Goal: Task Accomplishment & Management: Manage account settings

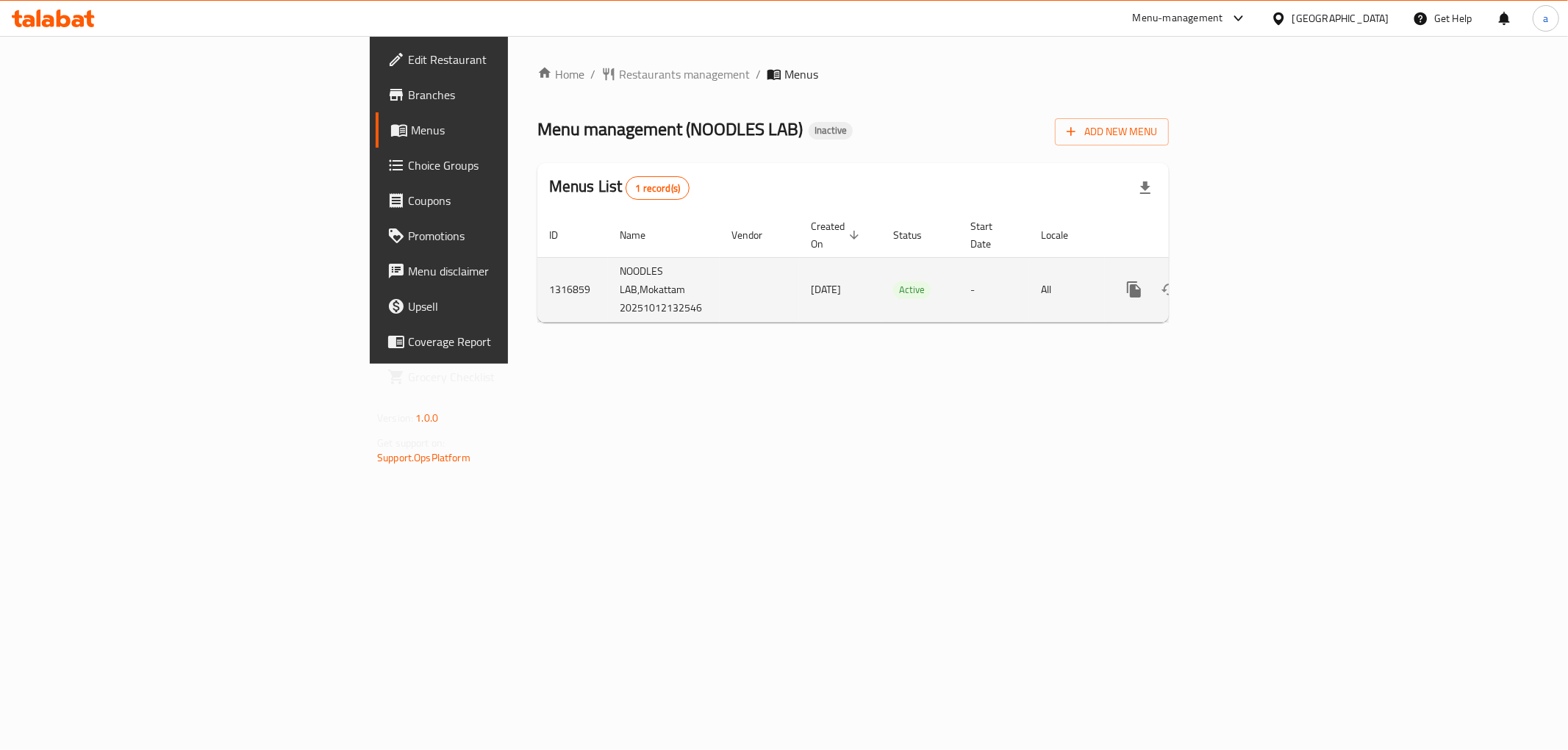
click at [1249, 281] on icon "enhanced table" at bounding box center [1240, 289] width 17 height 17
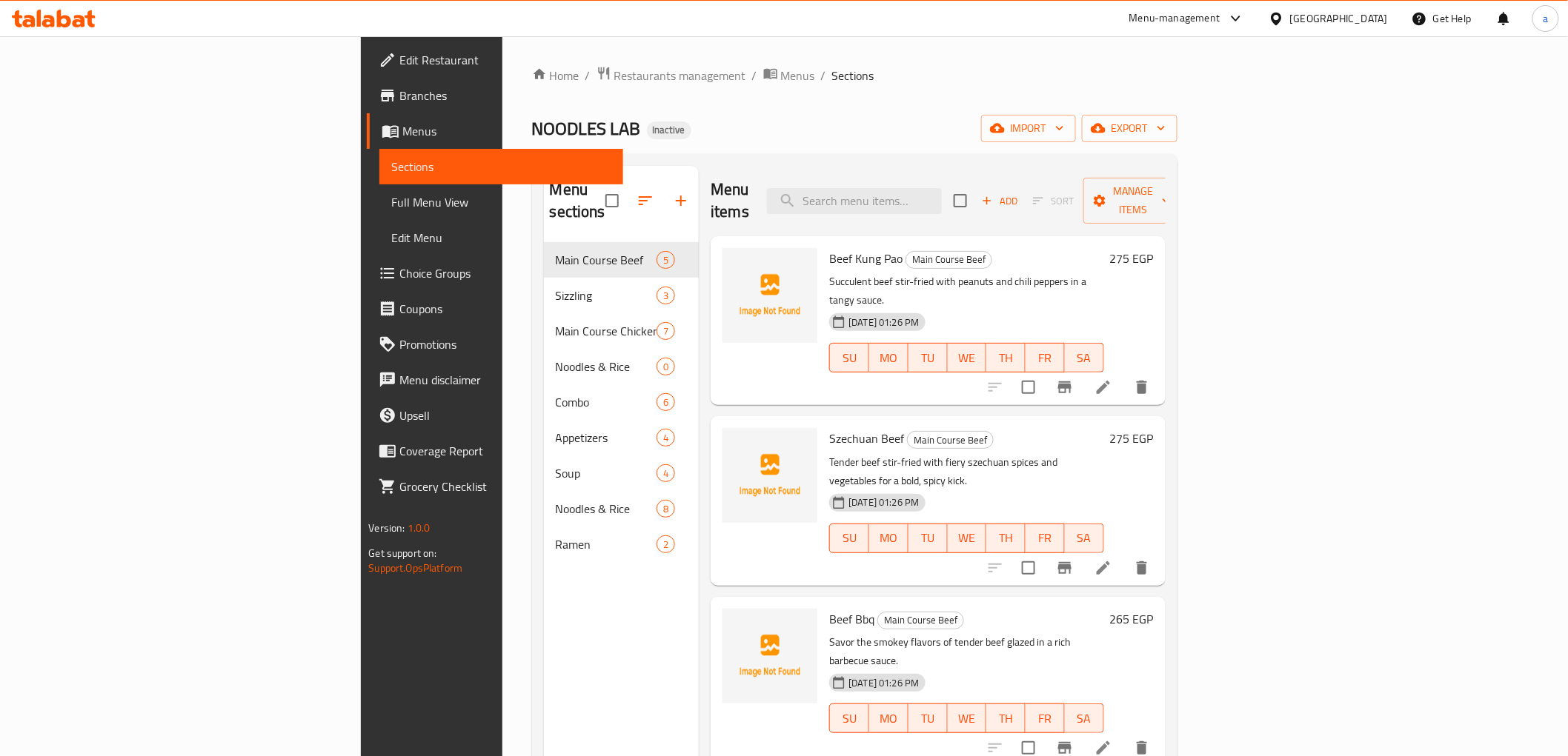
click at [392, 159] on span "Sections" at bounding box center [501, 167] width 219 height 17
click at [403, 126] on span "Menus" at bounding box center [506, 131] width 208 height 17
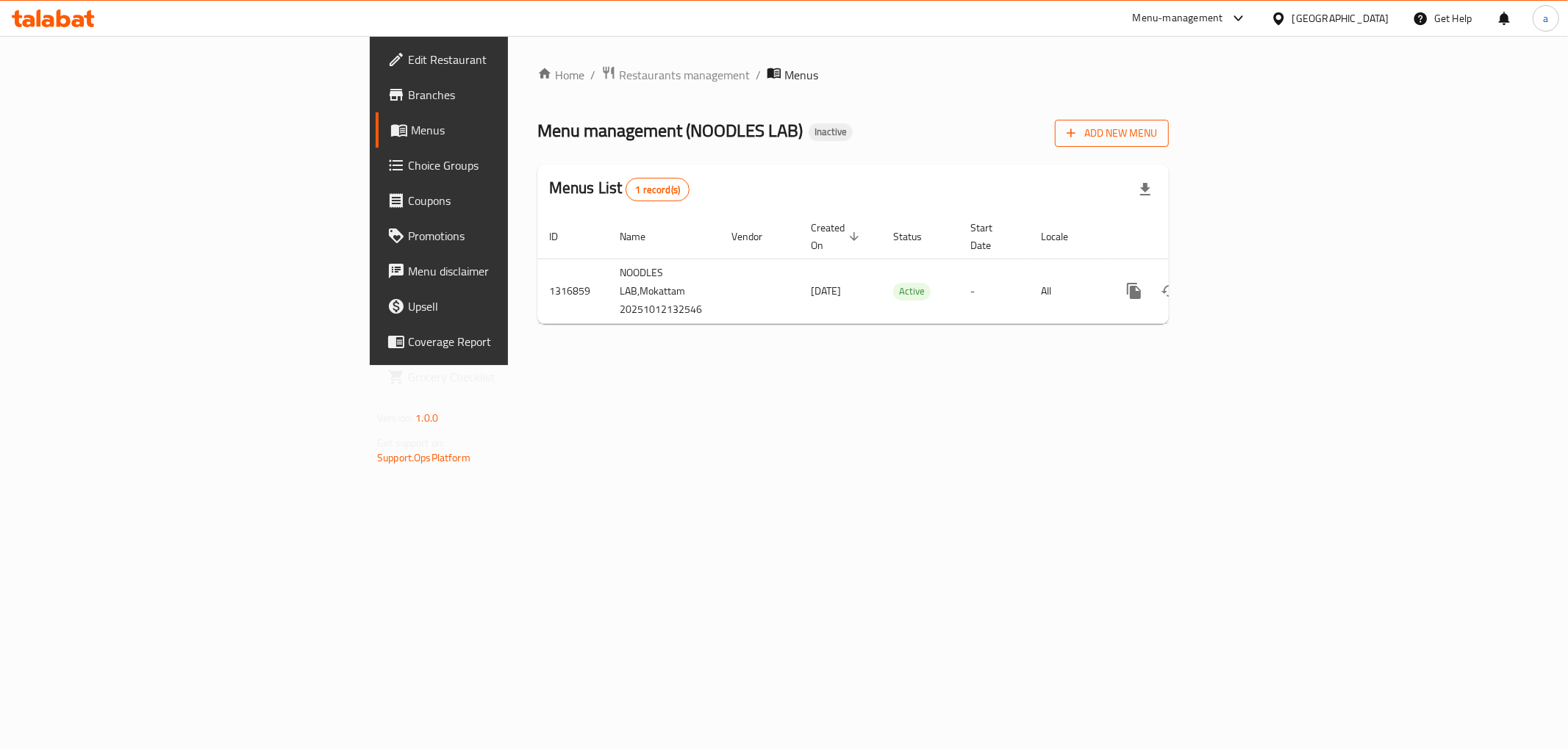
click at [1157, 136] on span "Add New Menu" at bounding box center [1111, 133] width 90 height 18
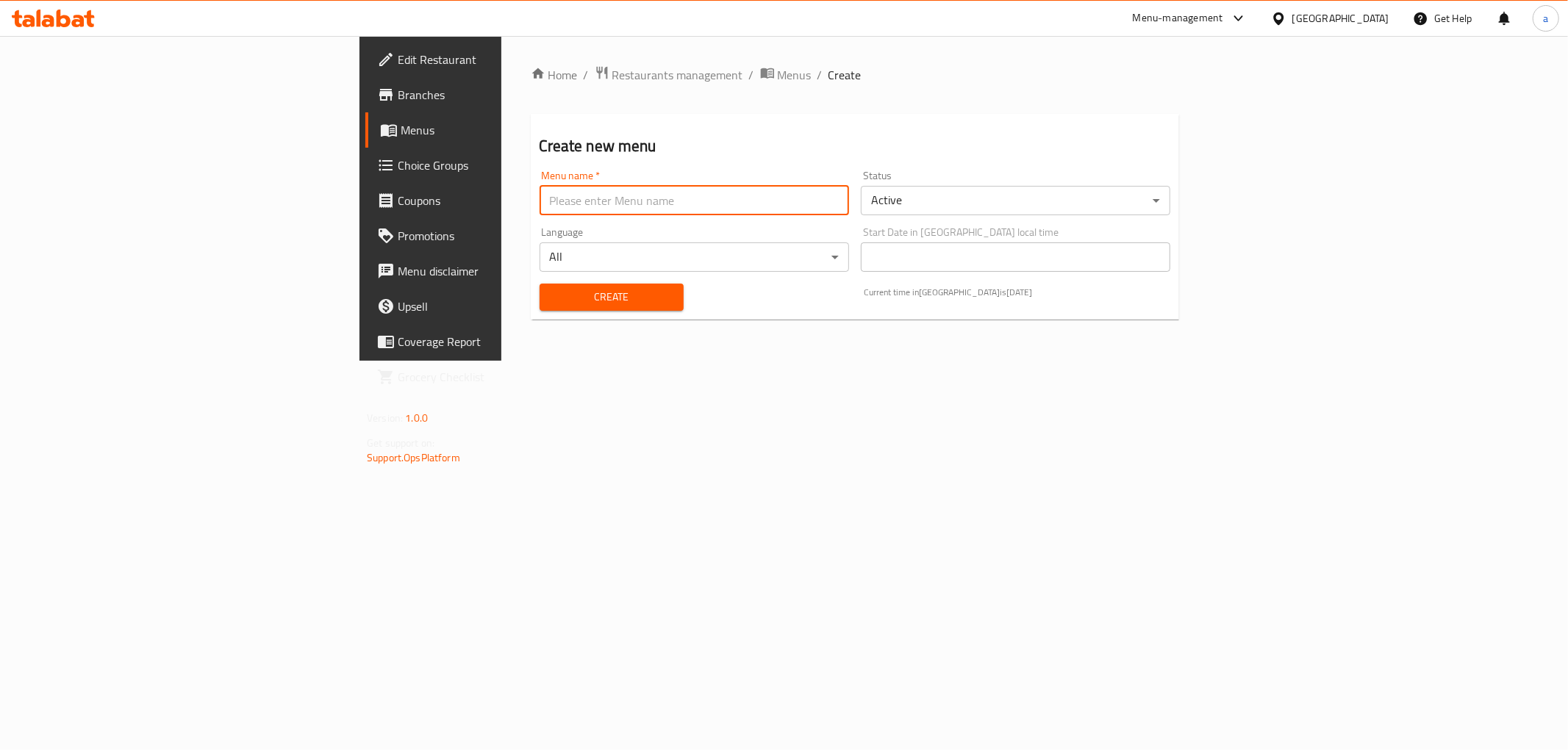
click at [723, 206] on input "text" at bounding box center [695, 200] width 309 height 29
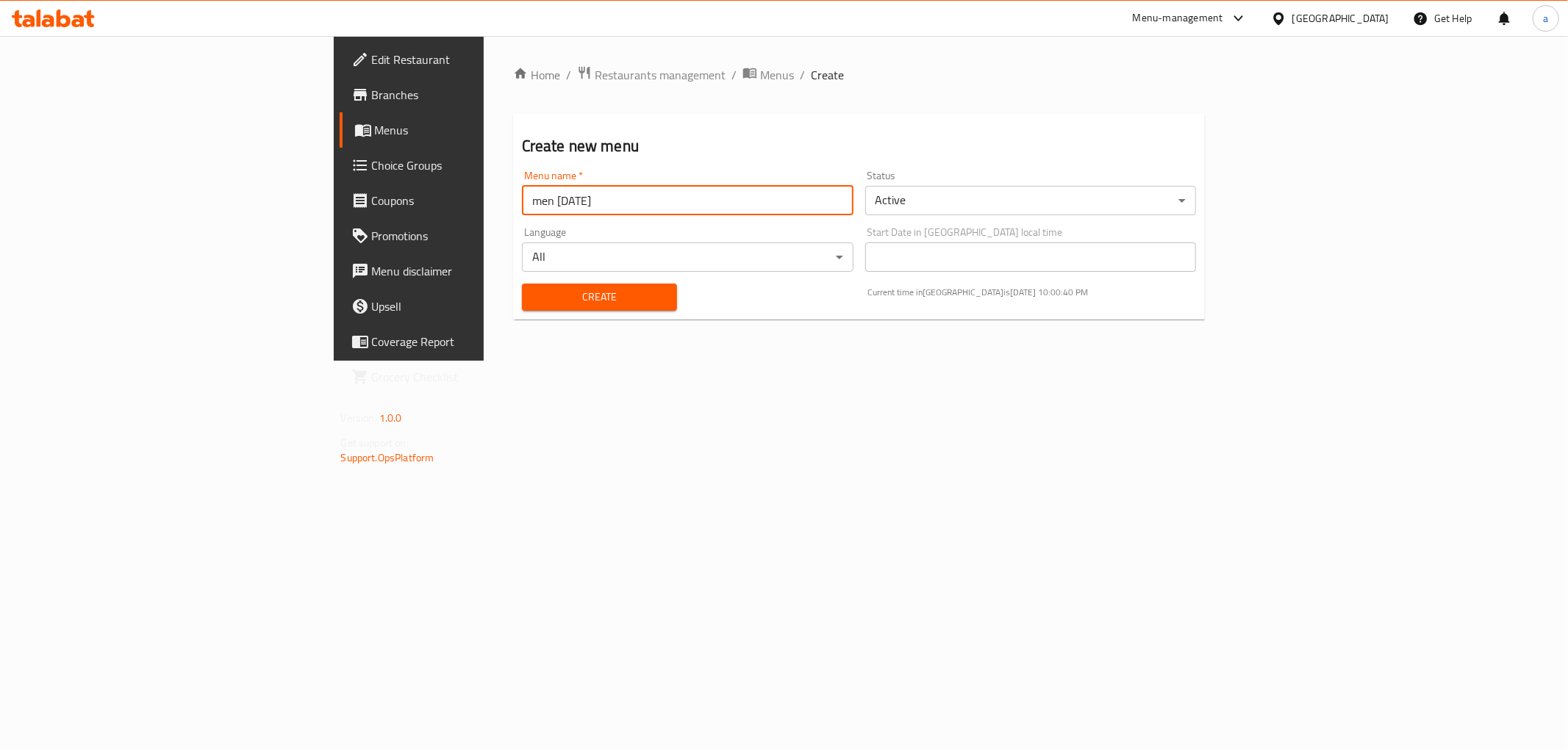
type input "men [DATE]"
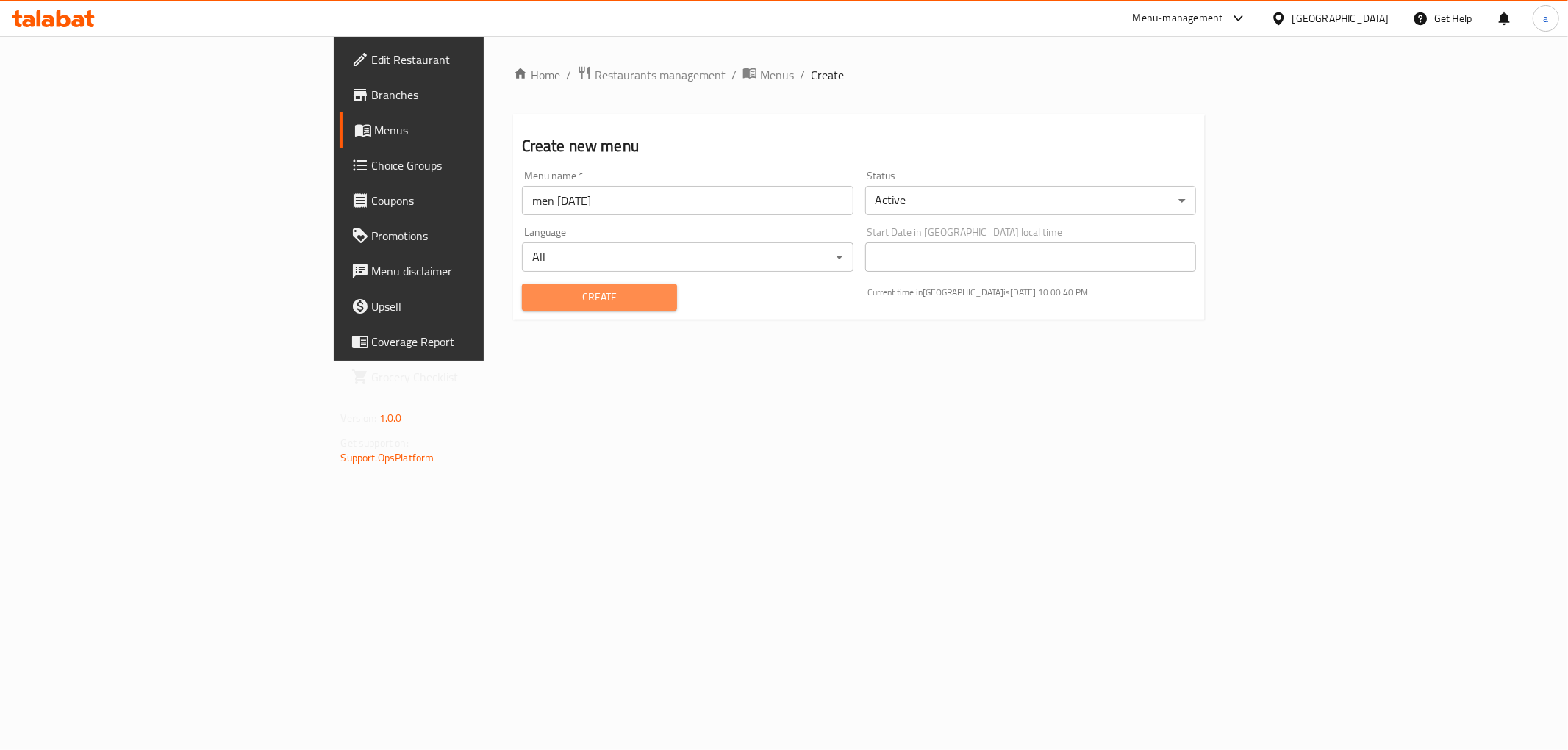
click at [534, 305] on span "Create" at bounding box center [600, 297] width 132 height 18
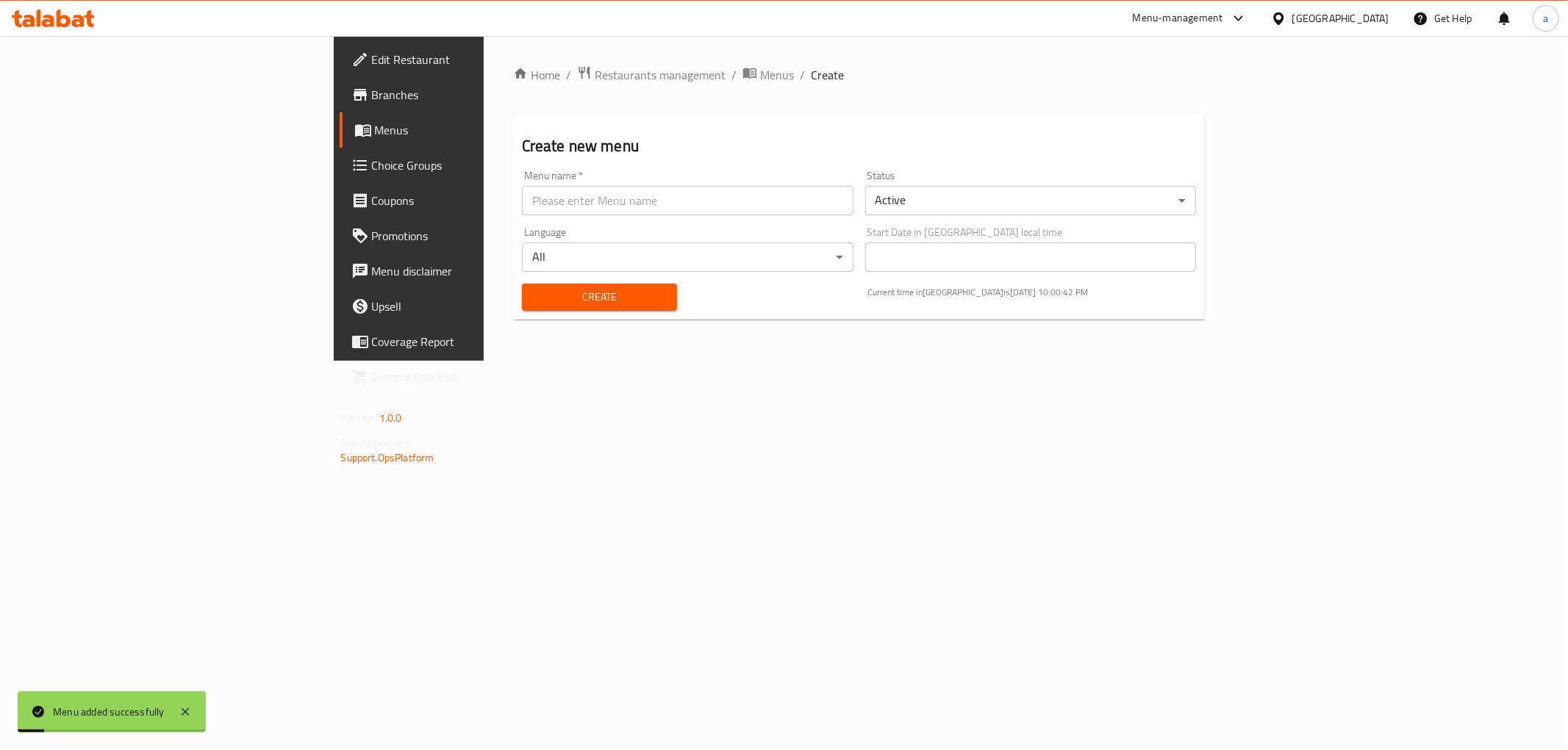
click at [375, 133] on span "Menus" at bounding box center [480, 130] width 209 height 17
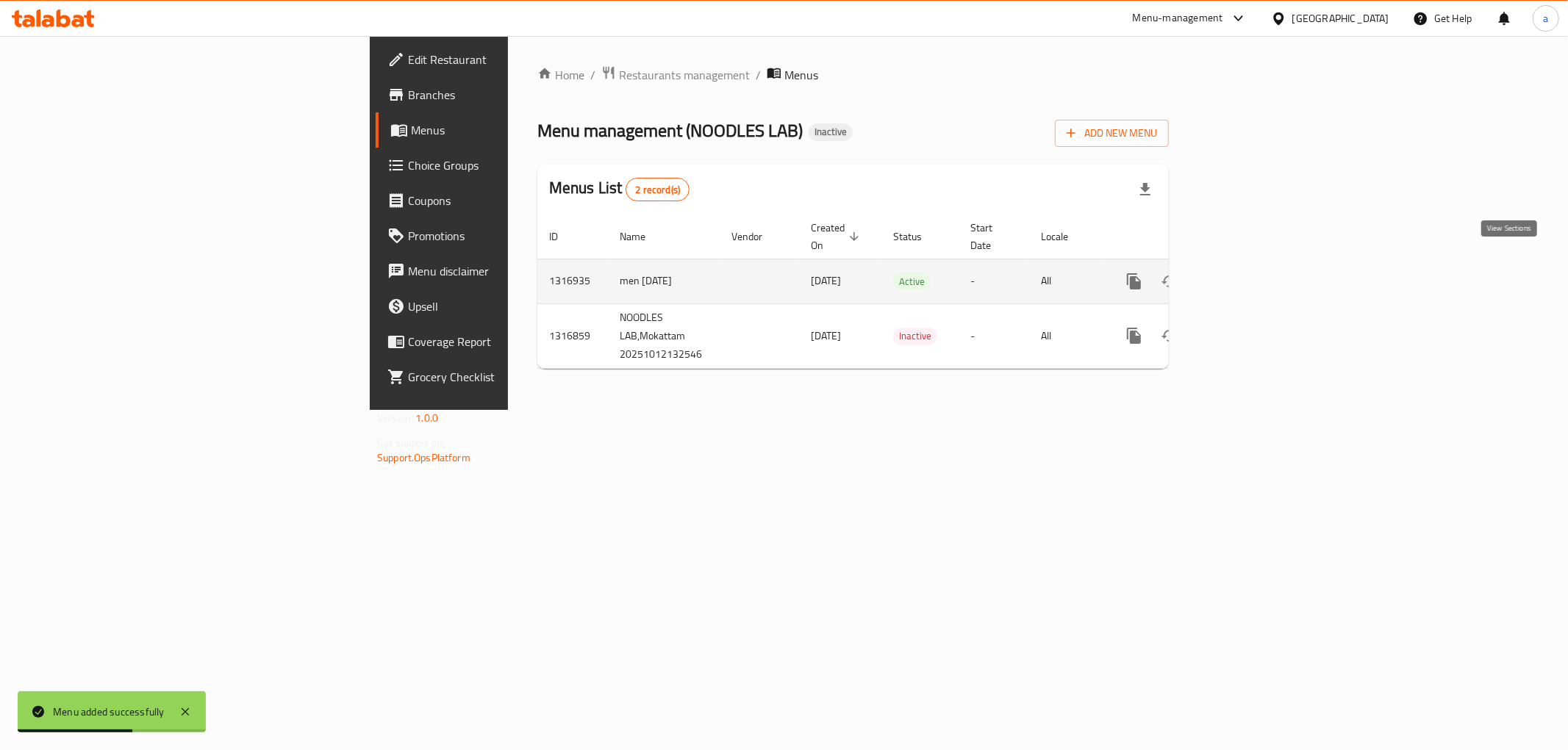
click at [1249, 273] on icon "enhanced table" at bounding box center [1240, 282] width 17 height 17
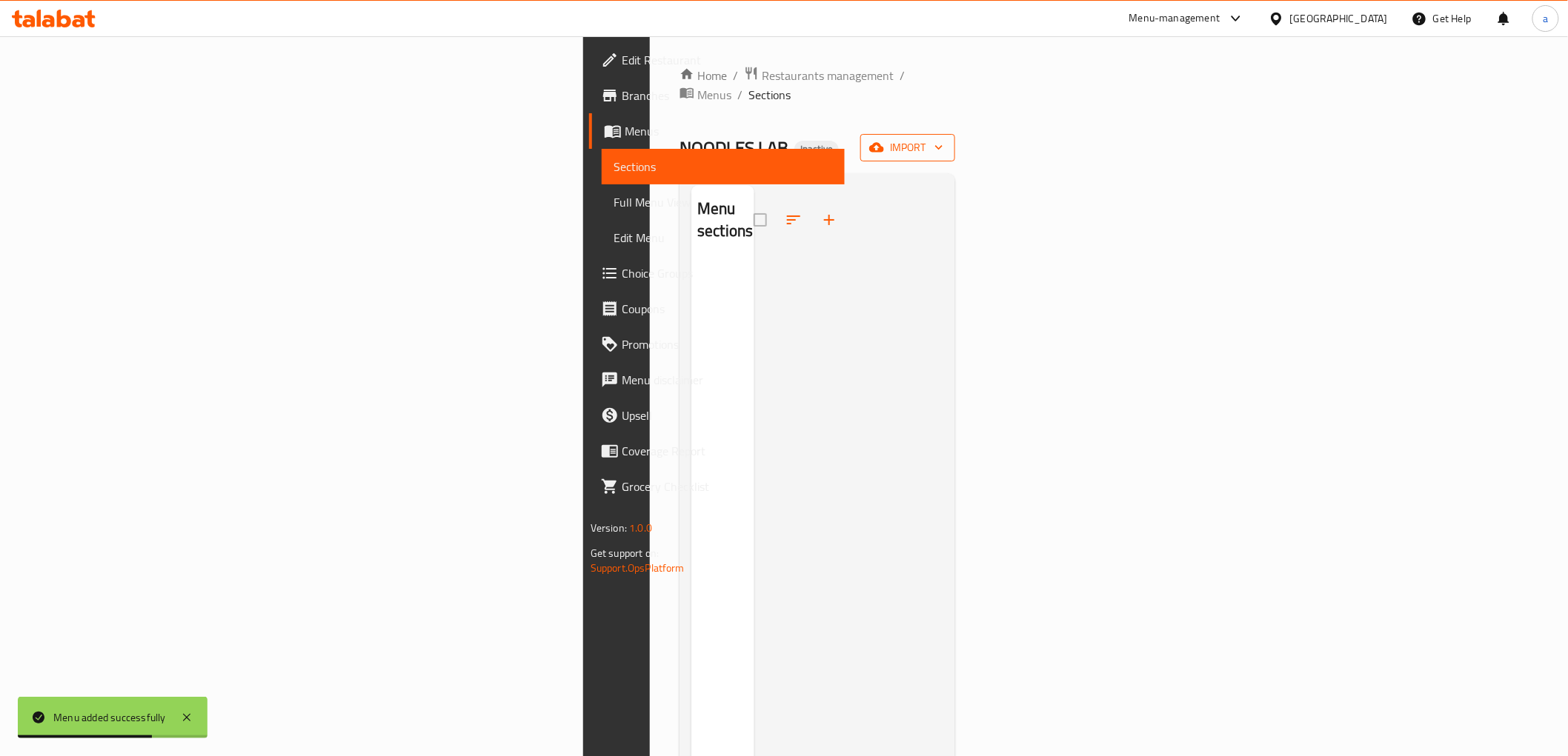
click at [944, 138] on span "import" at bounding box center [908, 147] width 71 height 18
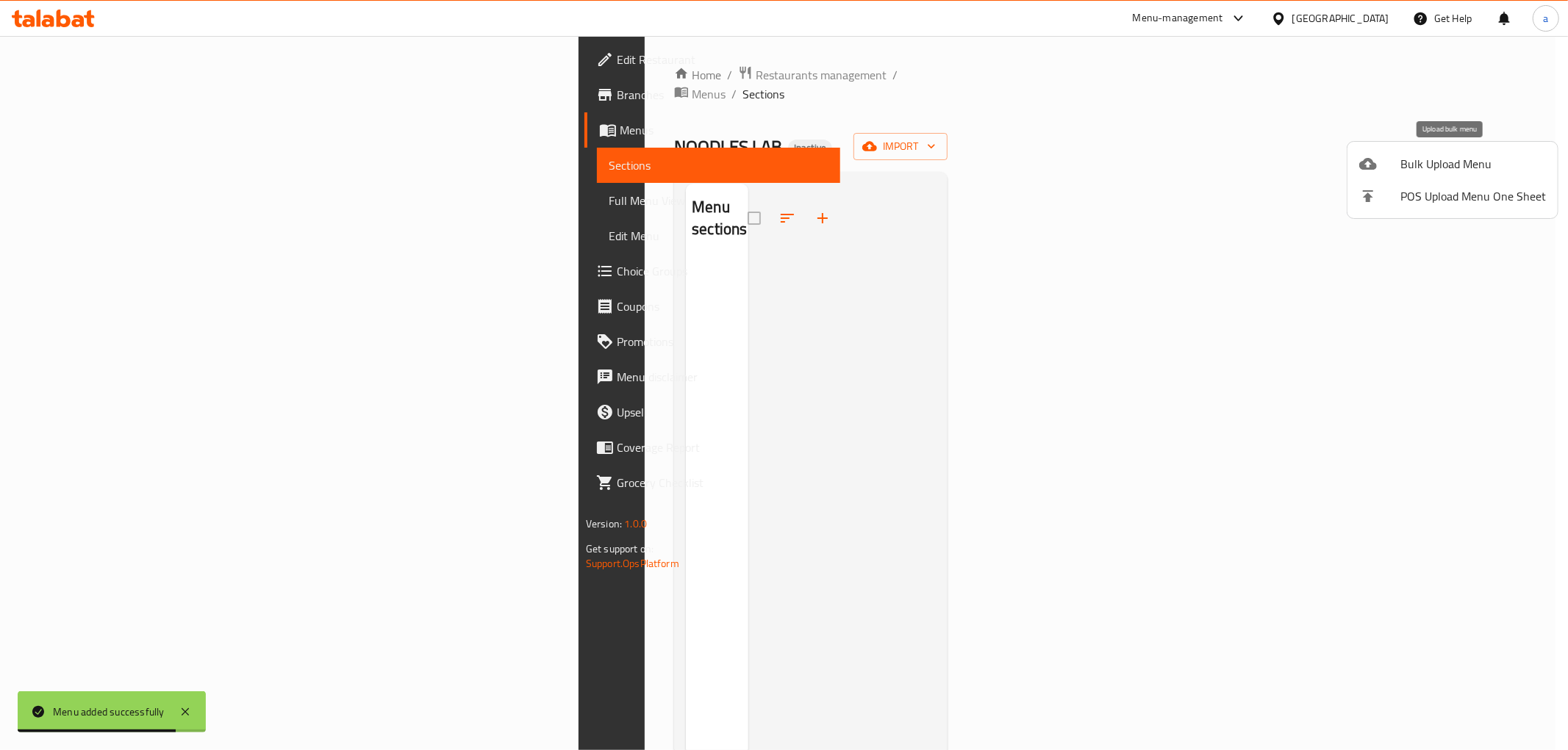
click at [1395, 166] on div at bounding box center [1380, 164] width 41 height 17
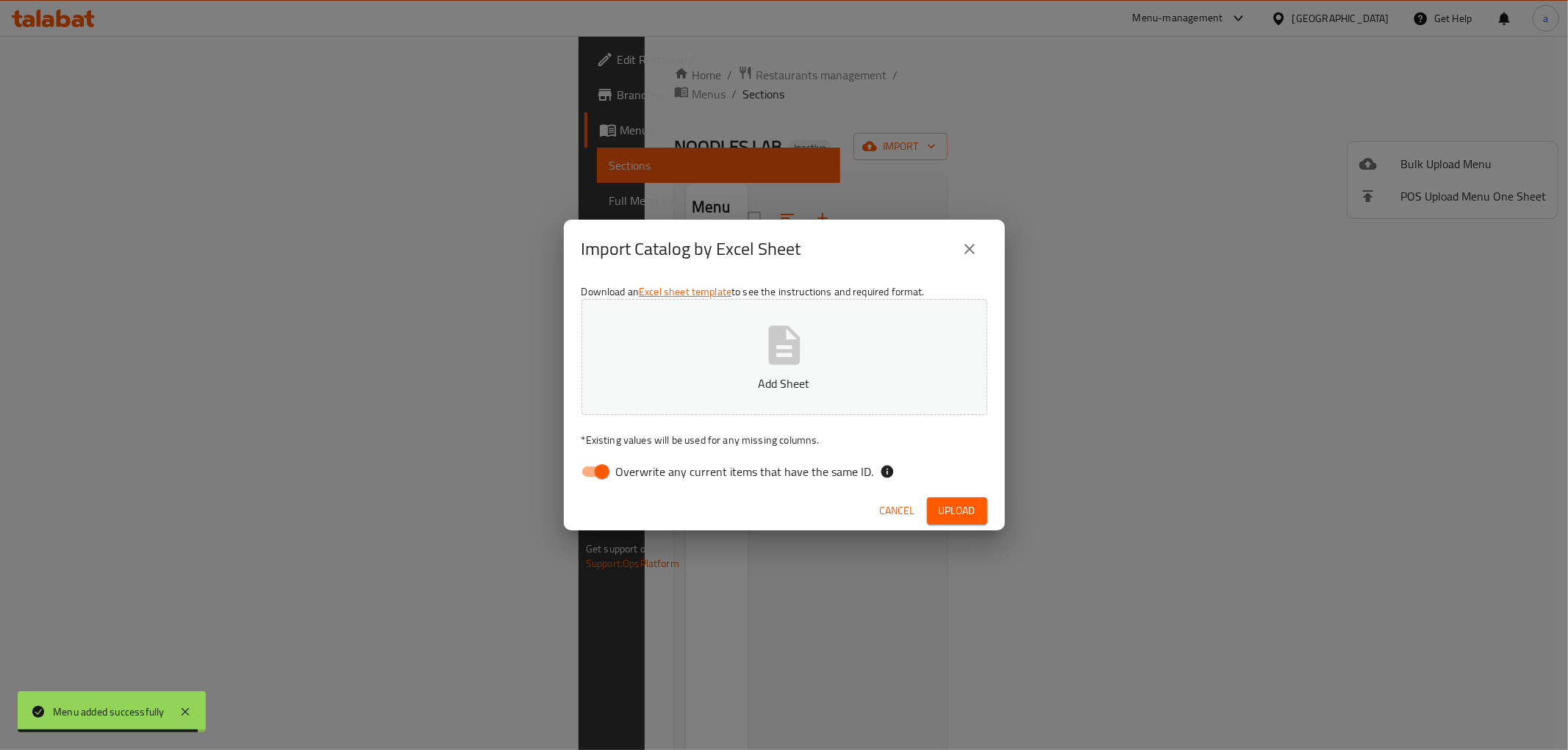
click at [601, 469] on input "Overwrite any current items that have the same ID." at bounding box center [602, 472] width 84 height 28
checkbox input "false"
click at [669, 382] on p "Add Sheet" at bounding box center [784, 384] width 360 height 17
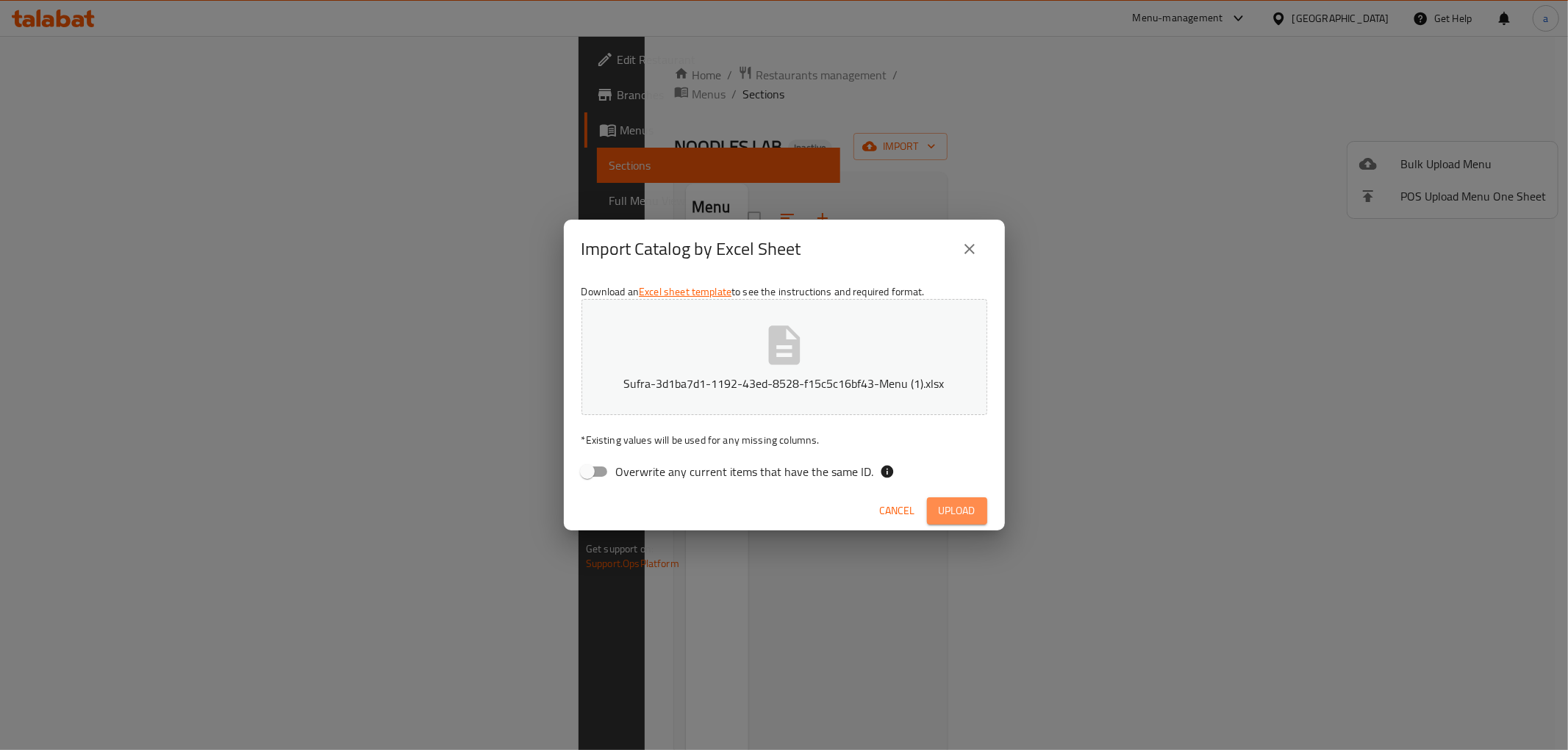
click at [961, 508] on span "Upload" at bounding box center [957, 511] width 37 height 18
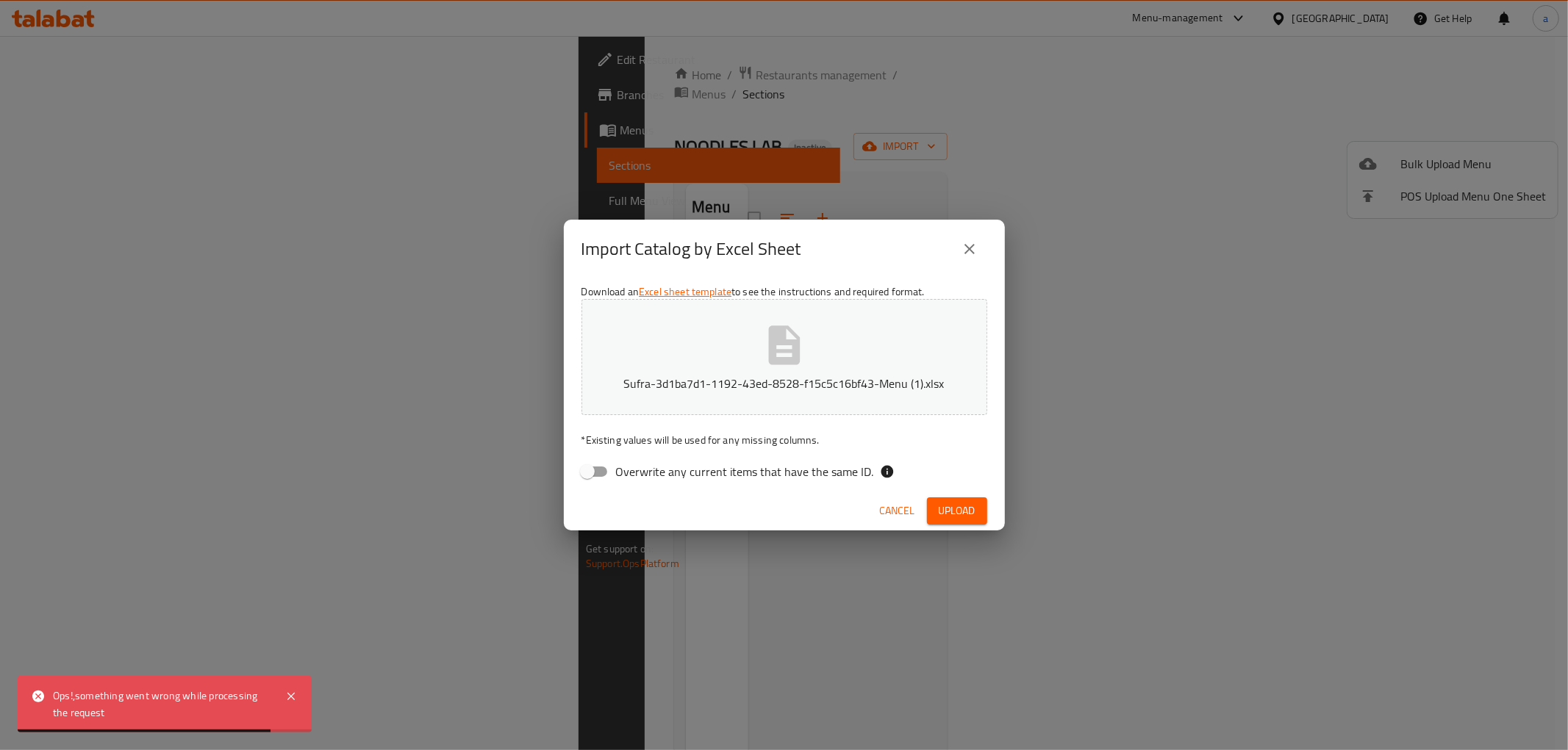
click at [950, 503] on span "Upload" at bounding box center [957, 511] width 37 height 18
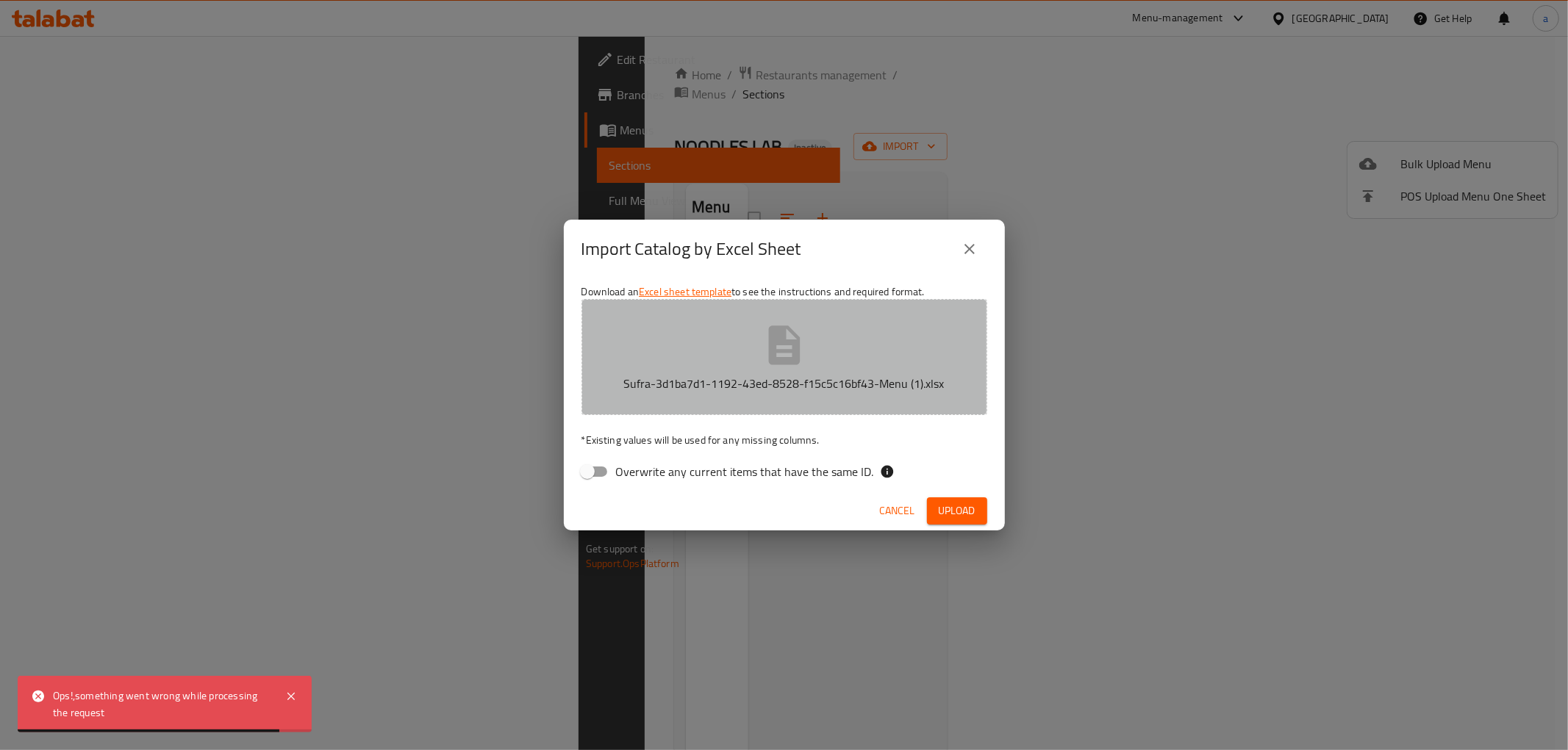
click at [802, 354] on icon "button" at bounding box center [785, 345] width 47 height 47
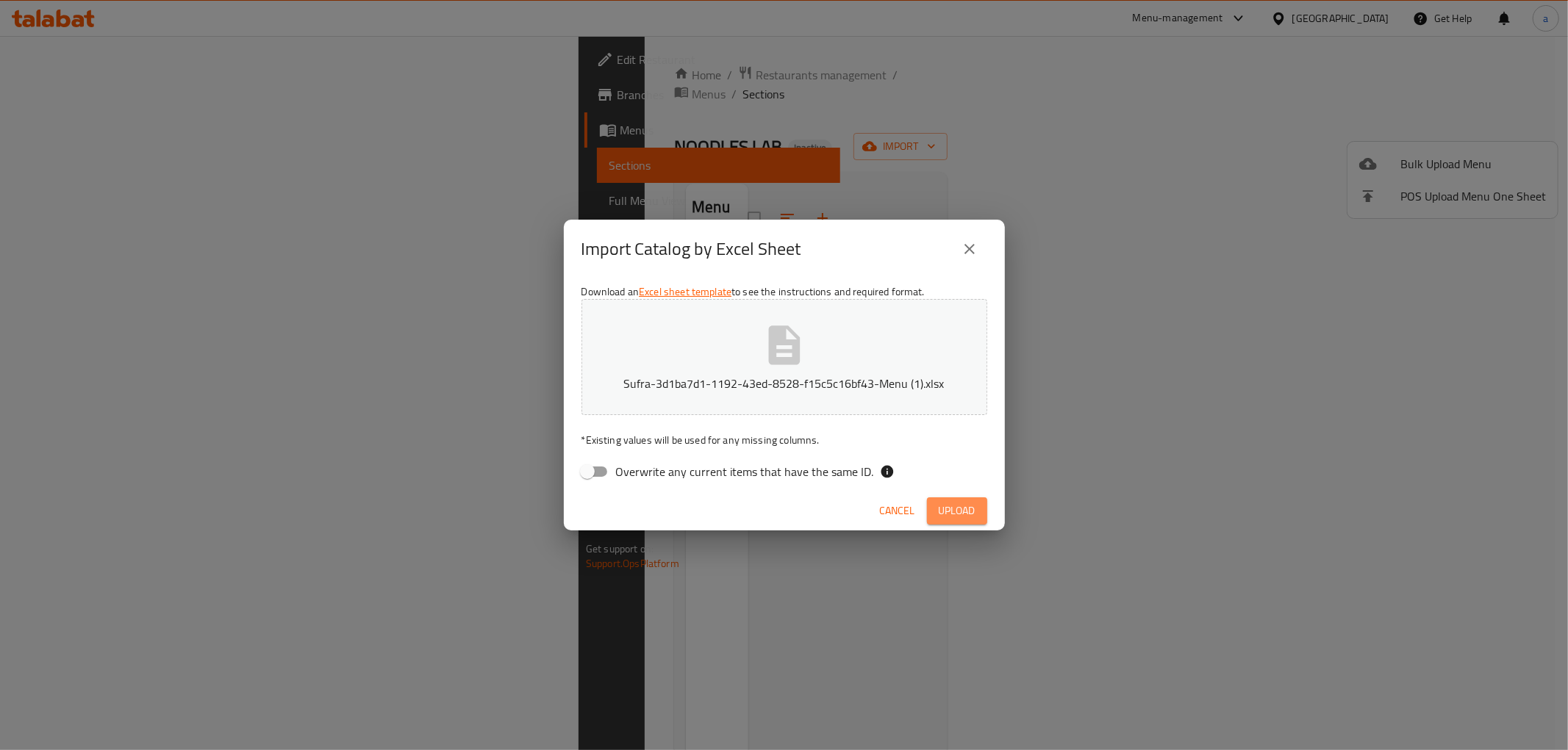
click at [963, 501] on button "Upload" at bounding box center [957, 511] width 60 height 27
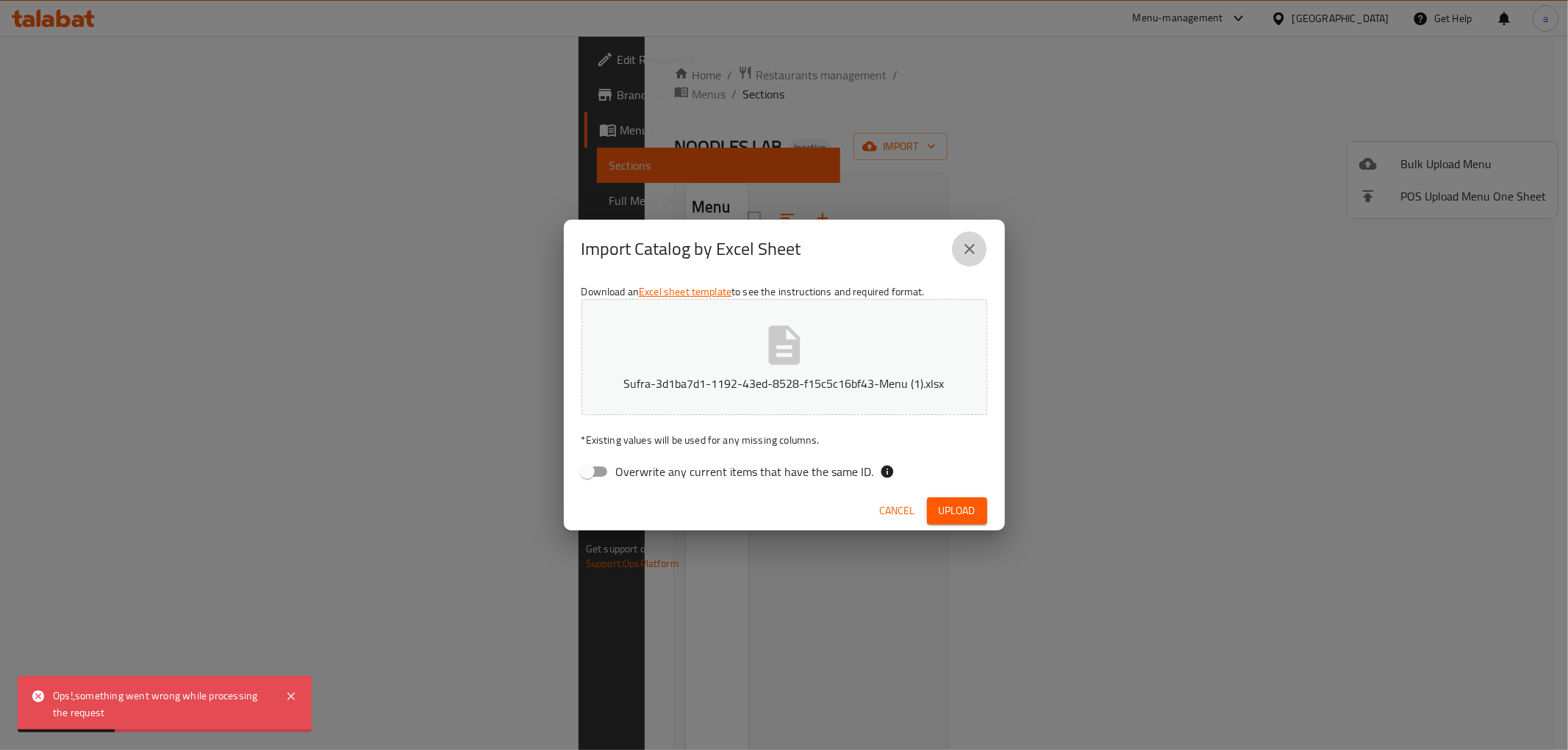
click at [971, 243] on icon "close" at bounding box center [969, 249] width 17 height 17
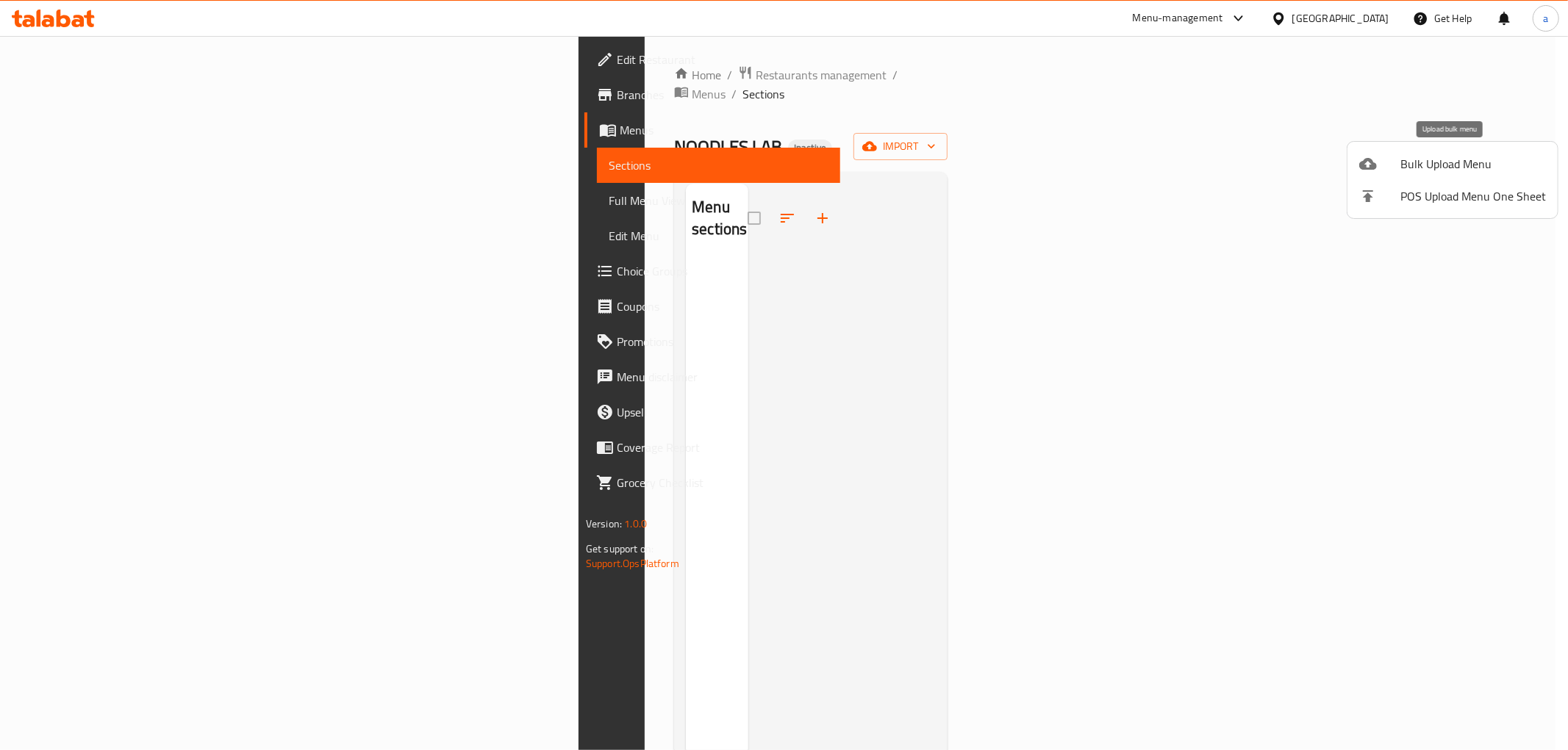
click at [1407, 157] on span "Bulk Upload Menu" at bounding box center [1473, 164] width 145 height 17
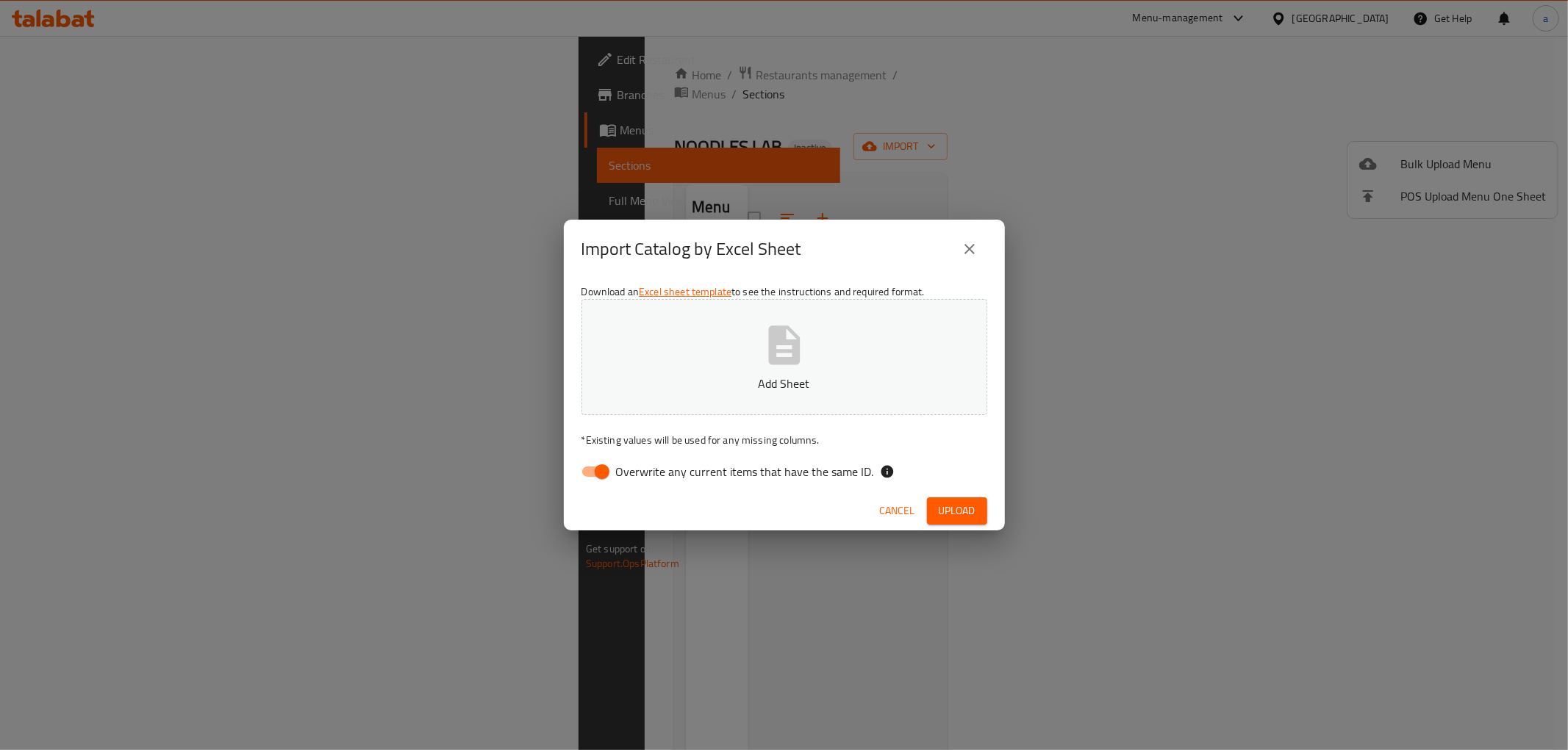
click at [600, 474] on input "Overwrite any current items that have the same ID." at bounding box center [602, 472] width 84 height 28
checkbox input "false"
click at [687, 392] on button "Add Sheet" at bounding box center [784, 357] width 406 height 116
click at [942, 508] on span "Upload" at bounding box center [957, 511] width 37 height 18
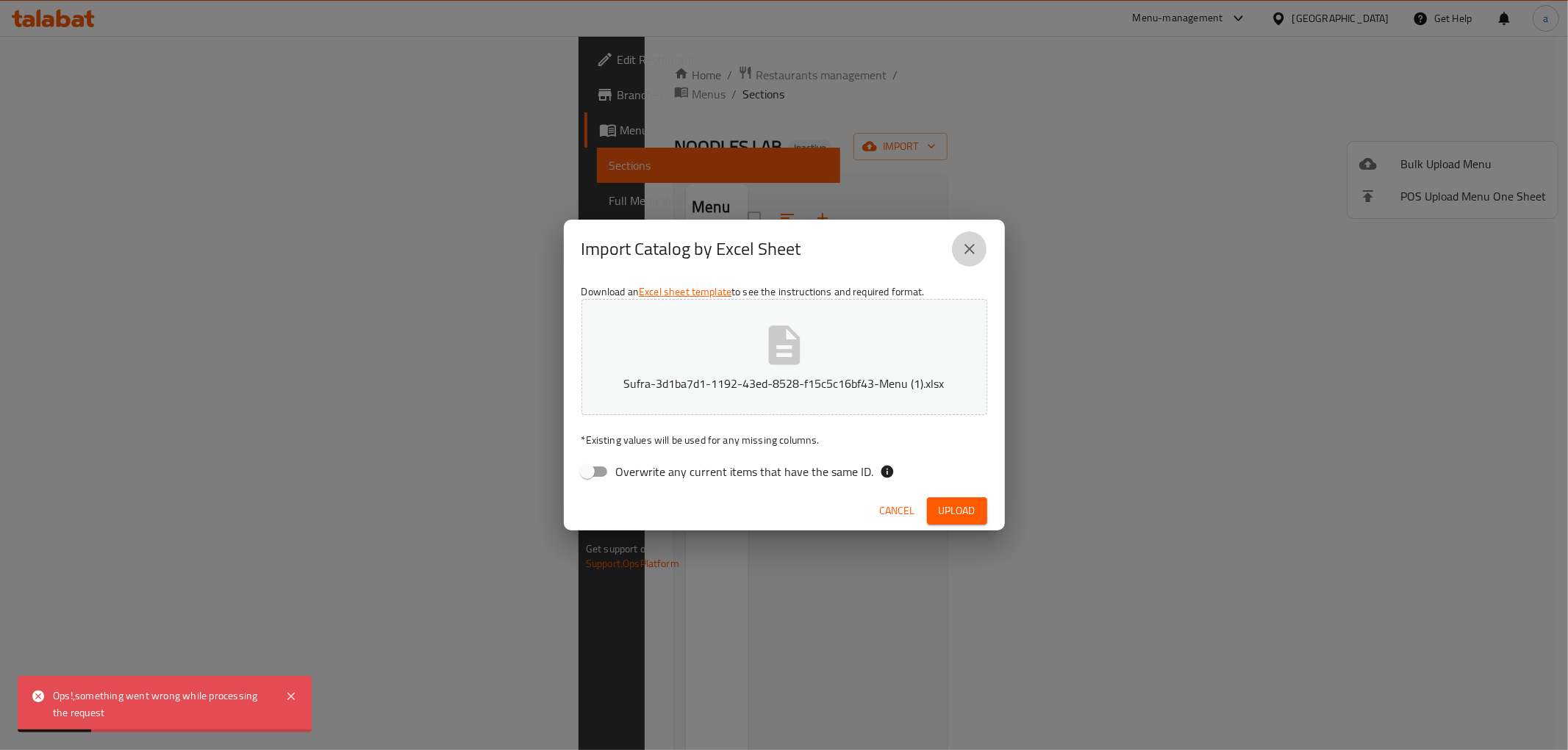
click at [978, 254] on icon "close" at bounding box center [969, 249] width 17 height 17
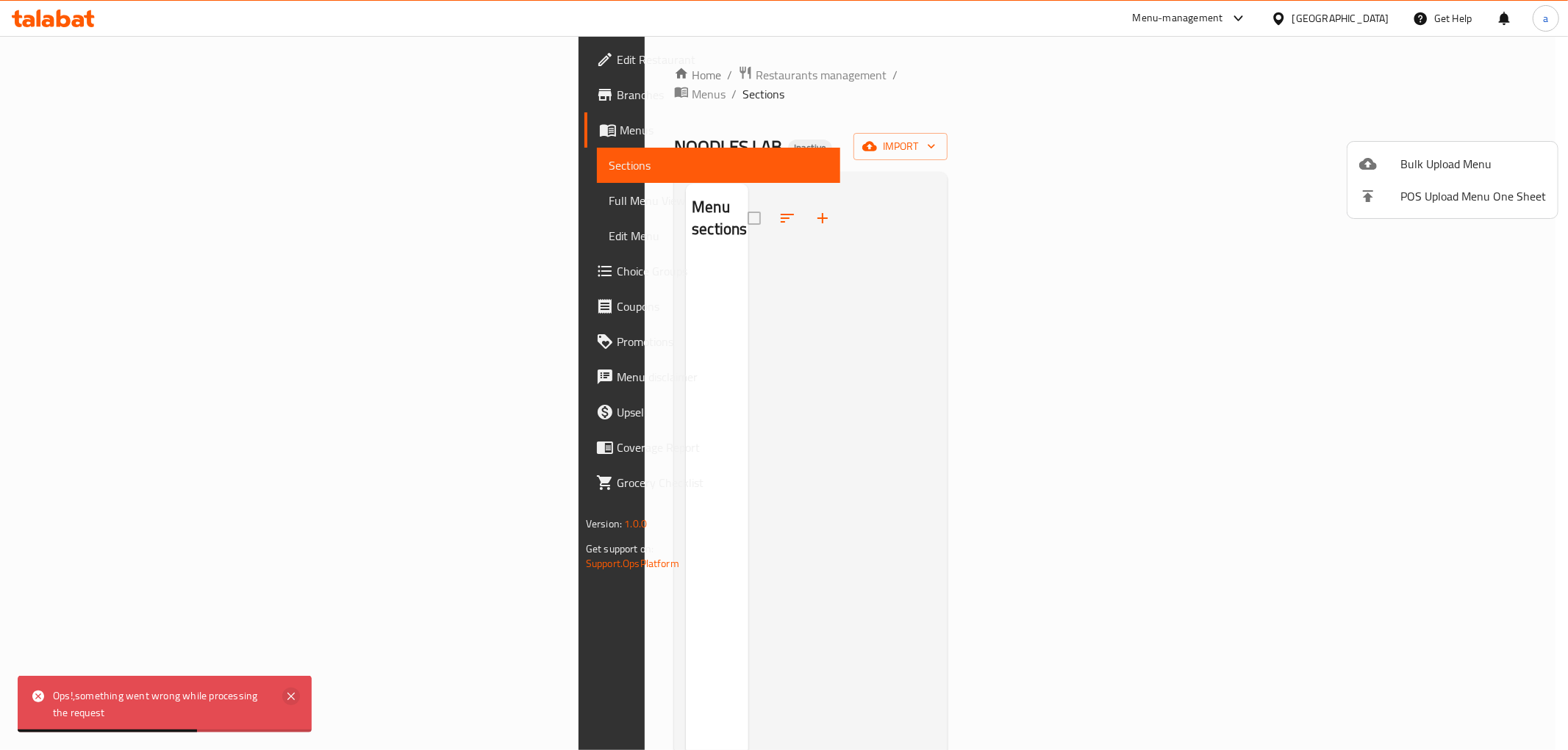
click at [298, 695] on icon at bounding box center [291, 697] width 17 height 17
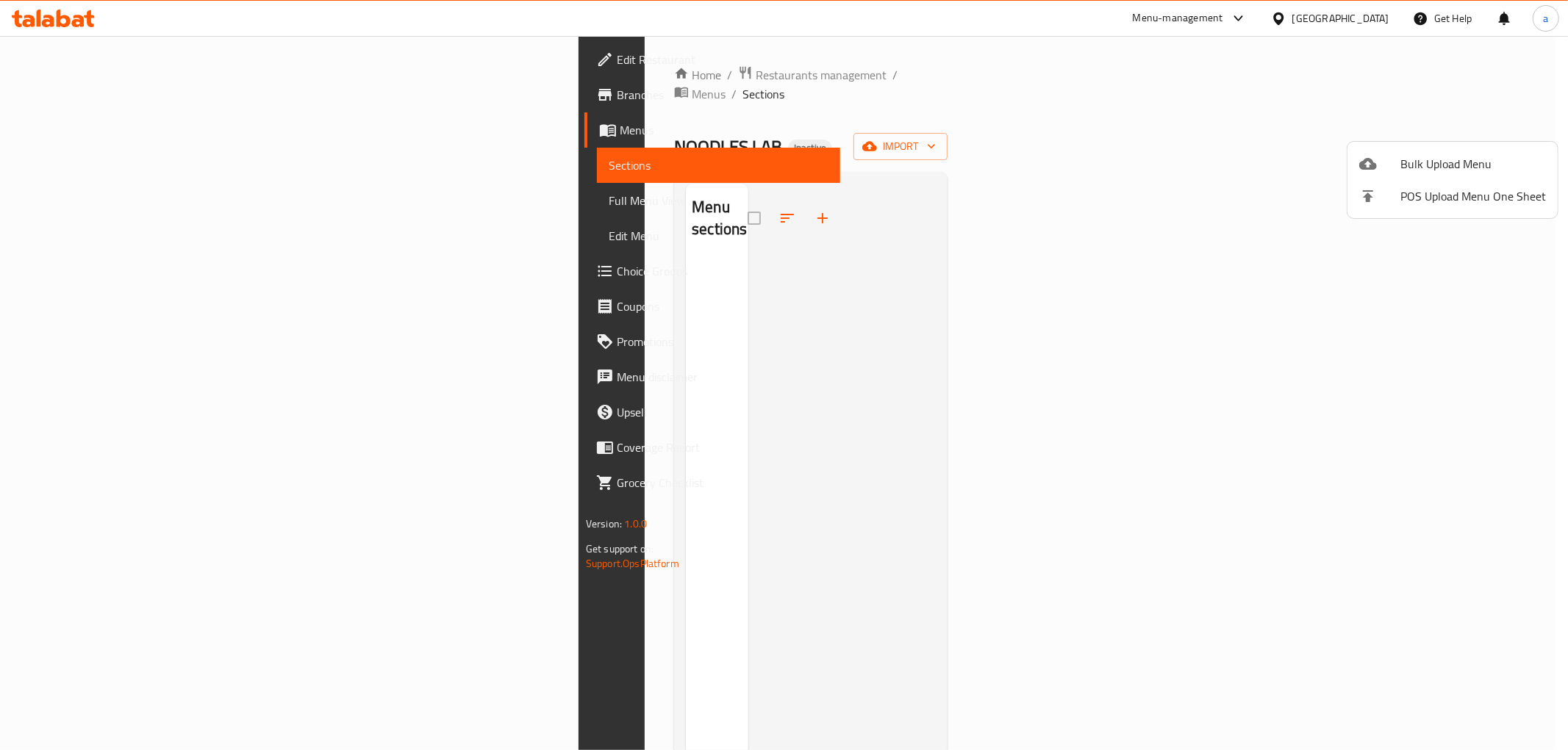
drag, startPoint x: 1020, startPoint y: 222, endPoint x: 1028, endPoint y: 219, distance: 8.5
click at [1022, 222] on div at bounding box center [784, 375] width 1568 height 750
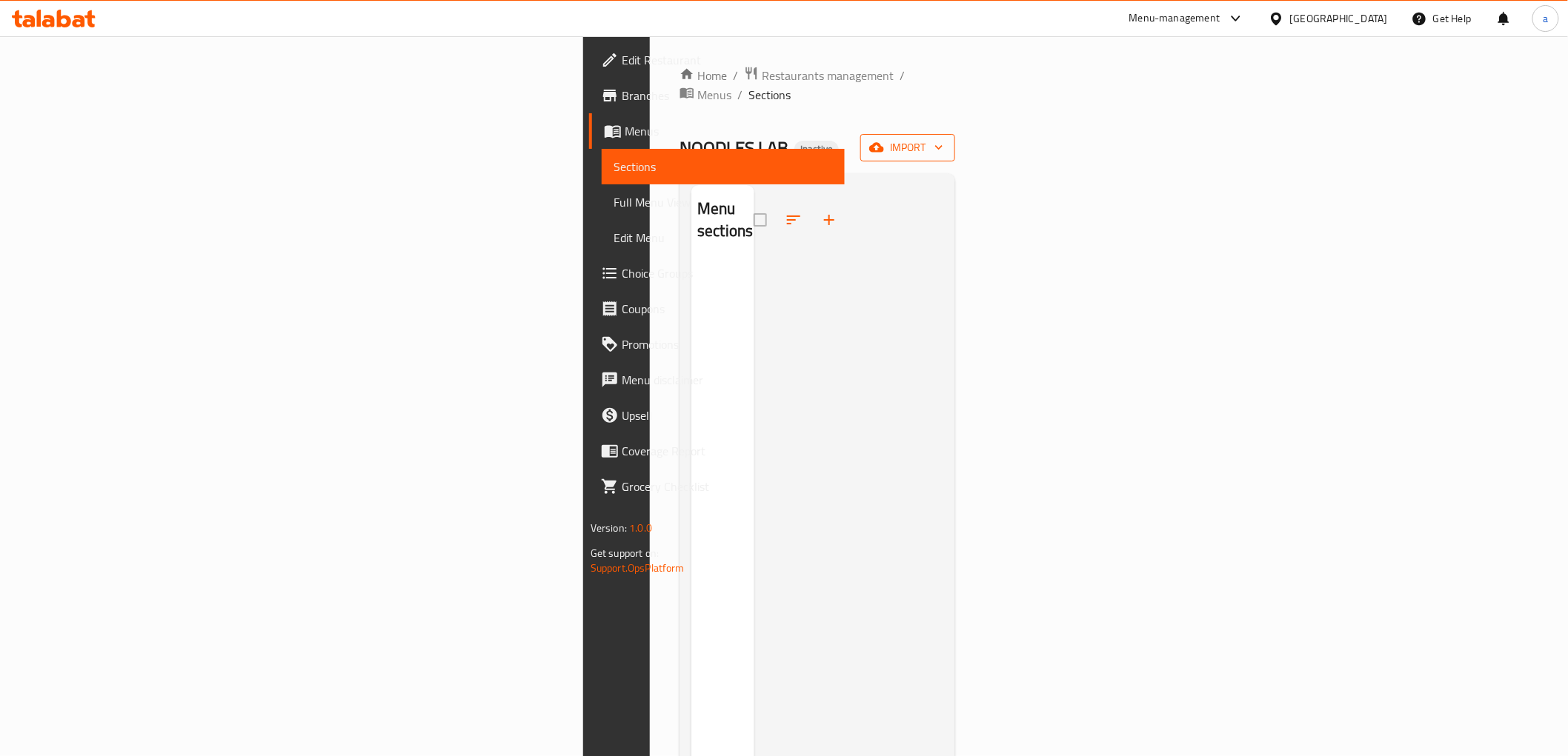
click at [884, 143] on icon "button" at bounding box center [877, 148] width 15 height 9
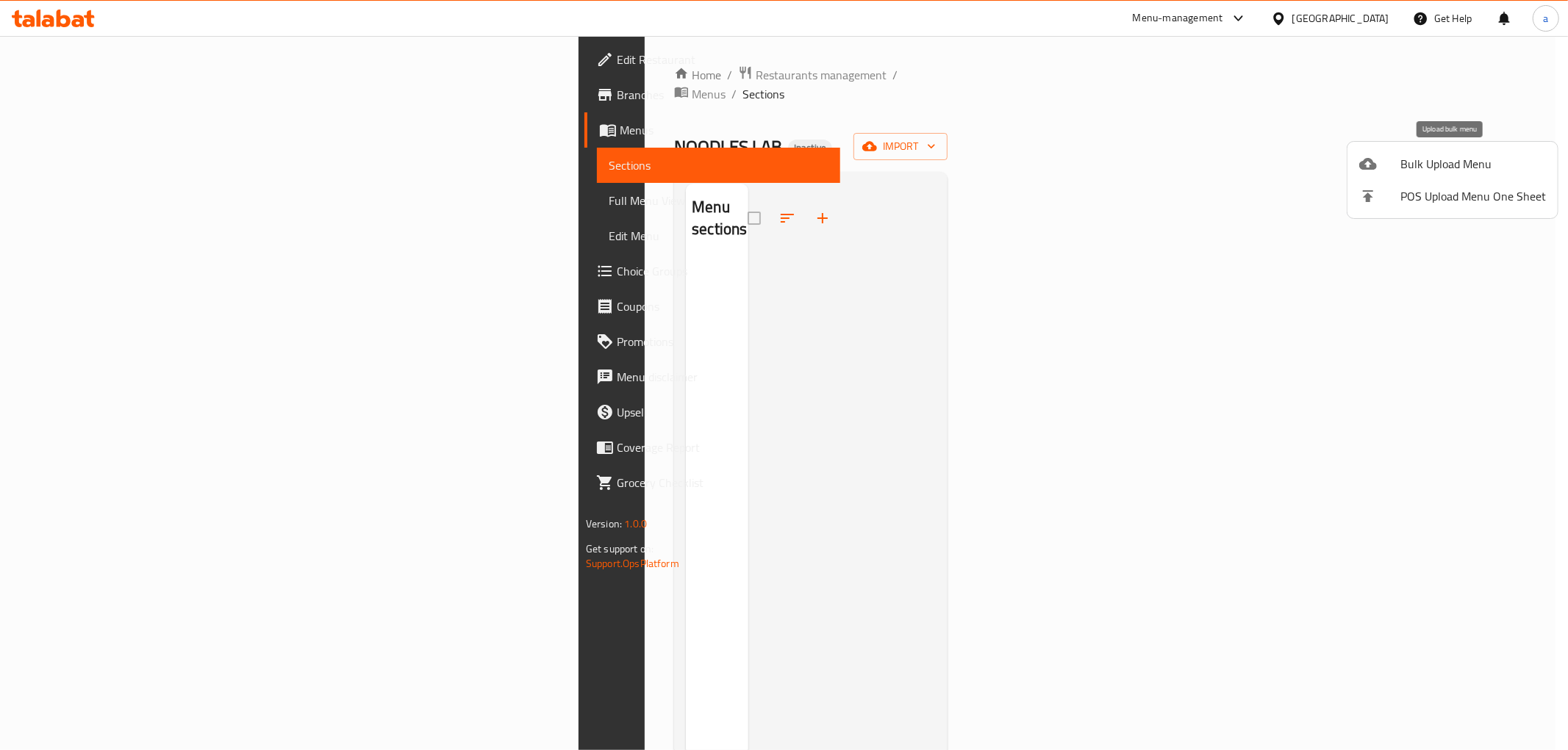
click at [1420, 169] on span "Bulk Upload Menu" at bounding box center [1473, 164] width 145 height 17
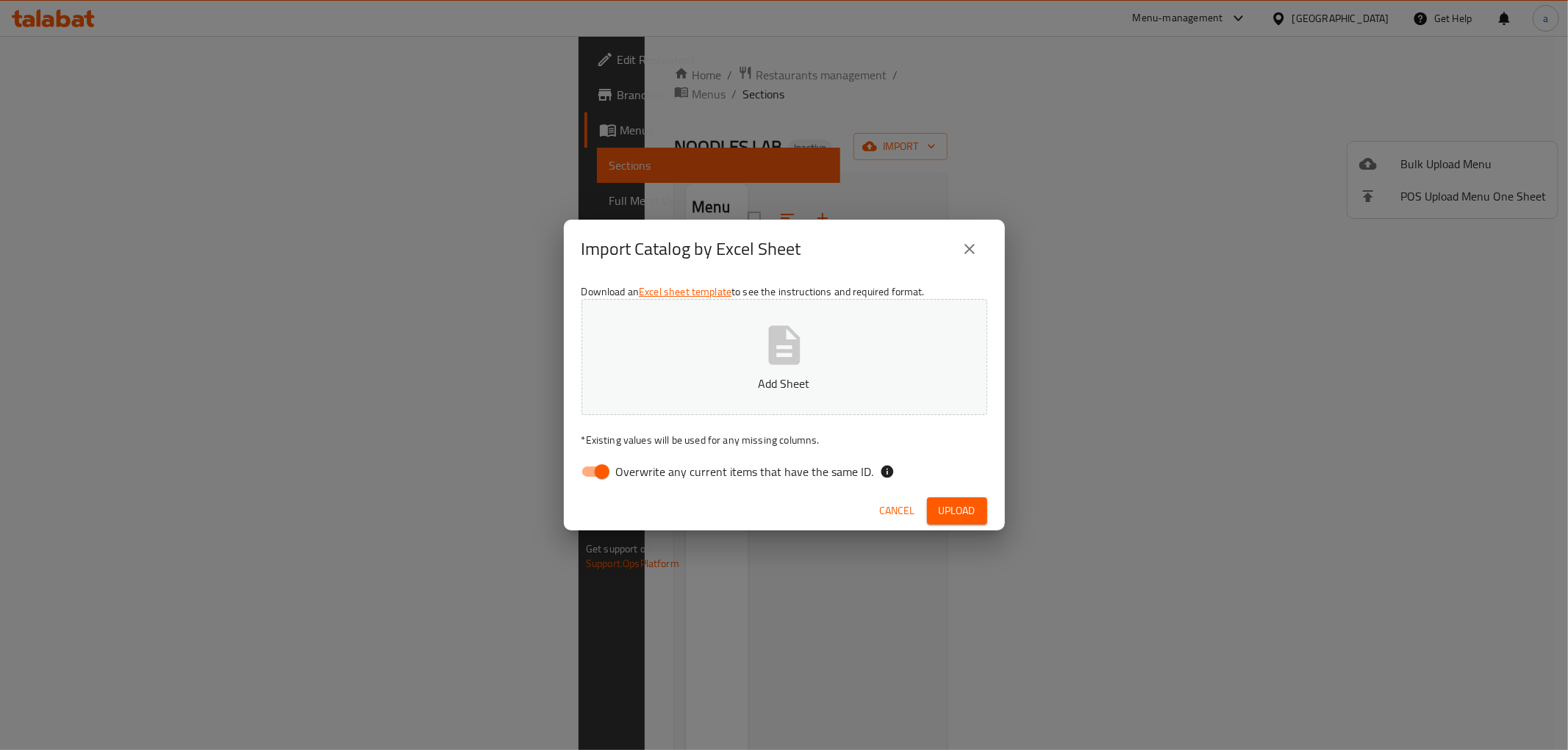
click at [605, 469] on input "Overwrite any current items that have the same ID." at bounding box center [602, 472] width 84 height 28
checkbox input "false"
click at [678, 379] on p "Add Sheet" at bounding box center [784, 384] width 360 height 17
click at [957, 513] on span "Upload" at bounding box center [957, 511] width 37 height 18
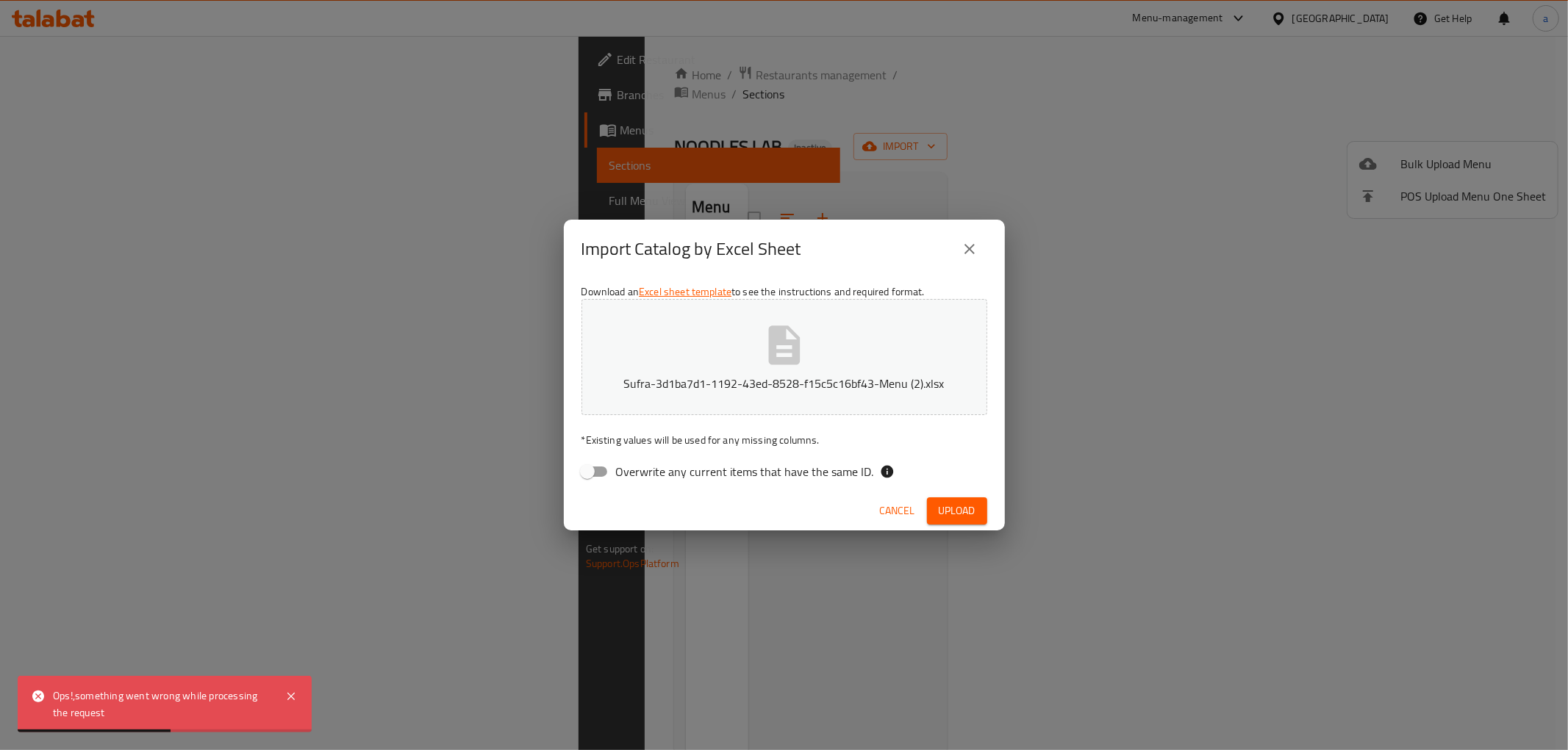
click at [965, 248] on icon "close" at bounding box center [969, 249] width 17 height 17
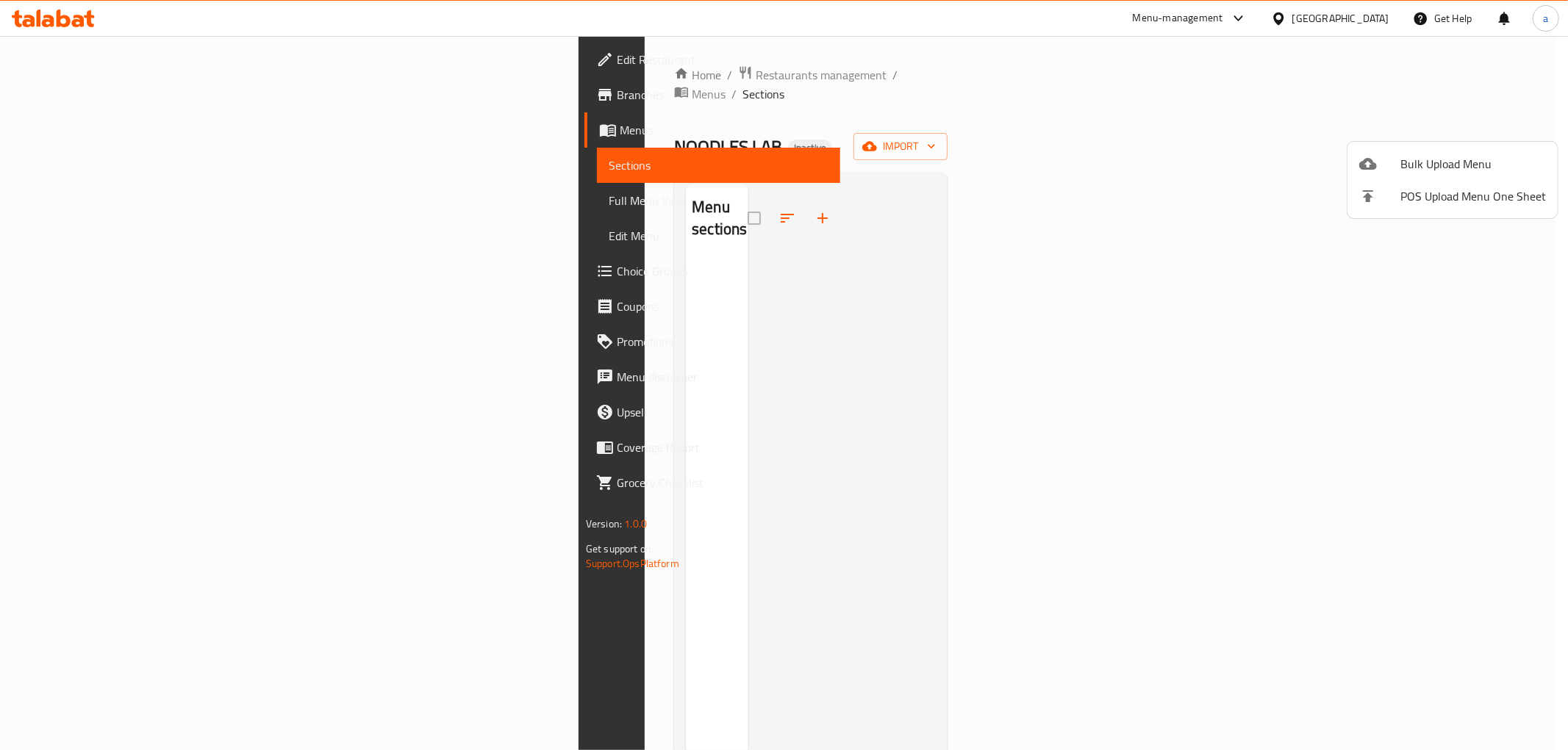
click at [1188, 394] on div at bounding box center [784, 375] width 1568 height 750
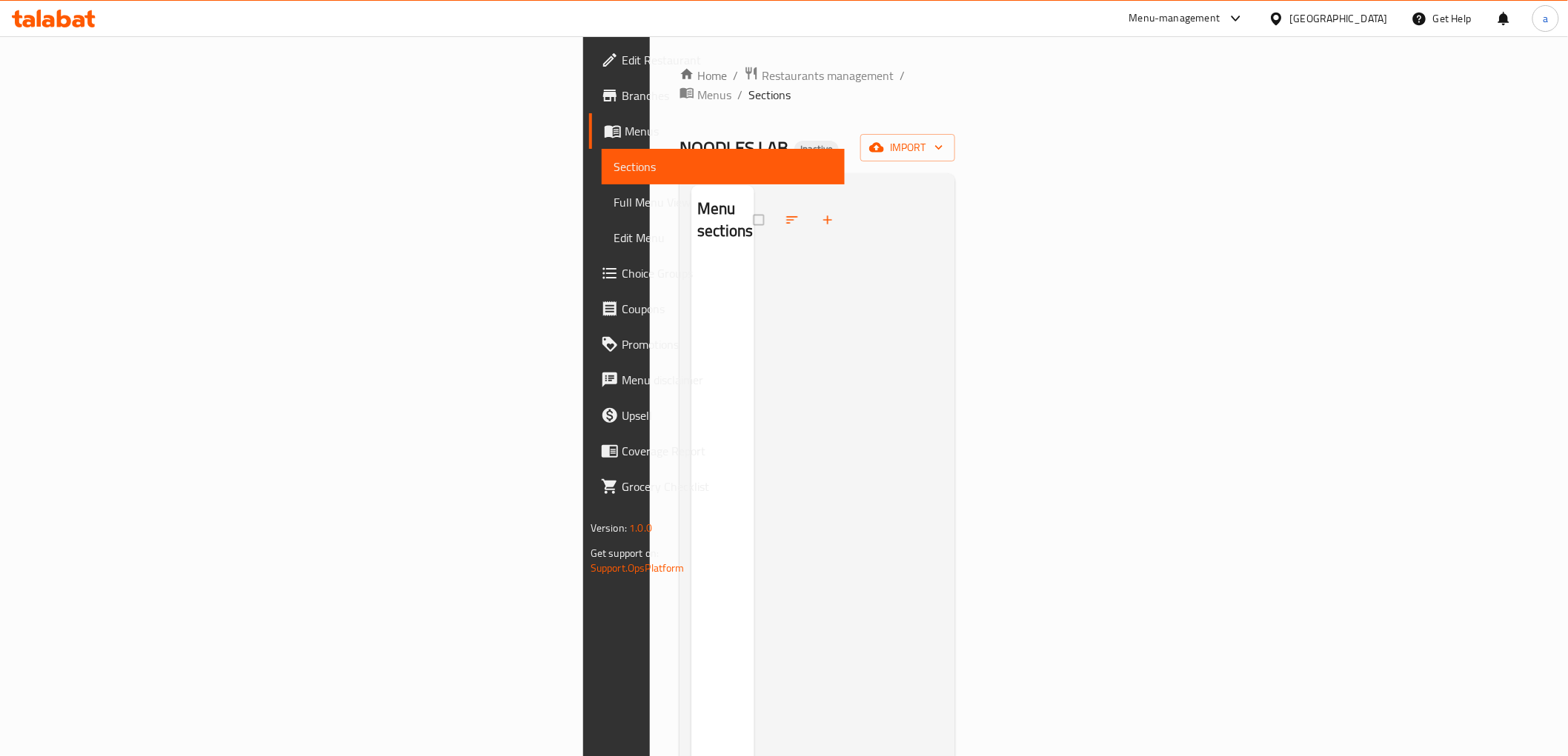
click at [625, 127] on span "Menus" at bounding box center [729, 131] width 208 height 17
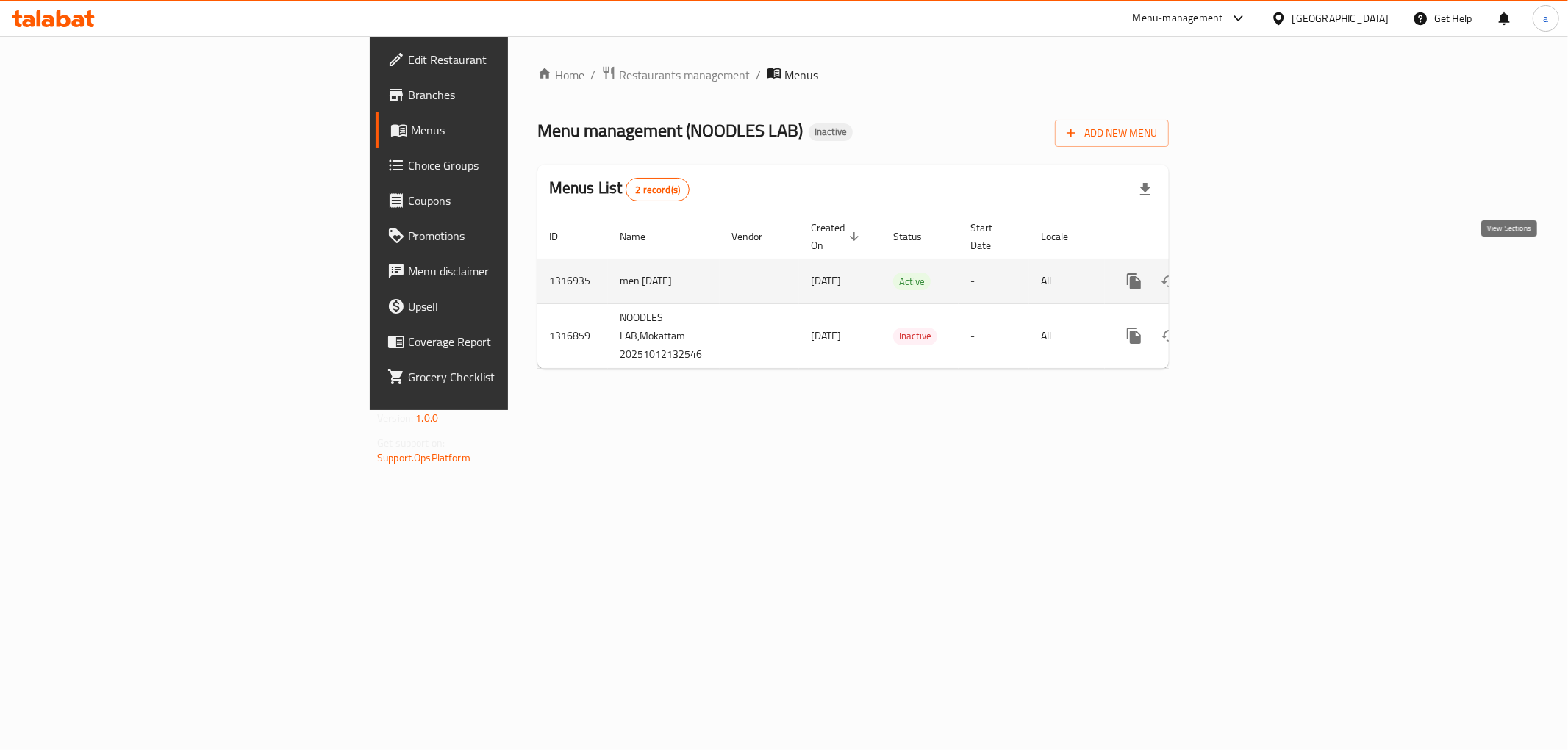
click at [1249, 273] on icon "enhanced table" at bounding box center [1240, 282] width 17 height 17
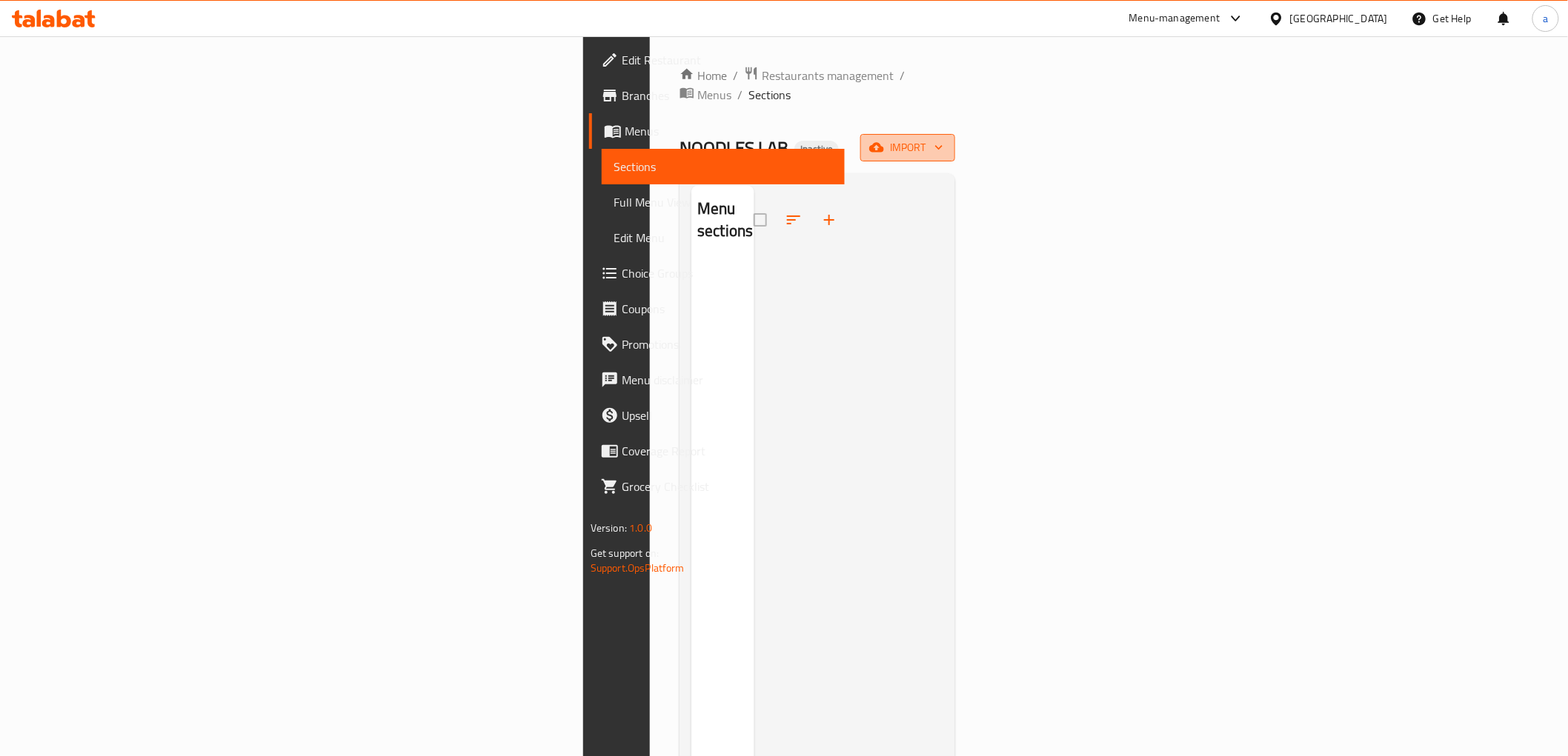
click at [955, 134] on button "import" at bounding box center [908, 148] width 95 height 28
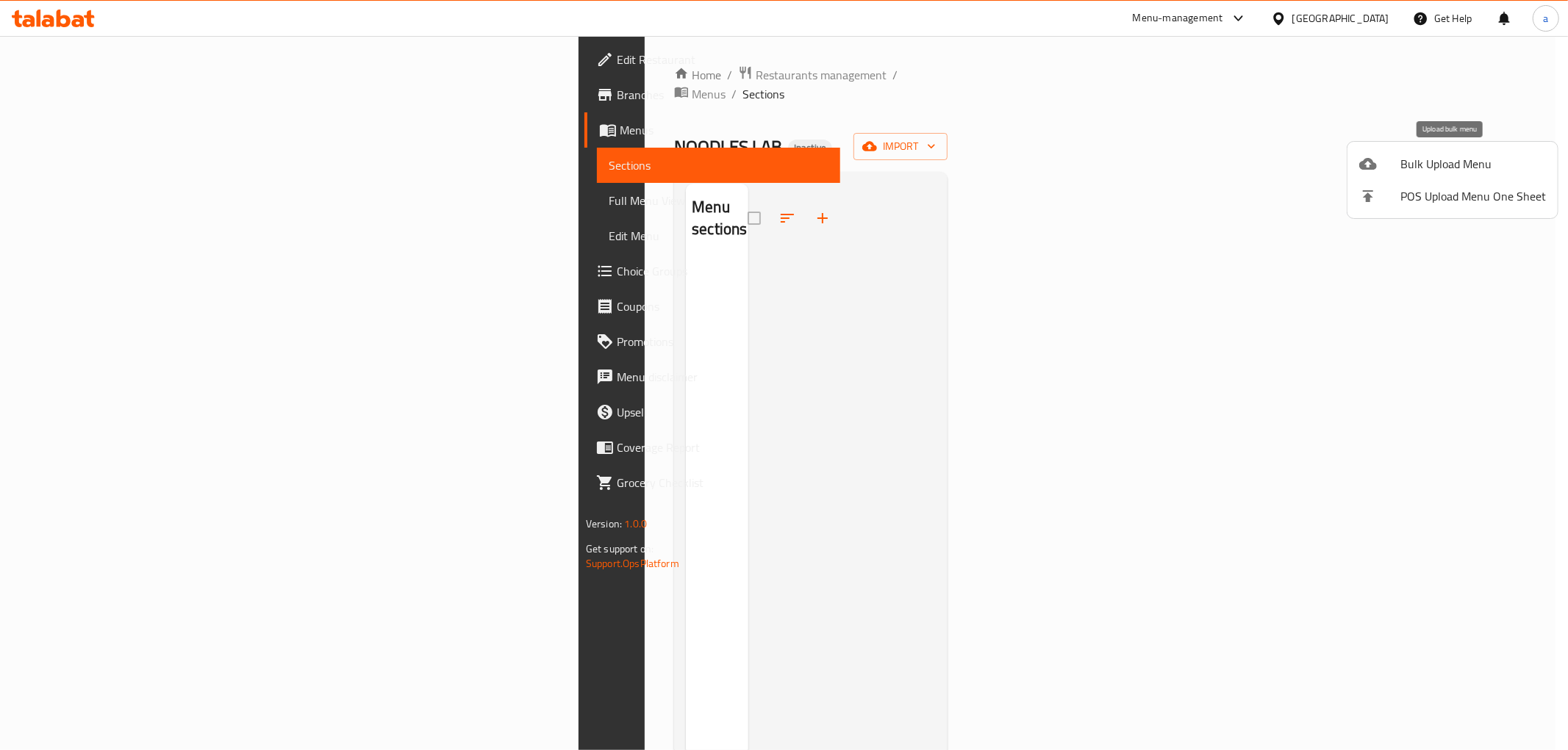
click at [1430, 171] on span "Bulk Upload Menu" at bounding box center [1473, 164] width 145 height 17
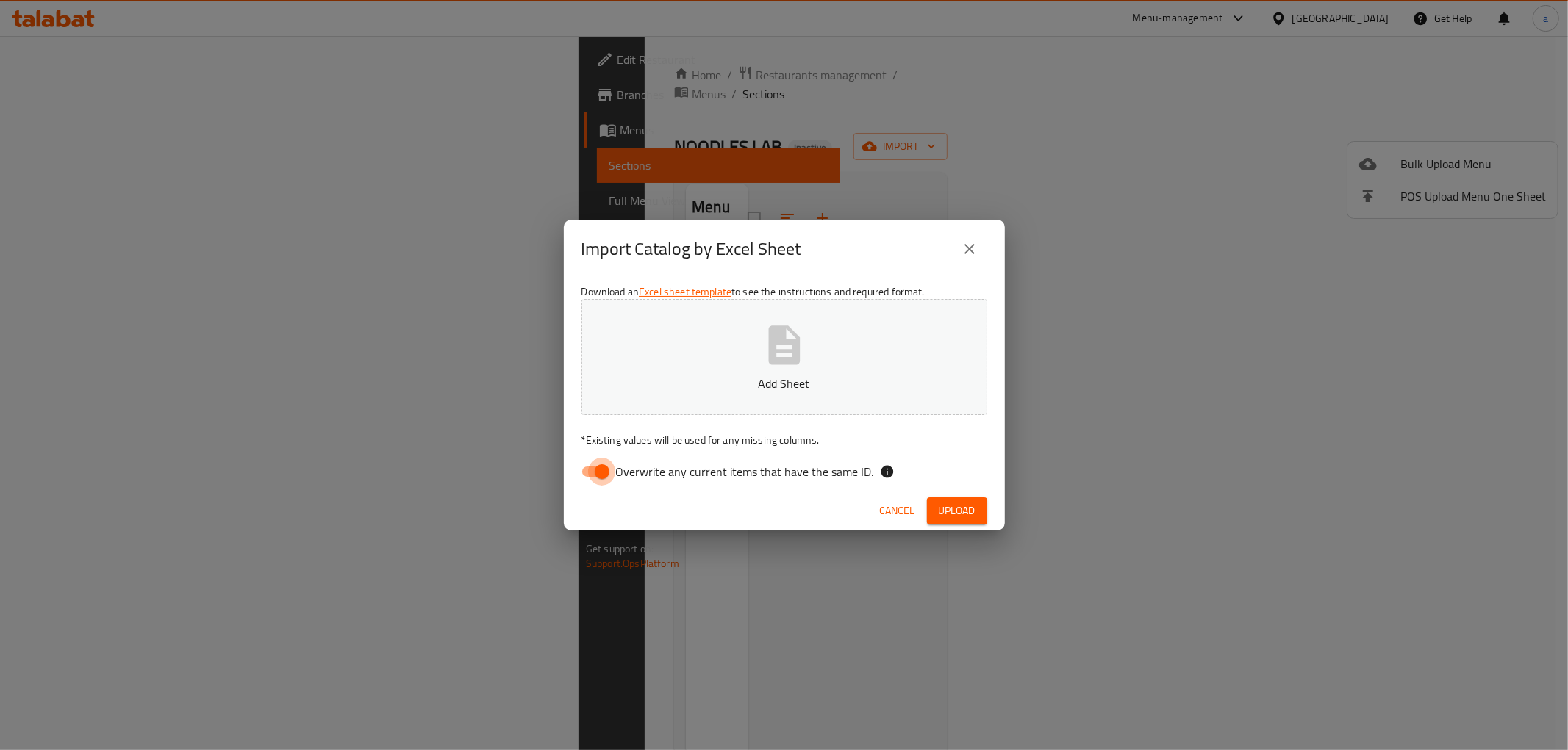
click at [600, 461] on input "Overwrite any current items that have the same ID." at bounding box center [602, 472] width 84 height 28
checkbox input "false"
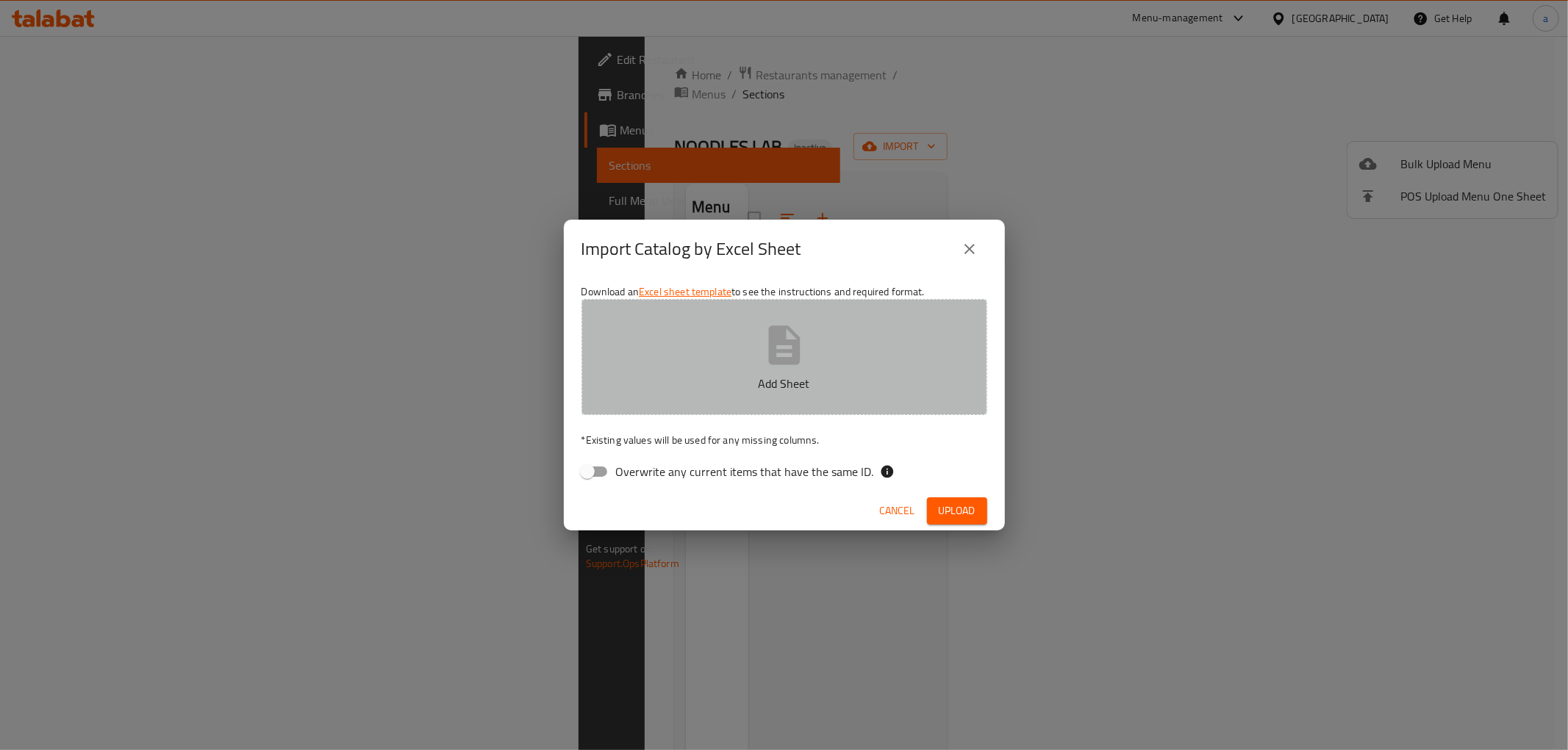
click at [727, 389] on p "Add Sheet" at bounding box center [784, 384] width 360 height 17
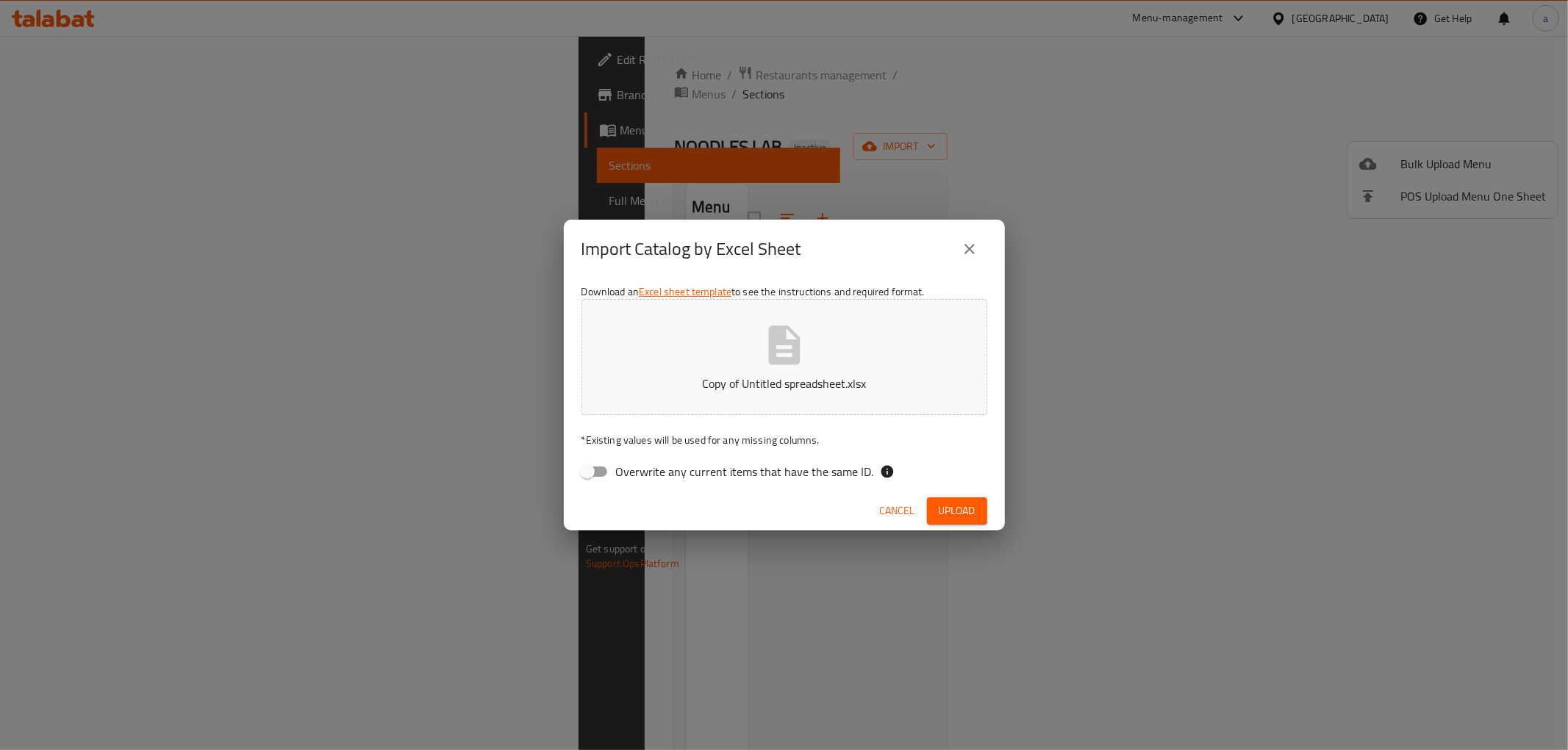
click at [956, 502] on span "Upload" at bounding box center [957, 511] width 37 height 18
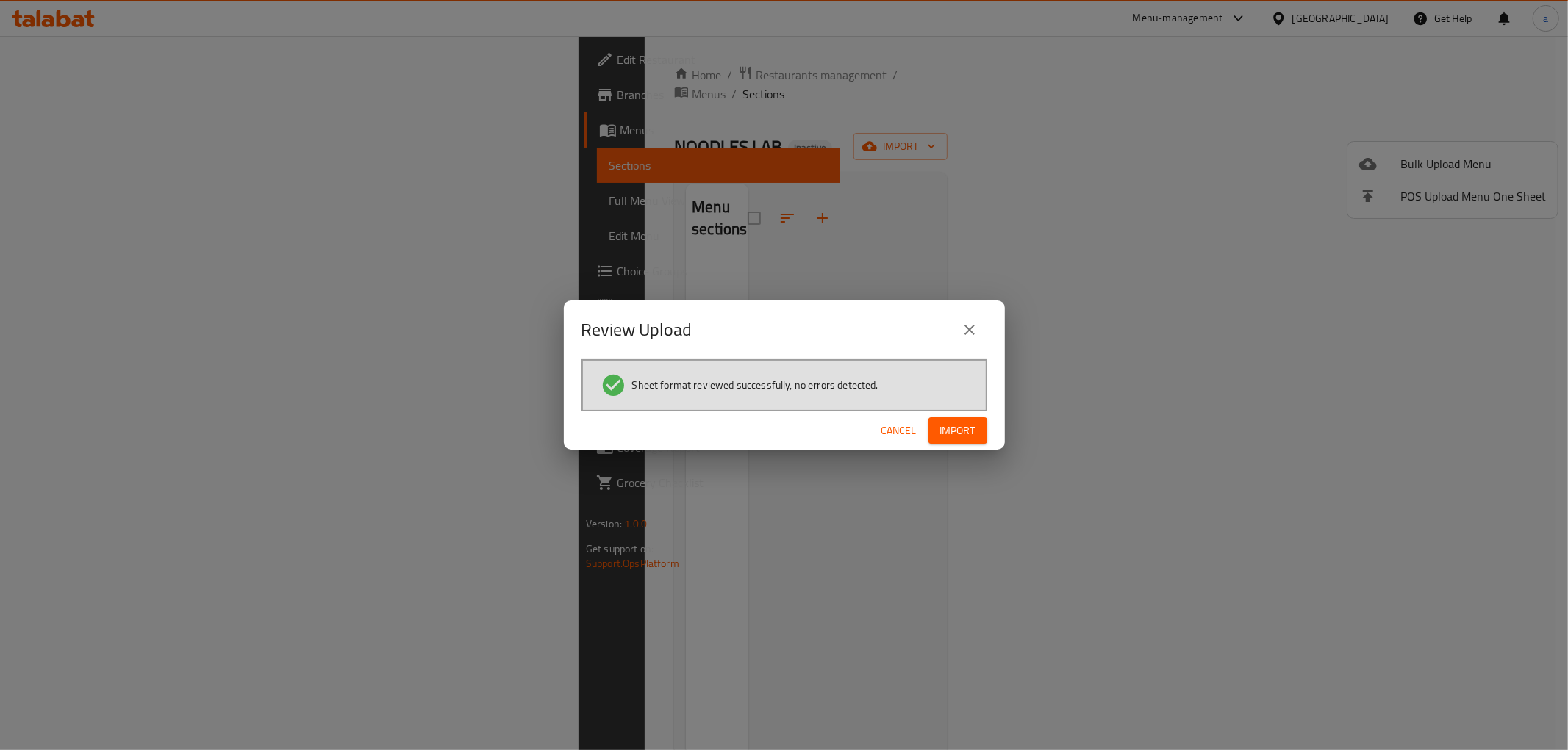
click at [968, 435] on span "Import" at bounding box center [957, 431] width 35 height 18
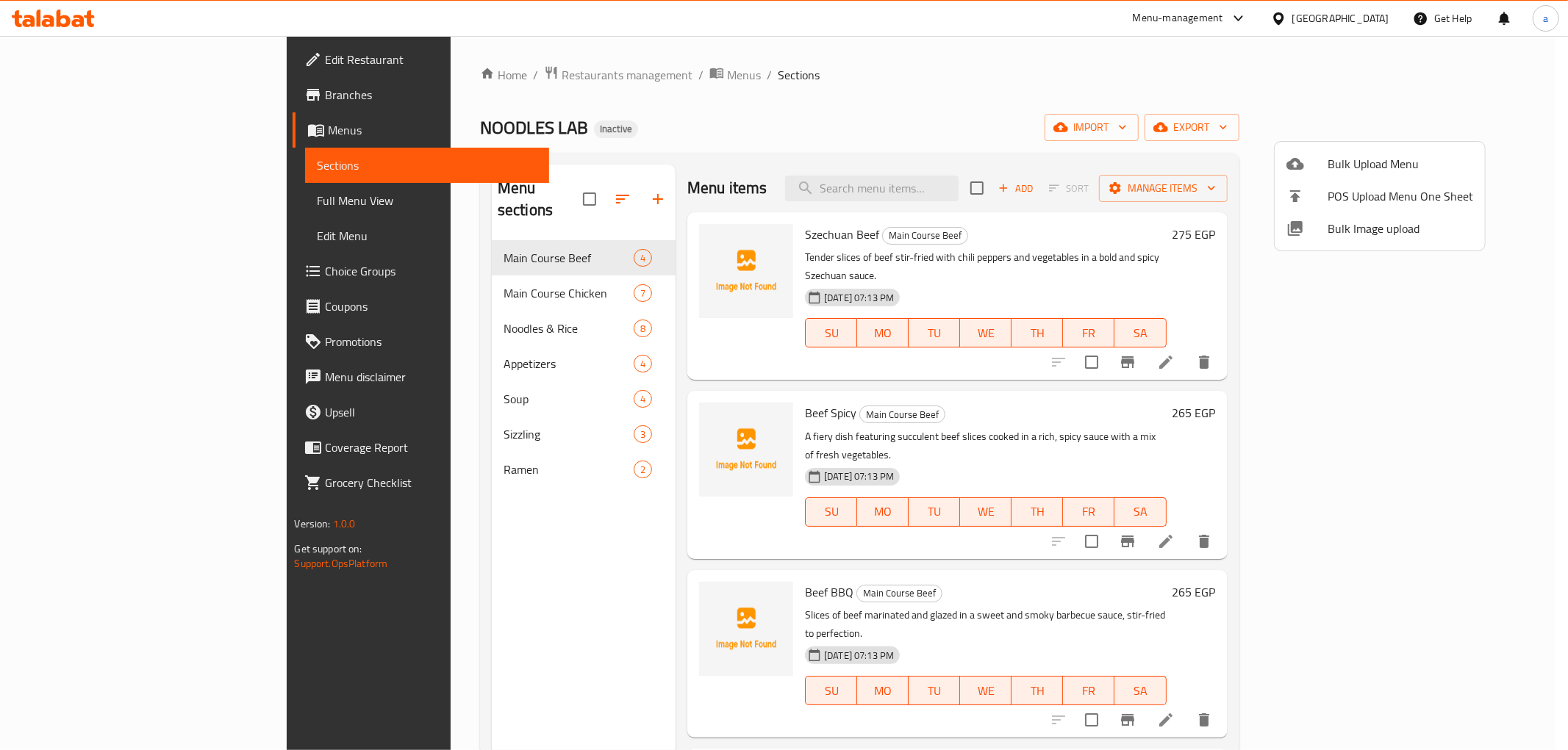
click at [97, 280] on div at bounding box center [784, 375] width 1568 height 750
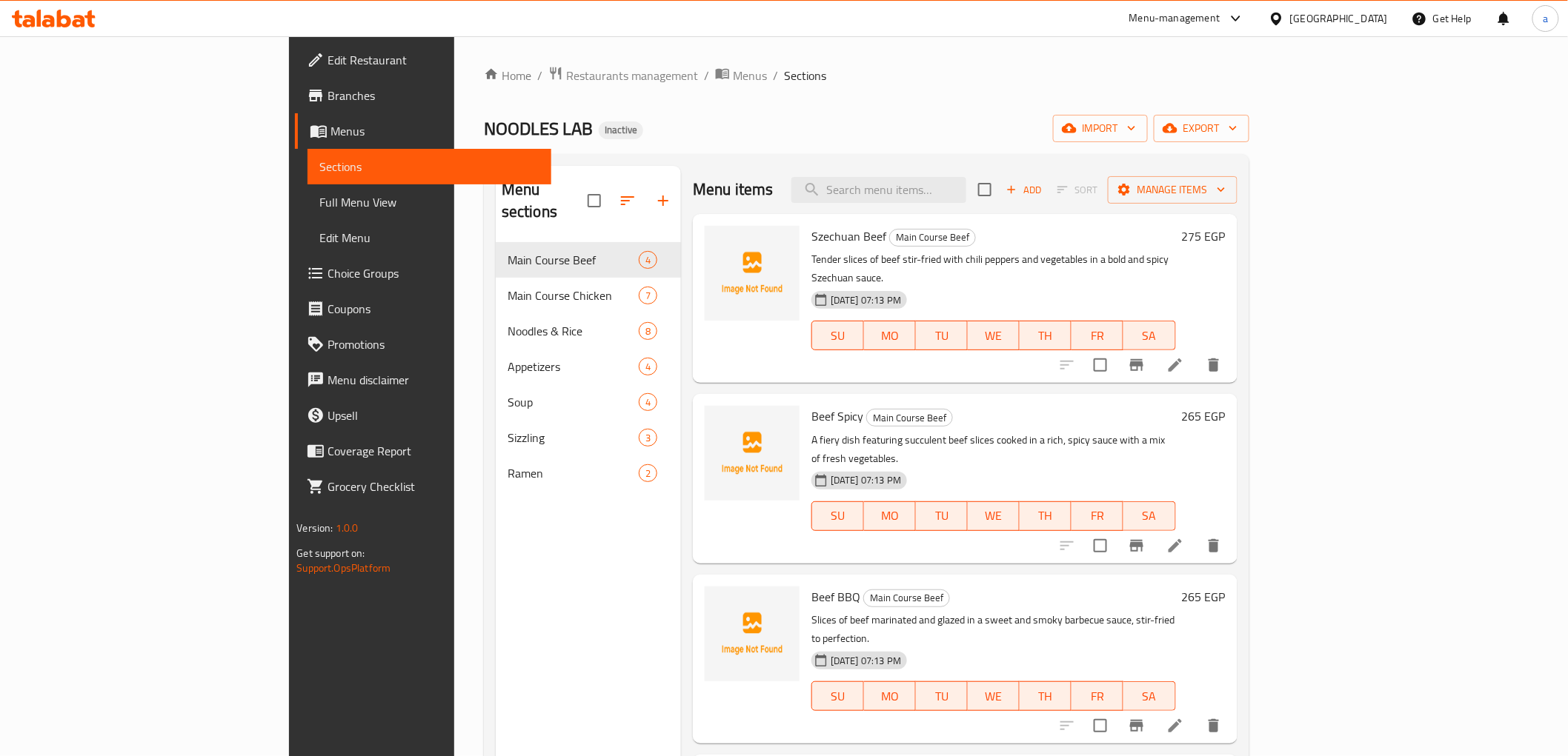
click at [328, 282] on span "Choice Groups" at bounding box center [433, 273] width 211 height 17
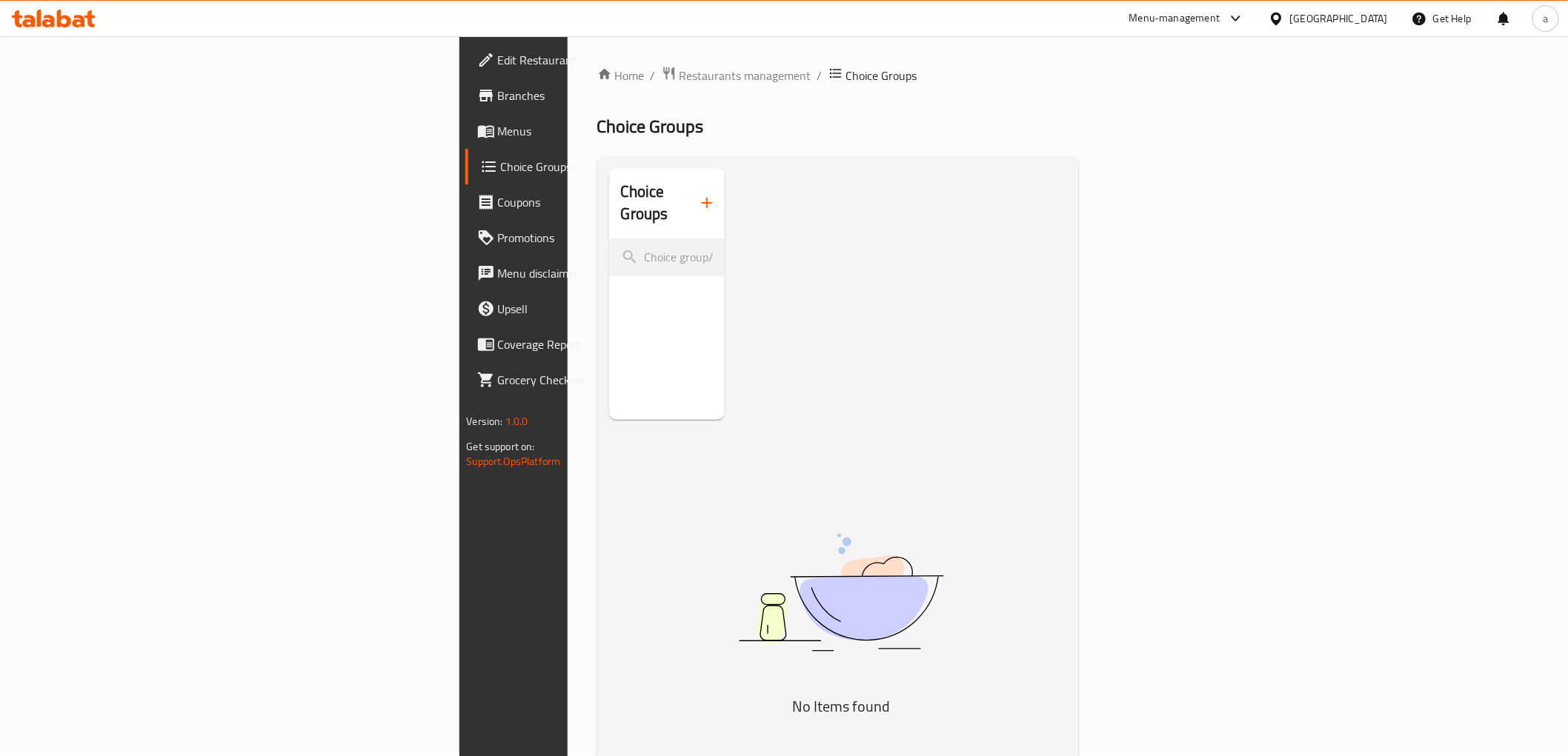
click at [689, 191] on button "button" at bounding box center [706, 202] width 36 height 36
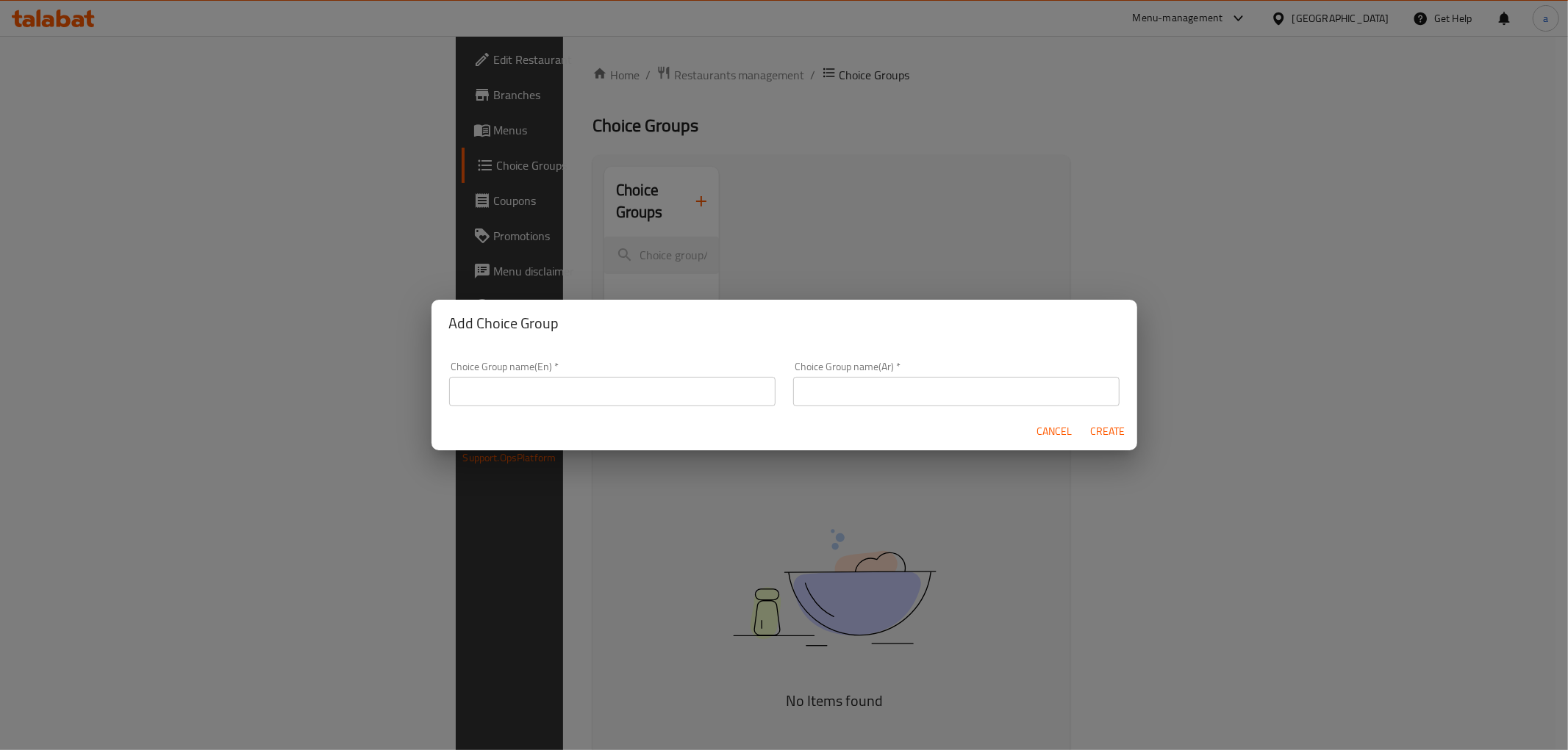
click at [534, 399] on input "text" at bounding box center [612, 391] width 326 height 29
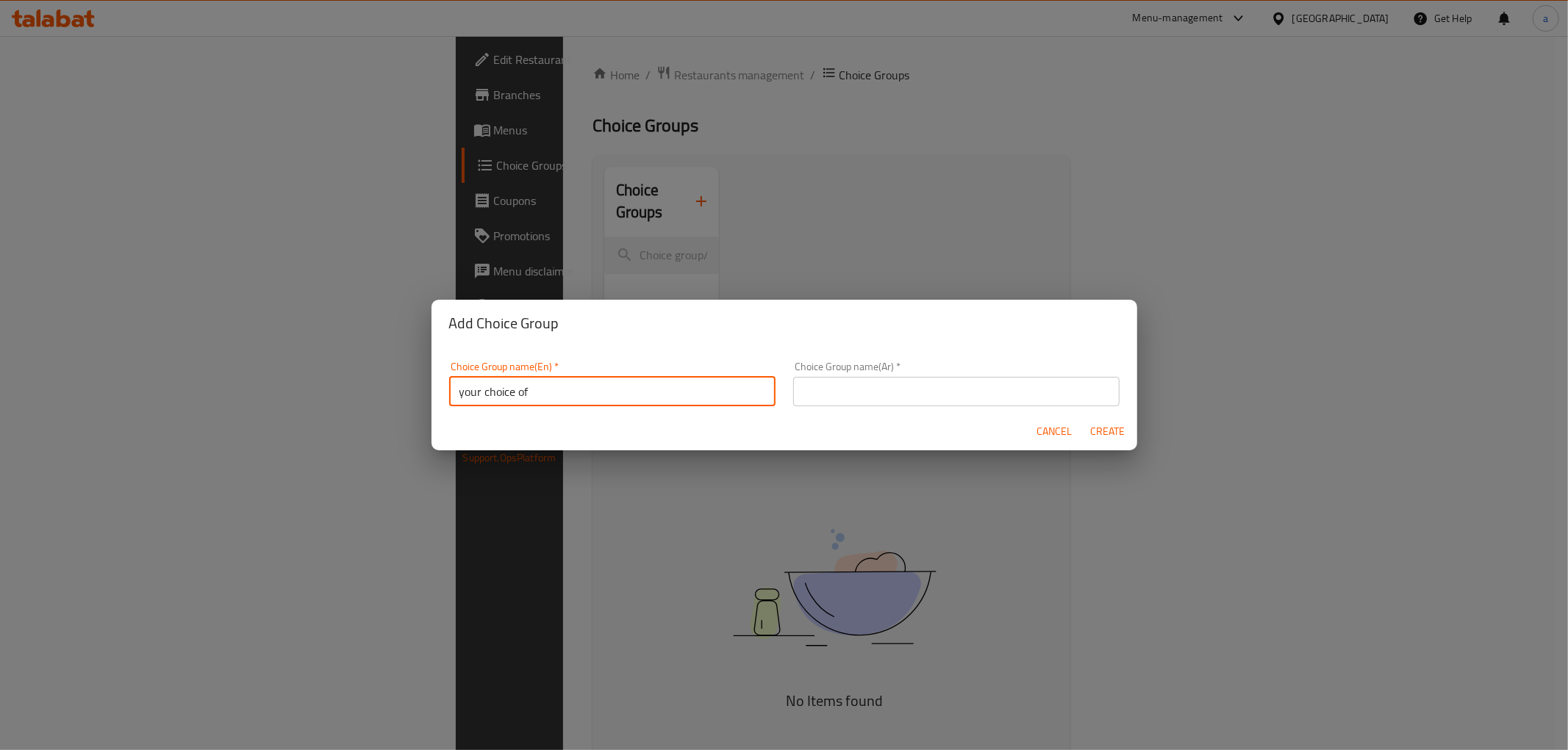
type input "your choice of"
click at [884, 397] on input "text" at bounding box center [957, 391] width 326 height 29
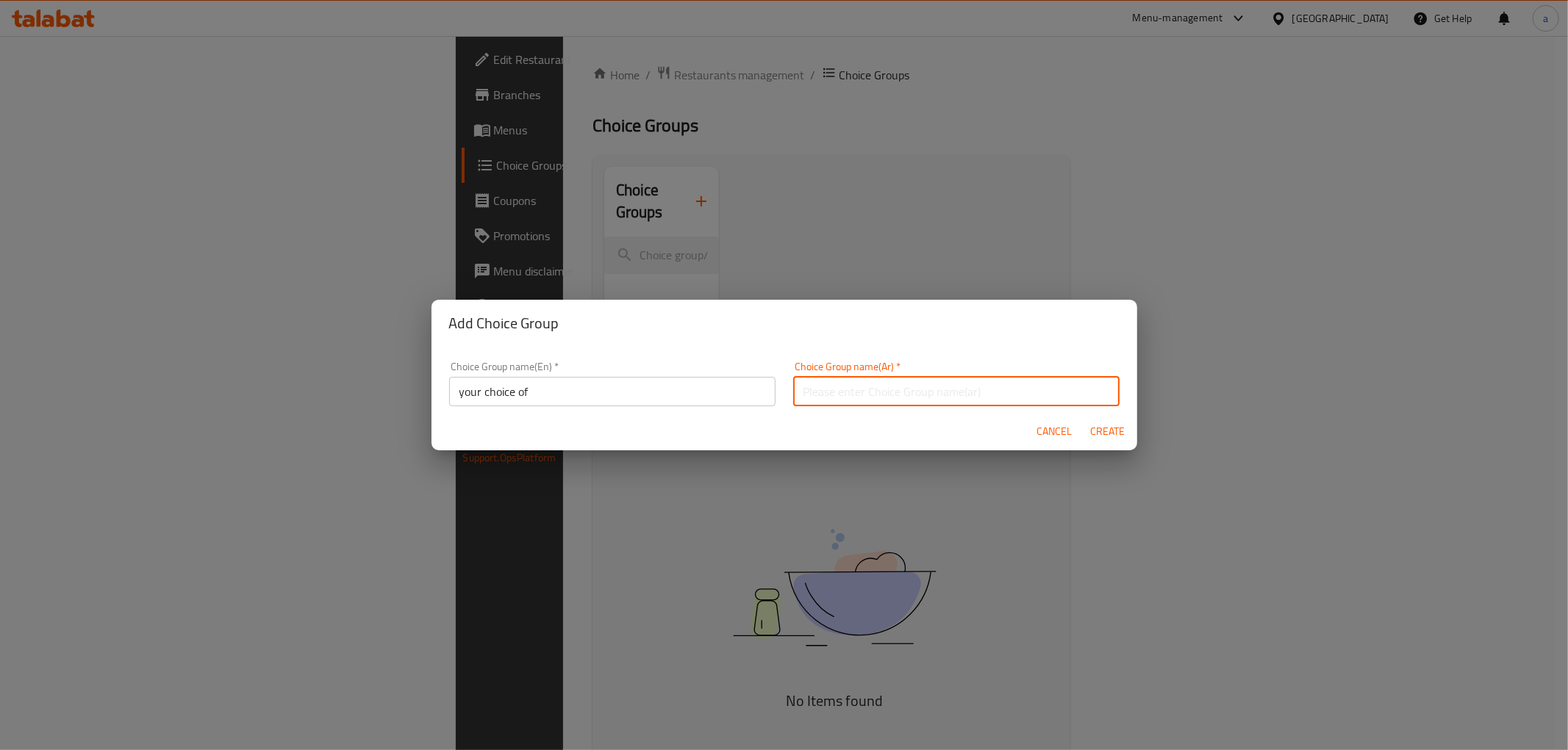
type input "اختيارك من"
drag, startPoint x: 1092, startPoint y: 426, endPoint x: 1048, endPoint y: 428, distance: 44.0
click at [1091, 426] on span "Create" at bounding box center [1107, 431] width 35 height 18
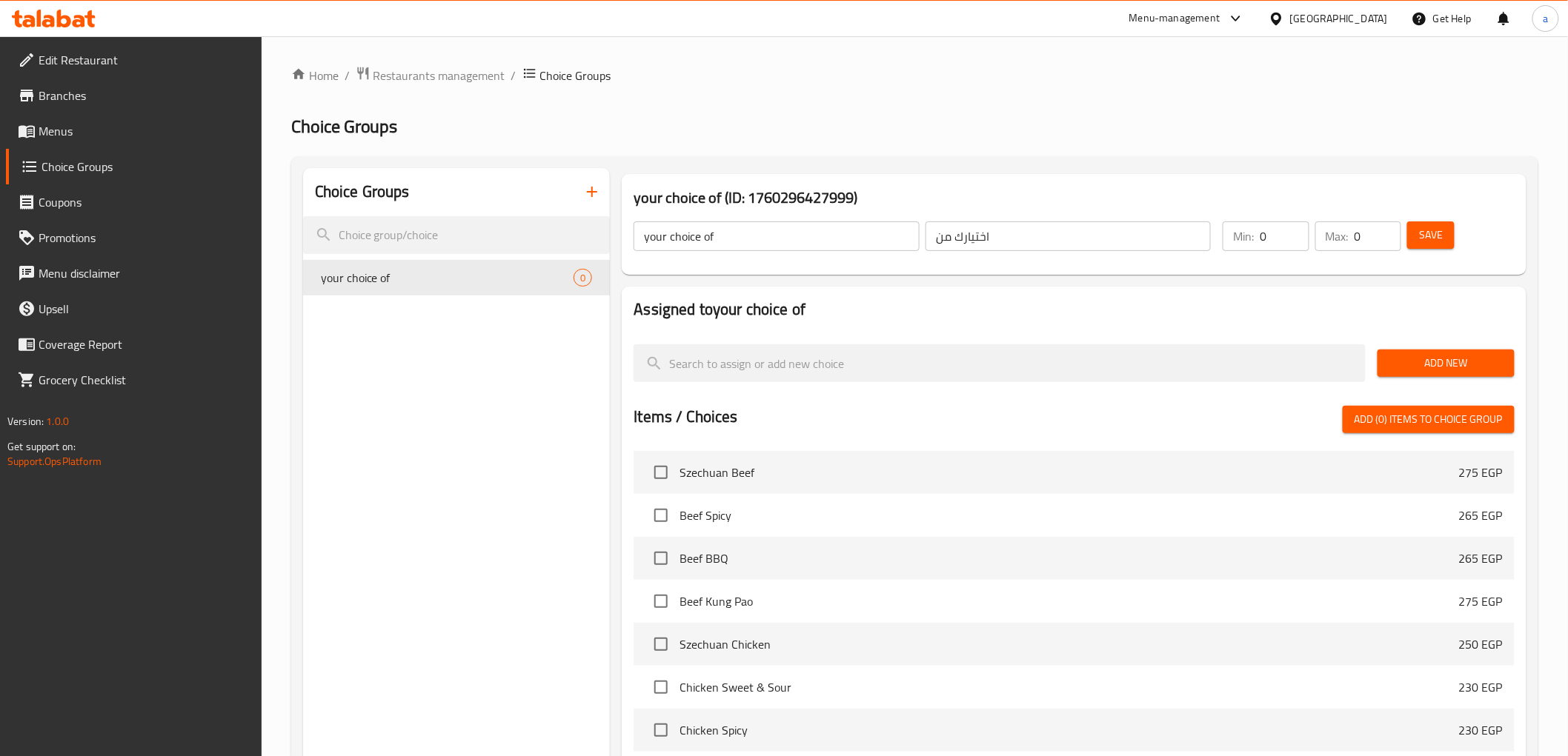
click at [1428, 361] on span "Add New" at bounding box center [1445, 363] width 113 height 18
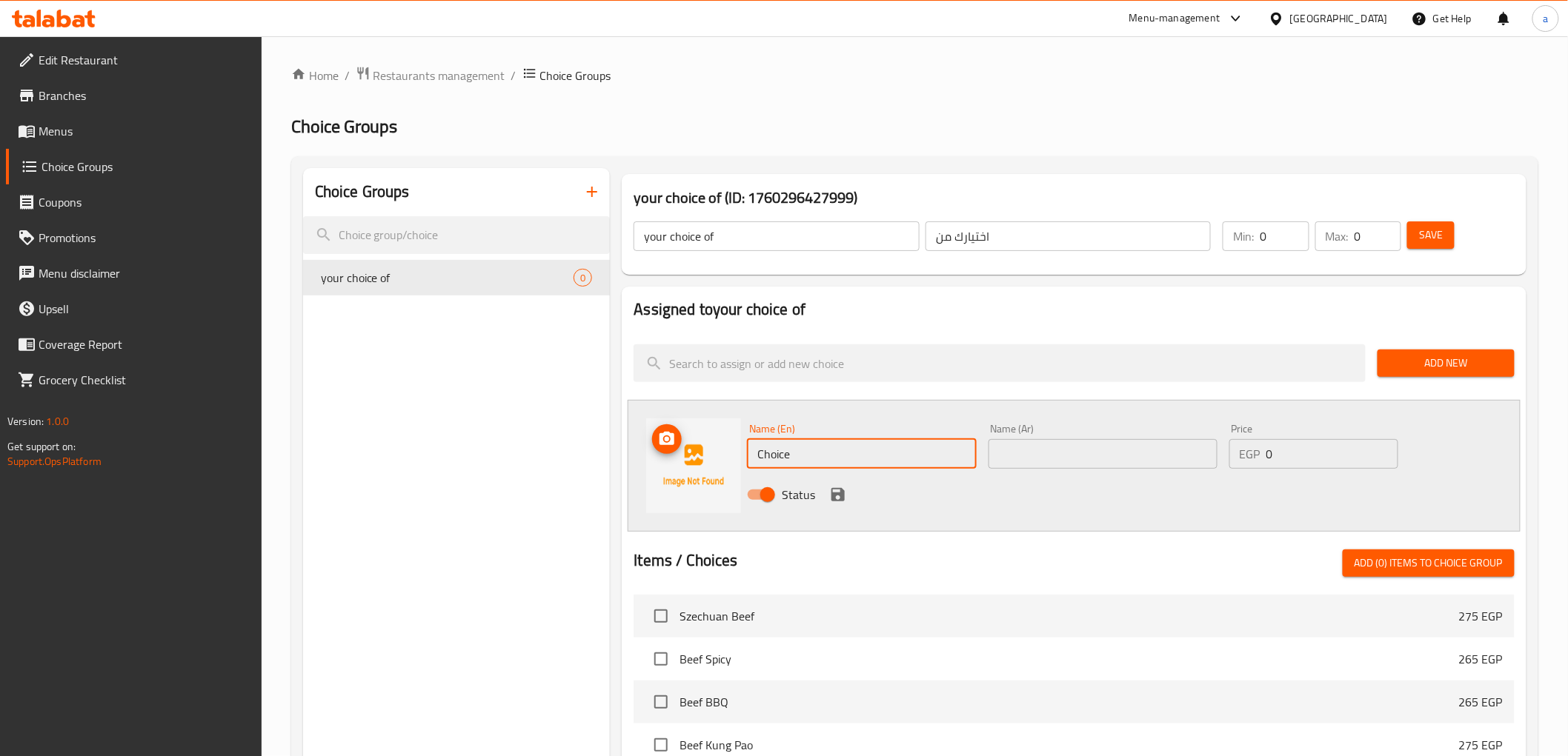
drag, startPoint x: 797, startPoint y: 458, endPoint x: 691, endPoint y: 474, distance: 107.2
click at [691, 474] on div "Name (En) Choice Name (En) Name (Ar) Name (Ar) Price EGP 0 Price Status" at bounding box center [1074, 466] width 892 height 132
type input "grilled"
click at [1127, 464] on input "text" at bounding box center [1103, 454] width 229 height 29
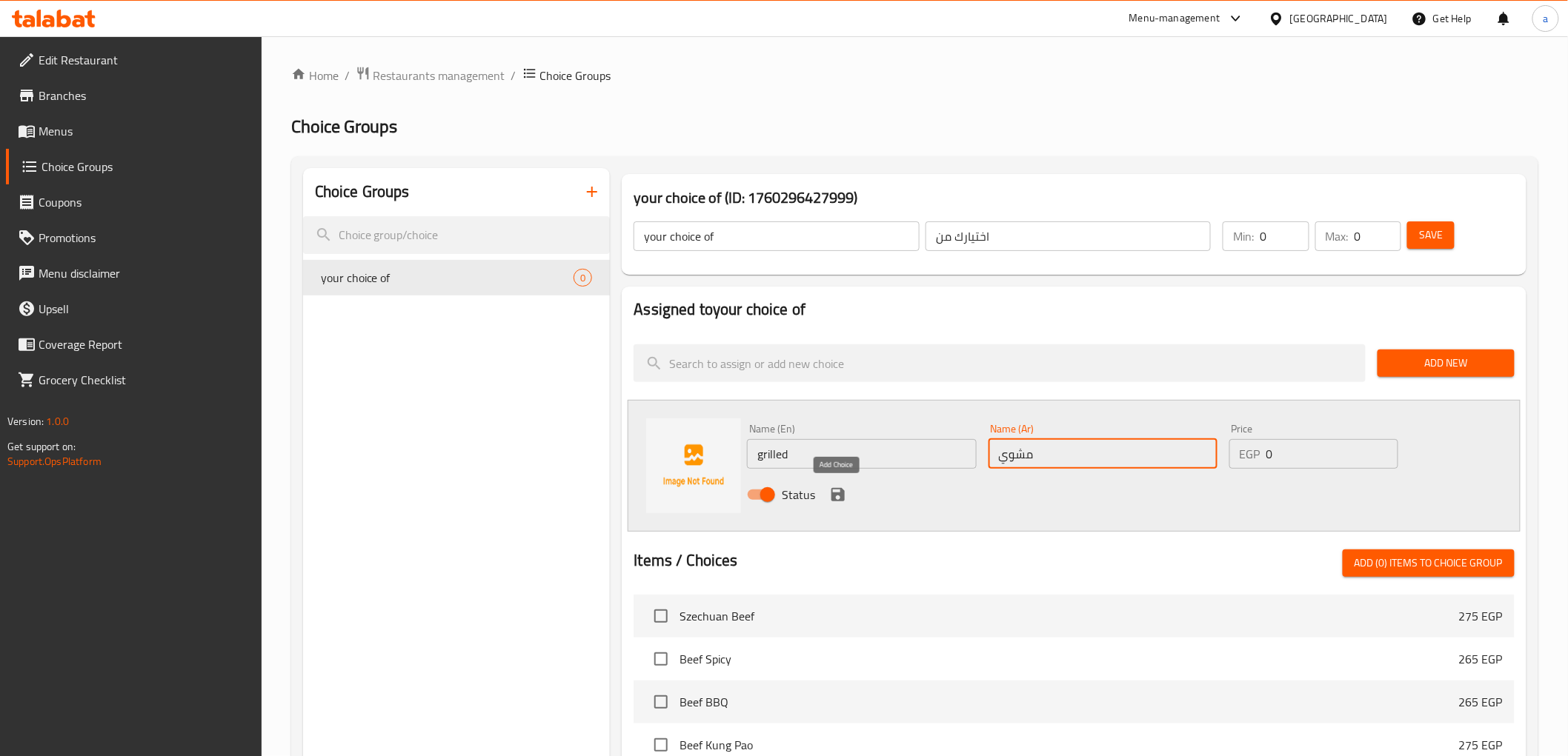
type input "مشوي"
click at [842, 493] on icon "save" at bounding box center [838, 494] width 13 height 13
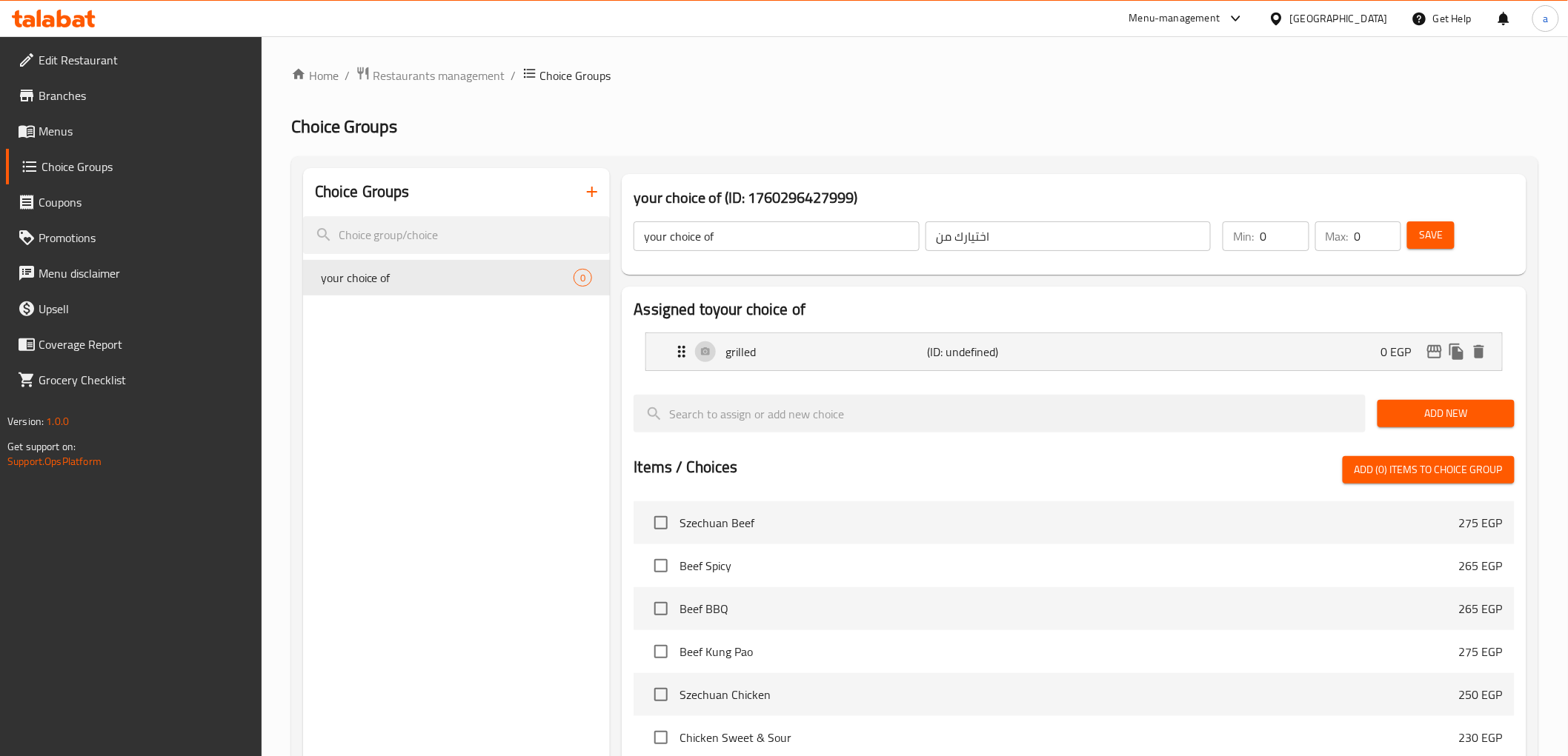
click at [1422, 406] on span "Add New" at bounding box center [1445, 413] width 113 height 18
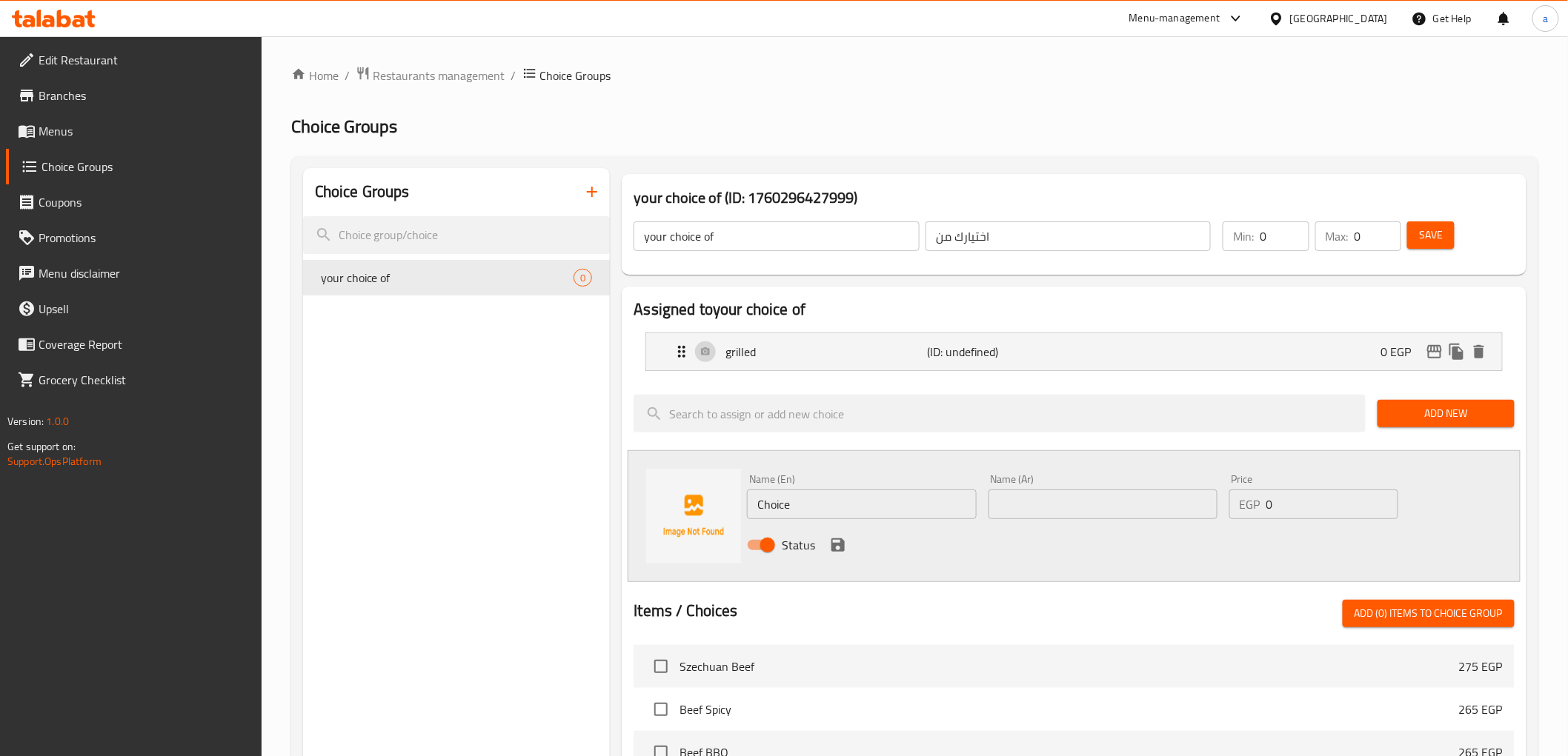
click at [808, 501] on input "Choice" at bounding box center [861, 504] width 229 height 29
click at [824, 509] on input "Choice" at bounding box center [861, 504] width 229 height 29
type input "C"
paste input "stir-fried"
type input "stir-fried"
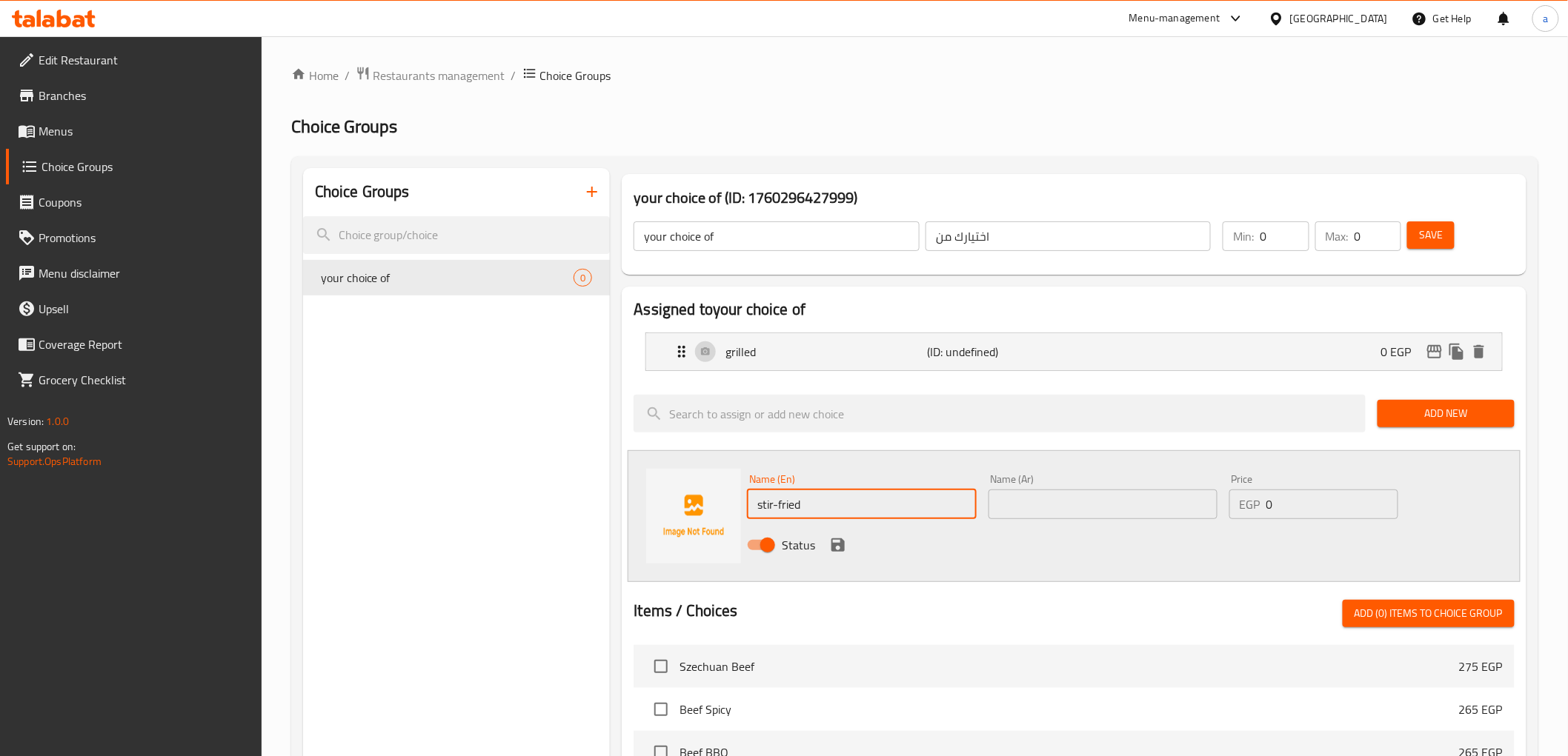
click at [1036, 505] on input "text" at bounding box center [1103, 504] width 229 height 29
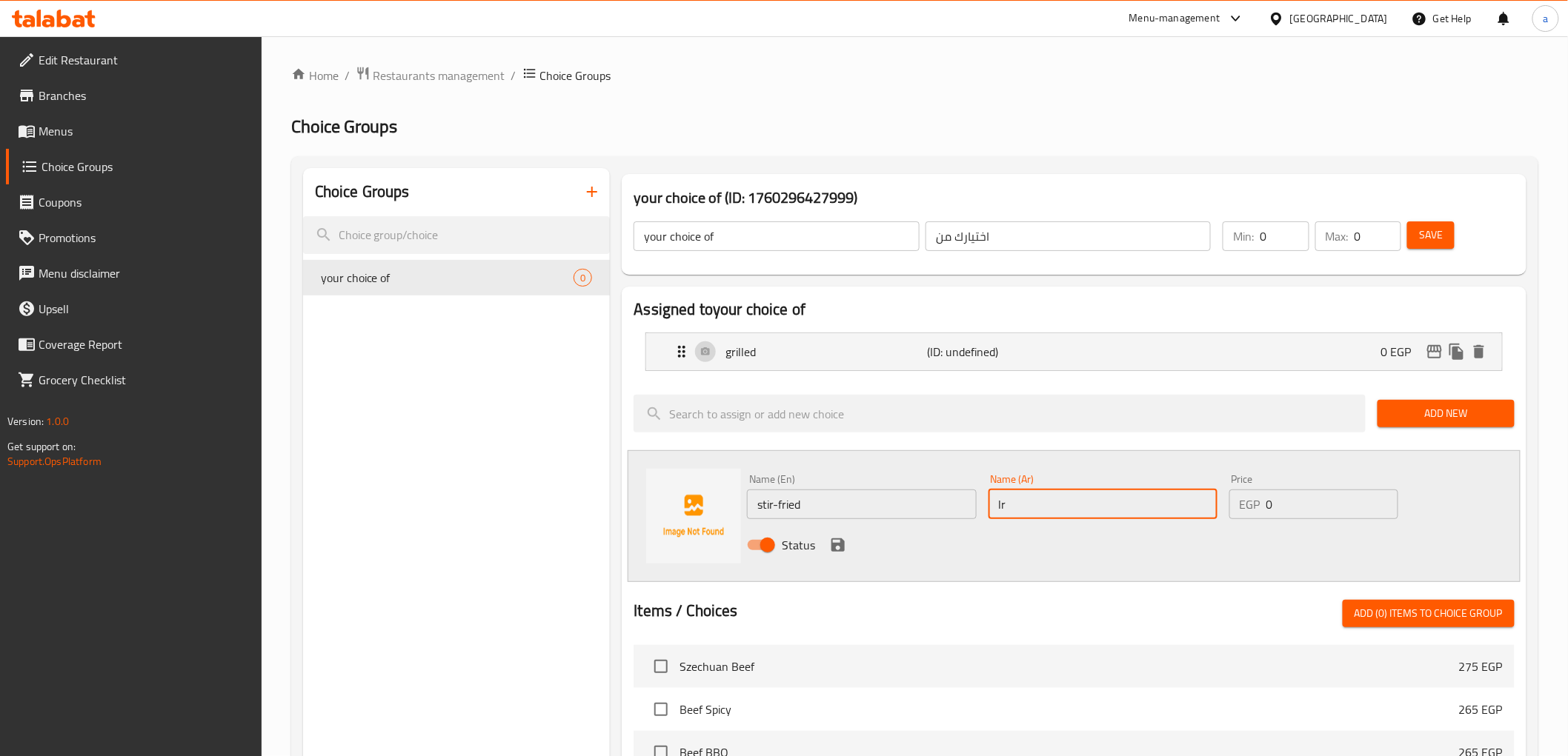
type input "l"
type input "مقلي"
click at [830, 548] on icon "save" at bounding box center [838, 545] width 17 height 17
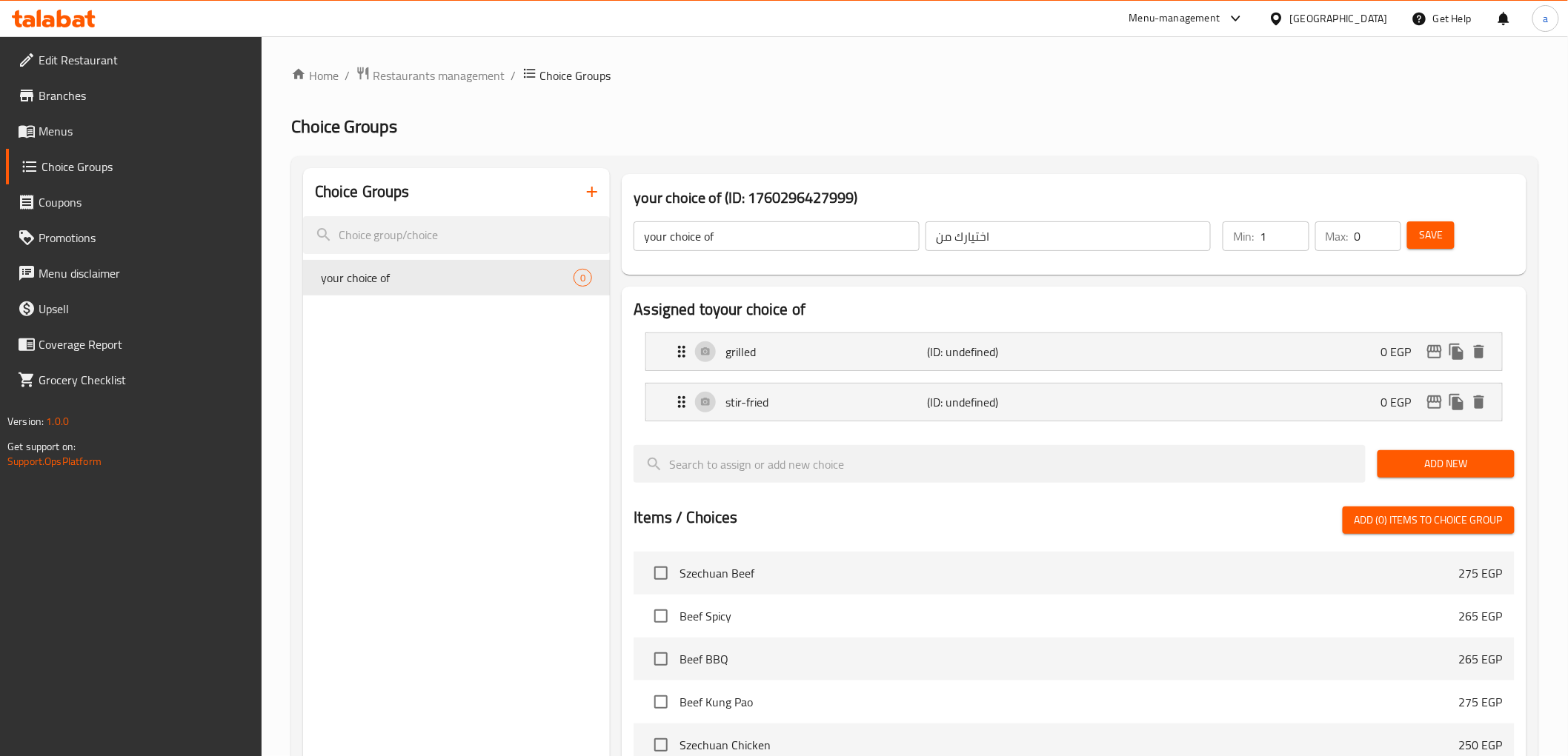
type input "1"
click at [1294, 226] on input "1" at bounding box center [1285, 236] width 49 height 29
type input "1"
click at [1387, 225] on input "1" at bounding box center [1377, 236] width 47 height 29
click at [1417, 228] on button "Save" at bounding box center [1431, 235] width 47 height 28
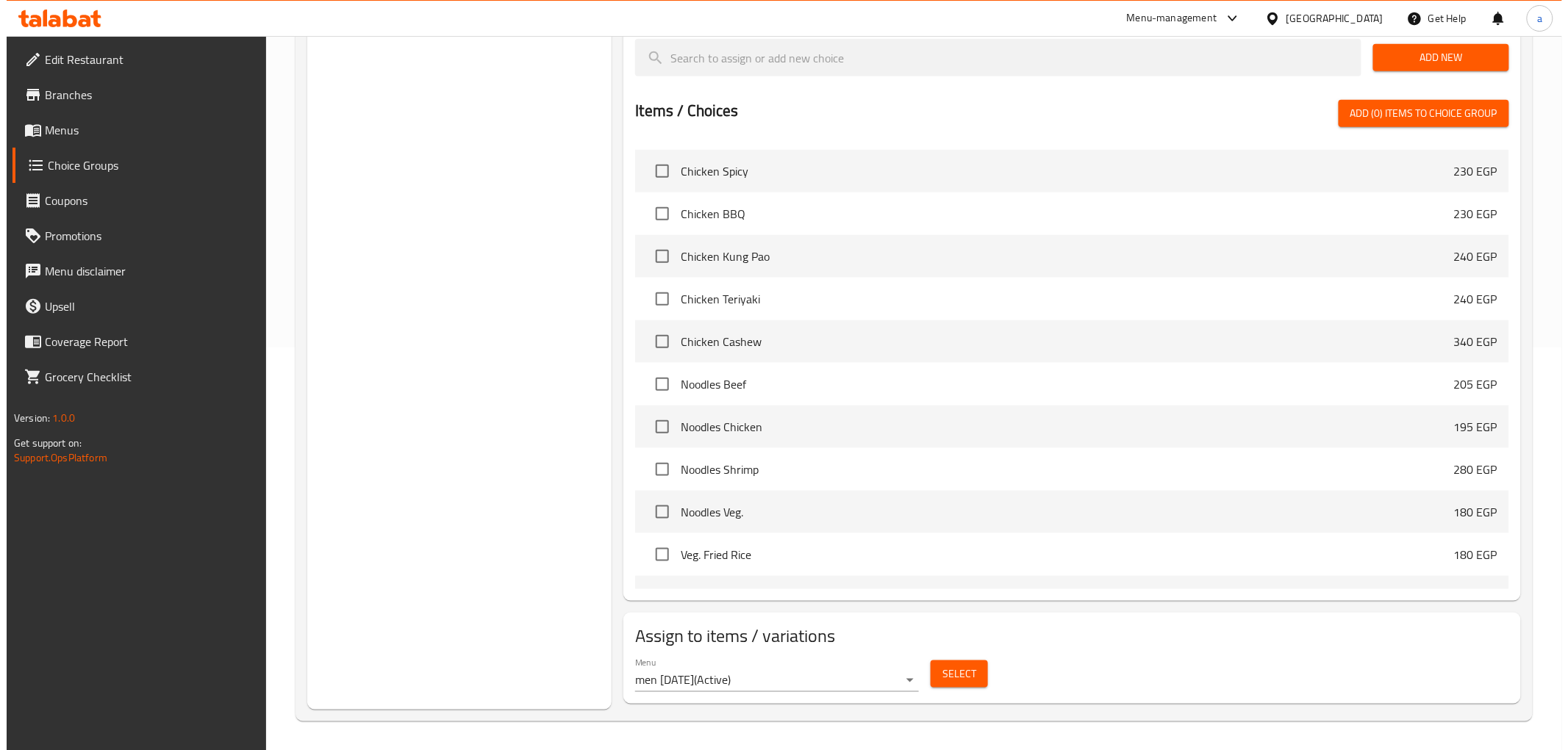
scroll to position [408, 0]
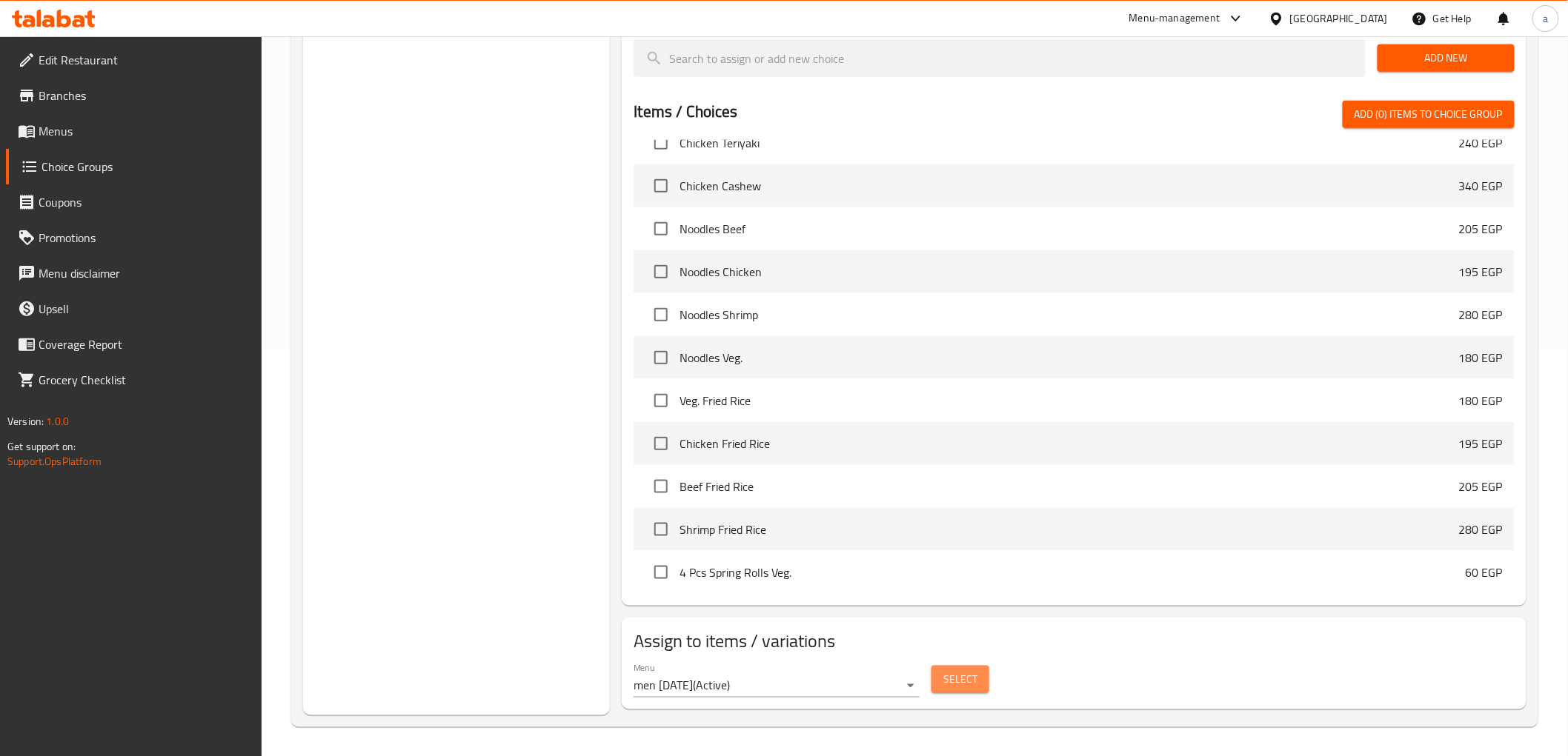
click at [952, 672] on span "Select" at bounding box center [960, 679] width 34 height 18
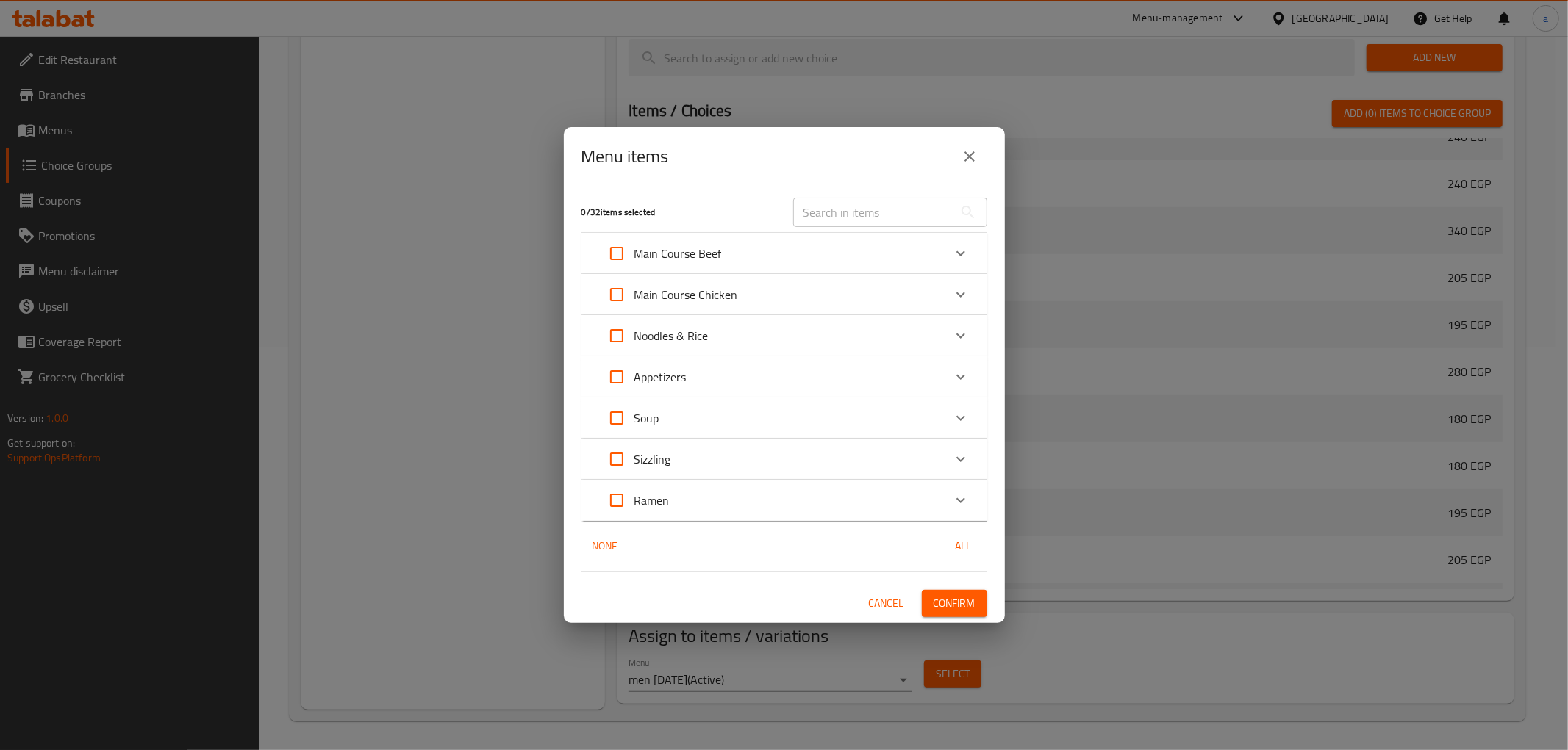
click at [692, 294] on p "Main Course Chicken" at bounding box center [686, 294] width 104 height 17
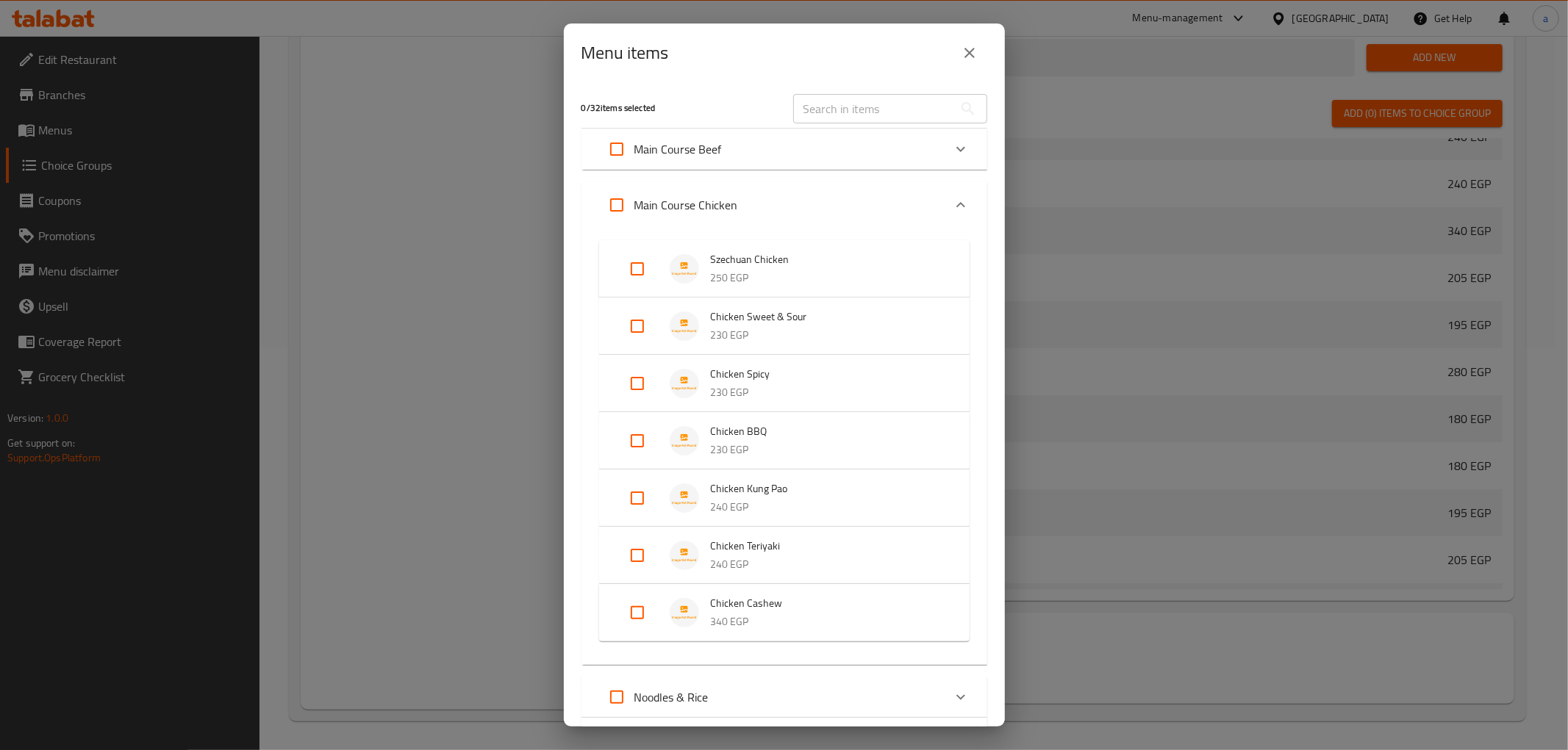
click at [643, 552] on input "Expand" at bounding box center [637, 555] width 35 height 35
checkbox input "true"
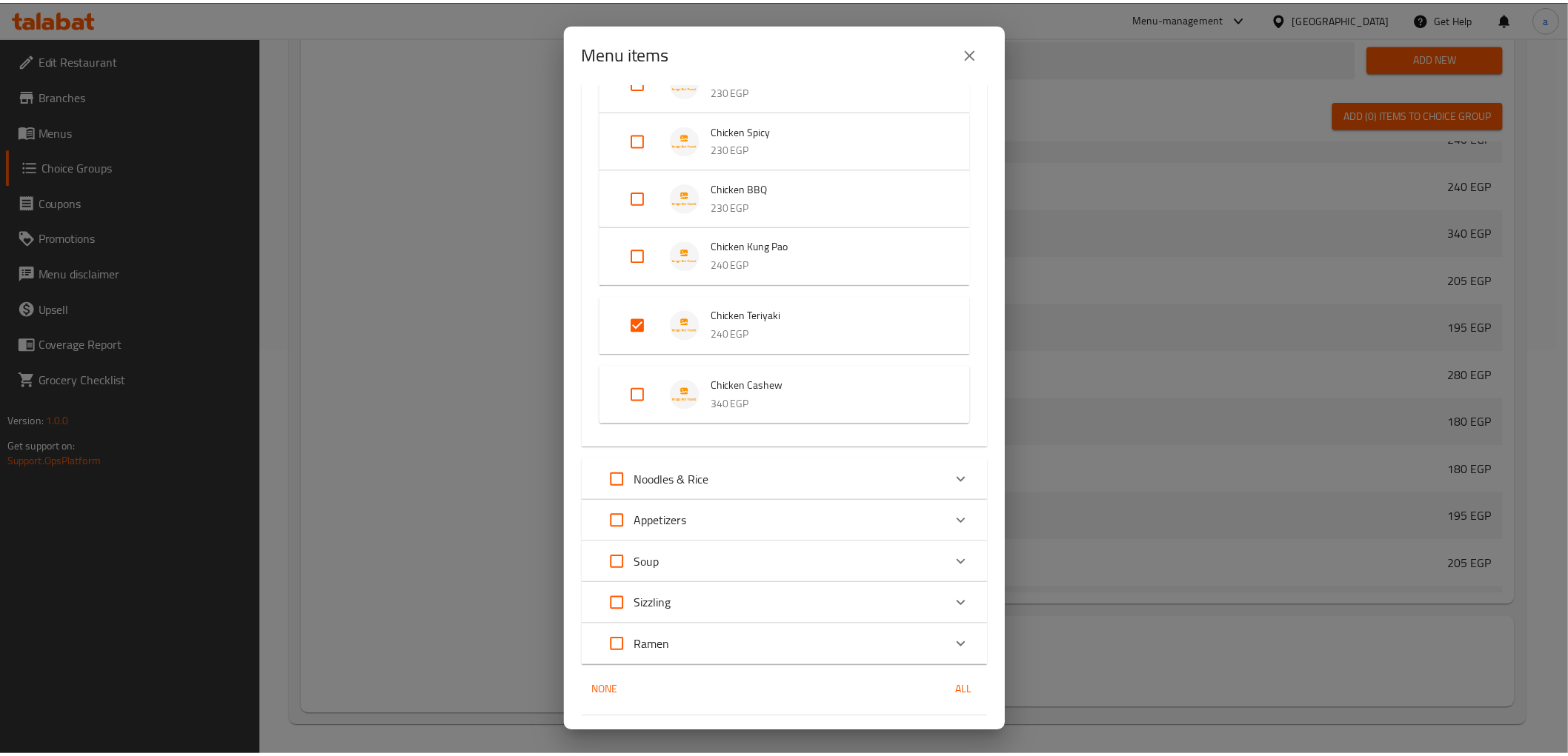
scroll to position [283, 0]
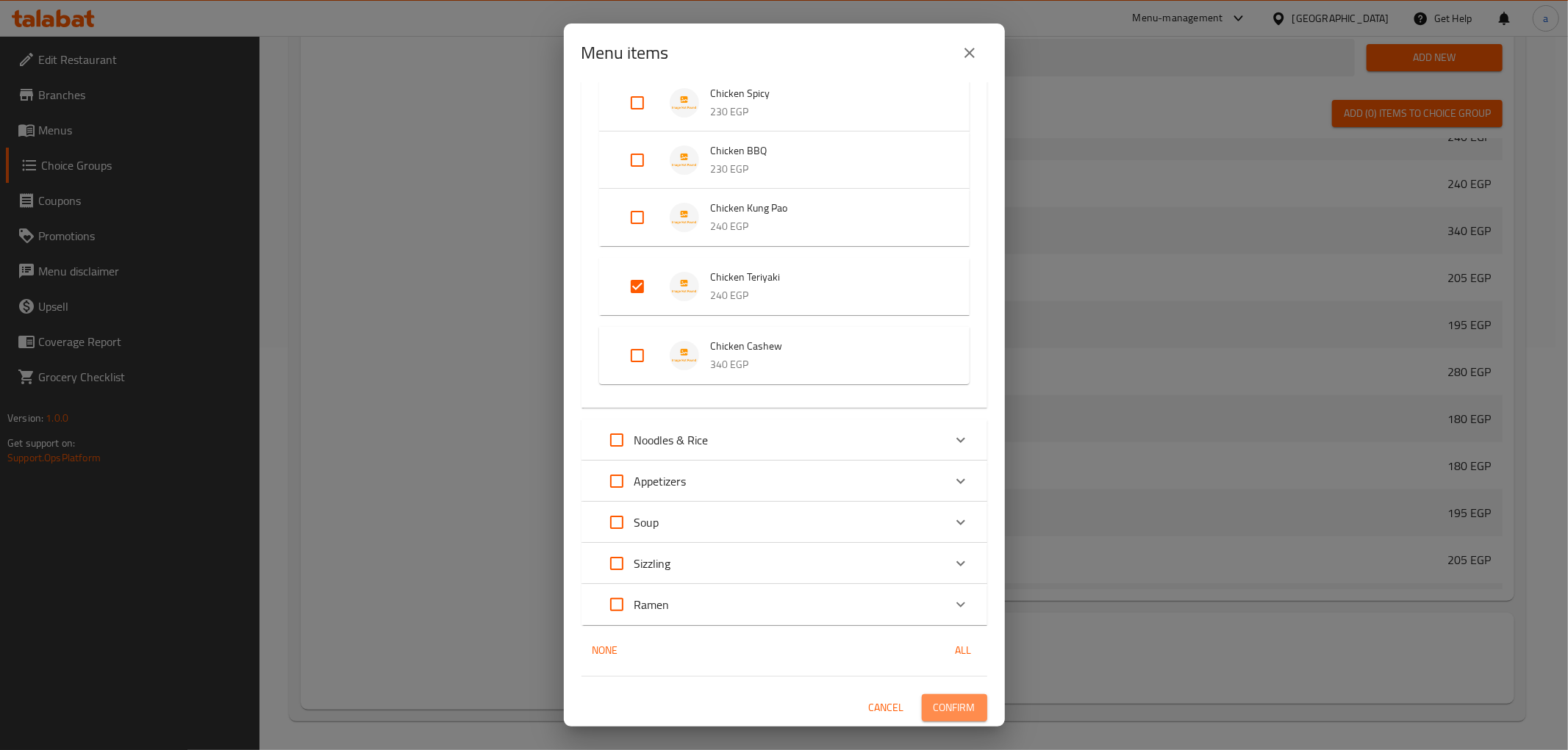
click at [937, 708] on span "Confirm" at bounding box center [954, 708] width 42 height 18
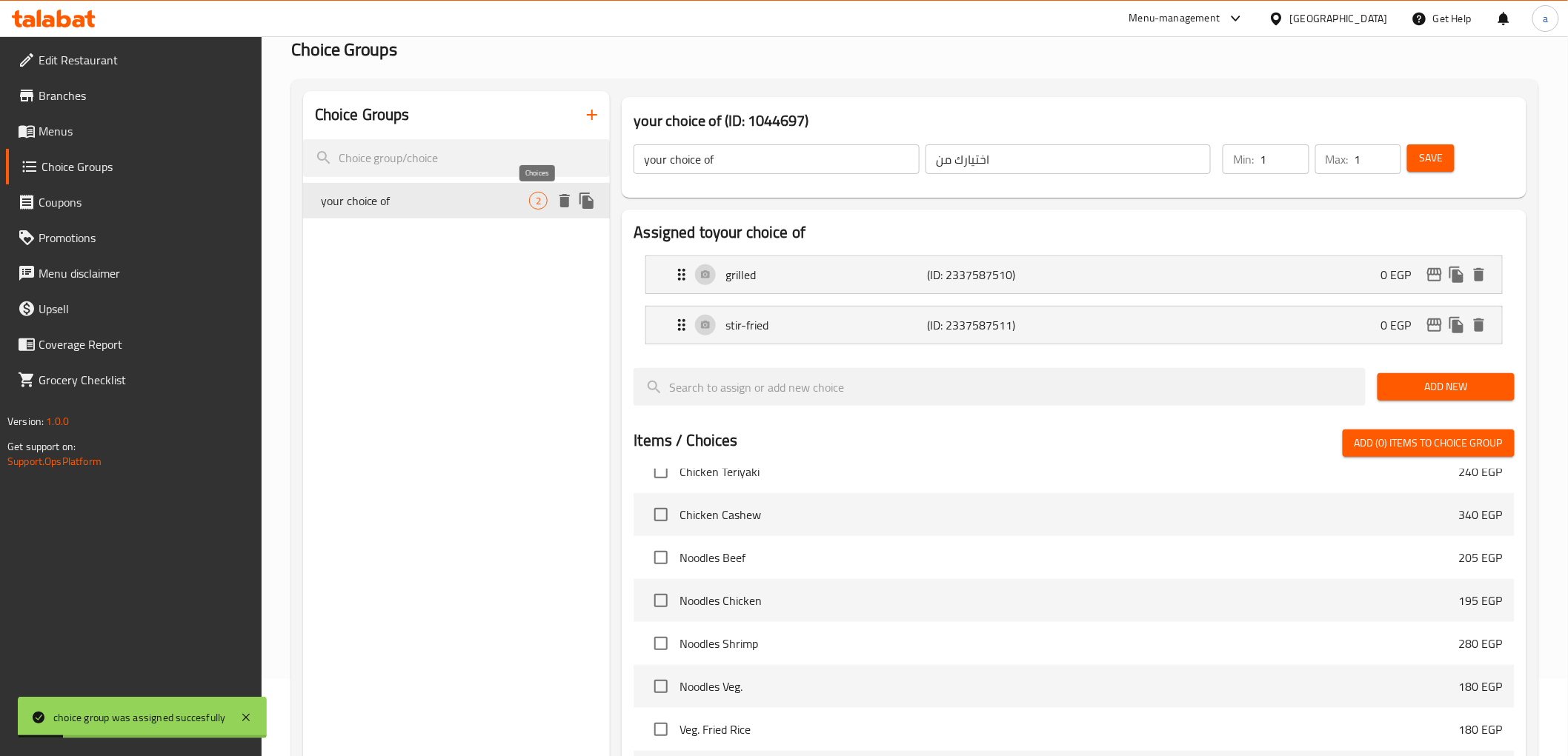
scroll to position [0, 0]
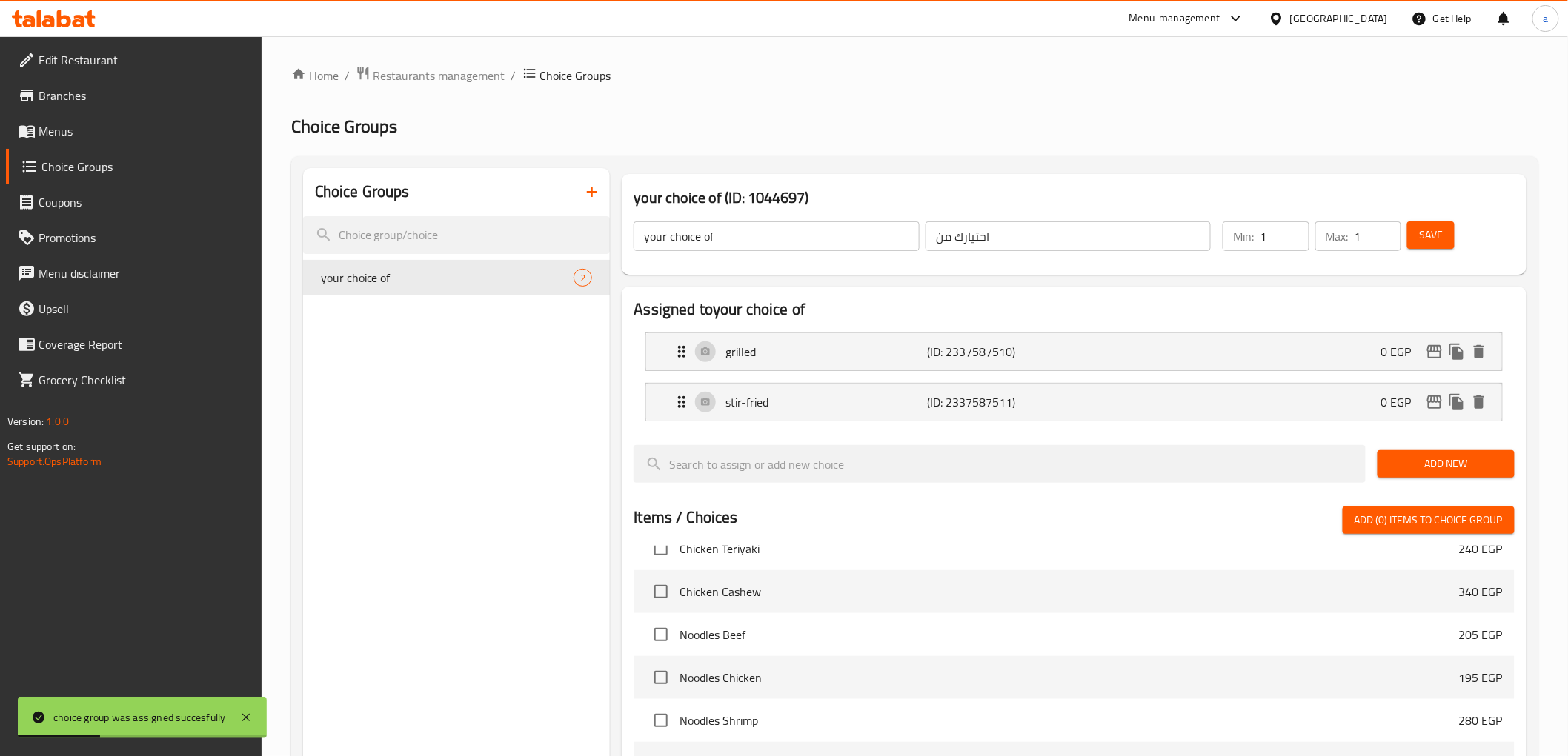
click at [589, 191] on icon "button" at bounding box center [592, 191] width 17 height 17
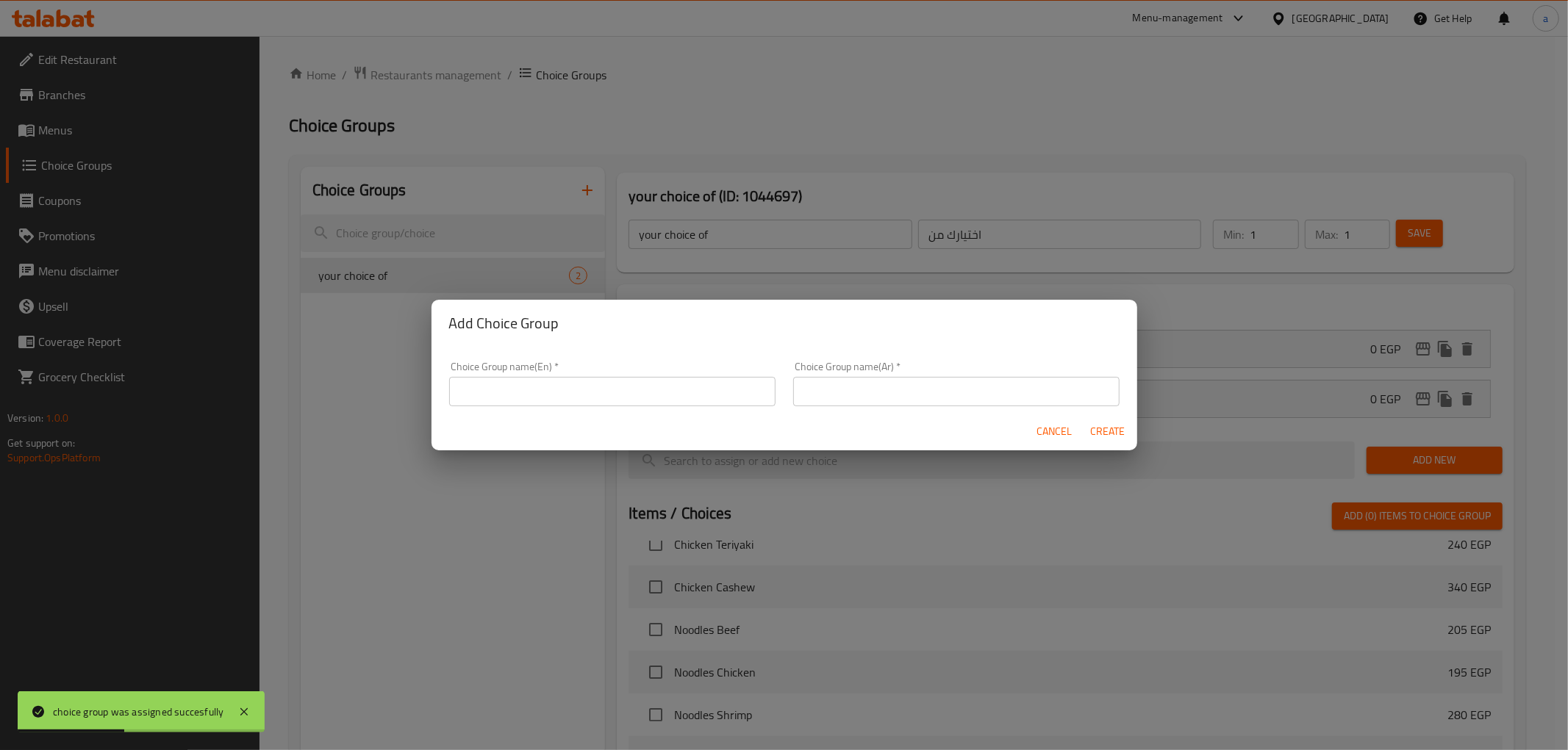
click at [608, 390] on input "text" at bounding box center [612, 391] width 326 height 29
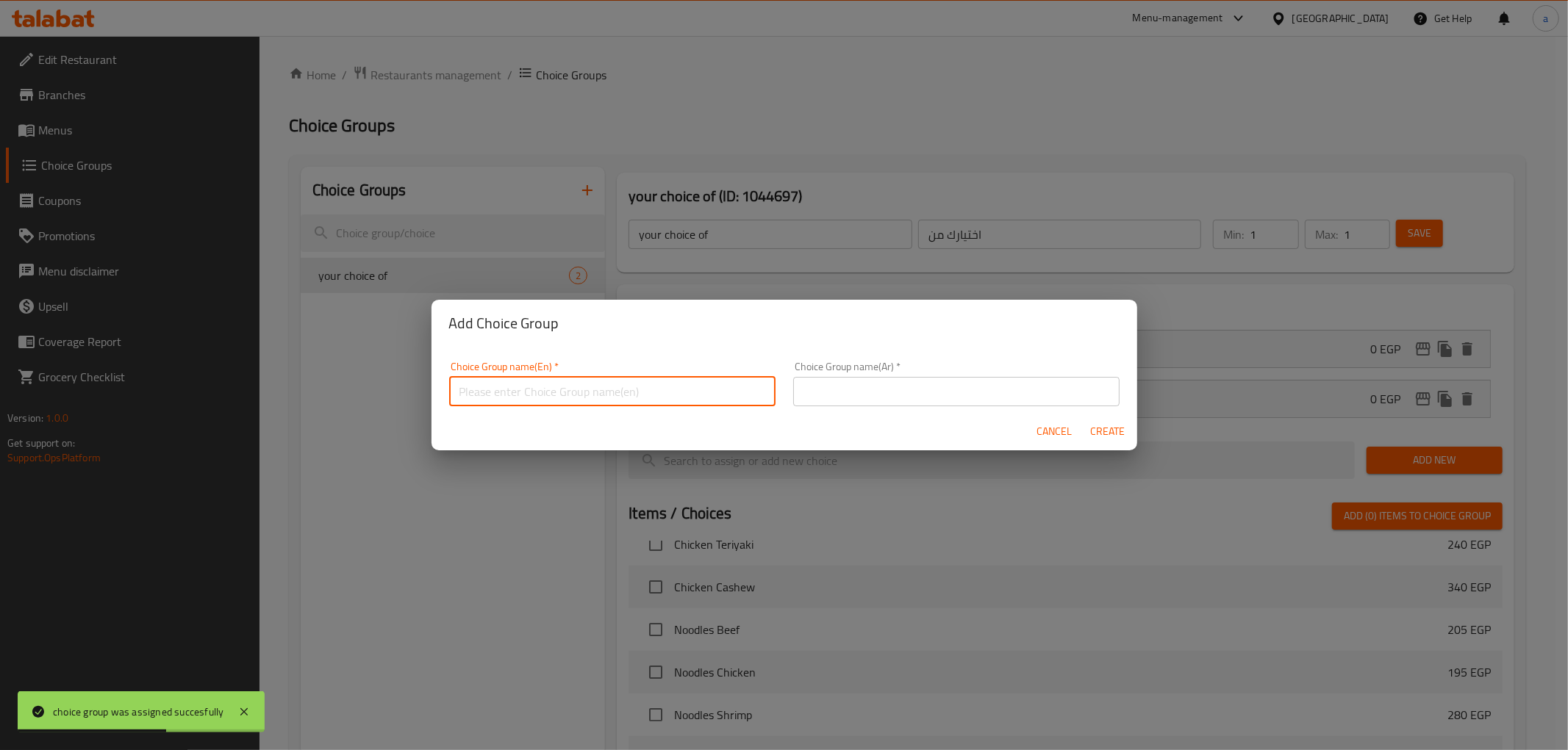
type input "choice of"
drag, startPoint x: 883, startPoint y: 384, endPoint x: 889, endPoint y: 397, distance: 14.3
click at [883, 384] on input "text" at bounding box center [957, 391] width 326 height 29
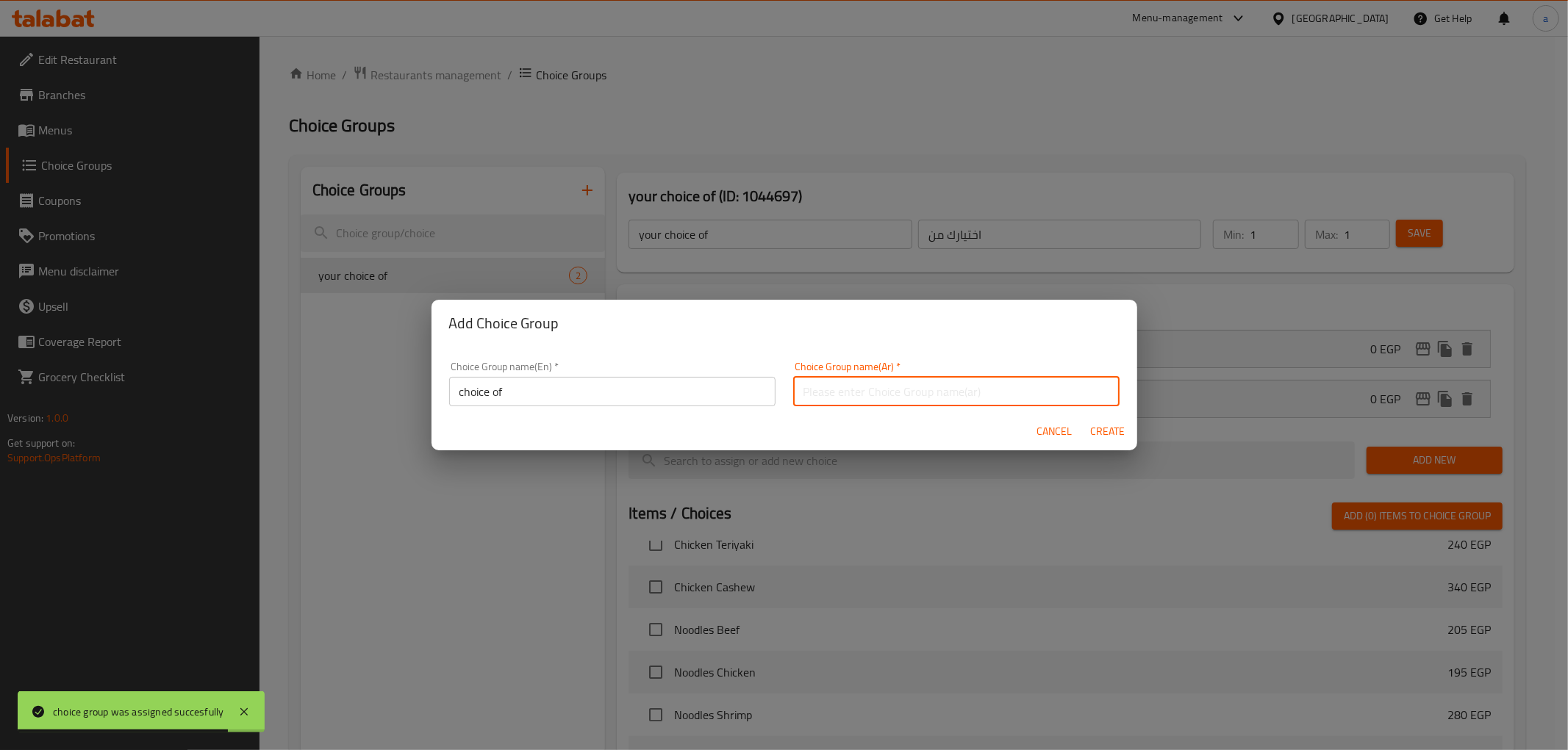
type input "اختر من"
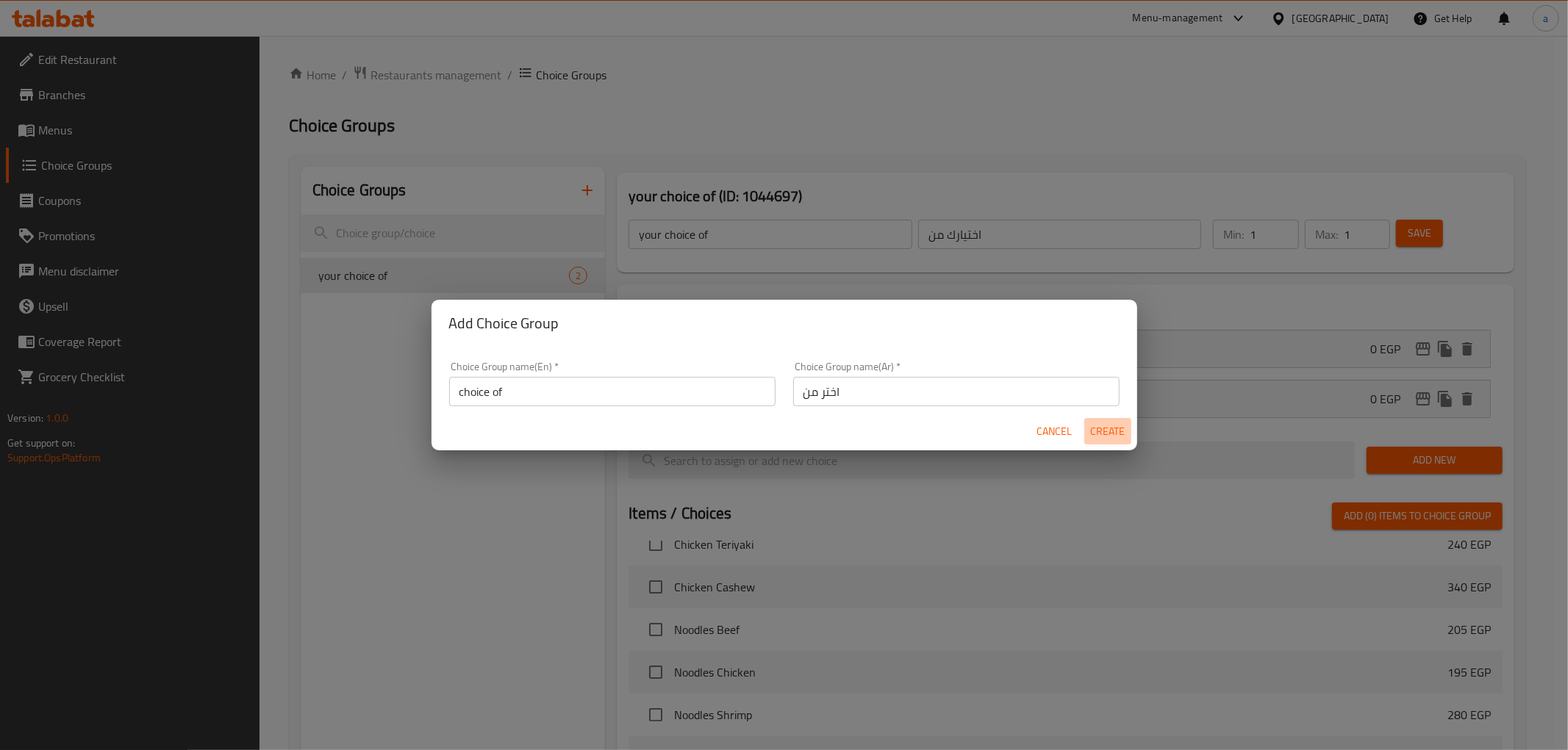
click at [1119, 424] on span "Create" at bounding box center [1107, 431] width 35 height 18
type input "choice of"
type input "اختر من"
type input "0"
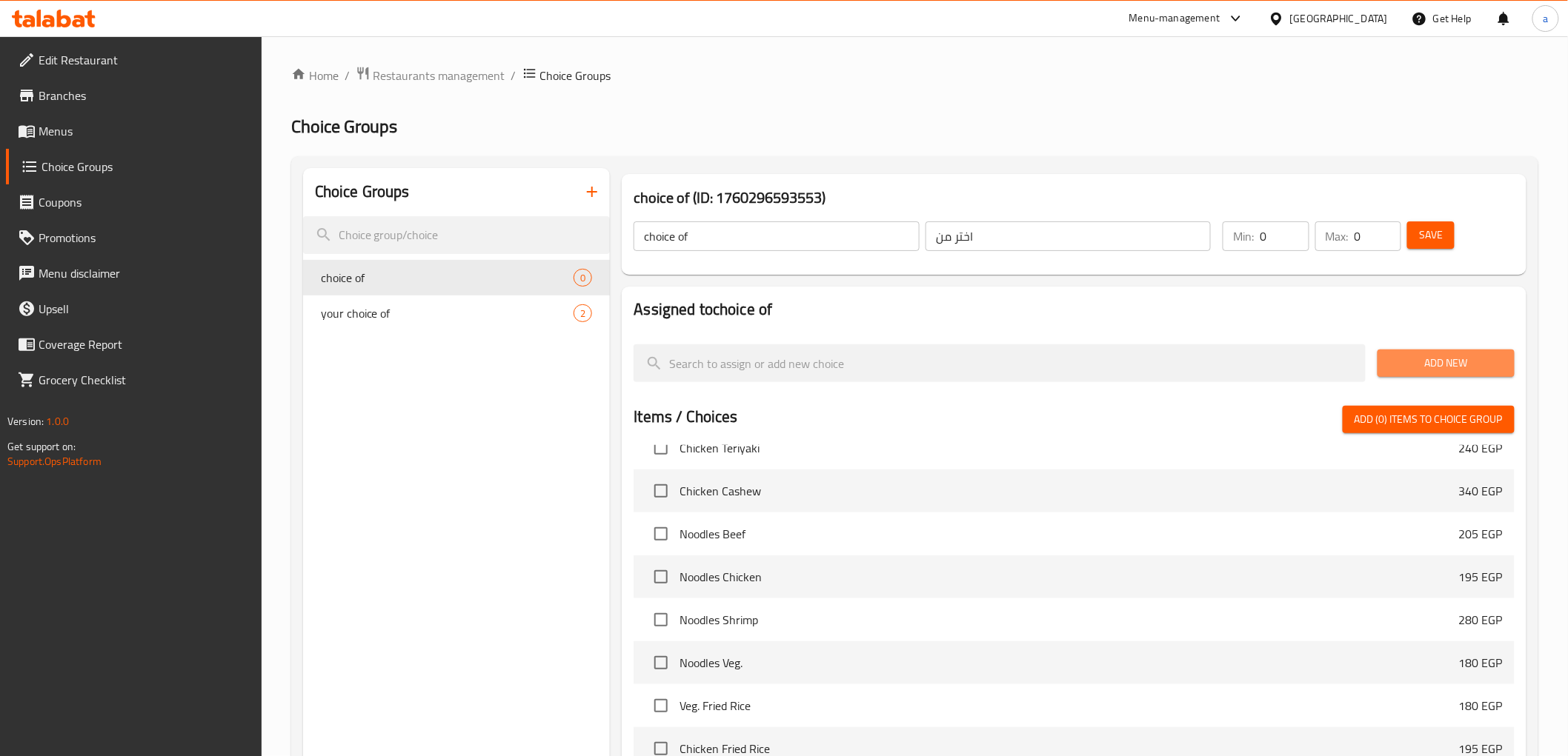
click at [1462, 356] on span "Add New" at bounding box center [1445, 363] width 113 height 18
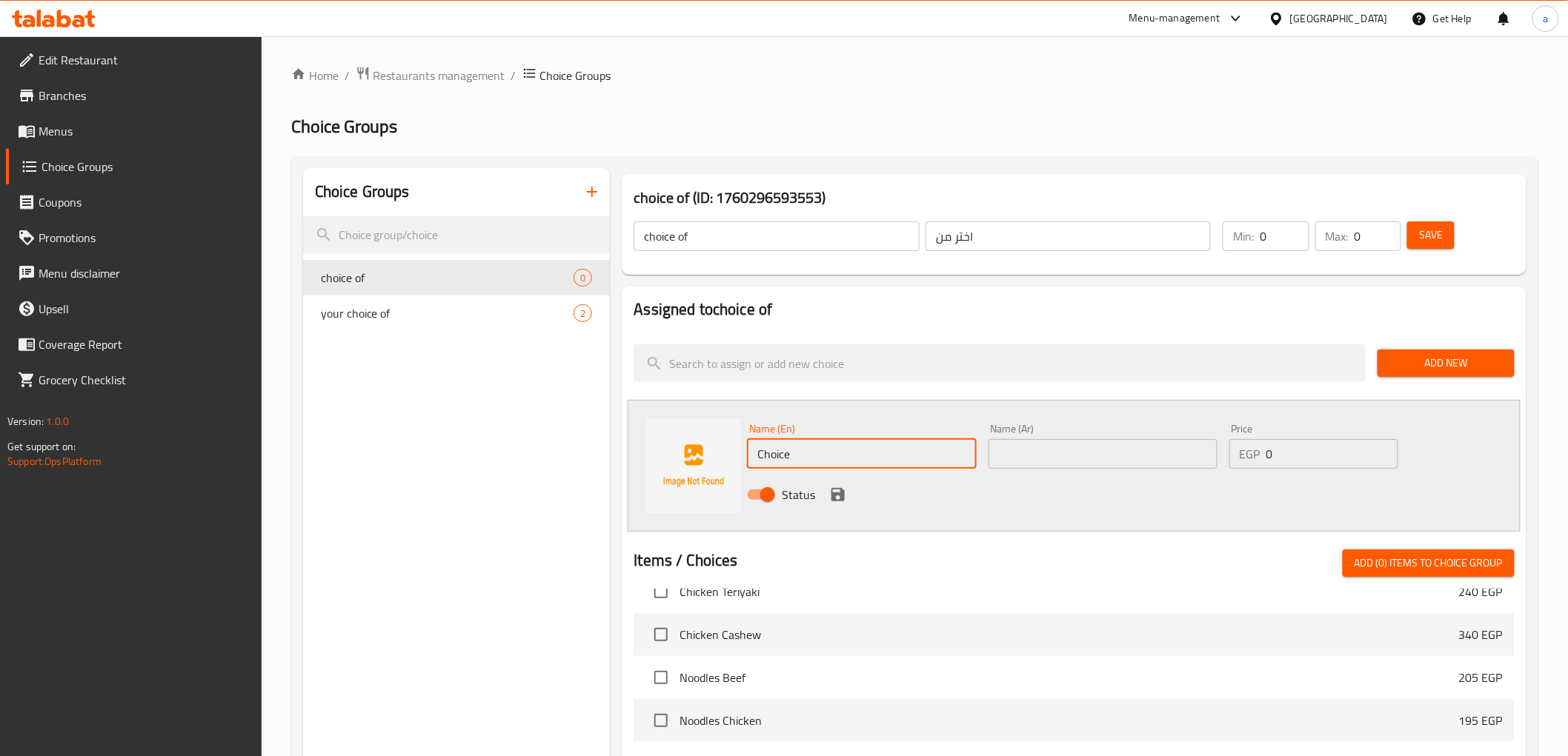
drag, startPoint x: 815, startPoint y: 446, endPoint x: 638, endPoint y: 462, distance: 177.7
click at [638, 462] on div "Name (En) Choice Name (En) Name (Ar) Name (Ar) Price EGP 0 Price Status" at bounding box center [1074, 466] width 892 height 132
type input "س"
type input "steamed"
click at [1154, 446] on input "text" at bounding box center [1103, 454] width 229 height 29
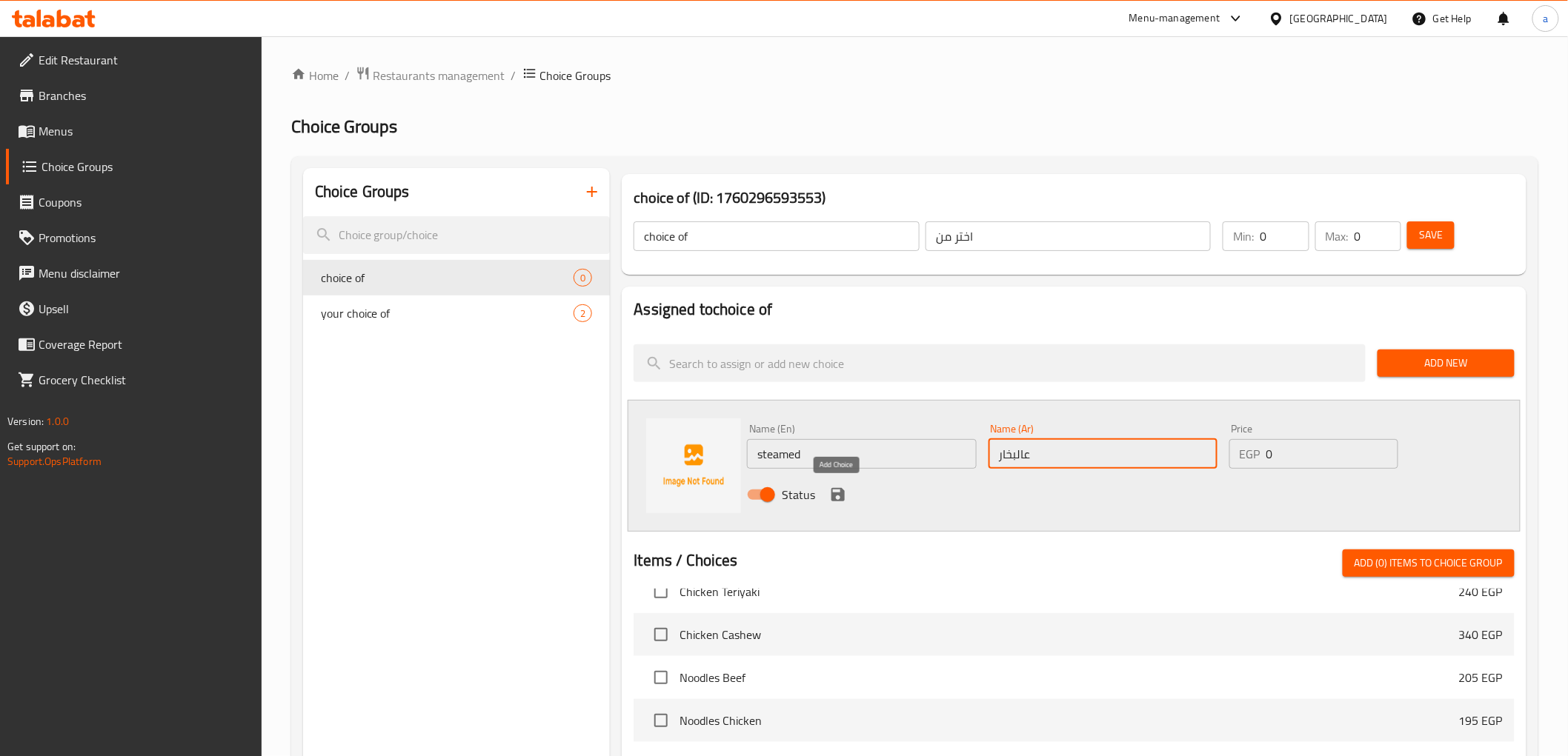
type input "عالبخار"
click at [841, 495] on icon "save" at bounding box center [838, 494] width 13 height 13
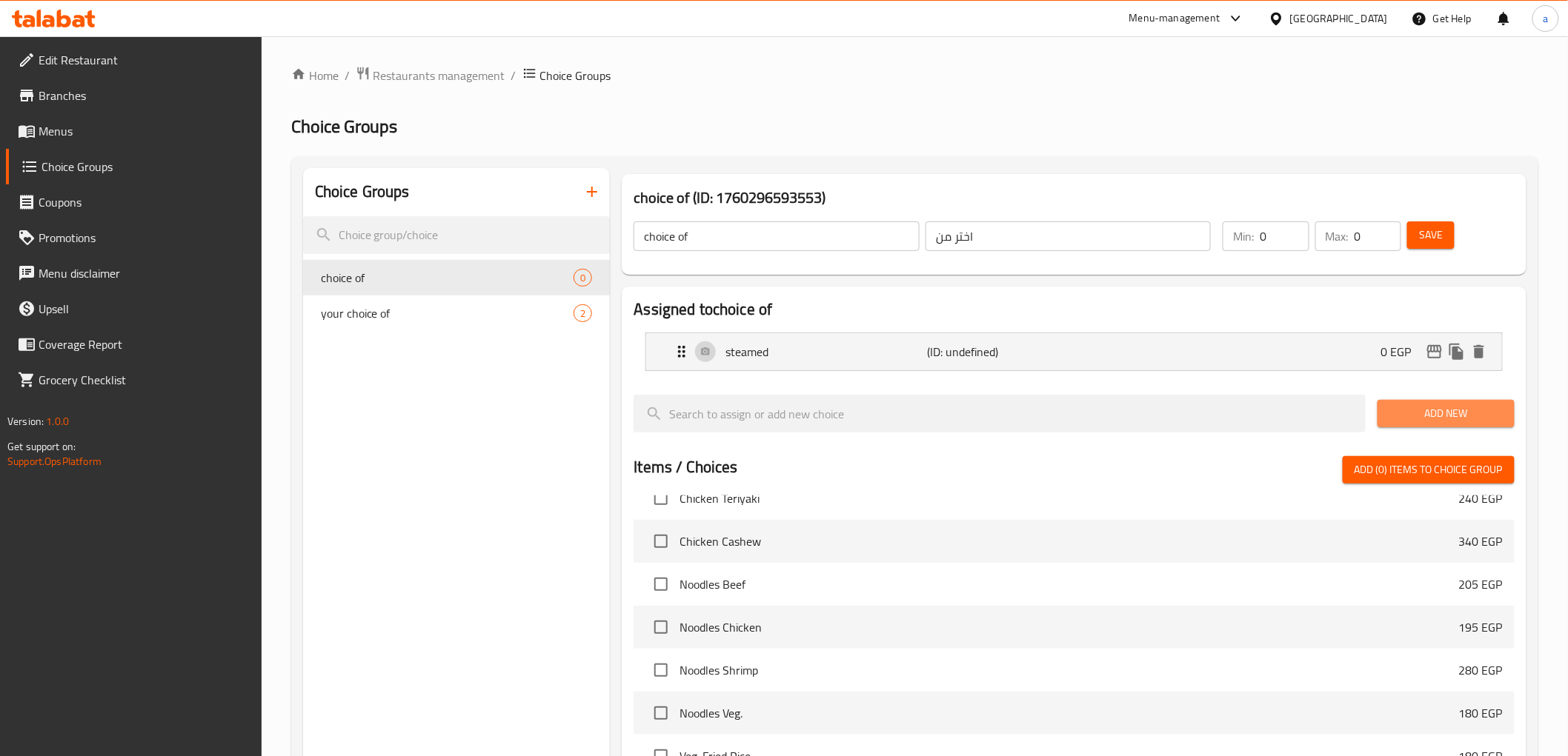
click at [1445, 409] on span "Add New" at bounding box center [1445, 413] width 113 height 18
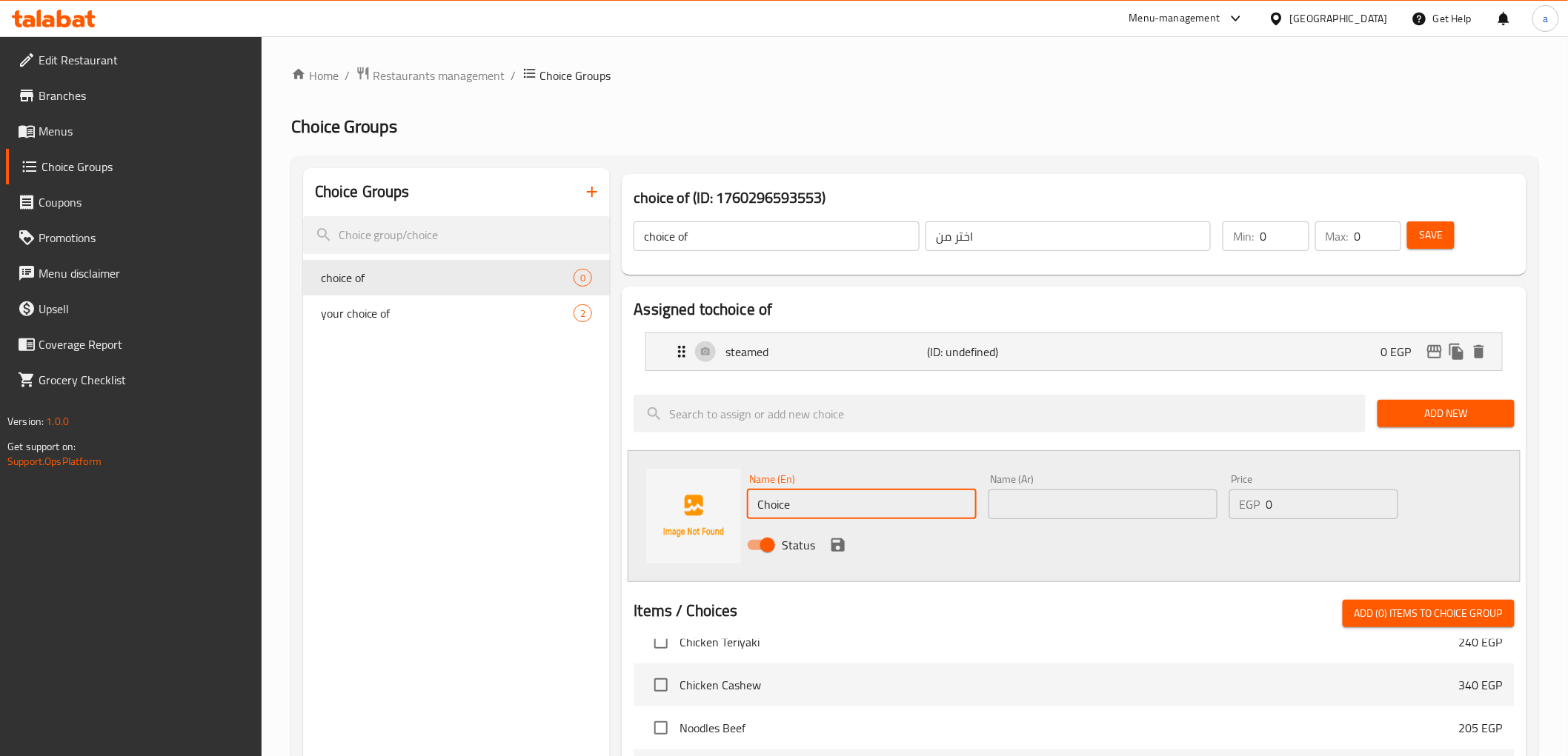
drag, startPoint x: 813, startPoint y: 498, endPoint x: 604, endPoint y: 520, distance: 210.2
click at [612, 516] on div "choice of (ID: 1760296593553) choice of ​ اختر من ​ Min: 0 ​ Max: 0 ​ Save Assi…" at bounding box center [1070, 692] width 922 height 1047
type input "ح"
click at [824, 501] on input "text" at bounding box center [861, 504] width 229 height 29
paste input "pan-fried"
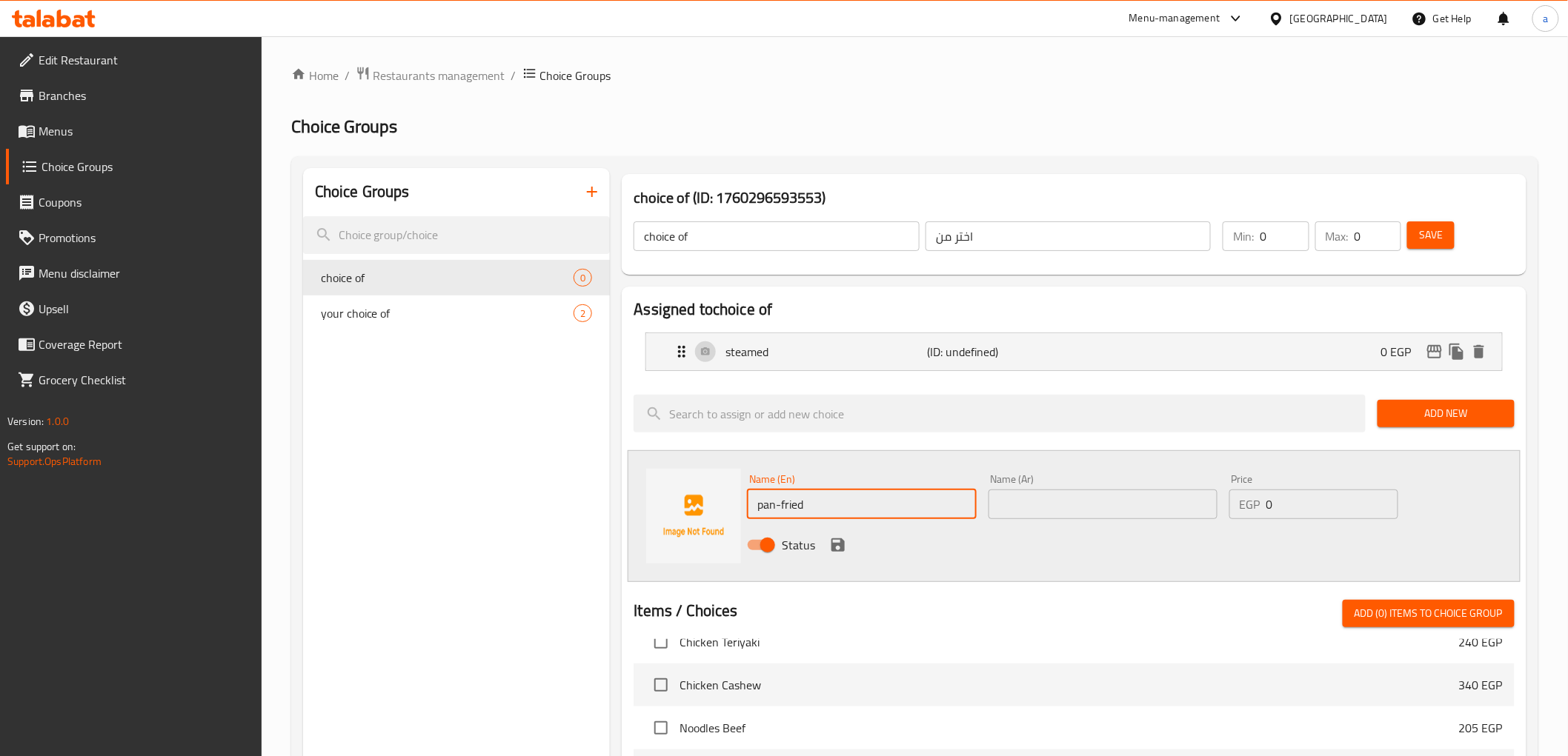
type input "pan-fried"
click at [1054, 505] on input "text" at bounding box center [1103, 504] width 229 height 29
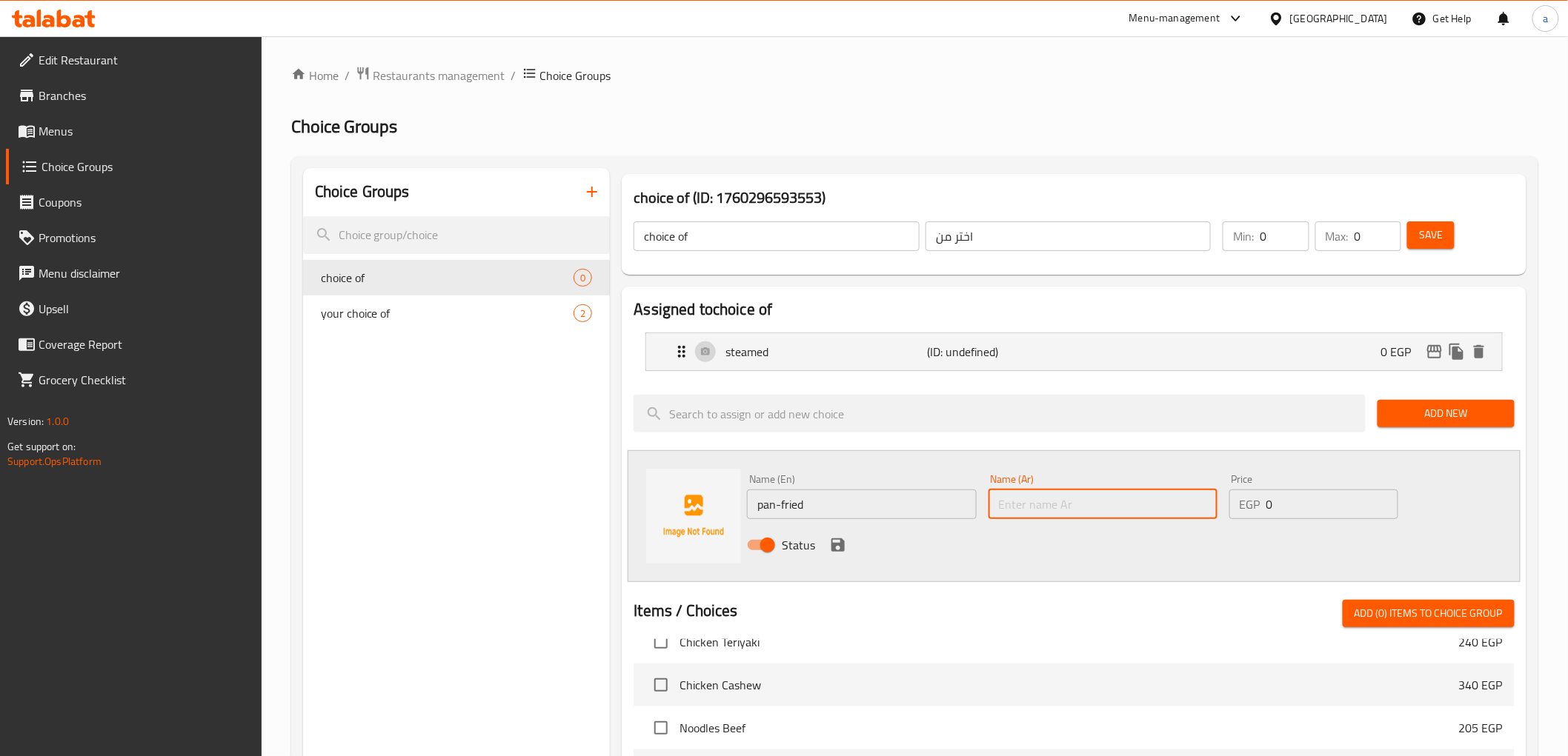
type input "l"
type input "م"
type input "مقليه بالطاسة"
click at [835, 542] on icon "save" at bounding box center [838, 545] width 17 height 17
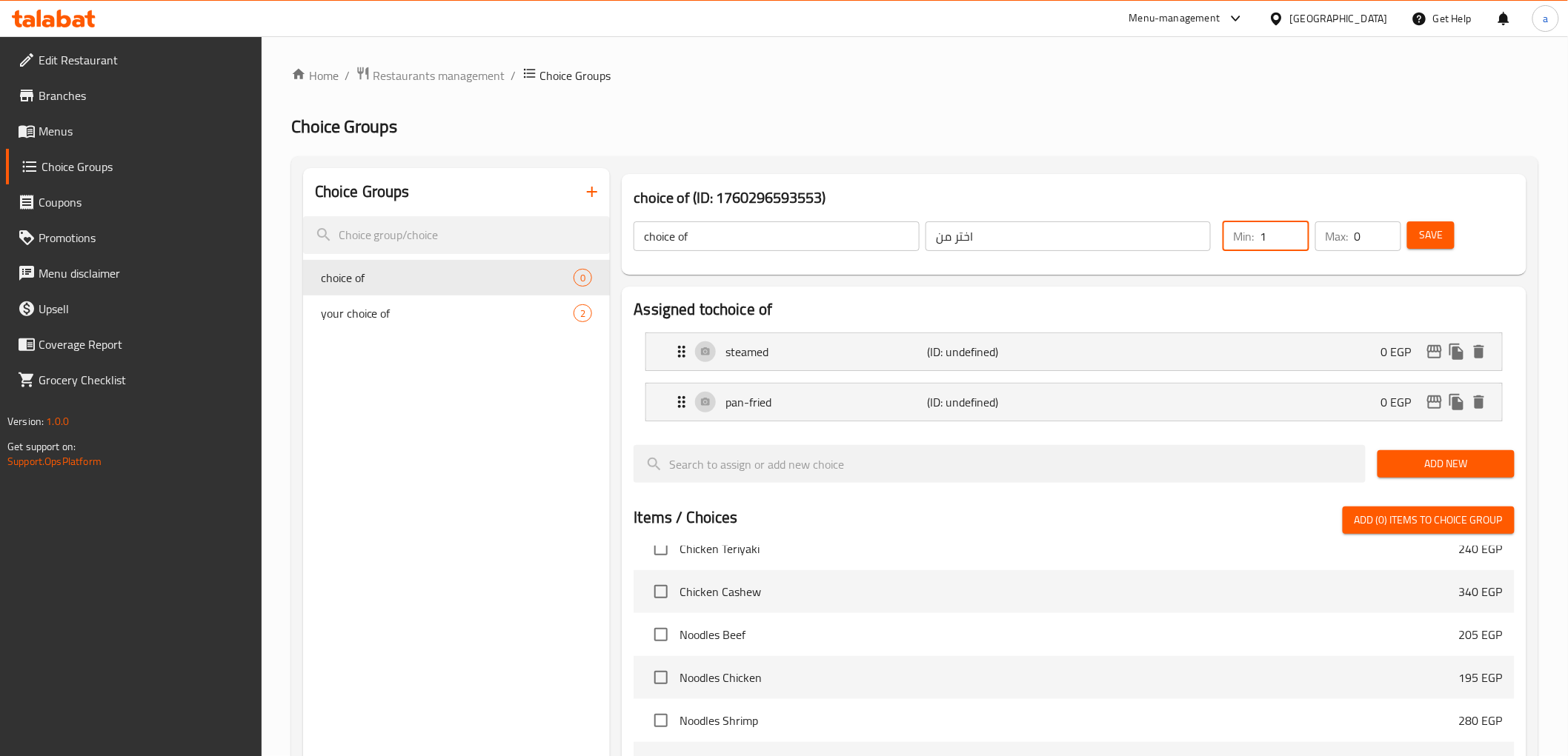
type input "1"
click at [1297, 226] on input "1" at bounding box center [1285, 236] width 49 height 29
type input "1"
click at [1384, 229] on input "1" at bounding box center [1377, 236] width 47 height 29
click at [1433, 240] on span "Save" at bounding box center [1431, 235] width 24 height 18
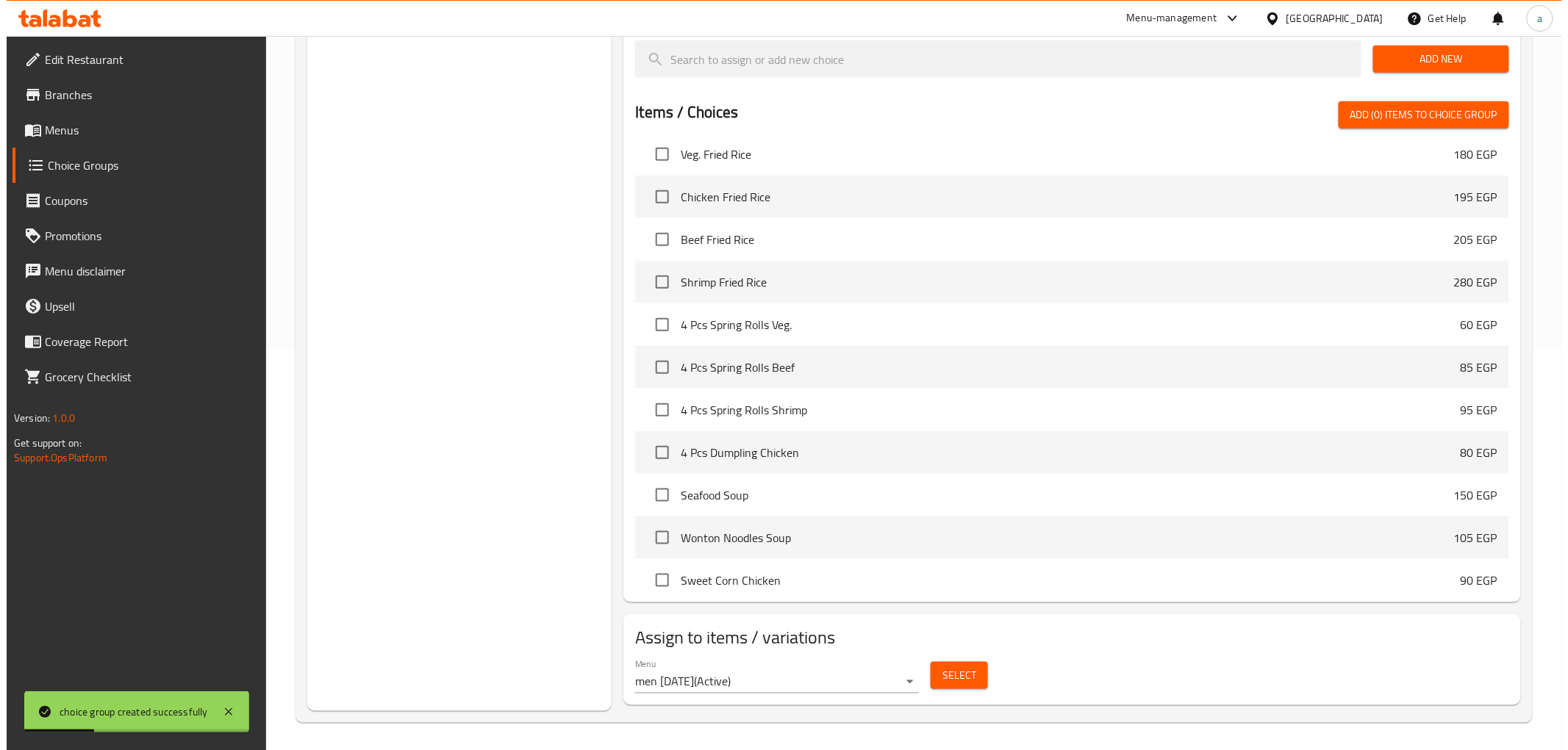
scroll to position [402, 0]
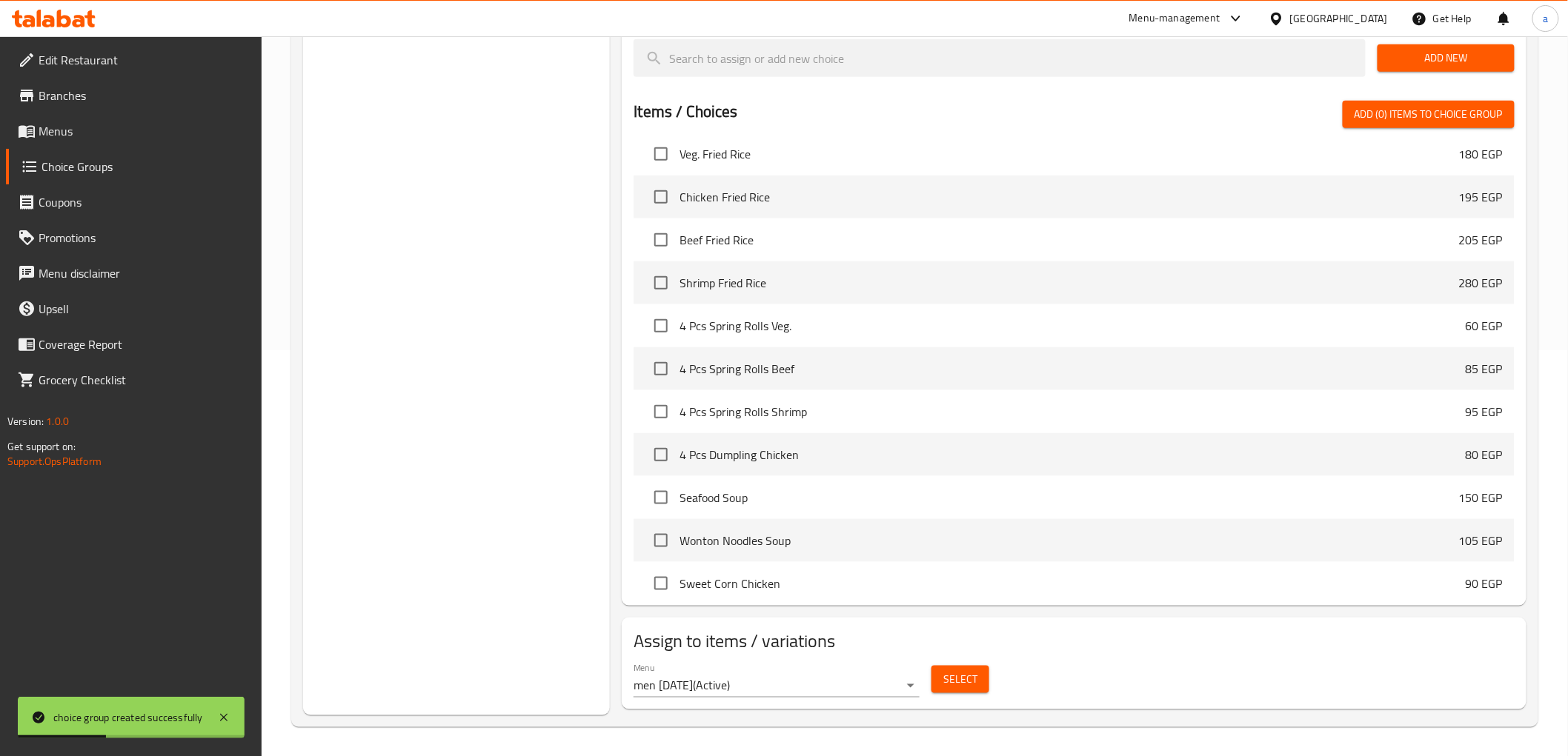
click at [974, 671] on span "Select" at bounding box center [960, 679] width 34 height 18
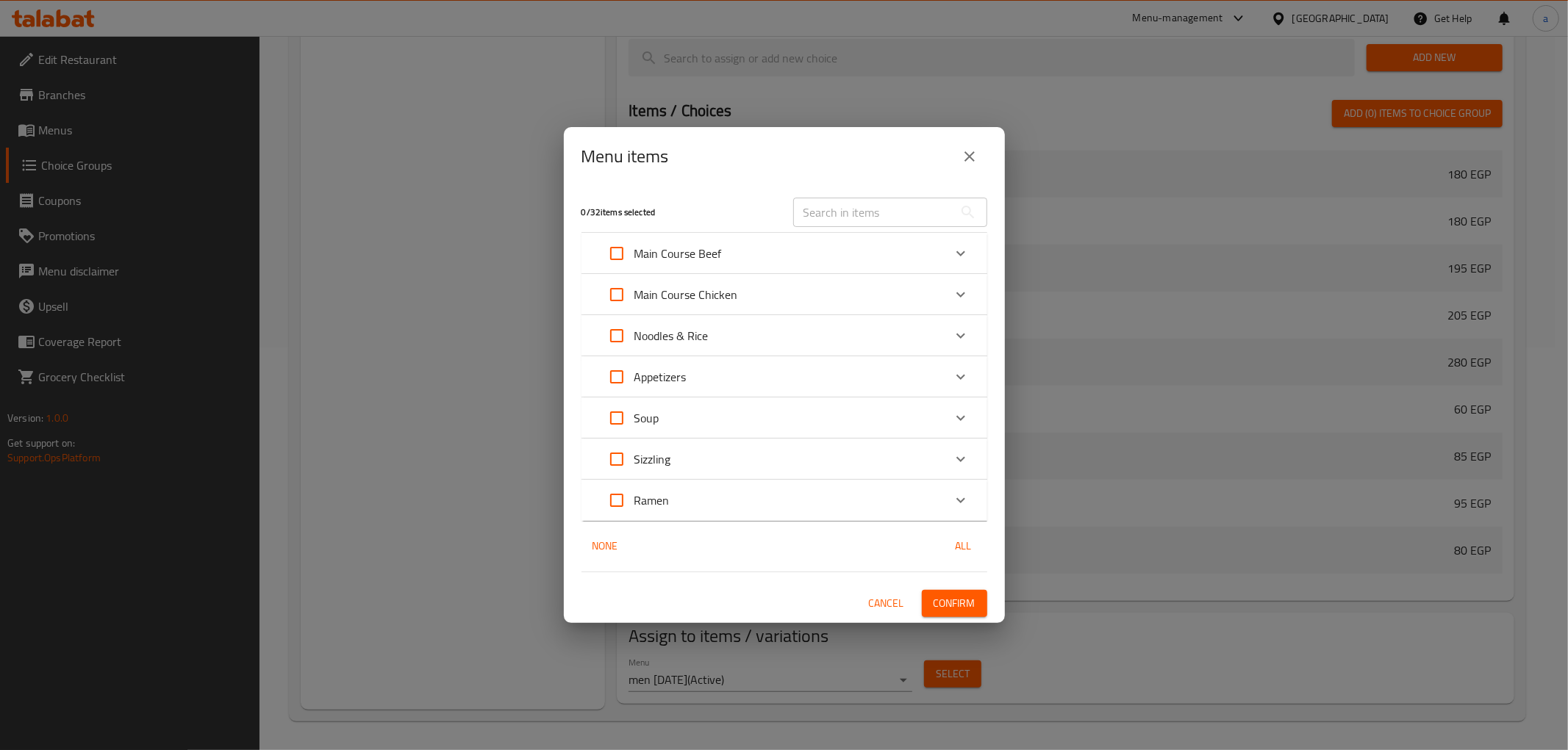
click at [687, 366] on div "Appetizers" at bounding box center [771, 377] width 344 height 35
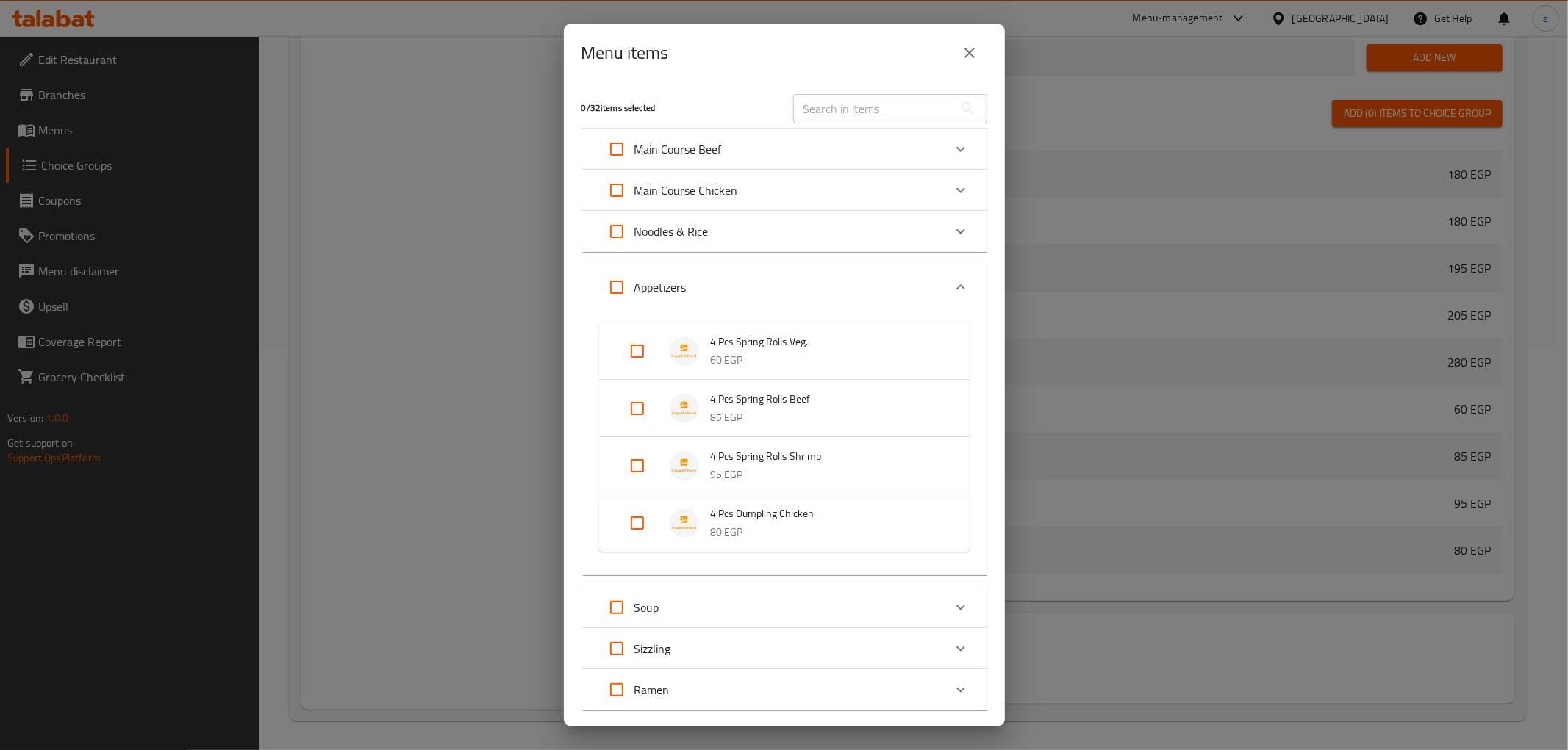
click at [642, 522] on input "Expand" at bounding box center [637, 522] width 35 height 35
checkbox input "true"
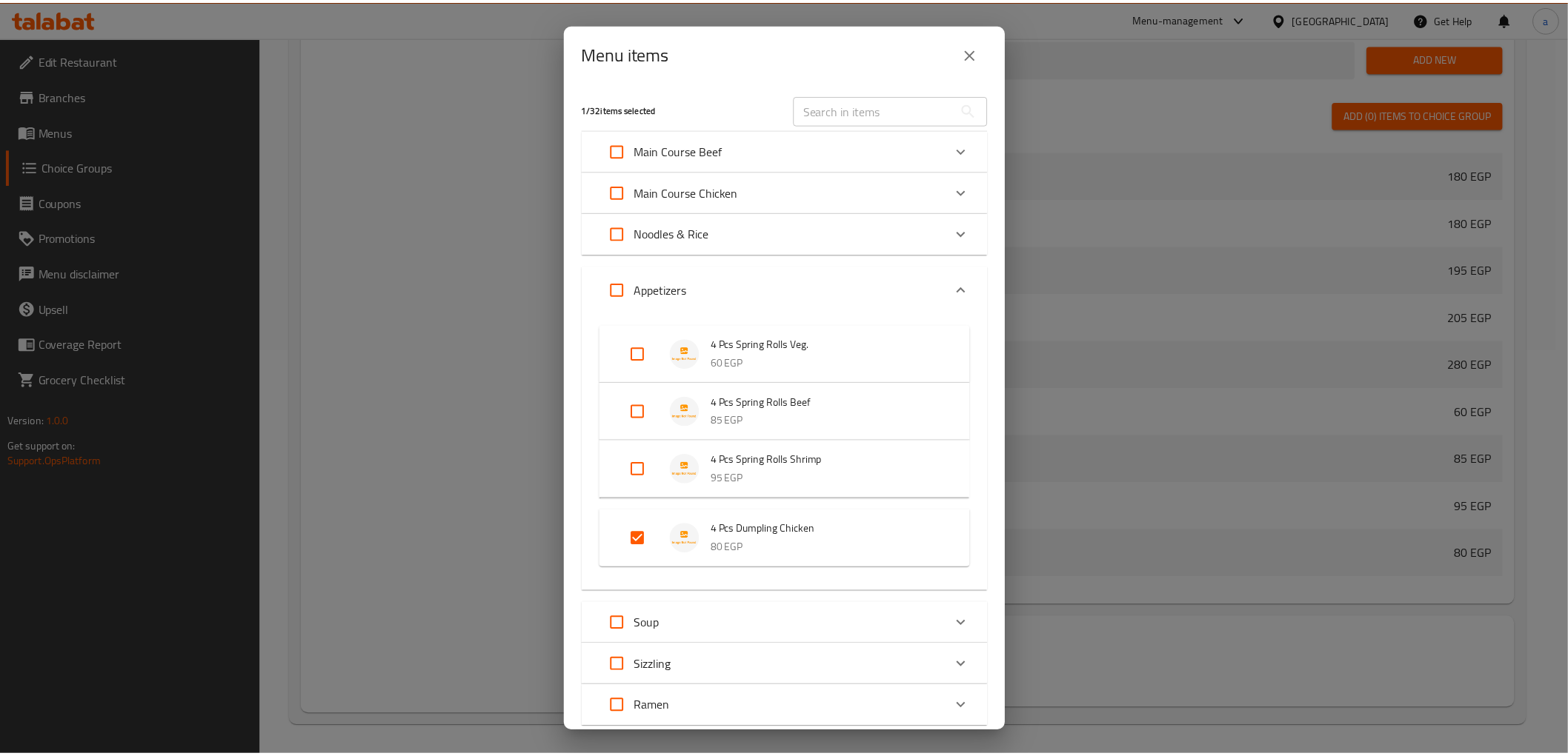
scroll to position [98, 0]
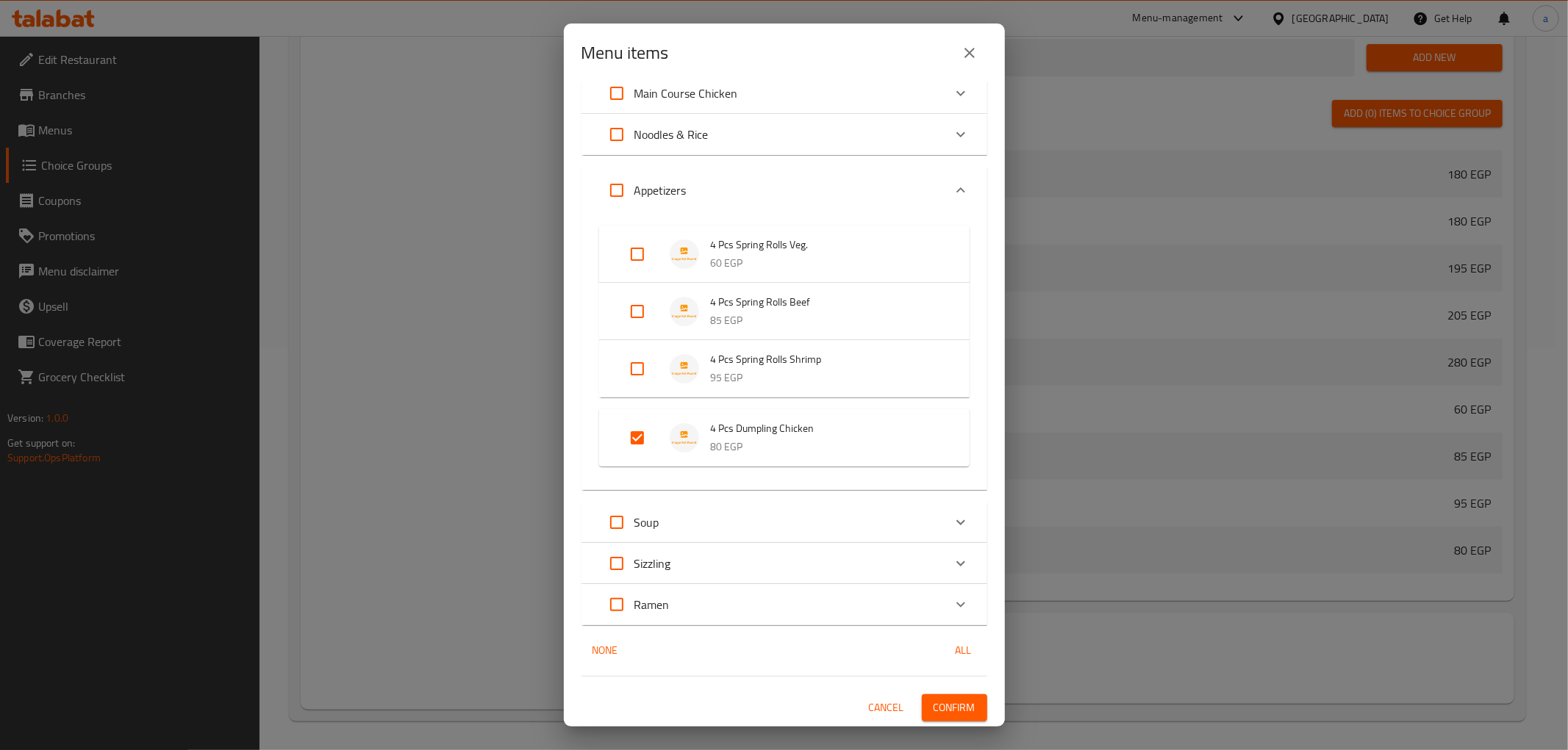
click at [960, 710] on span "Confirm" at bounding box center [954, 708] width 42 height 18
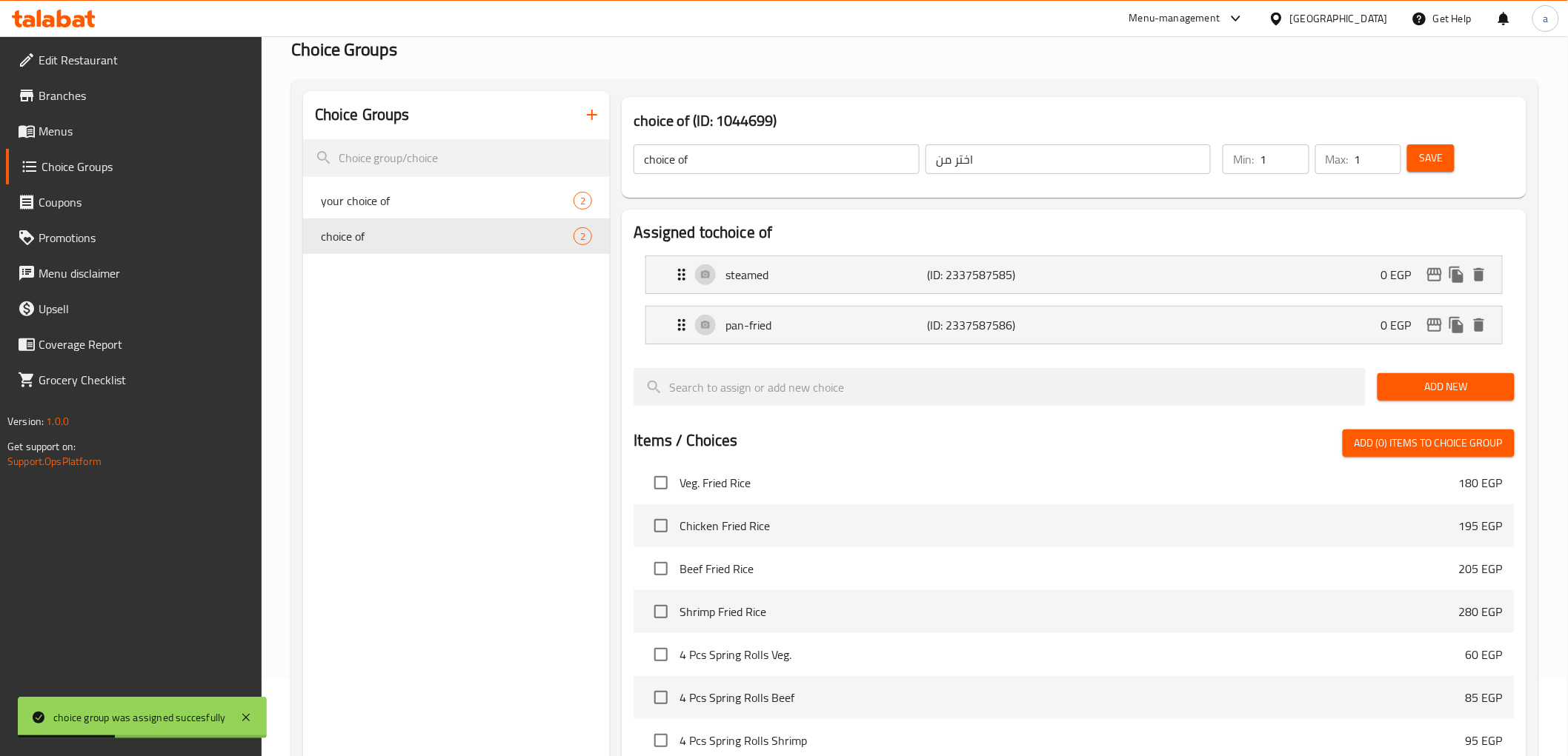
scroll to position [0, 0]
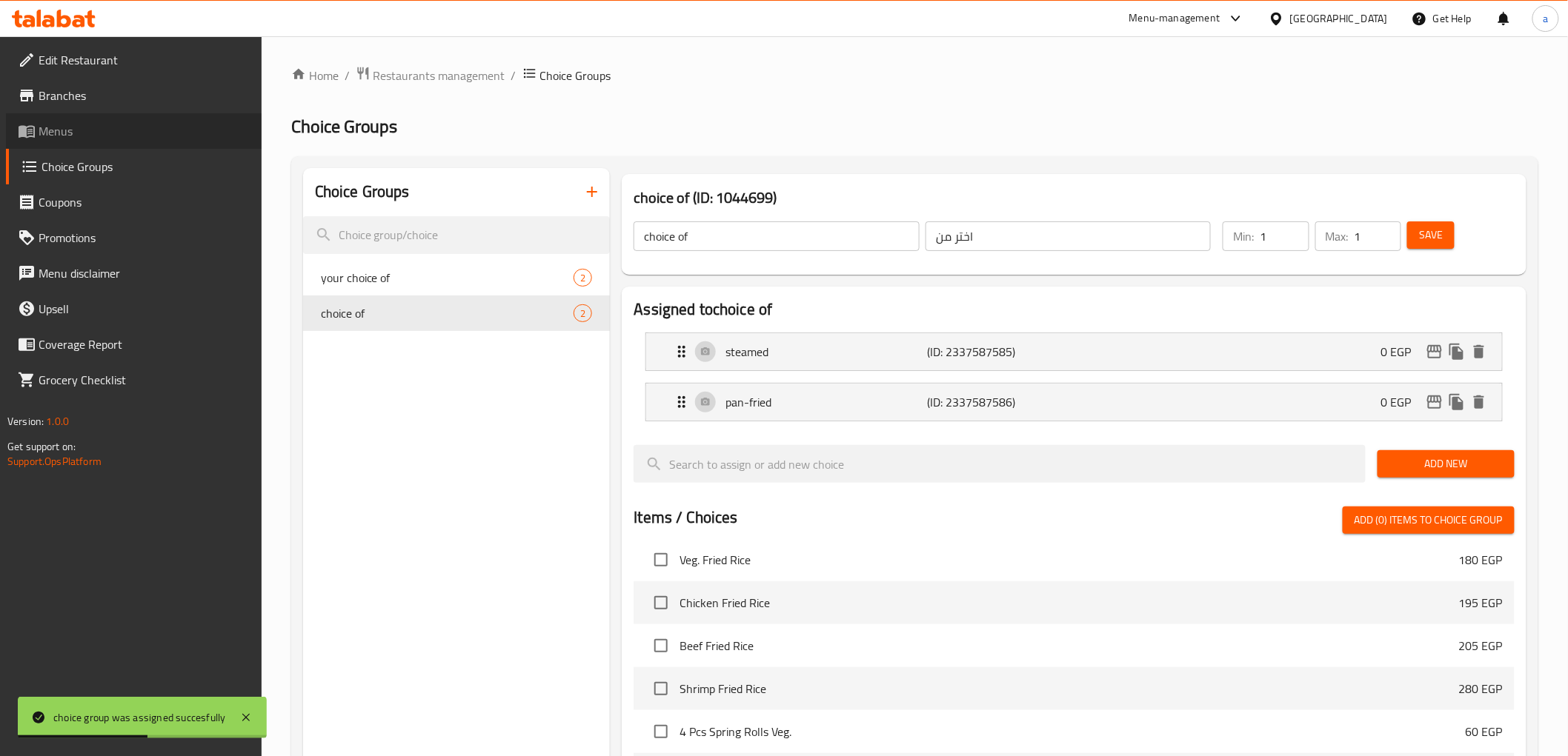
click at [104, 136] on span "Menus" at bounding box center [144, 131] width 211 height 17
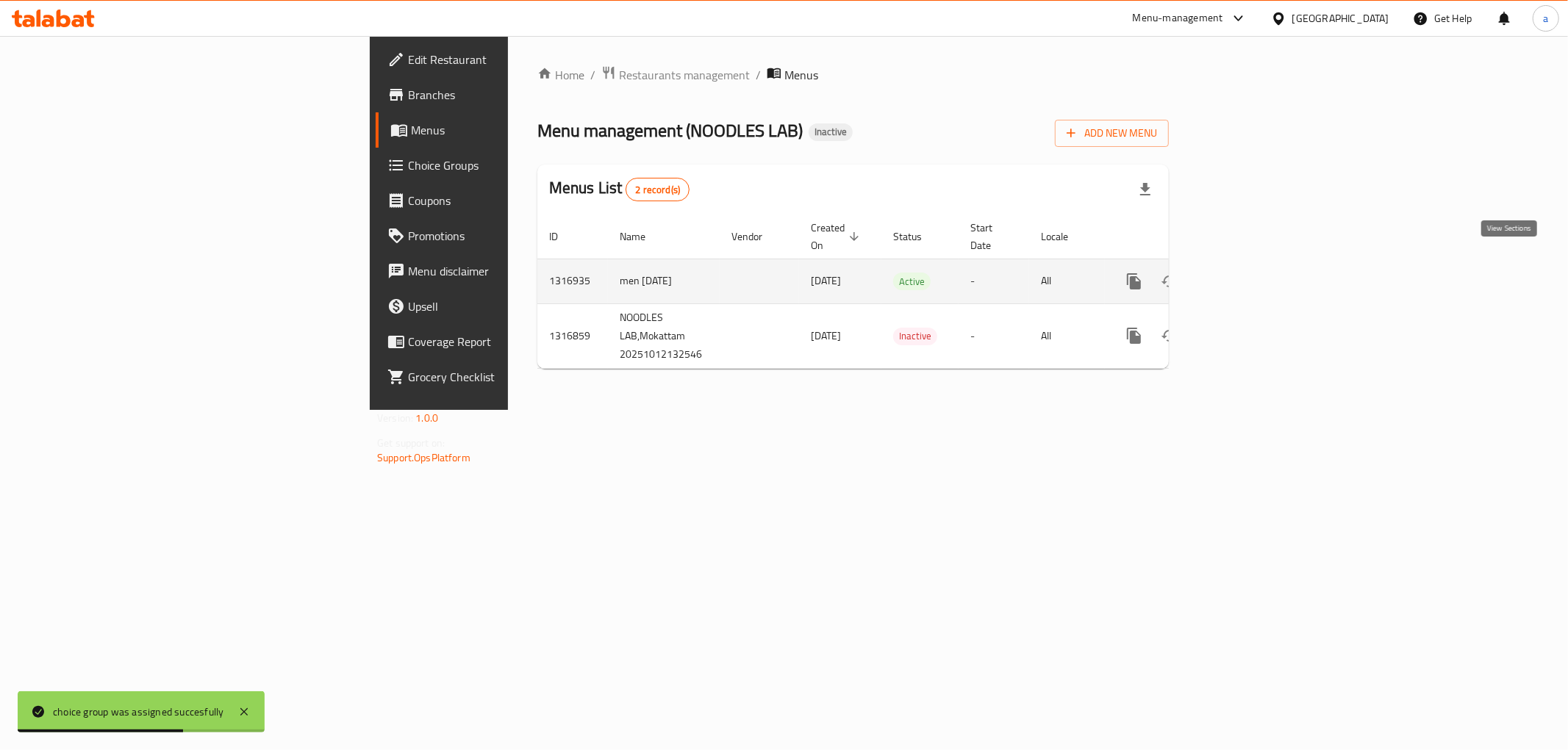
click at [1258, 264] on link "enhanced table" at bounding box center [1240, 281] width 35 height 35
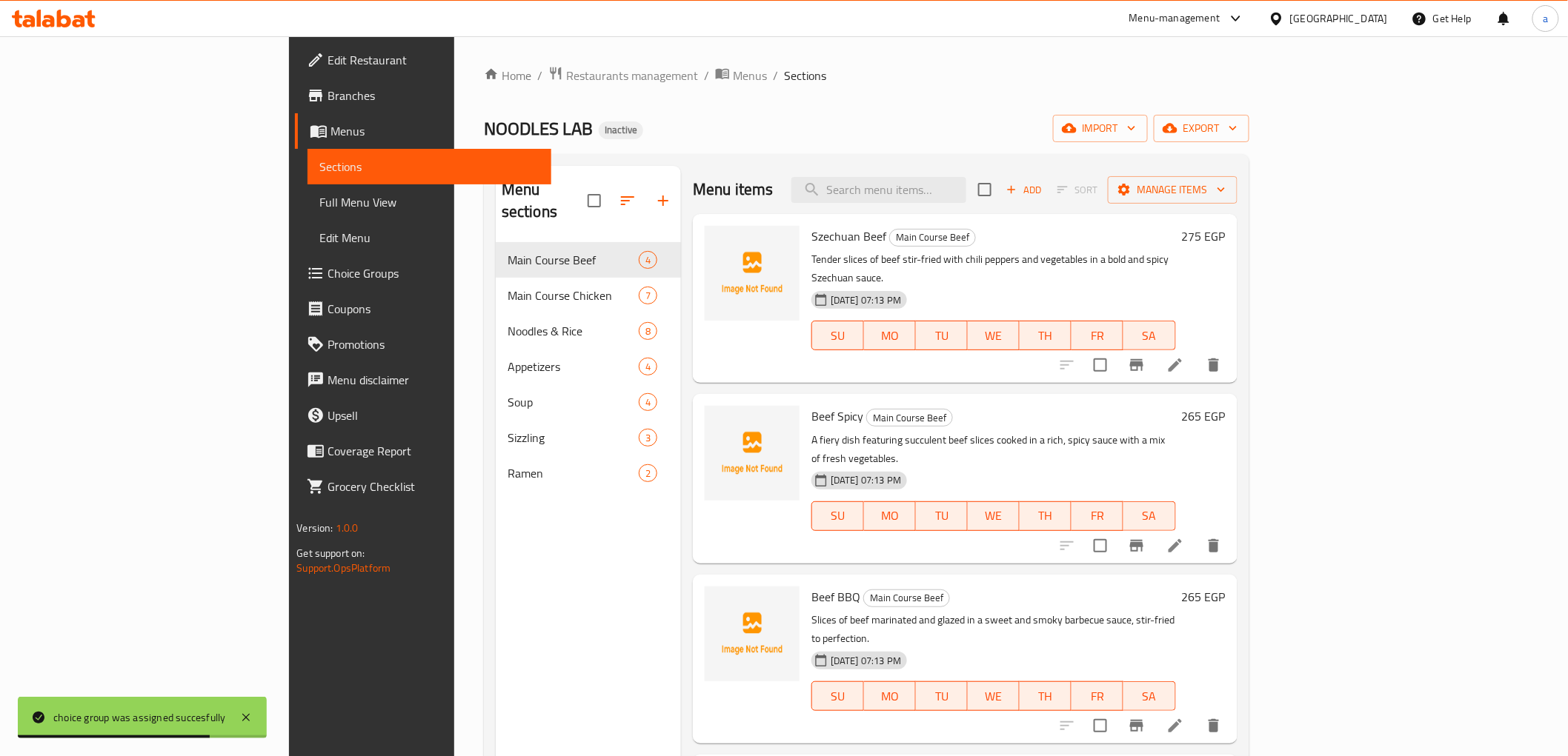
click at [320, 205] on span "Full Menu View" at bounding box center [429, 202] width 219 height 17
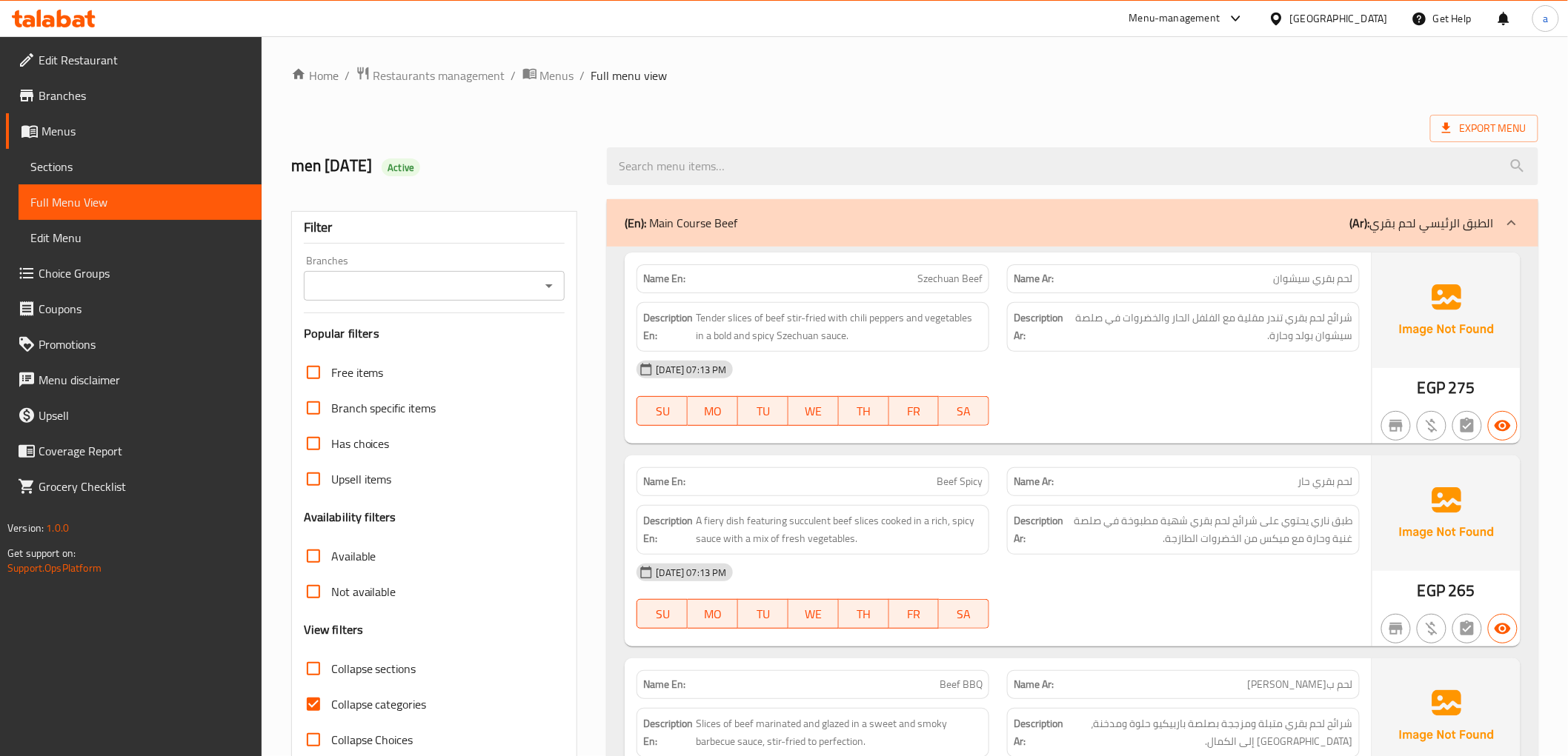
click at [410, 698] on span "Collapse categories" at bounding box center [379, 705] width 96 height 17
click at [331, 698] on input "Collapse categories" at bounding box center [313, 704] width 36 height 36
checkbox input "false"
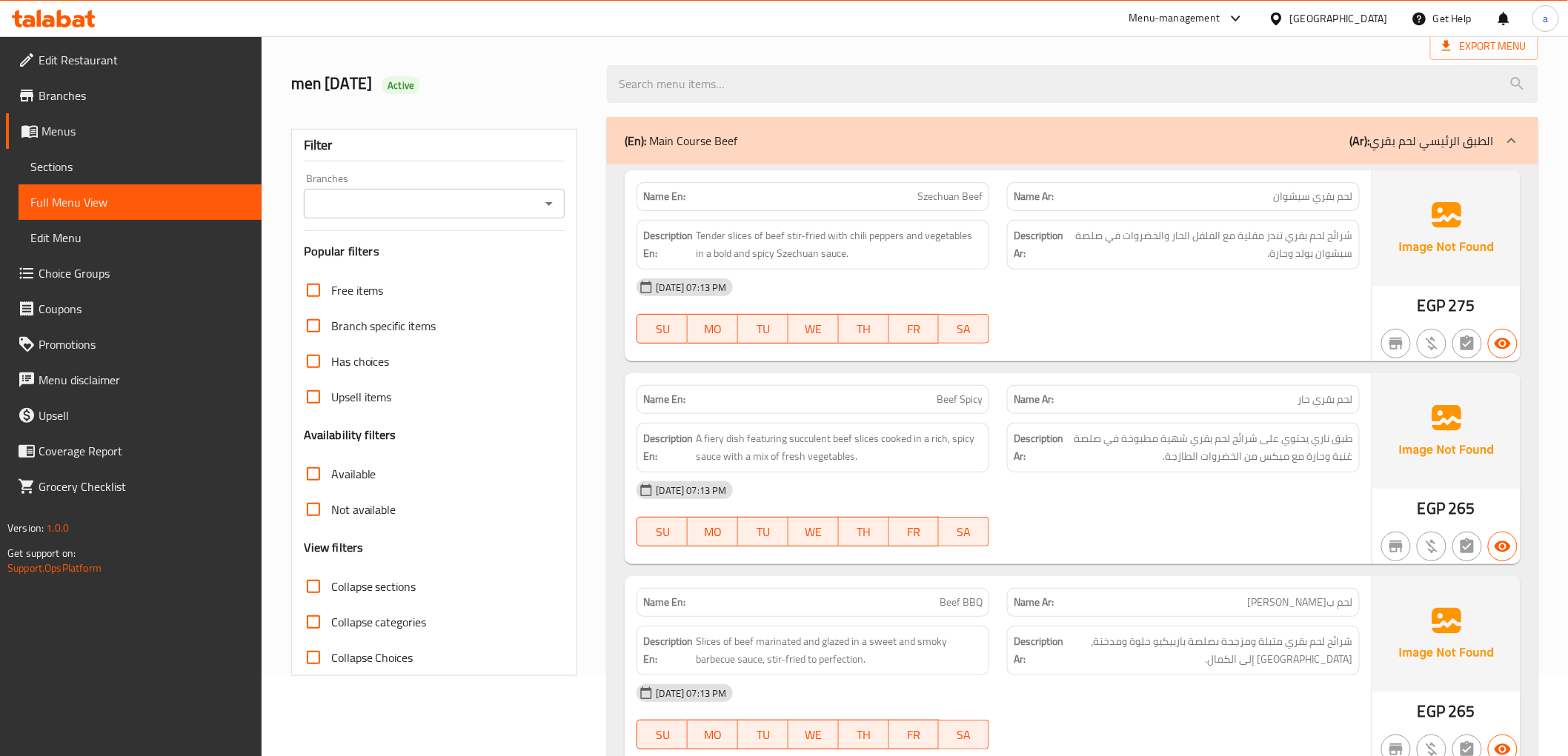
scroll to position [64, 0]
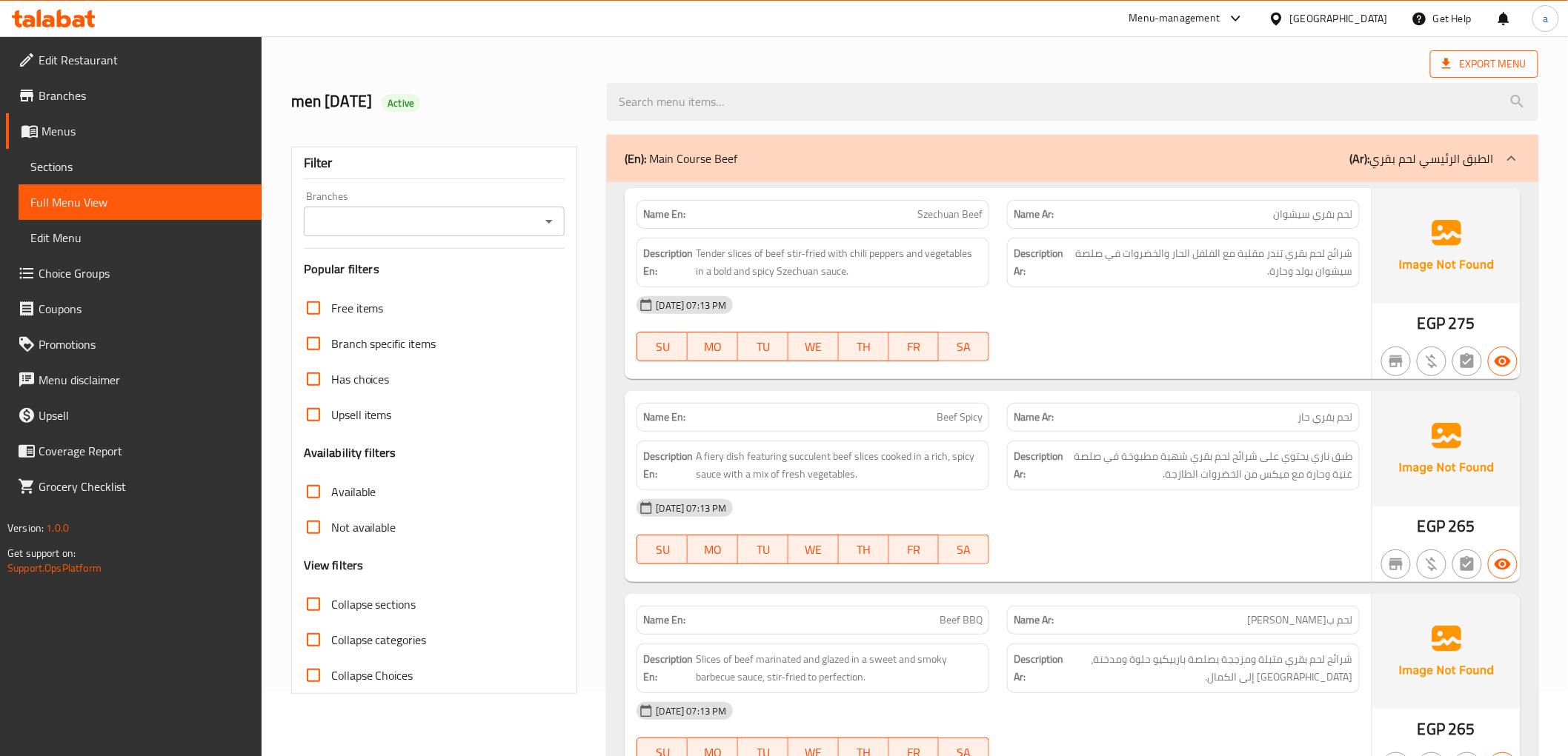
click at [1499, 65] on span "Export Menu" at bounding box center [1484, 63] width 85 height 18
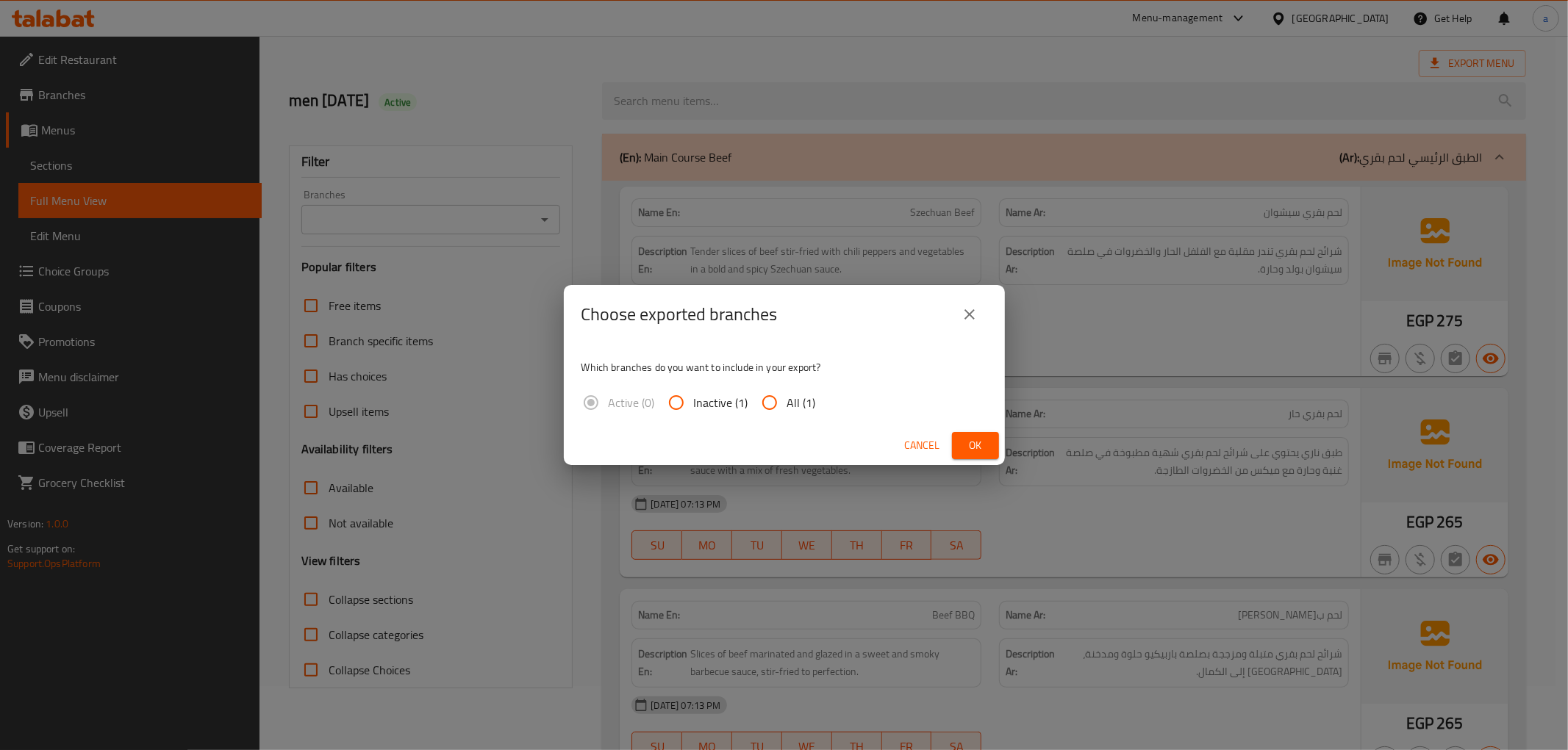
click at [787, 395] on span "All (1)" at bounding box center [801, 402] width 29 height 17
click at [787, 395] on input "All (1)" at bounding box center [769, 402] width 35 height 35
radio input "true"
click at [966, 439] on span "Ok" at bounding box center [975, 445] width 24 height 18
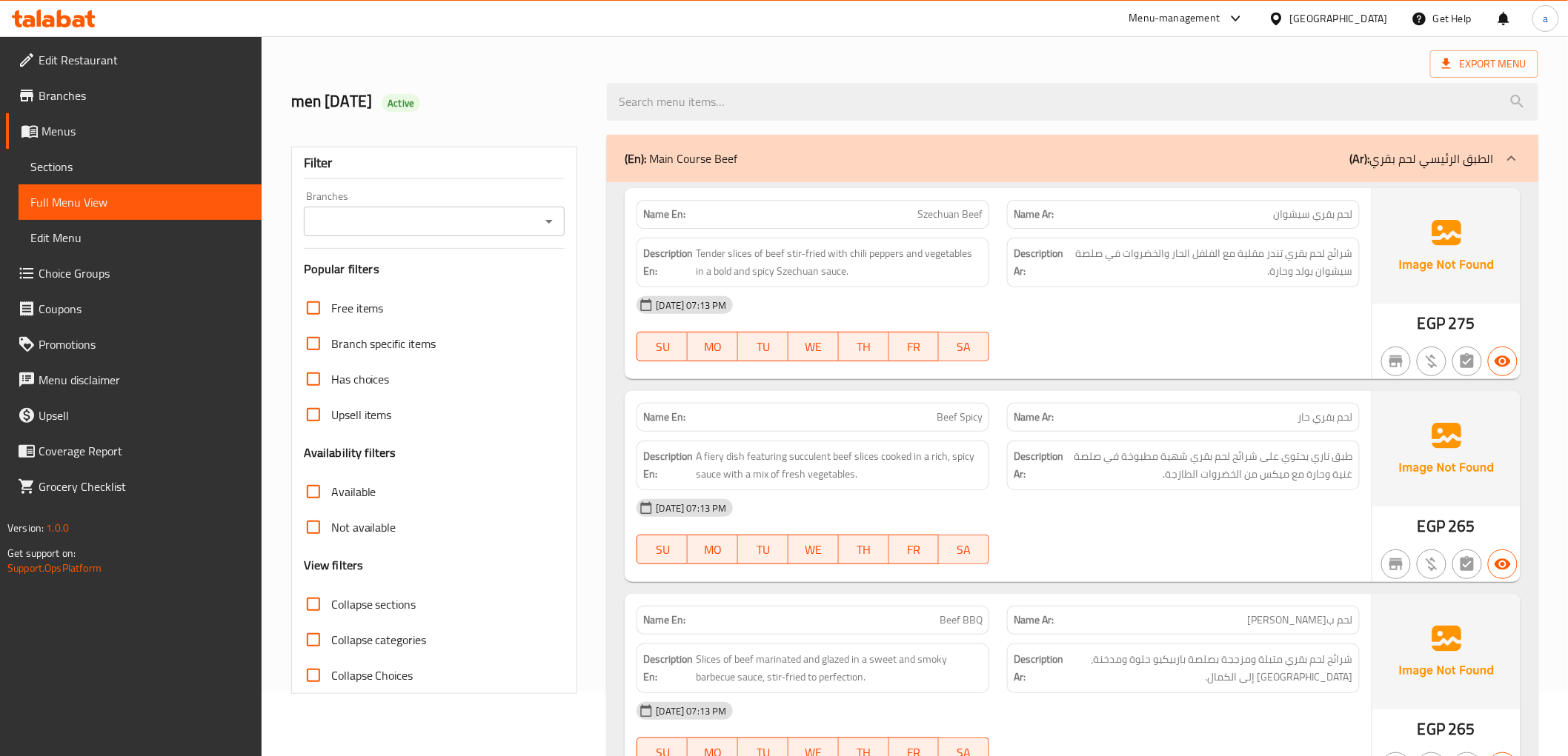
click at [119, 129] on span "Menus" at bounding box center [145, 131] width 208 height 17
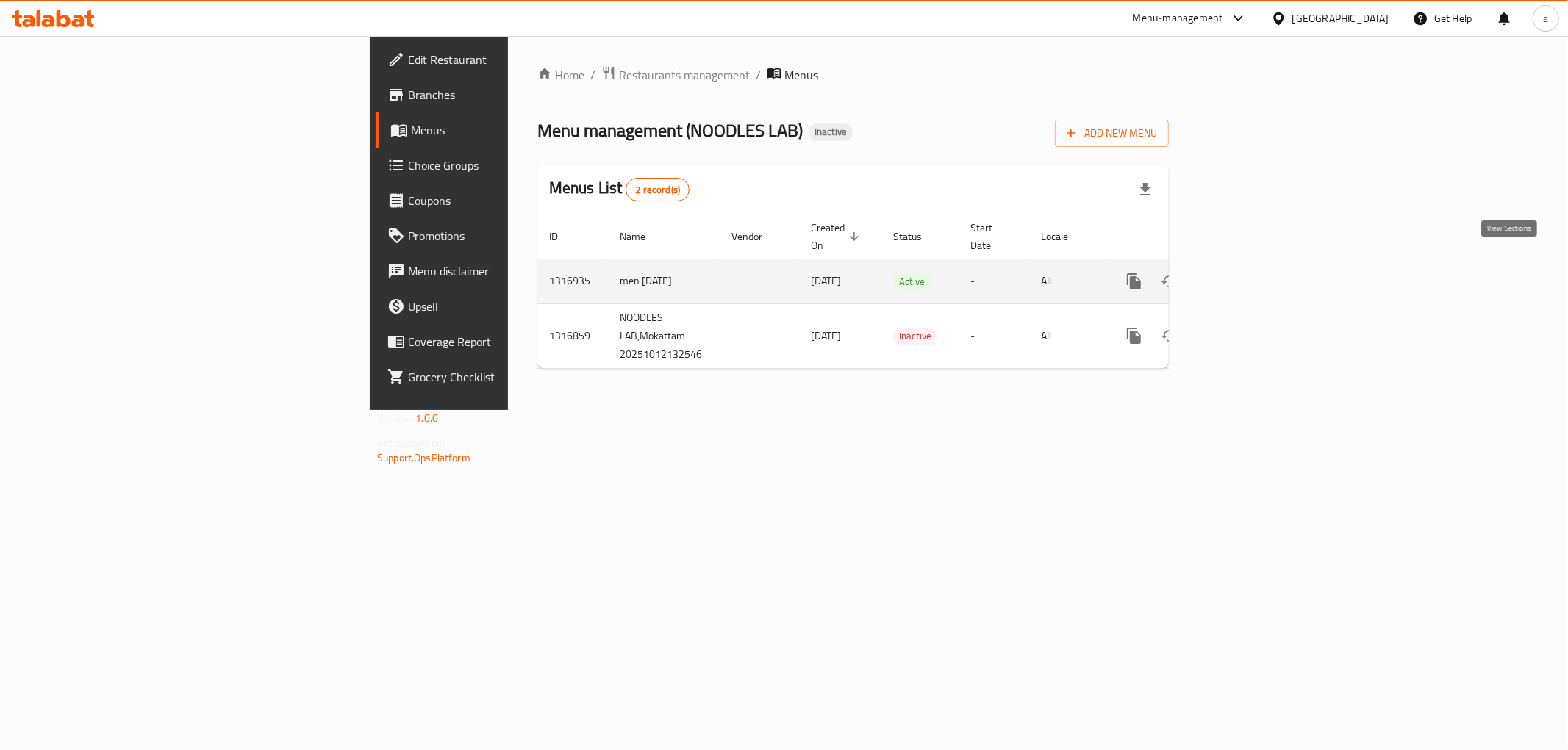
click at [1249, 273] on icon "enhanced table" at bounding box center [1240, 282] width 17 height 17
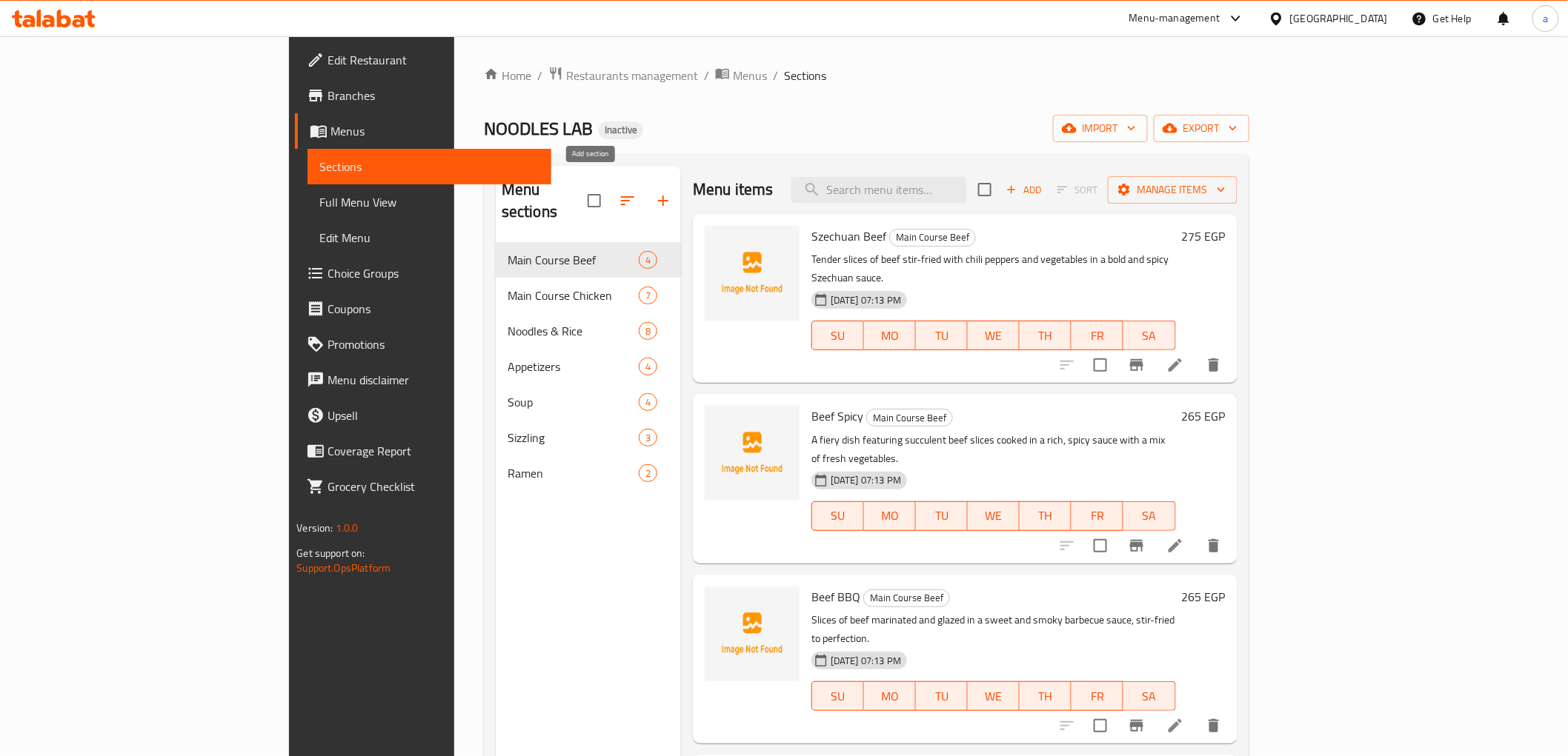
click at [654, 192] on icon "button" at bounding box center [663, 201] width 17 height 17
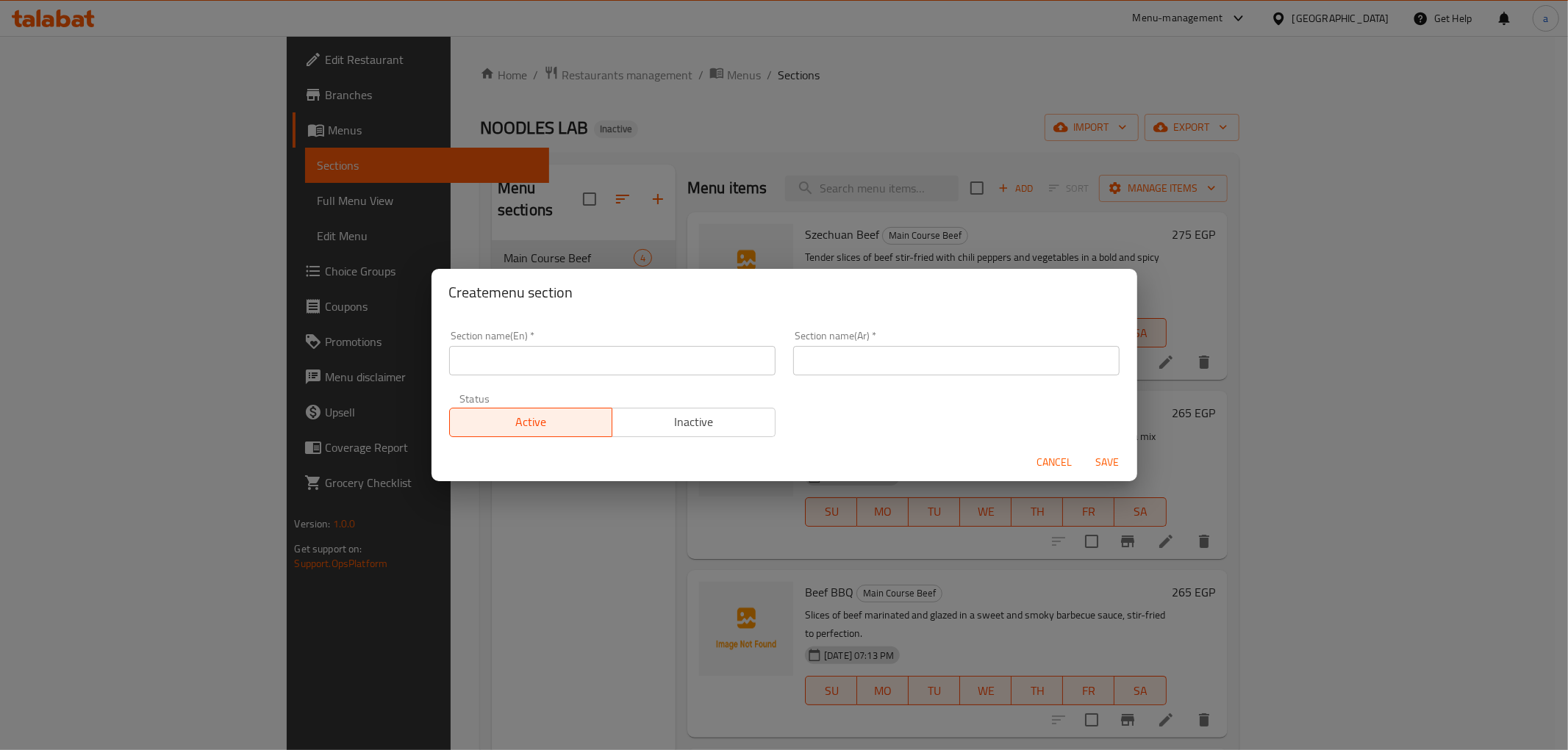
click at [585, 369] on input "text" at bounding box center [612, 360] width 326 height 29
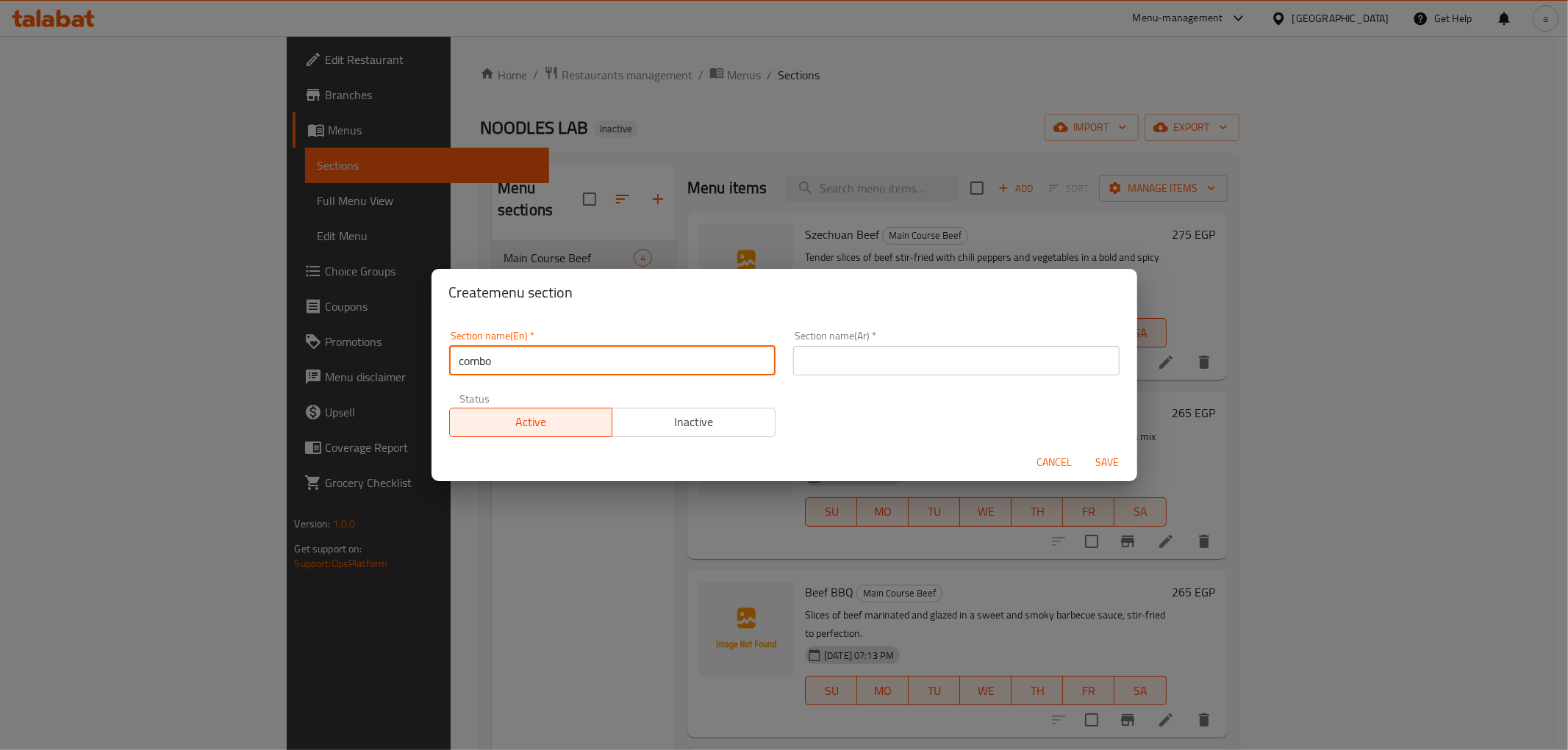
type input "combo"
click at [943, 350] on input "text" at bounding box center [957, 360] width 326 height 29
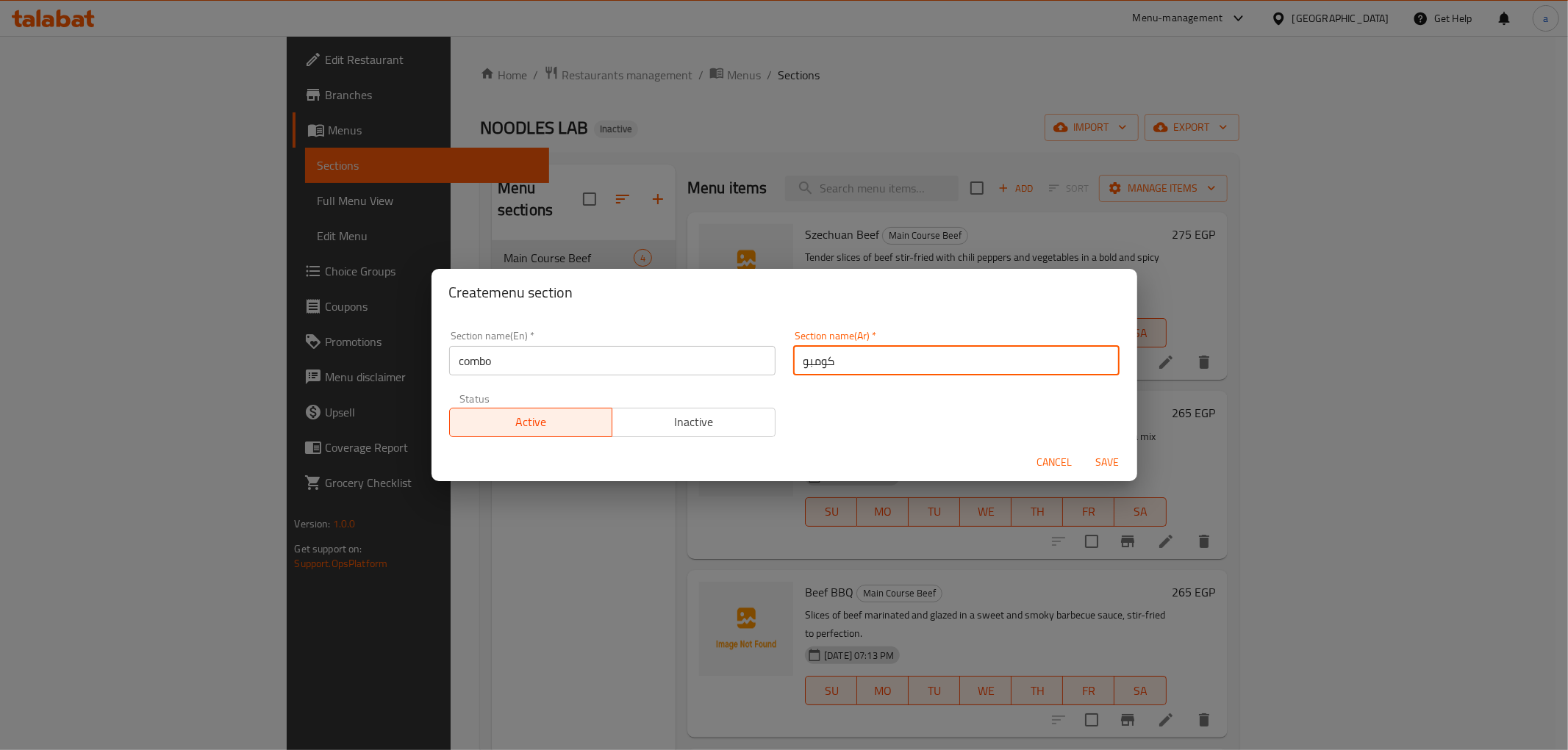
type input "كومبو"
click at [450, 533] on div "Create menu section Section name(En)   * combo Section name(En) * Section name(…" at bounding box center [784, 375] width 1568 height 750
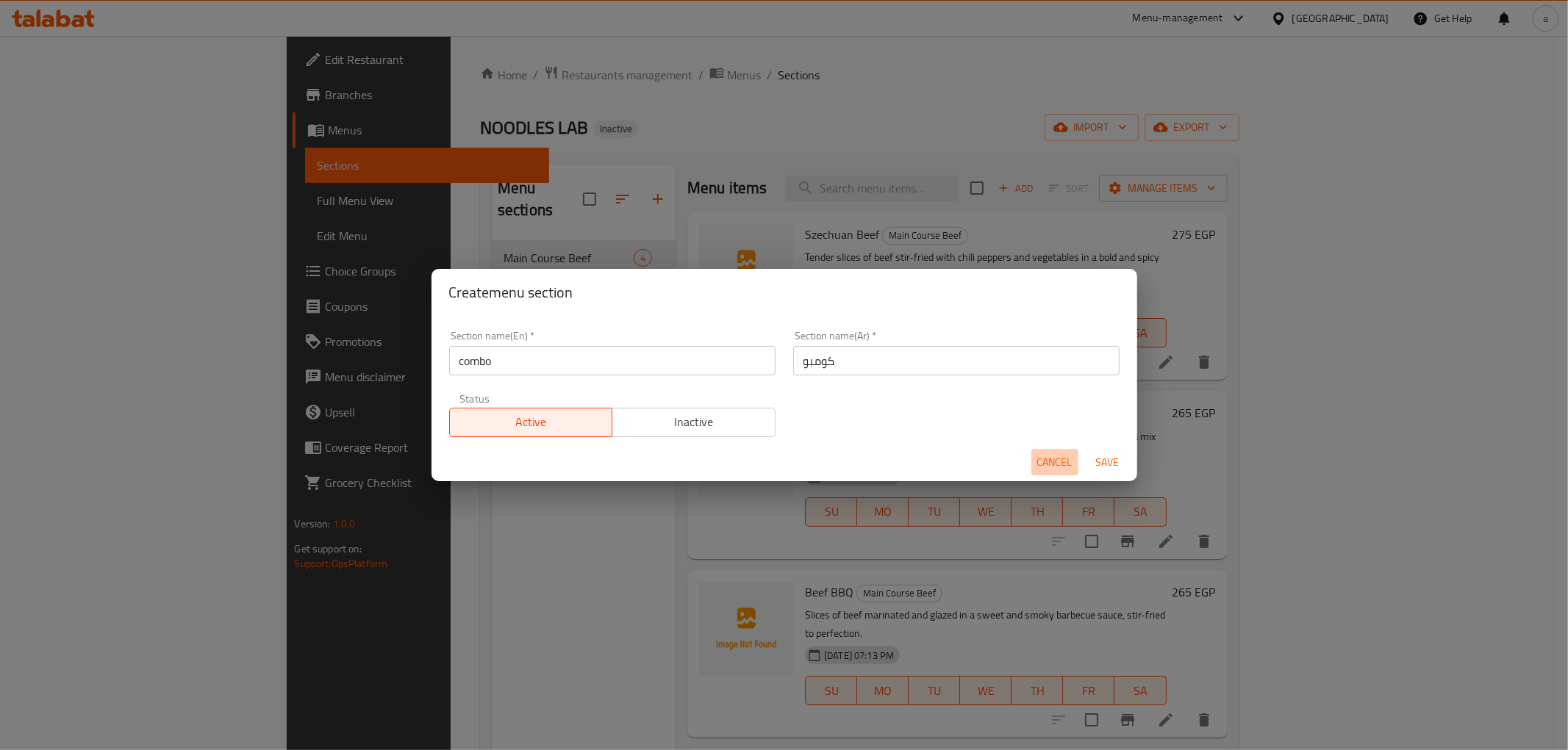
click at [1052, 463] on span "Cancel" at bounding box center [1055, 462] width 35 height 18
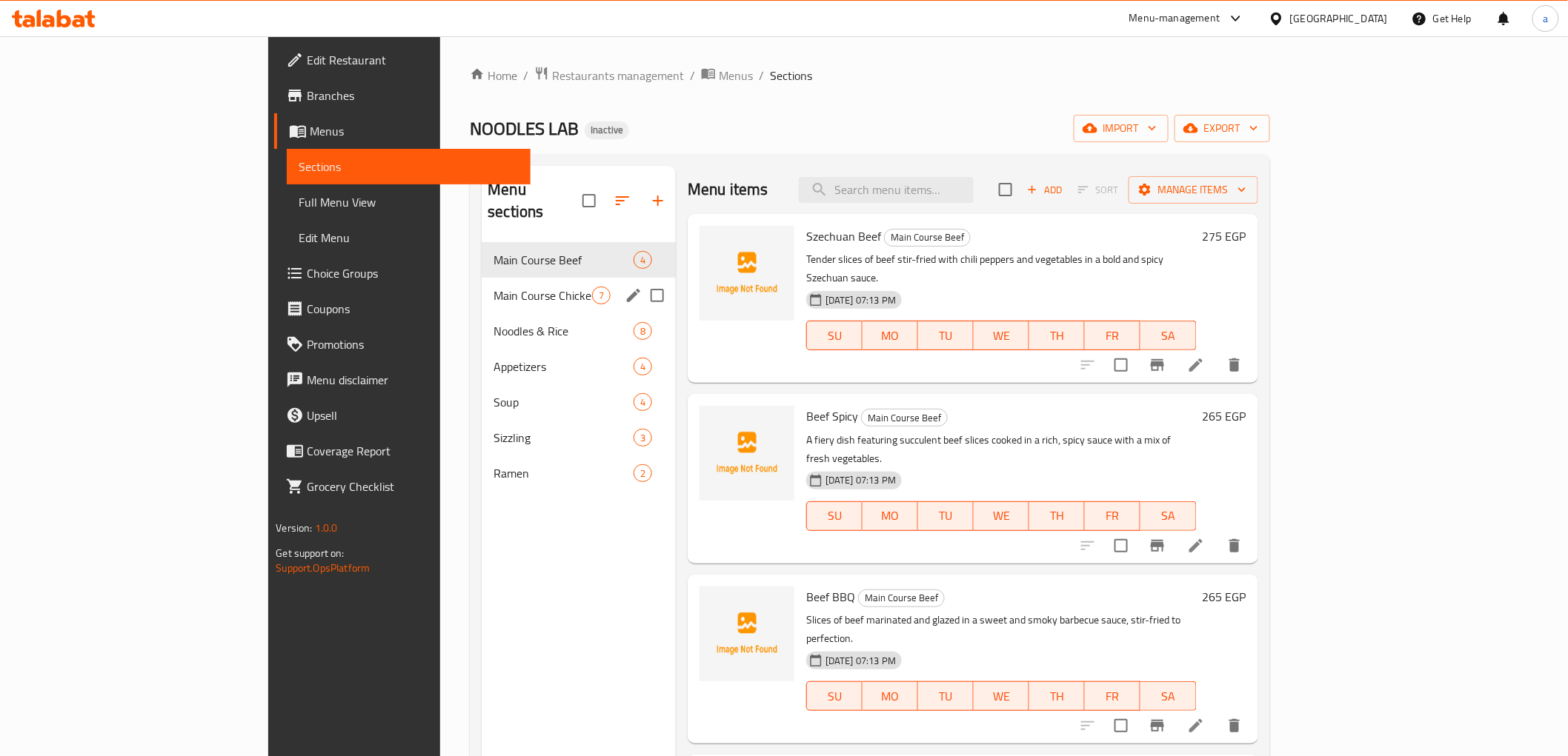
click at [521, 278] on div "Main Course Chicken 7" at bounding box center [578, 295] width 194 height 36
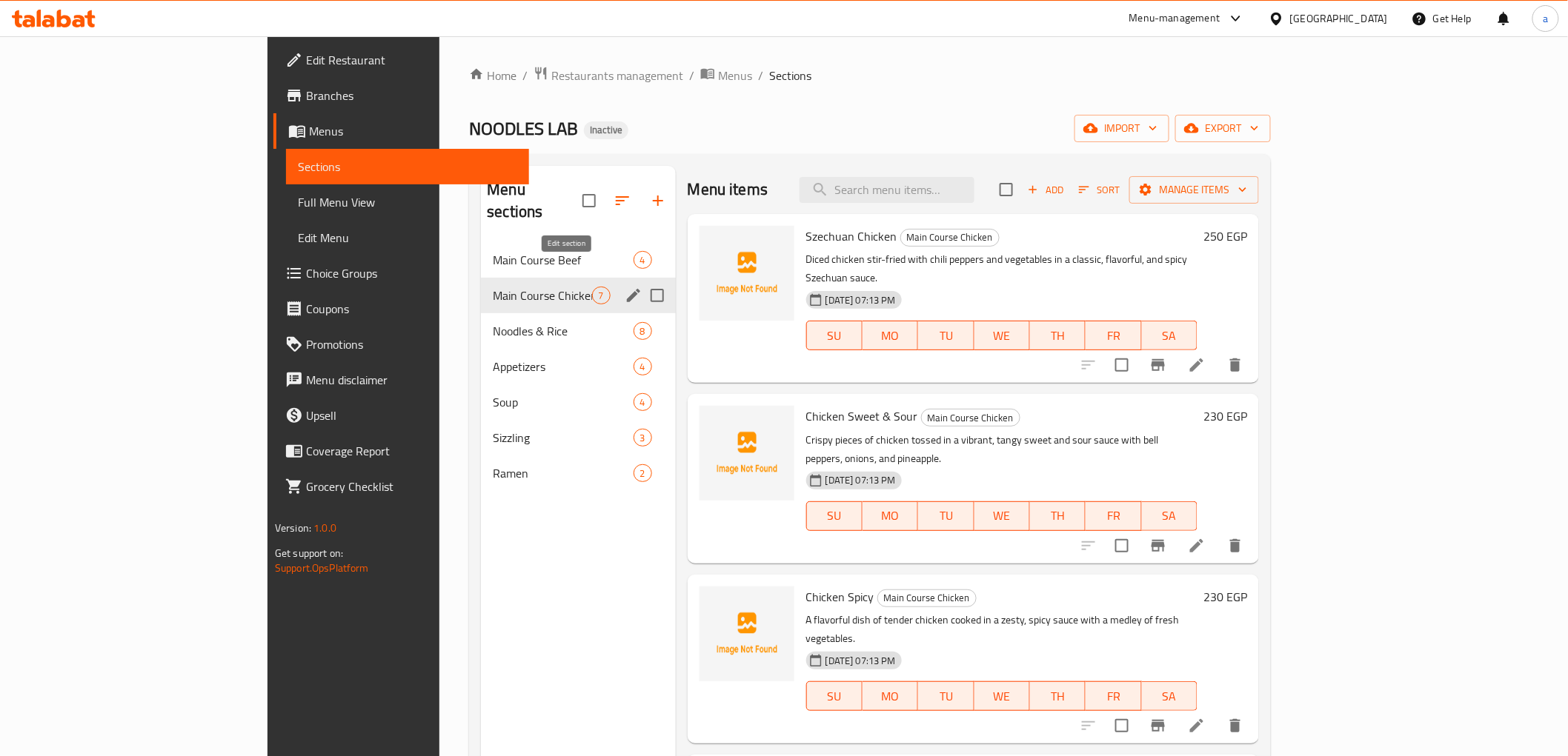
click at [625, 287] on icon "edit" at bounding box center [634, 296] width 17 height 17
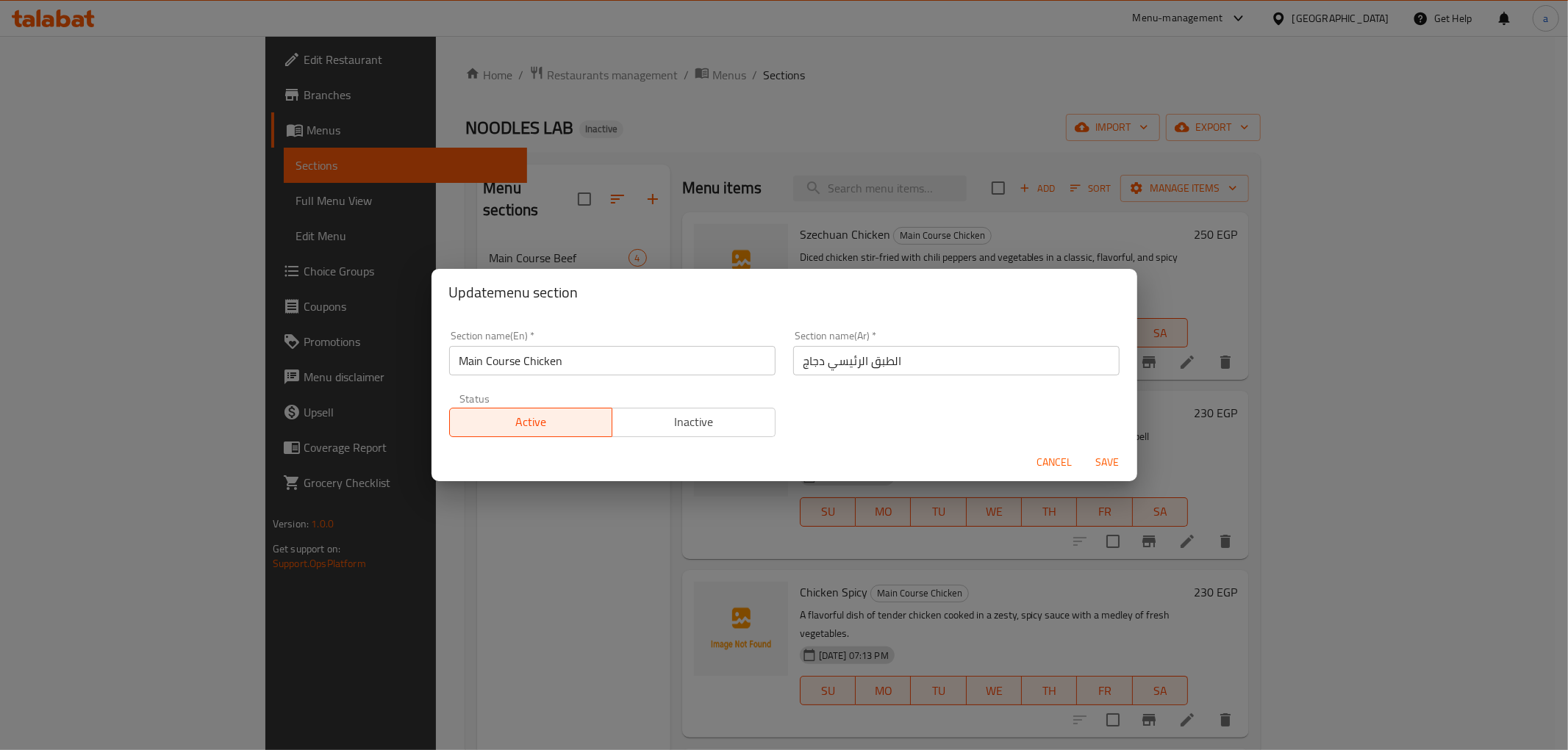
drag, startPoint x: 390, startPoint y: 516, endPoint x: 421, endPoint y: 471, distance: 54.6
click at [391, 517] on div "Update menu section Section name(En)   * Main Course Chicken Section name(En) *…" at bounding box center [784, 375] width 1568 height 750
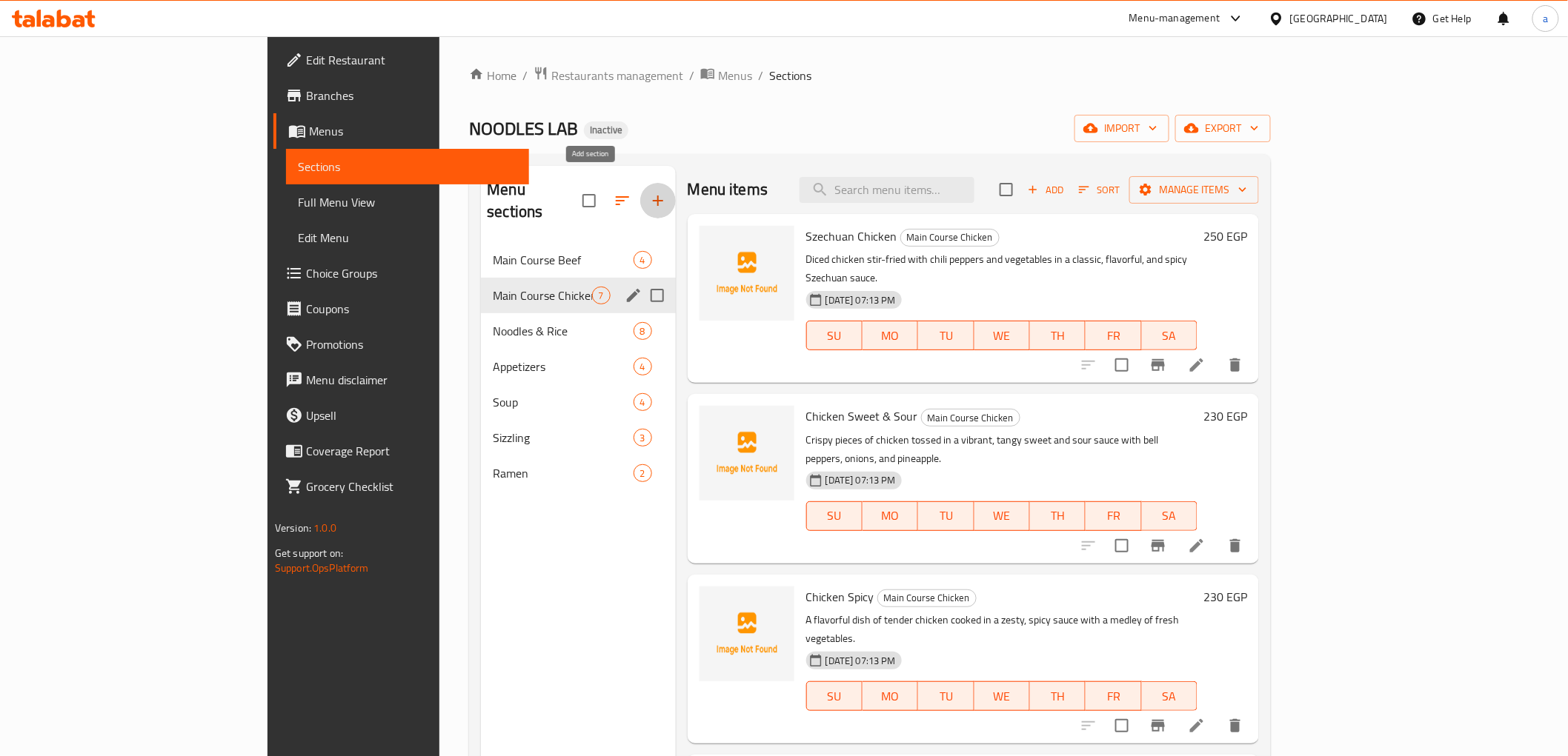
click at [650, 192] on icon "button" at bounding box center [658, 201] width 17 height 17
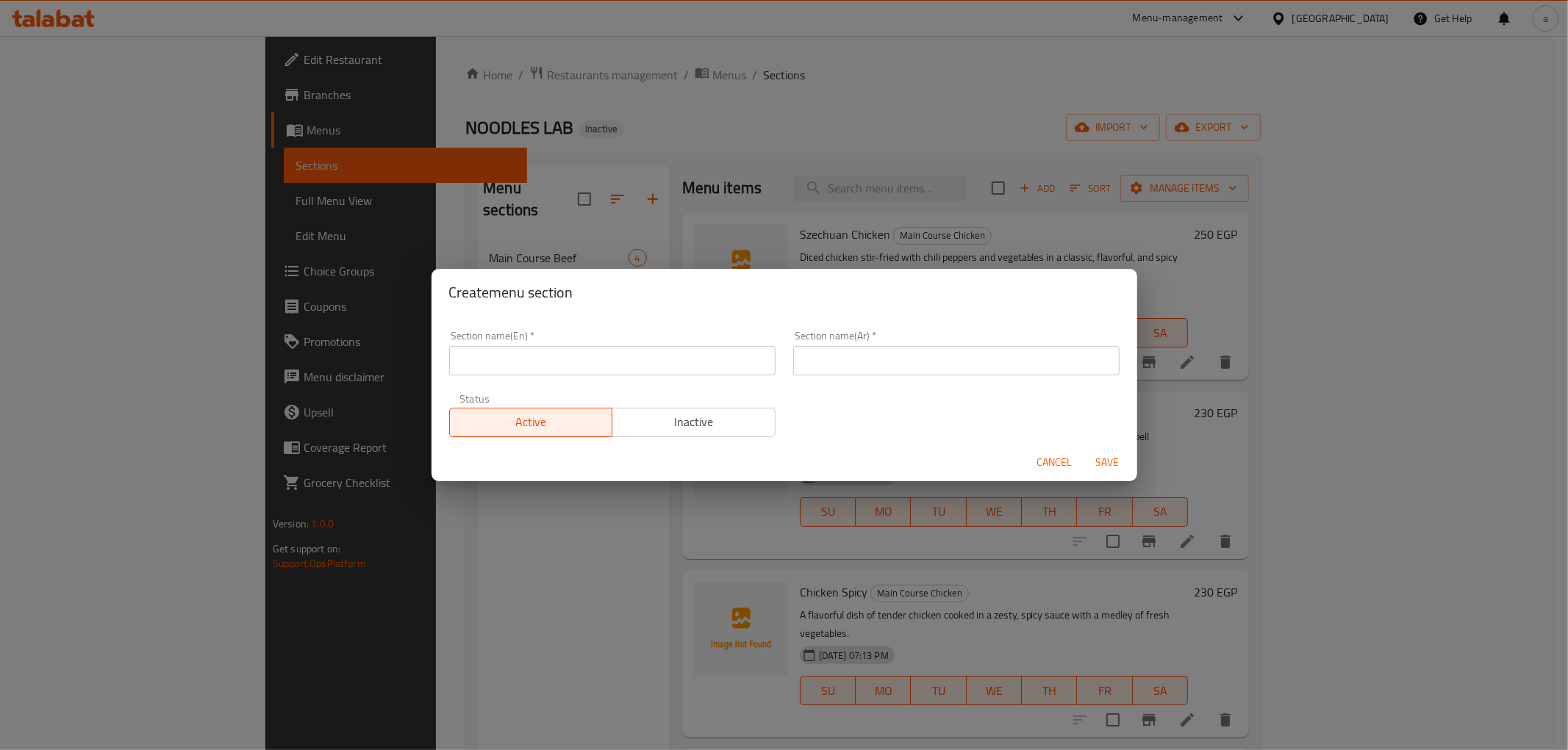
click at [614, 366] on input "text" at bounding box center [612, 360] width 326 height 29
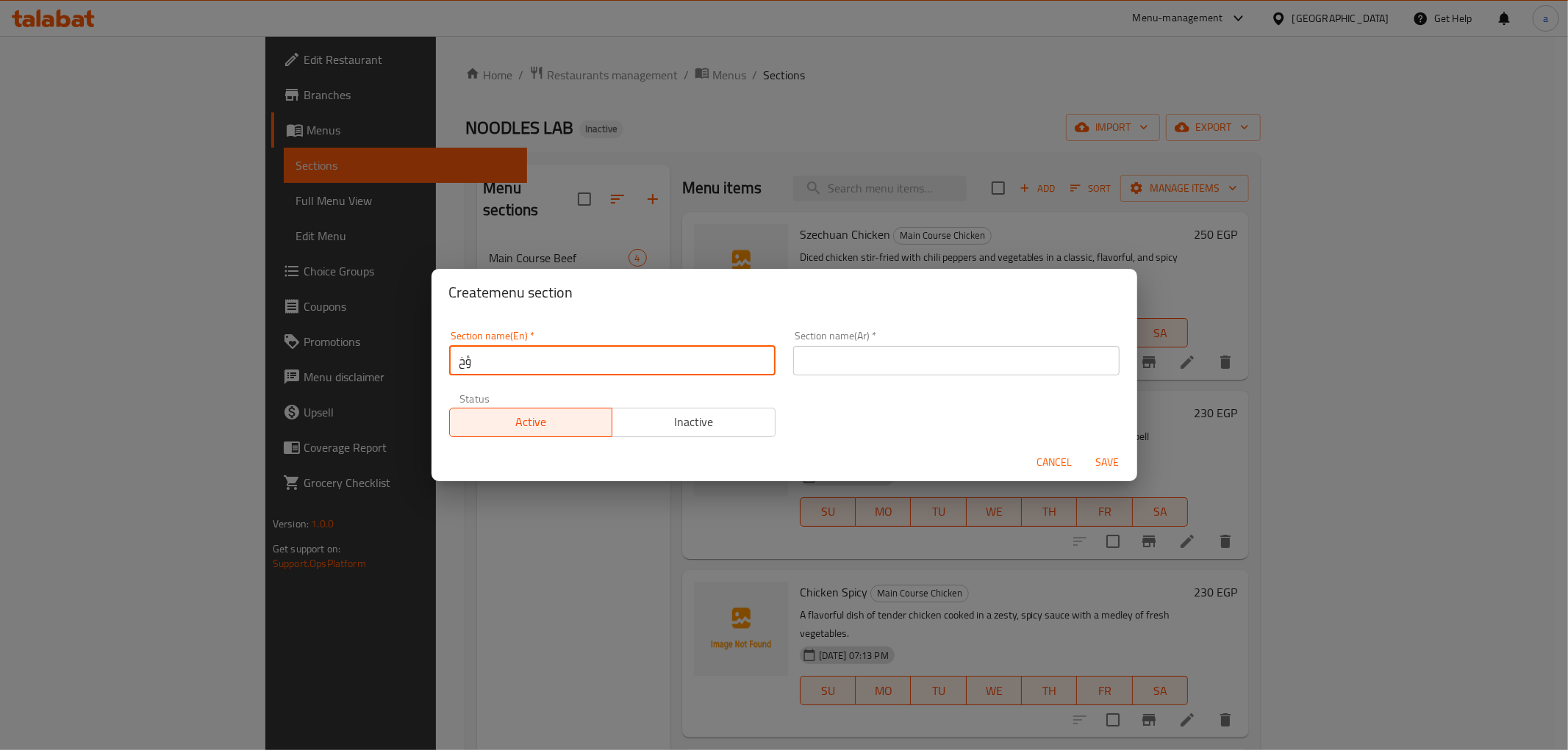
type input "ؤ"
type input "combo"
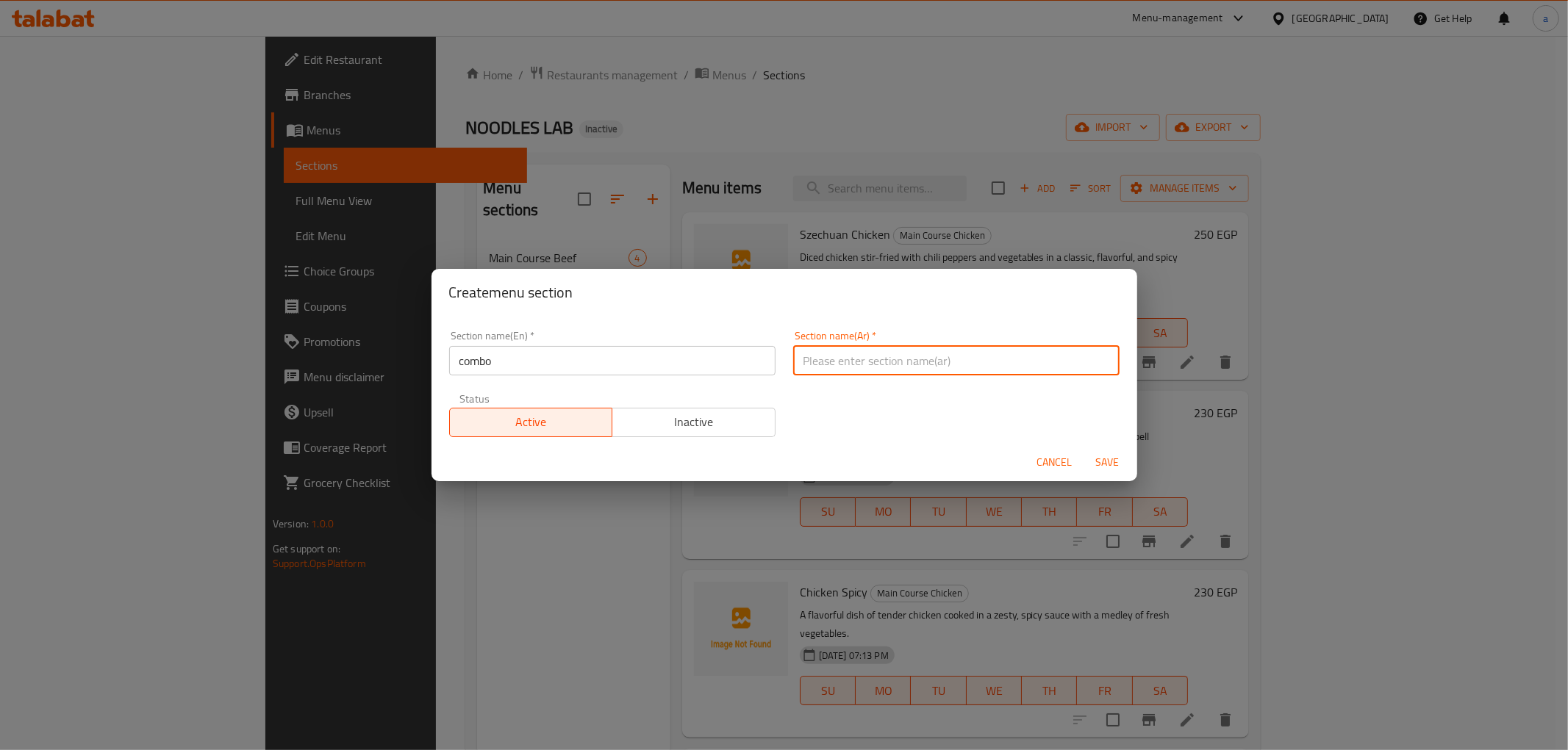
click at [913, 357] on input "text" at bounding box center [957, 360] width 326 height 29
type input "كومبو"
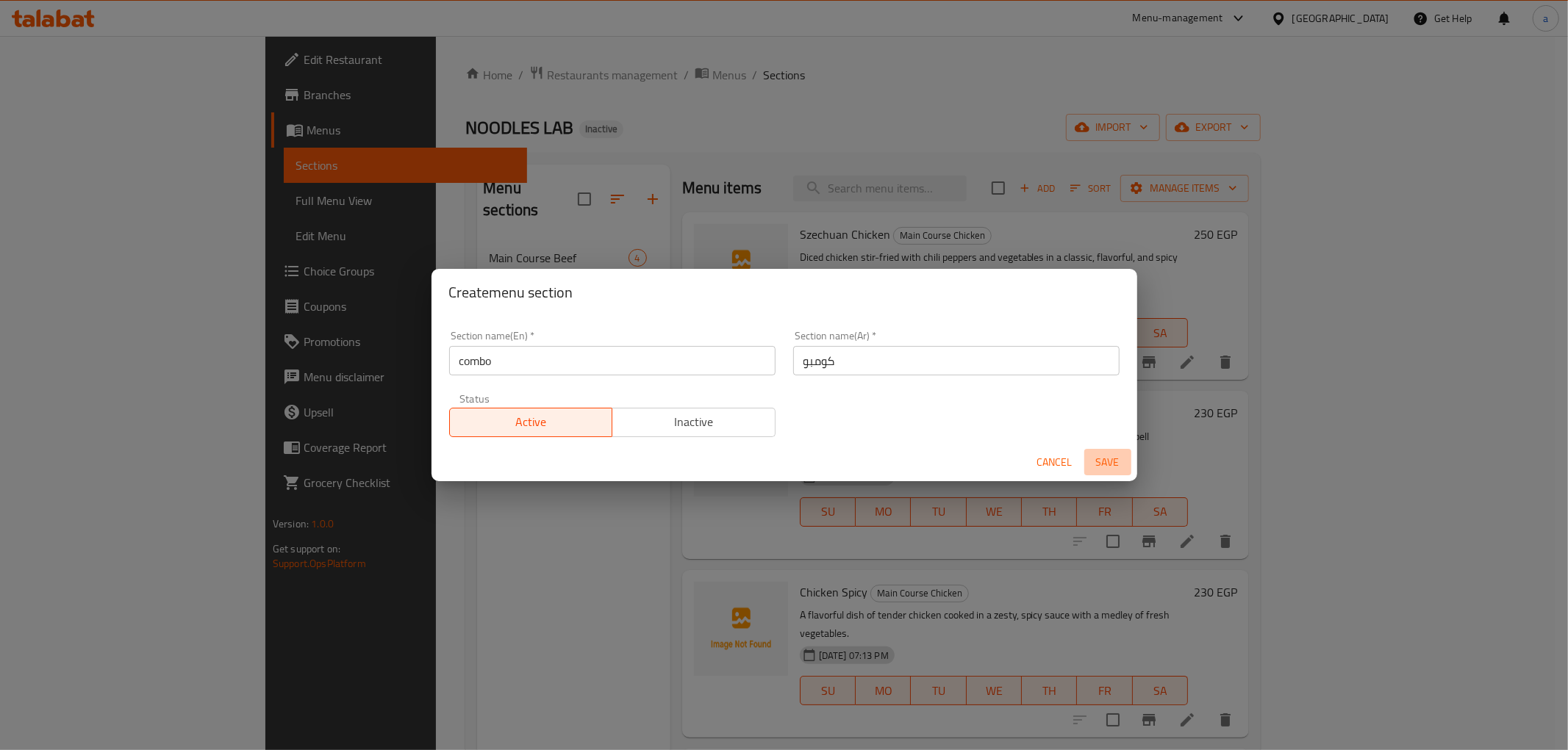
click at [1094, 457] on span "Save" at bounding box center [1107, 462] width 35 height 18
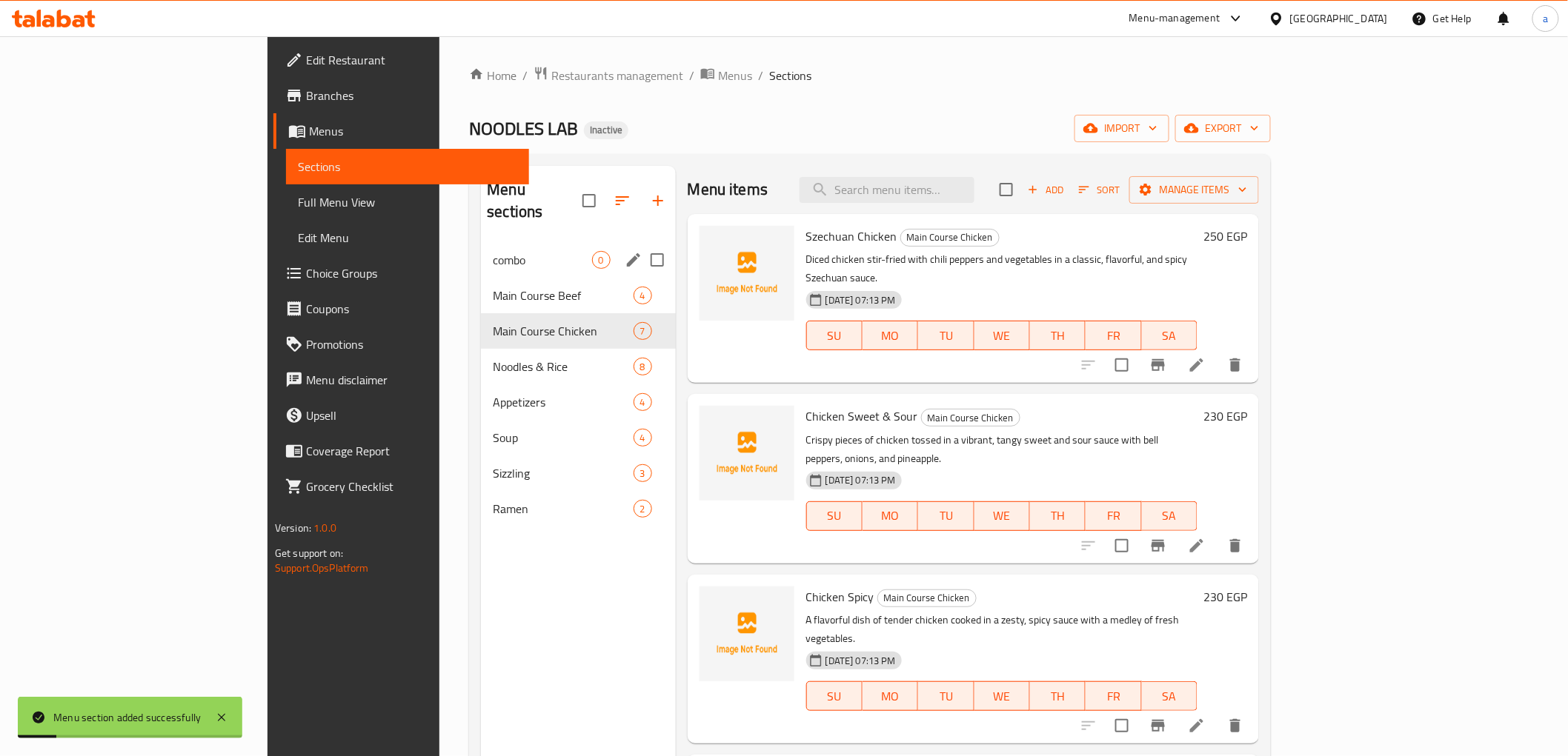
click at [493, 251] on span "combo" at bounding box center [542, 260] width 99 height 17
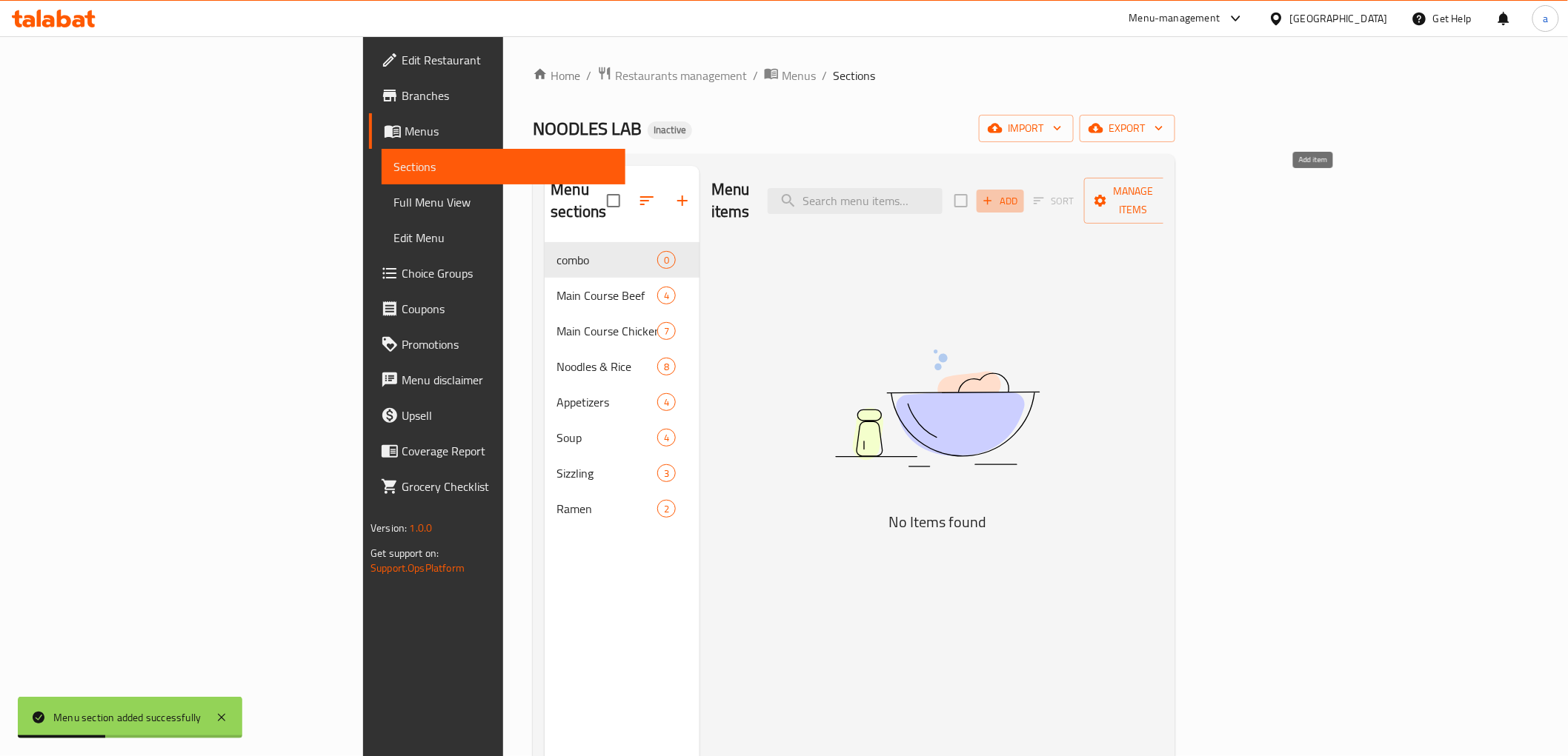
click at [1021, 193] on span "Add" at bounding box center [1000, 202] width 40 height 17
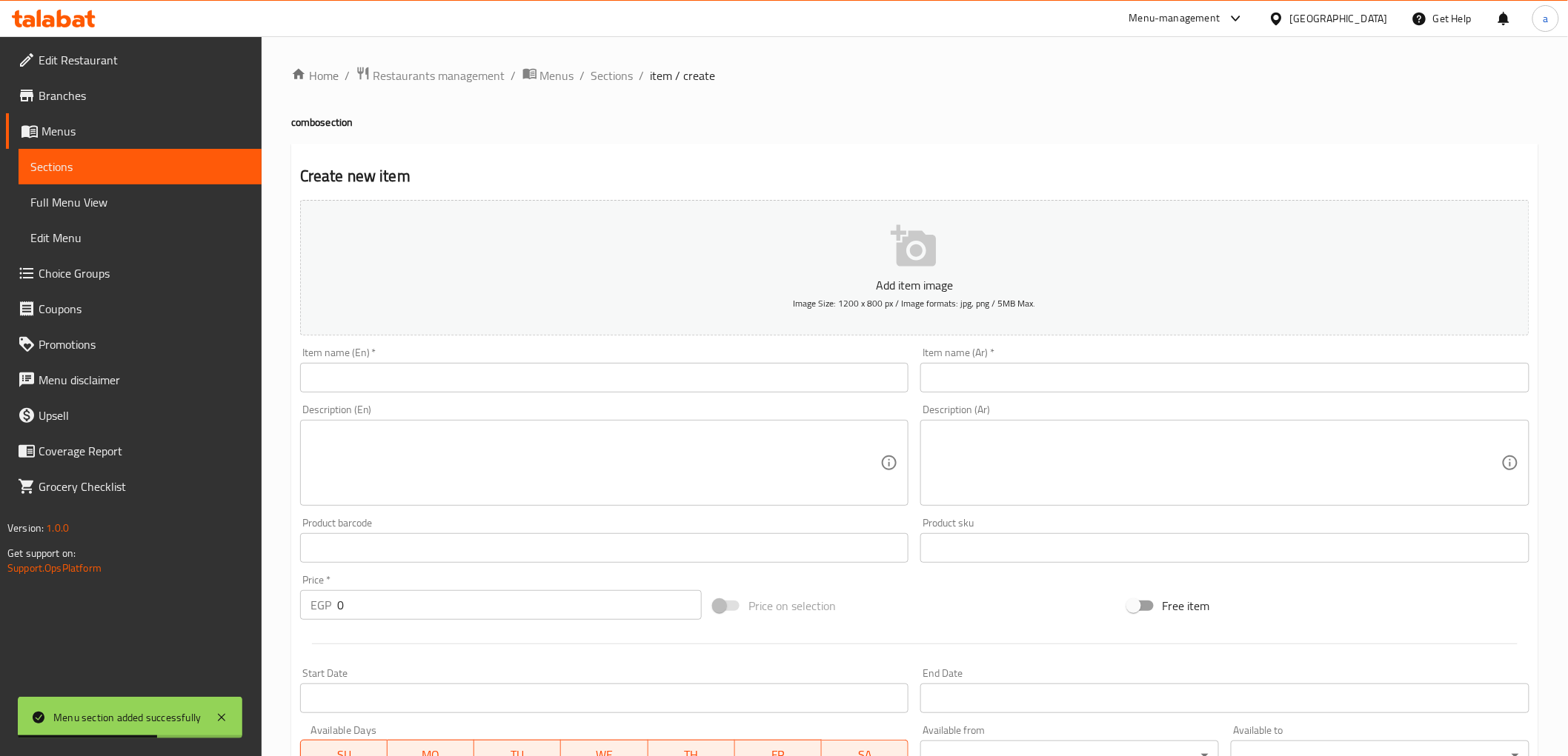
click at [388, 375] on input "text" at bounding box center [604, 377] width 609 height 29
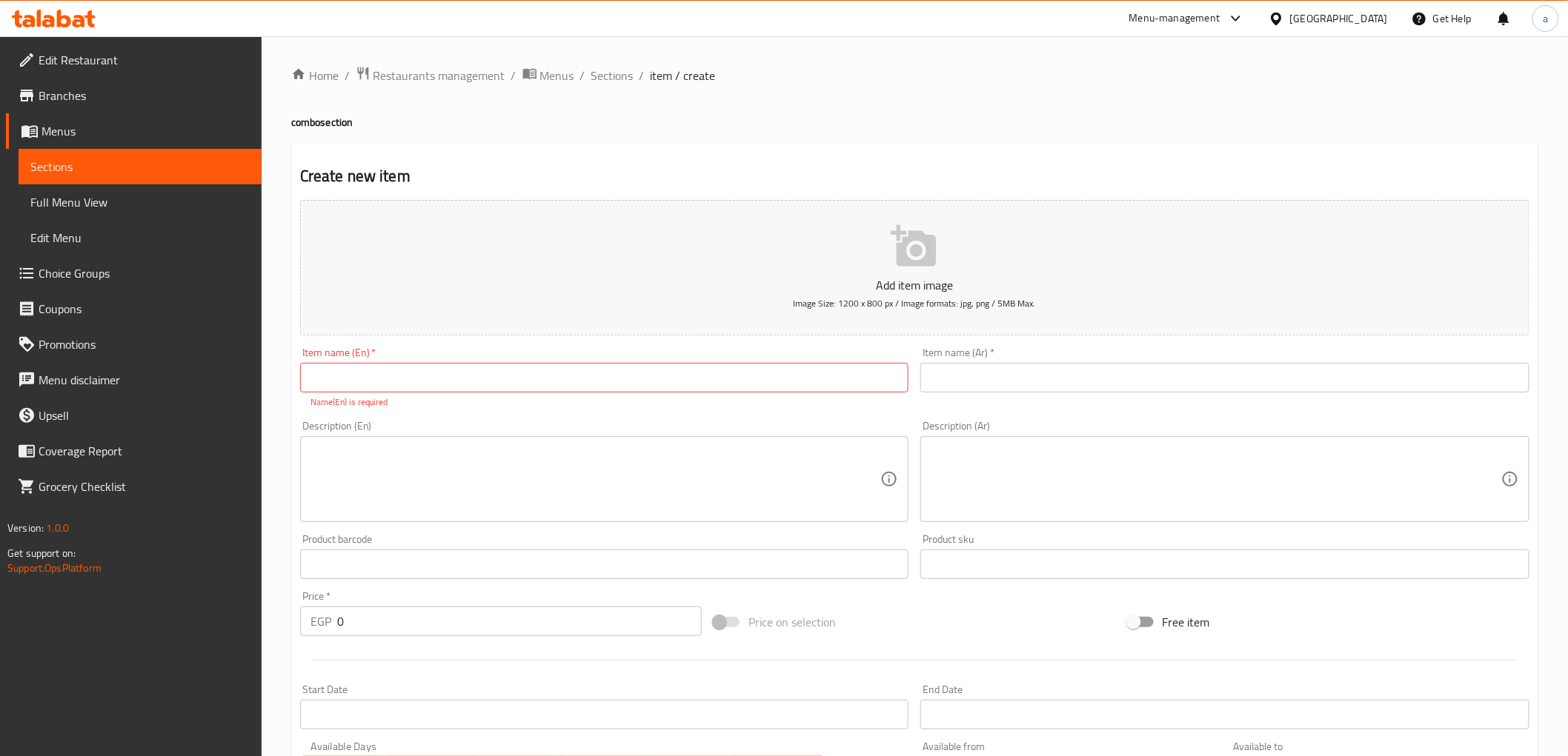
click at [430, 394] on div "Item name (En)   * Item name (En) * Name(En) is required" at bounding box center [604, 378] width 609 height 62
click at [431, 391] on input "text" at bounding box center [604, 377] width 609 height 29
paste input "Combo 1 Chicken"
type input "Combo 1 Chicken"
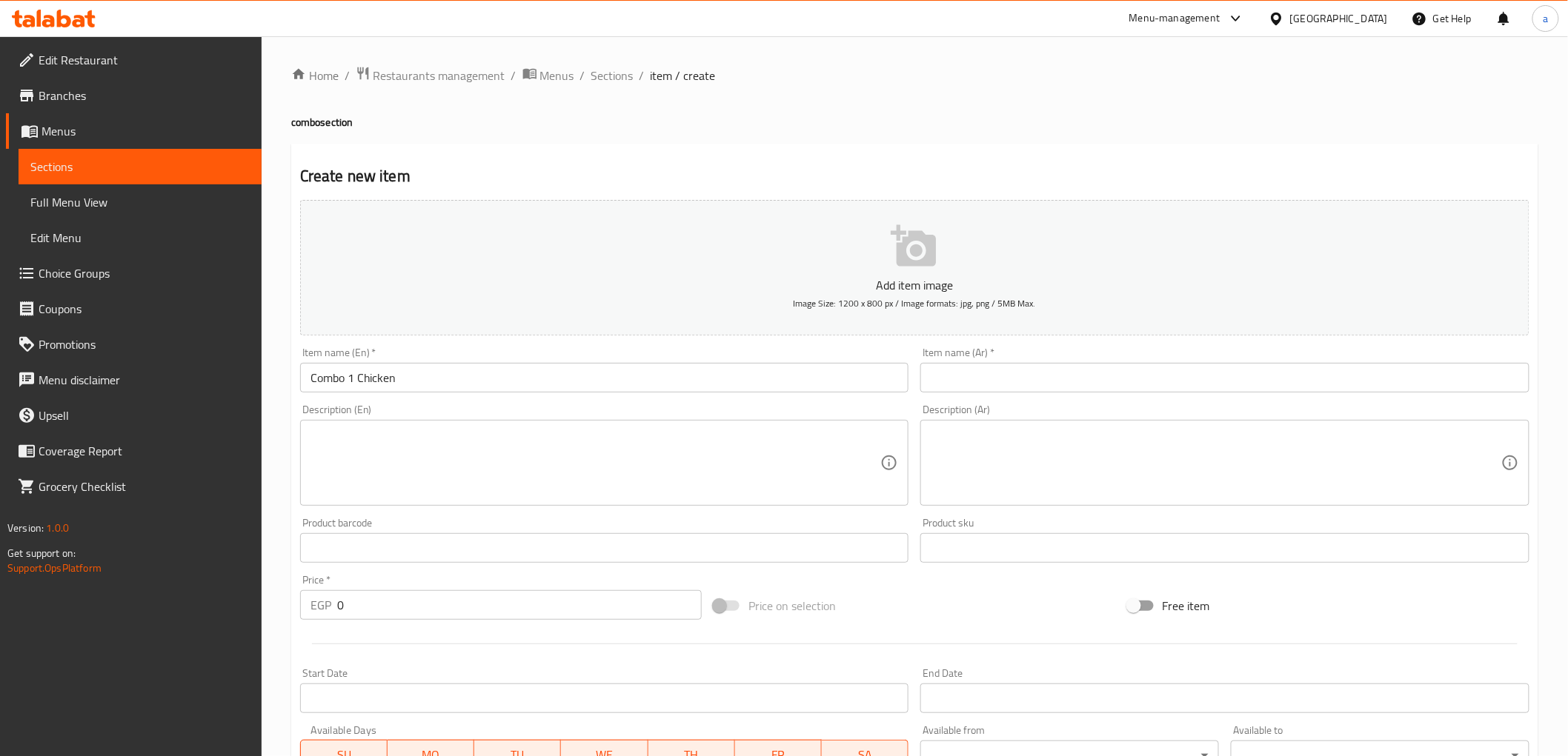
click at [1052, 380] on input "text" at bounding box center [1225, 377] width 609 height 29
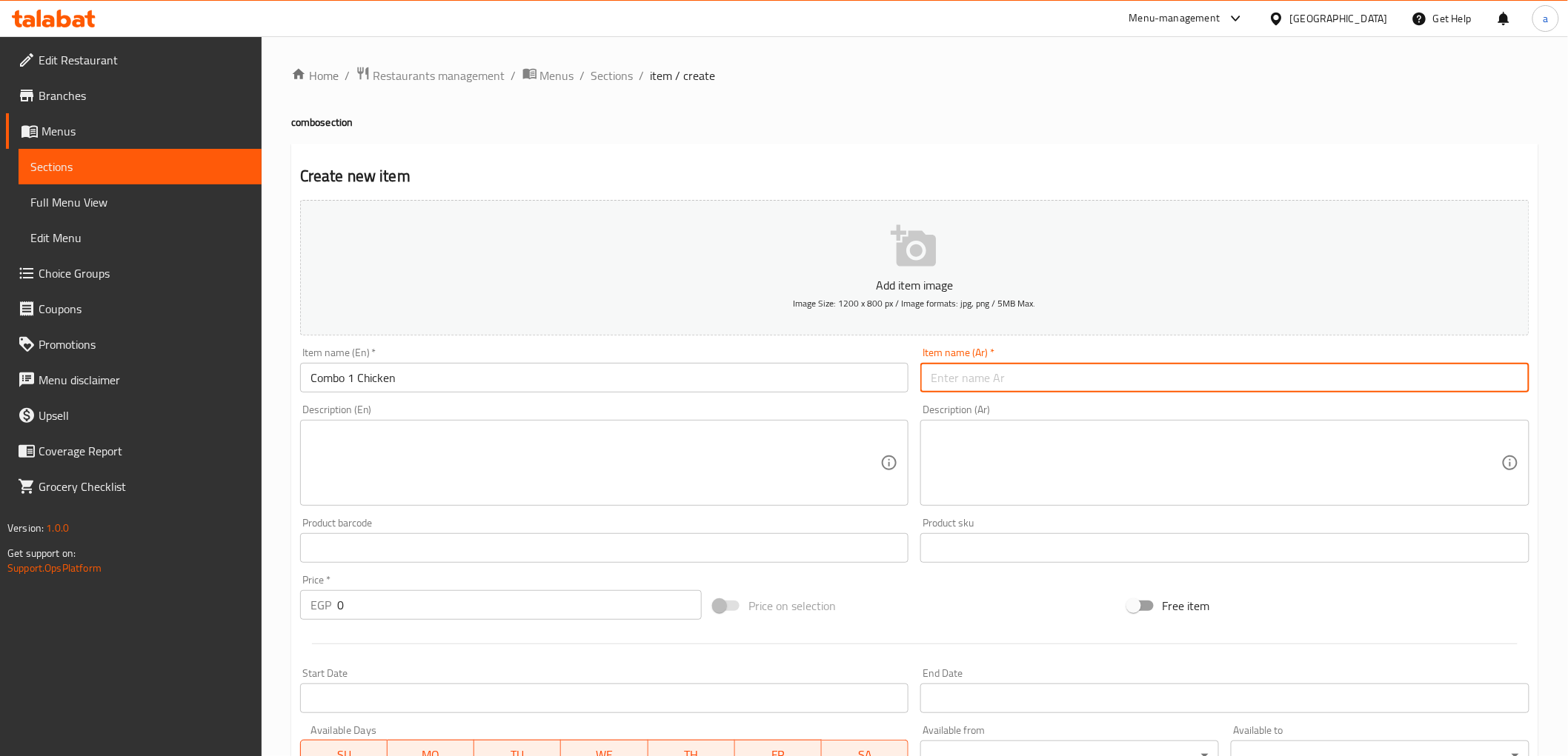
paste input "كومبو دجاج 1"
type input "كومبو دجاج 1"
click at [489, 433] on textarea at bounding box center [596, 463] width 570 height 70
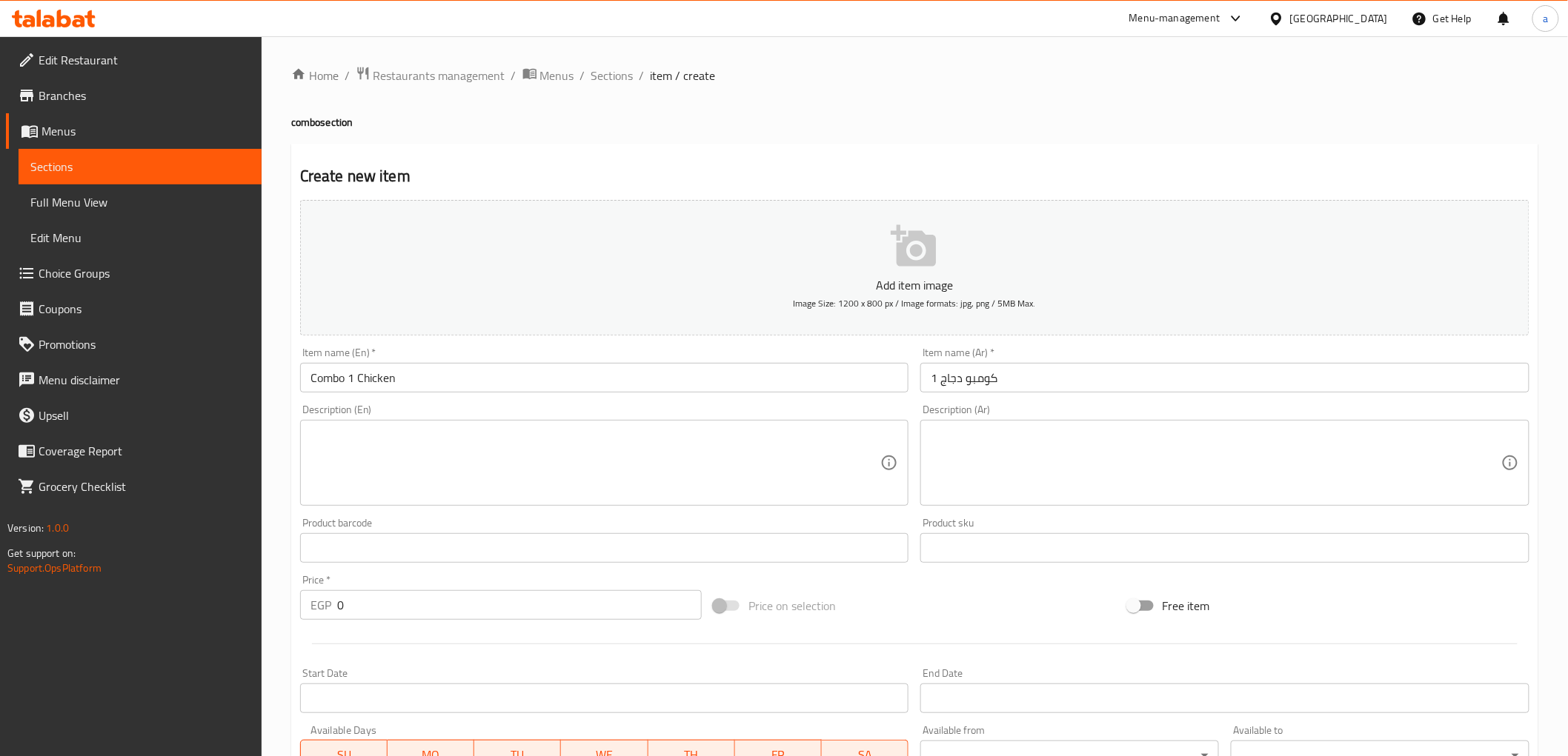
click at [448, 474] on textarea at bounding box center [596, 463] width 570 height 70
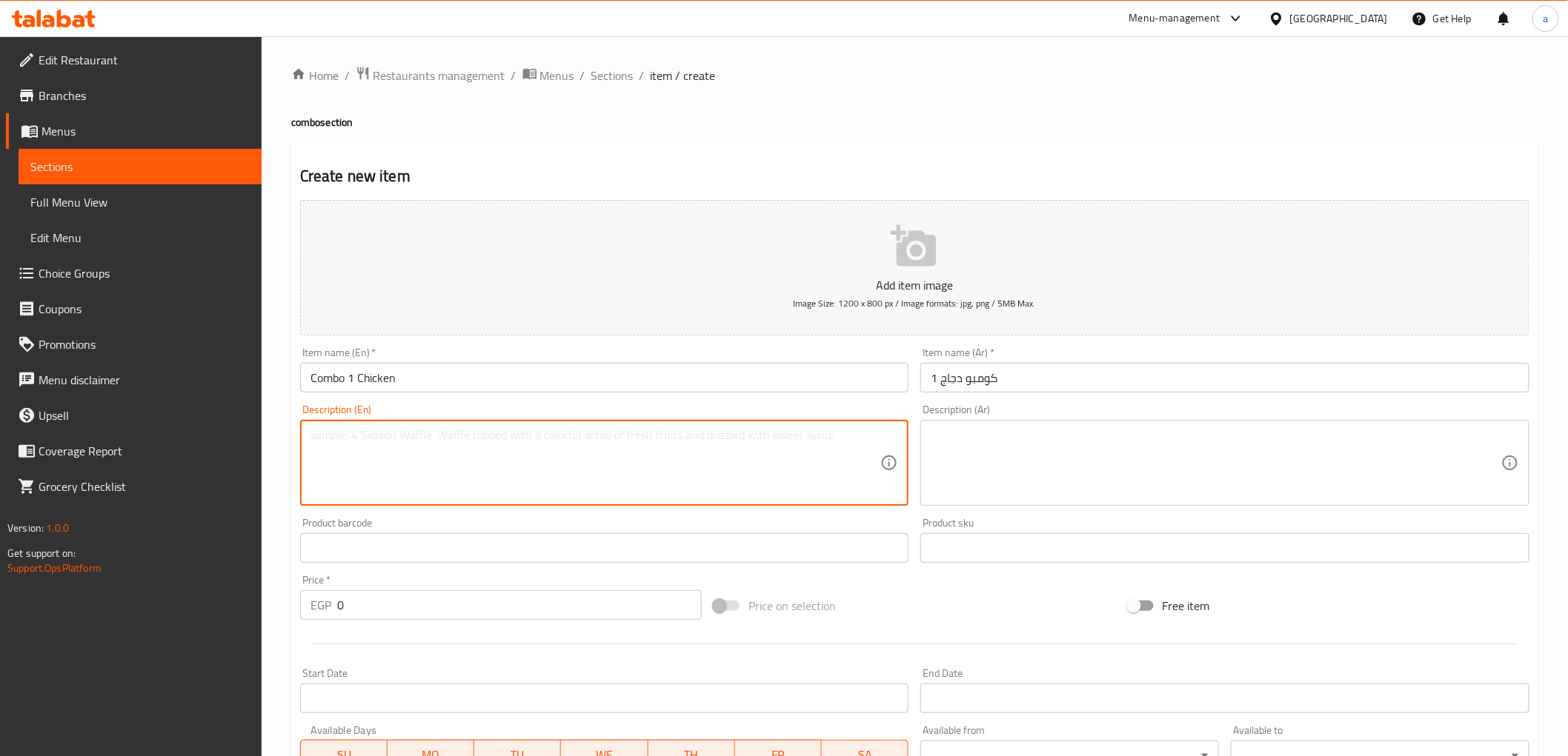
paste textarea "A complete meal featuring your choice of noodles or rice with a chicken prepara…"
type textarea "A complete meal featuring your choice of noodles or rice with a chicken prepara…"
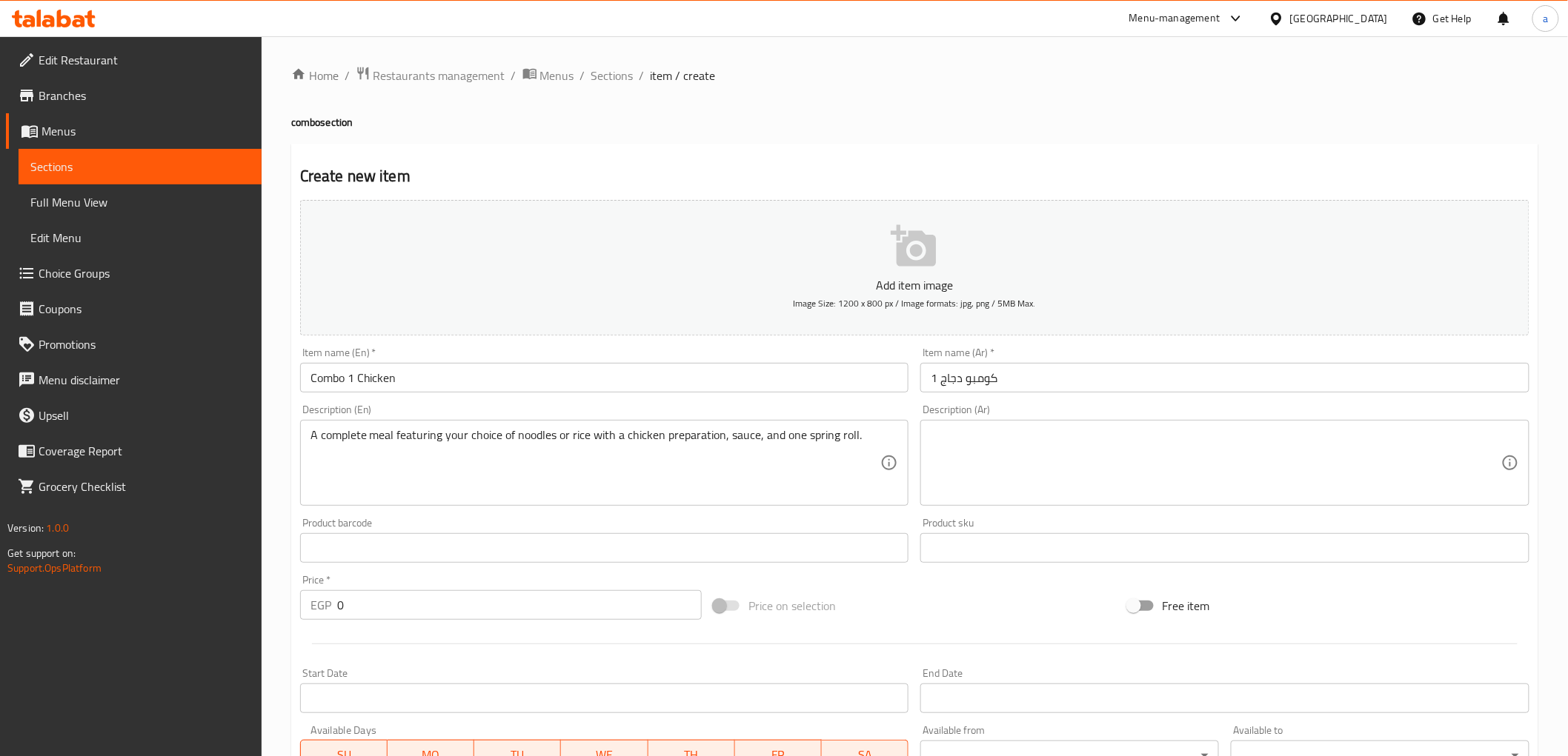
click at [1172, 463] on textarea at bounding box center [1216, 463] width 570 height 70
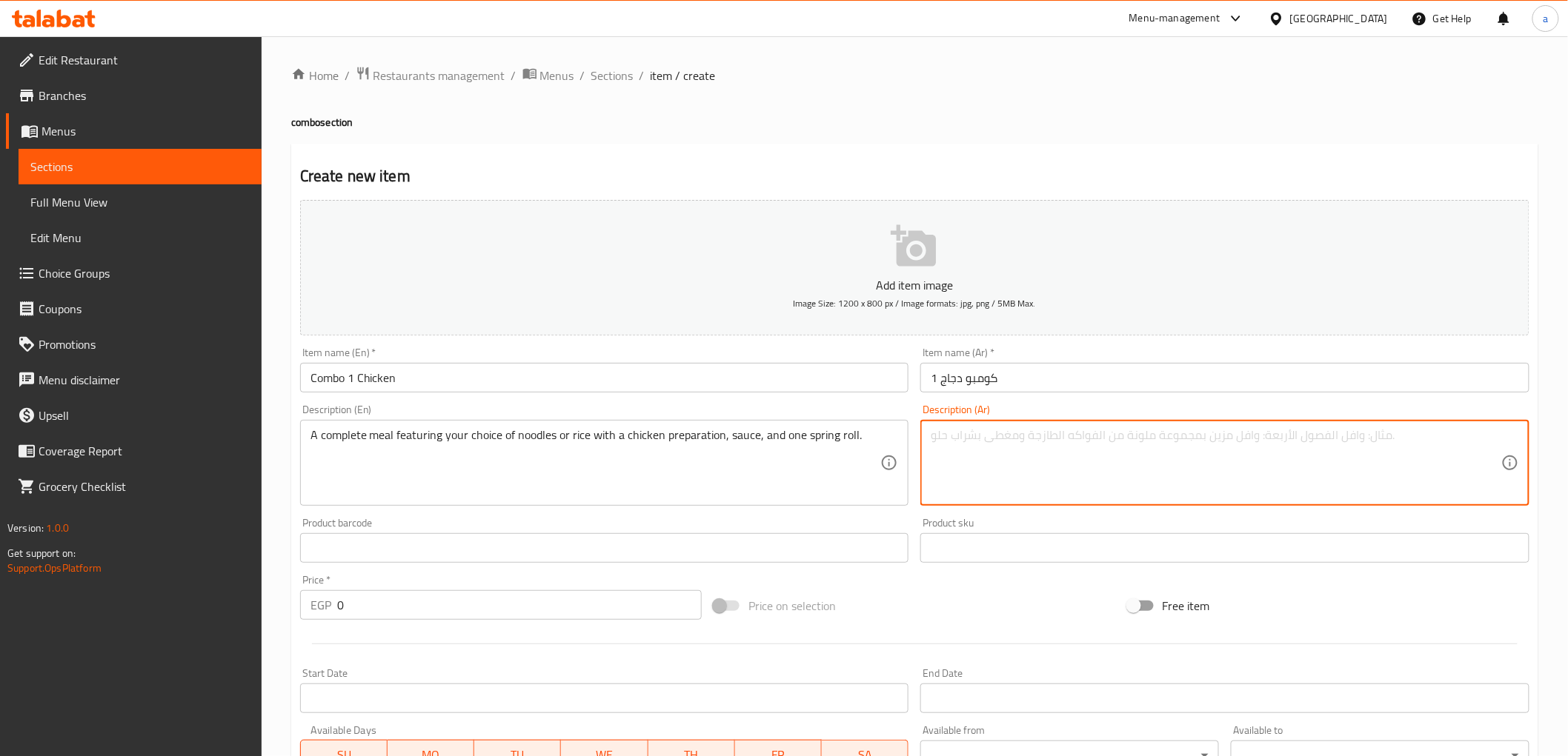
paste textarea "وجبة كاملة تشمل اختيارك من المعكرونة أو الأرز مع تحضير الدجاج، الصلصة، ولفافة ر…"
drag, startPoint x: 1030, startPoint y: 439, endPoint x: 964, endPoint y: 447, distance: 66.5
click at [1214, 439] on textarea "وجبة كاملة تشمل اختيارك من المعكرونة أو الأرز مع تحضير الدجاج، الصلصة، واسبرينج…" at bounding box center [1216, 463] width 570 height 70
click at [983, 441] on textarea "وجبة كاملة تشمل اختيارك من المكرونة أو الأرز مع تحضير الدجاج، الصلصة، واسبرينج …" at bounding box center [1216, 463] width 570 height 70
click at [1131, 462] on textarea "وجبة كاملة تشمل اختيارك من المكرونة أو الأرز مع تحضير الدجاج، الصلصة، واسبرينج …" at bounding box center [1216, 463] width 570 height 70
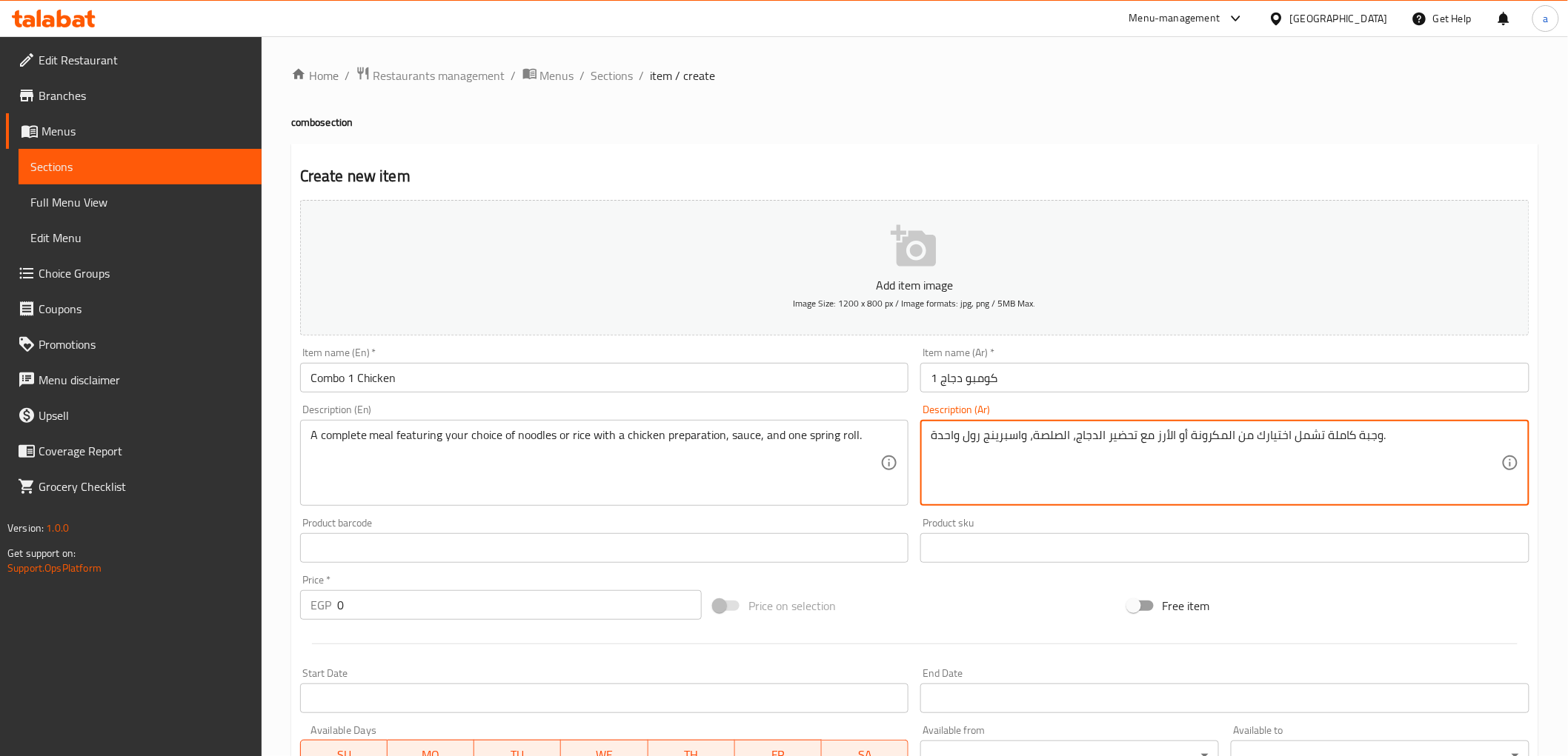
click at [1384, 436] on textarea "وجبة كاملة تشمل اختيارك من المكرونة أو الأرز مع تحضير الدجاج، الصلصة، واسبرينج …" at bounding box center [1216, 463] width 570 height 70
drag, startPoint x: 1377, startPoint y: 443, endPoint x: 1372, endPoint y: 505, distance: 62.2
click at [1376, 445] on textarea "وجبة كاملة تشمل اختيارك من المكرونة أو الأرز مع تحضير الدجاج، الصلصة، واسبرينج …" at bounding box center [1216, 463] width 570 height 70
click at [1387, 447] on textarea "وجبة كاملة تشمل اختيارك من المكرونة أو الأرز مع تحضير الدجاج، الصلصة، واسبرينج …" at bounding box center [1216, 463] width 570 height 70
type textarea "وجبة كاملة تشمل اختيارك من المكرونة أو الأرز مع تحضير الدجاج، الصلصة، واسبرينج …"
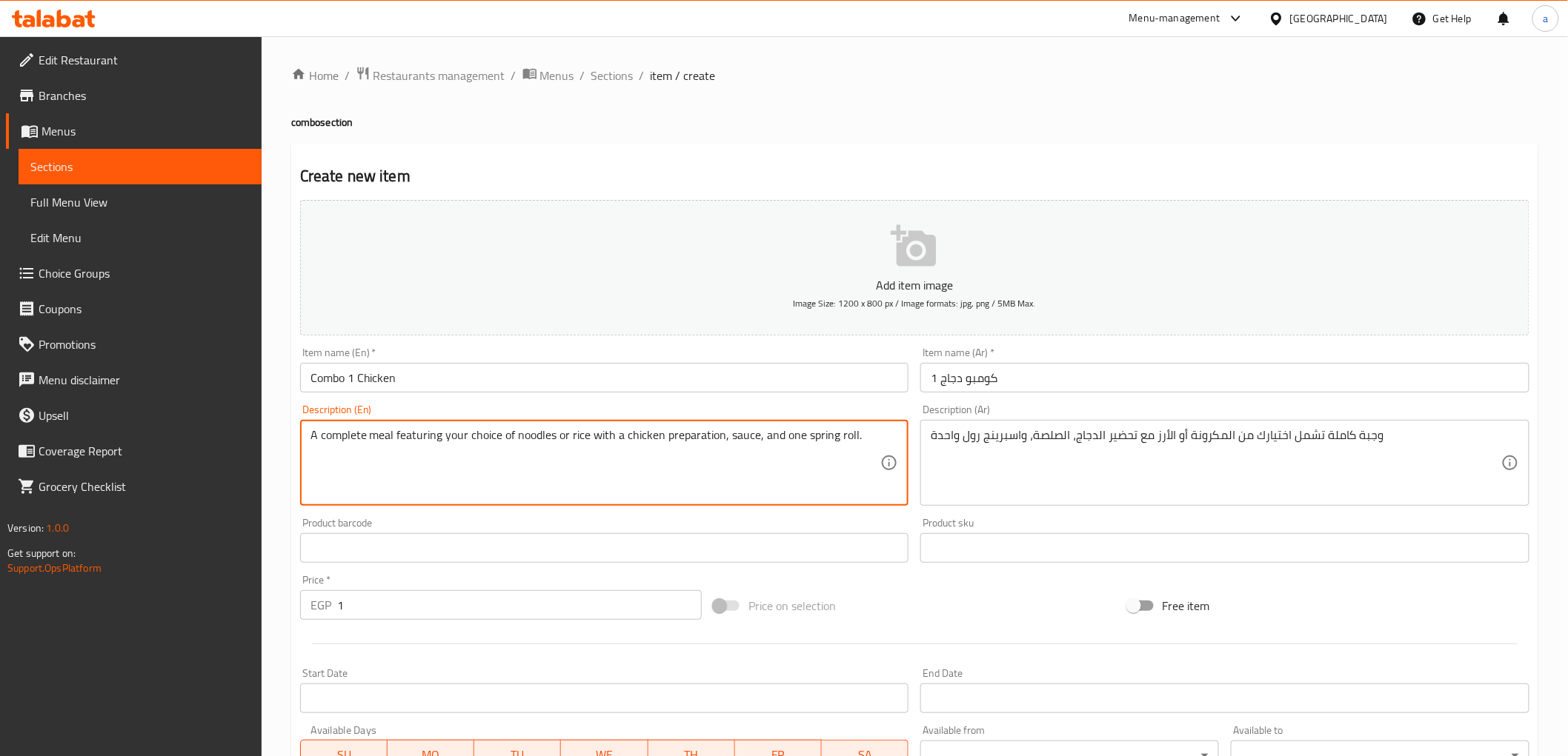
type input "1"
click at [686, 602] on input "1" at bounding box center [519, 605] width 365 height 29
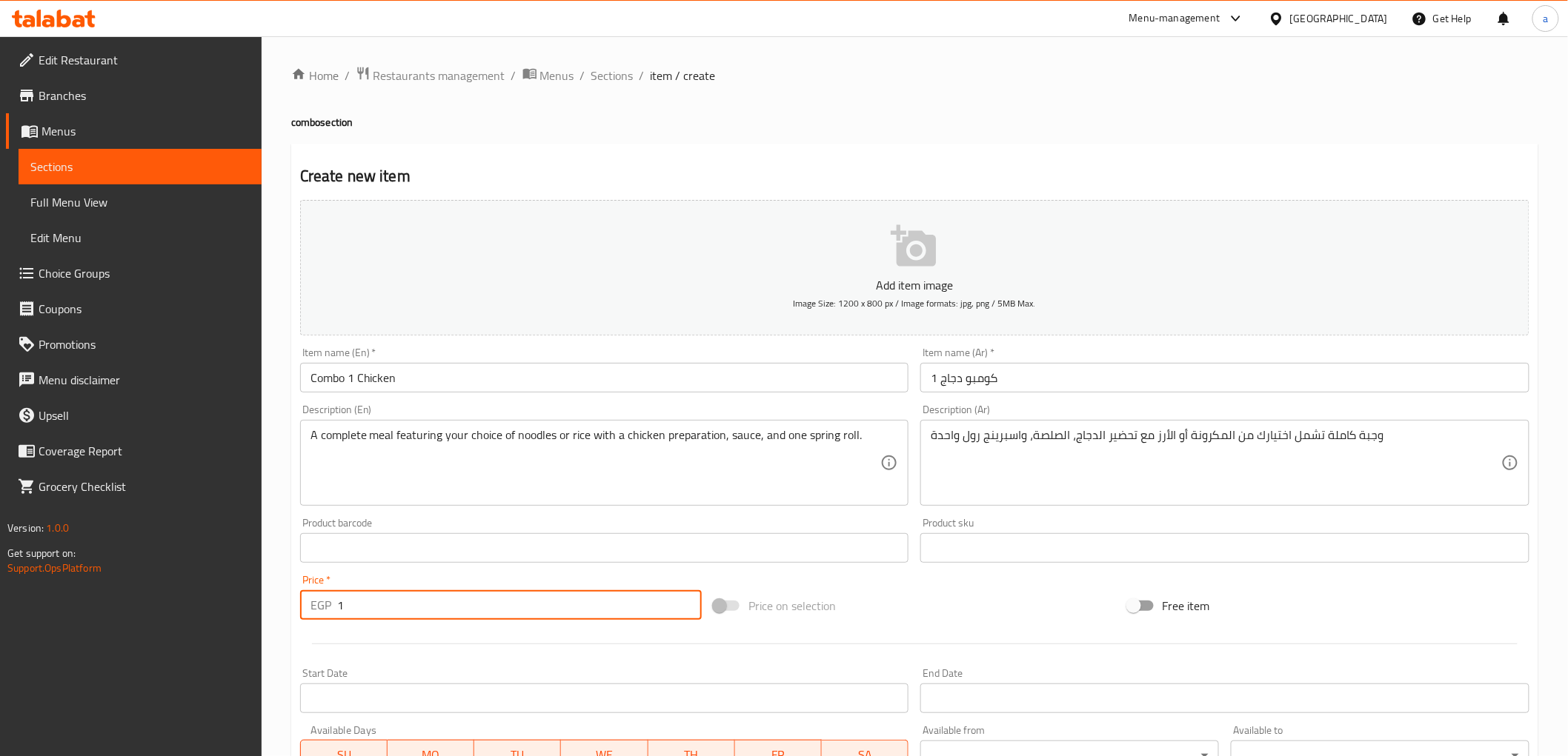
click at [614, 606] on input "1" at bounding box center [519, 605] width 365 height 29
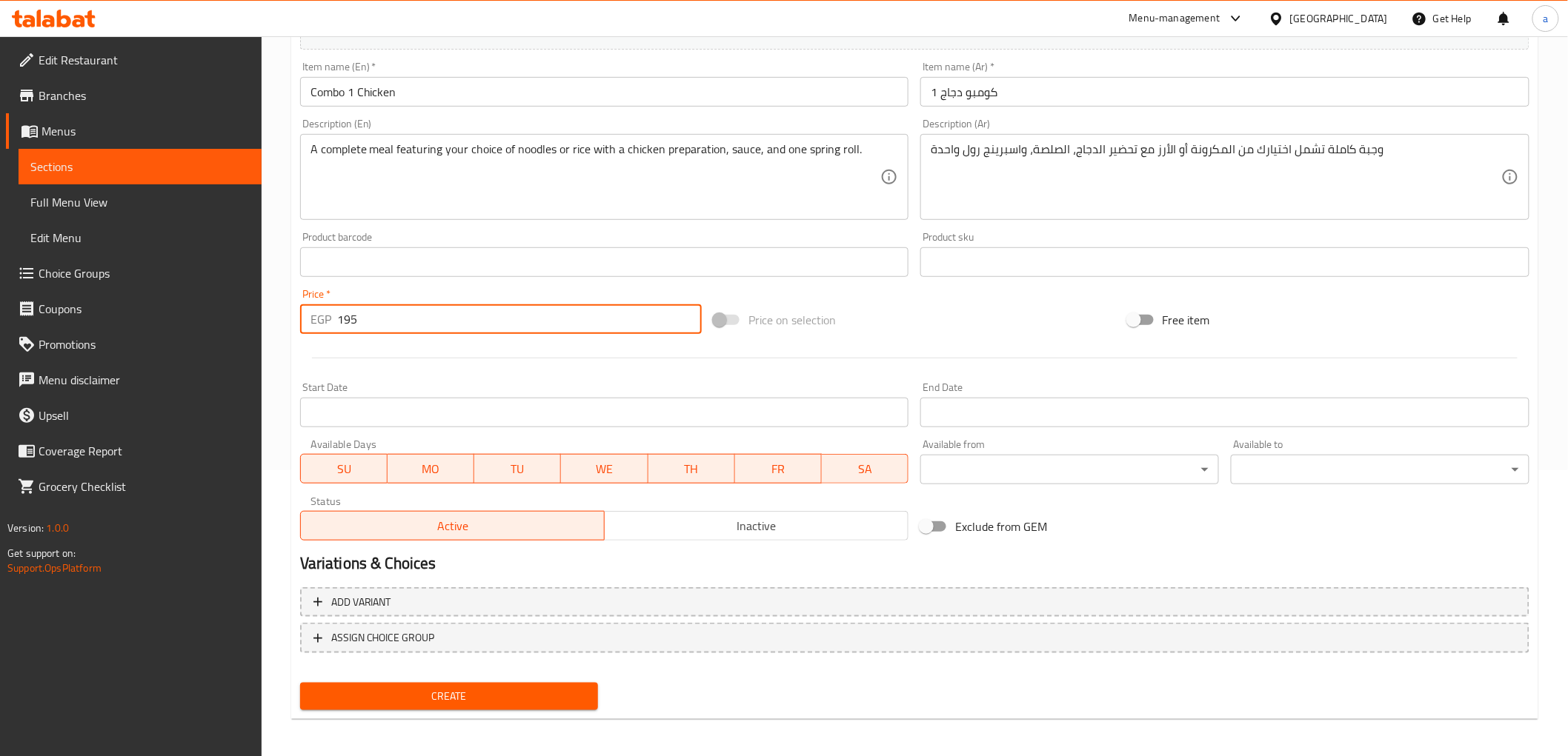
scroll to position [287, 0]
type input "195"
click at [698, 690] on div "Create" at bounding box center [915, 695] width 1241 height 40
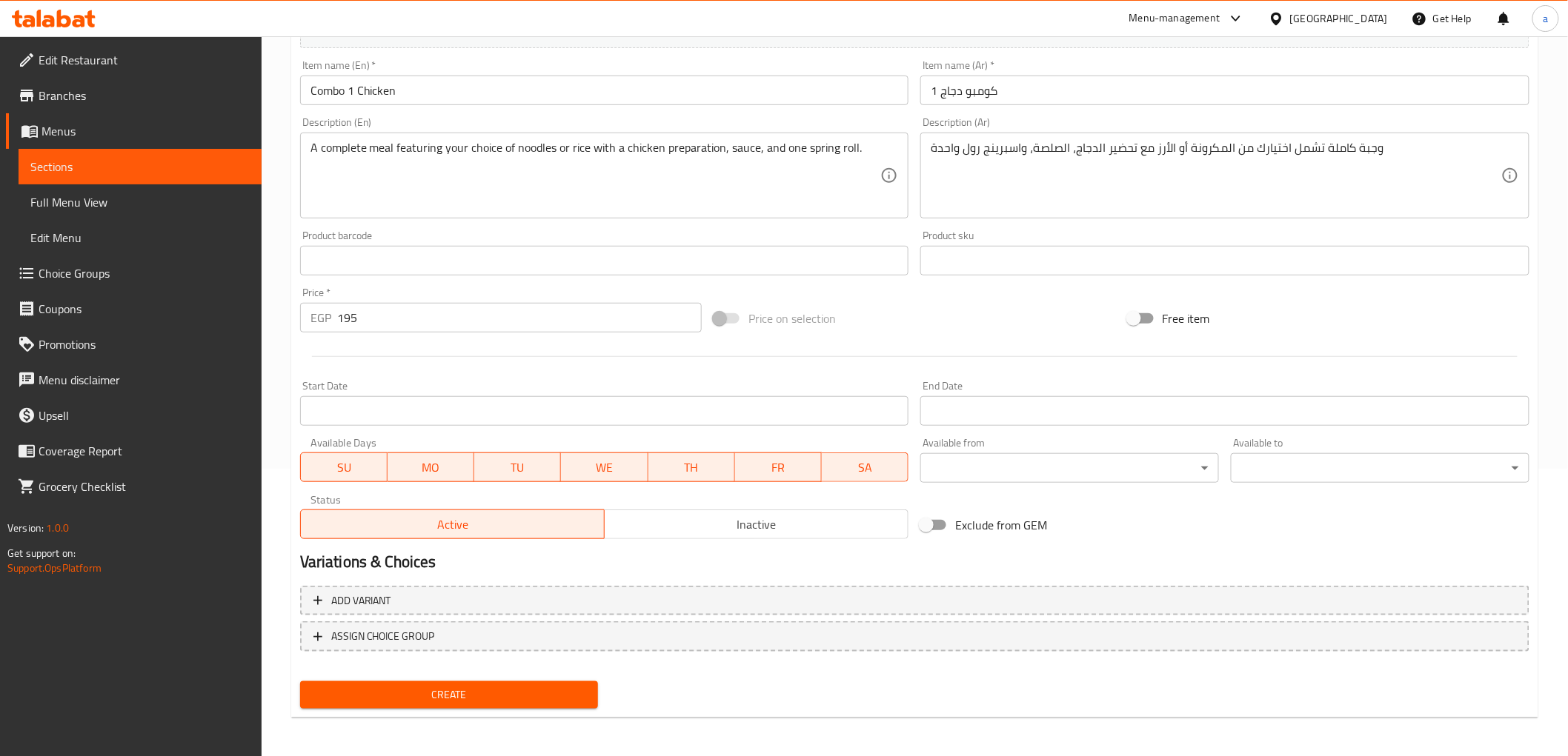
click at [509, 686] on span "Create" at bounding box center [449, 694] width 275 height 18
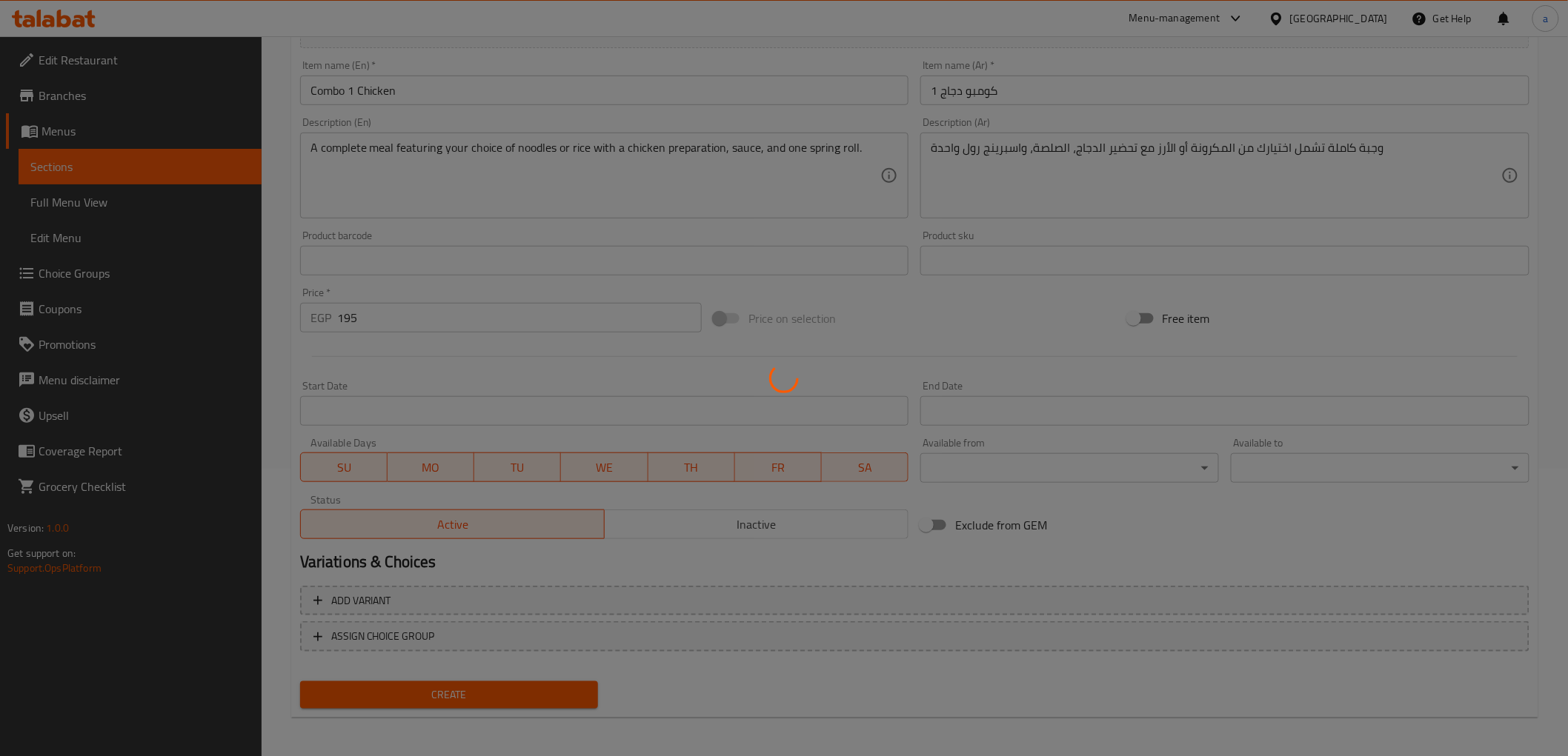
type input "0"
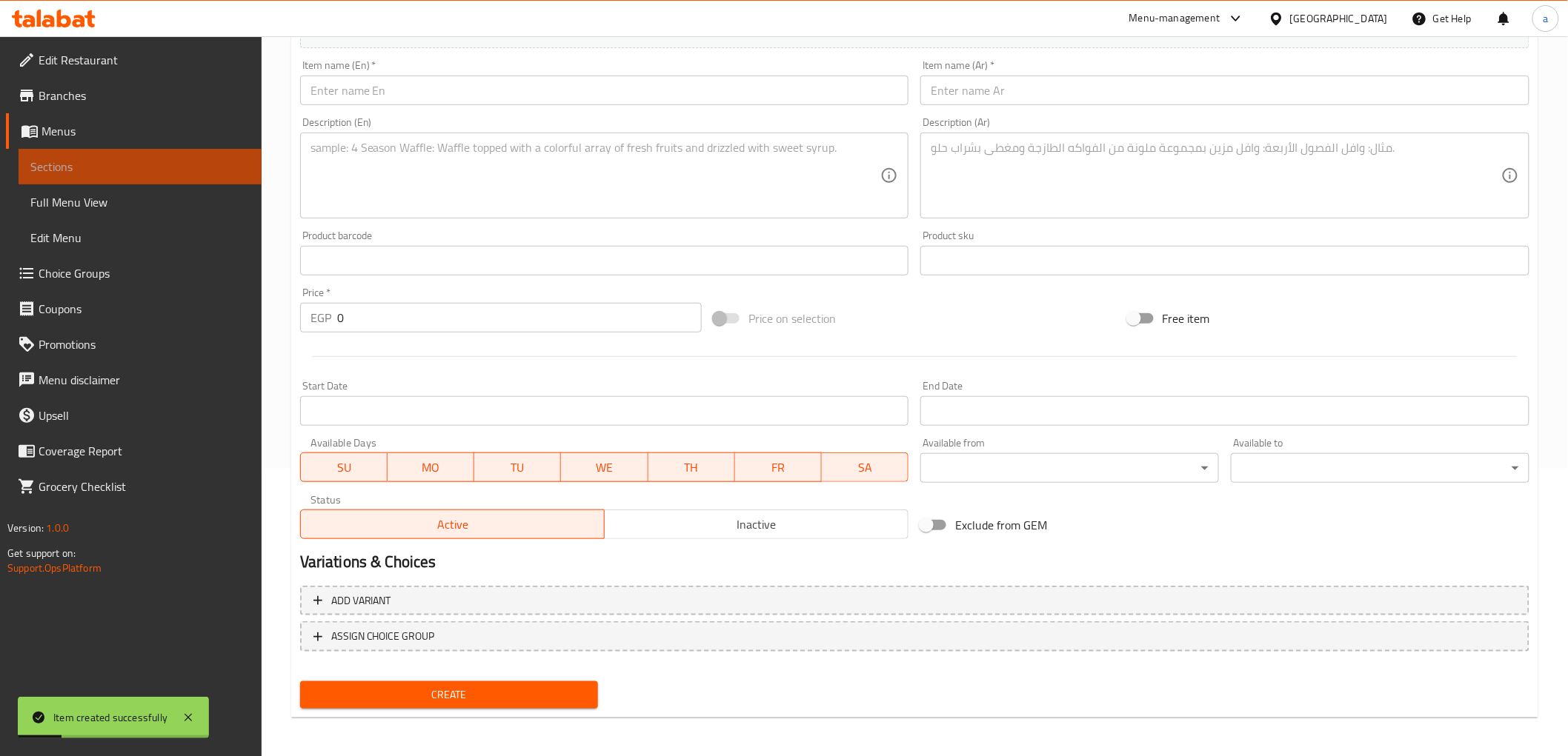
click at [205, 168] on span "Sections" at bounding box center [139, 167] width 219 height 17
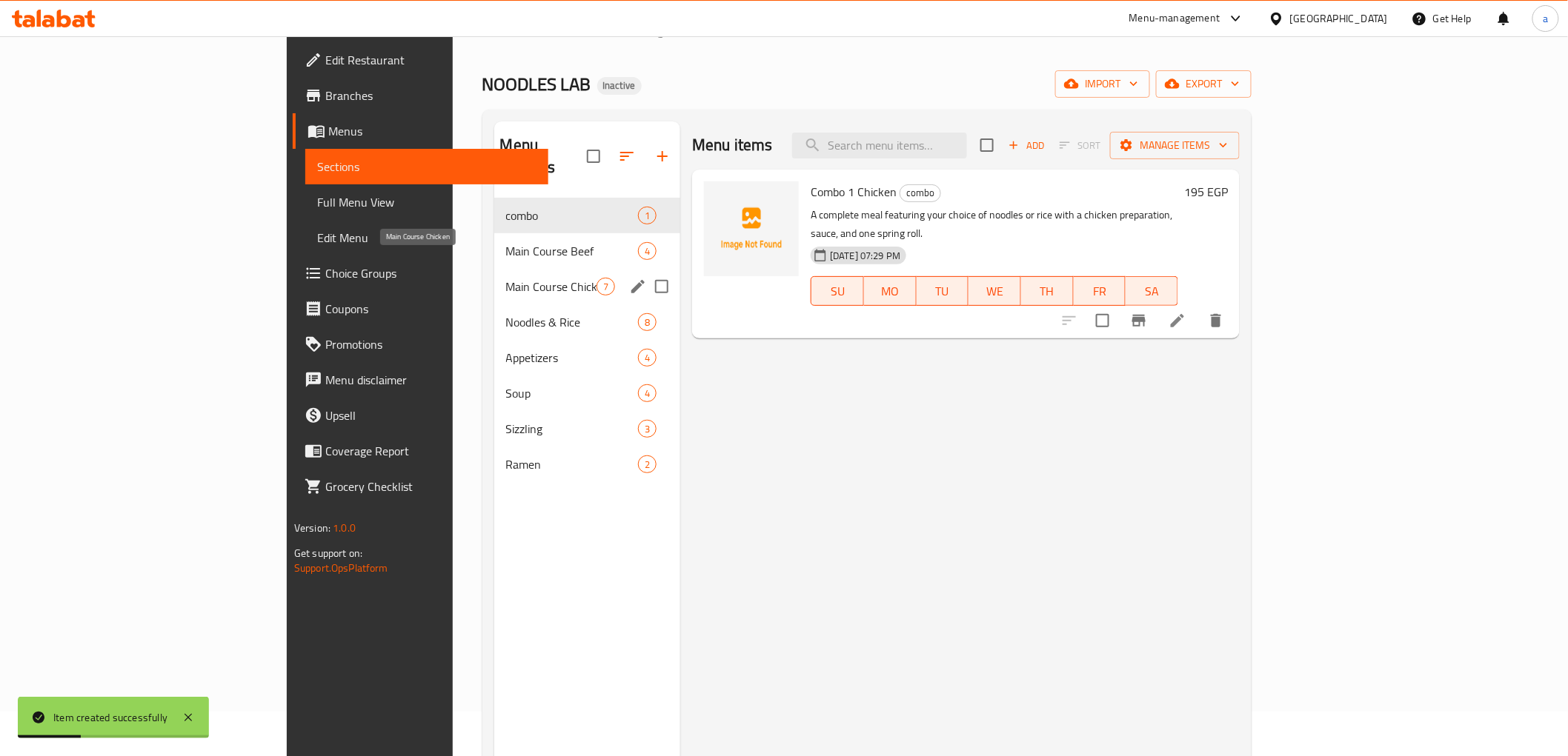
scroll to position [42, 0]
click at [506, 209] on span "combo" at bounding box center [551, 217] width 90 height 17
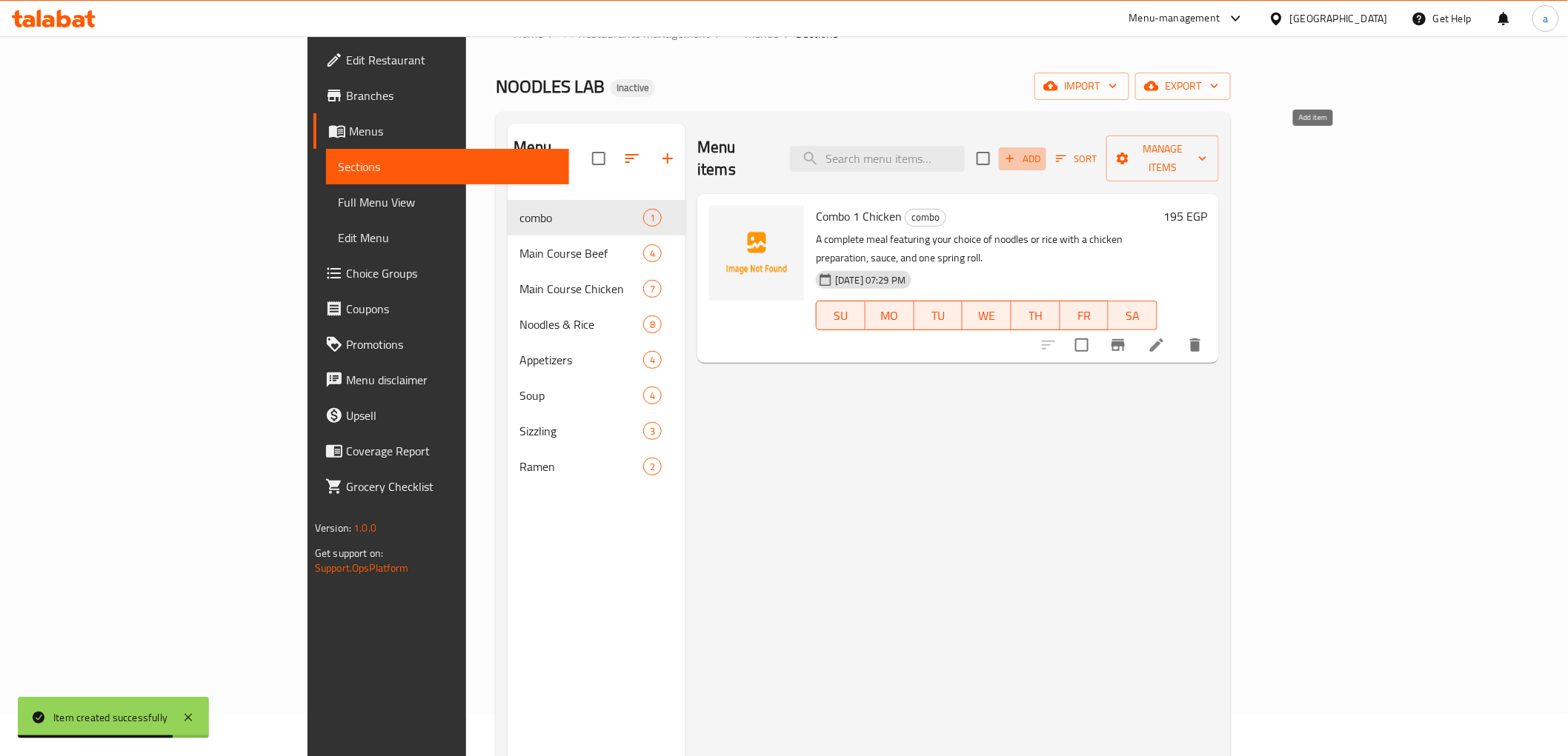
click at [1017, 152] on icon "button" at bounding box center [1009, 158] width 13 height 13
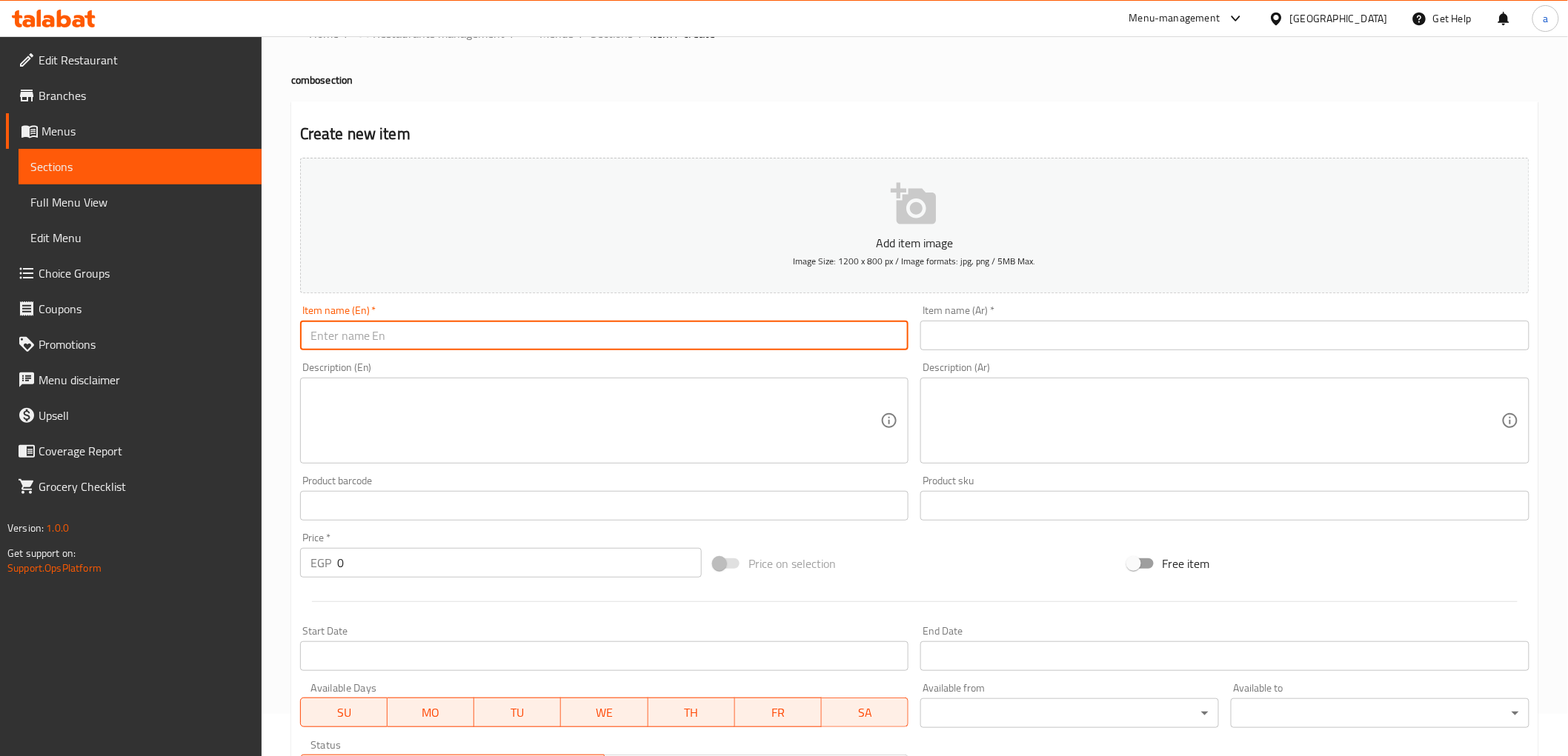
click at [399, 328] on input "text" at bounding box center [604, 335] width 609 height 29
paste input "Combo 2 Beef"
type input "Combo 2 Beef"
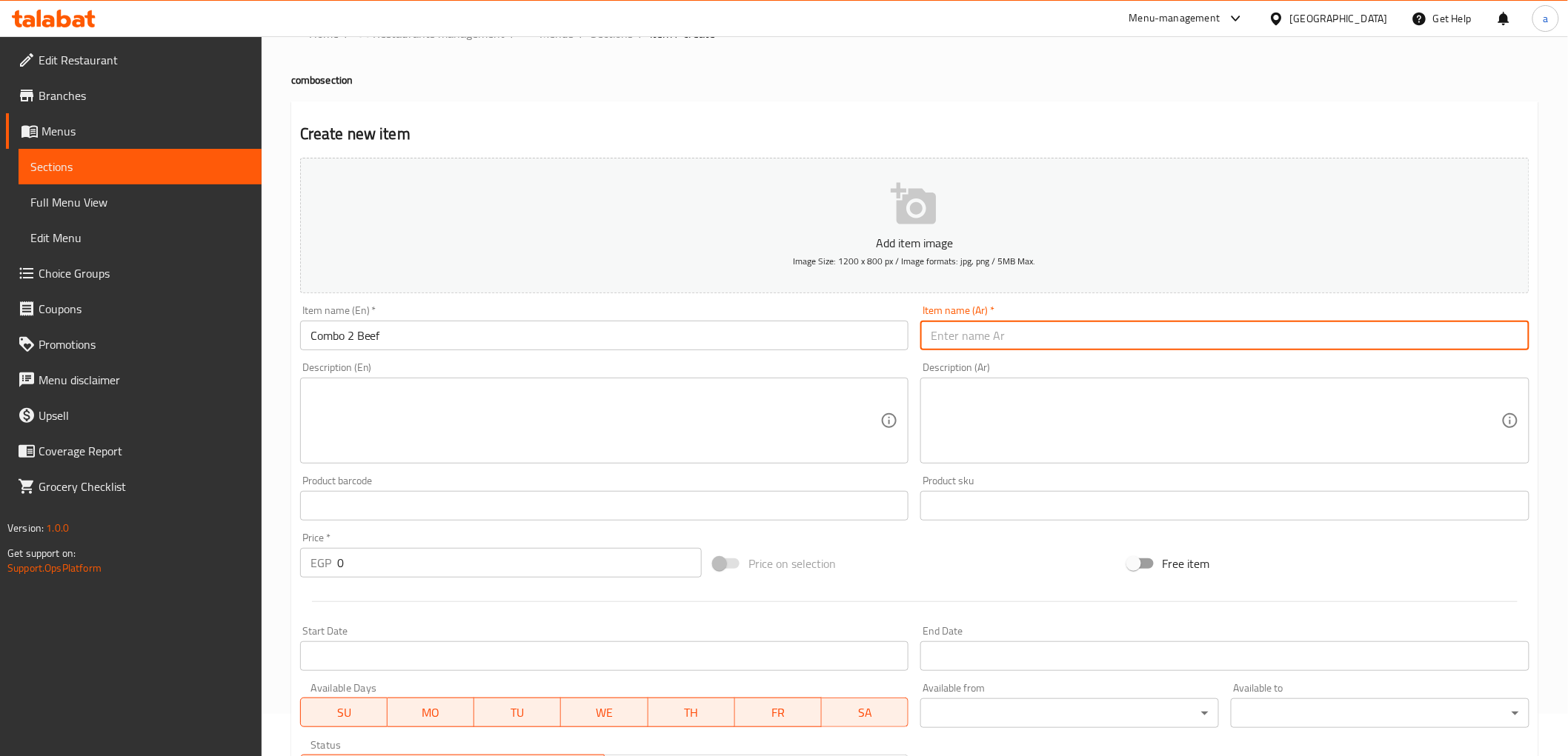
click at [1048, 346] on input "text" at bounding box center [1225, 335] width 609 height 29
paste input "كومبو 2 لحم بقري"
type input "كومبو 2 لحم بقري"
click at [343, 424] on textarea at bounding box center [596, 421] width 570 height 70
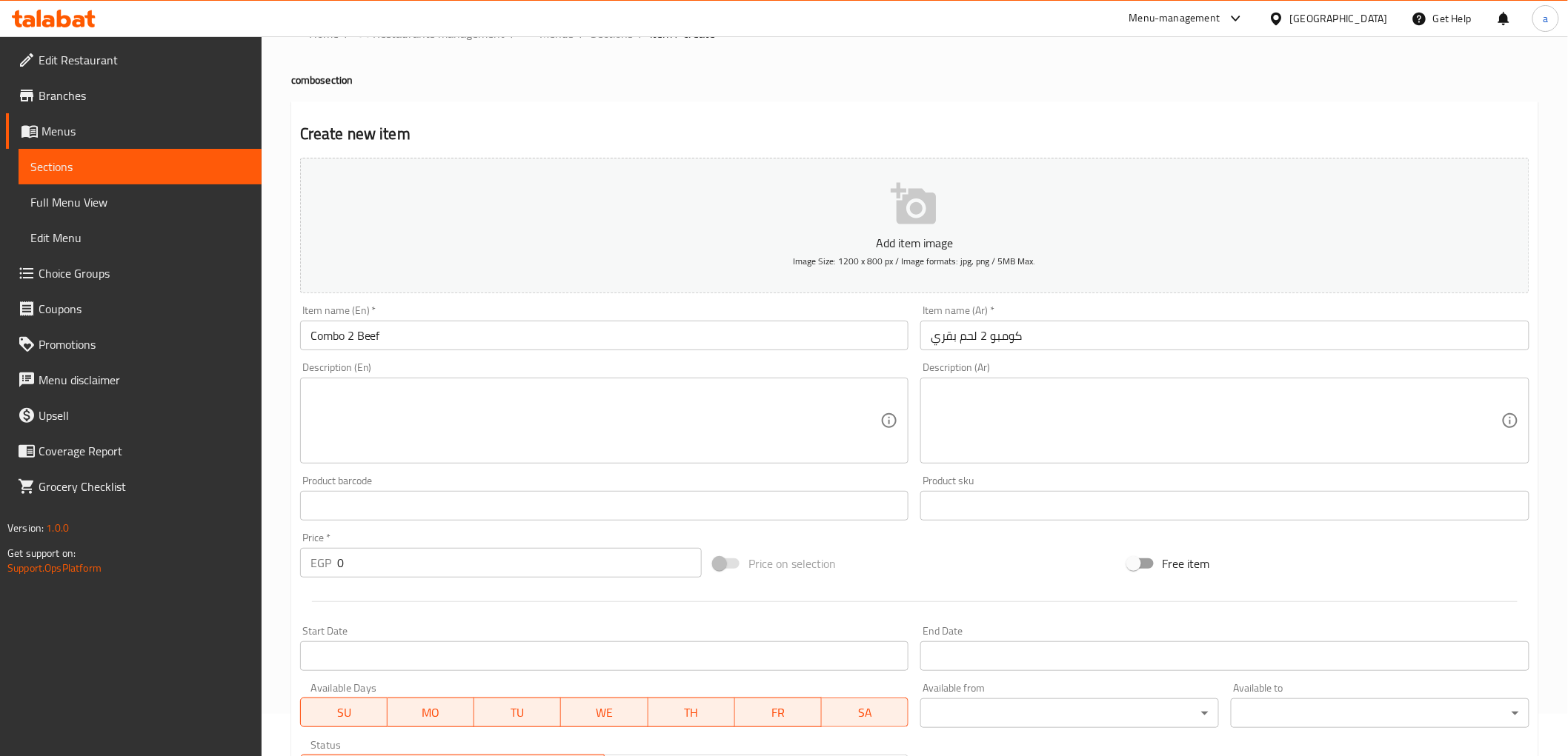
click at [377, 412] on textarea at bounding box center [596, 421] width 570 height 70
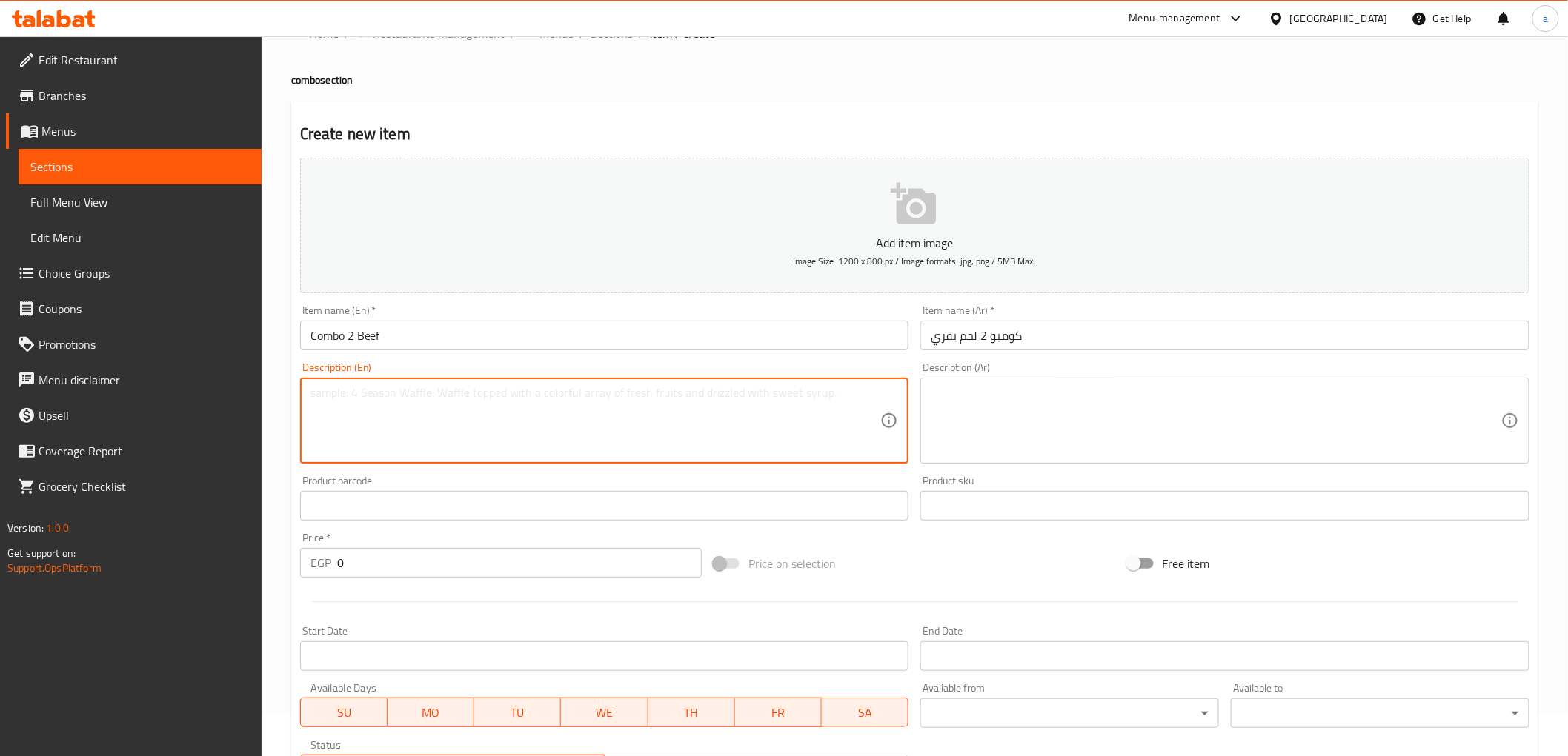
paste textarea "A satisfying meal with your choice of noodles or rice topped with a beef prepar…"
type textarea "A satisfying meal with your choice of noodles or rice topped with a beef prepar…"
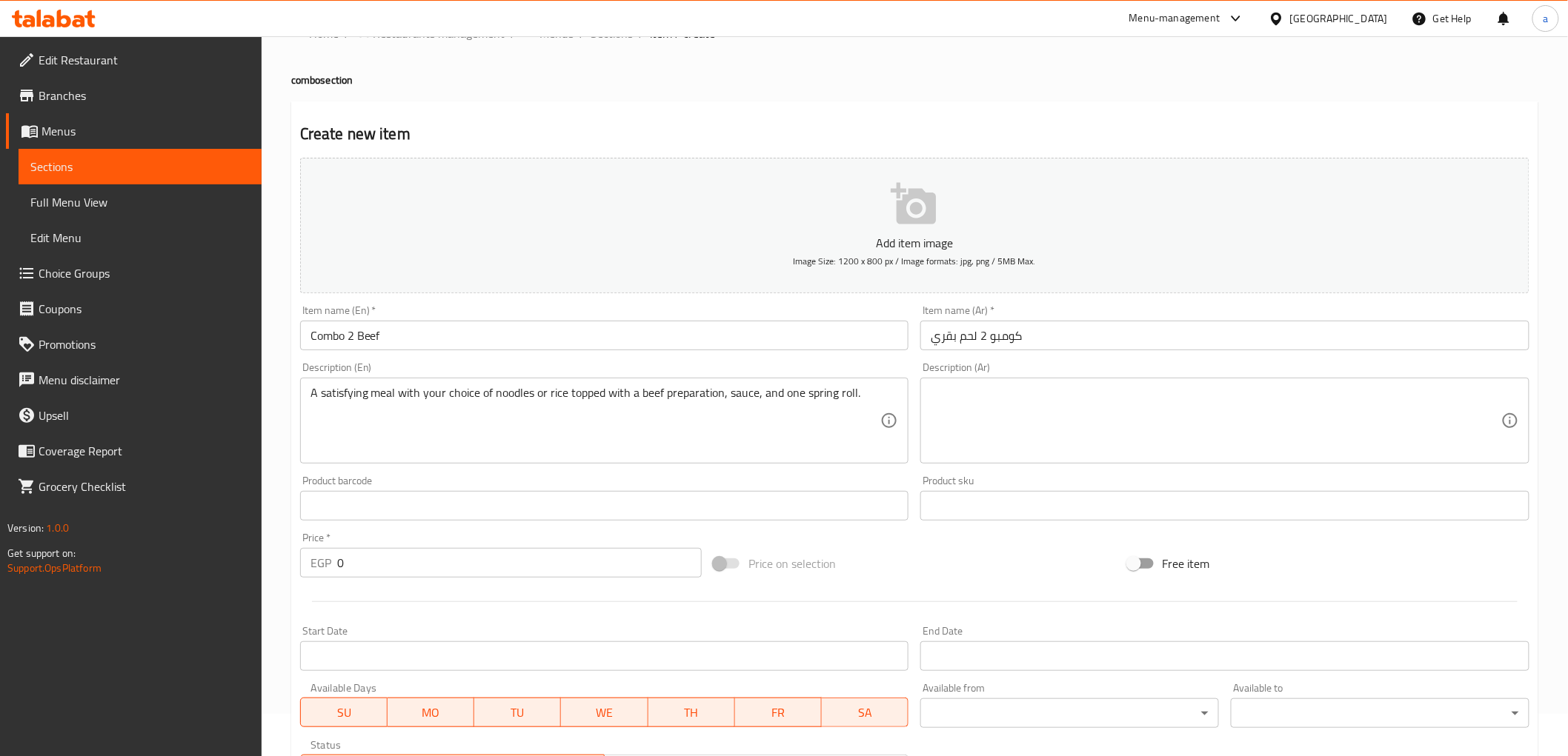
click at [1055, 407] on textarea at bounding box center [1216, 421] width 570 height 70
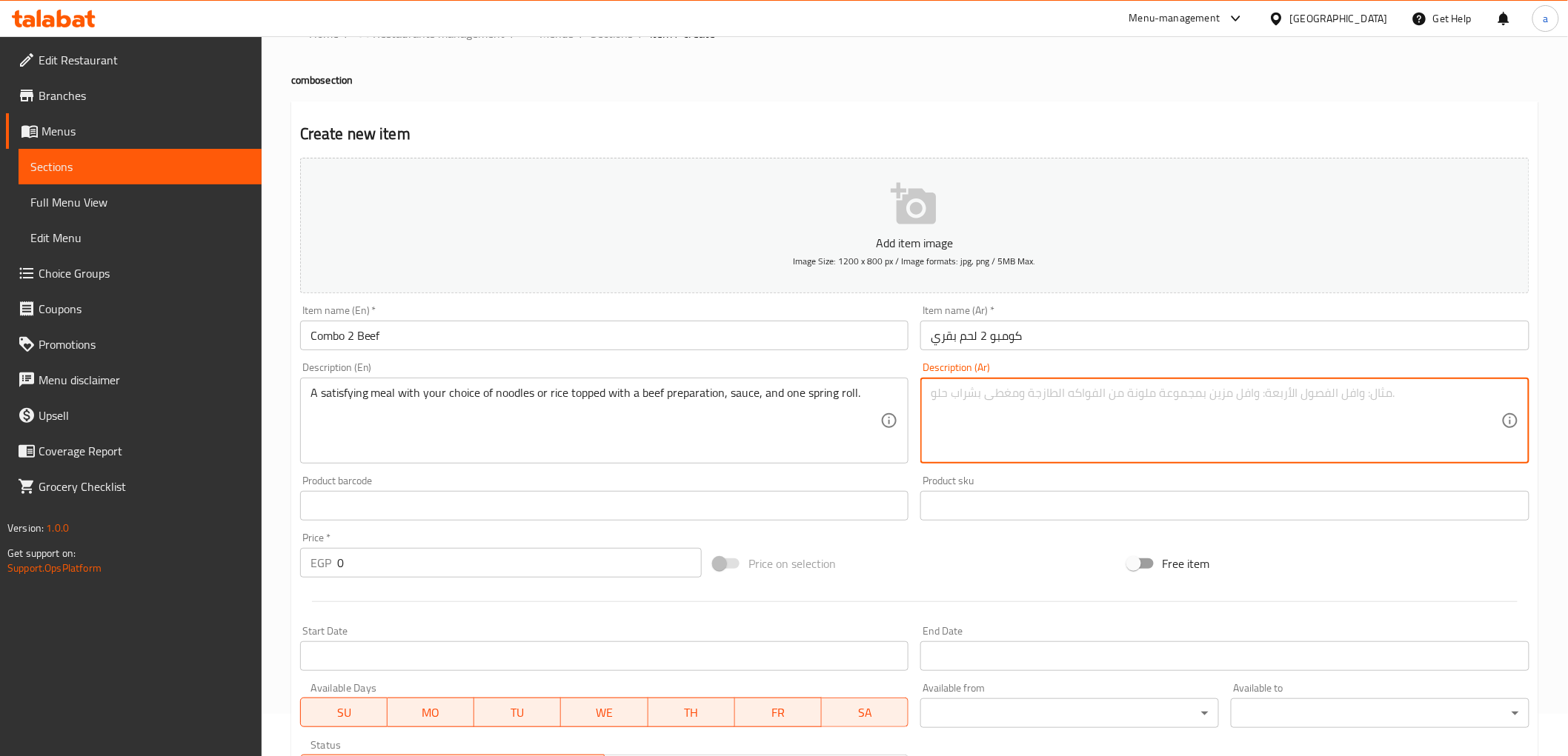
paste textarea "وجبة مرضية مع اختيارك من النودلز أو الأرز مغطاة بتحضير لحم بقري، صلصة، ولفافة ر…"
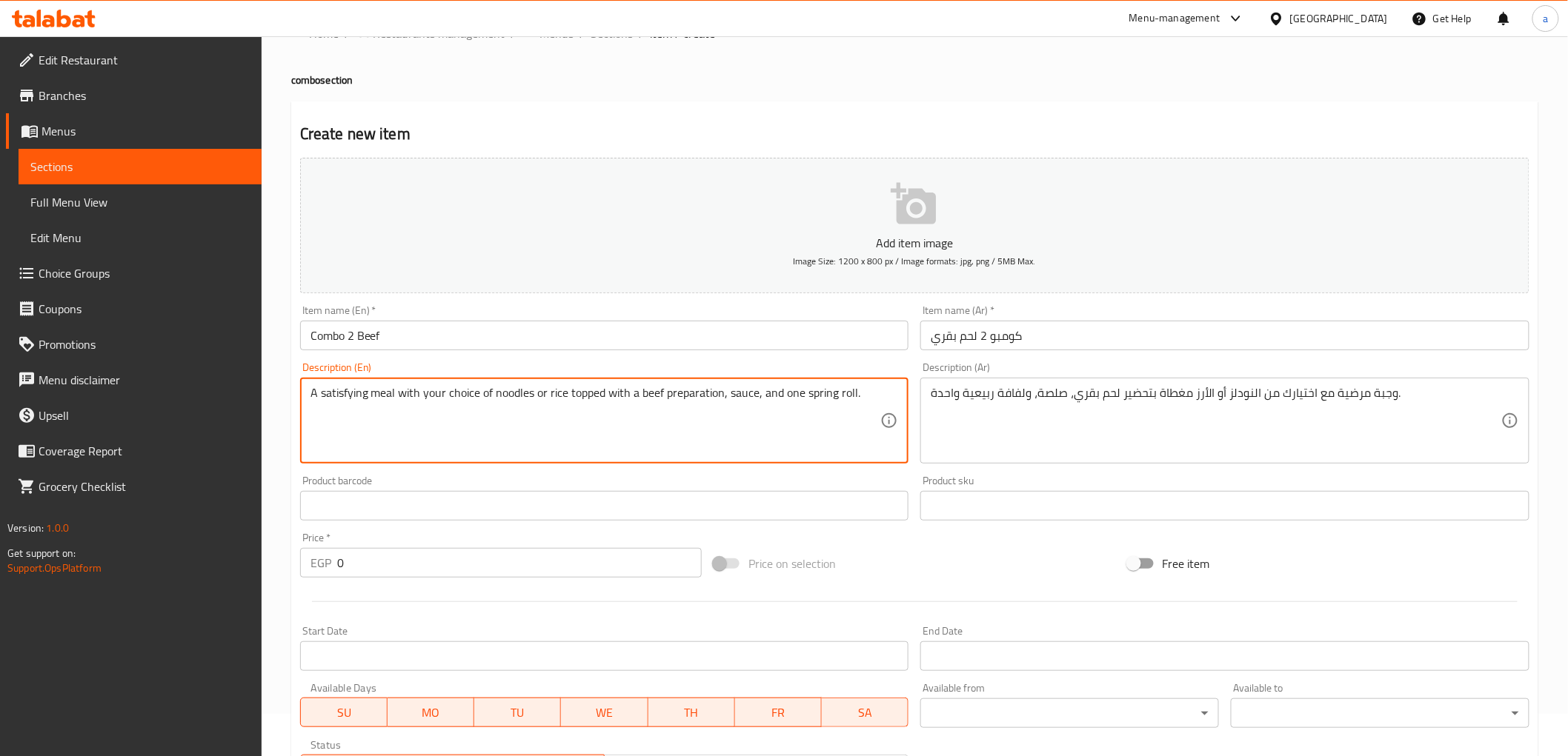
drag, startPoint x: 654, startPoint y: 404, endPoint x: 660, endPoint y: 416, distance: 13.4
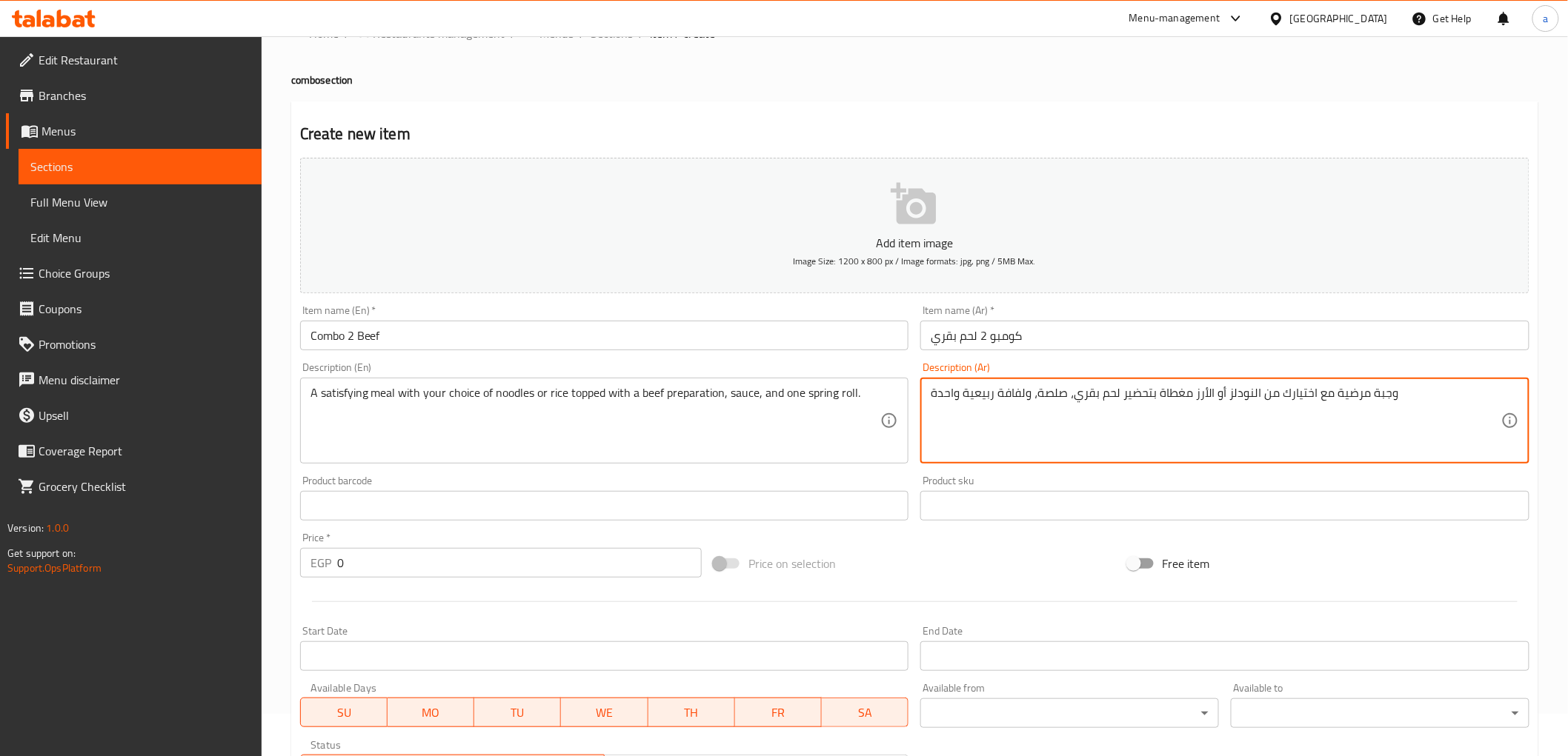
drag, startPoint x: 961, startPoint y: 391, endPoint x: 1023, endPoint y: 403, distance: 63.2
click at [1023, 403] on textarea "وجبة مرضية مع اختيارك من النودلز أو الأرز مغطاة بتحضير لحم بقري، صلصة، ولفافة ر…" at bounding box center [1216, 421] width 570 height 70
click at [971, 425] on textarea "وجبة مرضية مع اختيارك من النودلز أو الأرز مغطاة بتحضير لحم بقري، صلصة، واسبرينج…" at bounding box center [1216, 421] width 570 height 70
type textarea "وجبة مرضية مع اختيارك من النودلز أو الأرز مغطاة بتحضير لحم بقري، صلصة، واسبرينج…"
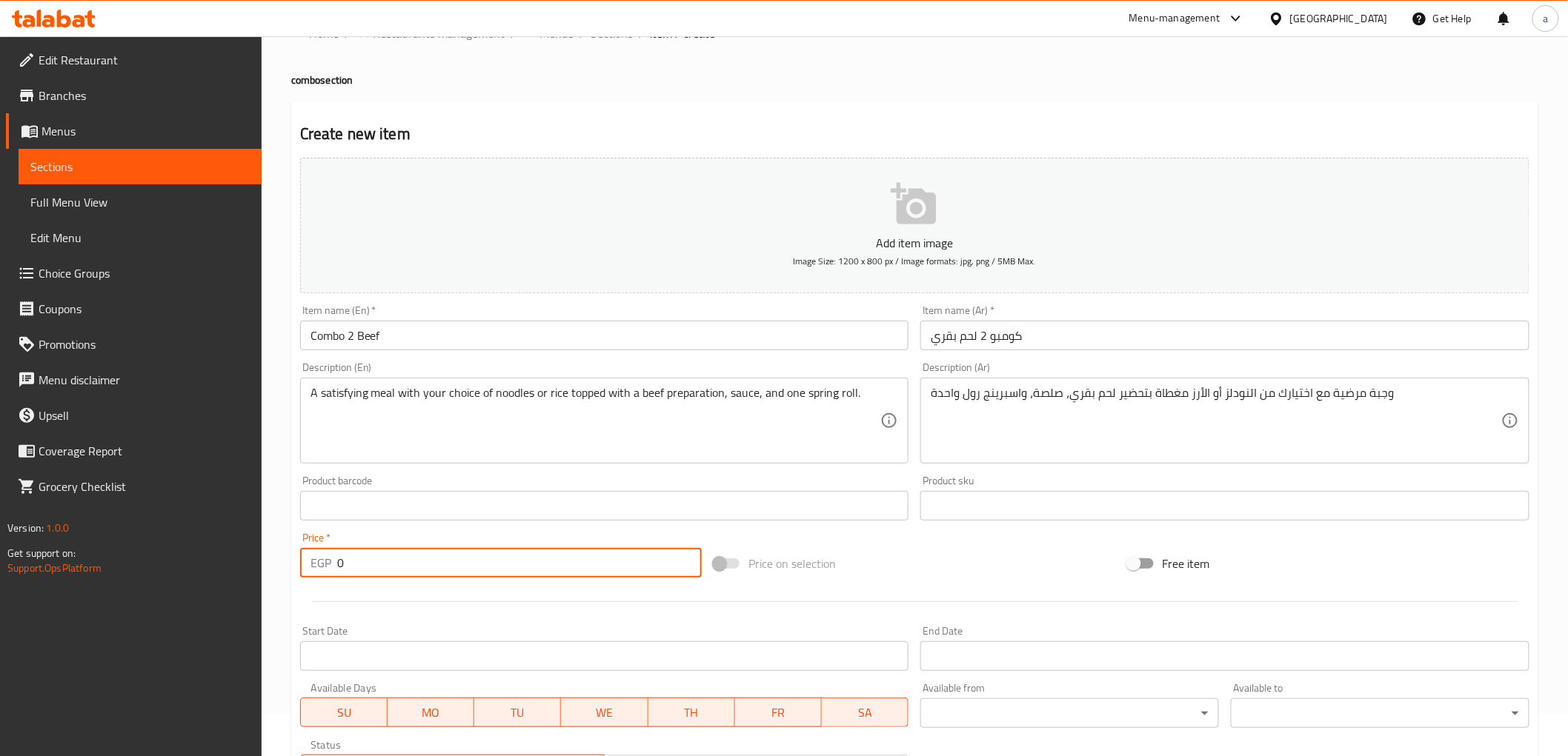
click at [517, 564] on input "0" at bounding box center [519, 562] width 365 height 29
click at [517, 564] on input "0" at bounding box center [519, 562] width 365 height 29
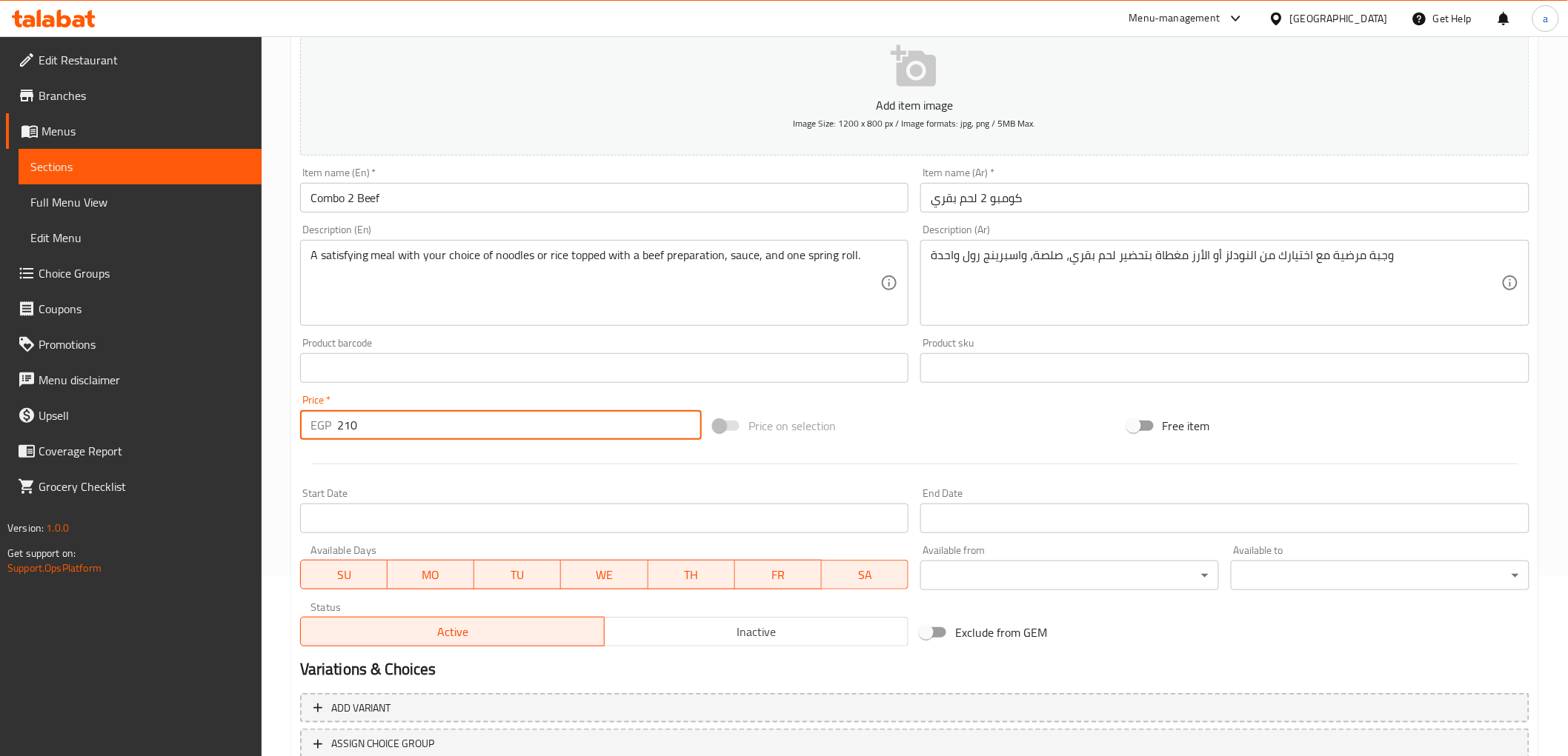
scroll to position [287, 0]
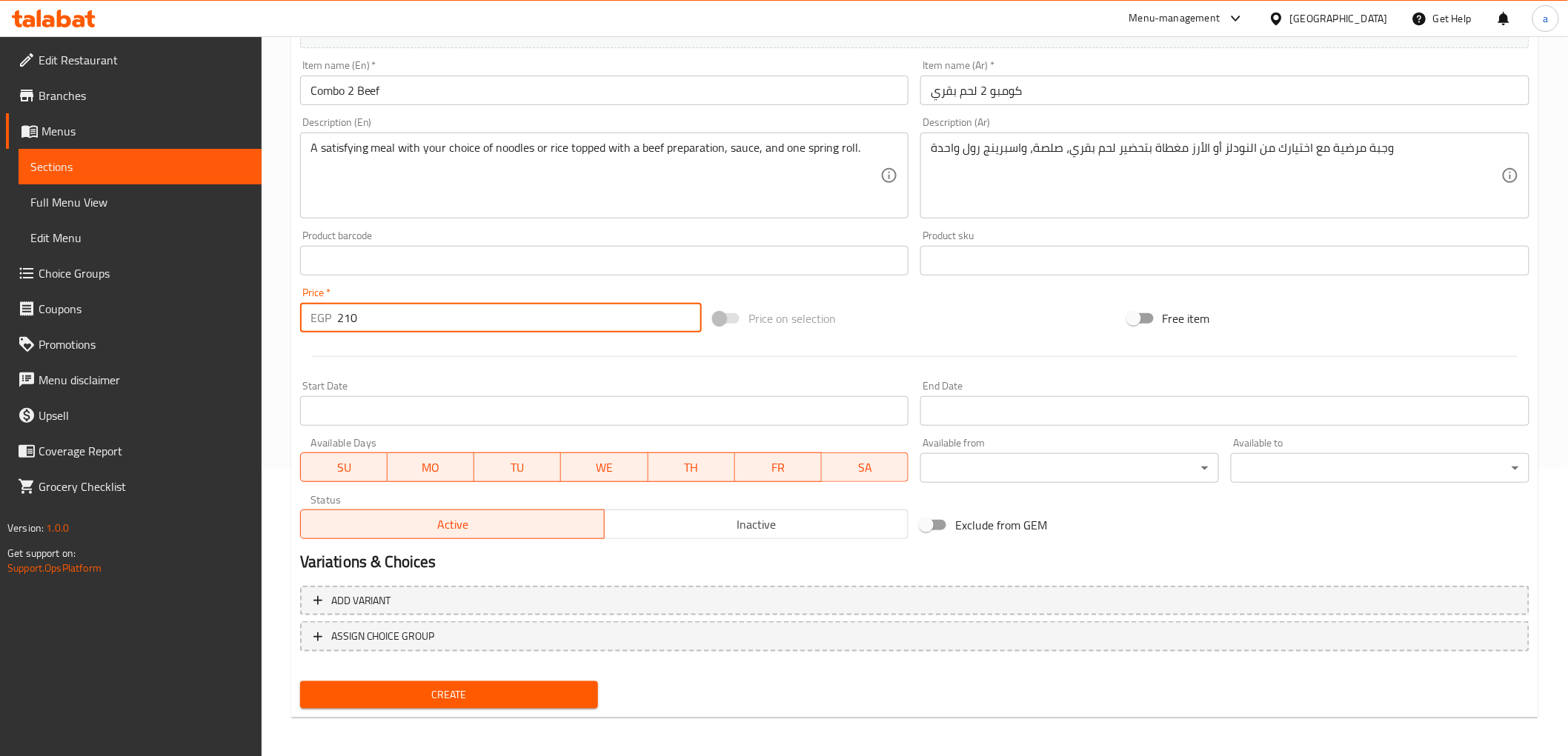
type input "210"
click at [460, 687] on span "Create" at bounding box center [449, 694] width 275 height 18
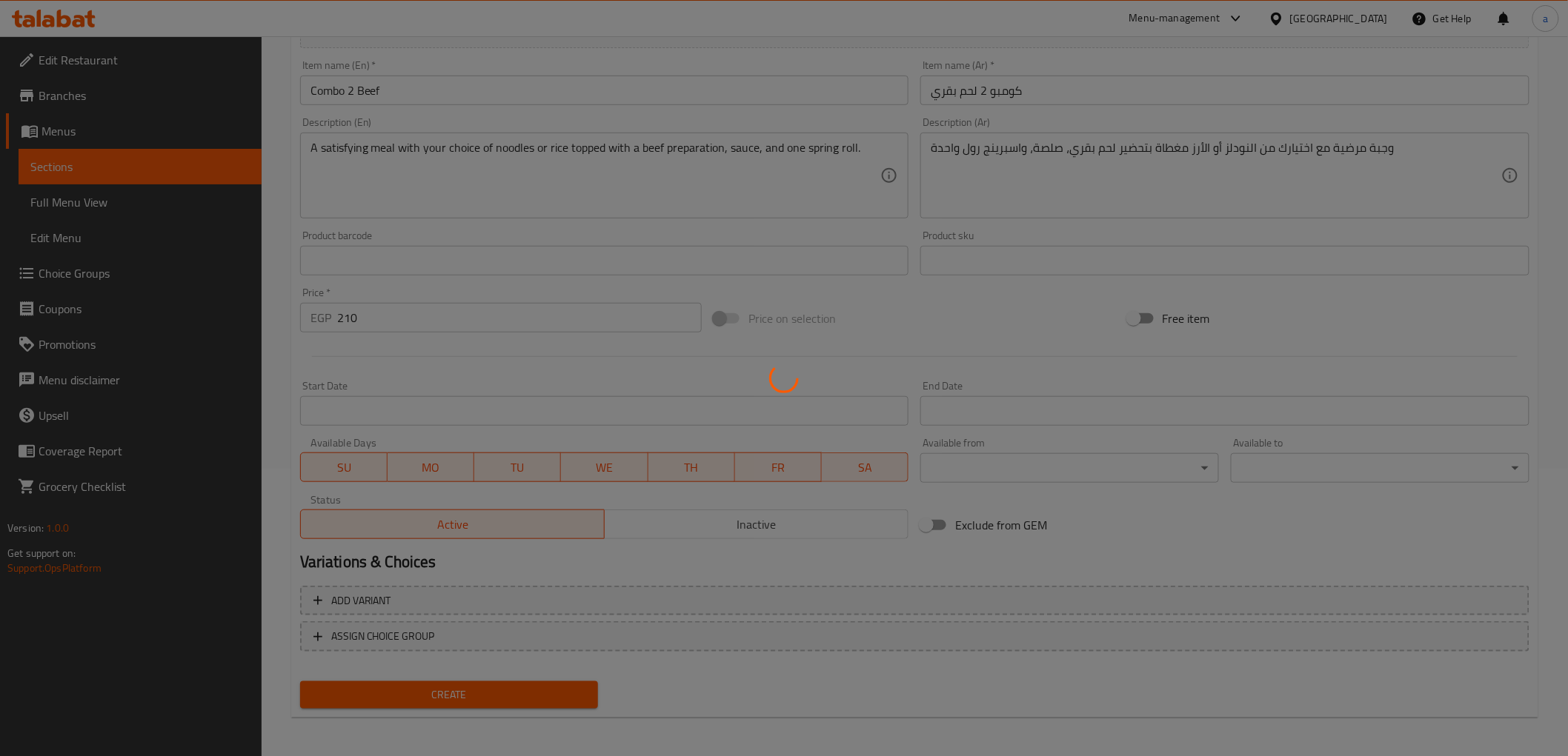
type input "0"
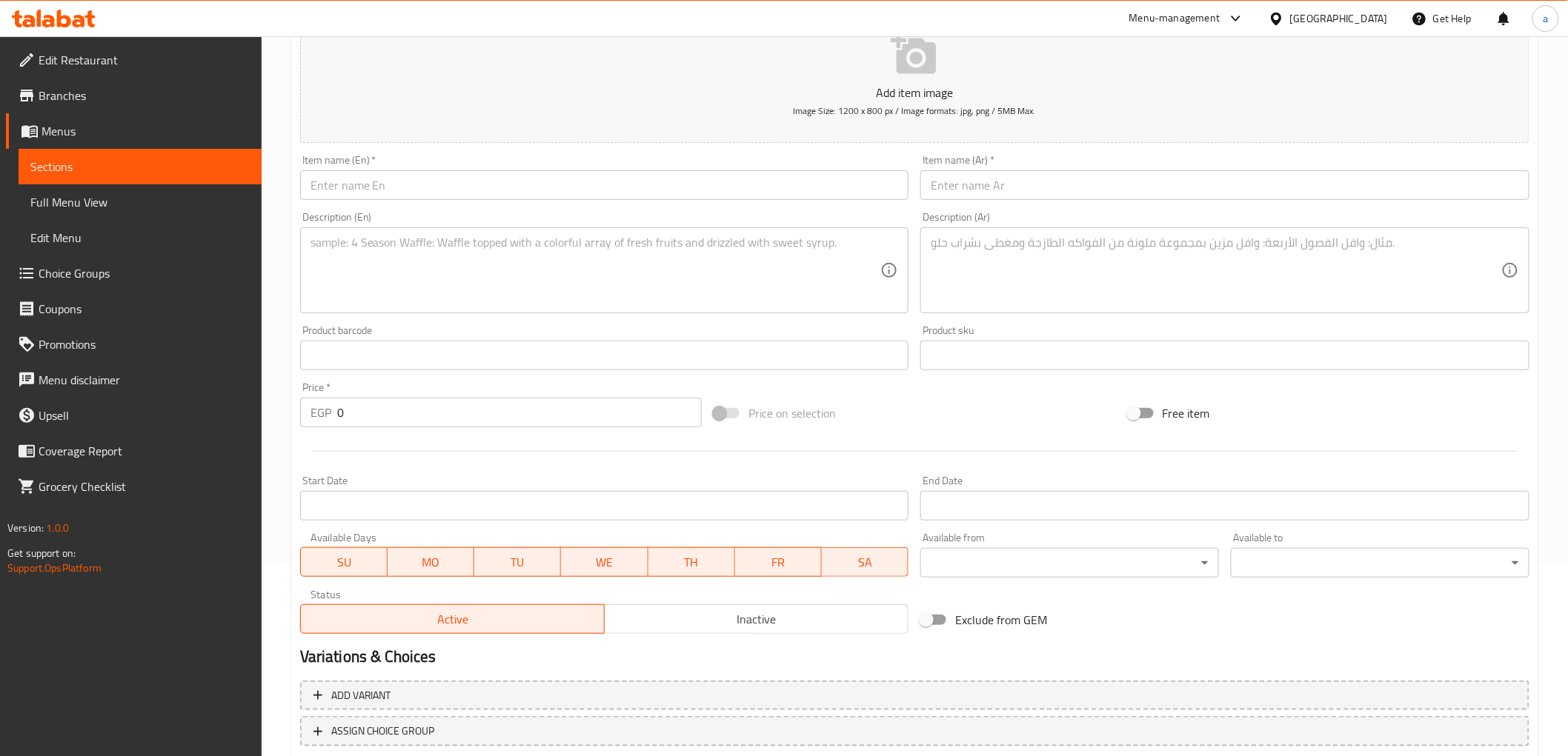
scroll to position [41, 0]
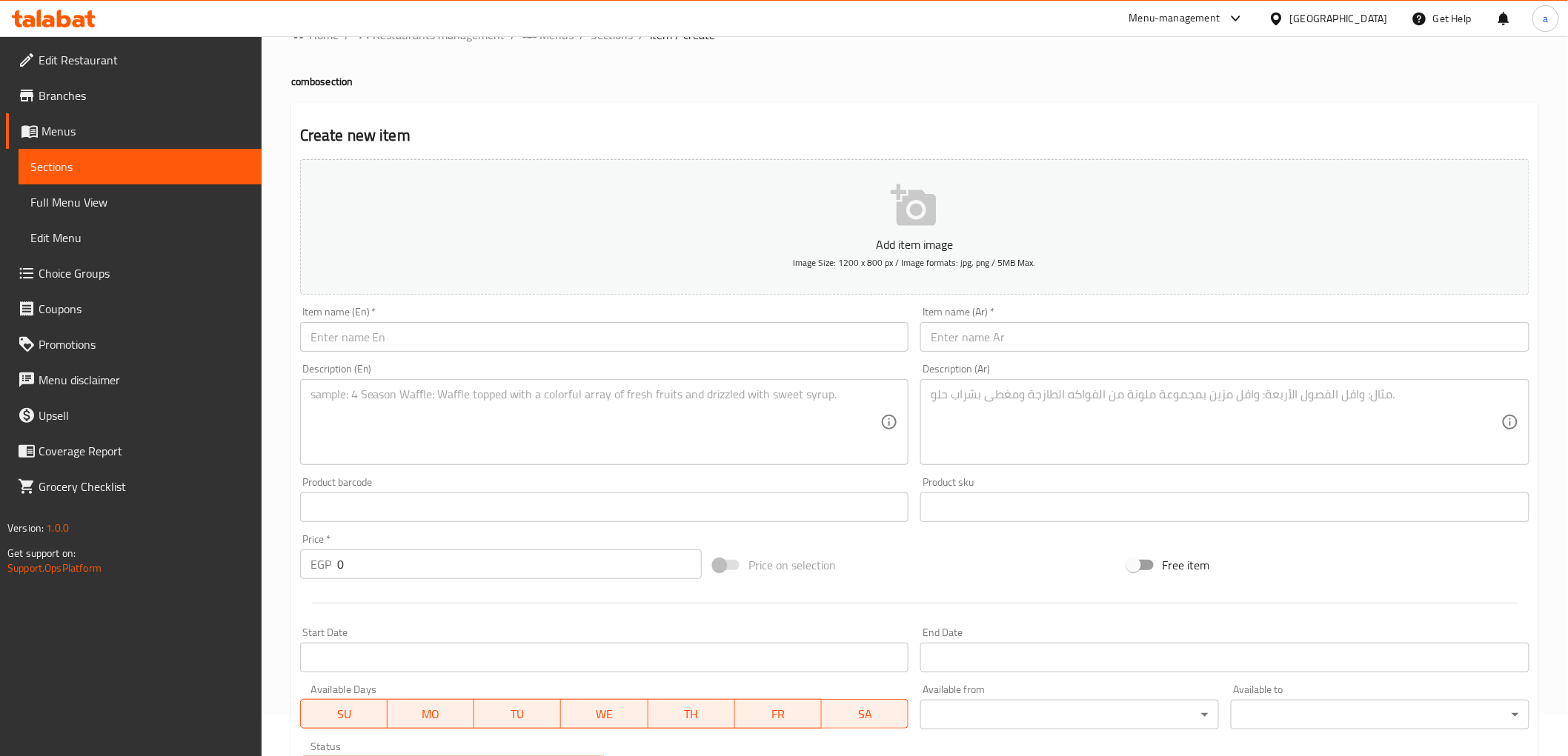
click at [408, 422] on textarea at bounding box center [596, 422] width 570 height 70
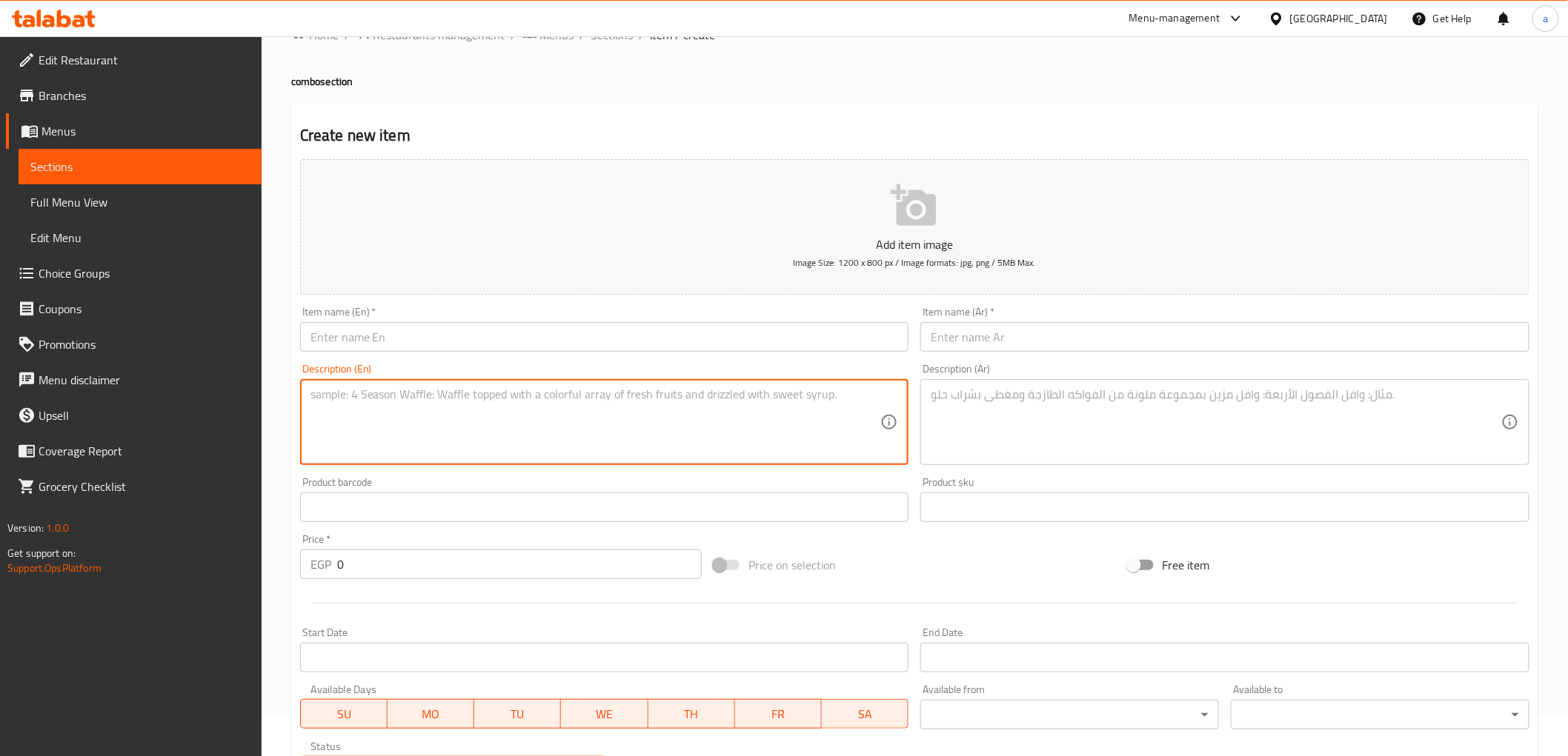
paste textarea "The best of both worlds: a meal with noodles or rice, a mix of beef and chicken…"
type textarea "The best of both worlds: a meal with noodles or rice, a mix of beef and chicken…"
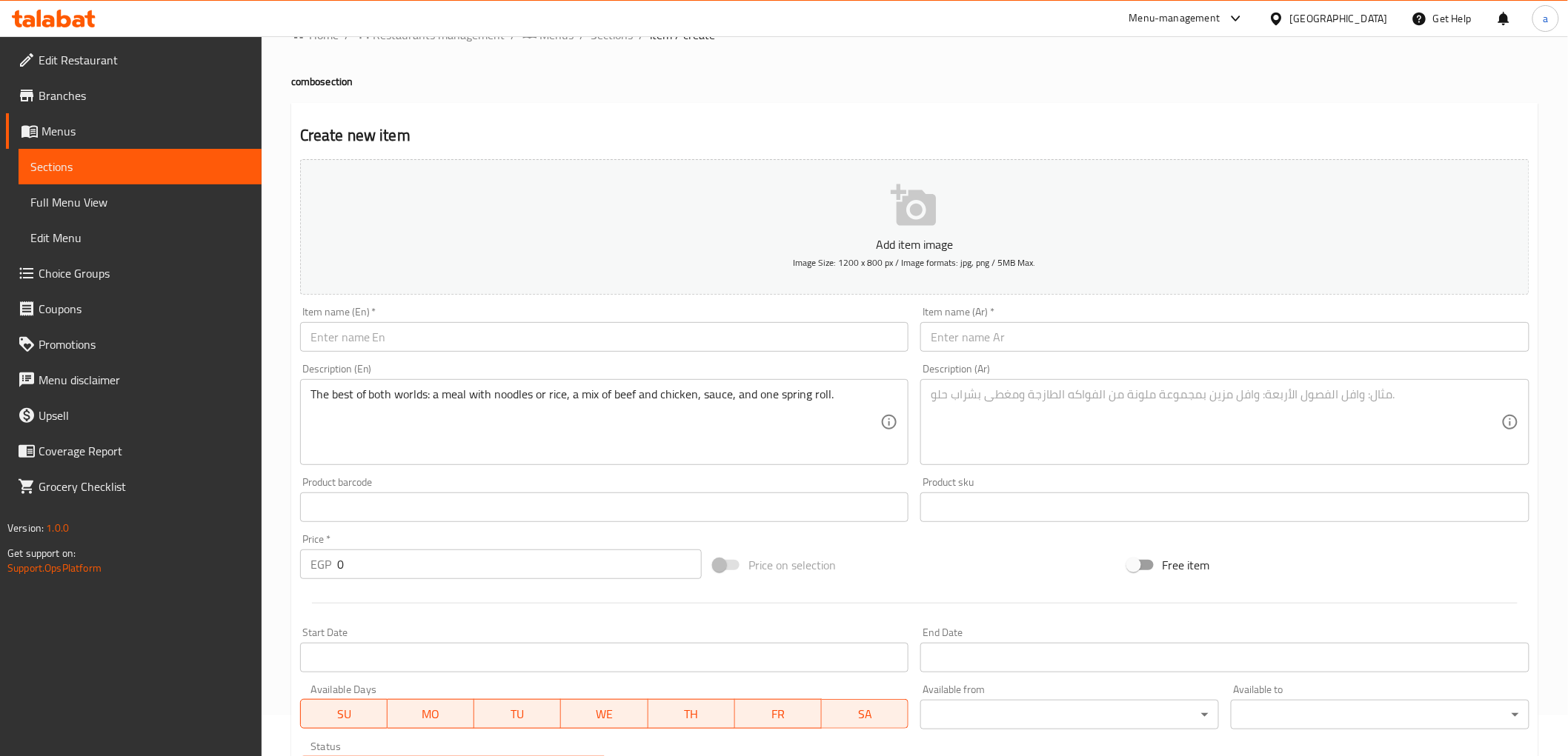
click at [1157, 444] on textarea at bounding box center [1216, 422] width 570 height 70
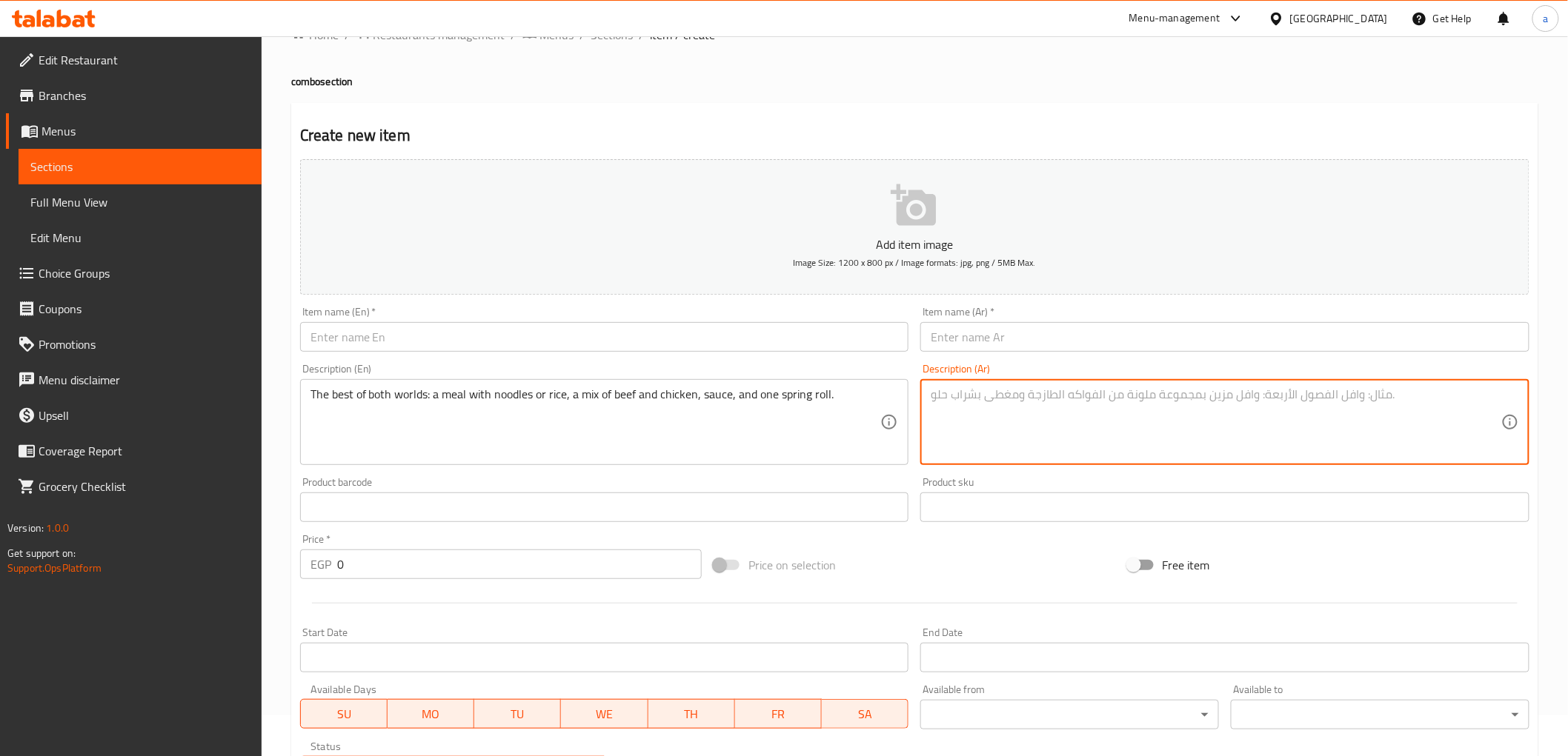
paste textarea "أفضل ما في كلا العالم وجبة تحتوي على المعكرونة أو الأرز، وميكس من اللحم البقري …"
type textarea "أفضل ما في كلا العالم وجبة تحتوي على المعكرونة أو الأرز، وميكس من اللحم البقري …"
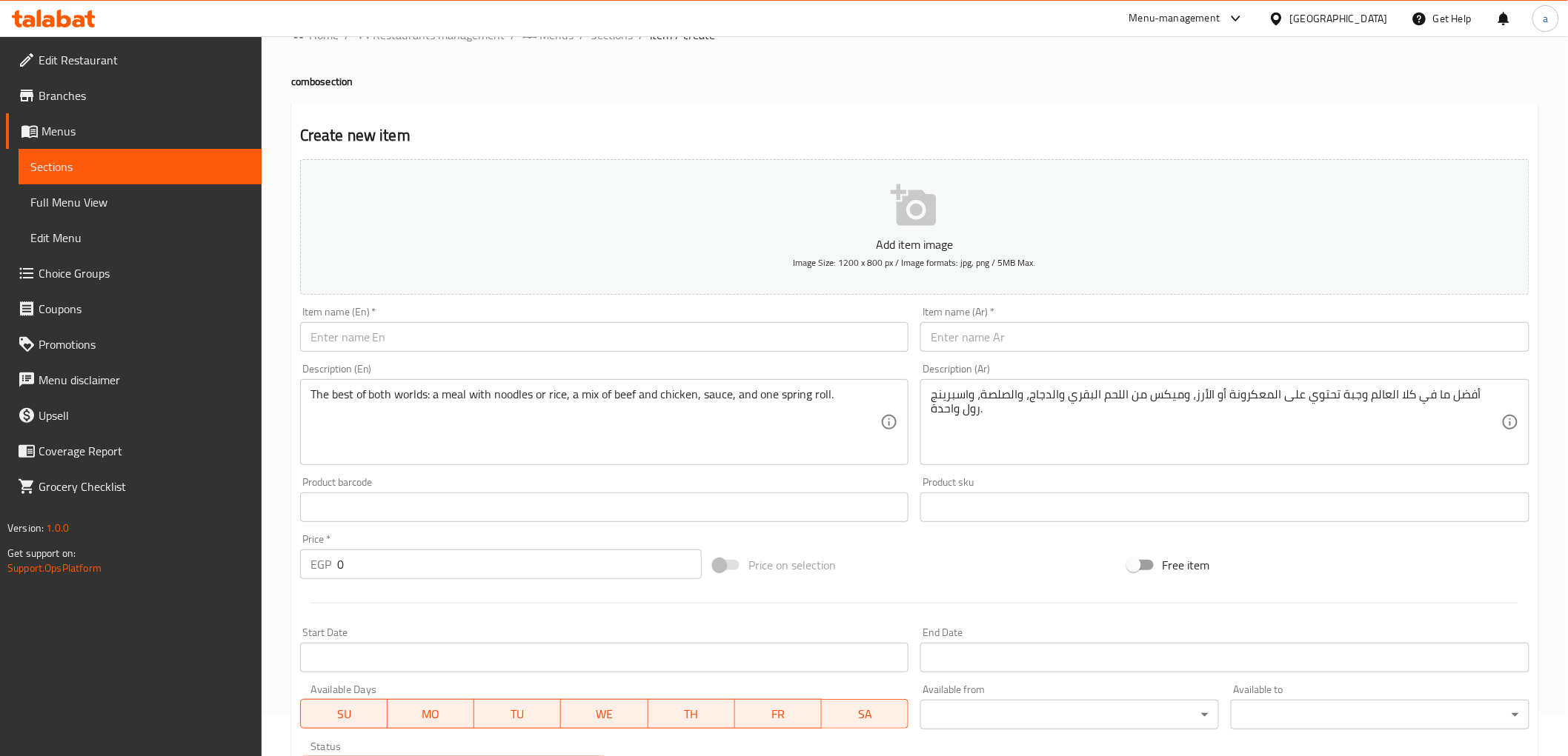
click at [990, 331] on input "text" at bounding box center [1225, 336] width 609 height 29
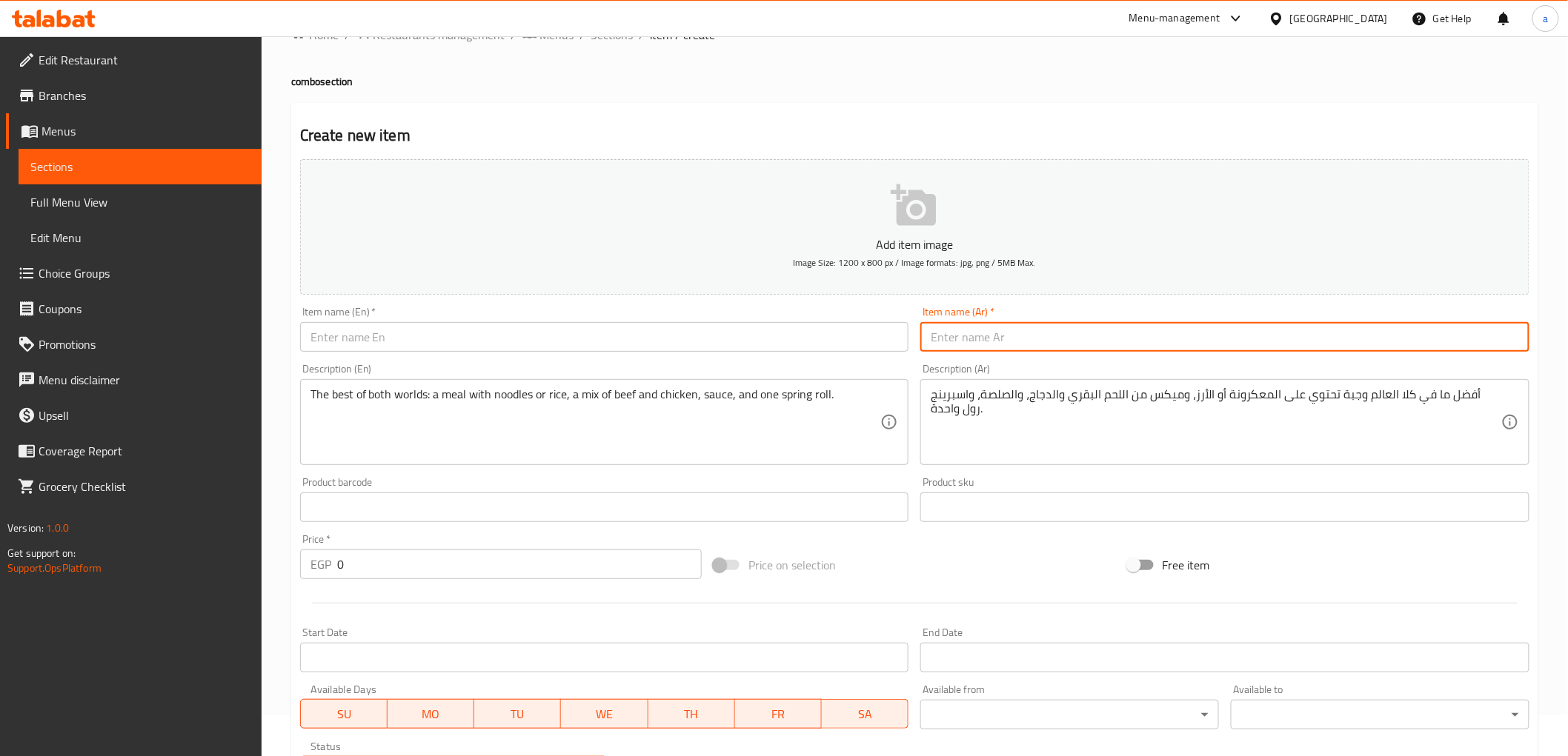
paste input "كومبو 3 لحم/دجاج"
type input "كومبو 3 لحم/دجاج"
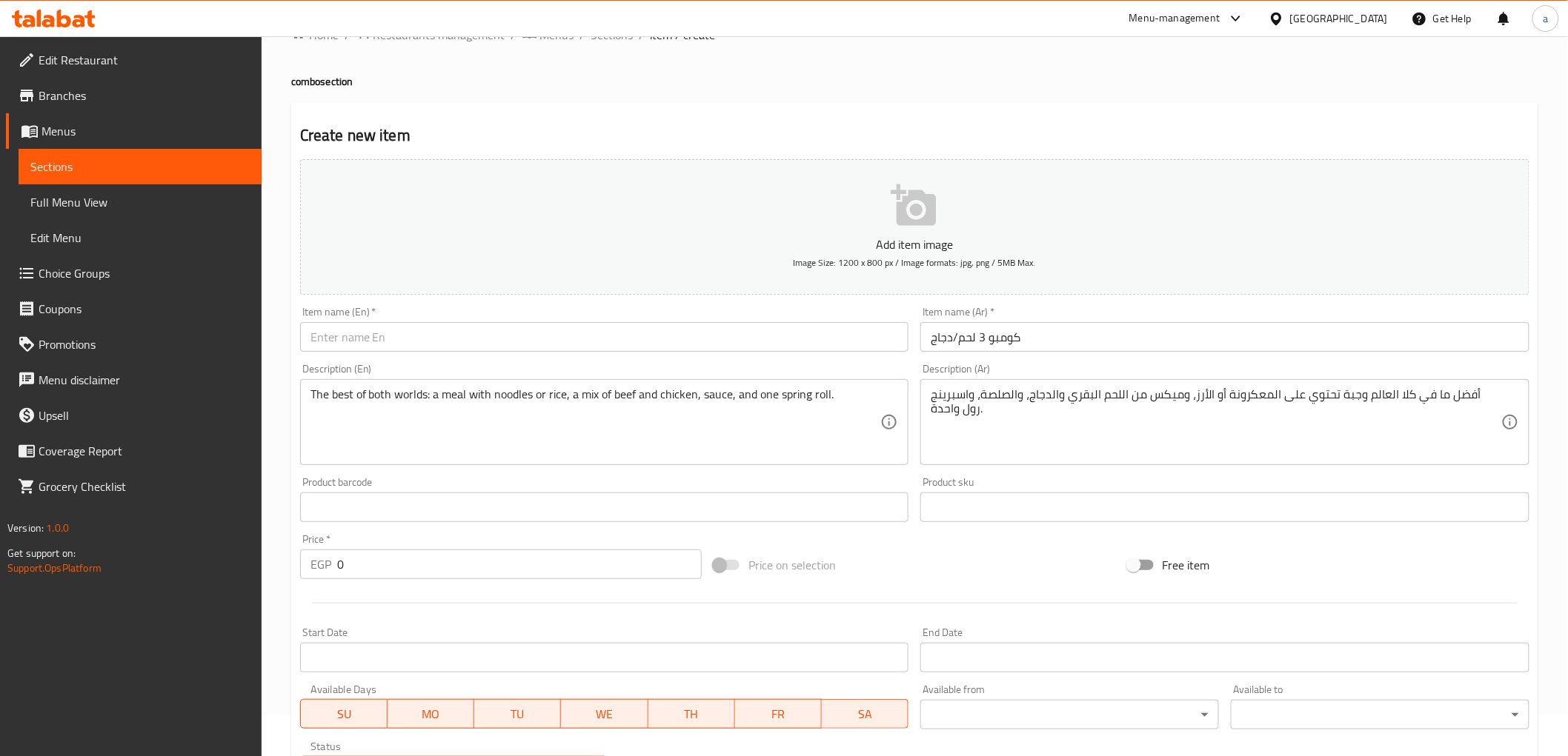
click at [419, 346] on input "text" at bounding box center [604, 336] width 609 height 29
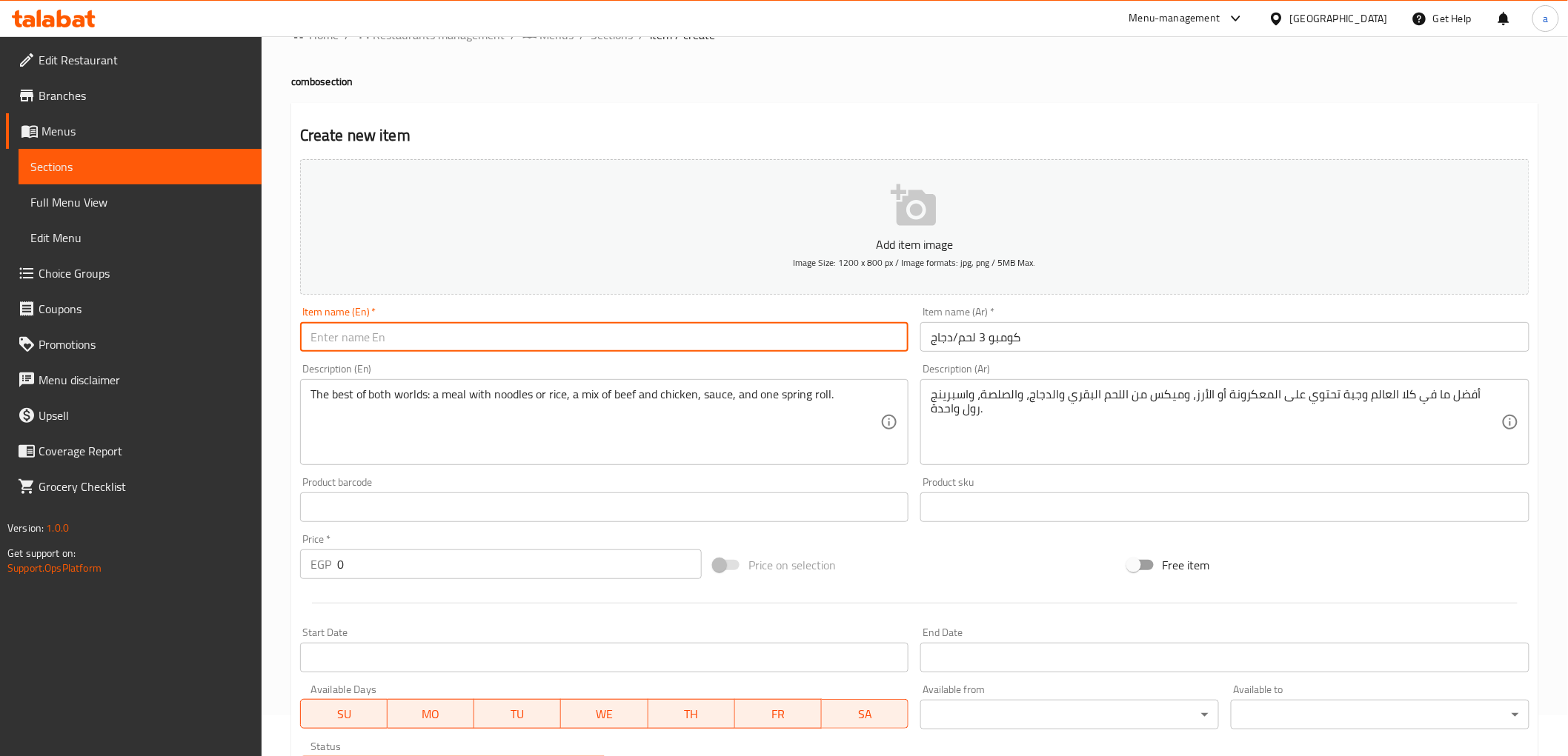
paste input "Combo 3 Beef/Chicken"
type input "Combo 3 Beef/Chicken"
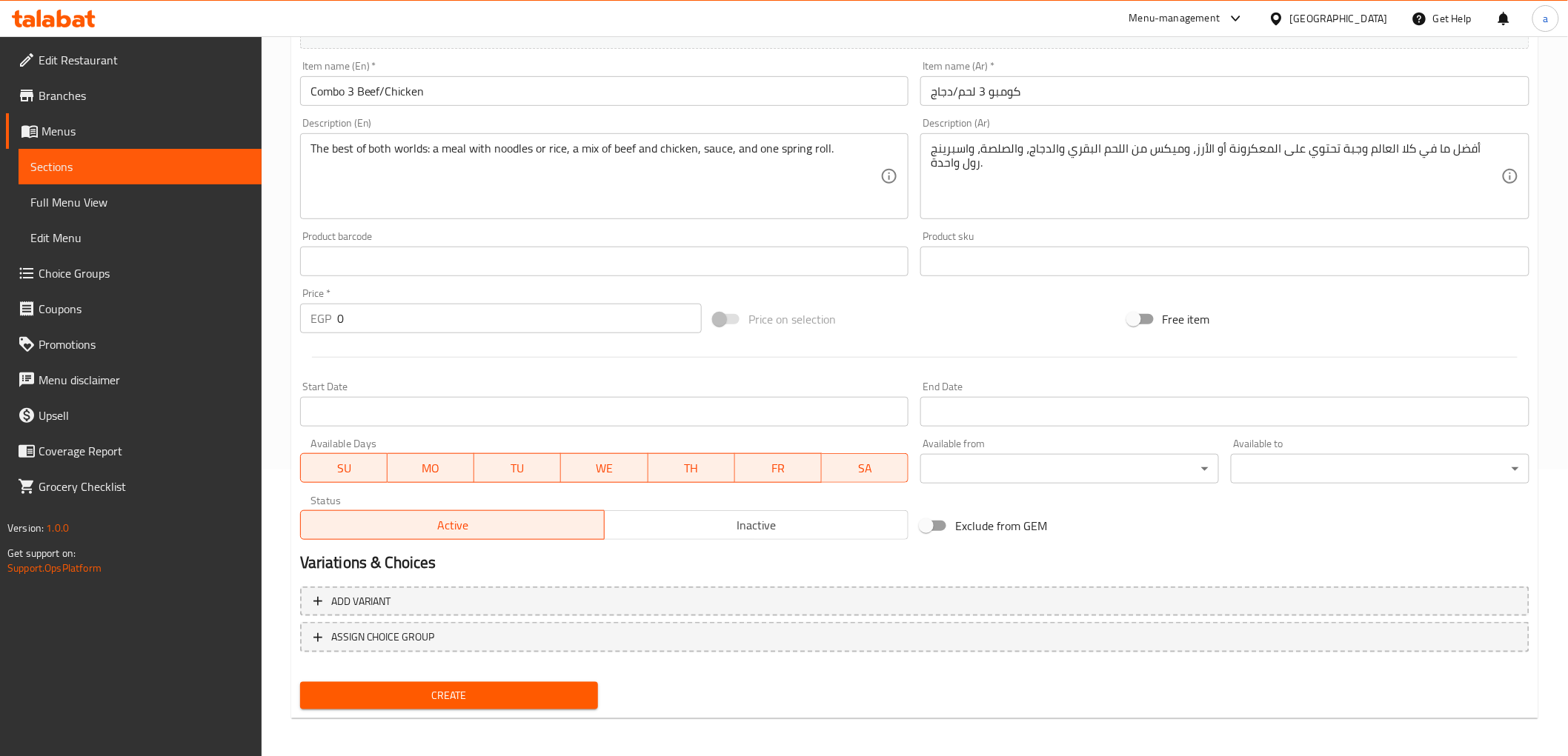
scroll to position [287, 0]
click at [499, 314] on input "0" at bounding box center [519, 317] width 365 height 29
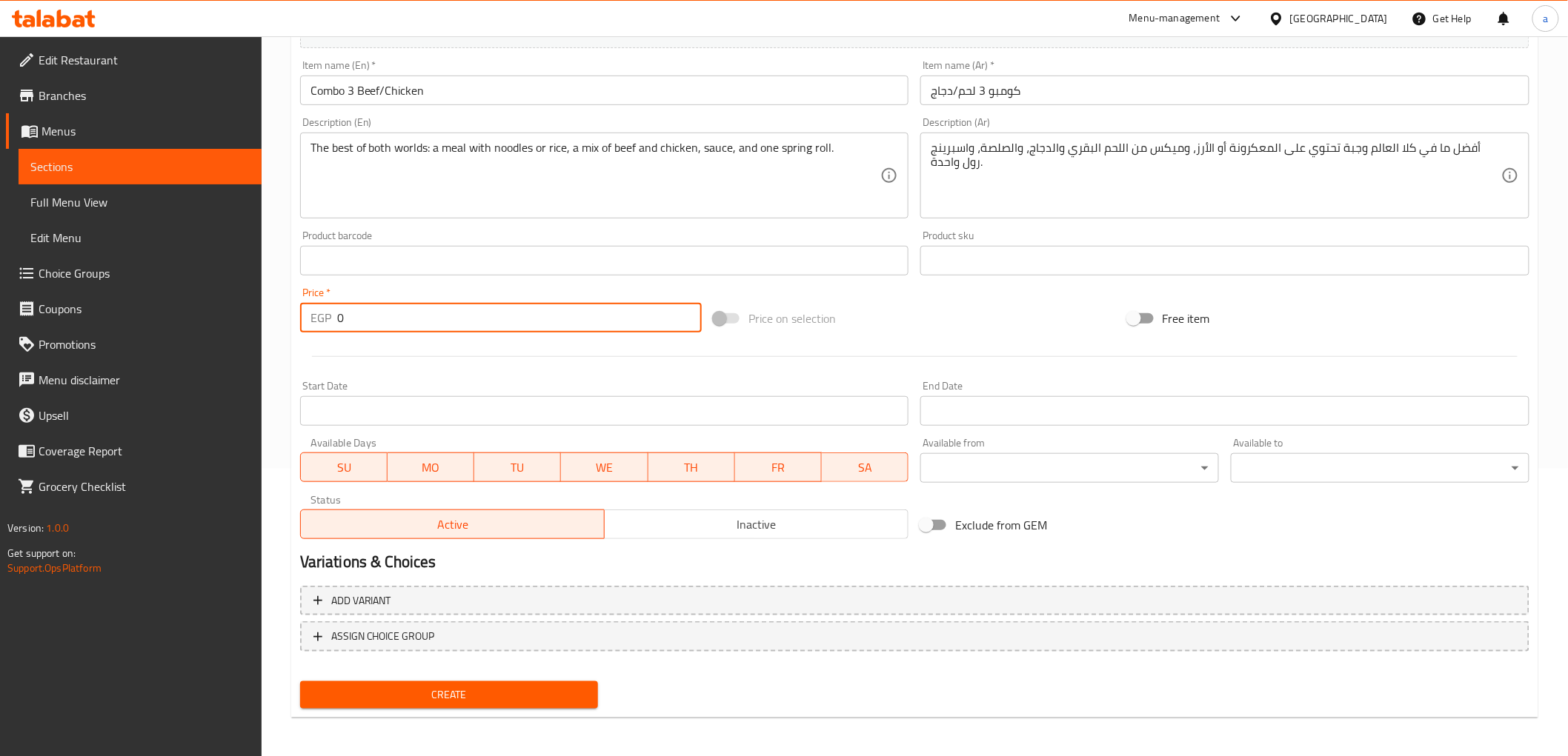
click at [499, 314] on input "0" at bounding box center [519, 317] width 365 height 29
type input "220"
click at [468, 694] on span "Create" at bounding box center [449, 694] width 275 height 18
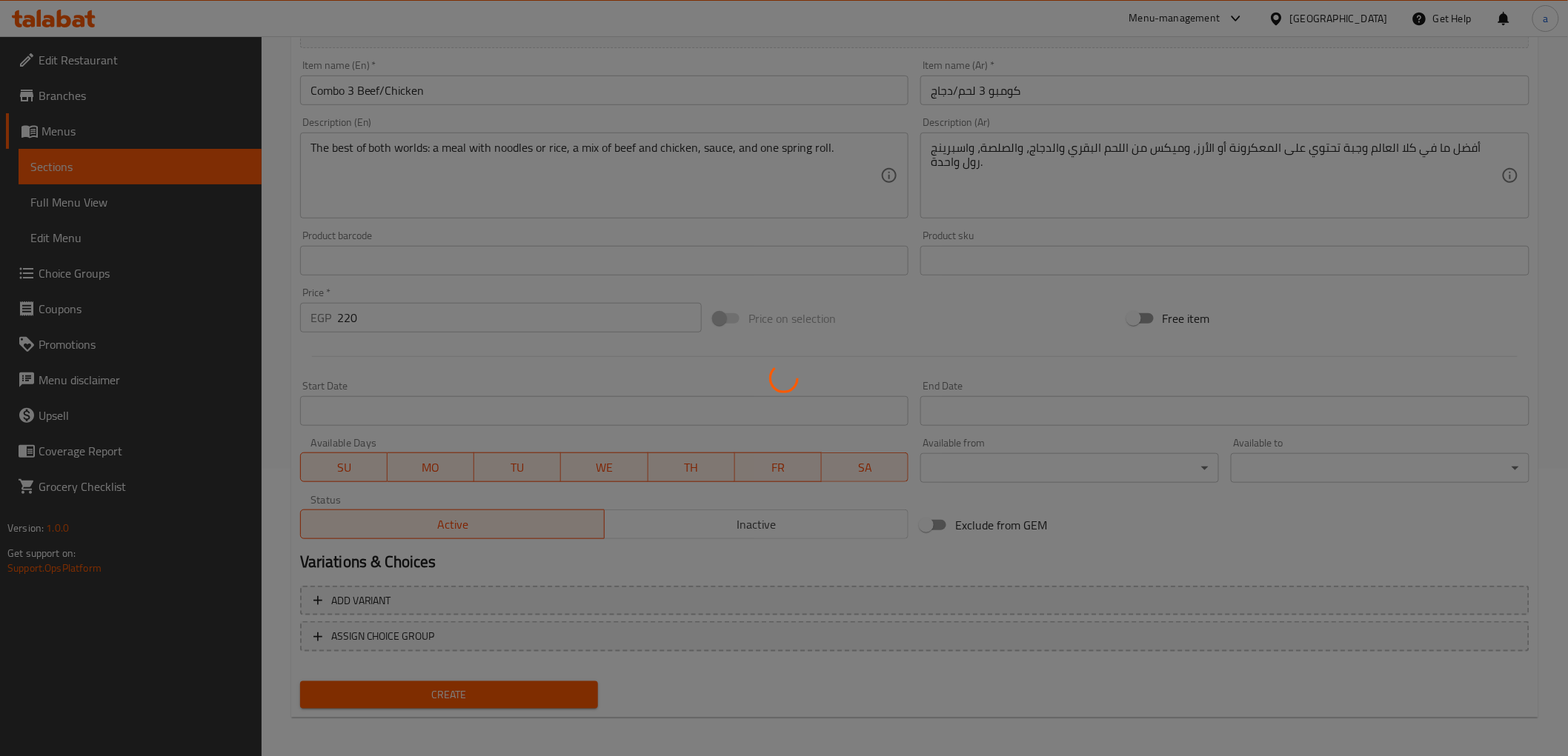
type input "0"
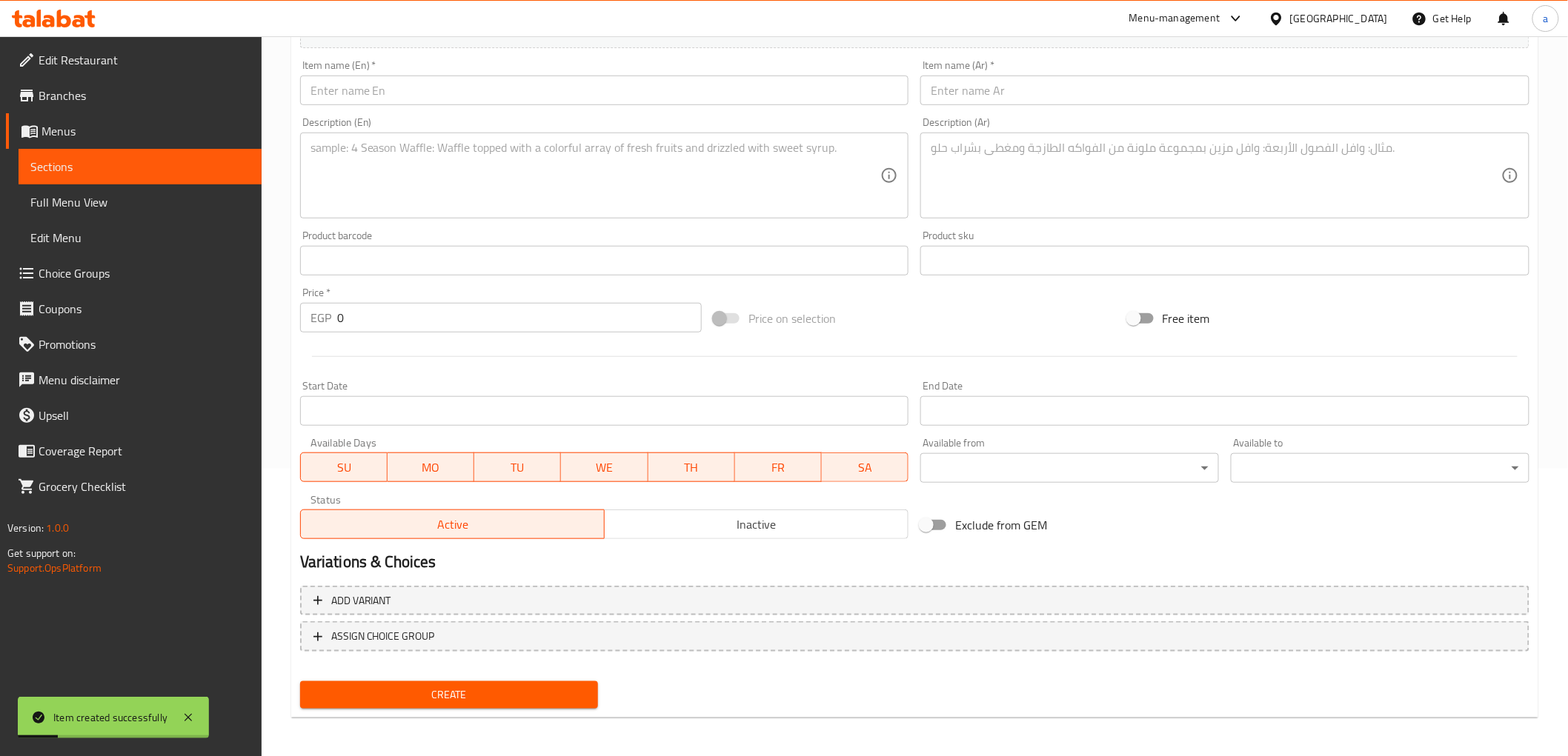
click at [61, 160] on span "Sections" at bounding box center [139, 167] width 219 height 17
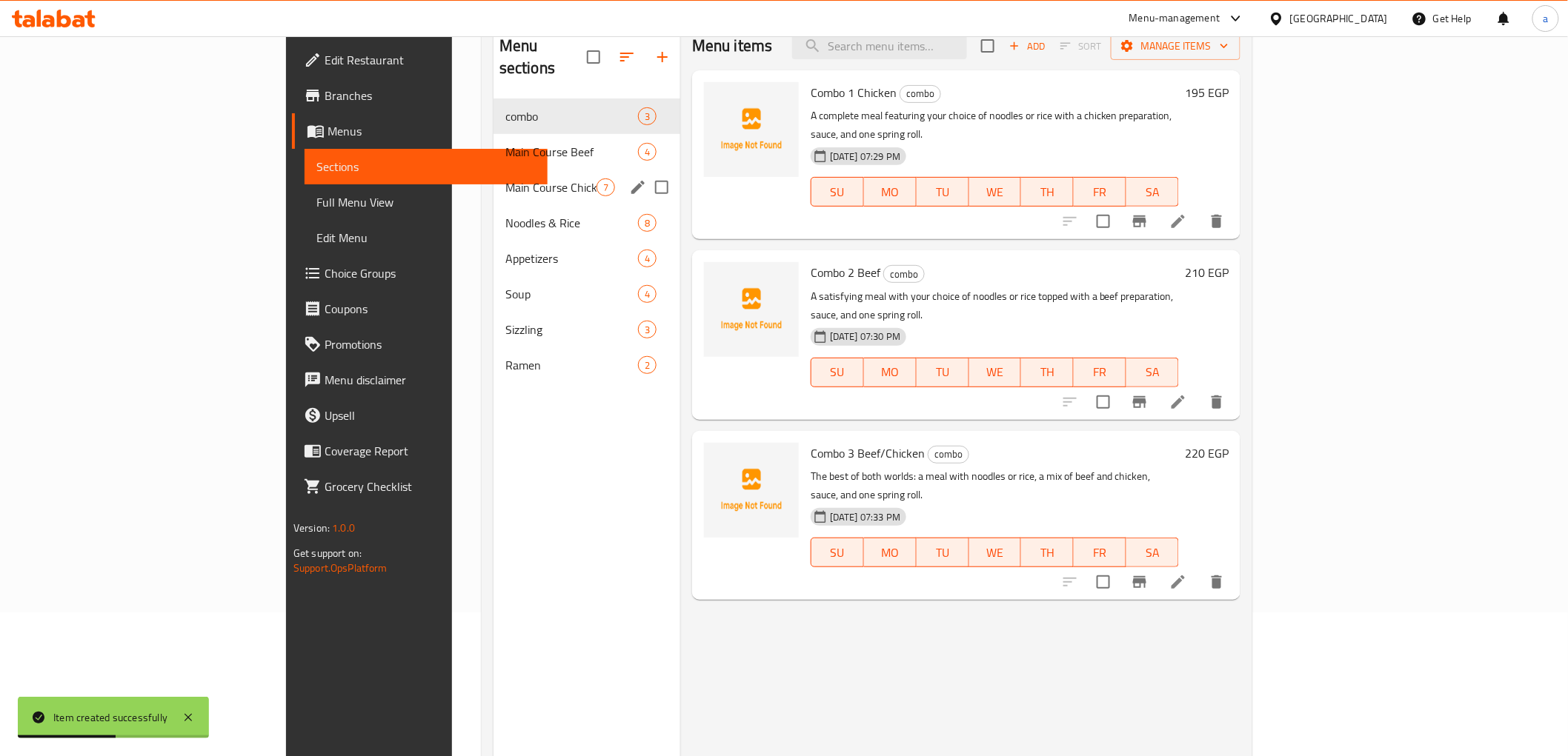
scroll to position [124, 0]
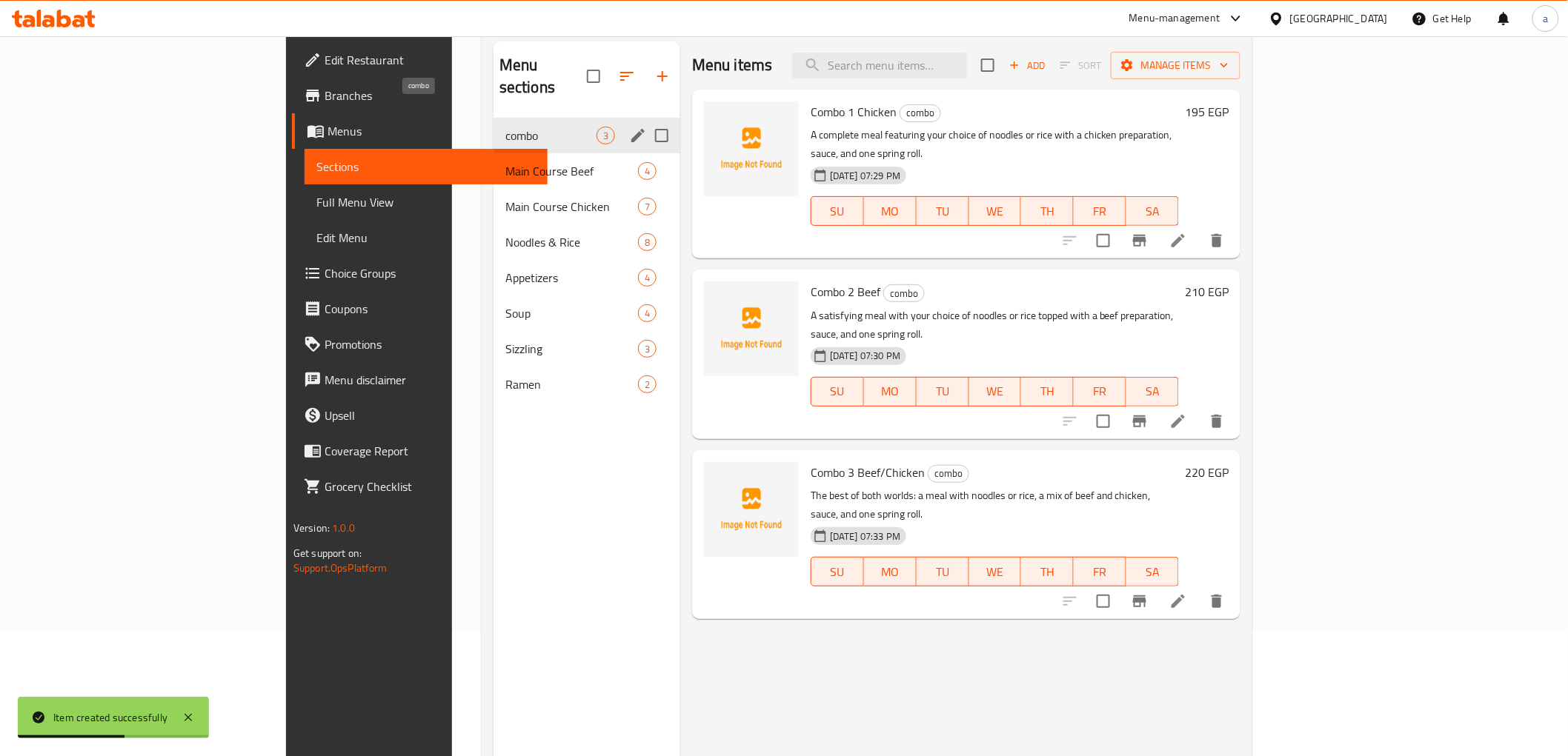
click at [506, 127] on span "combo" at bounding box center [551, 135] width 91 height 17
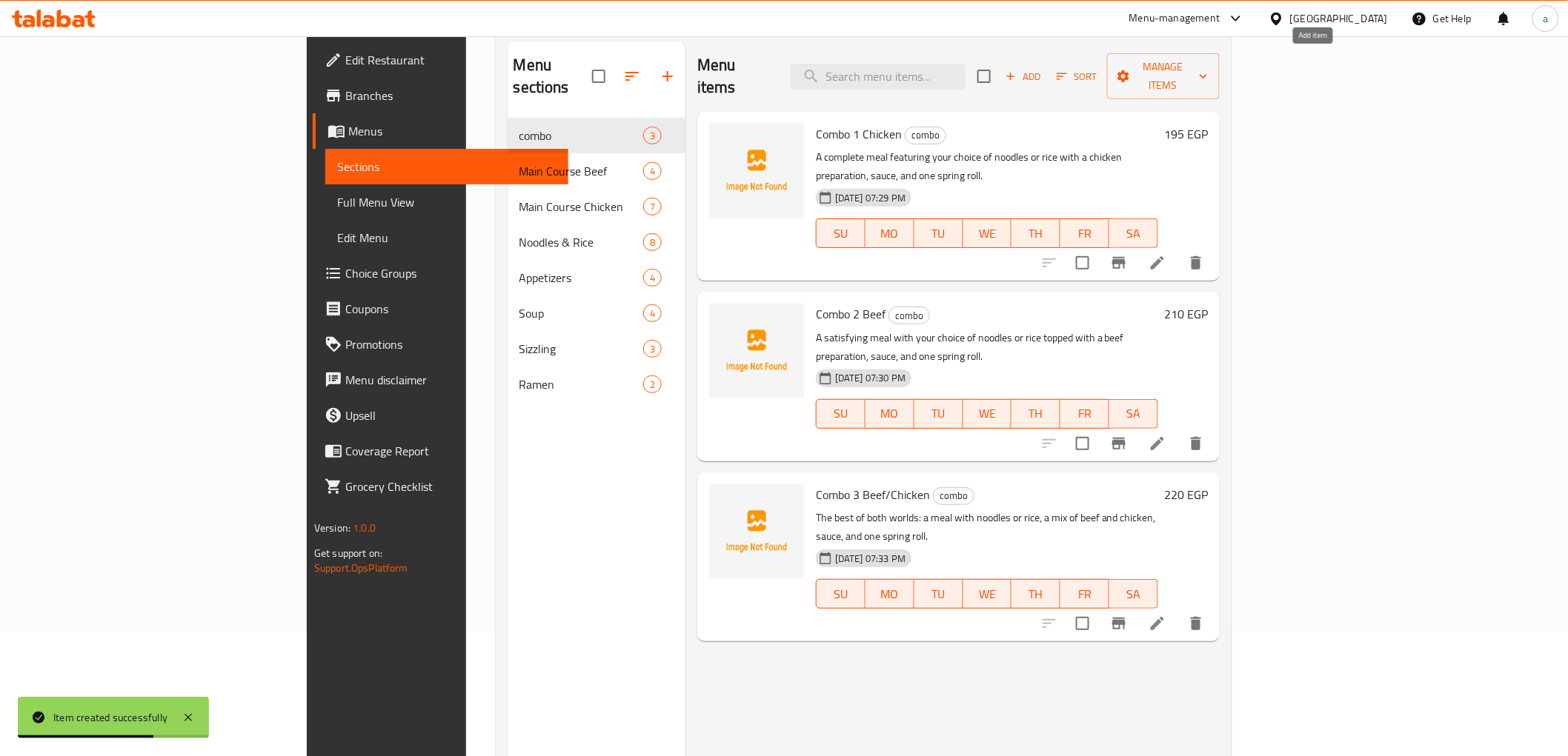
click at [1043, 68] on span "Add" at bounding box center [1023, 77] width 40 height 17
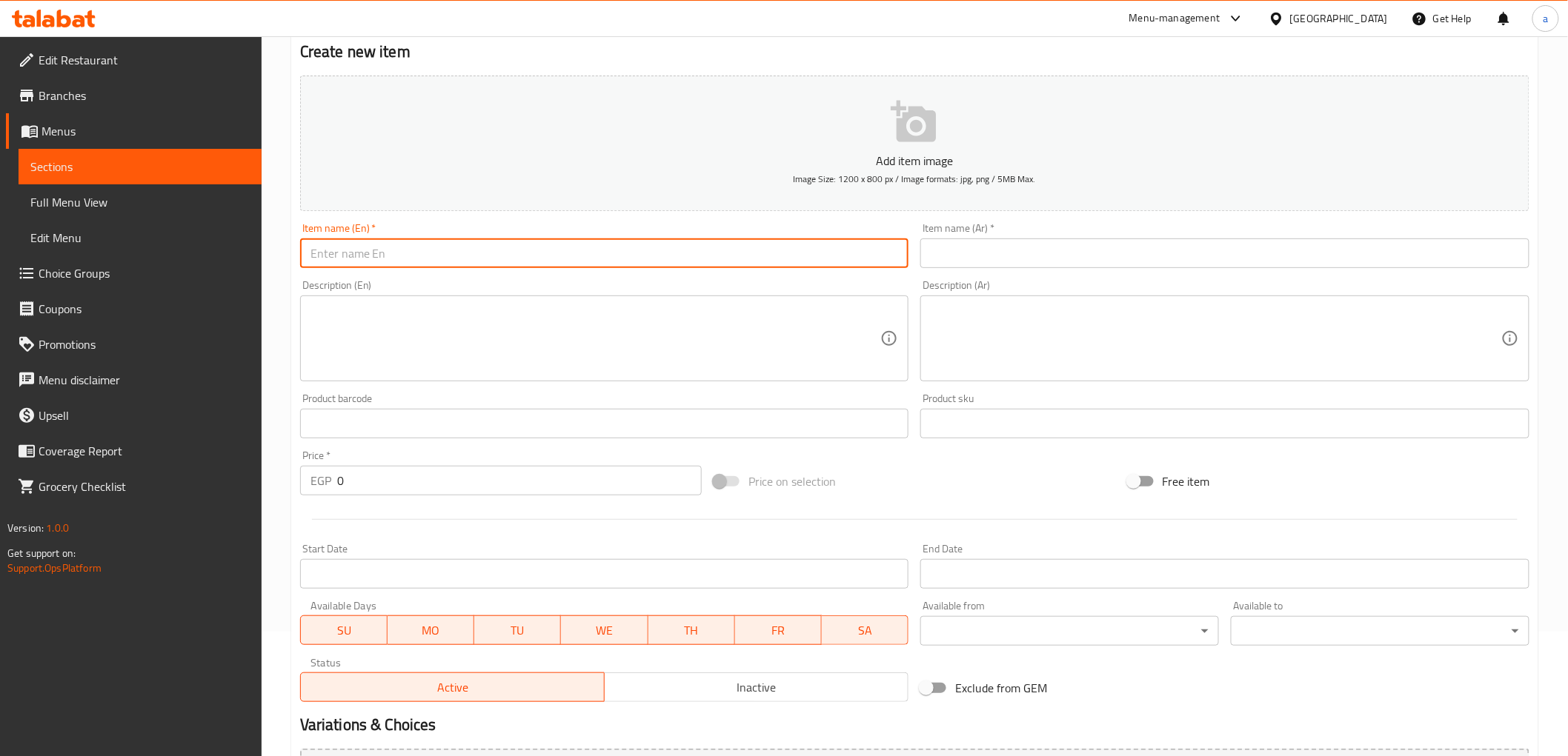
click at [411, 250] on input "text" at bounding box center [604, 253] width 609 height 29
paste input "Combo 4 Shrimps"
type input "Combo 4 Shrimps"
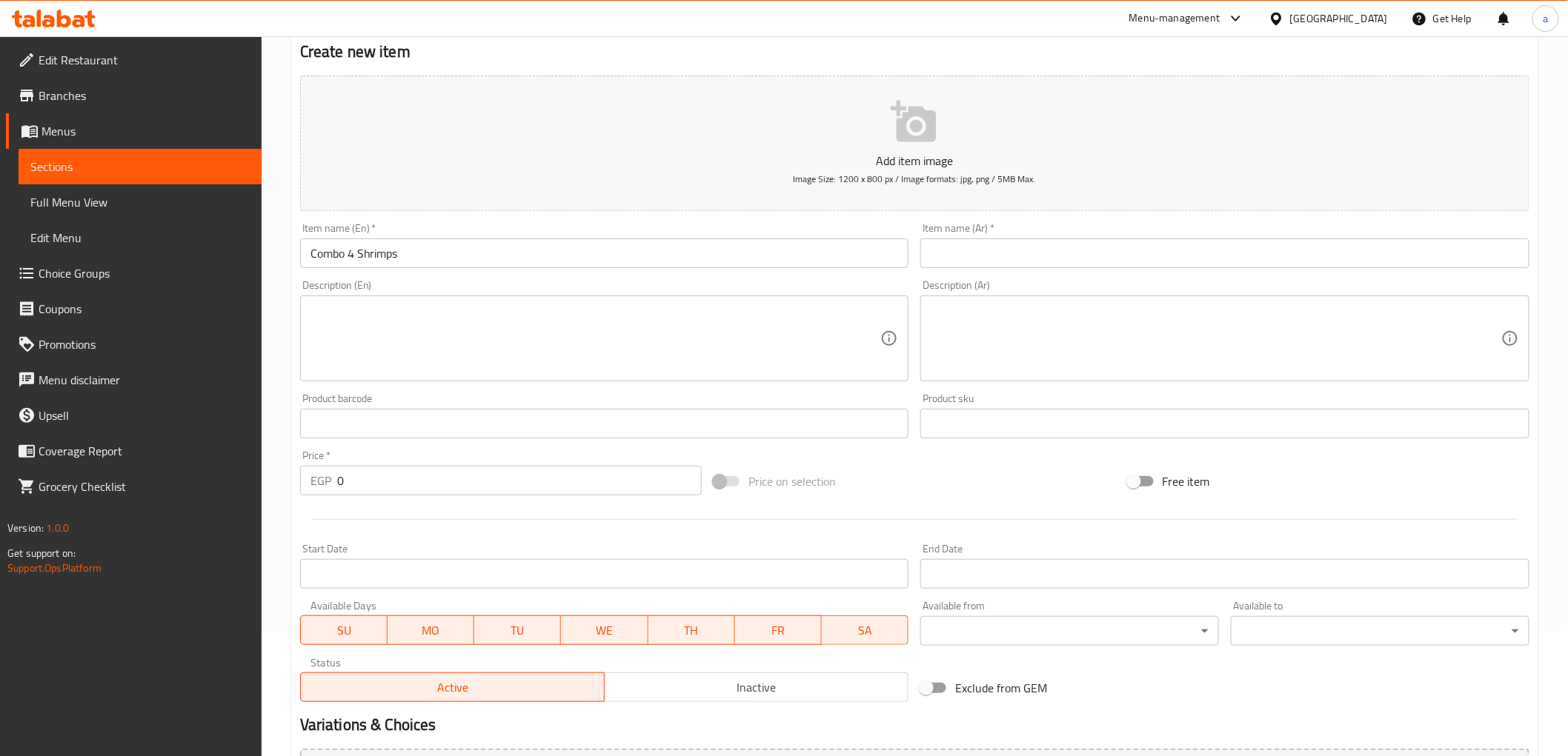
click at [1090, 259] on input "text" at bounding box center [1225, 253] width 609 height 29
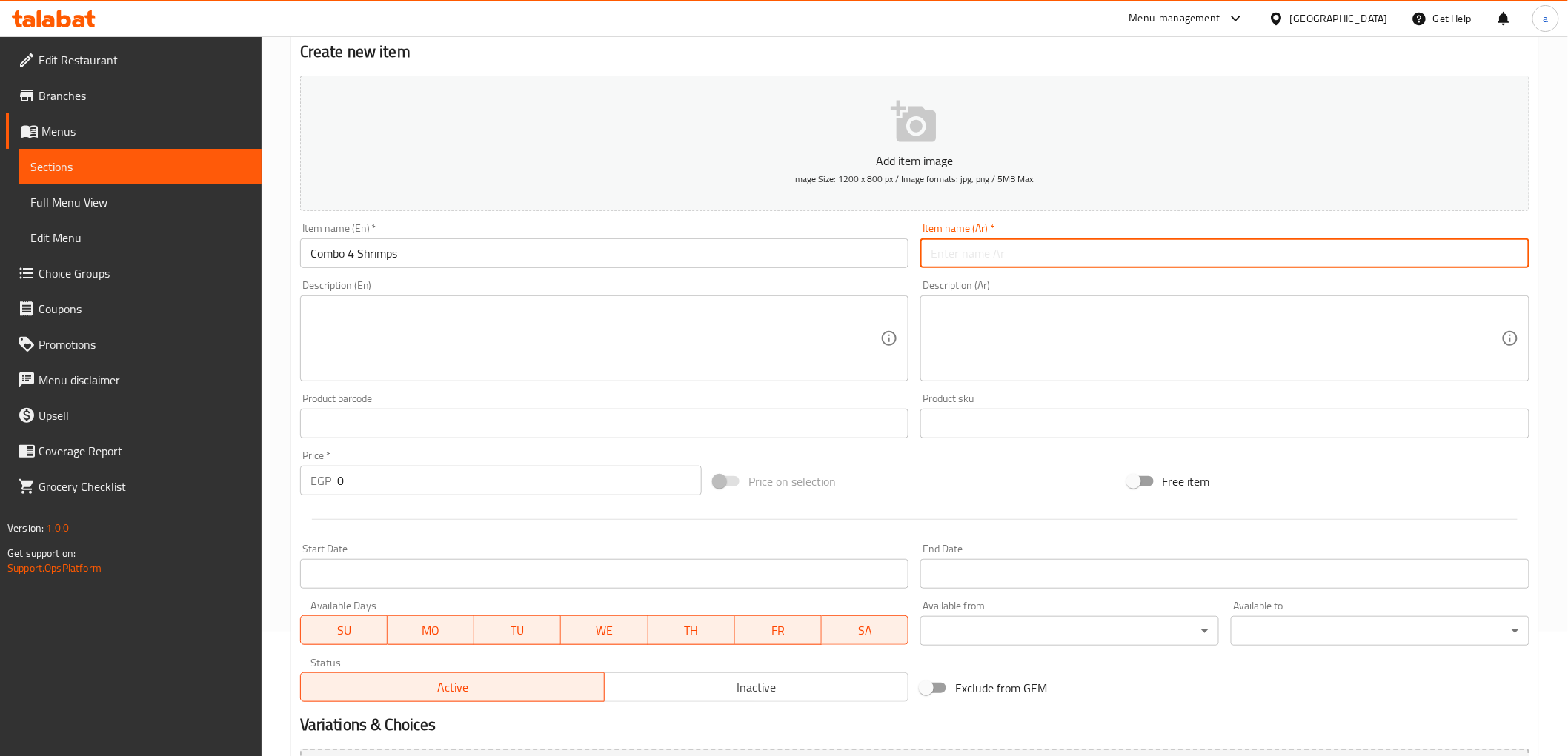
paste input "كومبو 4 جمبري"
type input "كومبو 4 جمبري"
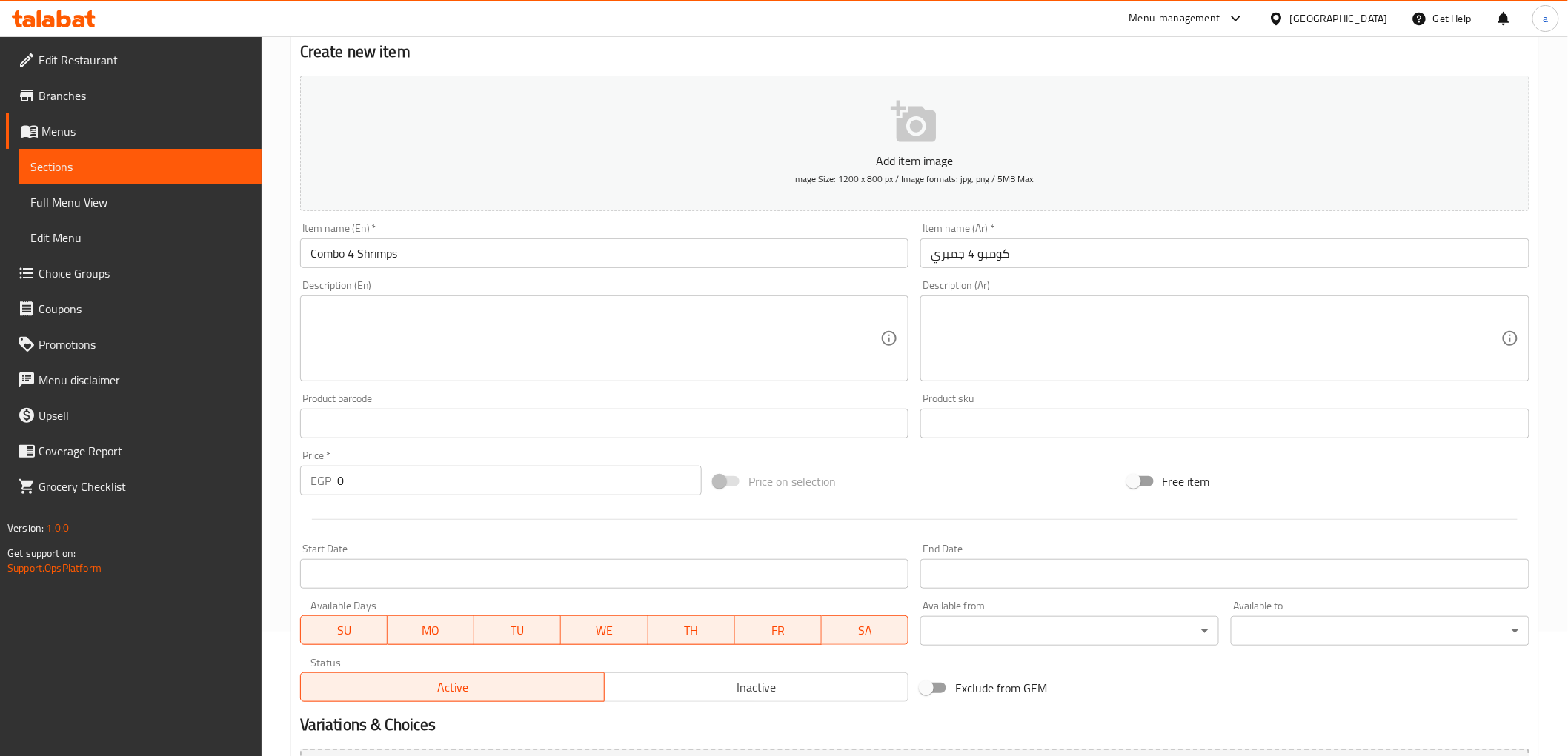
click at [383, 338] on textarea at bounding box center [596, 338] width 570 height 70
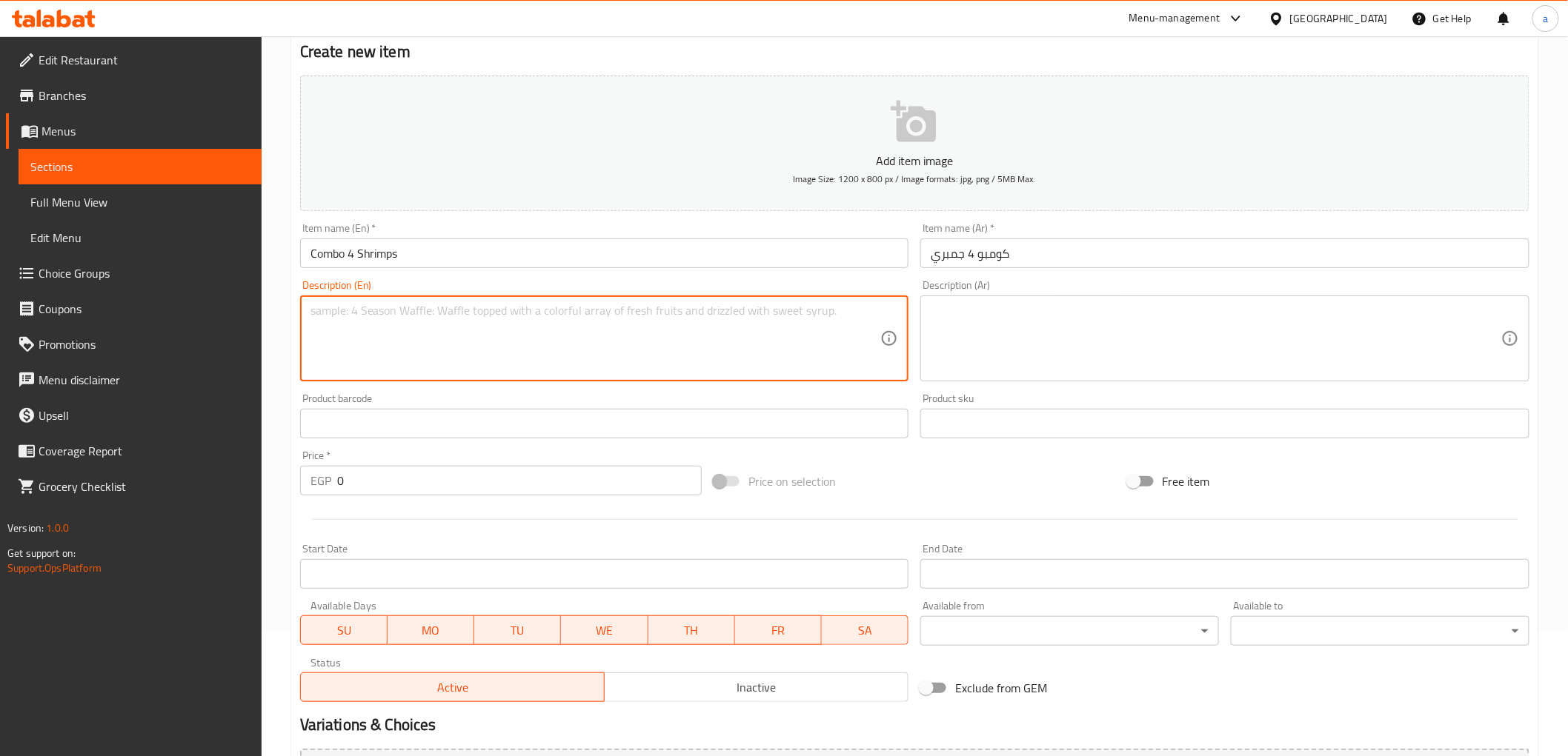
paste textarea "A seafood delight featuring your choice of noodles or rice with succulent shrim…"
type textarea "A seafood delight featuring your choice of noodles or rice with succulent shrim…"
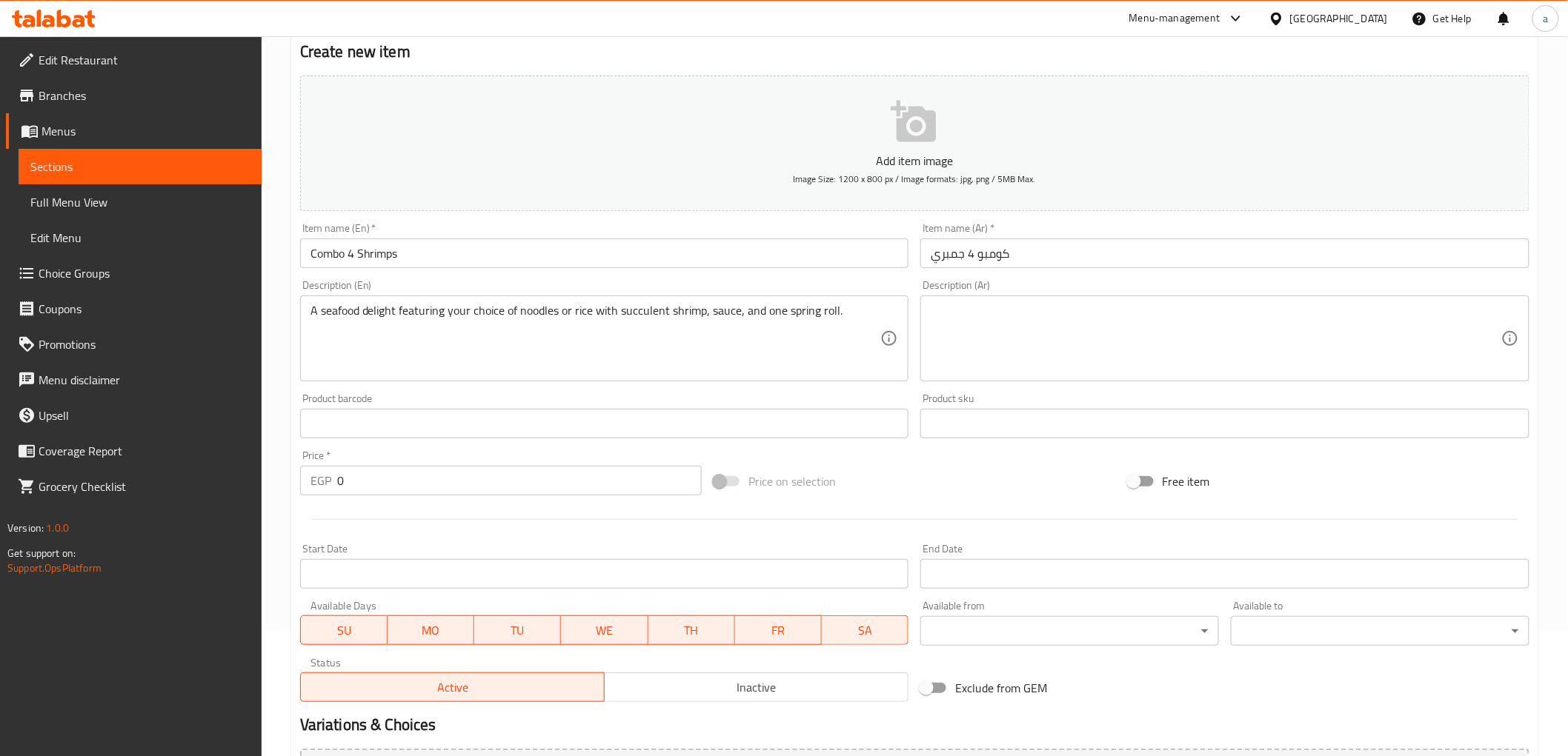
click at [1250, 312] on textarea at bounding box center [1216, 338] width 570 height 70
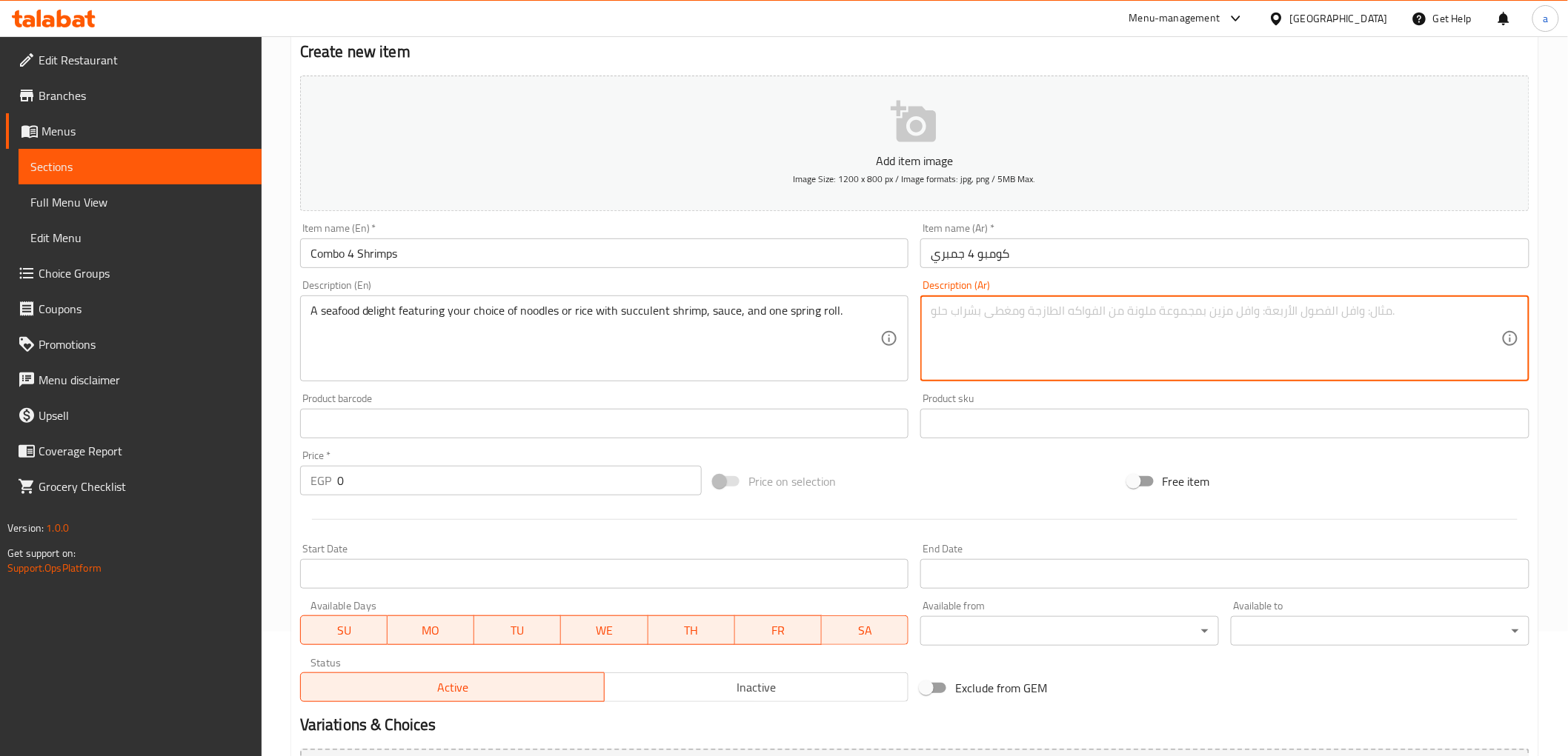
paste textarea "متعة المأكولات البحرية الديلايت مع اختيارك من المعكرونة أو الأرز مع الجمبري الش…"
type textarea "متعة المأكولات البحرية الديلايت مع اختيارك من المعكرونة أو الأرز مع الجمبري الش…"
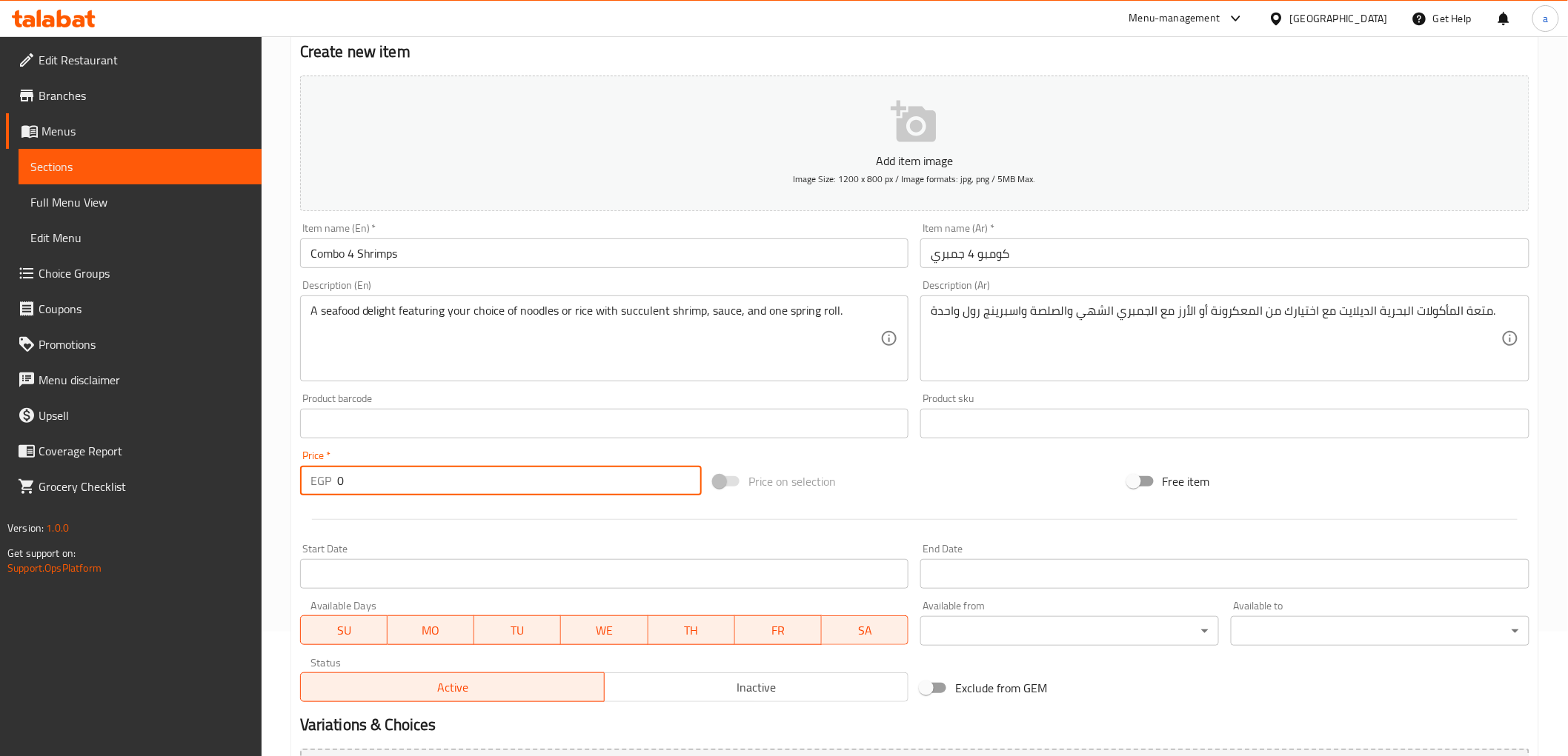
click at [623, 476] on input "0" at bounding box center [519, 480] width 365 height 29
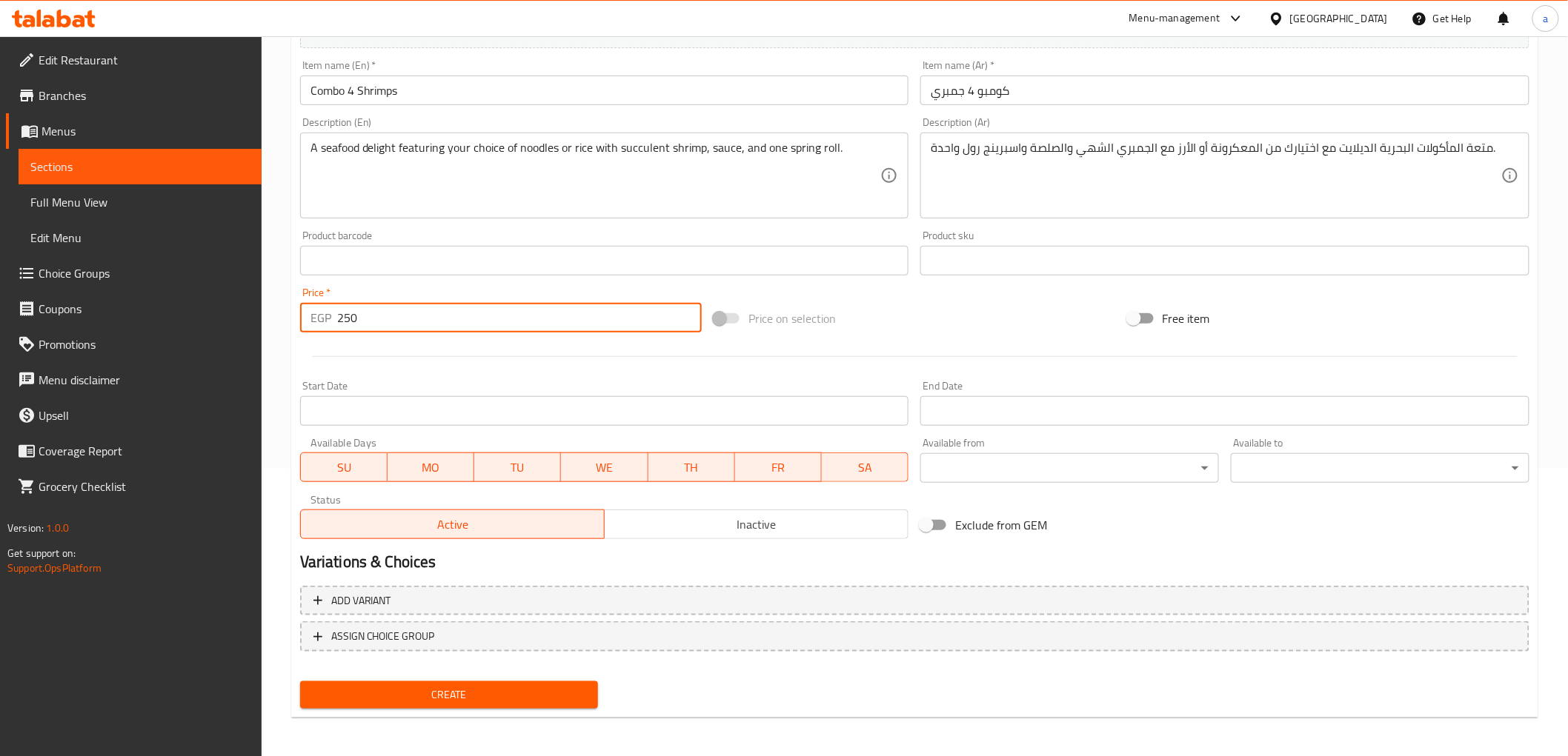
type input "250"
click at [464, 682] on button "Create" at bounding box center [449, 695] width 299 height 28
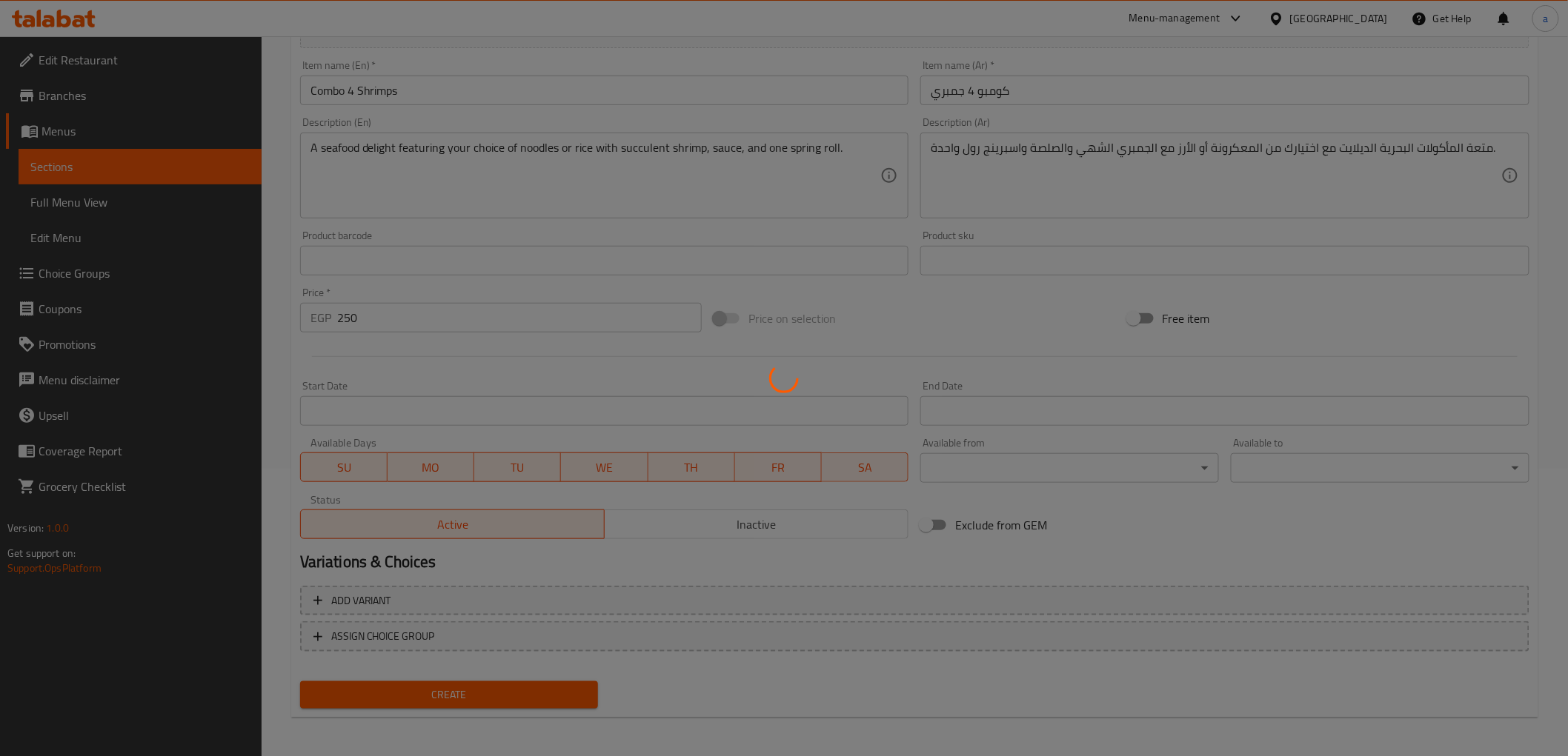
type input "0"
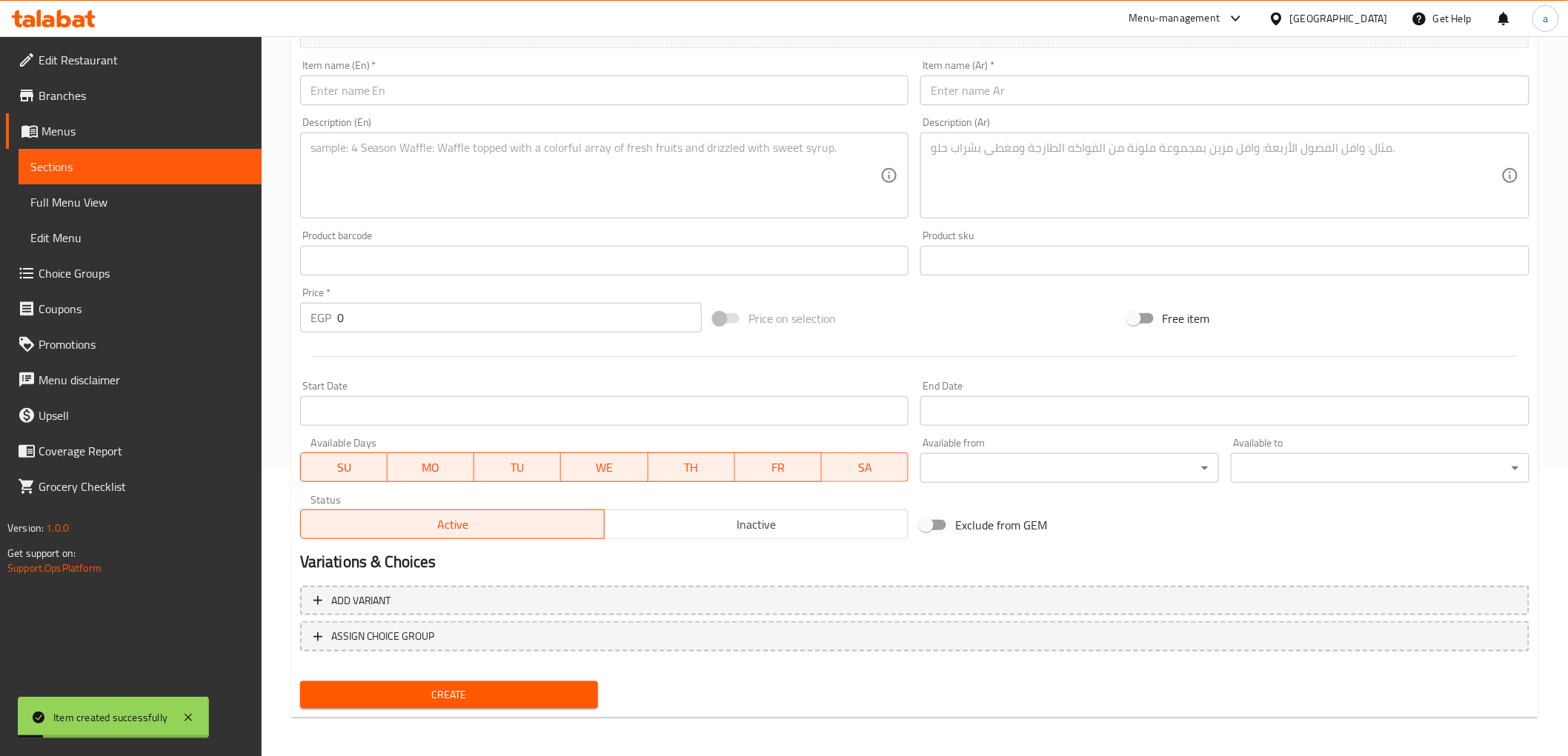
click at [141, 166] on span "Sections" at bounding box center [139, 167] width 219 height 17
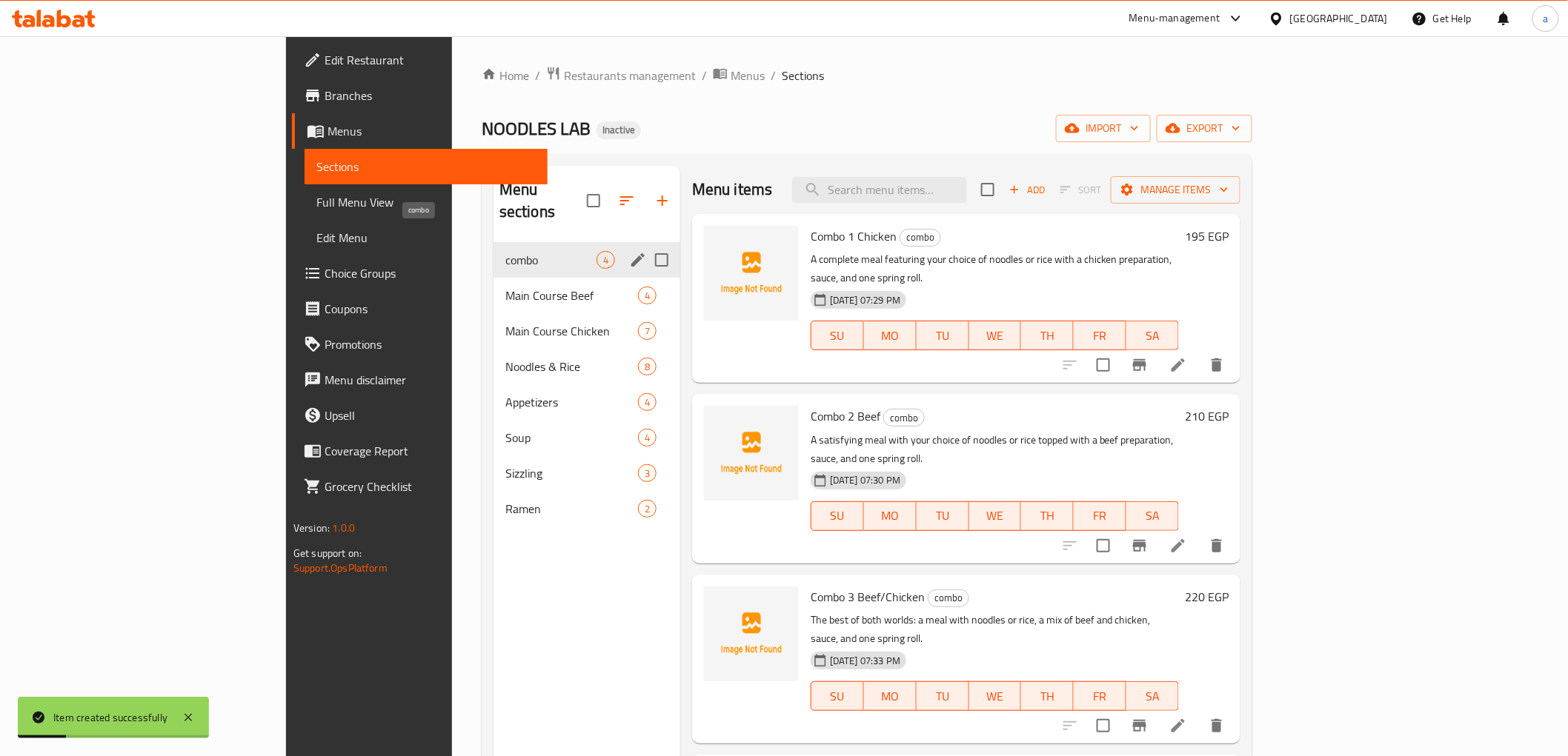
click at [506, 251] on span "combo" at bounding box center [551, 260] width 91 height 17
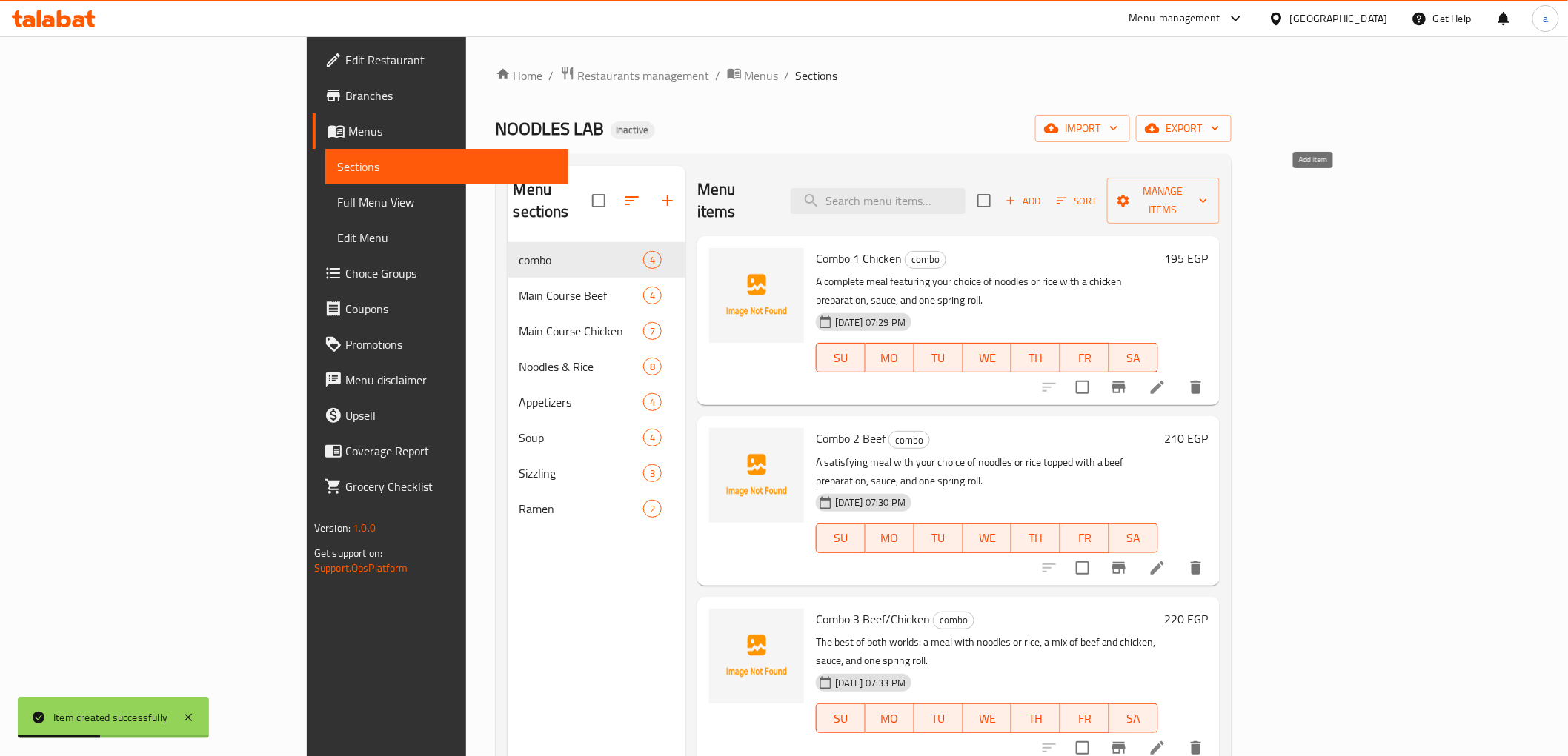
click at [1043, 195] on span "Add" at bounding box center [1023, 202] width 40 height 17
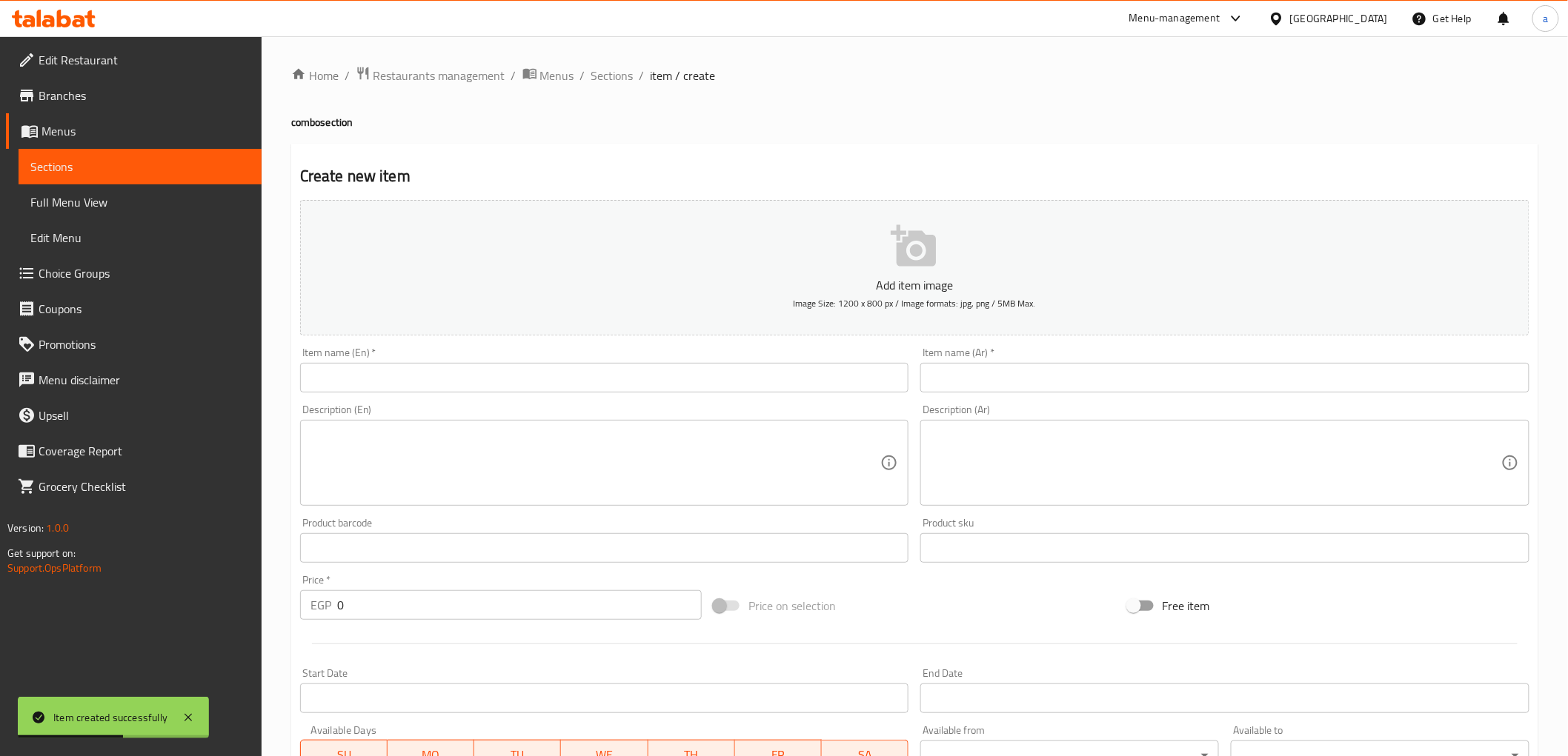
click at [438, 392] on input "text" at bounding box center [604, 377] width 609 height 29
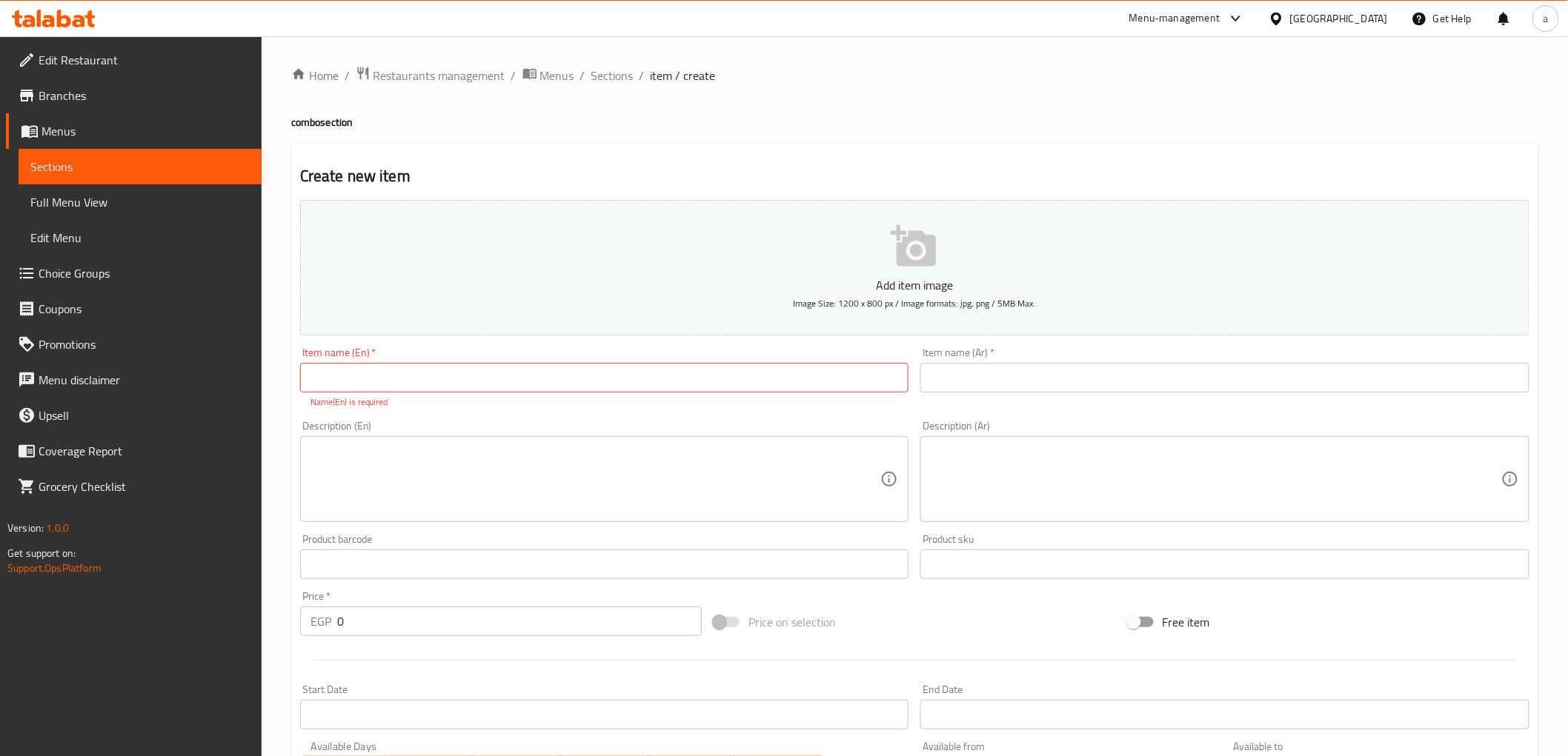
drag, startPoint x: 475, startPoint y: 379, endPoint x: 458, endPoint y: 386, distance: 18.4
click at [469, 381] on input "text" at bounding box center [604, 377] width 609 height 29
paste input "Combo 5 Seafood"
type input "Combo 5 Seafood"
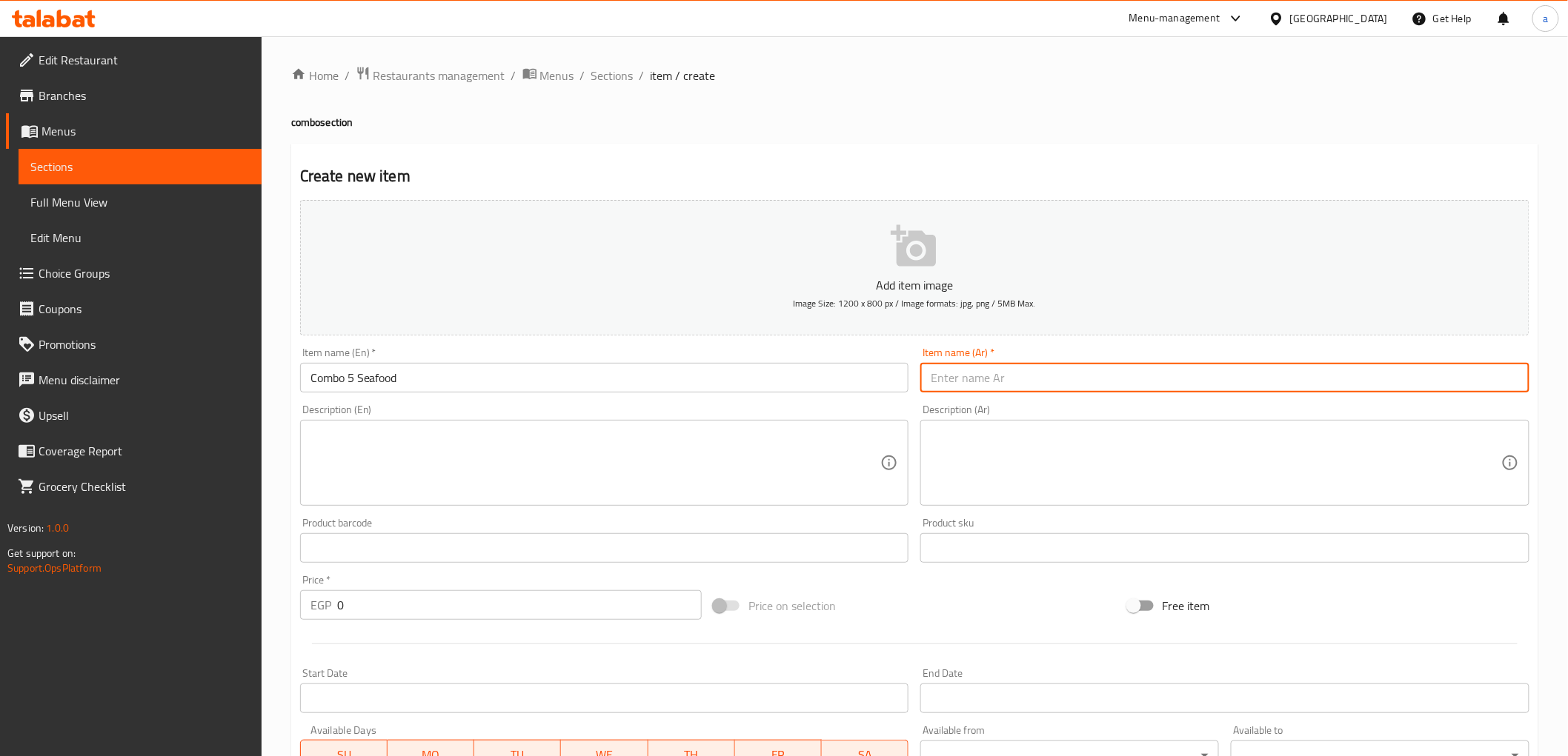
click at [1056, 370] on input "text" at bounding box center [1225, 377] width 609 height 29
paste input "كومبو 5 مأكولات بحرية"
type input "كومبو 5 مأكولات بحرية"
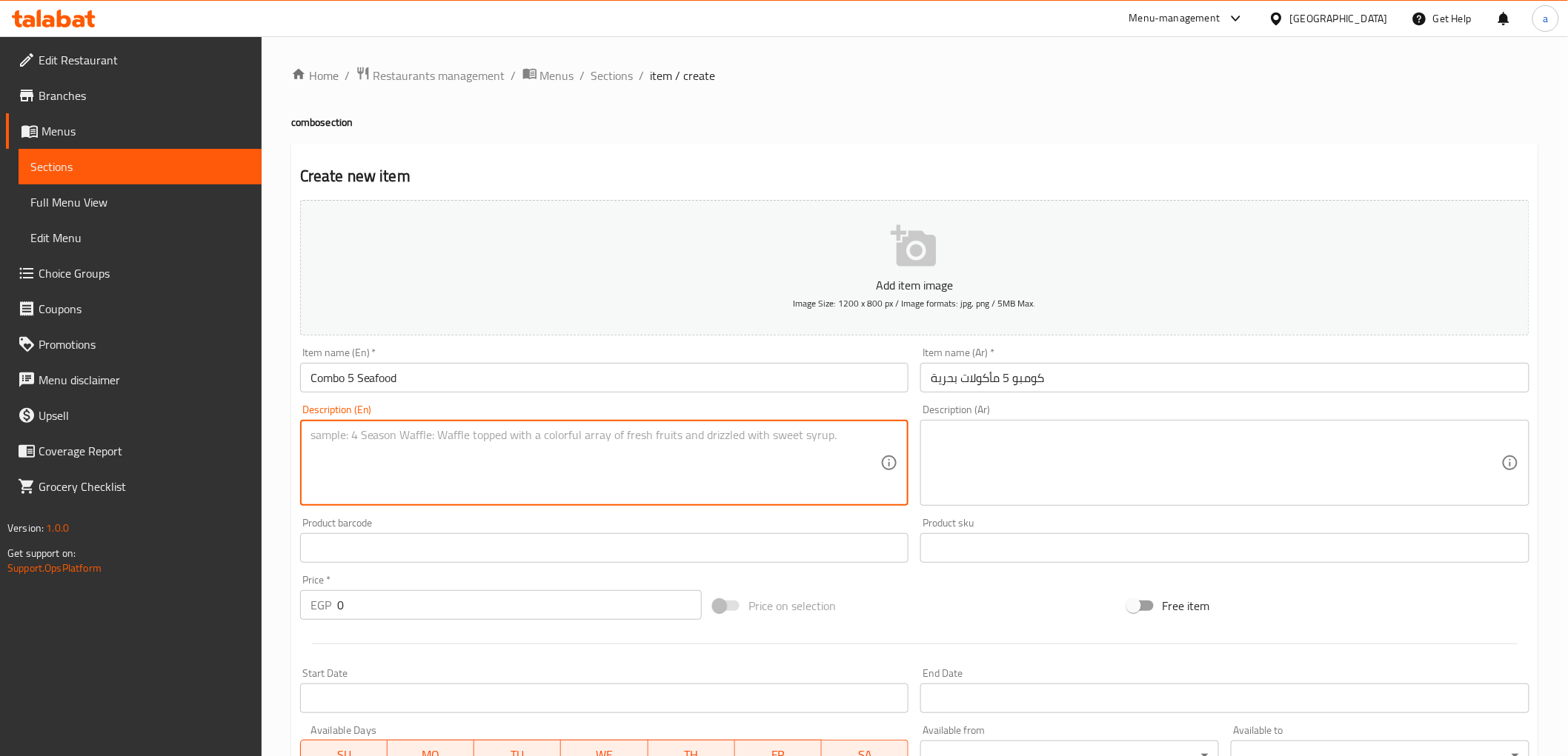
click at [384, 460] on textarea at bounding box center [596, 463] width 570 height 70
paste textarea "A mixed seafood combo served with your choice of noodles or rice, sauce, and on…"
type textarea "A mixed seafood combo served with your choice of noodles or rice, sauce, and on…"
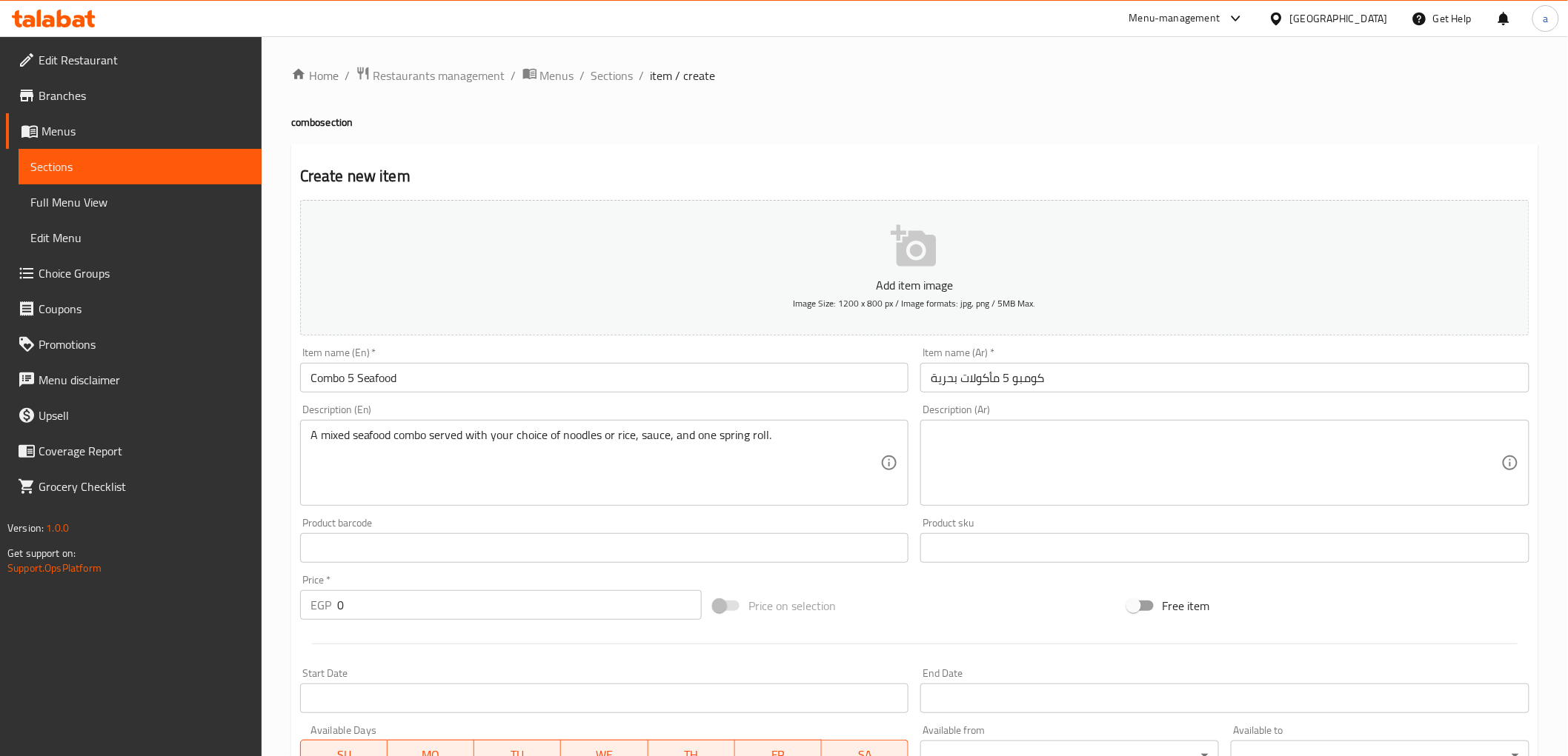
click at [1021, 448] on textarea at bounding box center [1216, 463] width 570 height 70
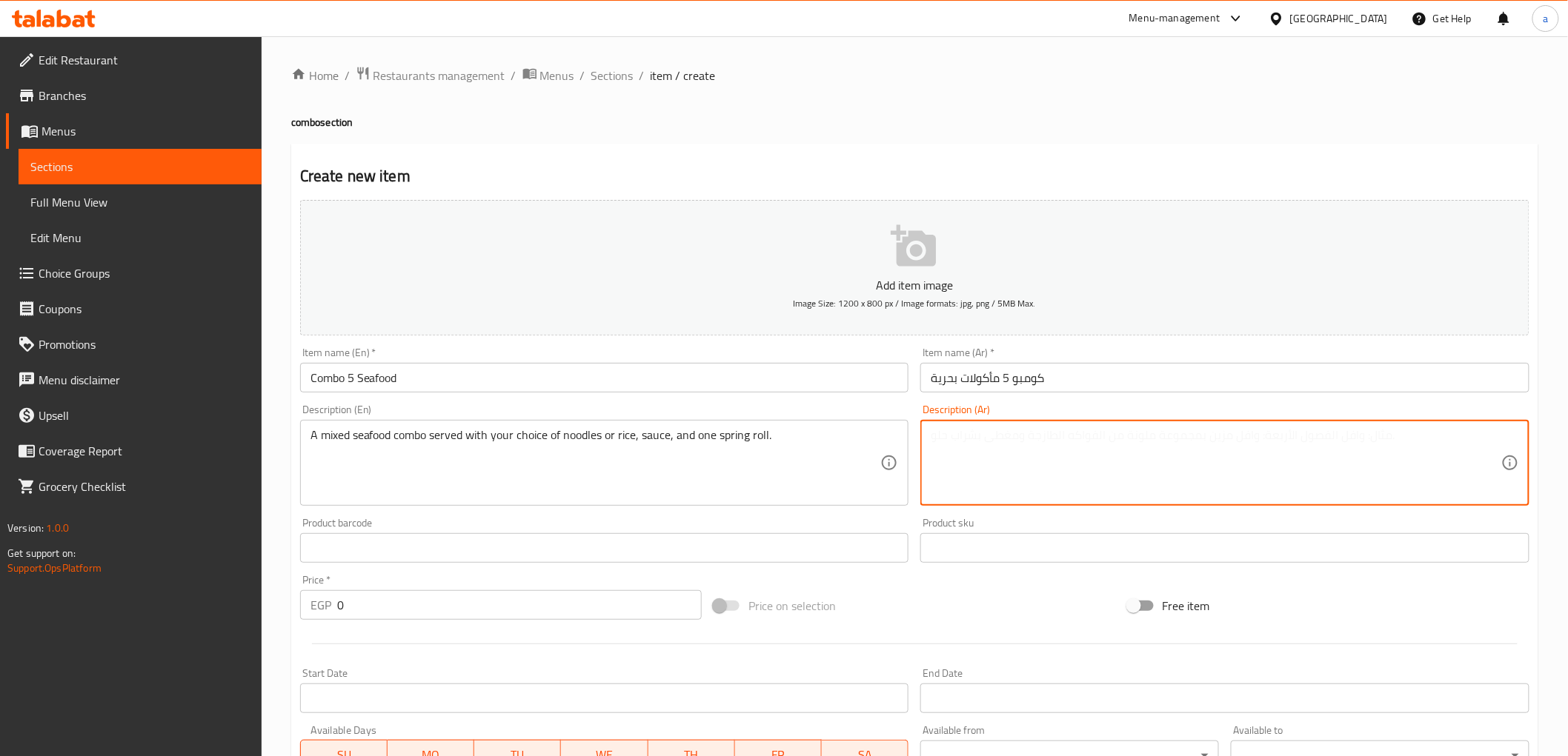
paste textarea "كومبو ميكس من المأكولات البحرية يقدم مع اختيارك من المعكرونة أو الأرز والصلصة و…"
type textarea "كومبو ميكس من المأكولات البحرية يقدم مع اختيارك من المعكرونة أو الأرز والصلصة و…"
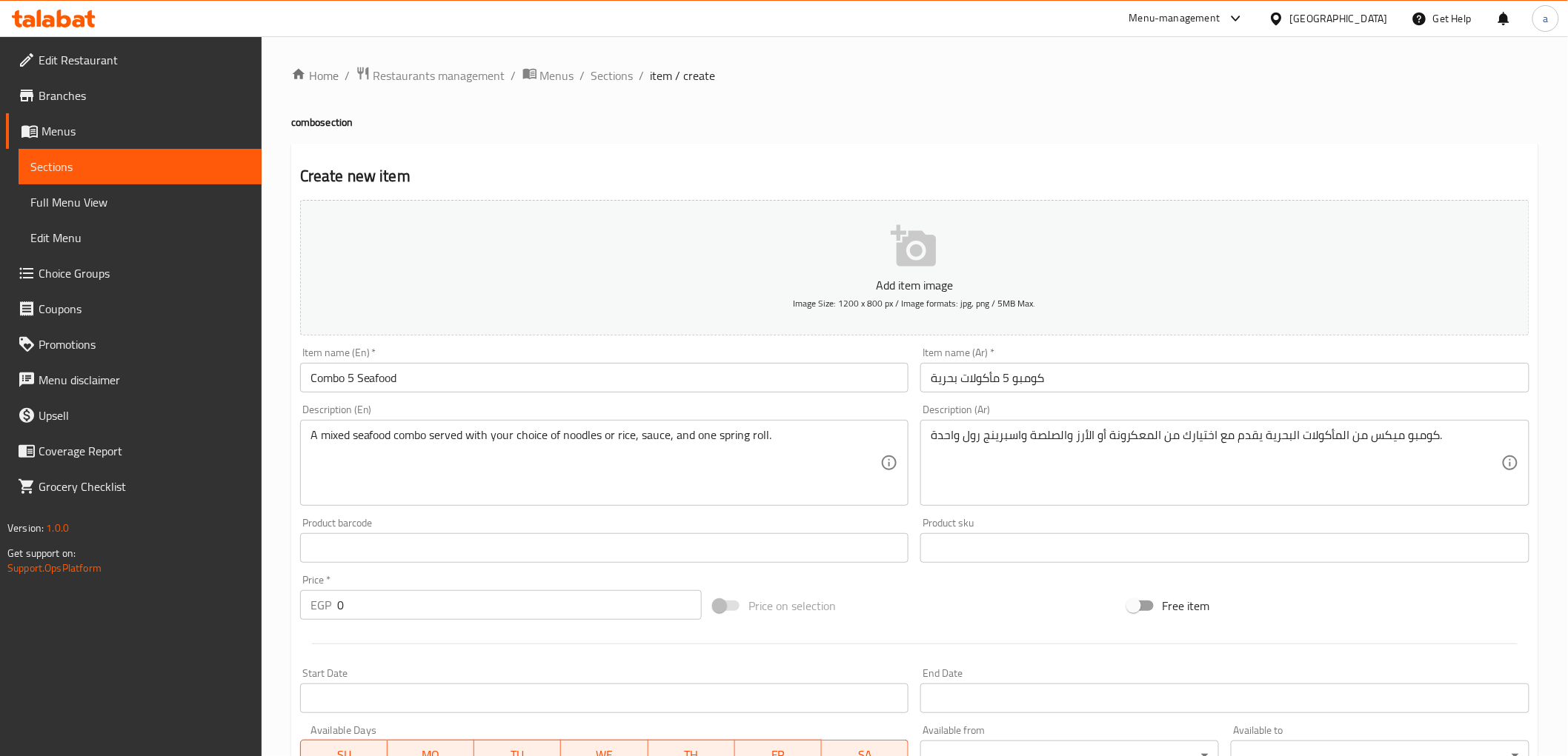
click at [614, 600] on input "0" at bounding box center [519, 605] width 365 height 29
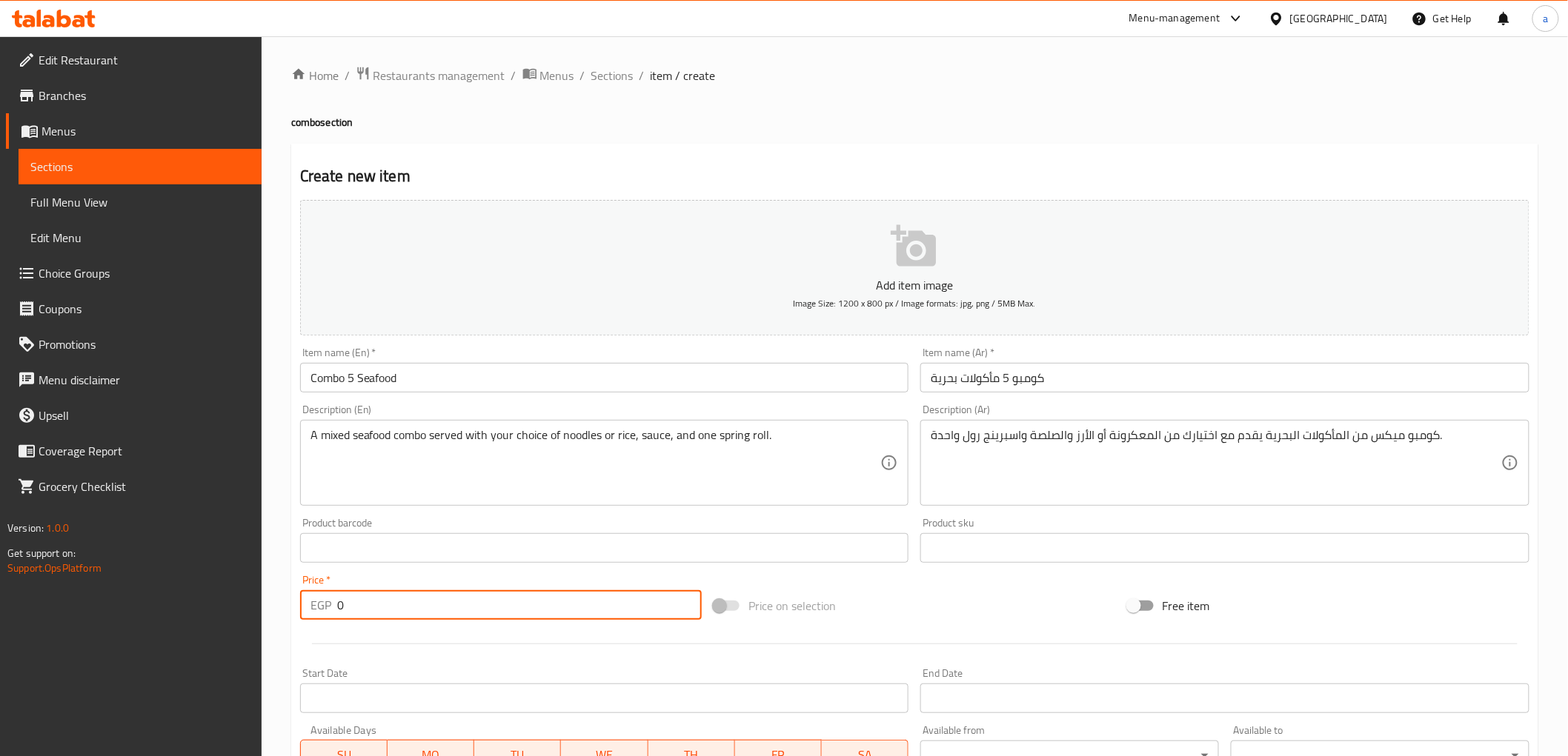
click at [614, 600] on input "0" at bounding box center [519, 605] width 365 height 29
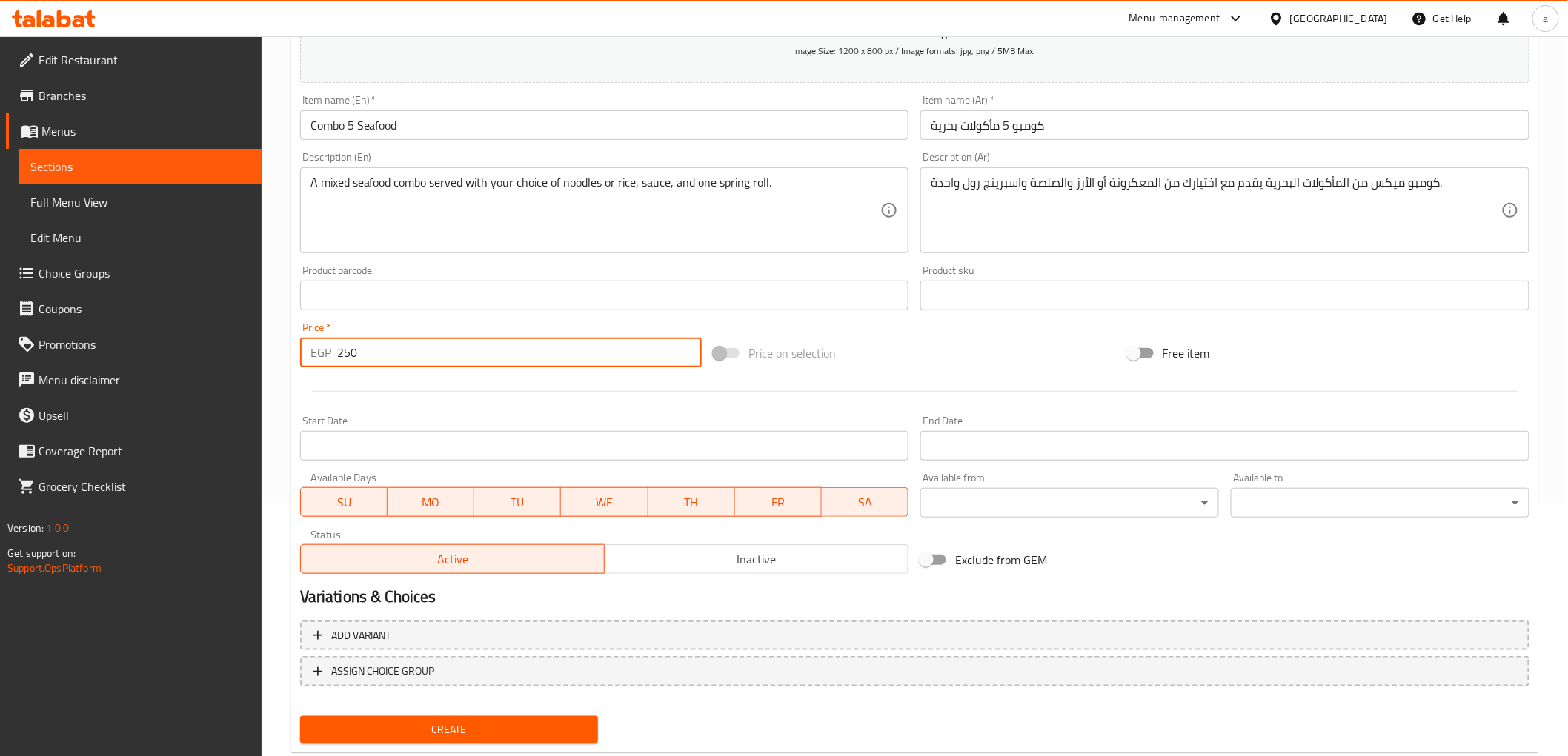
scroll to position [287, 0]
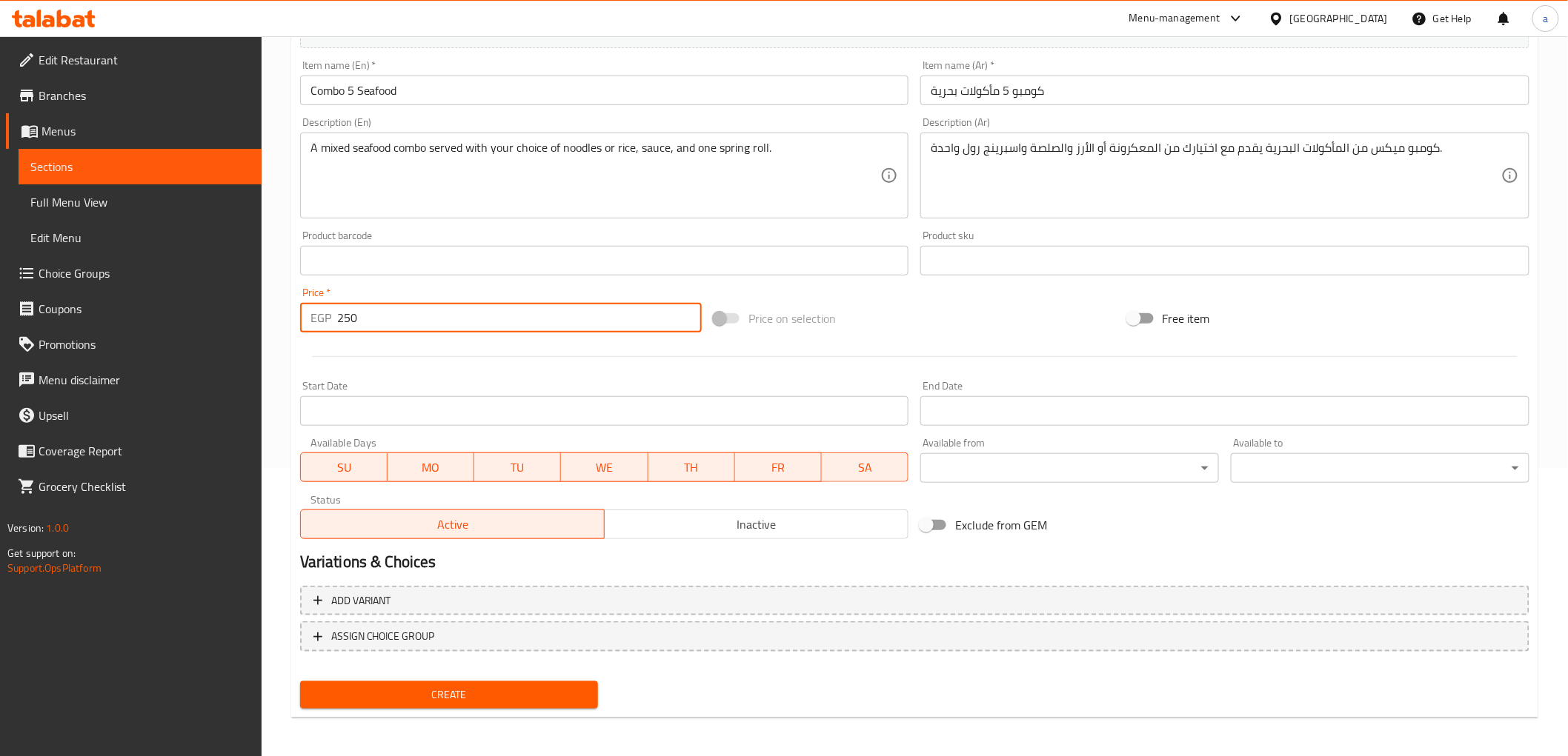
type input "250"
click at [499, 689] on span "Create" at bounding box center [449, 694] width 275 height 18
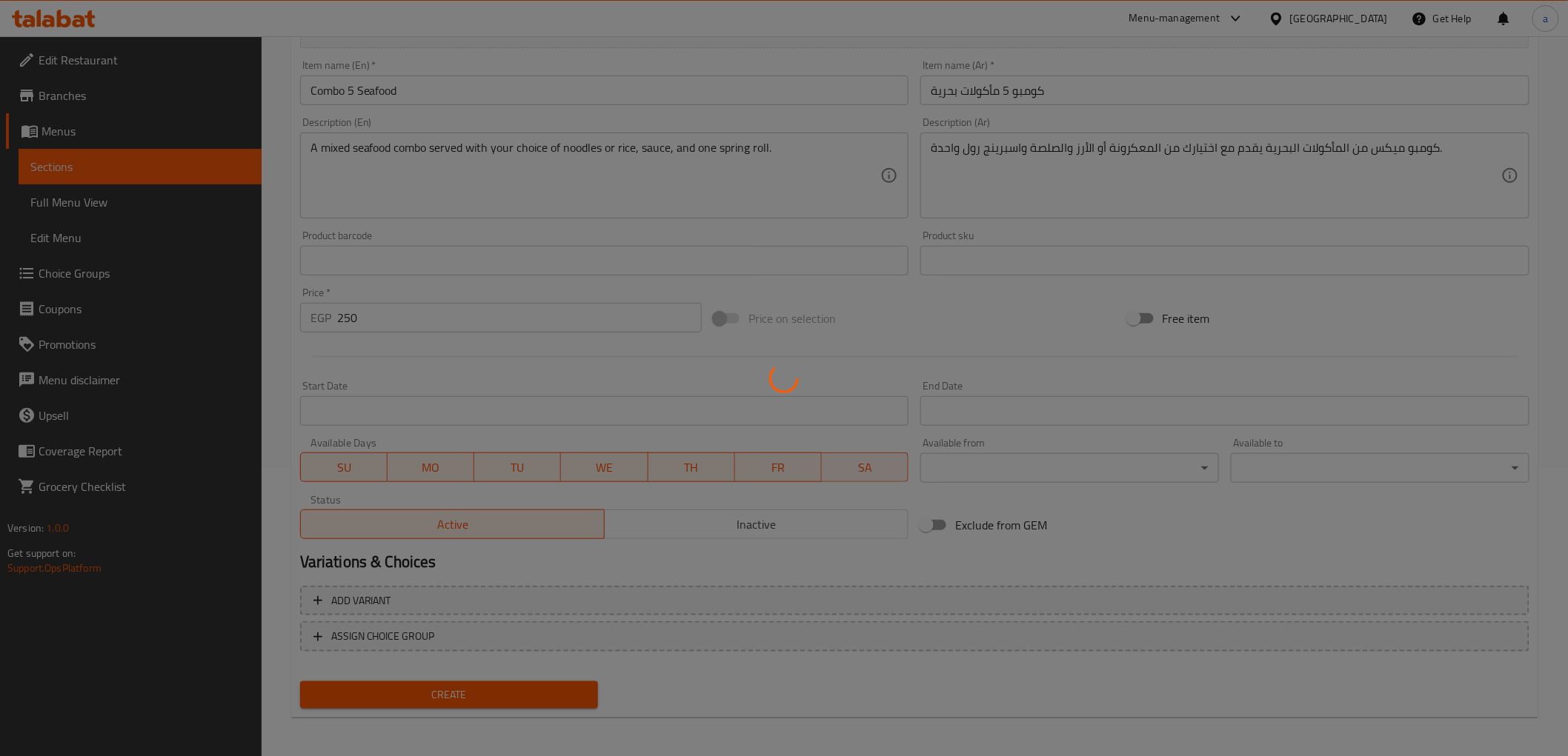
type input "0"
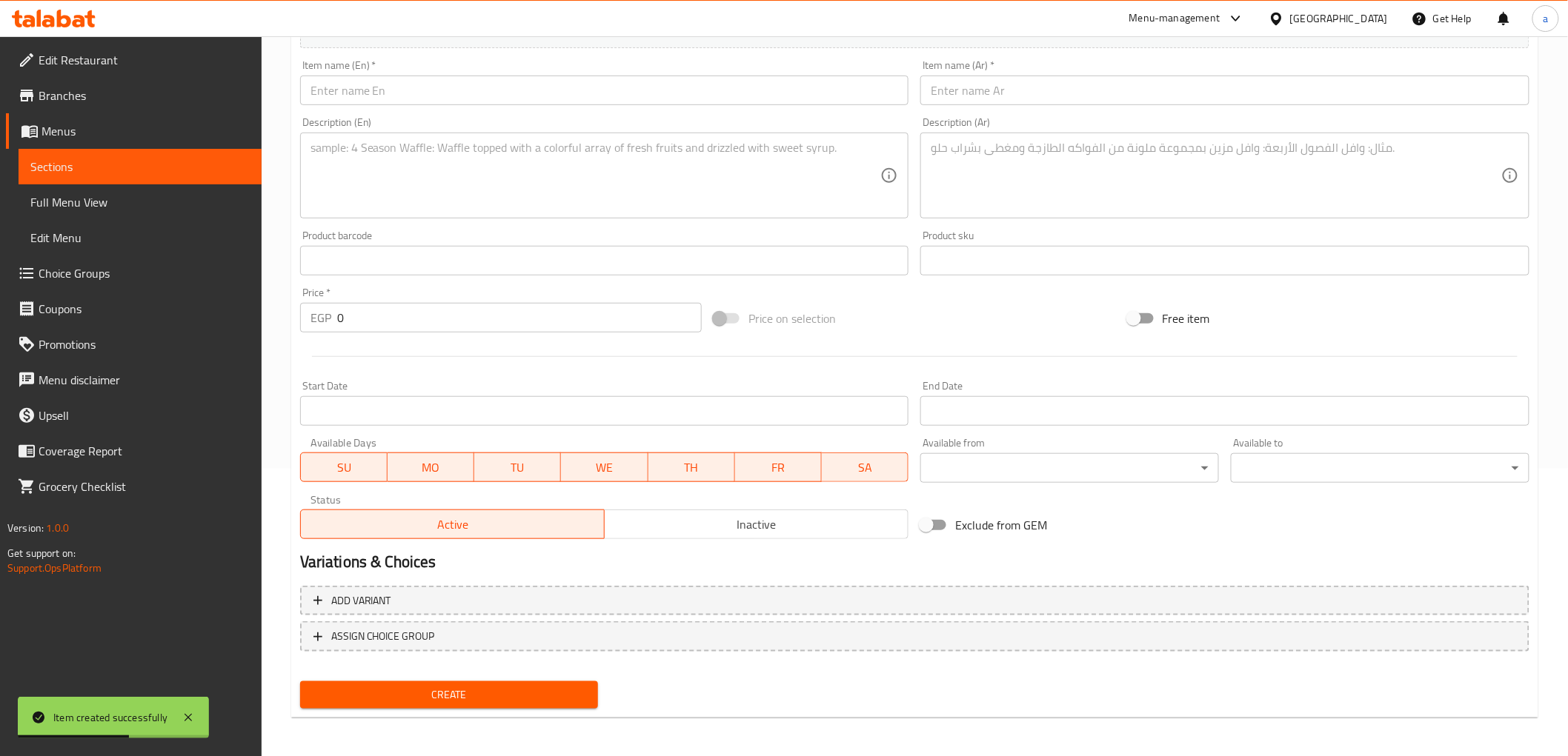
click at [94, 174] on span "Sections" at bounding box center [139, 167] width 219 height 17
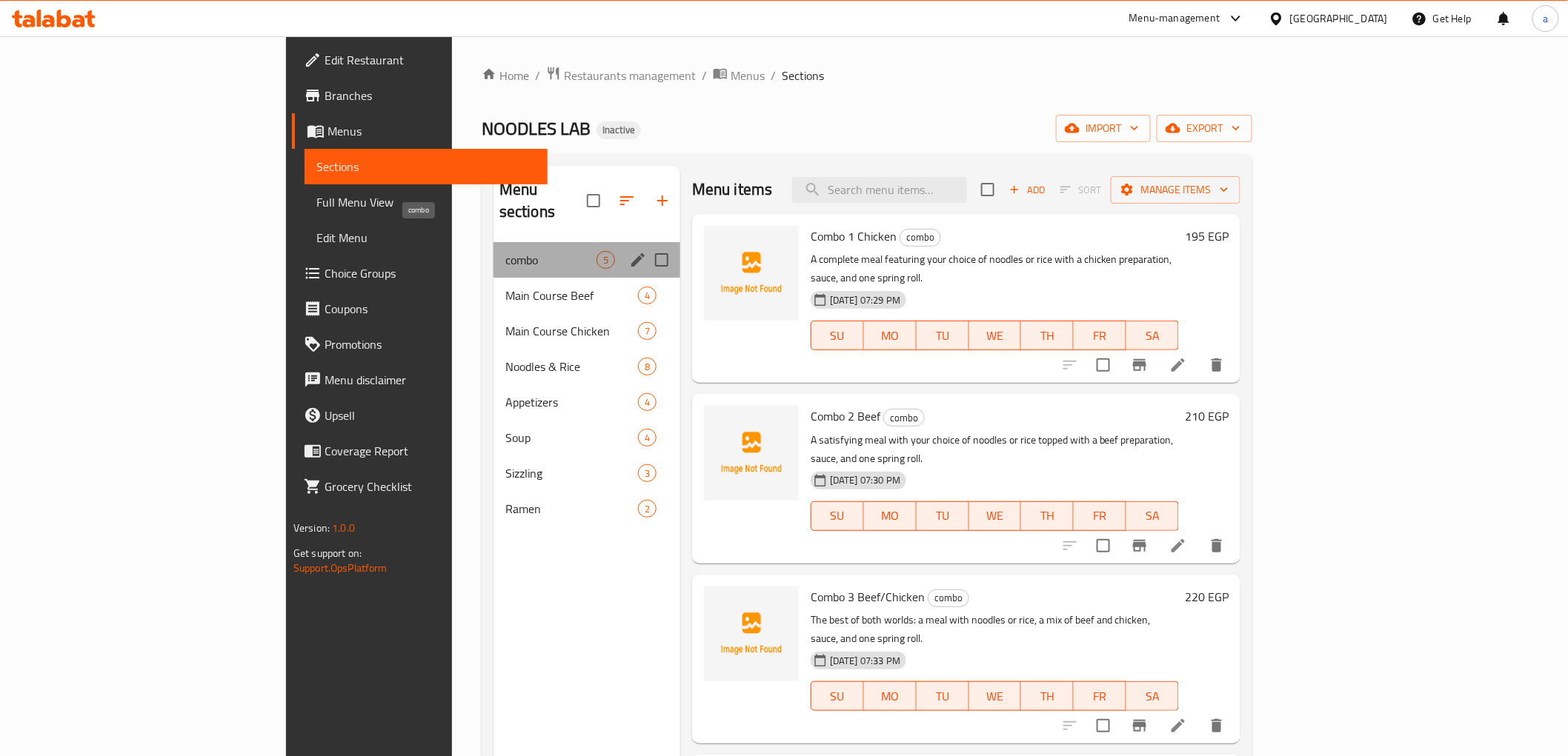
click at [506, 251] on span "combo" at bounding box center [551, 260] width 91 height 17
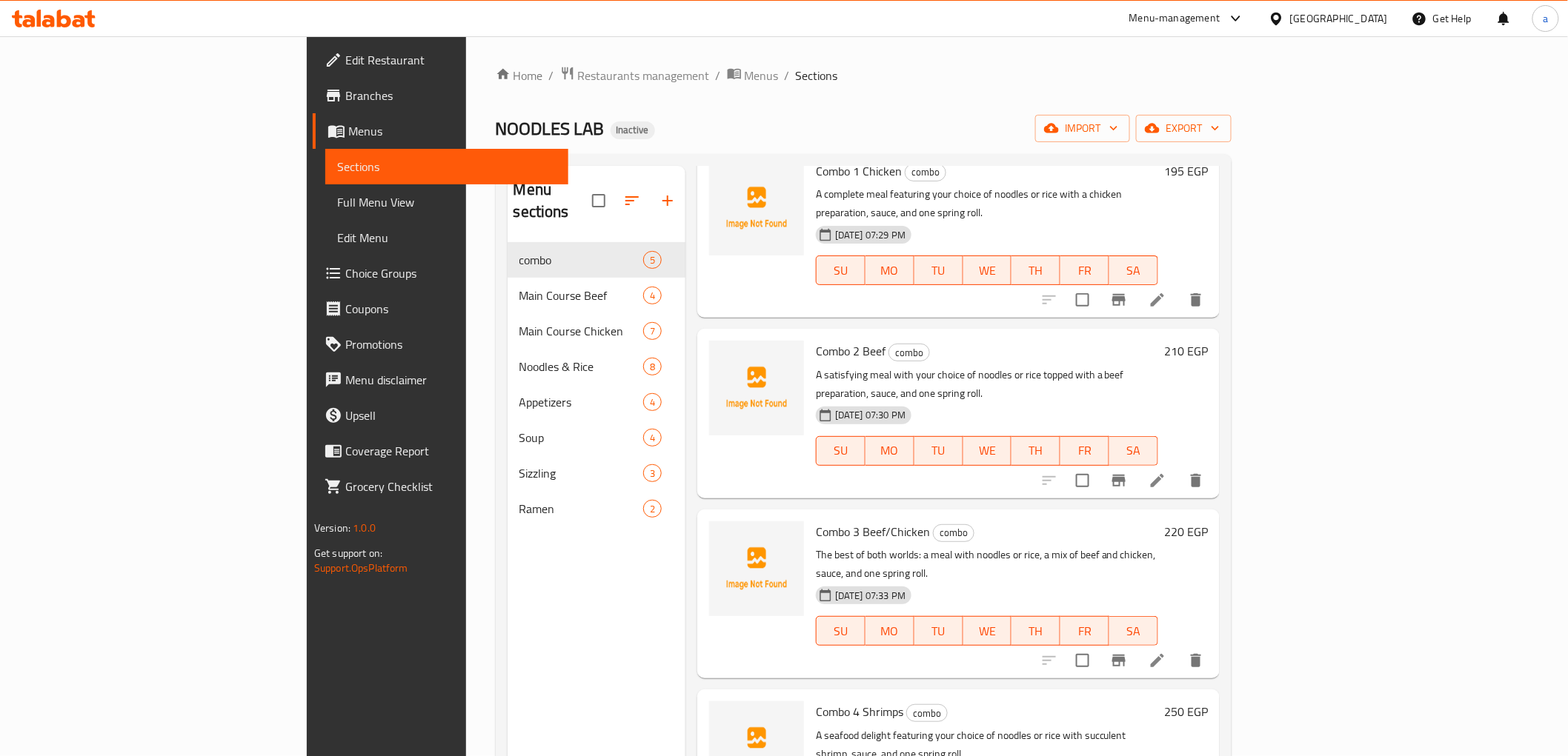
scroll to position [89, 0]
click at [1166, 650] on icon at bounding box center [1157, 659] width 17 height 17
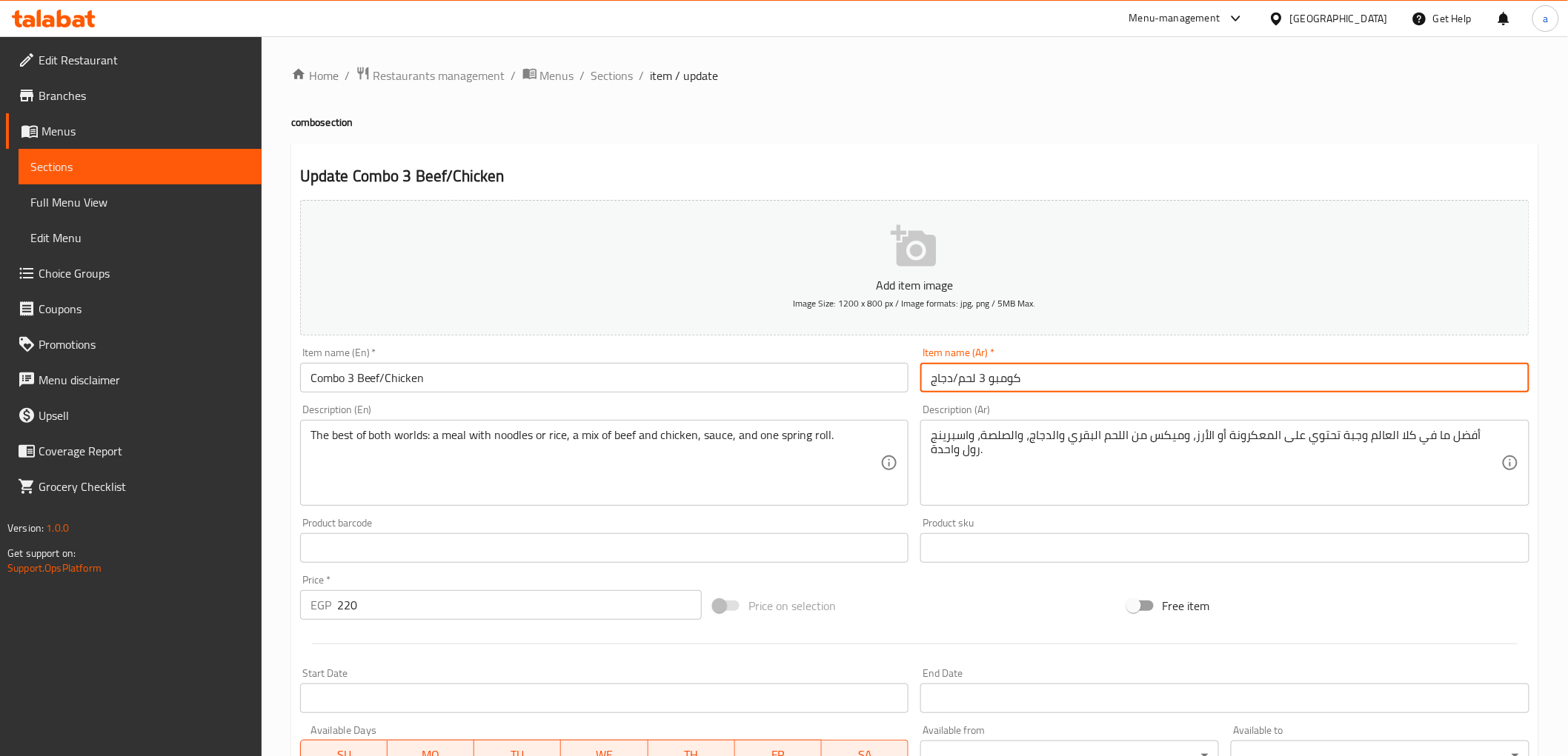
click at [958, 382] on input "كومبو 3 لحم/دجاج" at bounding box center [1225, 377] width 609 height 29
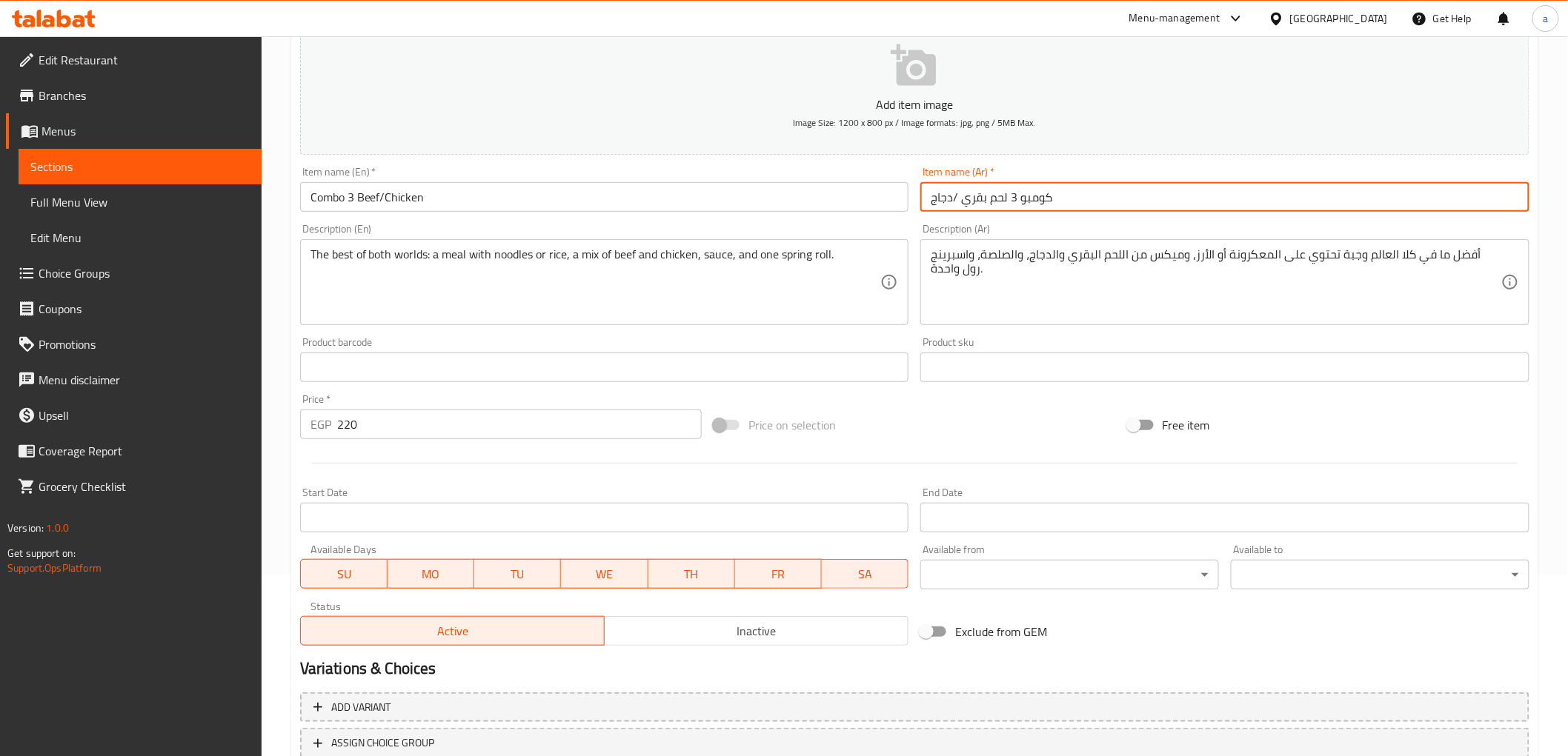
scroll to position [287, 0]
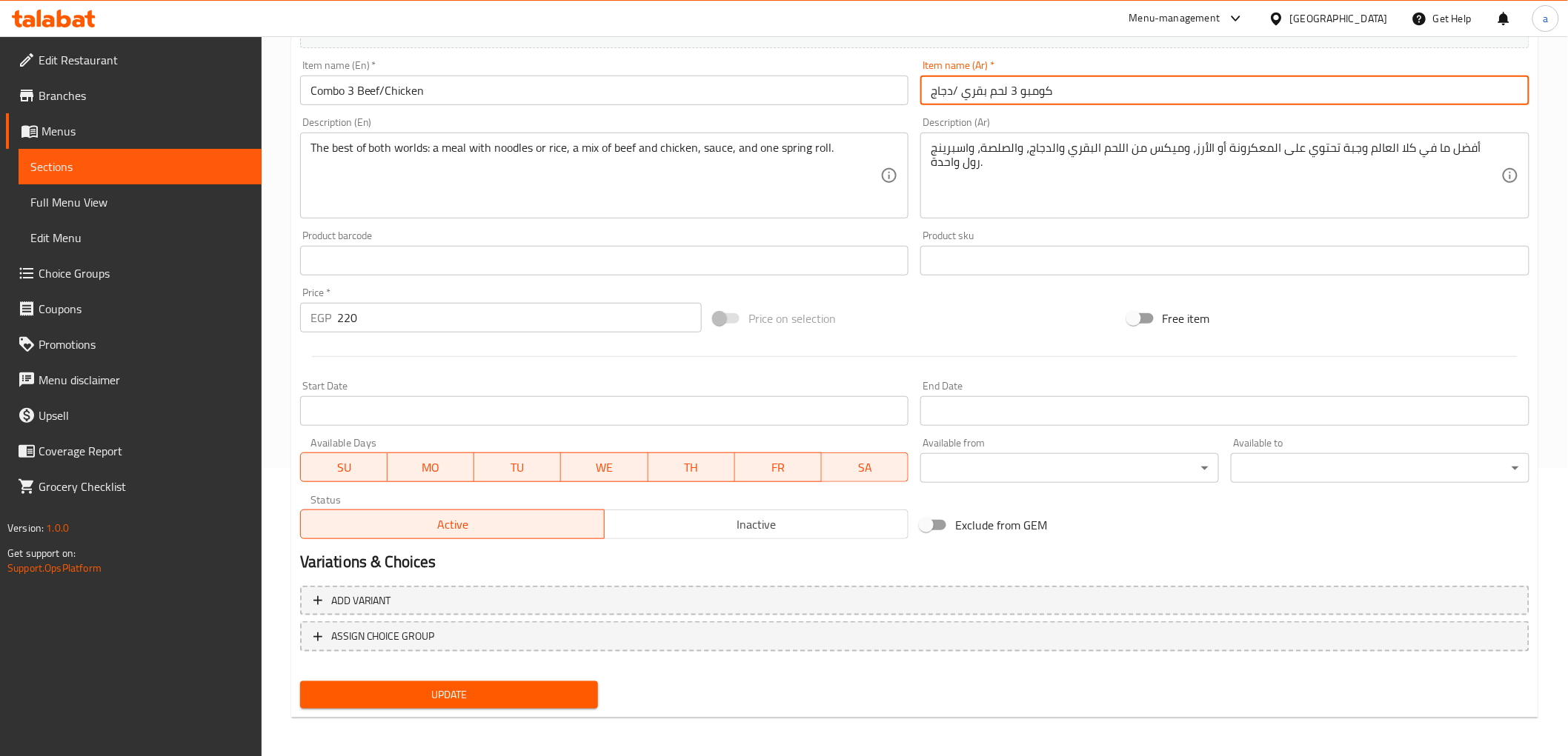
type input "كومبو 3 لحم بقري /دجاج"
click at [451, 687] on span "Update" at bounding box center [449, 694] width 275 height 18
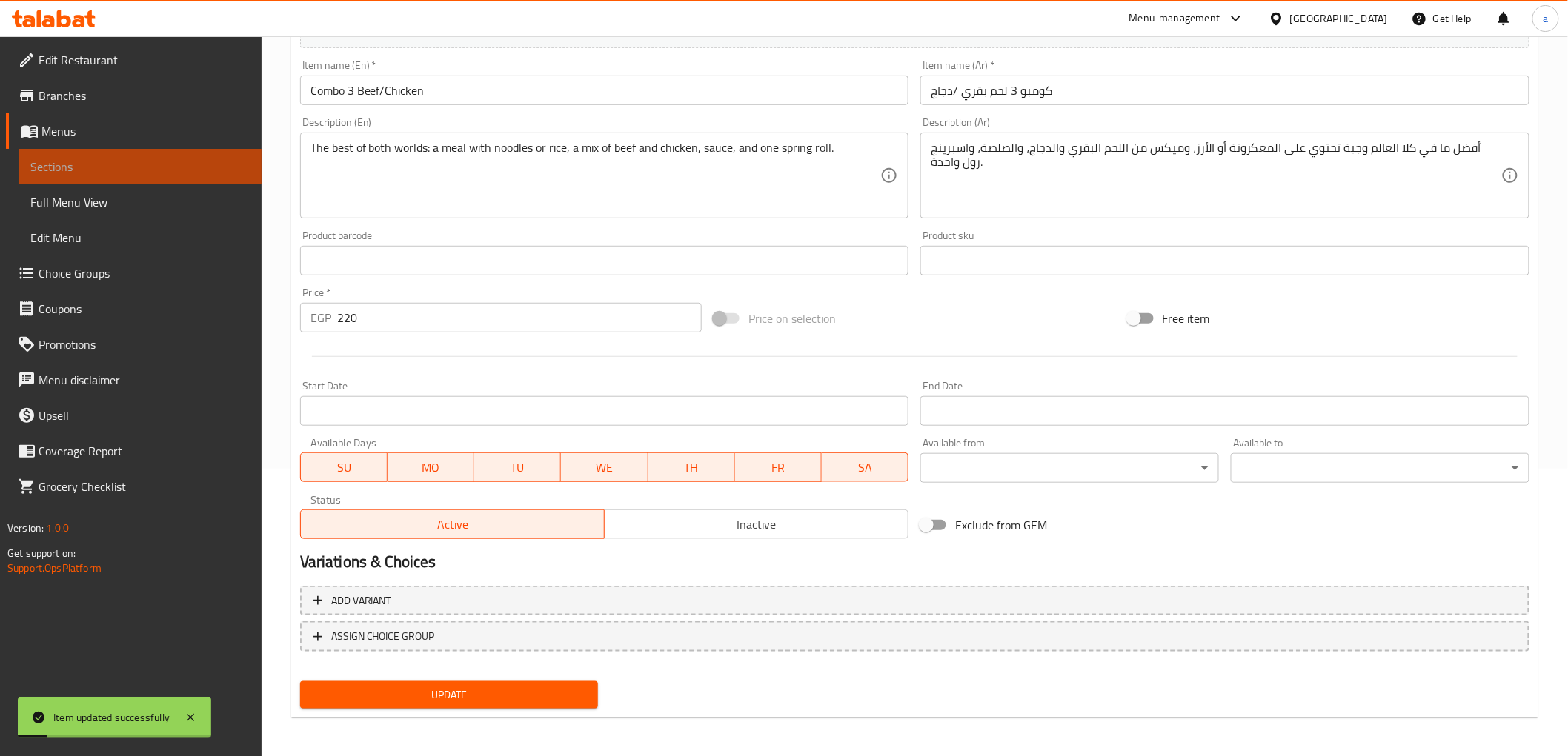
click at [203, 168] on span "Sections" at bounding box center [139, 167] width 219 height 17
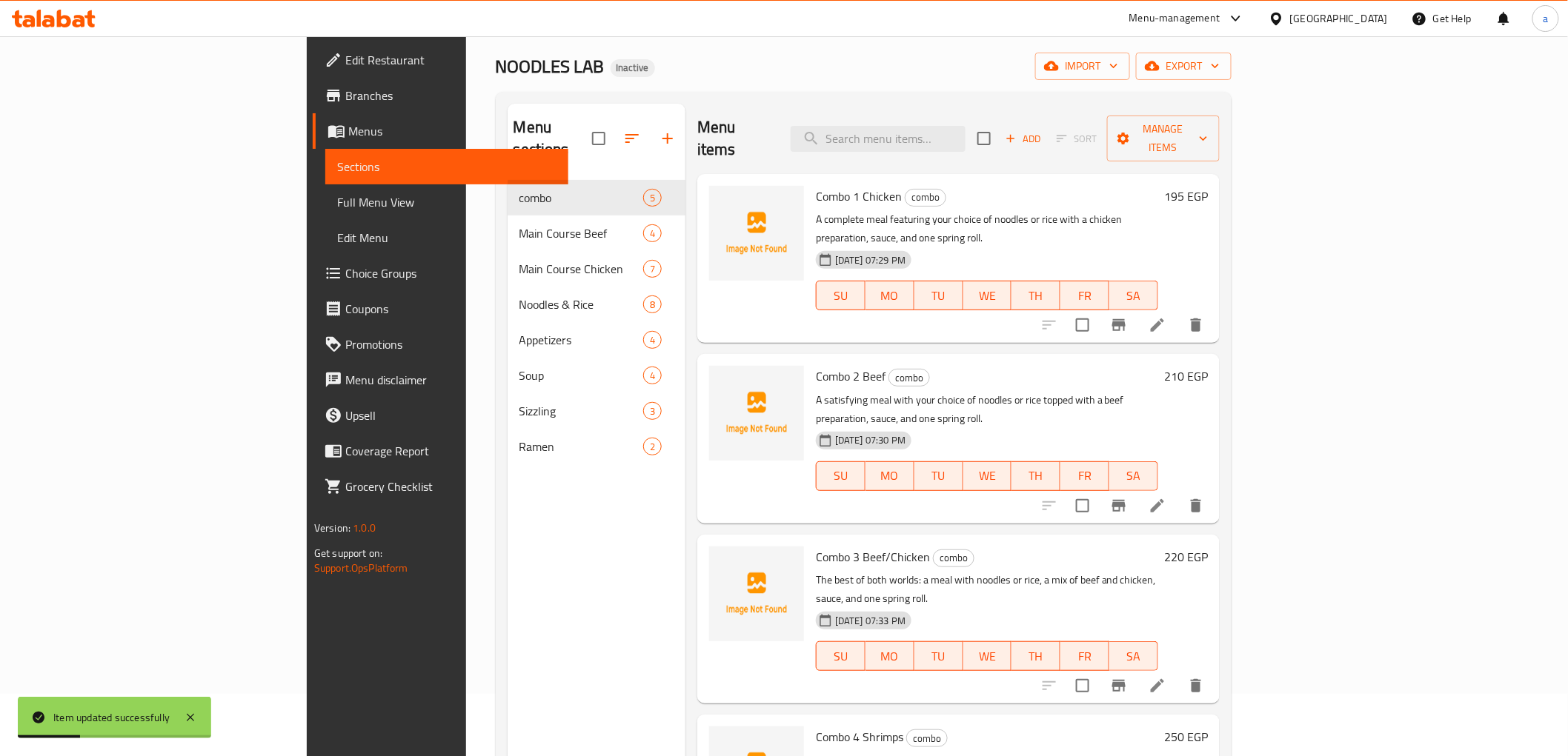
scroll to position [42, 0]
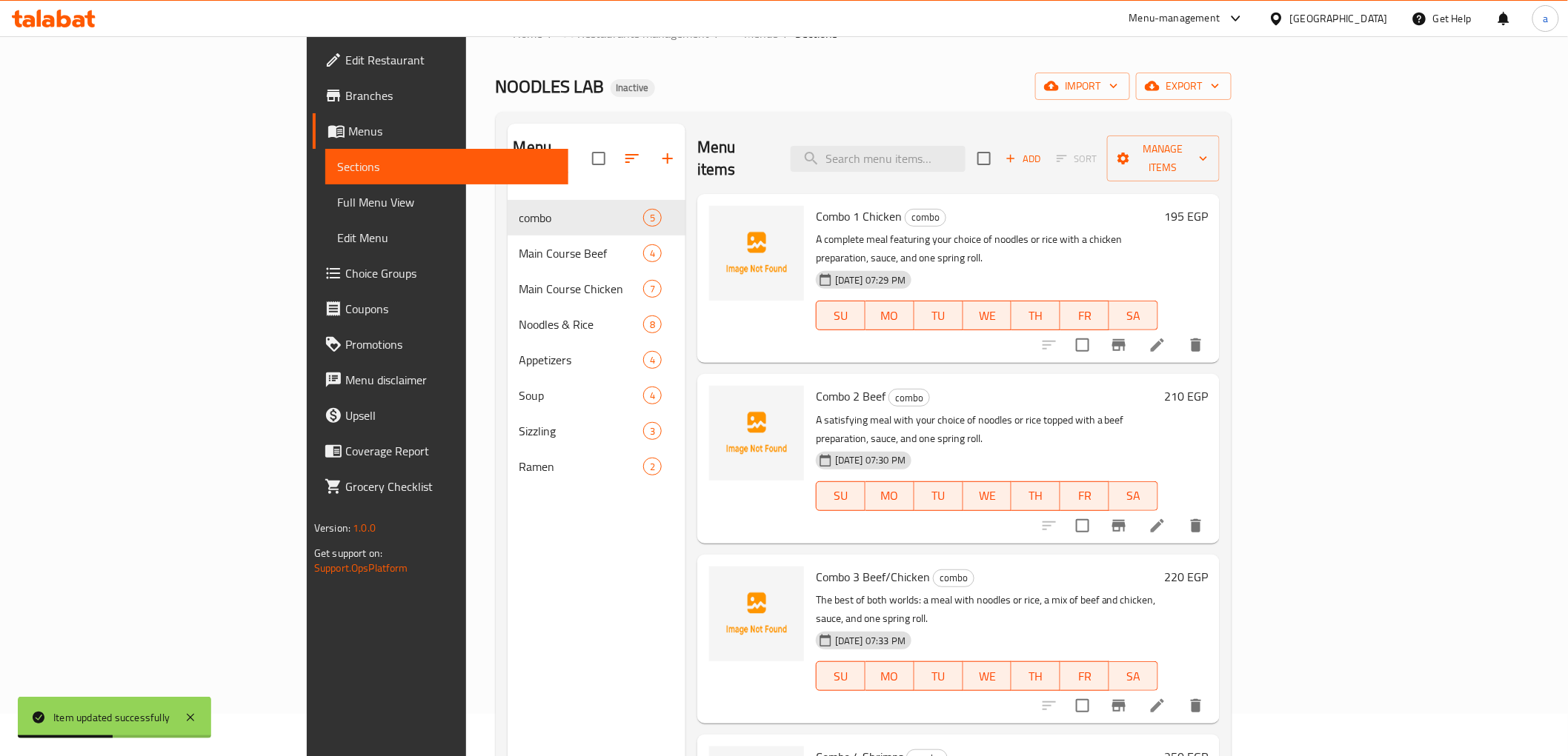
click at [1165, 520] on icon at bounding box center [1157, 526] width 13 height 13
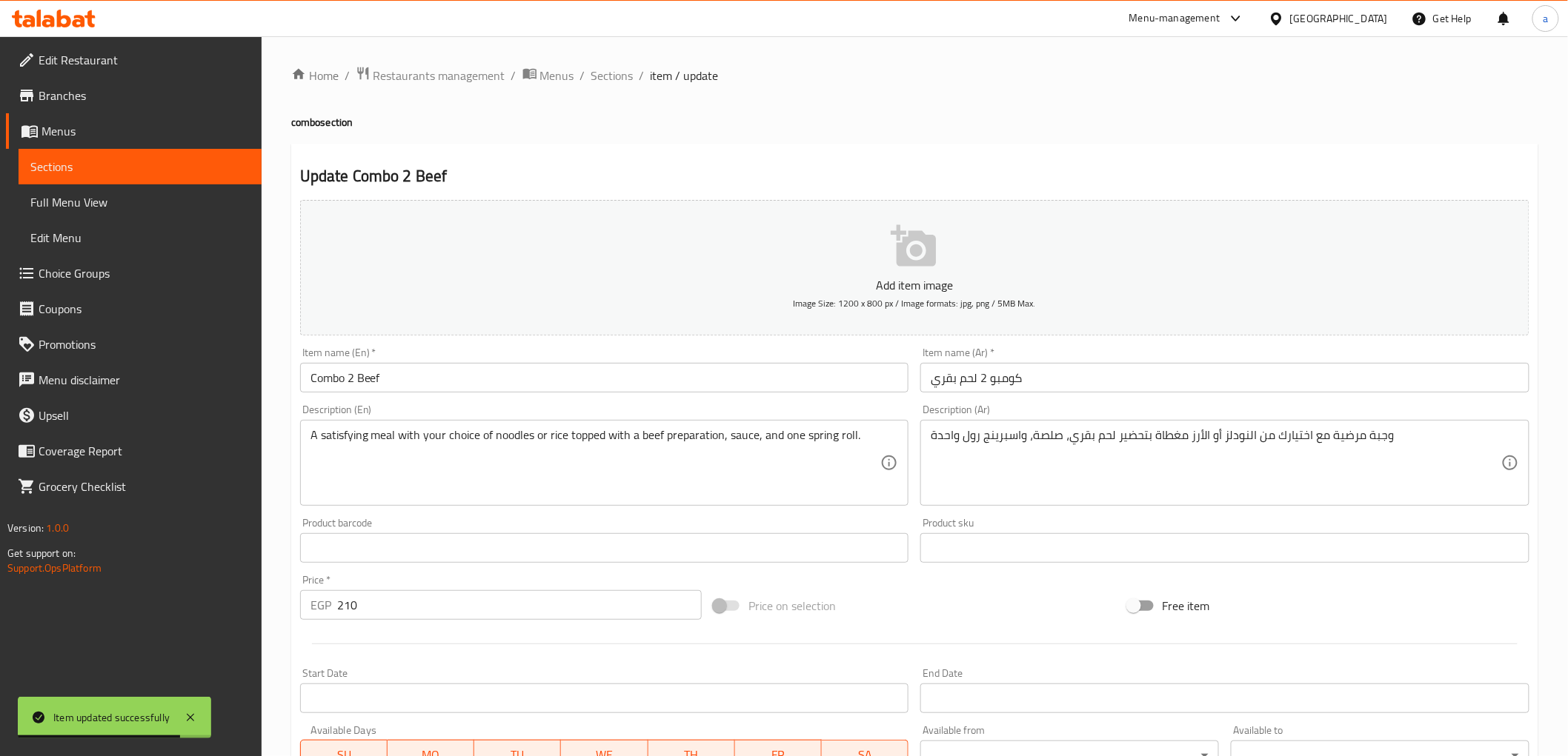
click at [215, 163] on span "Sections" at bounding box center [139, 167] width 219 height 17
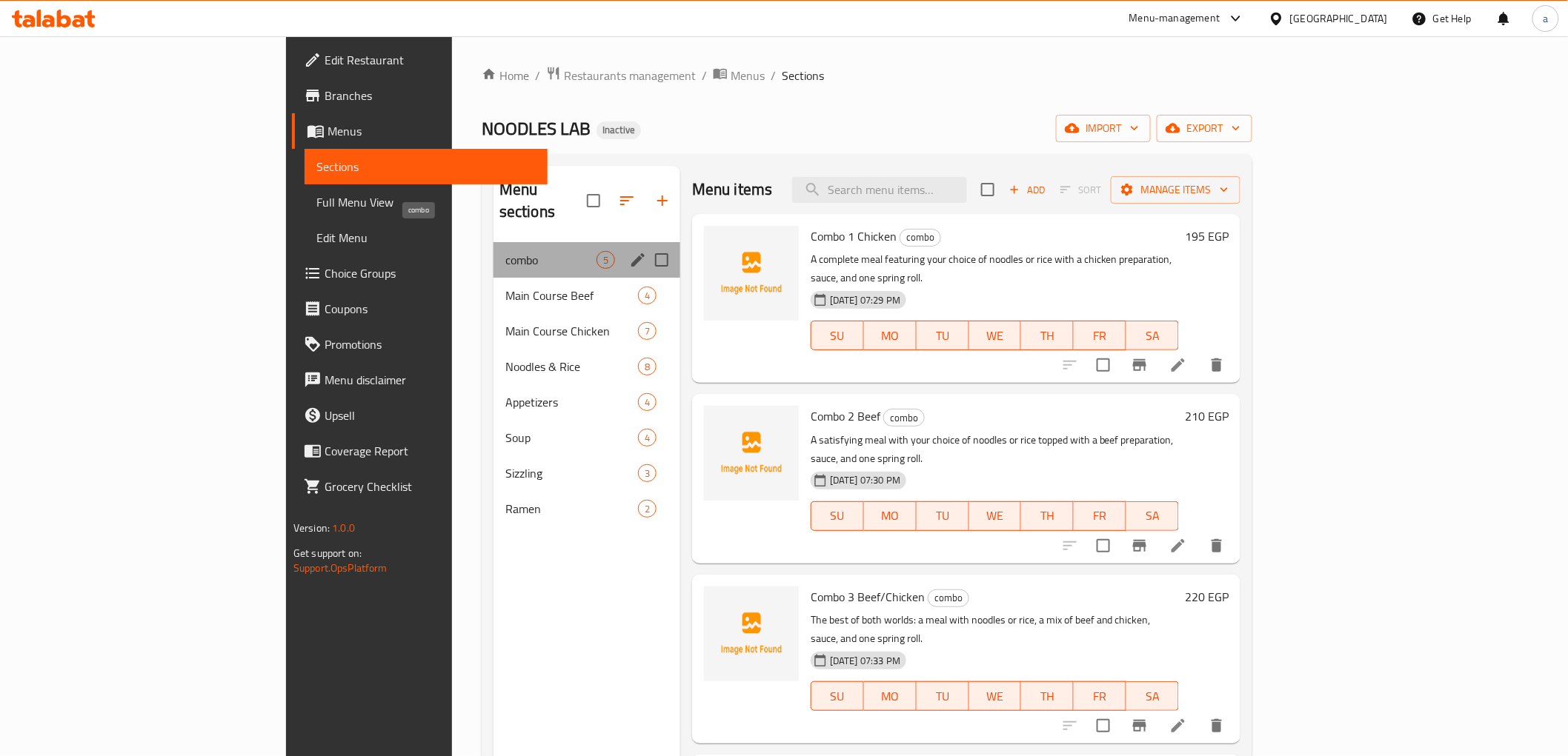
click at [506, 251] on span "combo" at bounding box center [551, 260] width 91 height 17
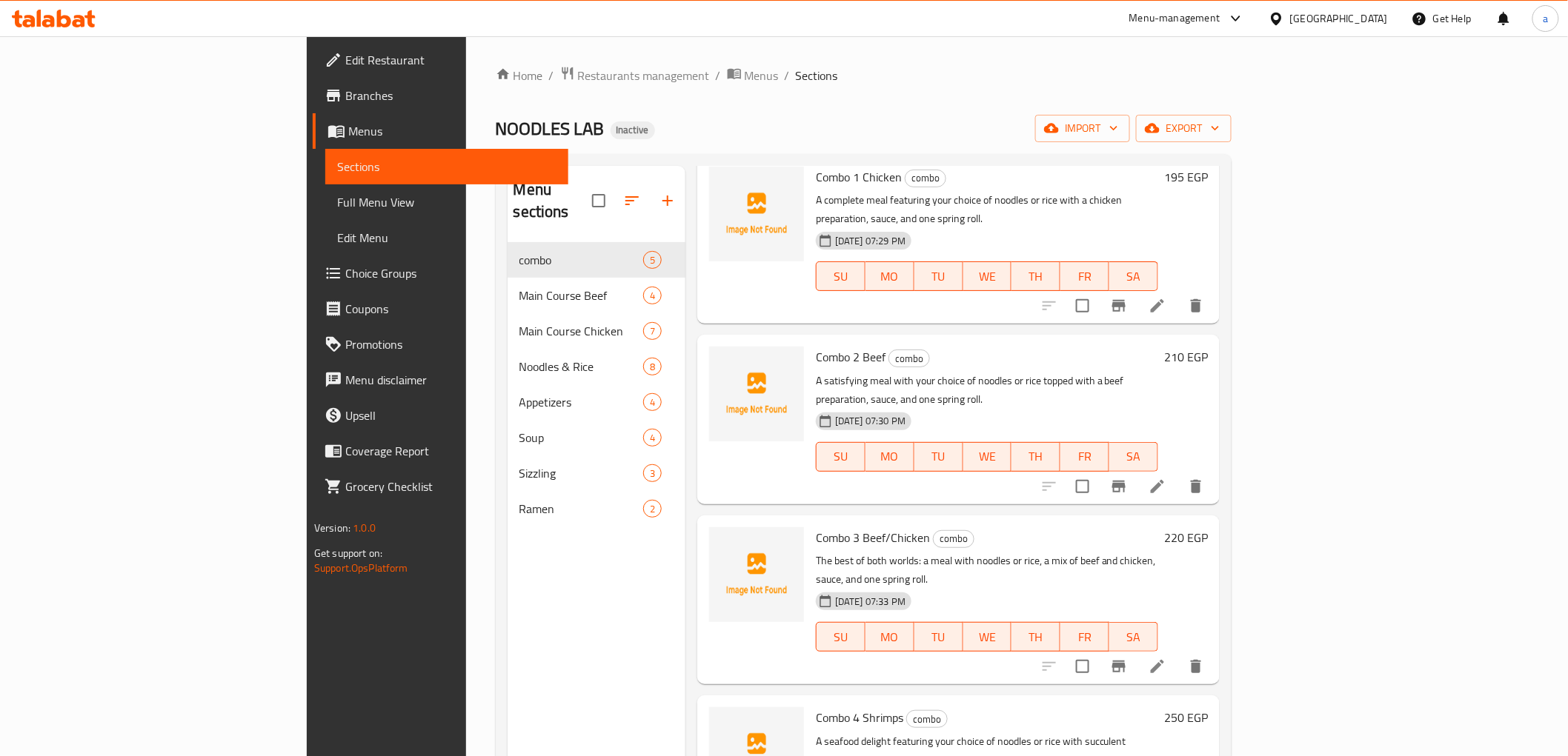
scroll to position [89, 0]
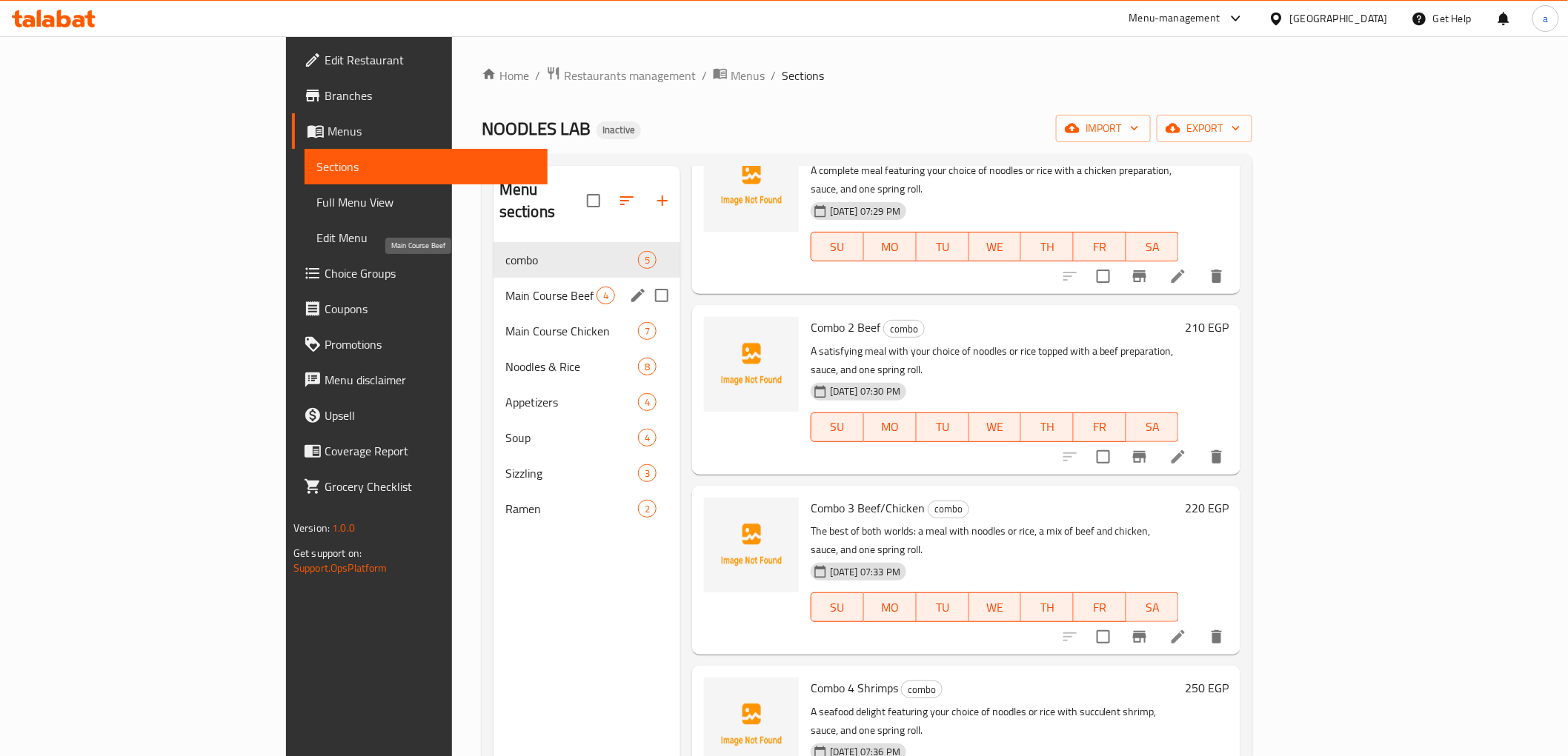
click at [506, 287] on span "Main Course Beef" at bounding box center [551, 296] width 91 height 17
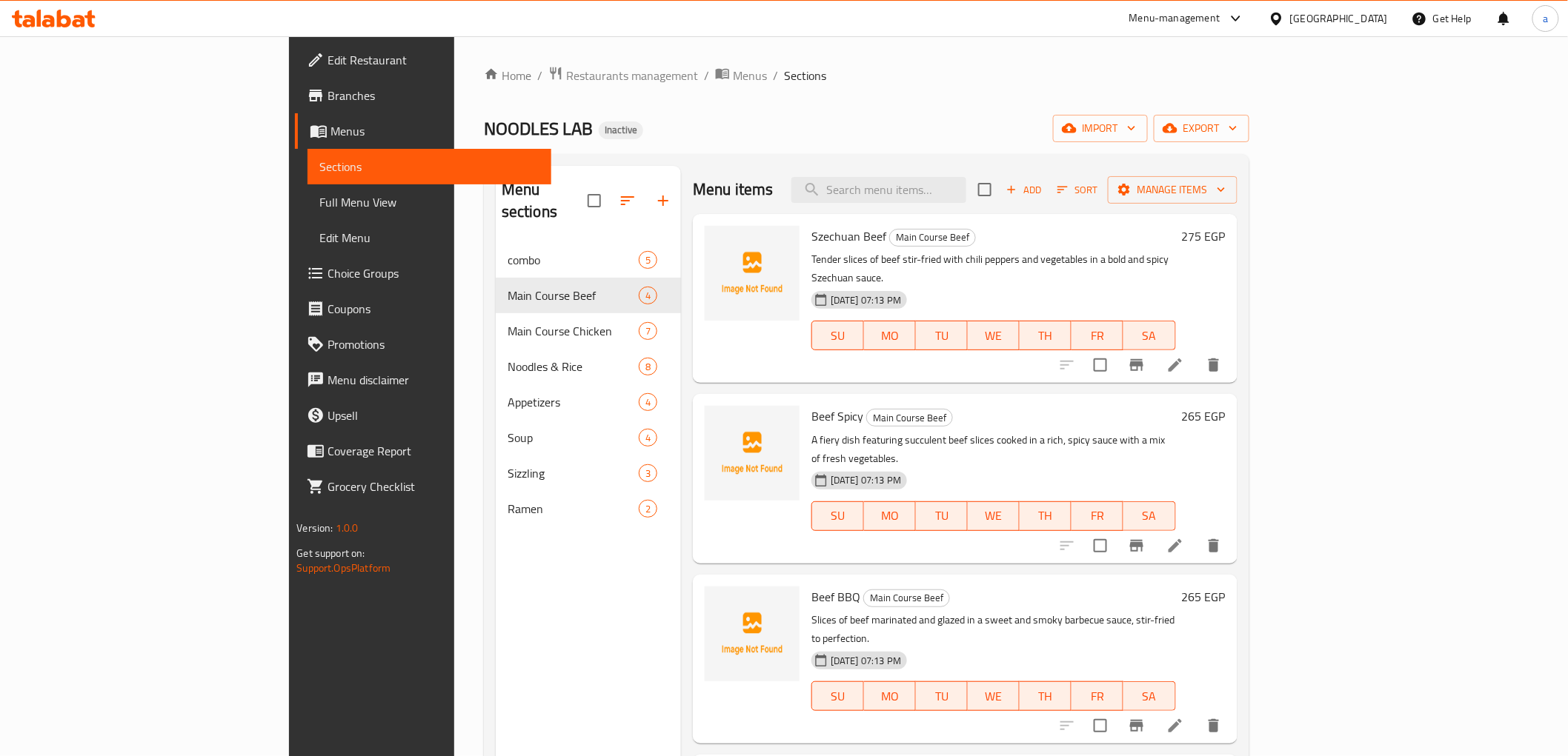
click at [320, 202] on span "Full Menu View" at bounding box center [429, 202] width 219 height 17
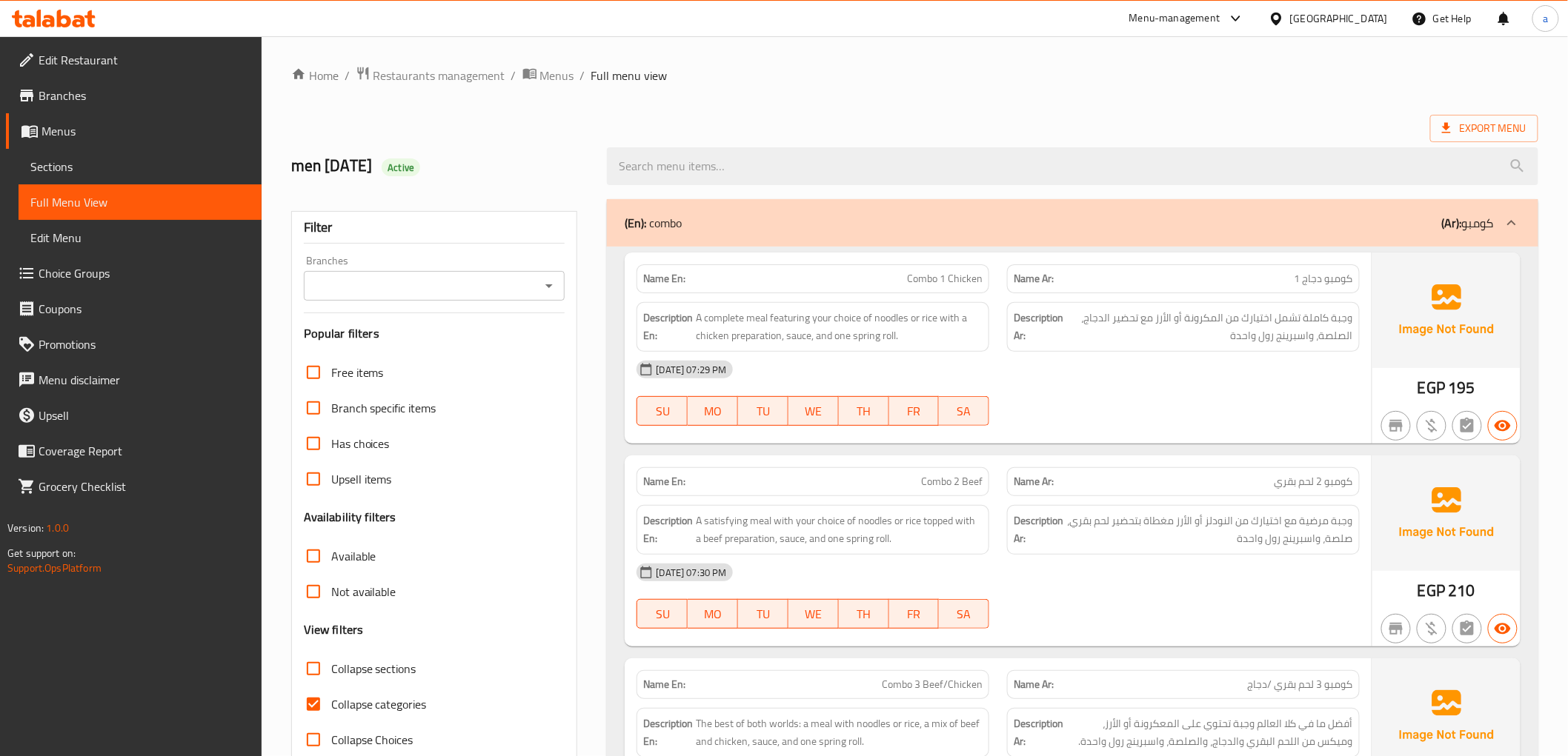
click at [339, 705] on span "Collapse categories" at bounding box center [379, 705] width 96 height 17
click at [331, 705] on input "Collapse categories" at bounding box center [313, 704] width 36 height 36
checkbox input "false"
click at [1488, 127] on span "Export Menu" at bounding box center [1484, 128] width 85 height 18
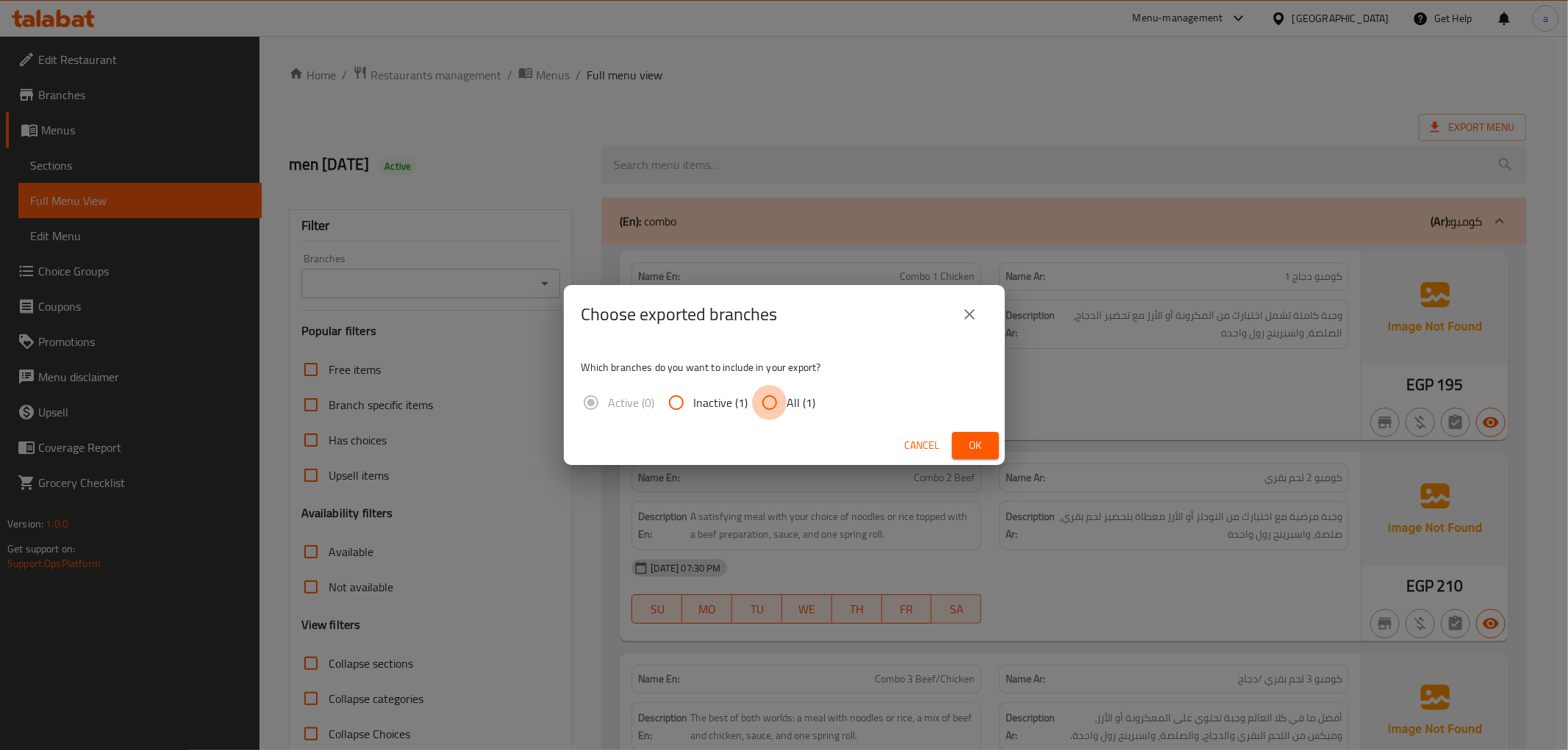
click at [768, 407] on input "All (1)" at bounding box center [769, 402] width 35 height 35
radio input "true"
click at [991, 439] on button "Ok" at bounding box center [975, 446] width 47 height 27
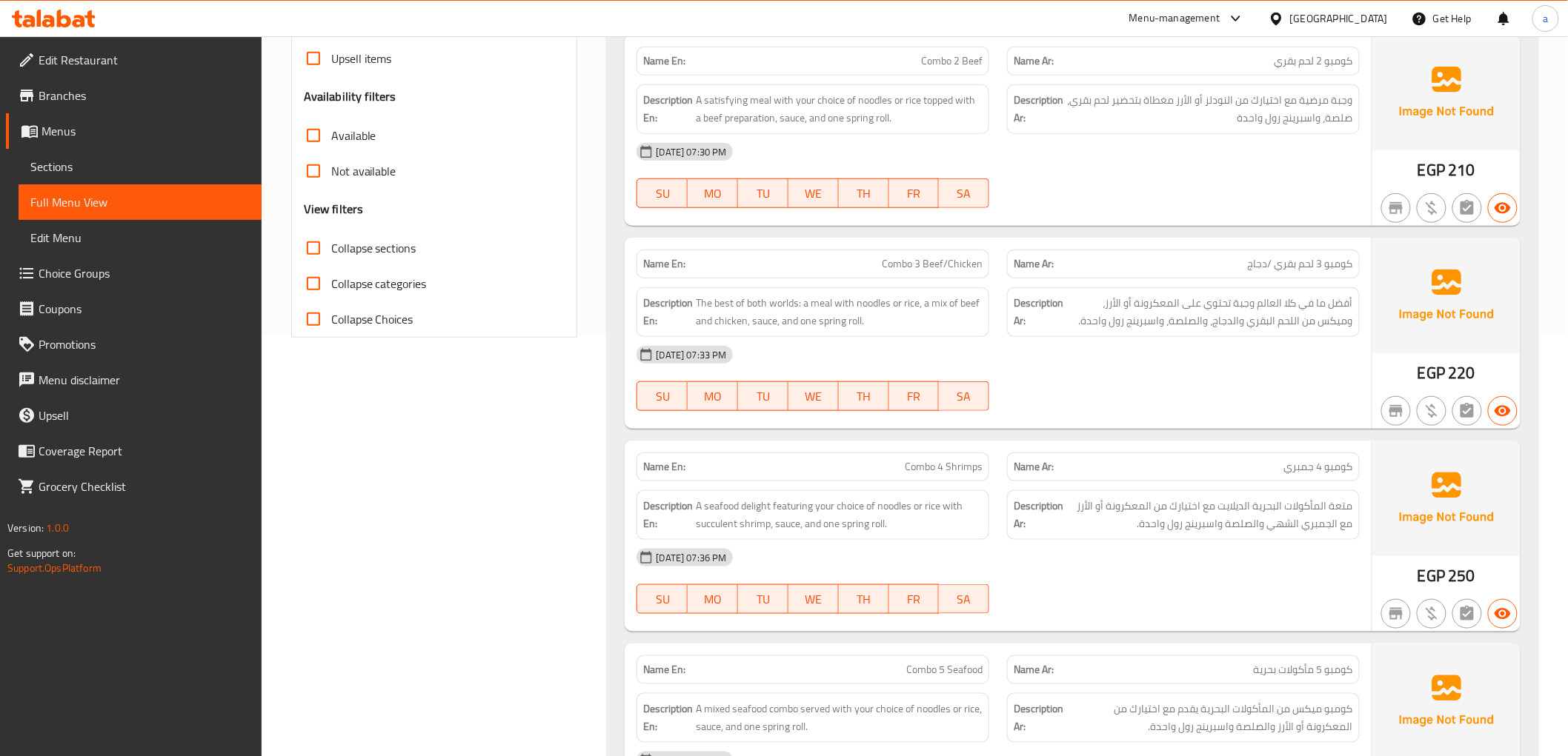
scroll to position [247, 0]
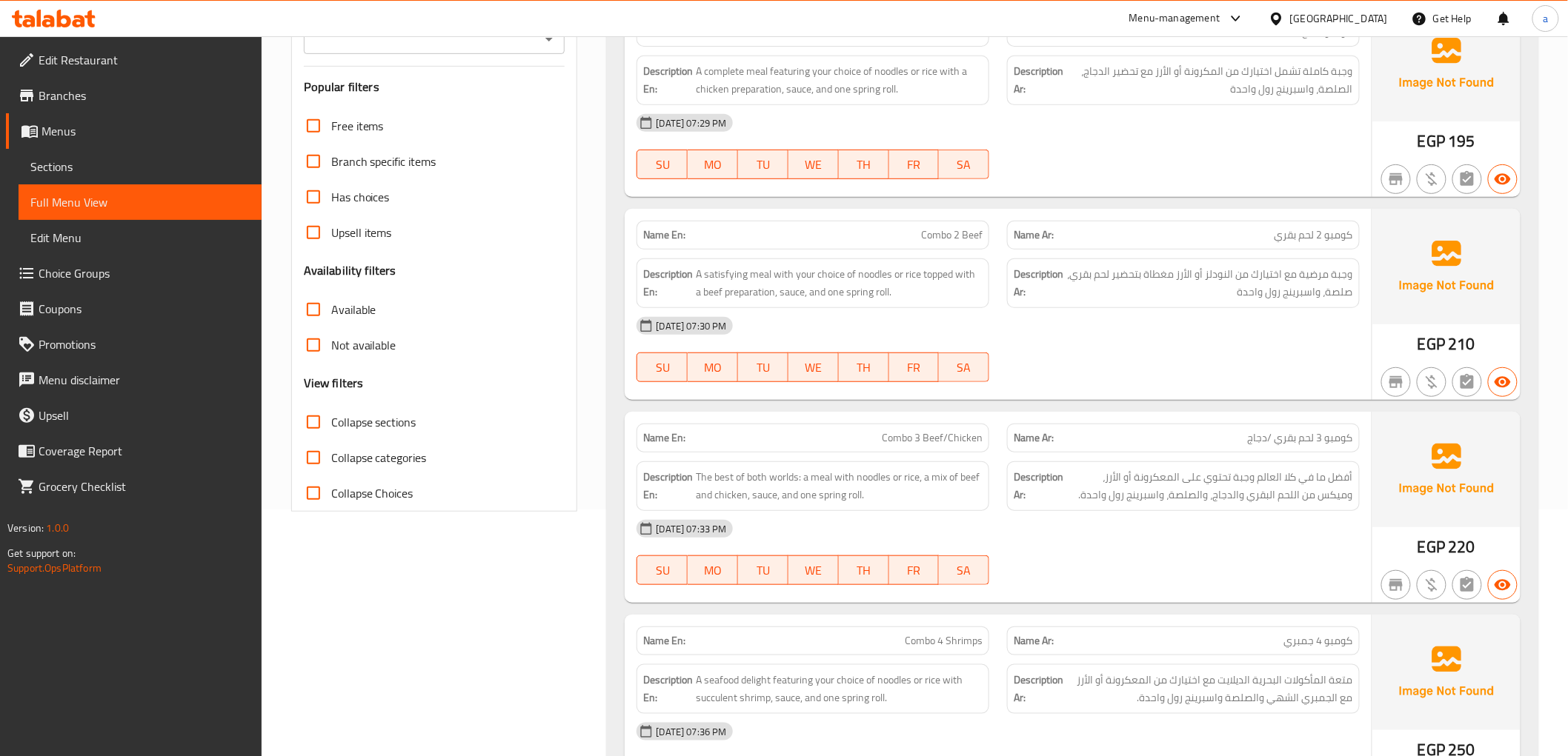
drag, startPoint x: 314, startPoint y: 432, endPoint x: 407, endPoint y: 432, distance: 93.0
click at [313, 432] on input "Collapse sections" at bounding box center [313, 421] width 36 height 36
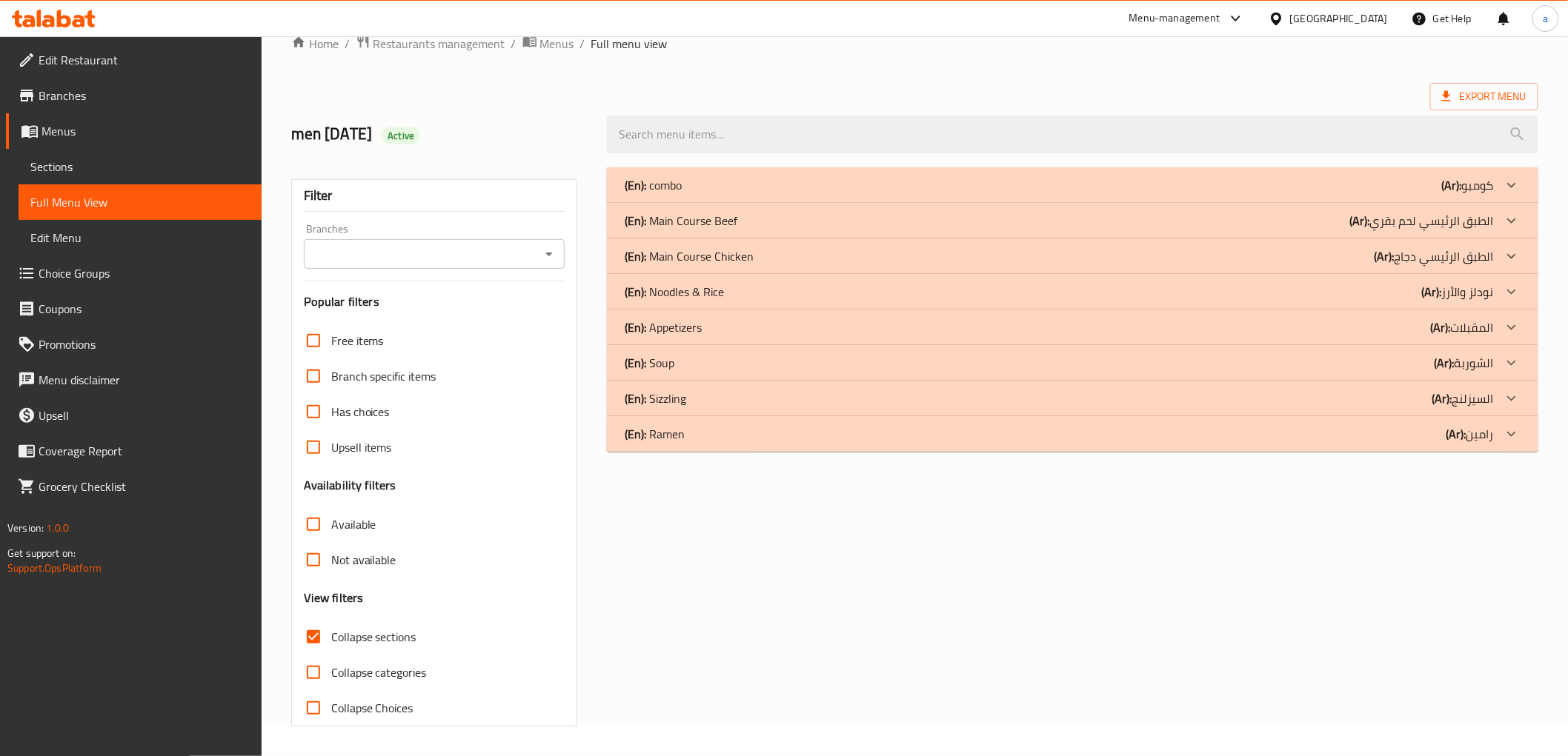
scroll to position [32, 0]
click at [1519, 217] on icon at bounding box center [1512, 221] width 17 height 17
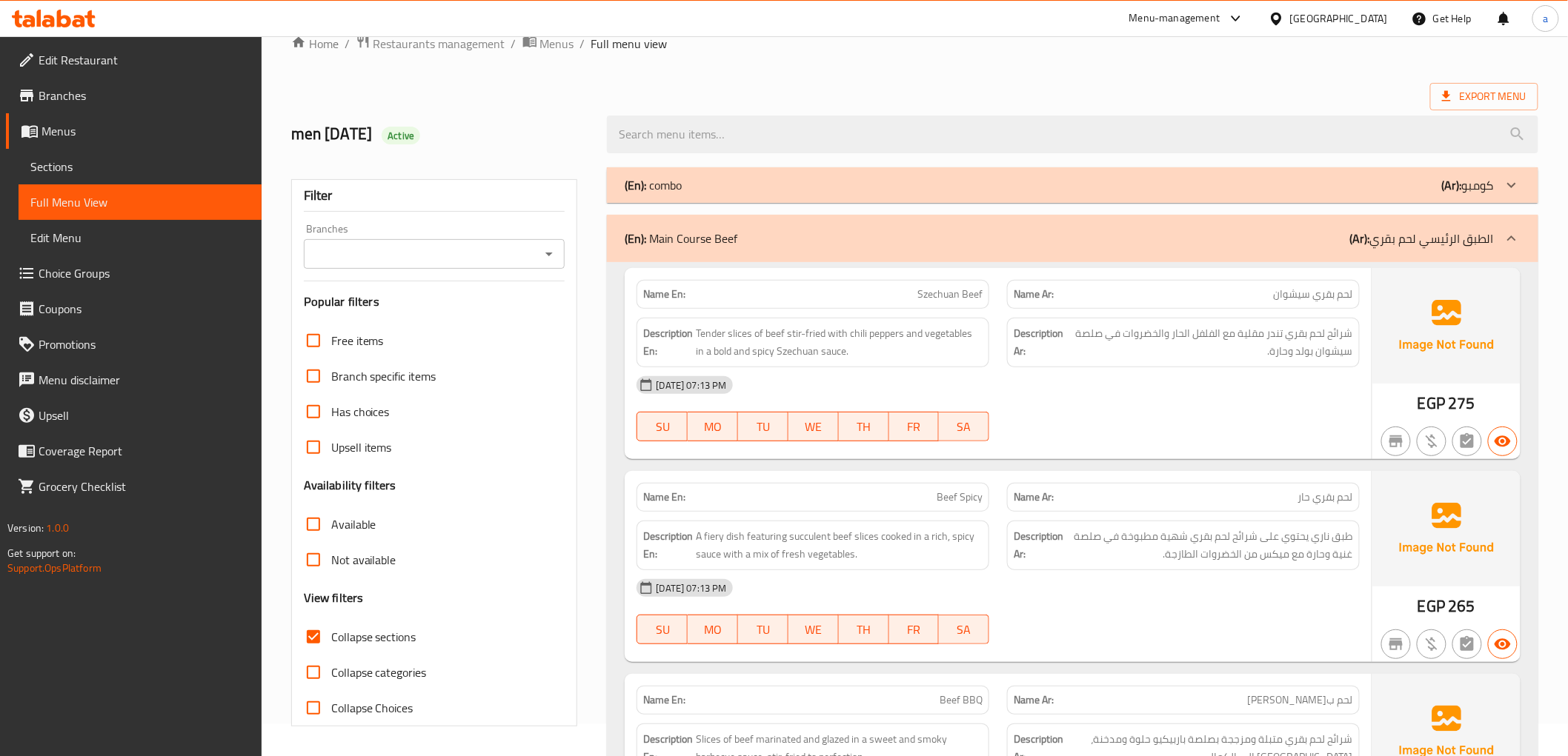
click at [863, 75] on div "Home / Restaurants management / Menus / Full menu view Export Menu men 12/10/20…" at bounding box center [915, 679] width 1248 height 1289
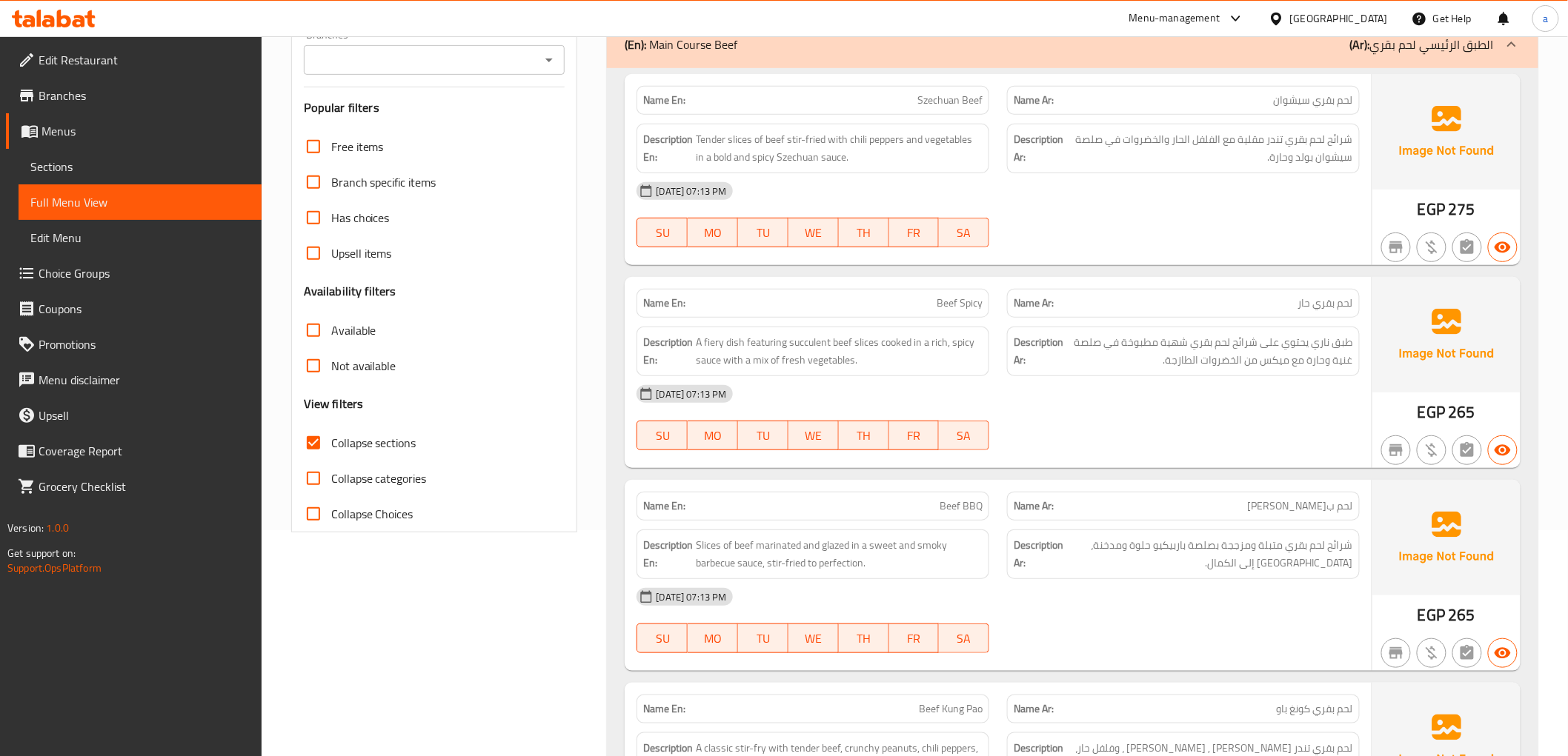
scroll to position [196, 0]
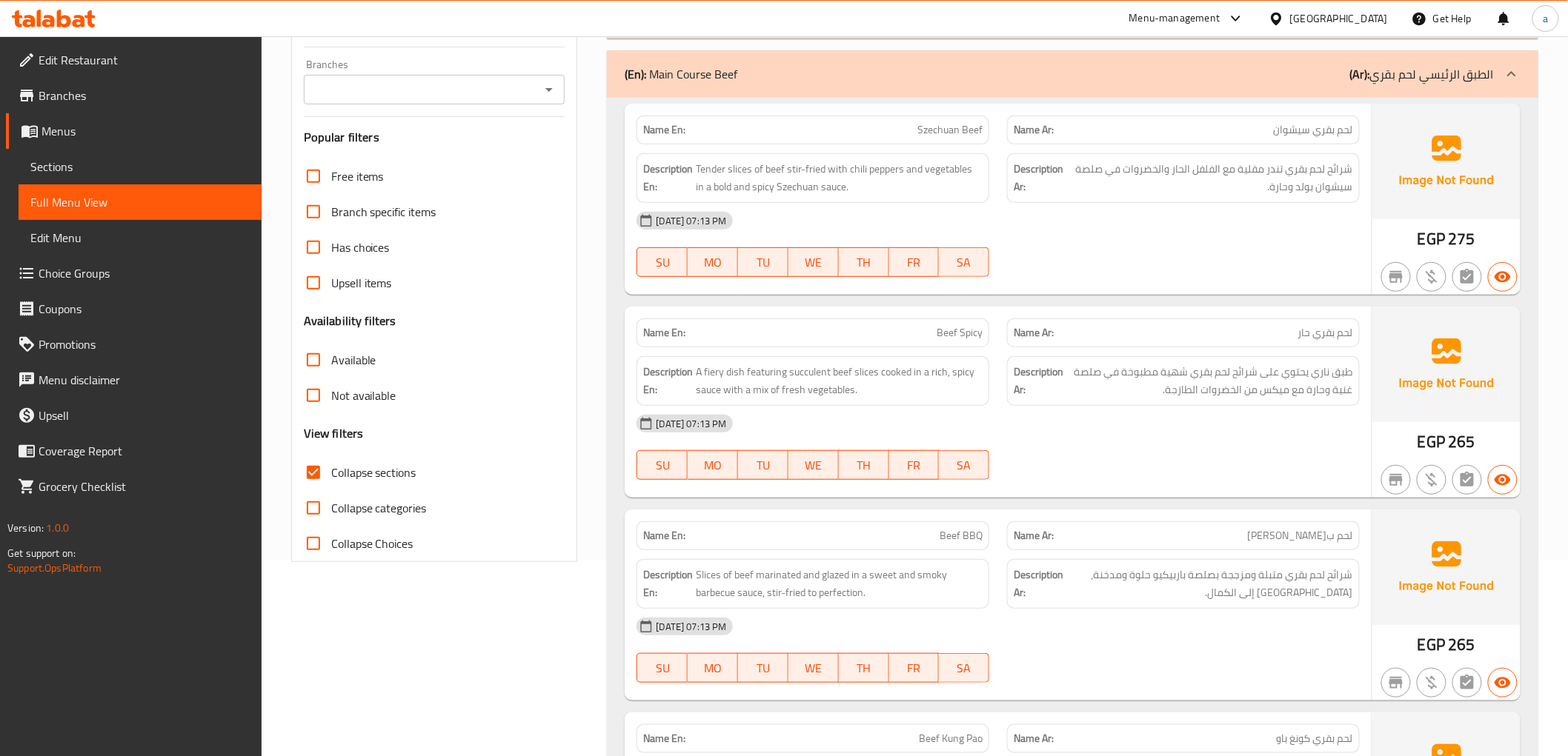
click at [398, 471] on span "Collapse sections" at bounding box center [374, 472] width 85 height 17
click at [331, 471] on input "Collapse sections" at bounding box center [313, 472] width 36 height 36
checkbox input "false"
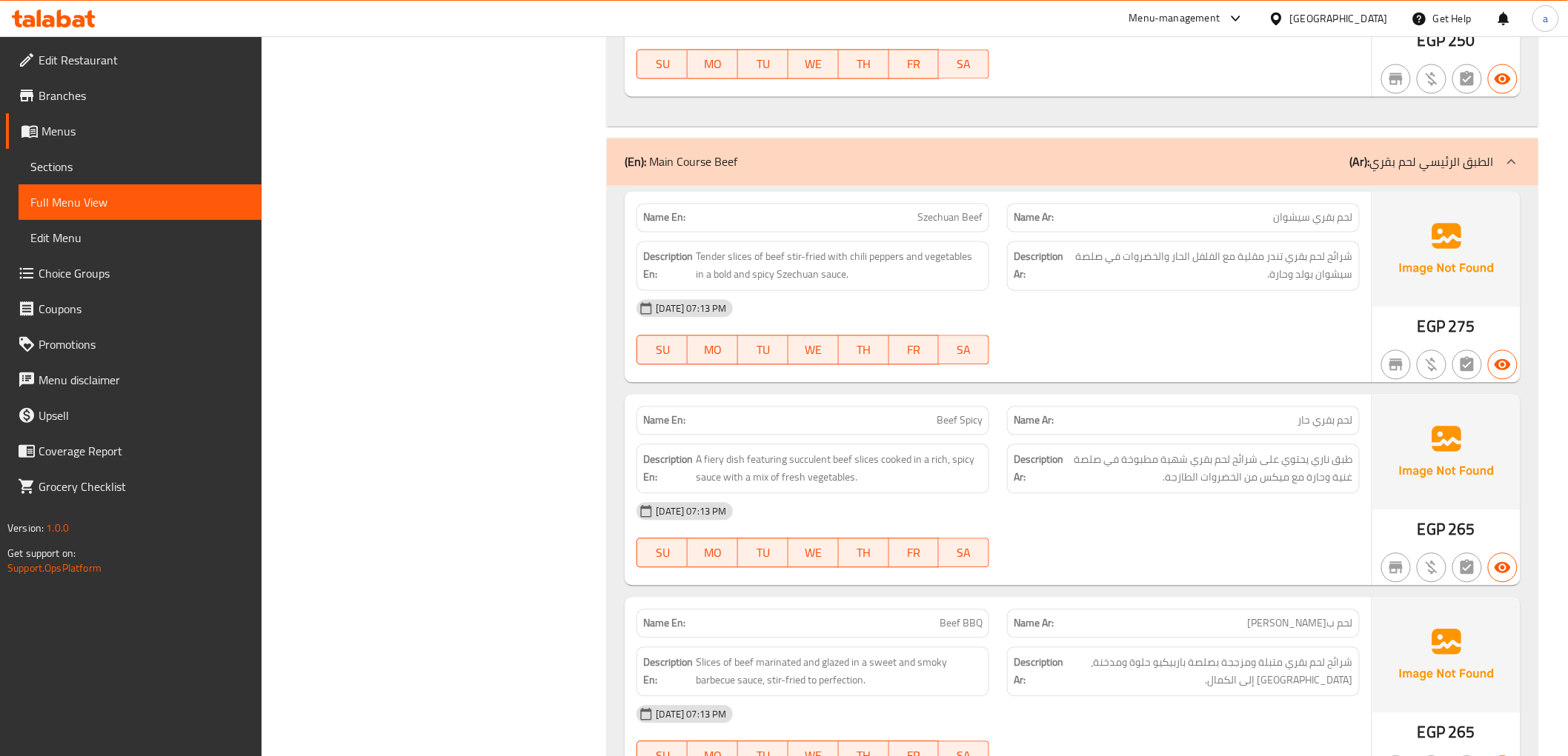
scroll to position [1234, 0]
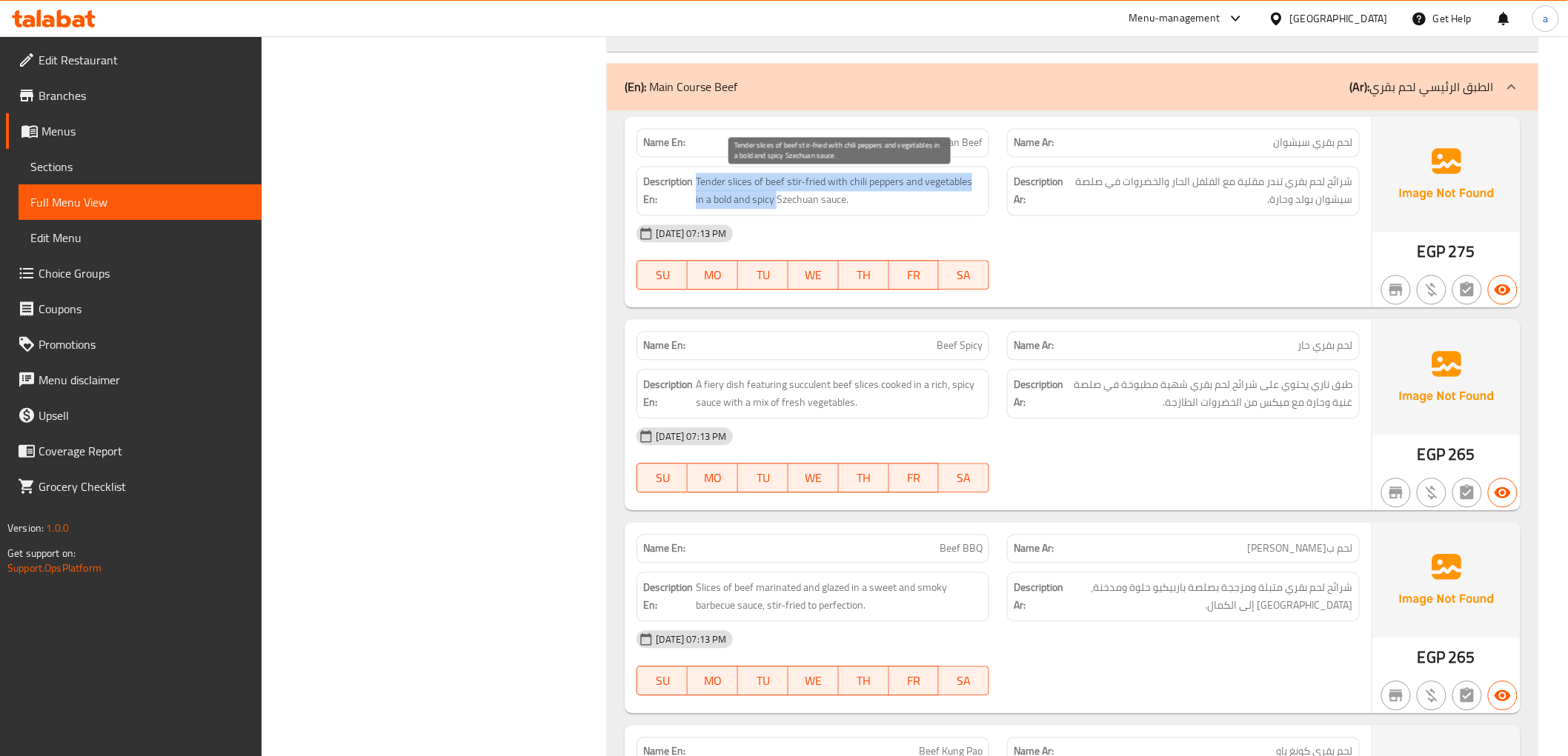
drag, startPoint x: 708, startPoint y: 205, endPoint x: 767, endPoint y: 205, distance: 59.0
click at [767, 205] on h6 "Description En: Tender slices of beef stir-fried with chili peppers and vegetab…" at bounding box center [812, 191] width 339 height 36
click at [767, 205] on span "Tender slices of beef stir-fried with chili peppers and vegetables in a bold an…" at bounding box center [839, 191] width 287 height 36
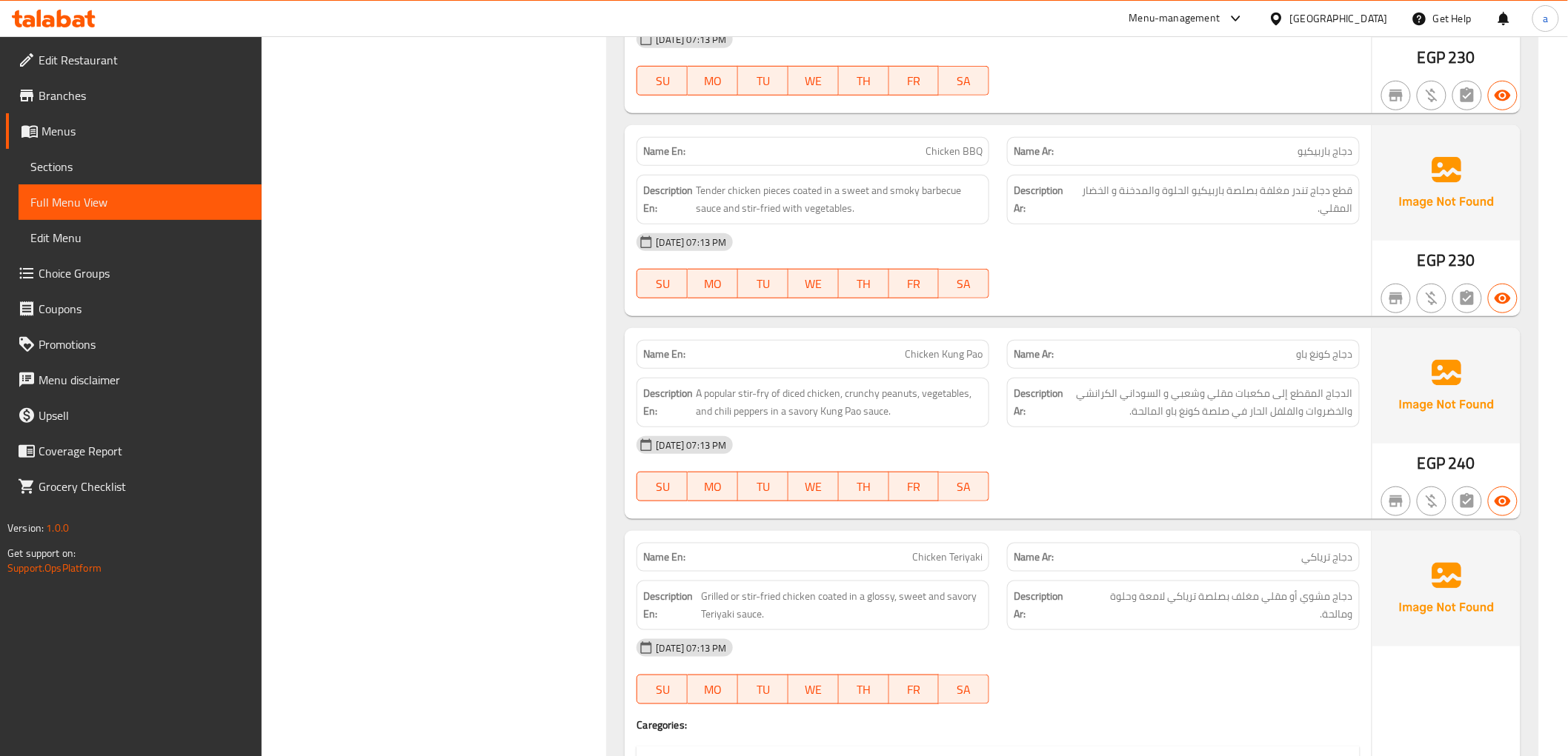
scroll to position [2551, 0]
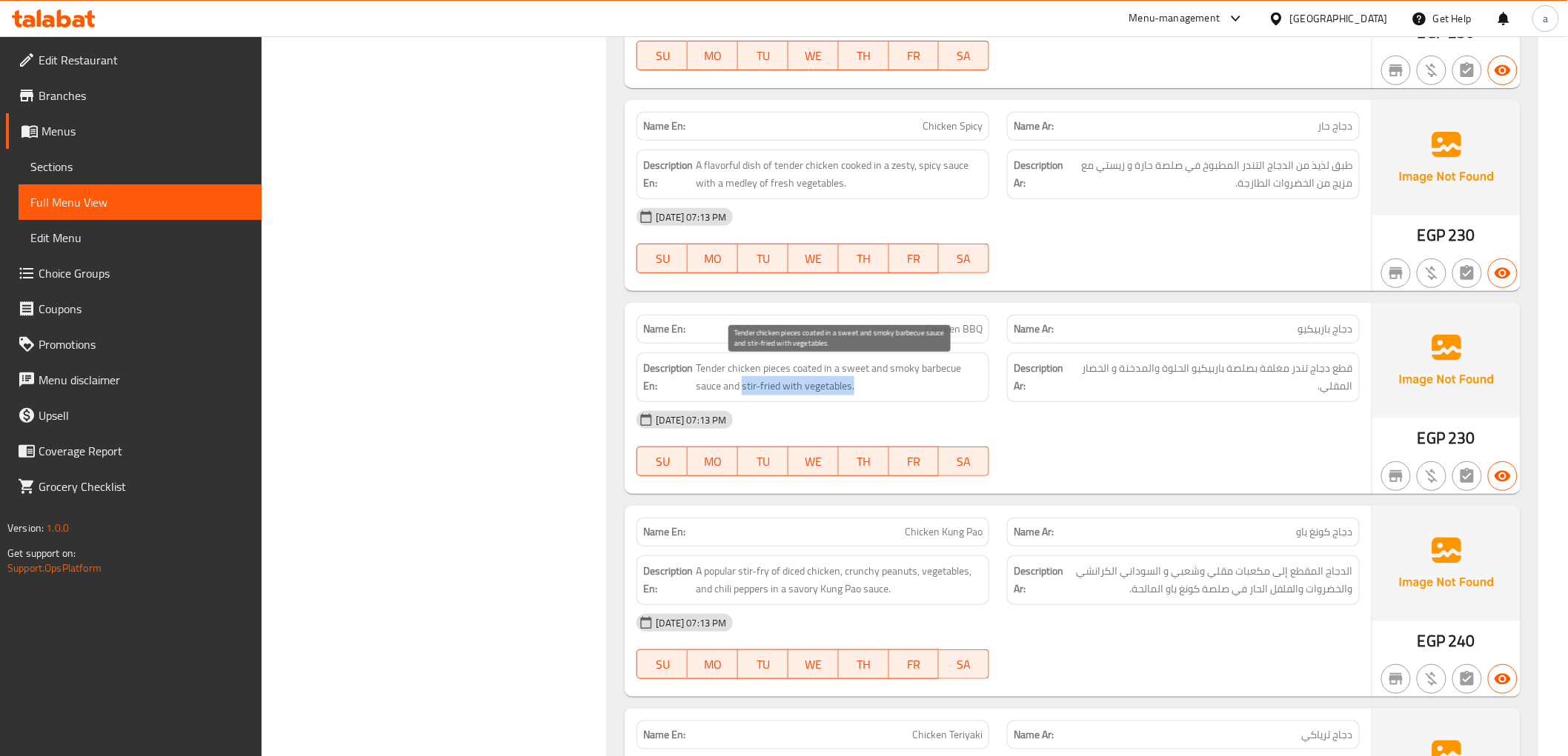
drag, startPoint x: 742, startPoint y: 391, endPoint x: 858, endPoint y: 395, distance: 116.1
click at [858, 395] on span "Tender chicken pieces coated in a sweet and smoky barbecue sauce and stir-fried…" at bounding box center [839, 377] width 287 height 36
drag, startPoint x: 728, startPoint y: 373, endPoint x: 760, endPoint y: 370, distance: 32.1
click at [760, 370] on span "Tender chicken pieces coated in a sweet and smoky barbecue sauce and stir-fried…" at bounding box center [839, 377] width 287 height 36
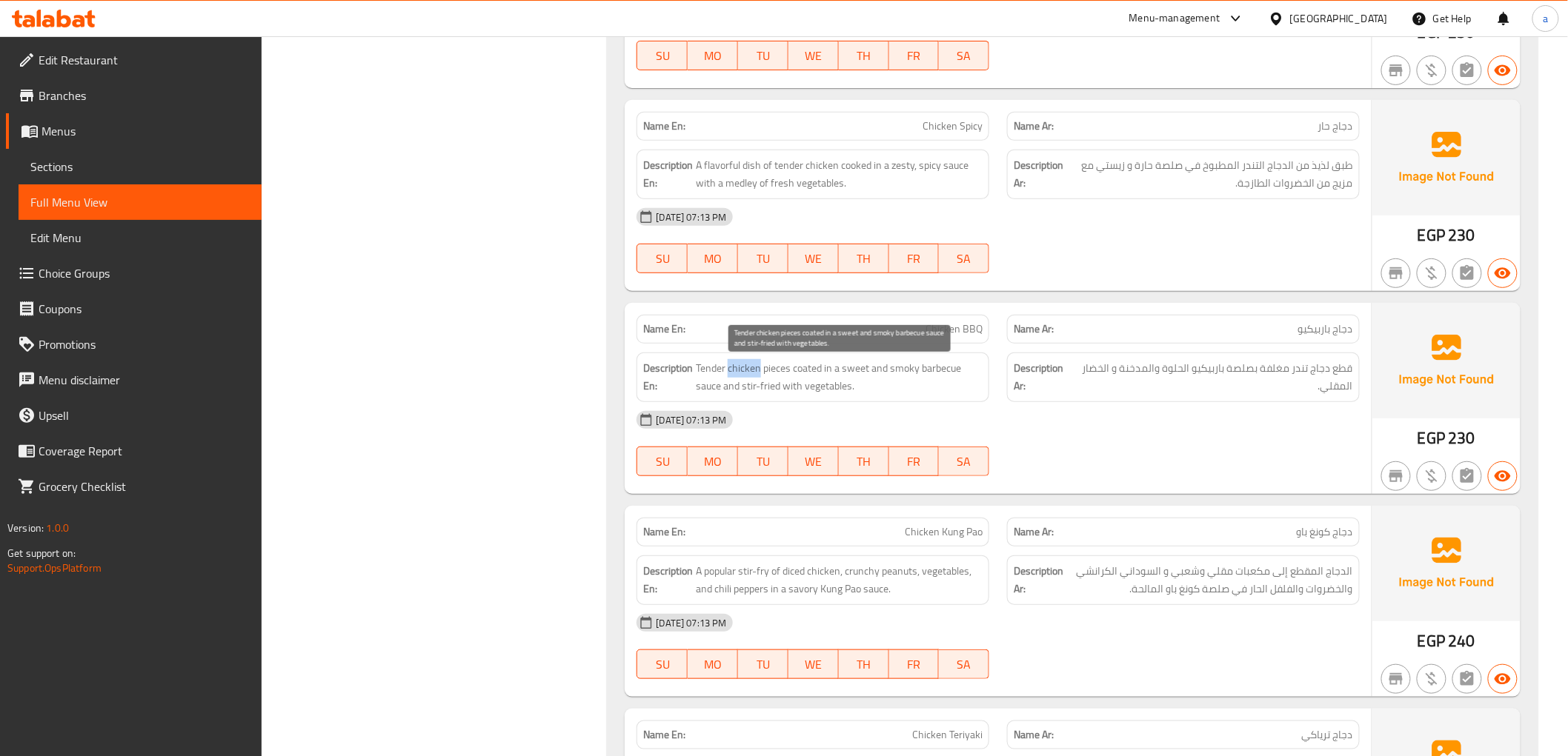
click at [760, 370] on span "Tender chicken pieces coated in a sweet and smoky barbecue sauce and stir-fried…" at bounding box center [839, 377] width 287 height 36
drag, startPoint x: 754, startPoint y: 391, endPoint x: 788, endPoint y: 387, distance: 34.2
click at [788, 387] on span "Tender chicken pieces coated in a sweet and smoky barbecue sauce and stir-fried…" at bounding box center [839, 377] width 287 height 36
click at [953, 330] on span "Chicken BBQ" at bounding box center [954, 330] width 57 height 16
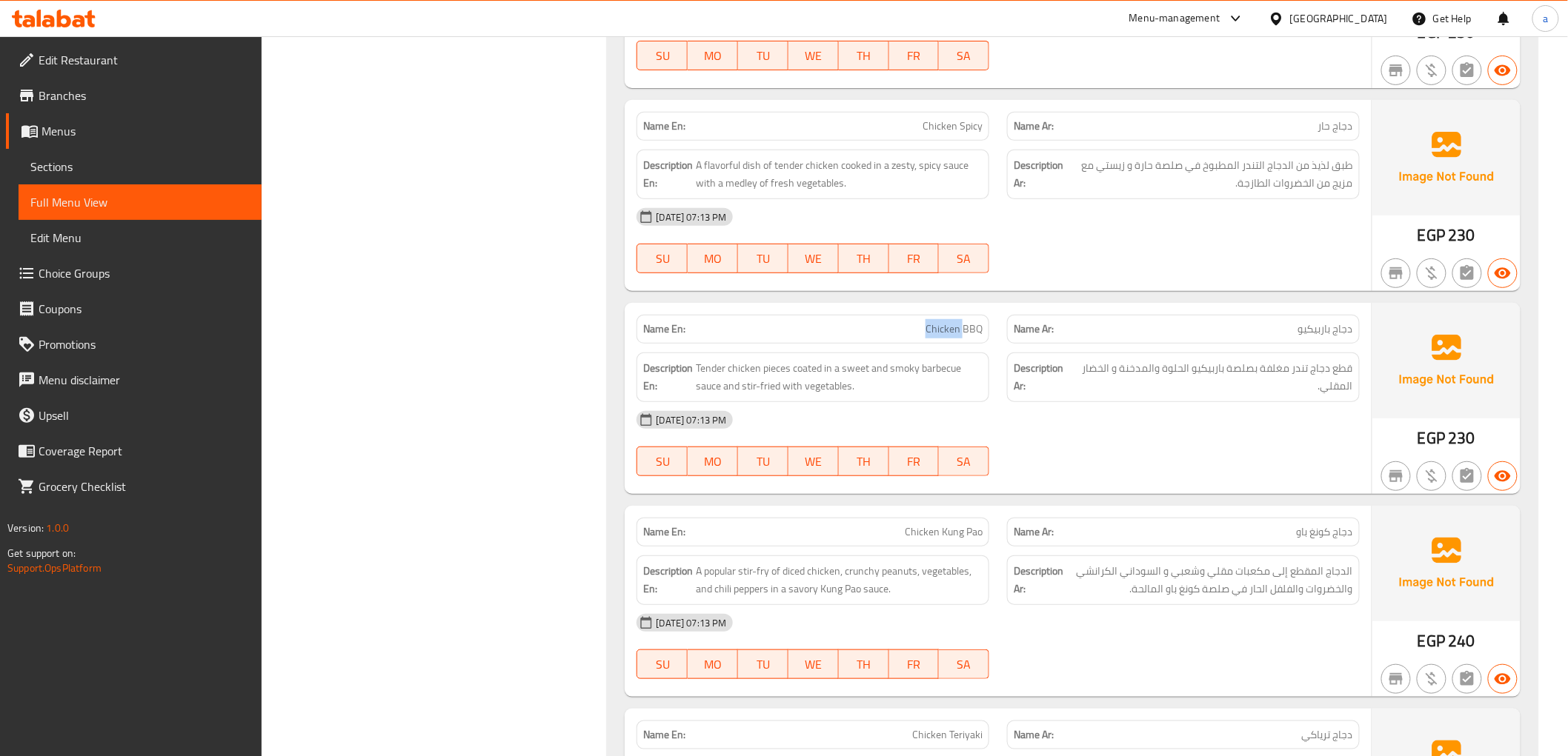
click at [953, 330] on span "Chicken BBQ" at bounding box center [954, 330] width 57 height 16
copy span "Chicken BBQ"
click at [1104, 379] on span "قطع دجاج تندر مغلفة بصلصة باربيكيو الحلوة والمدخنة و الخضار المقلي." at bounding box center [1214, 377] width 278 height 36
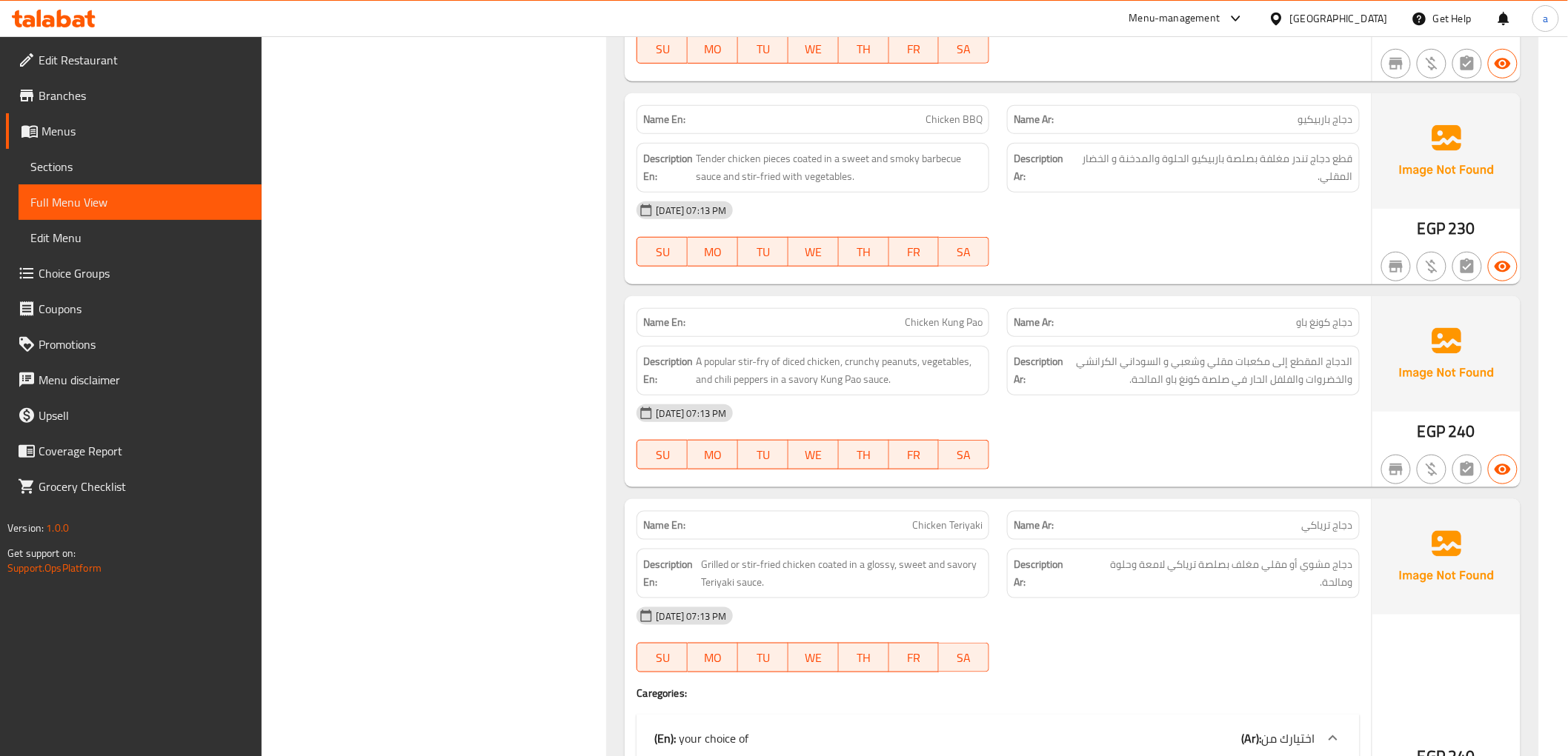
scroll to position [2633, 0]
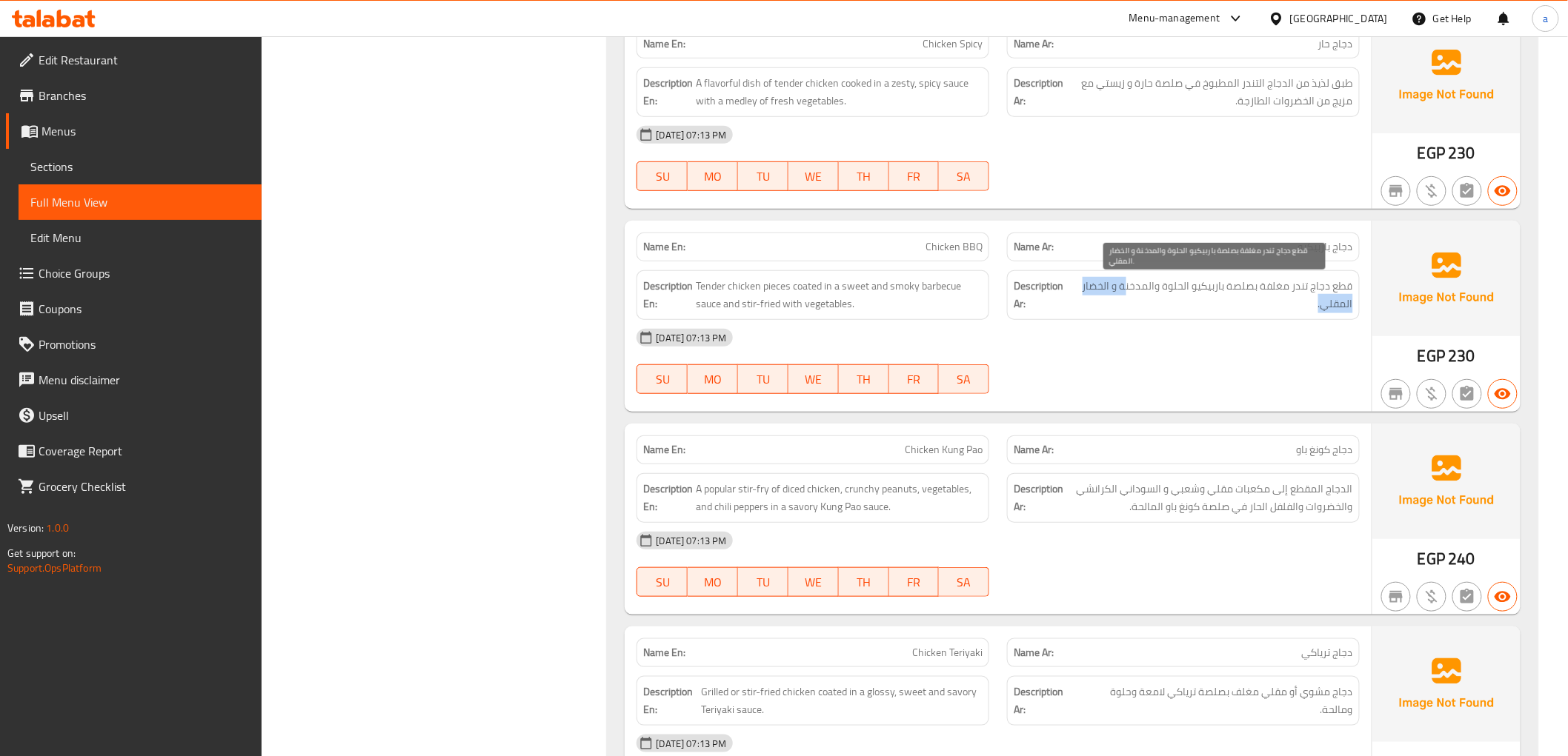
drag, startPoint x: 1092, startPoint y: 297, endPoint x: 1120, endPoint y: 312, distance: 31.8
click at [1097, 308] on span "قطع دجاج تندر مغلفة بصلصة باربيكيو الحلوة والمدخنة و الخضار المقلي." at bounding box center [1214, 295] width 278 height 36
click at [1232, 291] on span "قطع دجاج تندر مغلفة بصلصة باربيكيو الحلوة والمدخنة و الخضار المقلي." at bounding box center [1214, 295] width 278 height 36
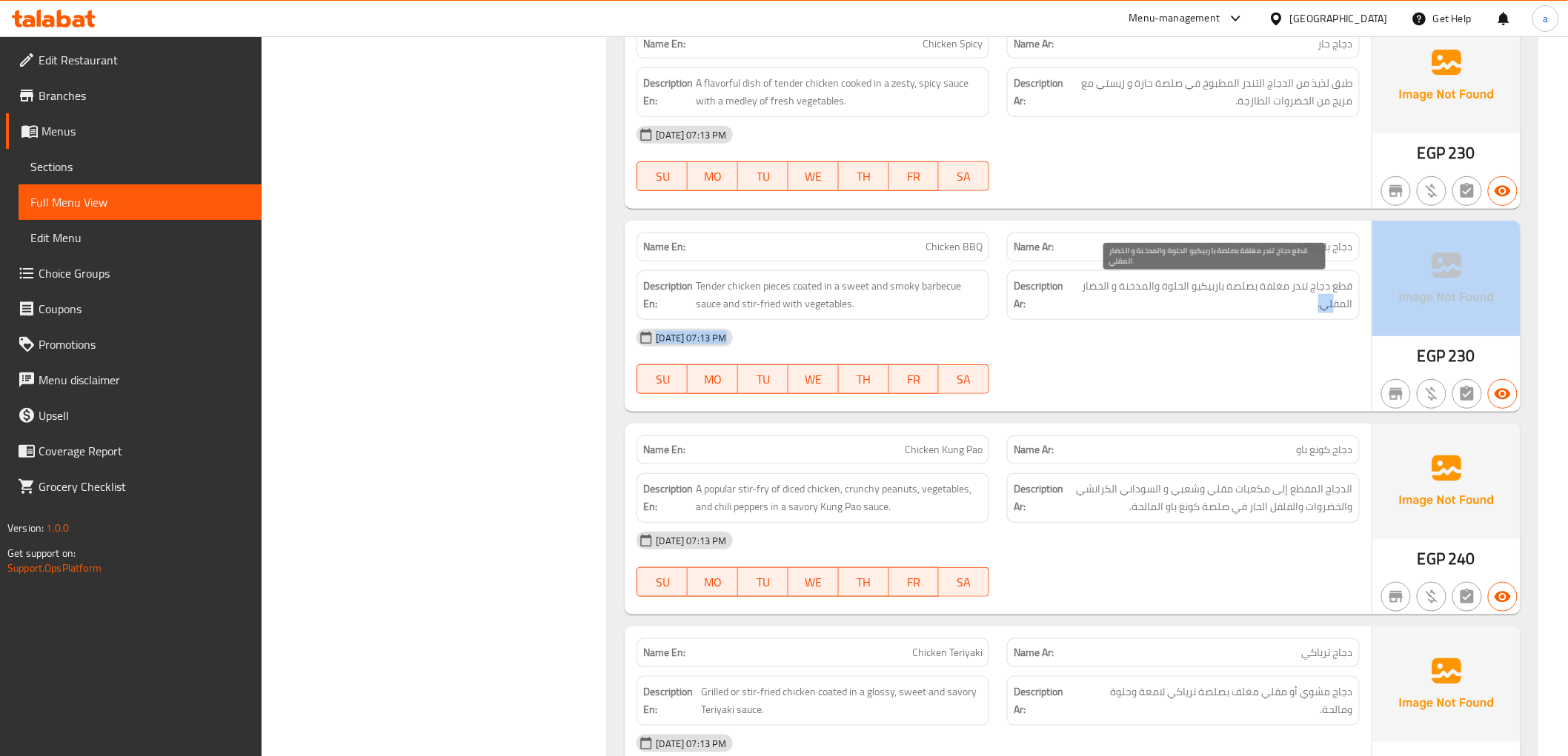
drag, startPoint x: 1334, startPoint y: 302, endPoint x: 1388, endPoint y: 317, distance: 56.0
click at [1389, 319] on div "Name En: Chicken BBQ Name Ar: دجاج باربيكيو Description En: Tender chicken piec…" at bounding box center [1073, 316] width 896 height 191
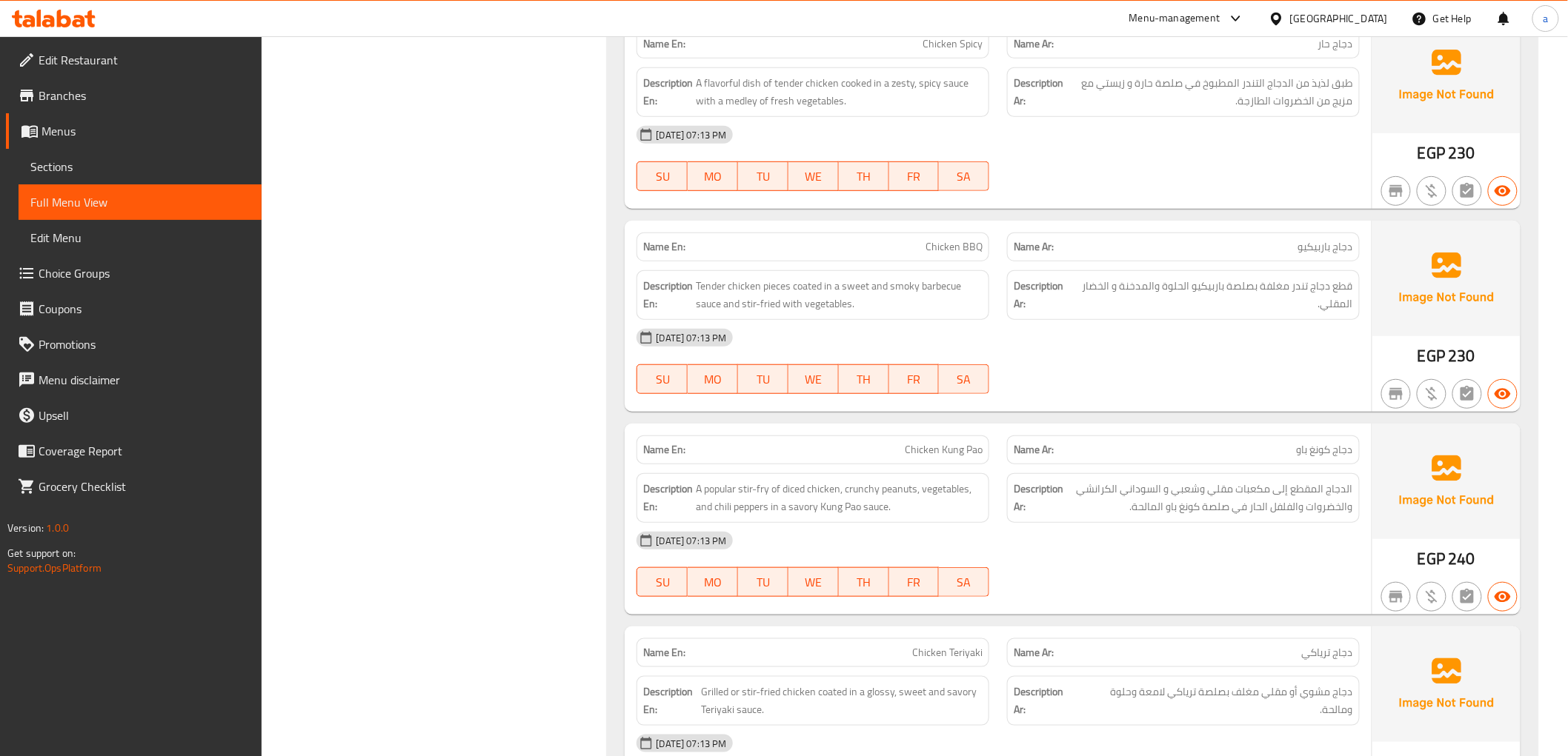
click at [1369, 313] on div "Name En: Chicken BBQ Name Ar: دجاج باربيكيو Description En: Tender chicken piec…" at bounding box center [998, 316] width 746 height 191
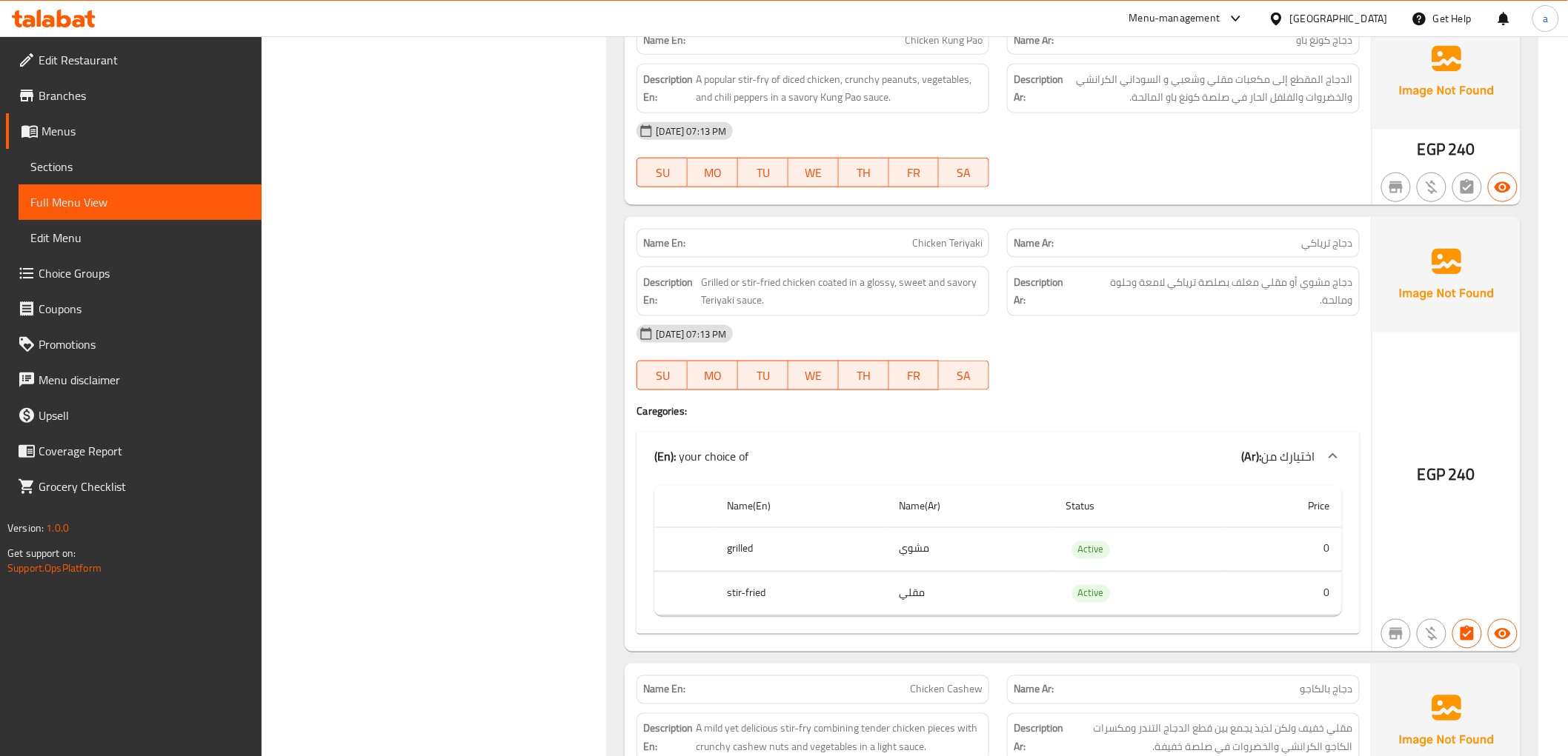
scroll to position [3045, 0]
click at [878, 287] on span "Grilled or stir-fried chicken coated in a glossy, sweet and savory Teriyaki sau…" at bounding box center [842, 289] width 282 height 36
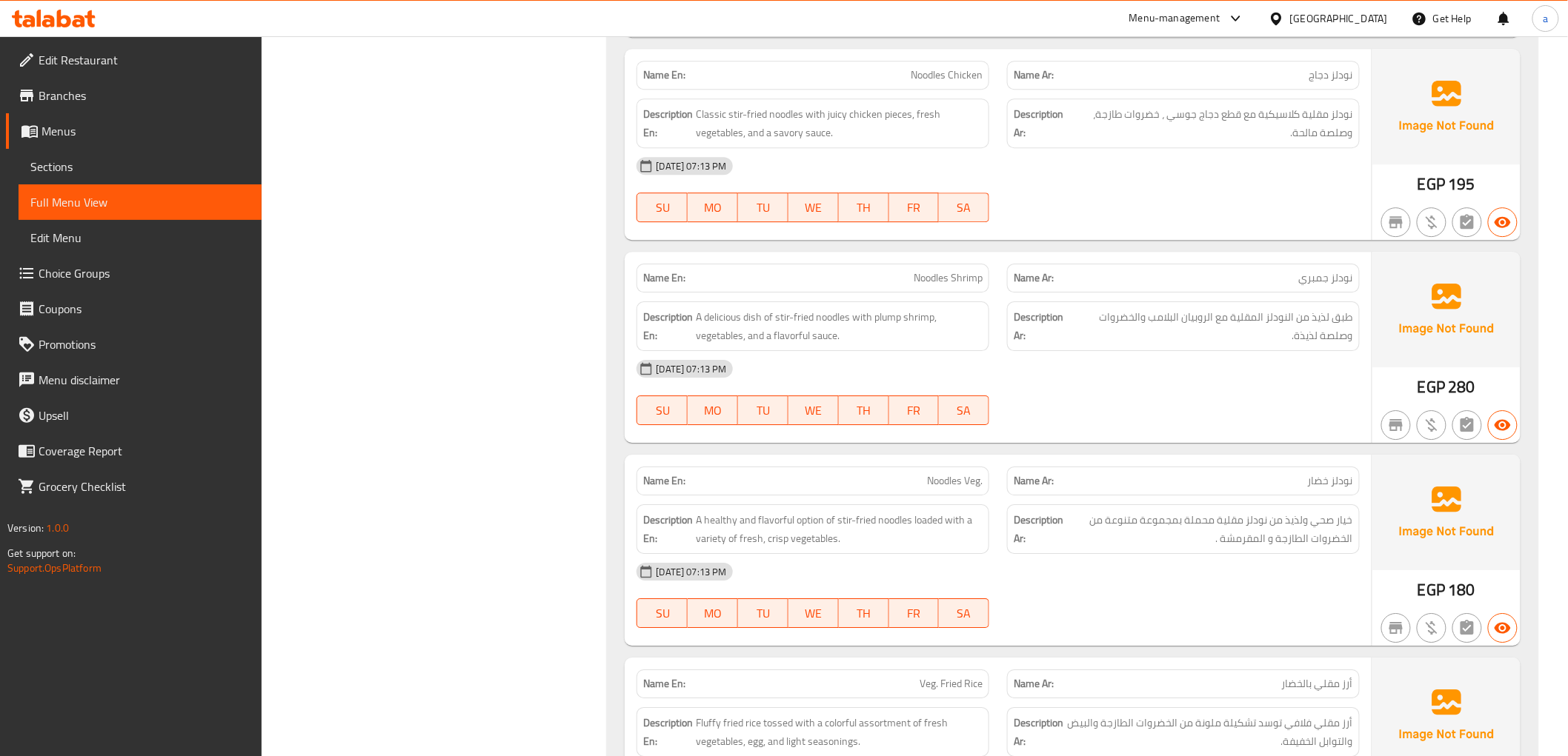
scroll to position [4280, 0]
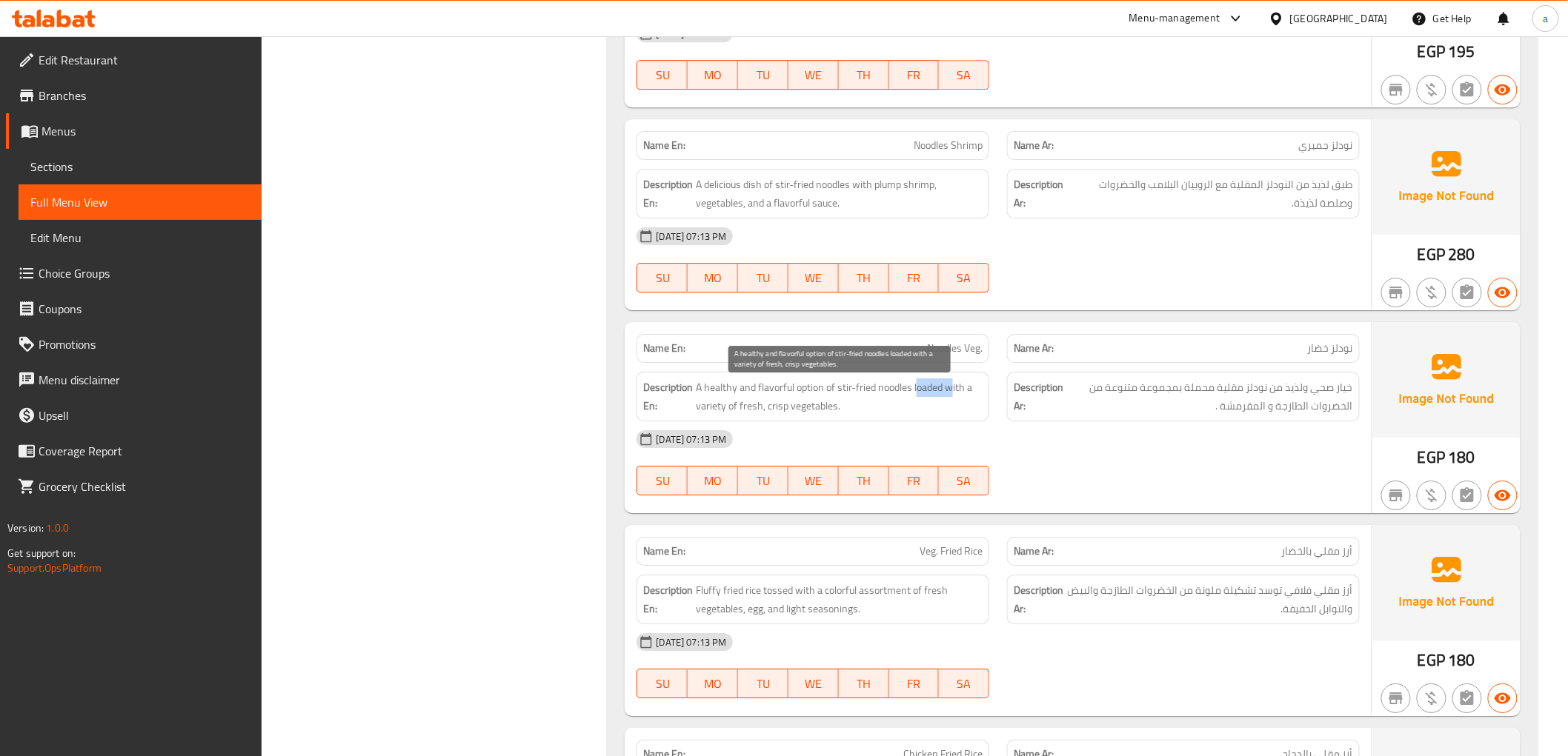
drag, startPoint x: 919, startPoint y: 395, endPoint x: 951, endPoint y: 395, distance: 32.0
click at [951, 395] on span "A healthy and flavorful option of stir-fried noodles loaded with a variety of f…" at bounding box center [839, 397] width 287 height 36
drag, startPoint x: 909, startPoint y: 395, endPoint x: 950, endPoint y: 393, distance: 41.0
click at [950, 393] on span "A healthy and flavorful option of stir-fried noodles loaded with a variety of f…" at bounding box center [839, 397] width 287 height 36
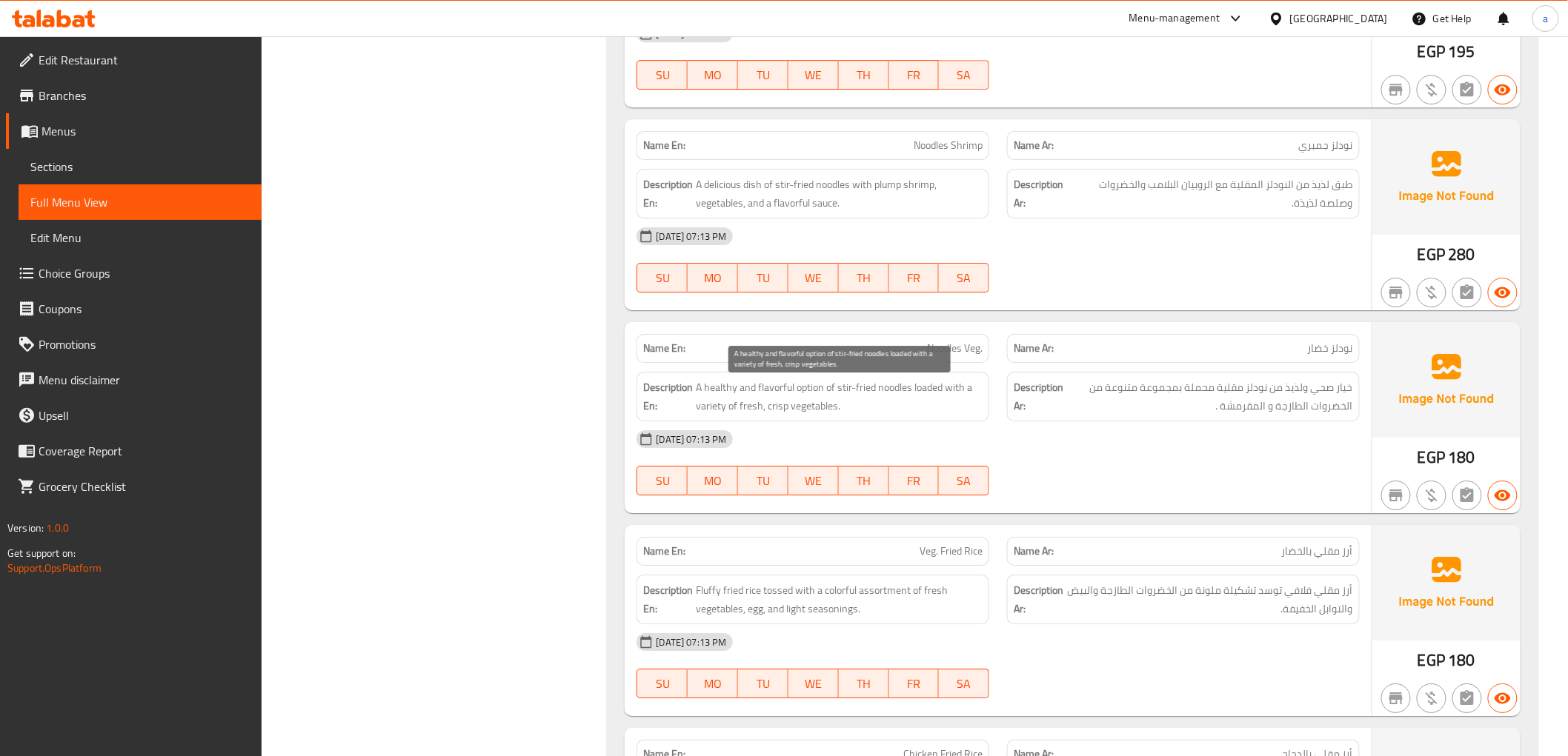
click at [951, 393] on span "A healthy and flavorful option of stir-fried noodles loaded with a variety of f…" at bounding box center [839, 397] width 287 height 36
click at [934, 392] on span "A healthy and flavorful option of stir-fried noodles loaded with a variety of f…" at bounding box center [839, 397] width 287 height 36
click at [1061, 448] on div "12-10-2025 07:13 PM" at bounding box center [998, 439] width 740 height 36
click at [958, 352] on span "Noodles Veg." at bounding box center [955, 349] width 55 height 16
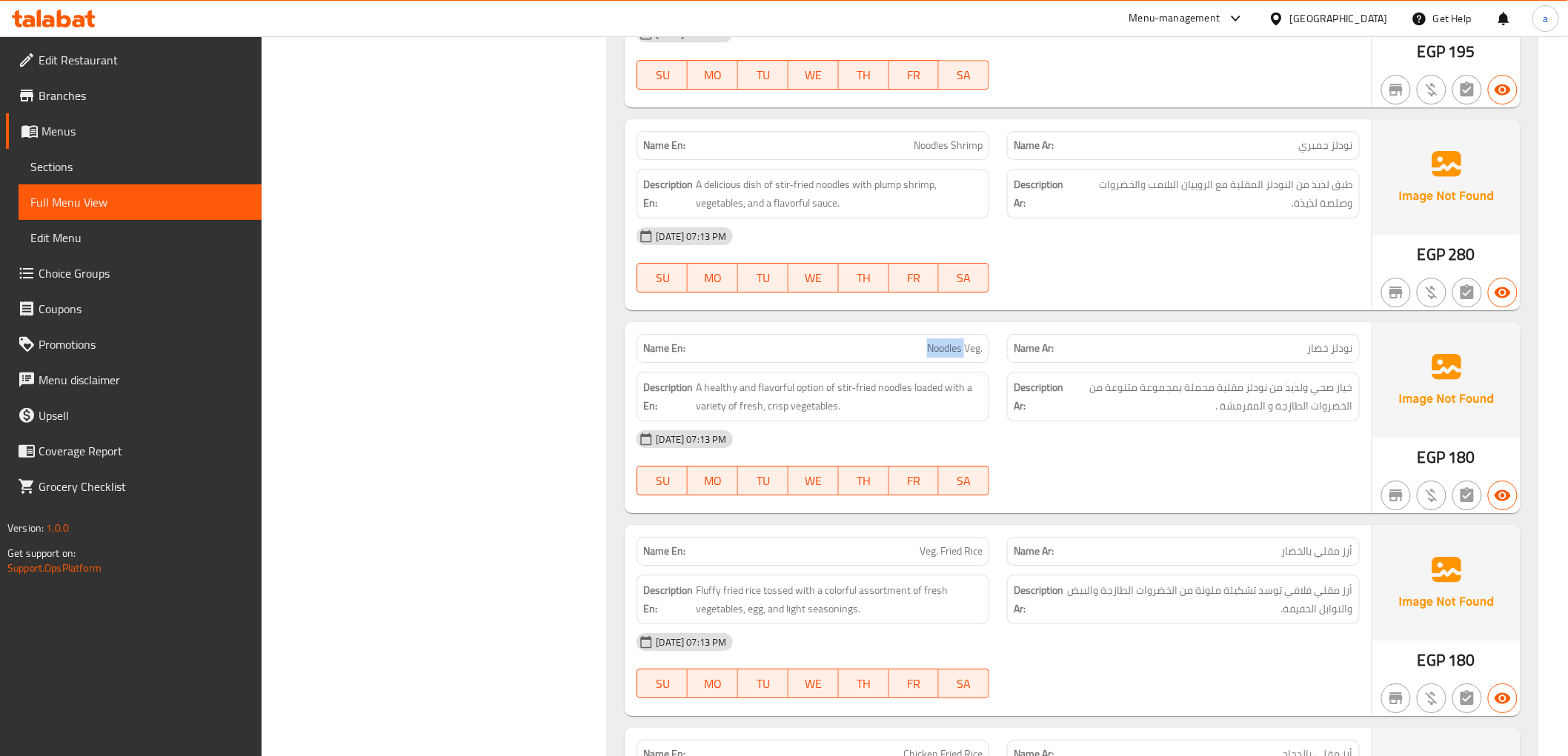
click at [958, 352] on span "Noodles Veg." at bounding box center [955, 349] width 55 height 16
copy span "Noodles Veg."
click at [1309, 301] on div at bounding box center [1184, 293] width 370 height 17
click at [898, 392] on span "A healthy and flavorful option of stir-fried noodles loaded with a variety of f…" at bounding box center [839, 397] width 287 height 36
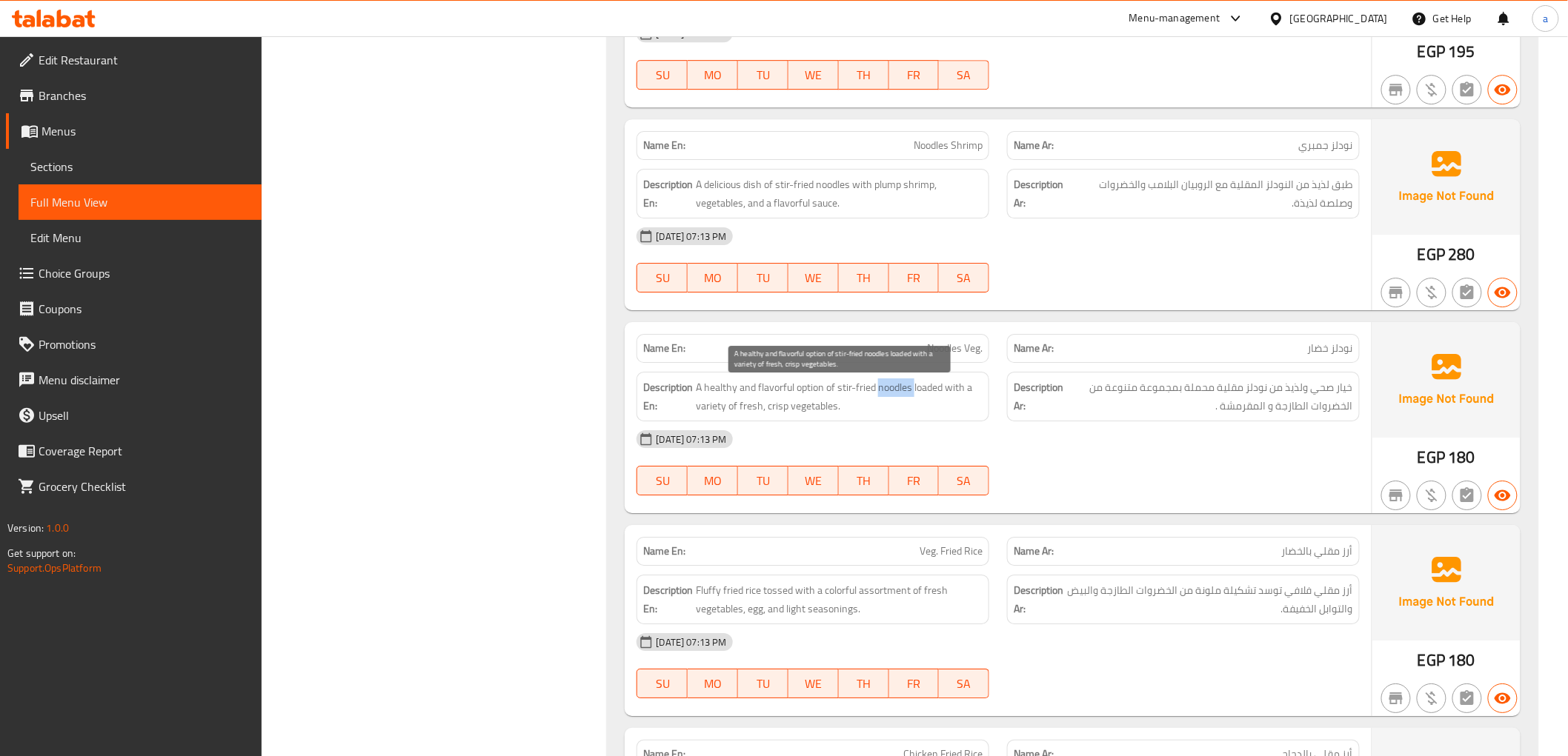
click at [898, 392] on span "A healthy and flavorful option of stir-fried noodles loaded with a variety of f…" at bounding box center [839, 397] width 287 height 36
click at [930, 401] on span "A healthy and flavorful option of stir-fried noodles loaded with a variety of f…" at bounding box center [839, 397] width 287 height 36
click at [1263, 457] on div "12-10-2025 07:13 PM" at bounding box center [998, 439] width 740 height 36
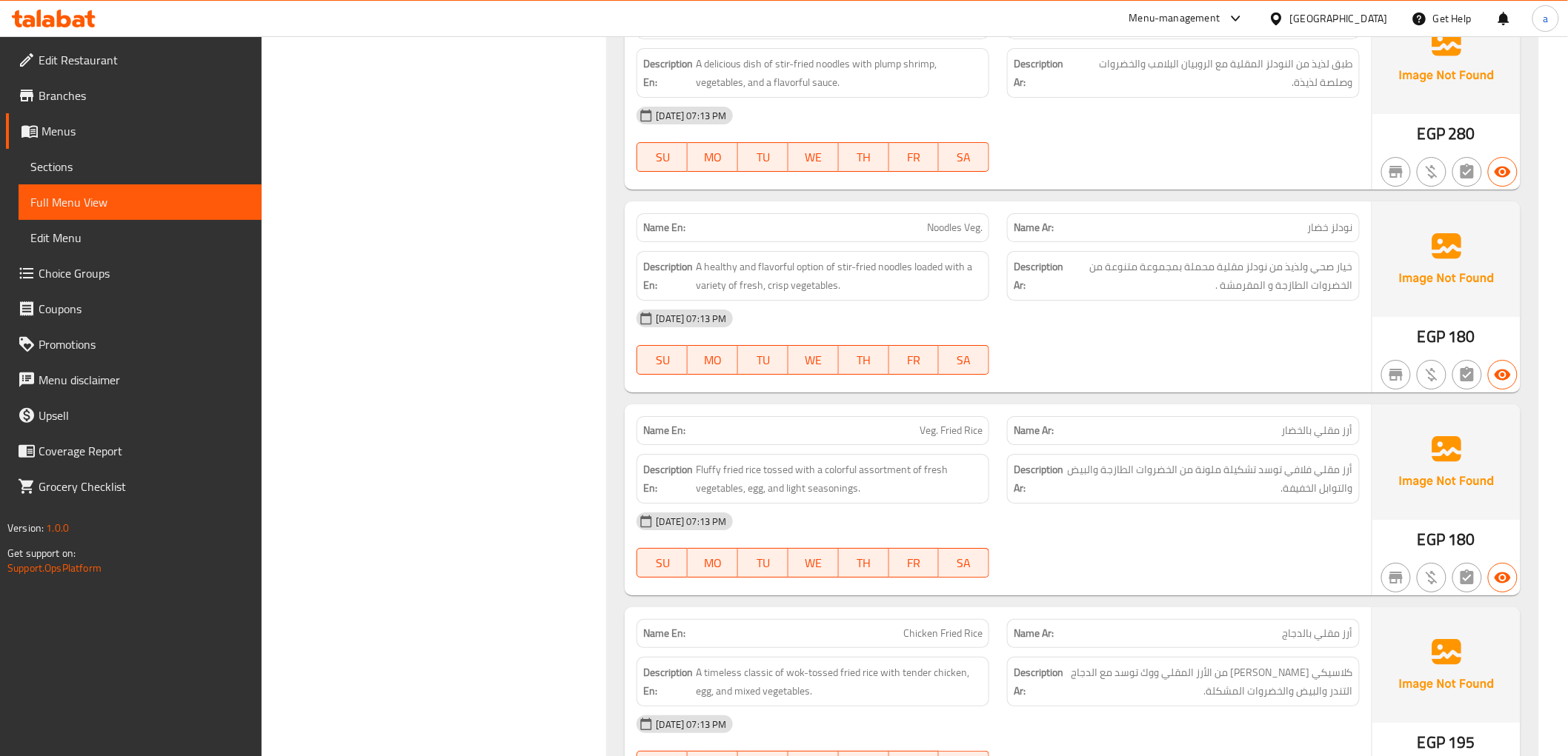
scroll to position [4610, 0]
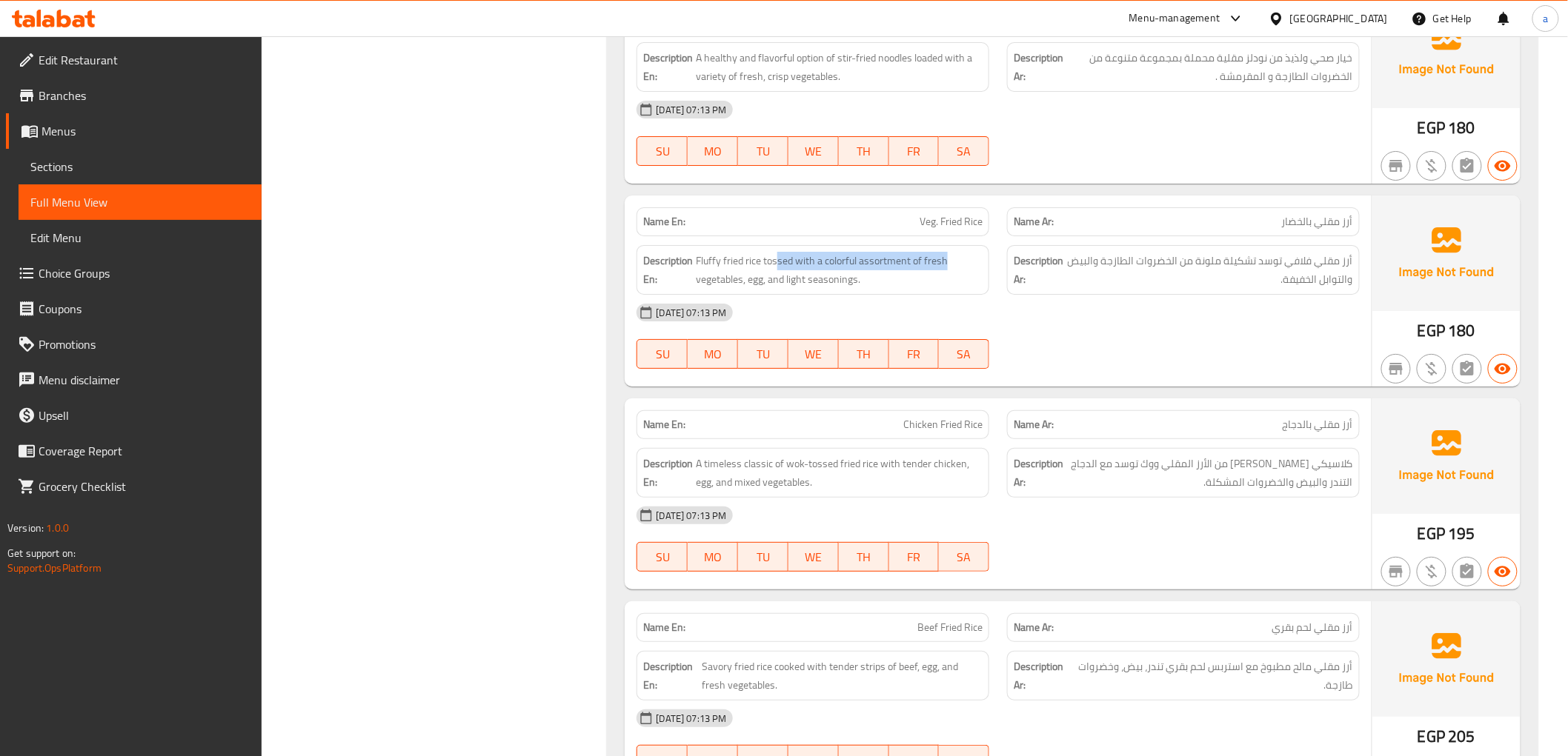
drag, startPoint x: 778, startPoint y: 259, endPoint x: 946, endPoint y: 252, distance: 168.1
click at [946, 252] on div "Description En: Fluffy fried rice tossed with a colorful assortment of fresh ve…" at bounding box center [813, 270] width 353 height 50
click at [879, 263] on span "Fluffy fried rice tossed with a colorful assortment of fresh vegetables, egg, a…" at bounding box center [839, 270] width 287 height 36
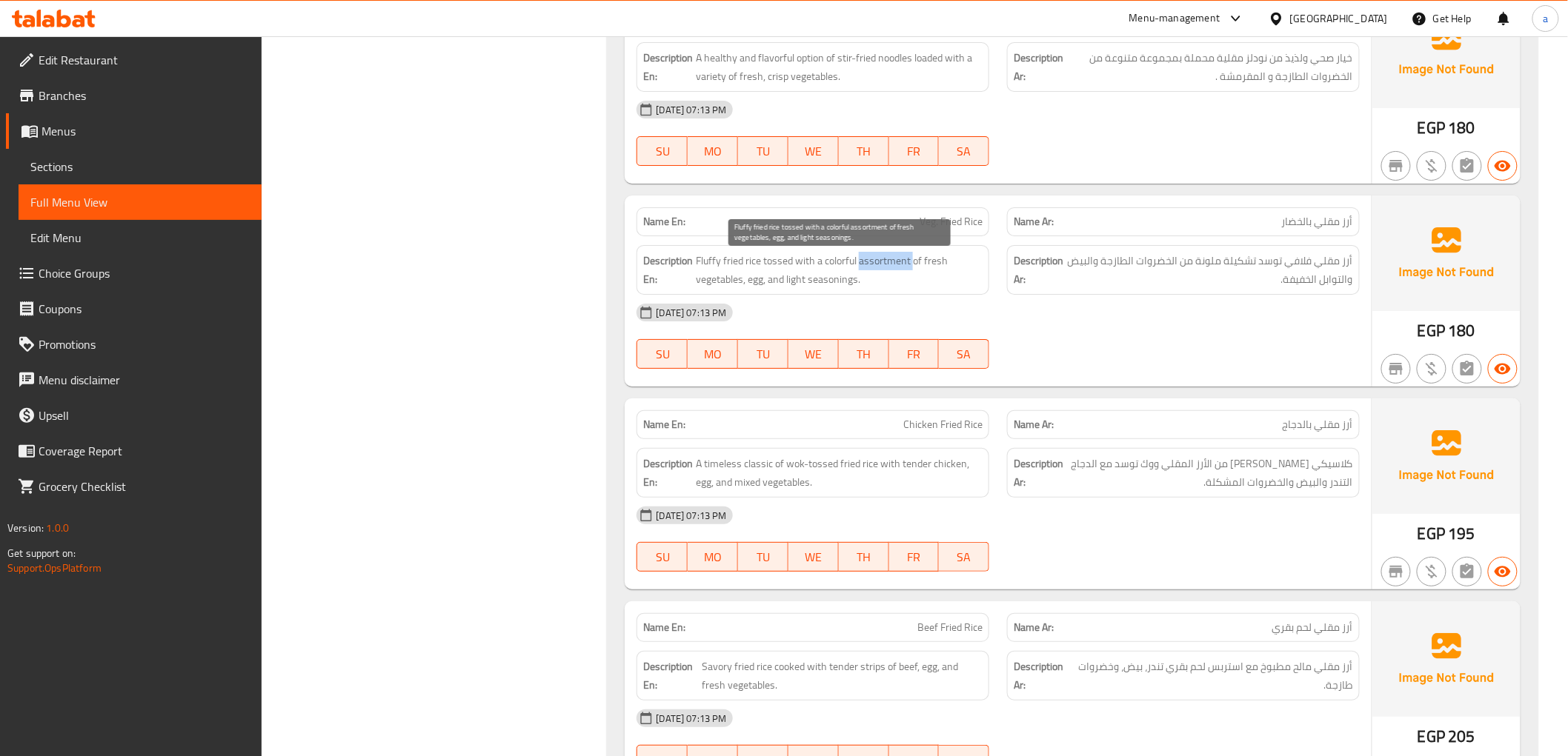
click at [913, 270] on span "Fluffy fried rice tossed with a colorful assortment of fresh vegetables, egg, a…" at bounding box center [839, 270] width 287 height 36
click at [743, 272] on span "Fluffy fried rice tossed with a colorful assortment of fresh vegetables, egg, a…" at bounding box center [839, 270] width 287 height 36
drag, startPoint x: 842, startPoint y: 274, endPoint x: 929, endPoint y: 268, distance: 87.2
click at [929, 268] on span "Fluffy fried rice tossed with a colorful assortment of fresh vegetables, egg, a…" at bounding box center [839, 270] width 287 height 36
click at [817, 271] on span "Fluffy fried rice tossed with a colorful assortment of fresh vegetables, egg, a…" at bounding box center [839, 270] width 287 height 36
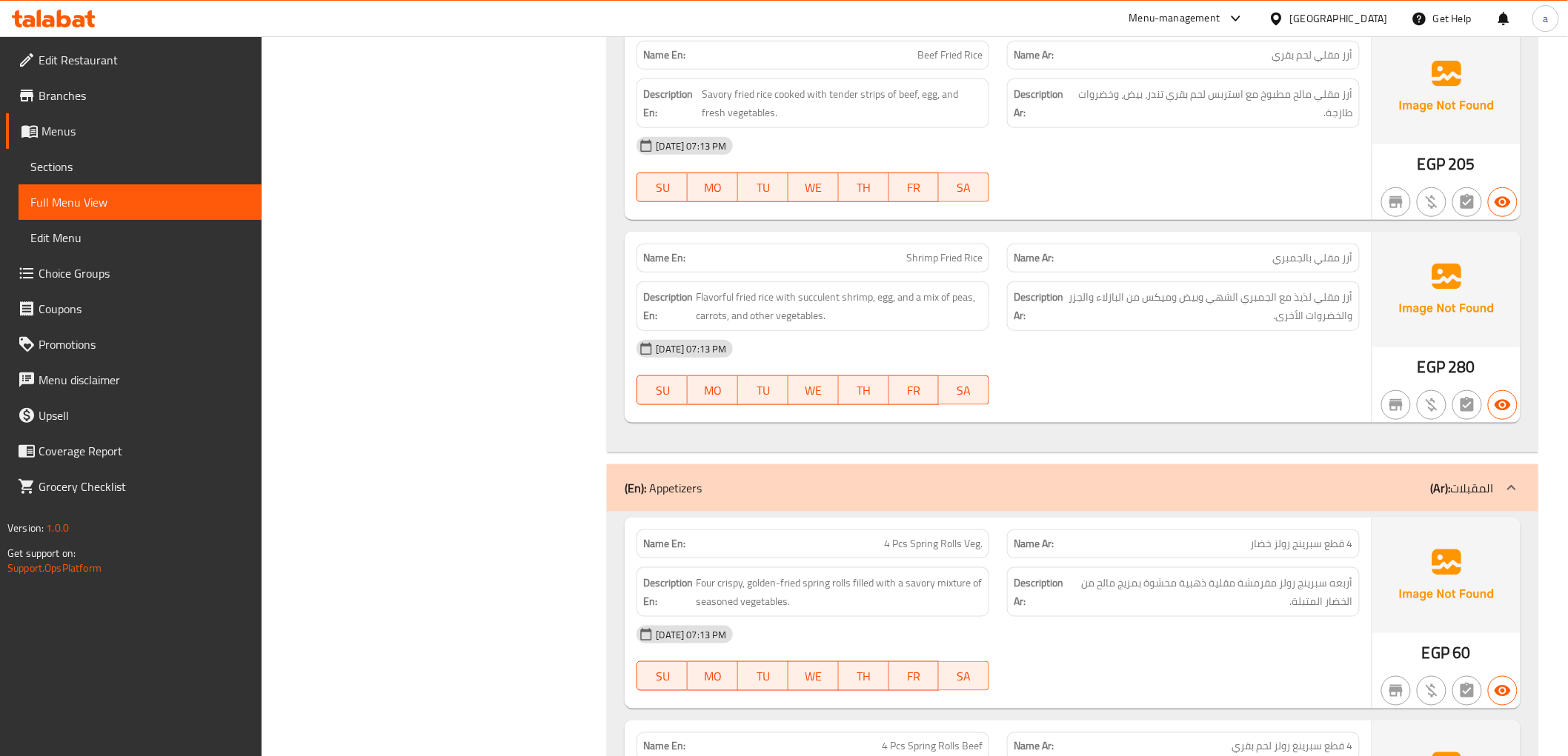
scroll to position [5185, 0]
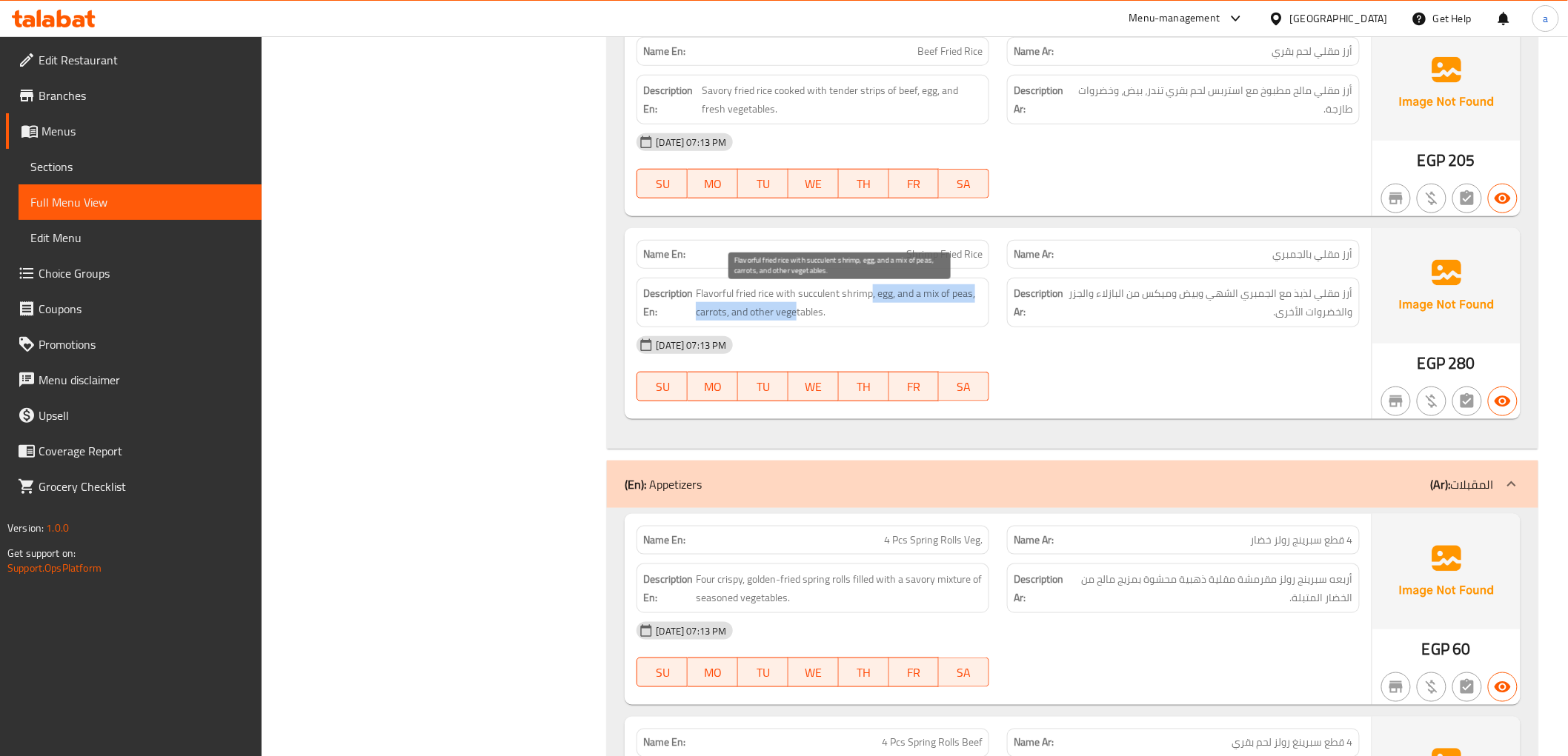
drag, startPoint x: 796, startPoint y: 310, endPoint x: 870, endPoint y: 304, distance: 74.2
click at [870, 304] on span "Flavorful fried rice with succulent shrimp, egg, and a mix of peas, carrots, an…" at bounding box center [839, 303] width 287 height 36
drag, startPoint x: 698, startPoint y: 319, endPoint x: 810, endPoint y: 299, distance: 113.8
click at [810, 299] on h6 "Description En: Flavorful fried rice with succulent shrimp, egg, and a mix of p…" at bounding box center [812, 303] width 339 height 36
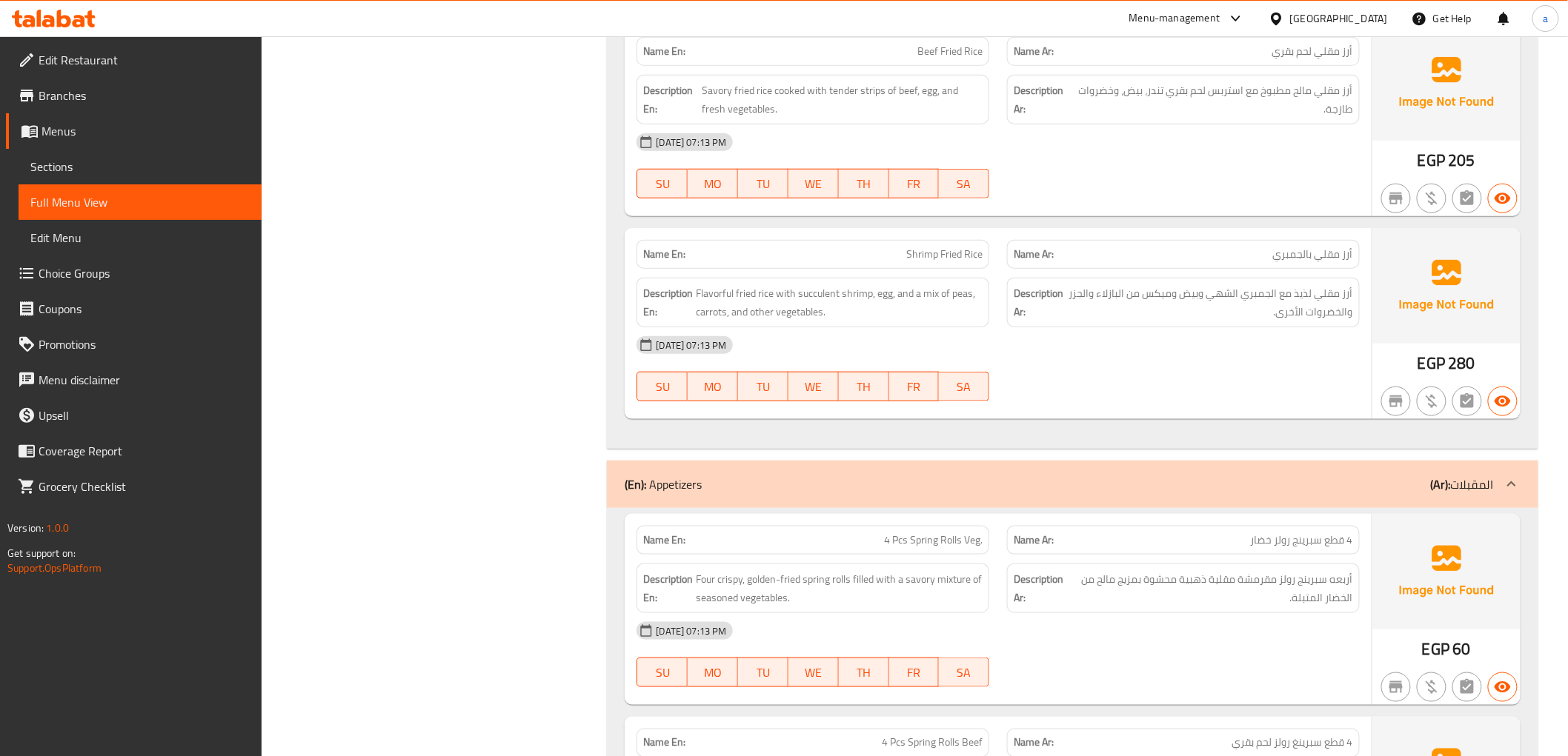
click at [835, 327] on div "Description En: Flavorful fried rice with succulent shrimp, egg, and a mix of p…" at bounding box center [813, 302] width 353 height 50
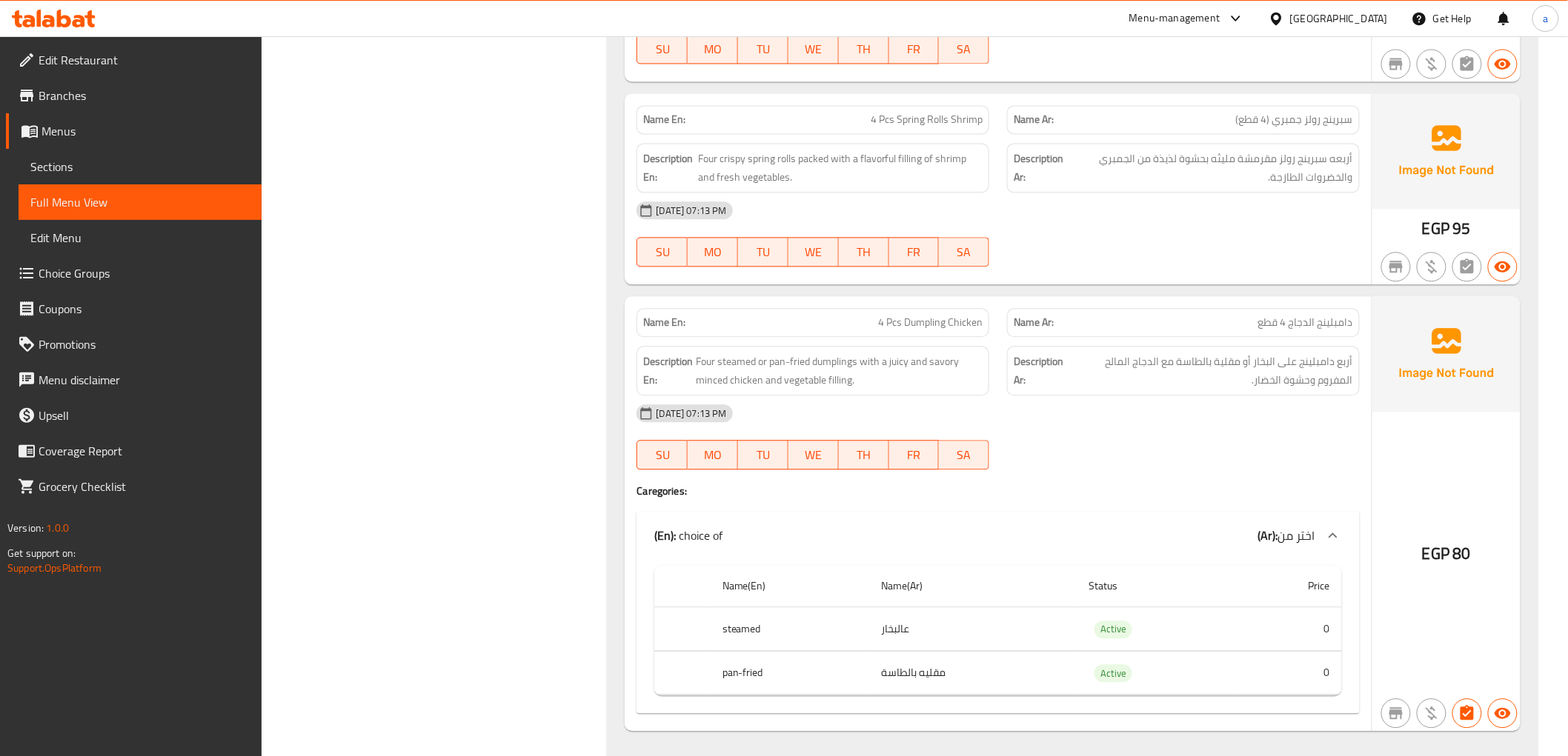
scroll to position [6008, 0]
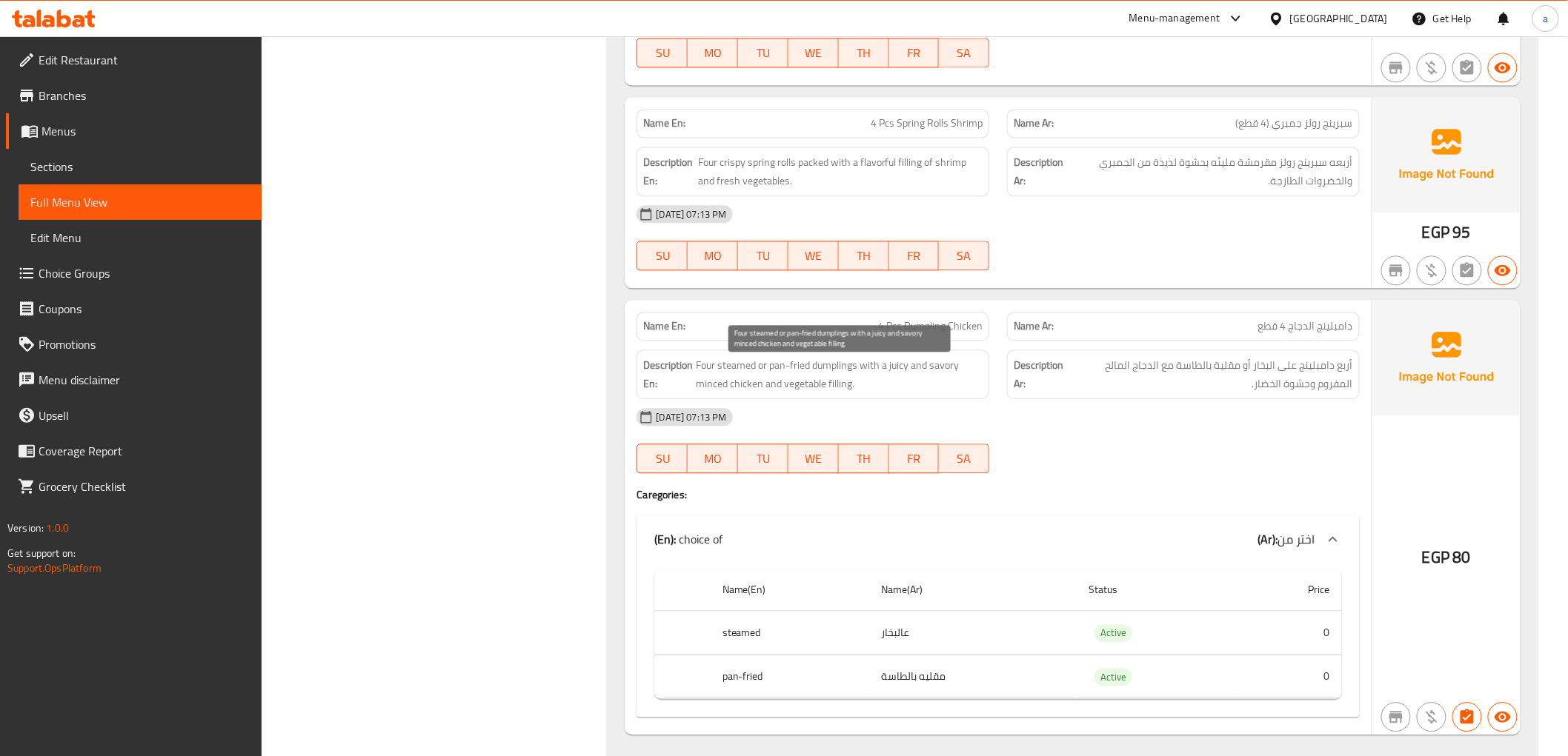
click at [710, 381] on span "Four steamed or pan-fried dumplings with a juicy and savory minced chicken and …" at bounding box center [839, 375] width 287 height 36
click at [824, 379] on span "Four steamed or pan-fried dumplings with a juicy and savory minced chicken and …" at bounding box center [839, 375] width 287 height 36
click at [812, 376] on span "Four steamed or pan-fried dumplings with a juicy and savory minced chicken and …" at bounding box center [839, 375] width 287 height 36
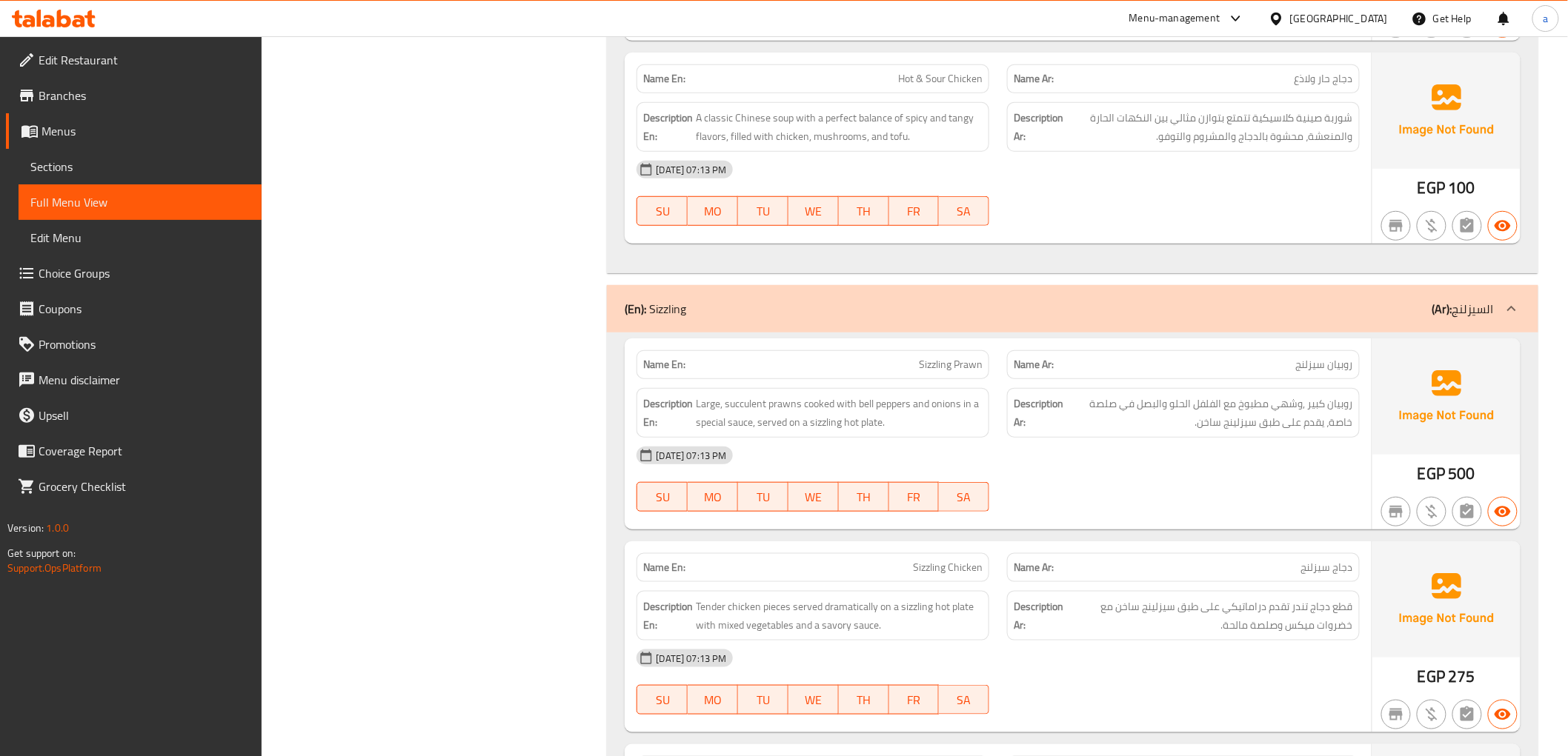
scroll to position [7573, 0]
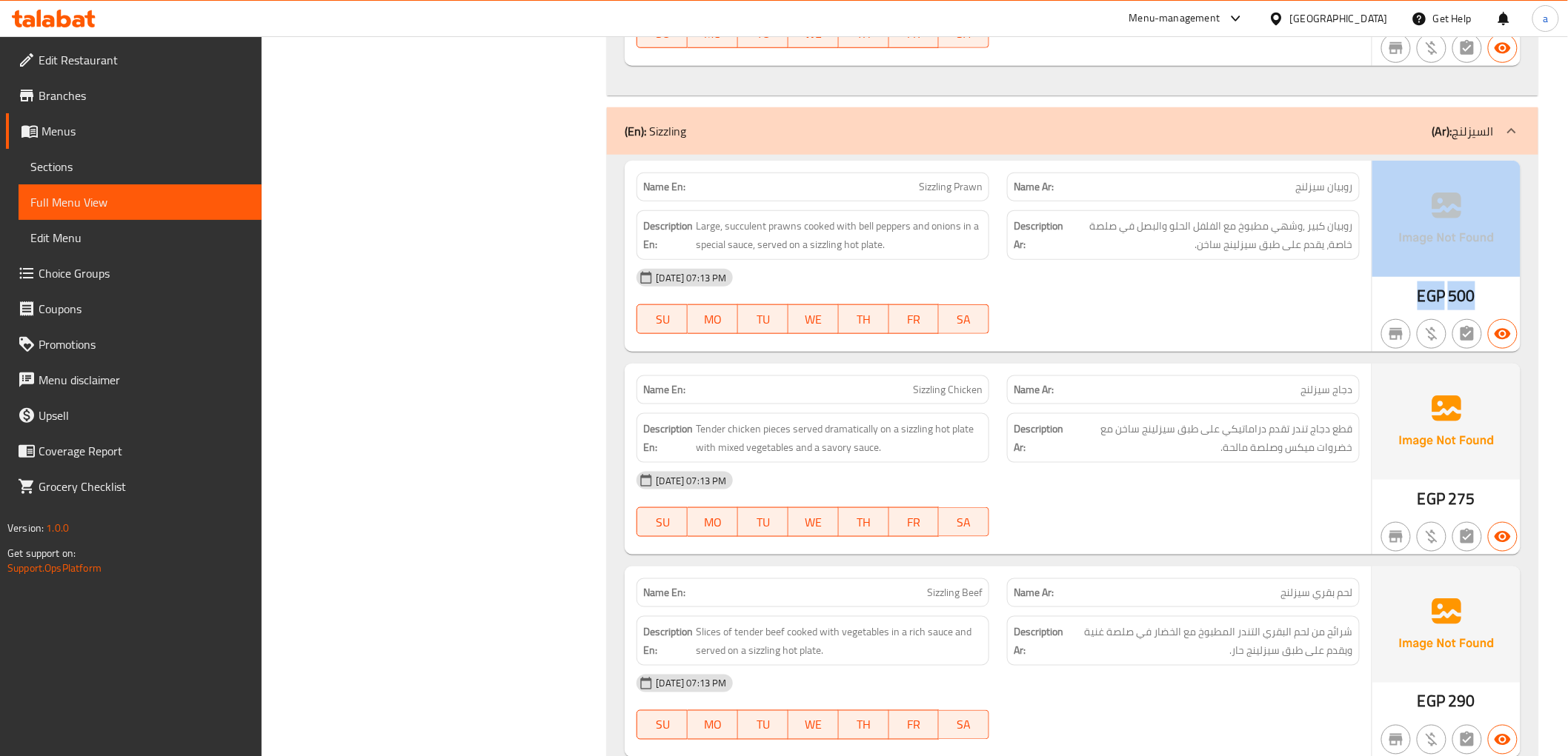
drag, startPoint x: 1396, startPoint y: 297, endPoint x: 1485, endPoint y: 297, distance: 89.0
click at [1485, 297] on div "EGP 500" at bounding box center [1446, 256] width 148 height 191
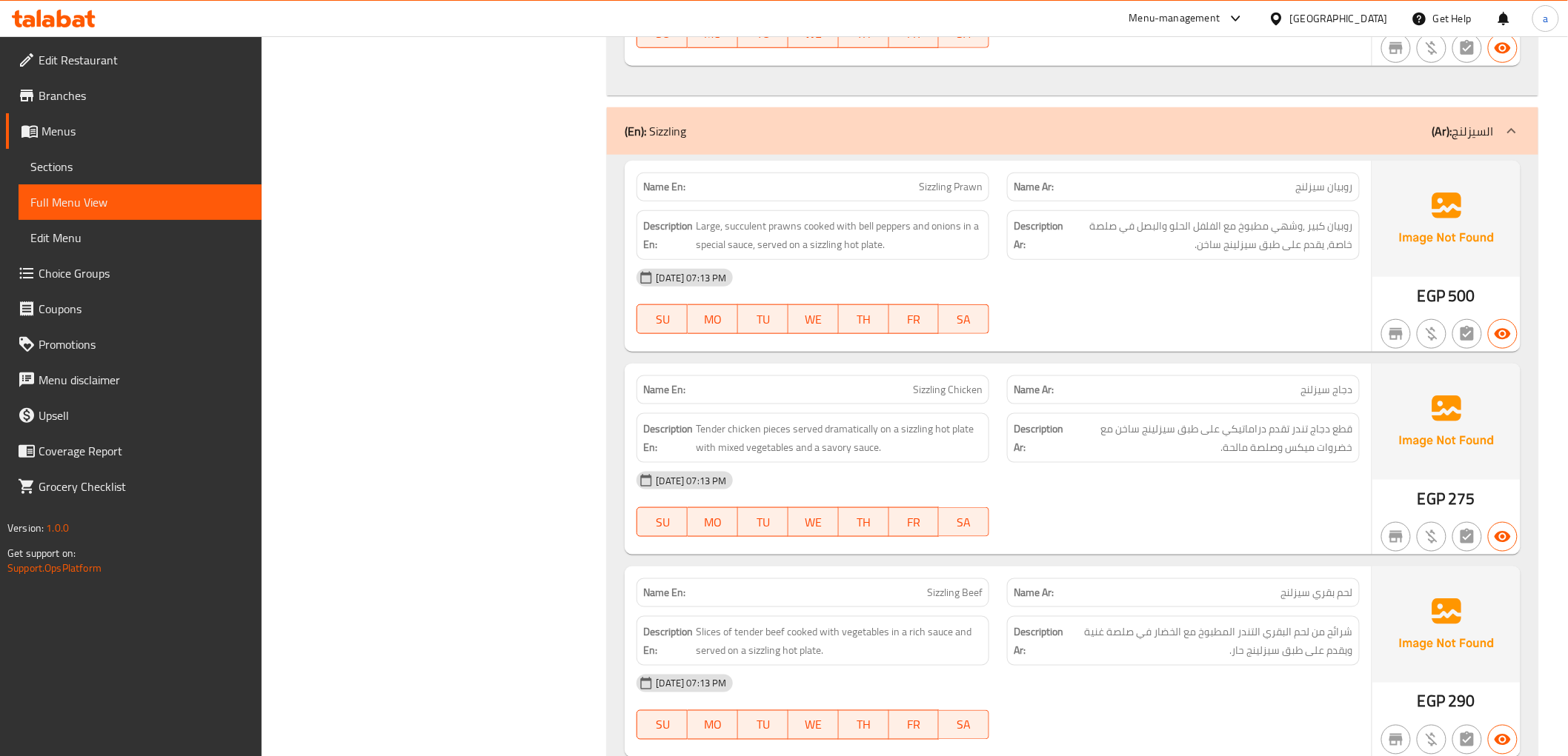
drag, startPoint x: 1364, startPoint y: 306, endPoint x: 1434, endPoint y: 297, distance: 70.6
click at [1434, 297] on span "EGP" at bounding box center [1431, 296] width 28 height 29
click at [1433, 297] on span "EGP" at bounding box center [1431, 296] width 28 height 29
click at [1249, 296] on div "12-10-2025 07:13 PM" at bounding box center [998, 278] width 740 height 36
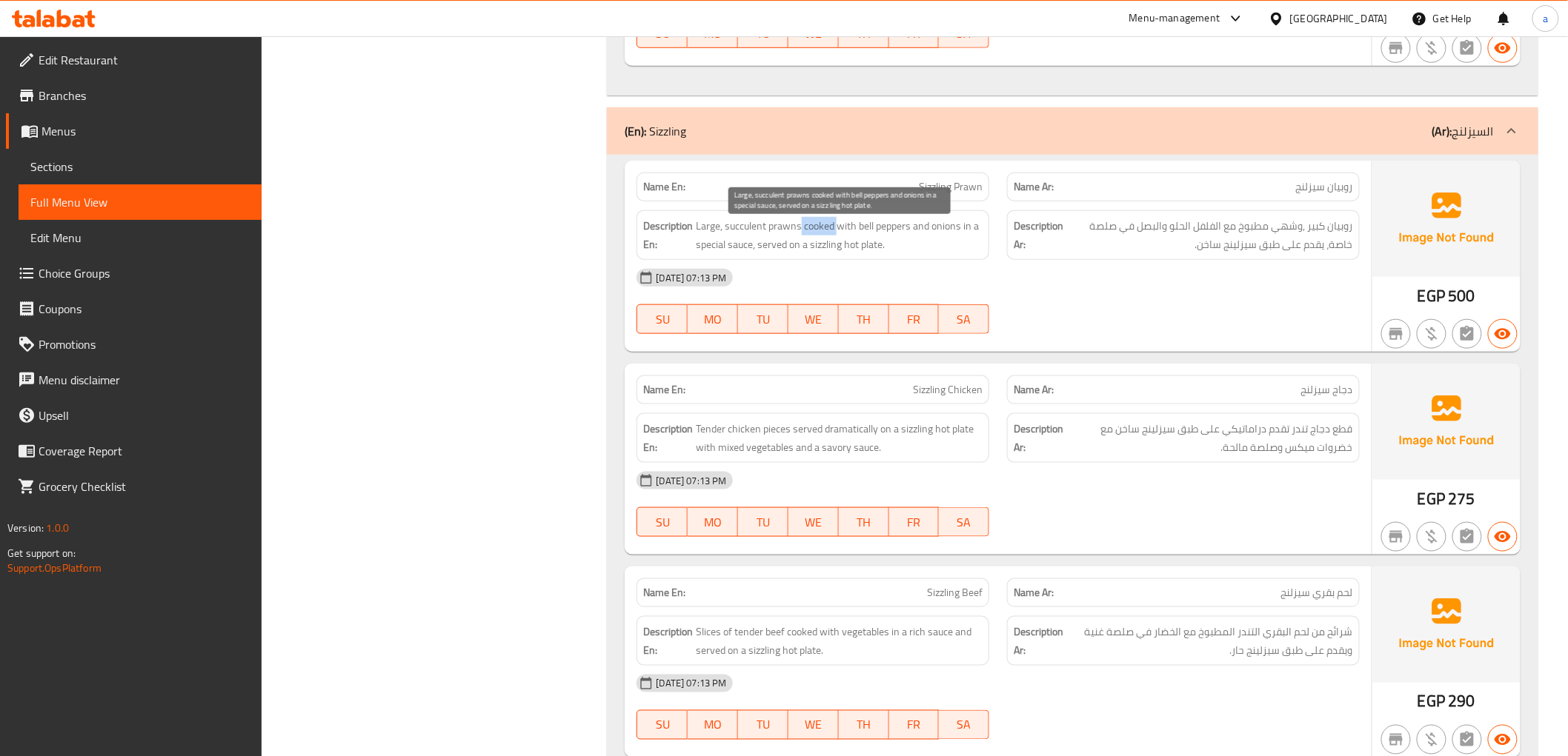
drag, startPoint x: 804, startPoint y: 235, endPoint x: 839, endPoint y: 238, distance: 35.1
click at [839, 238] on span "Large, succulent prawns cooked with bell peppers and onions in a special sauce,…" at bounding box center [839, 235] width 287 height 36
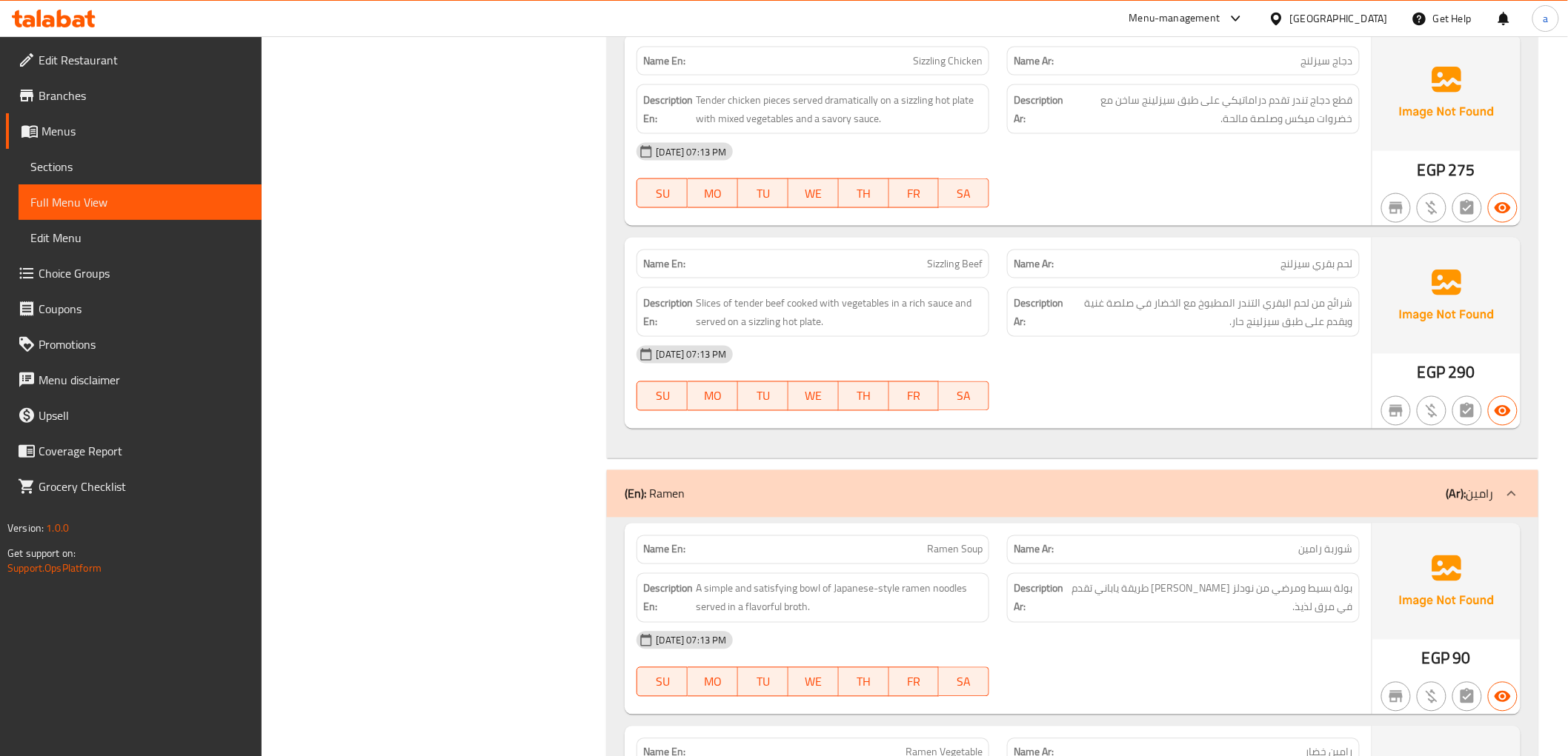
scroll to position [8129, 0]
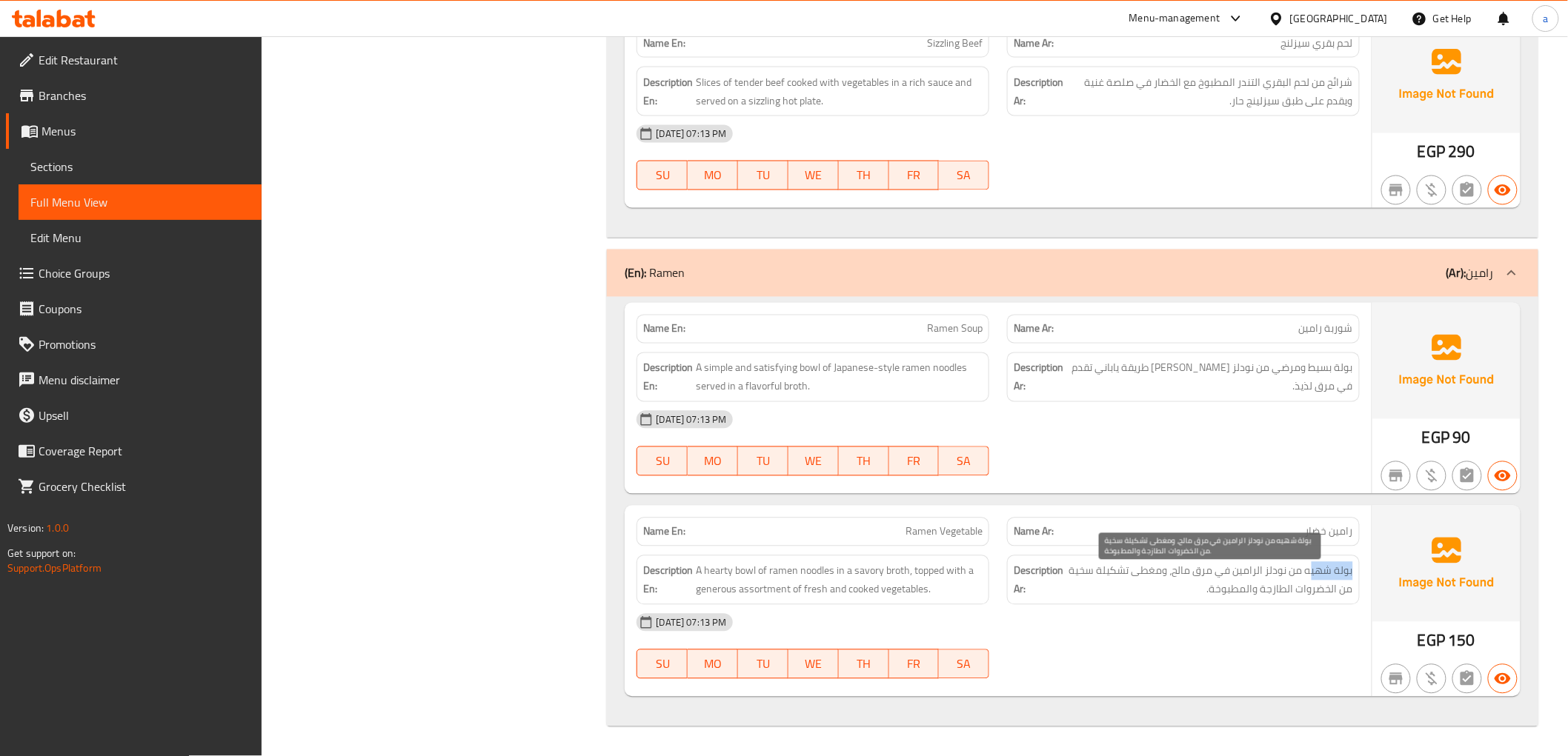
drag, startPoint x: 1353, startPoint y: 576, endPoint x: 1313, endPoint y: 574, distance: 40.0
click at [1313, 574] on span "بولة شهيه من نودلز الرامين في مرق مالح، ومغطى تشكيلة سخية من الخضروات الطازجة و…" at bounding box center [1210, 580] width 287 height 36
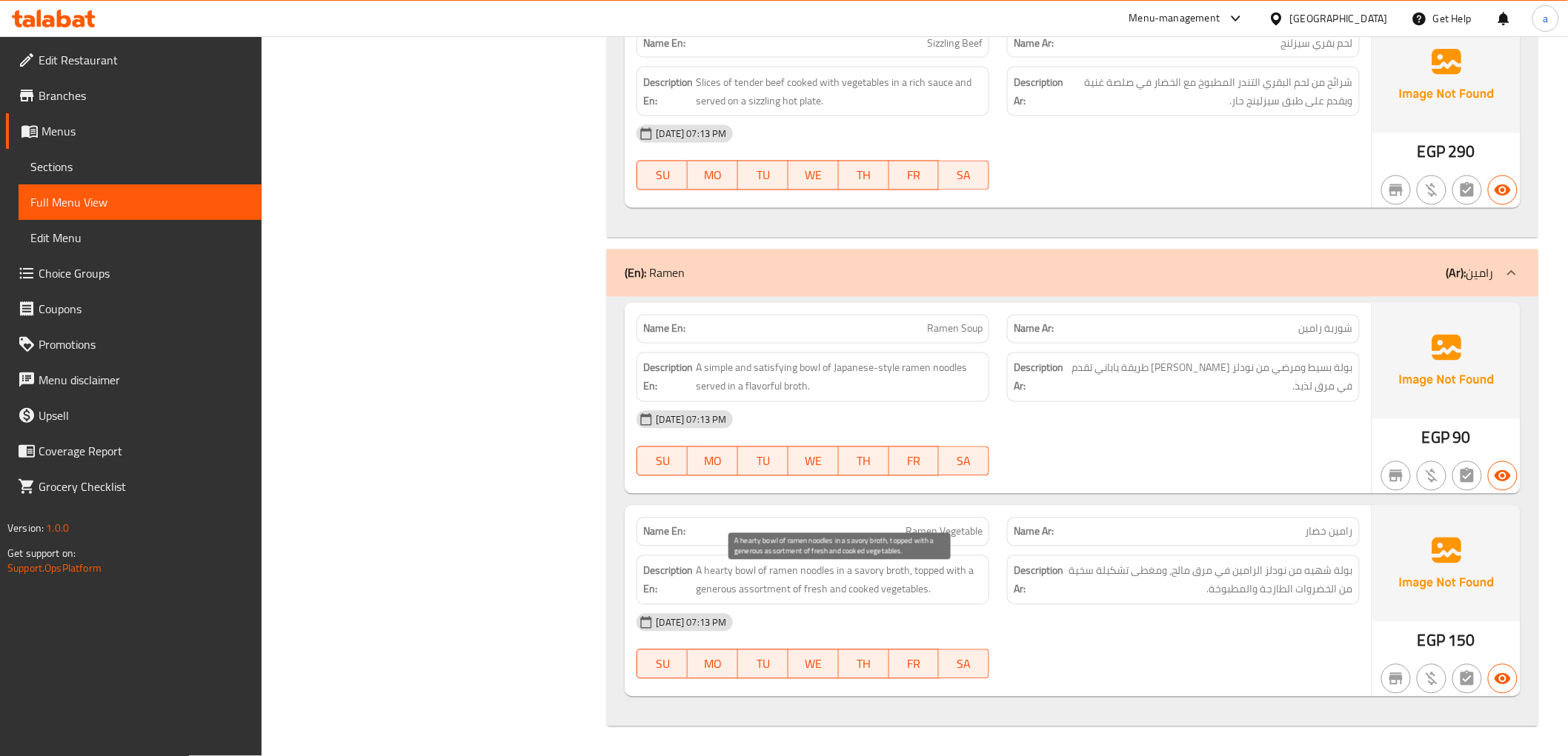
click at [743, 578] on span "A hearty bowl of ramen noodles in a savory broth, topped with a generous assort…" at bounding box center [839, 580] width 287 height 36
click at [710, 578] on span "A hearty bowl of ramen noodles in a savory broth, topped with a generous assort…" at bounding box center [839, 580] width 287 height 36
click at [762, 573] on span "A hearty bowl of ramen noodles in a savory broth, topped with a generous assort…" at bounding box center [839, 580] width 287 height 36
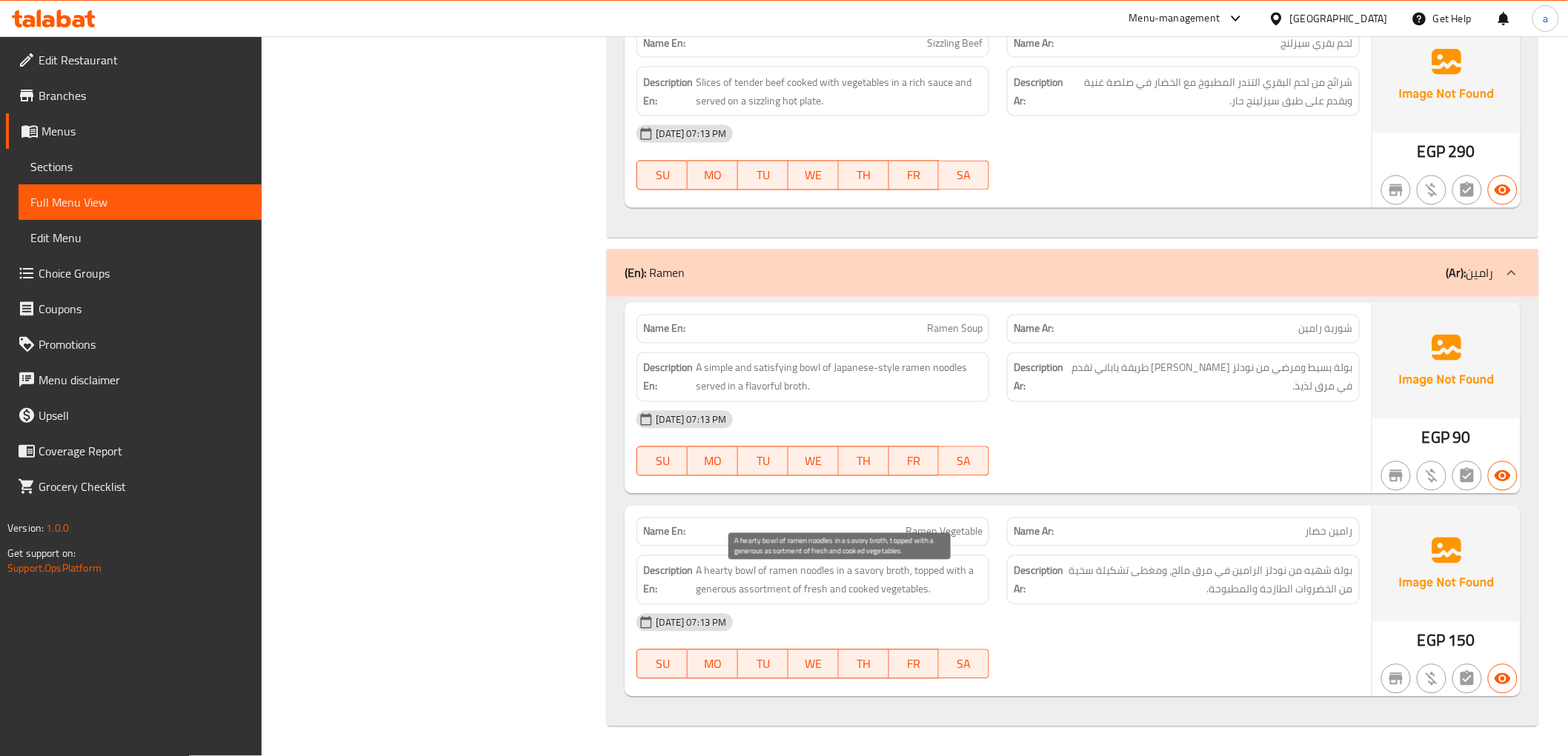
click at [713, 569] on span "A hearty bowl of ramen noodles in a savory broth, topped with a generous assort…" at bounding box center [839, 580] width 287 height 36
click at [715, 569] on span "A hearty bowl of ramen noodles in a savory broth, topped with a generous assort…" at bounding box center [839, 580] width 287 height 36
copy span "hearty"
click at [930, 527] on span "Ramen Vegetable" at bounding box center [944, 532] width 77 height 16
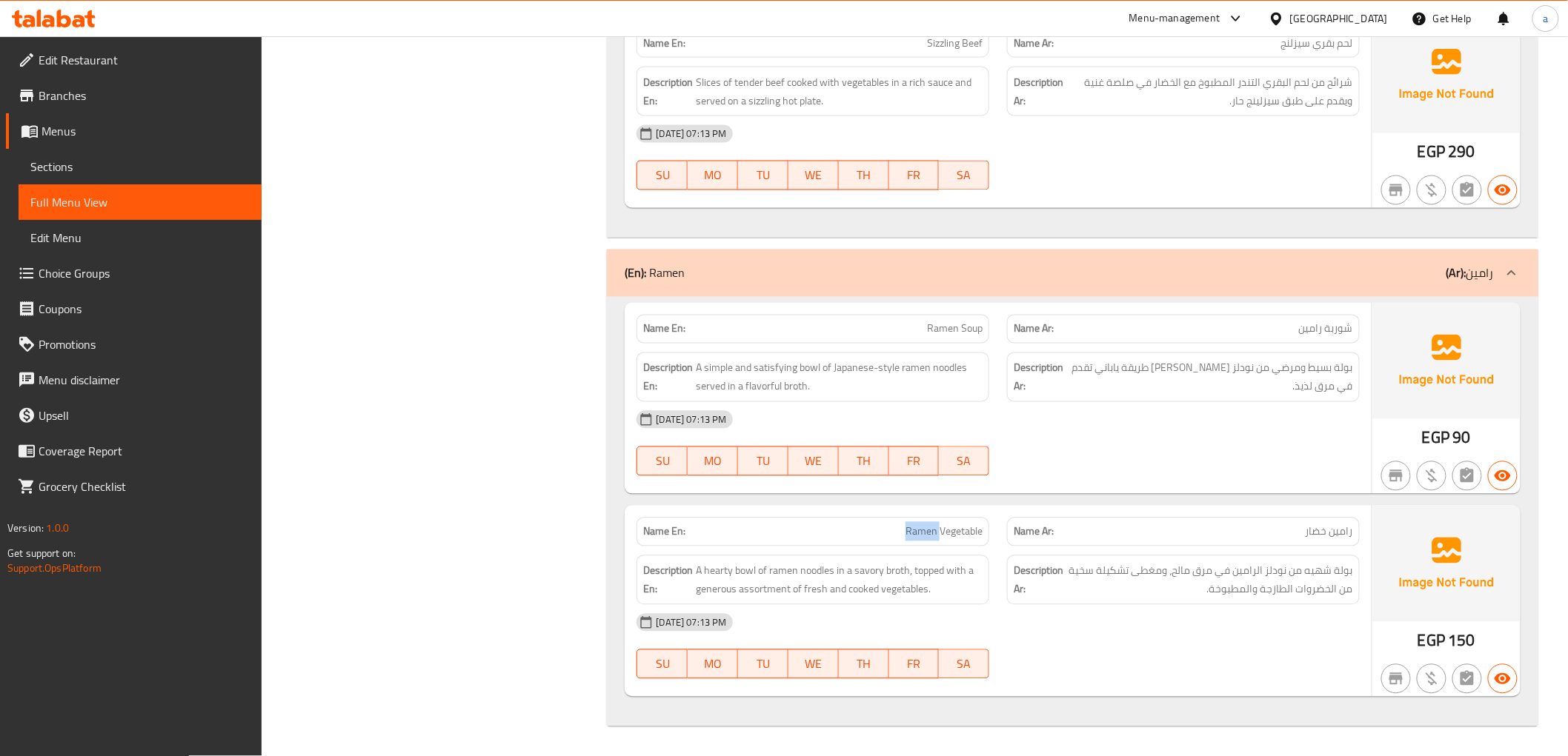
click at [930, 527] on span "Ramen Vegetable" at bounding box center [944, 532] width 77 height 16
copy span "Ramen Vegetable"
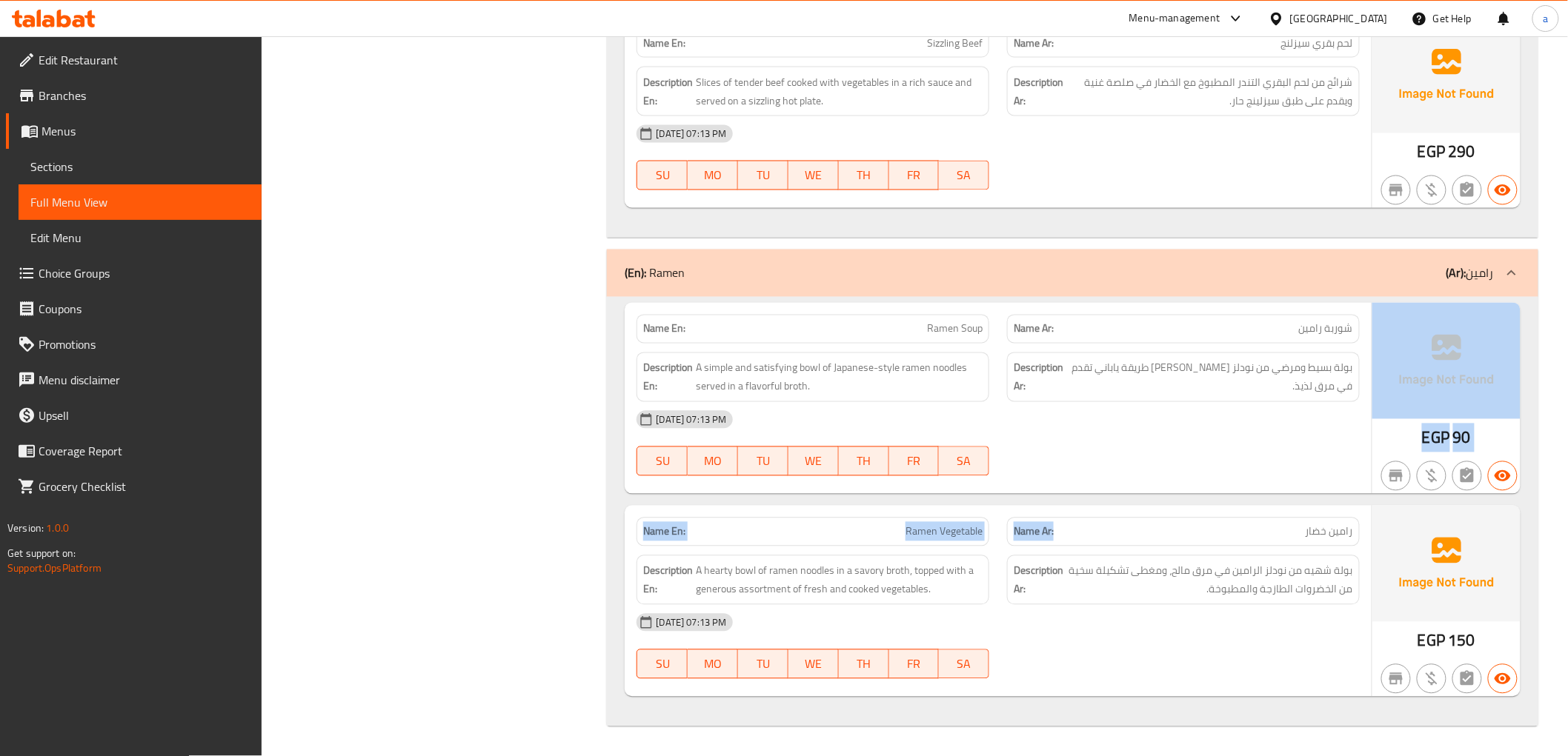
click at [1093, 499] on div "Name En: Ramen Soup Name Ar: شوربة رامين Description En: A simple and satisfyin…" at bounding box center [1072, 512] width 931 height 429
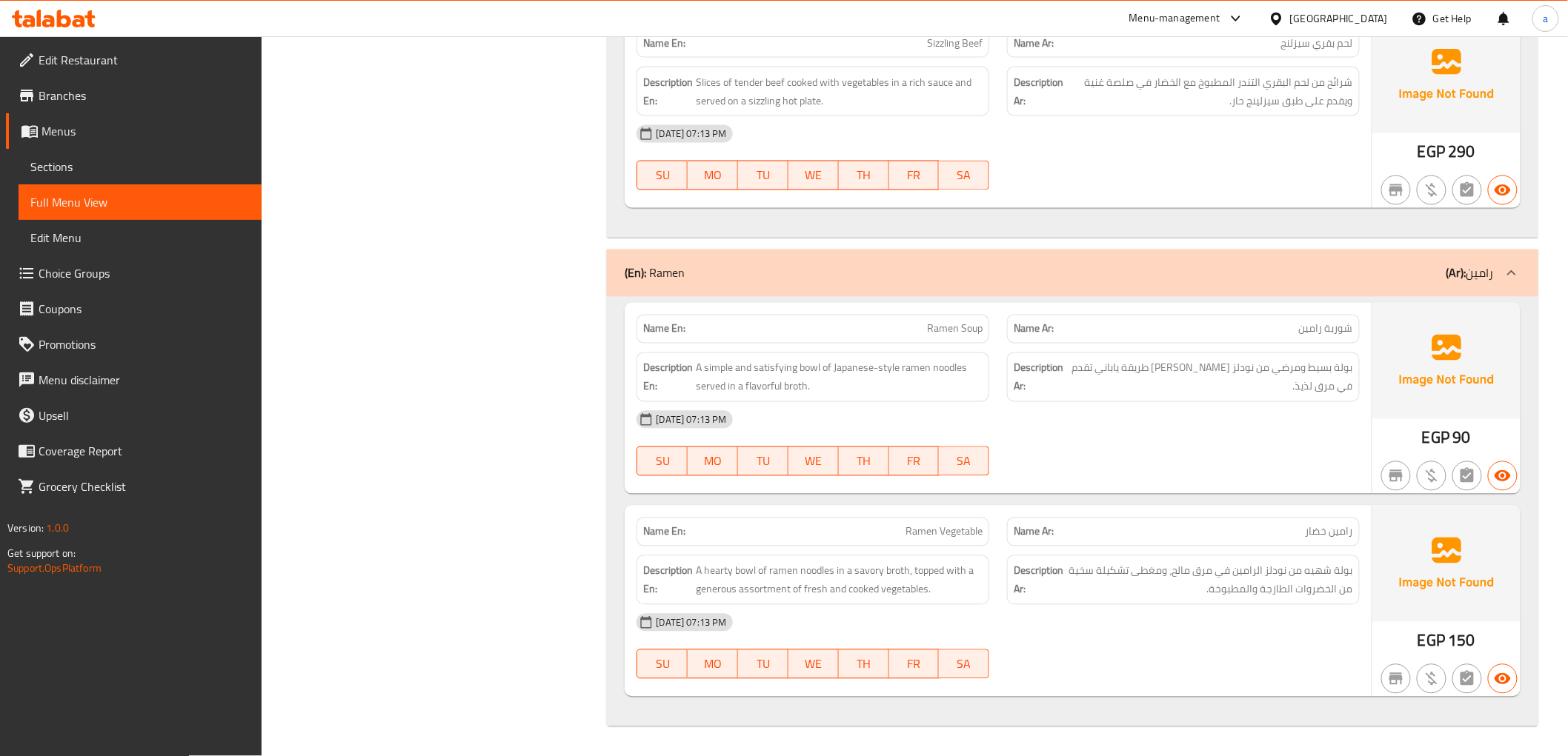
click at [1271, 595] on span "بولة شهيه من نودلز الرامين في مرق مالح، ومغطى تشكيلة سخية من الخضروات الطازجة و…" at bounding box center [1210, 580] width 287 height 36
click at [759, 590] on span "A hearty bowl of ramen noodles in a savory broth, topped with a generous assort…" at bounding box center [839, 580] width 287 height 36
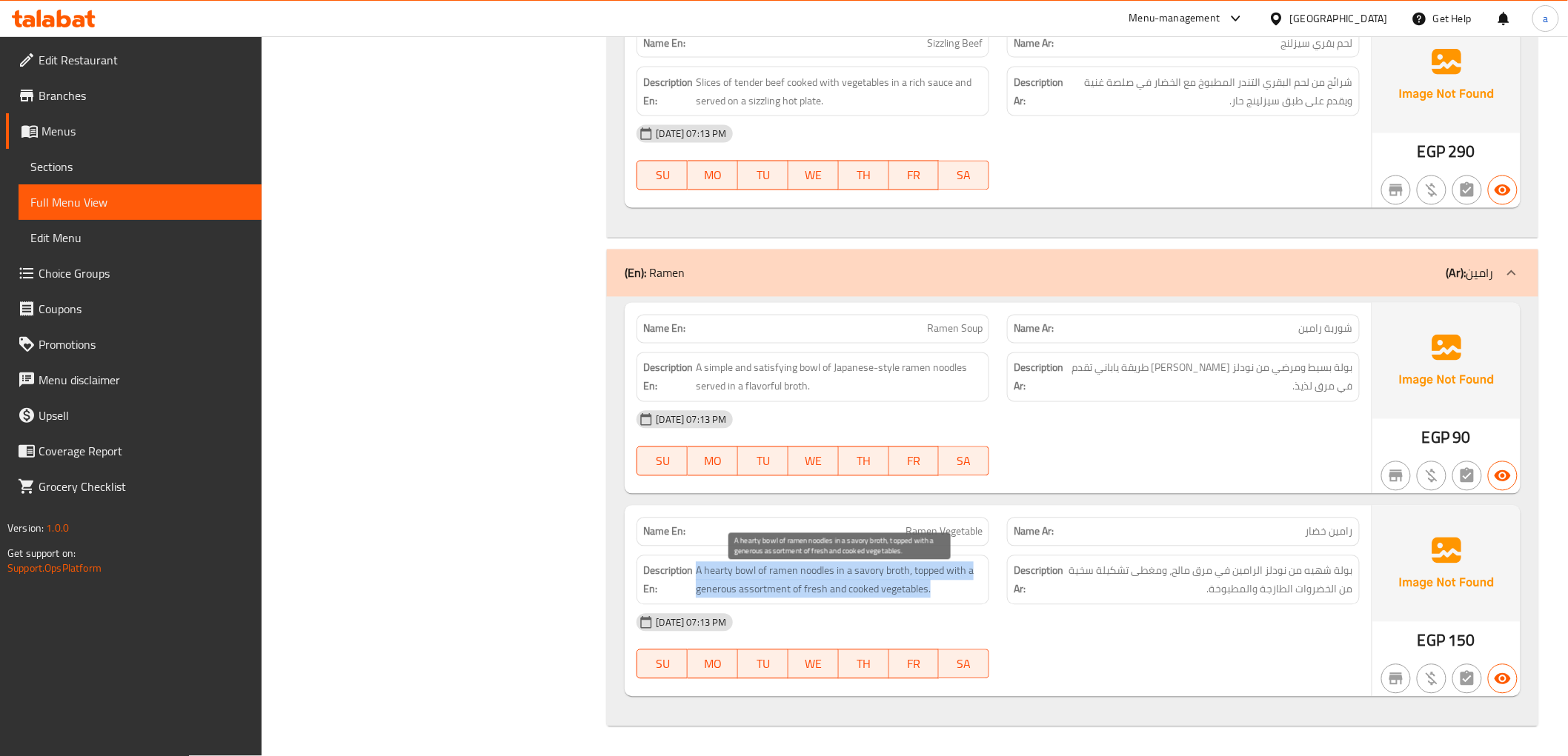
click at [759, 590] on span "A hearty bowl of ramen noodles in a savory broth, topped with a generous assort…" at bounding box center [839, 580] width 287 height 36
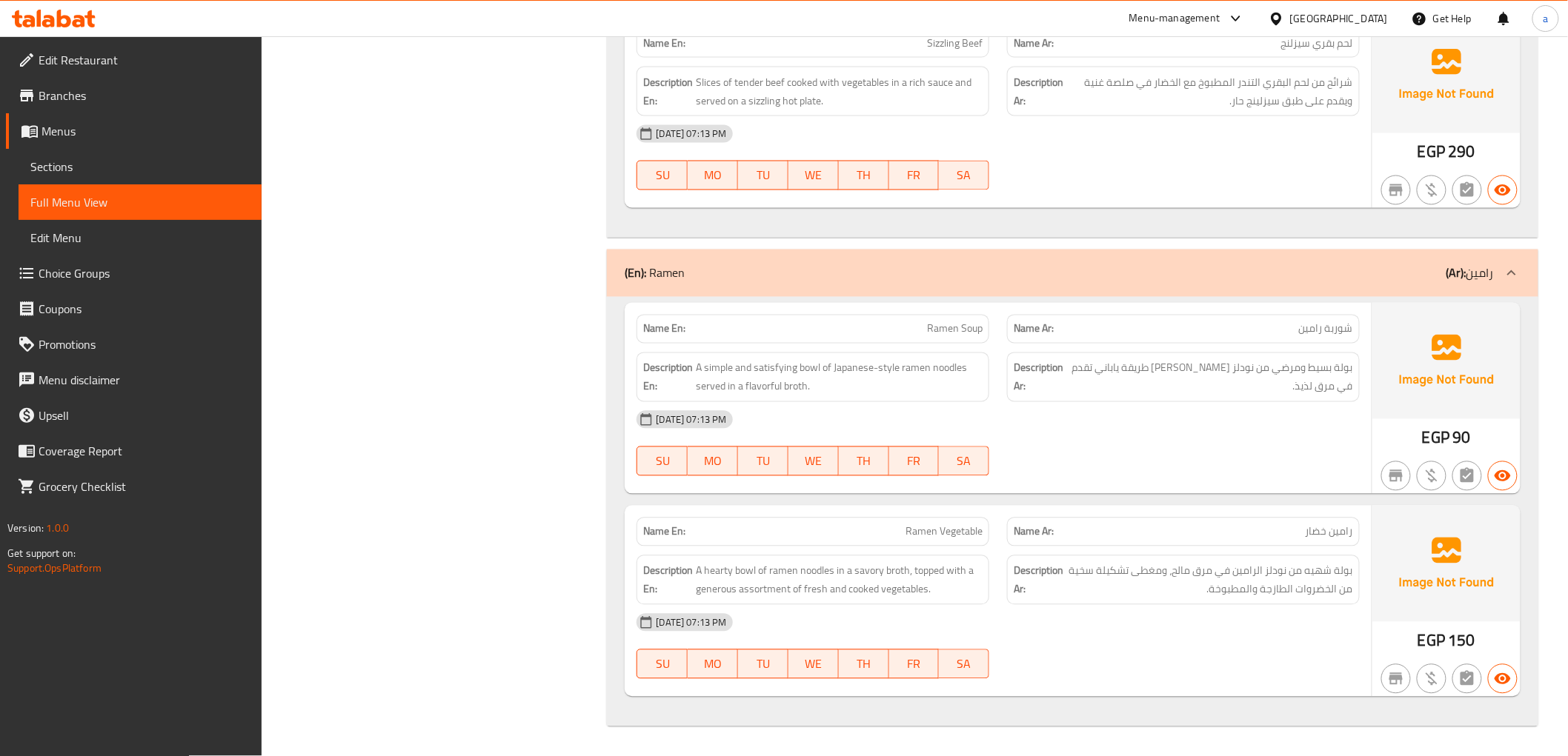
click at [956, 605] on div "12-10-2025 07:13 PM" at bounding box center [998, 622] width 740 height 36
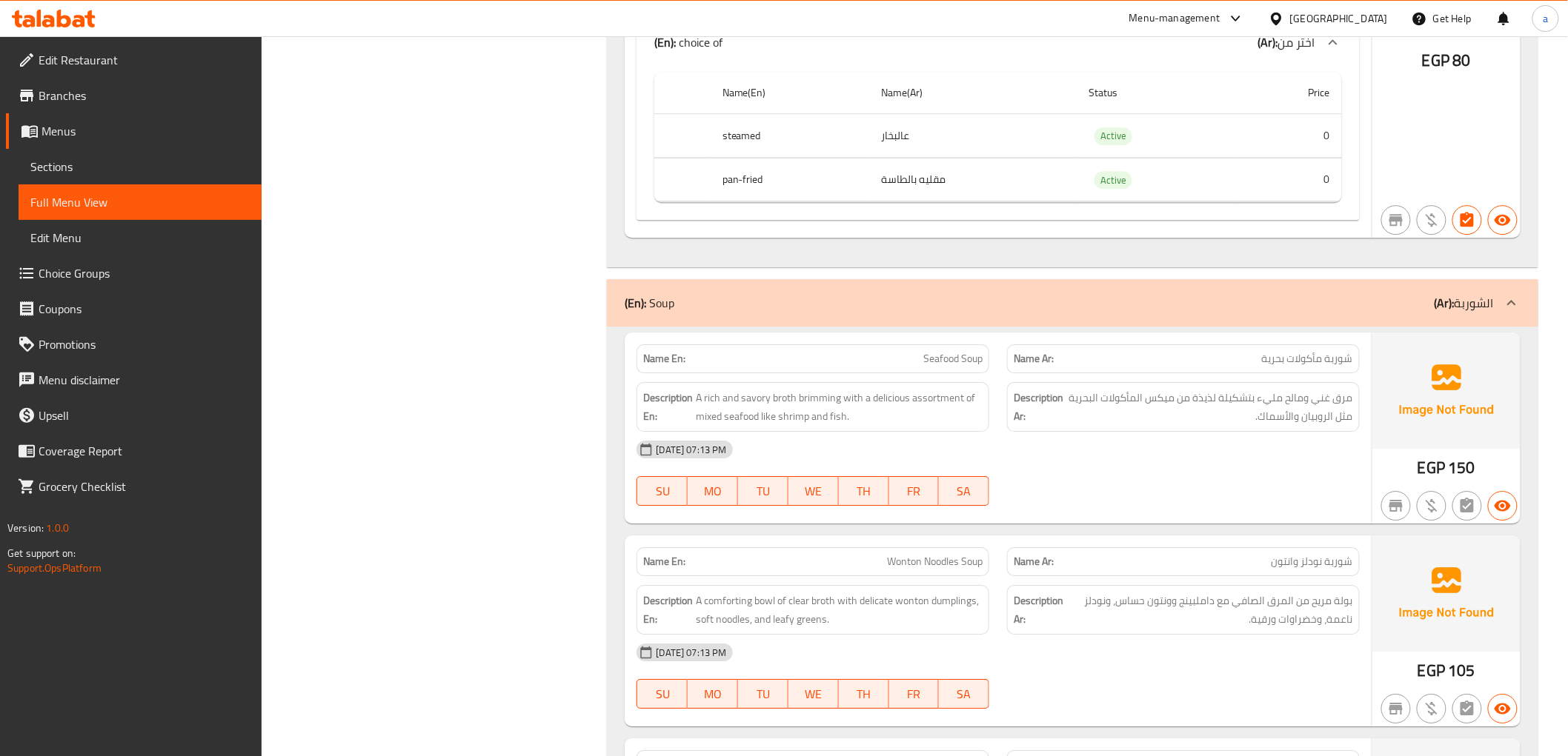
scroll to position [6691, 0]
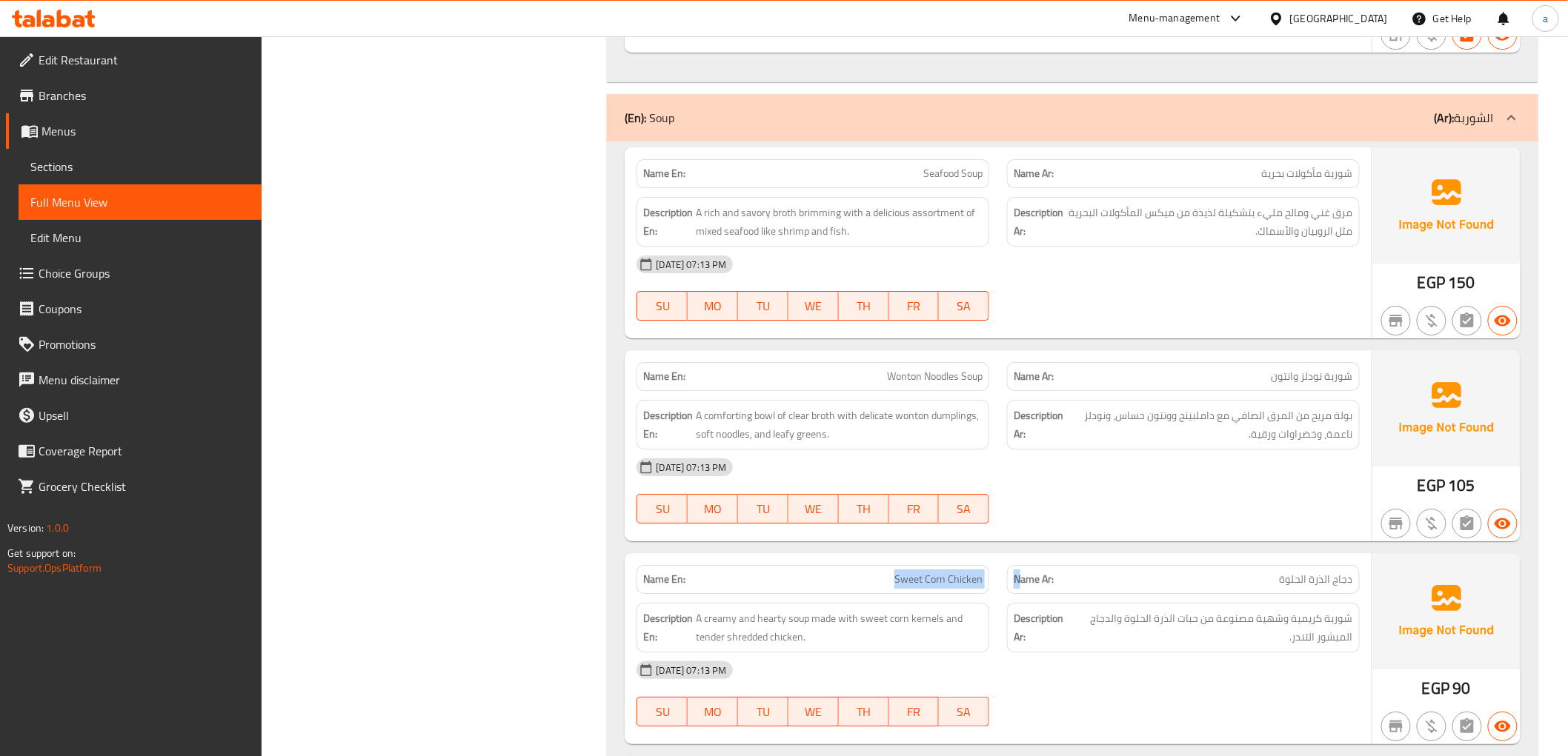
drag, startPoint x: 892, startPoint y: 591, endPoint x: 1019, endPoint y: 580, distance: 127.5
click at [1019, 580] on div "Name En: Sweet Corn Chicken Name Ar: دجاج الذرة الحلوة" at bounding box center [998, 580] width 740 height 47
click at [947, 588] on span "Sweet Corn Chicken" at bounding box center [938, 580] width 88 height 16
click at [109, 168] on span "Sections" at bounding box center [139, 167] width 219 height 17
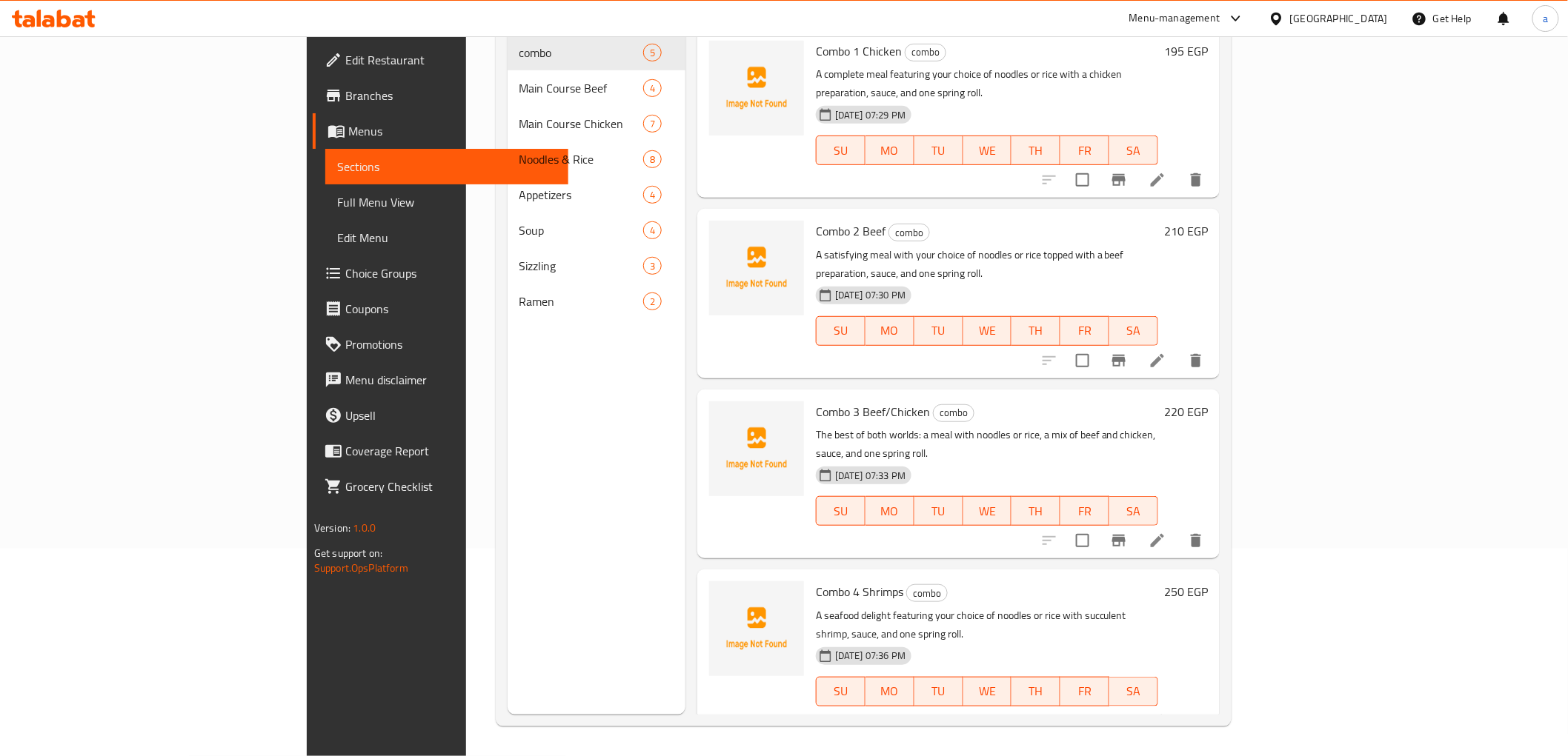
scroll to position [207, 0]
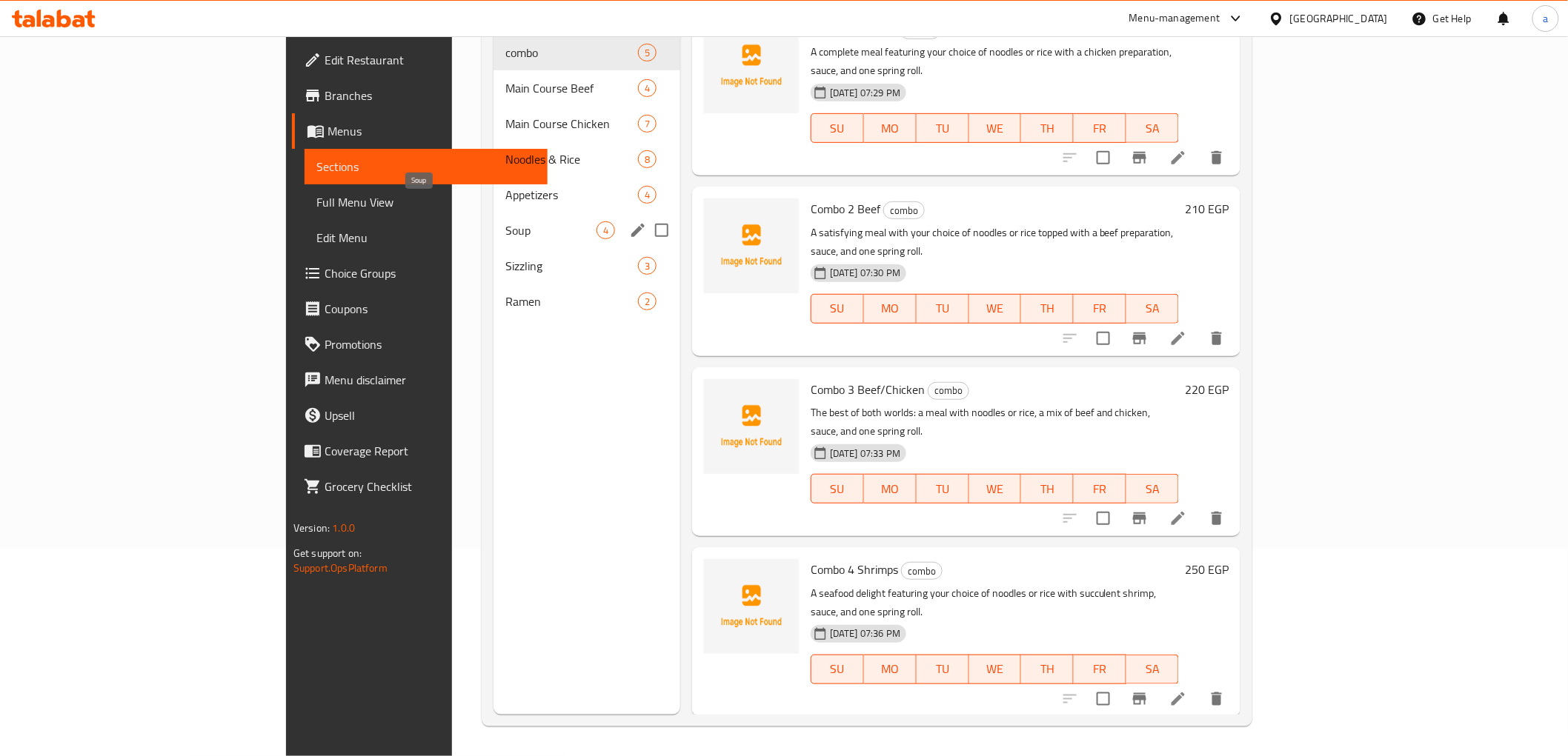
click at [506, 221] on span "Soup" at bounding box center [551, 230] width 91 height 17
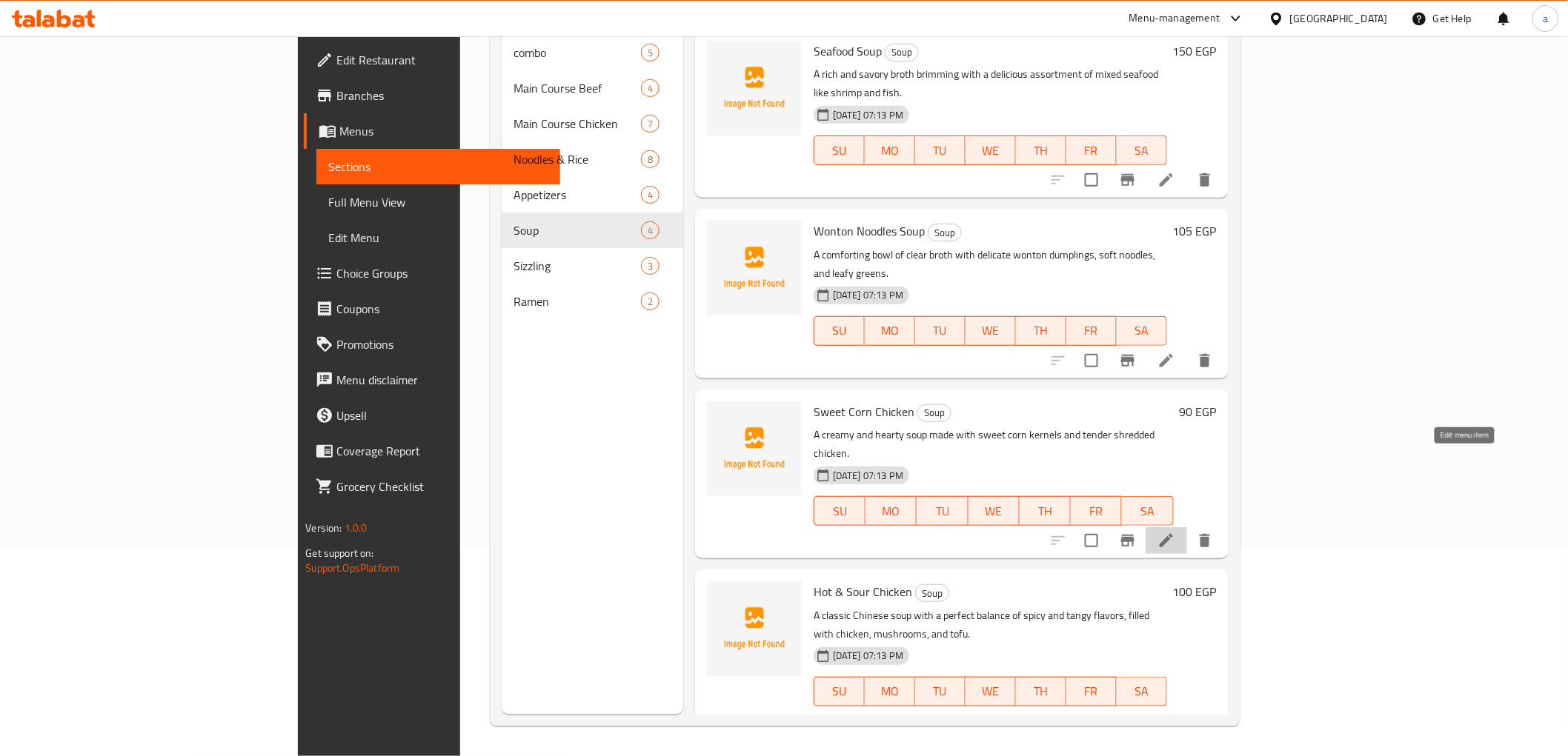
click at [1176, 532] on icon at bounding box center [1166, 541] width 17 height 17
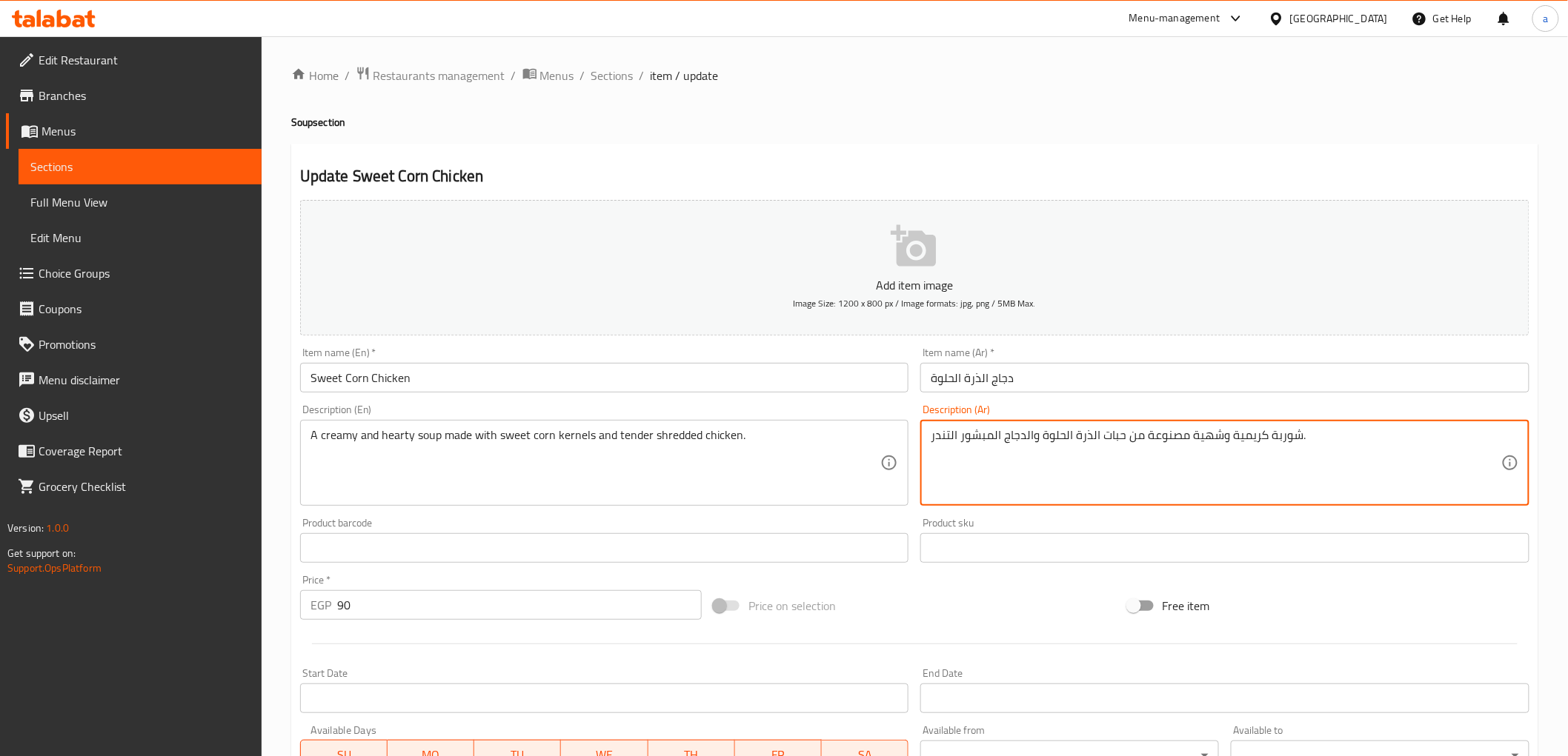
drag, startPoint x: 1190, startPoint y: 439, endPoint x: 1218, endPoint y: 447, distance: 29.1
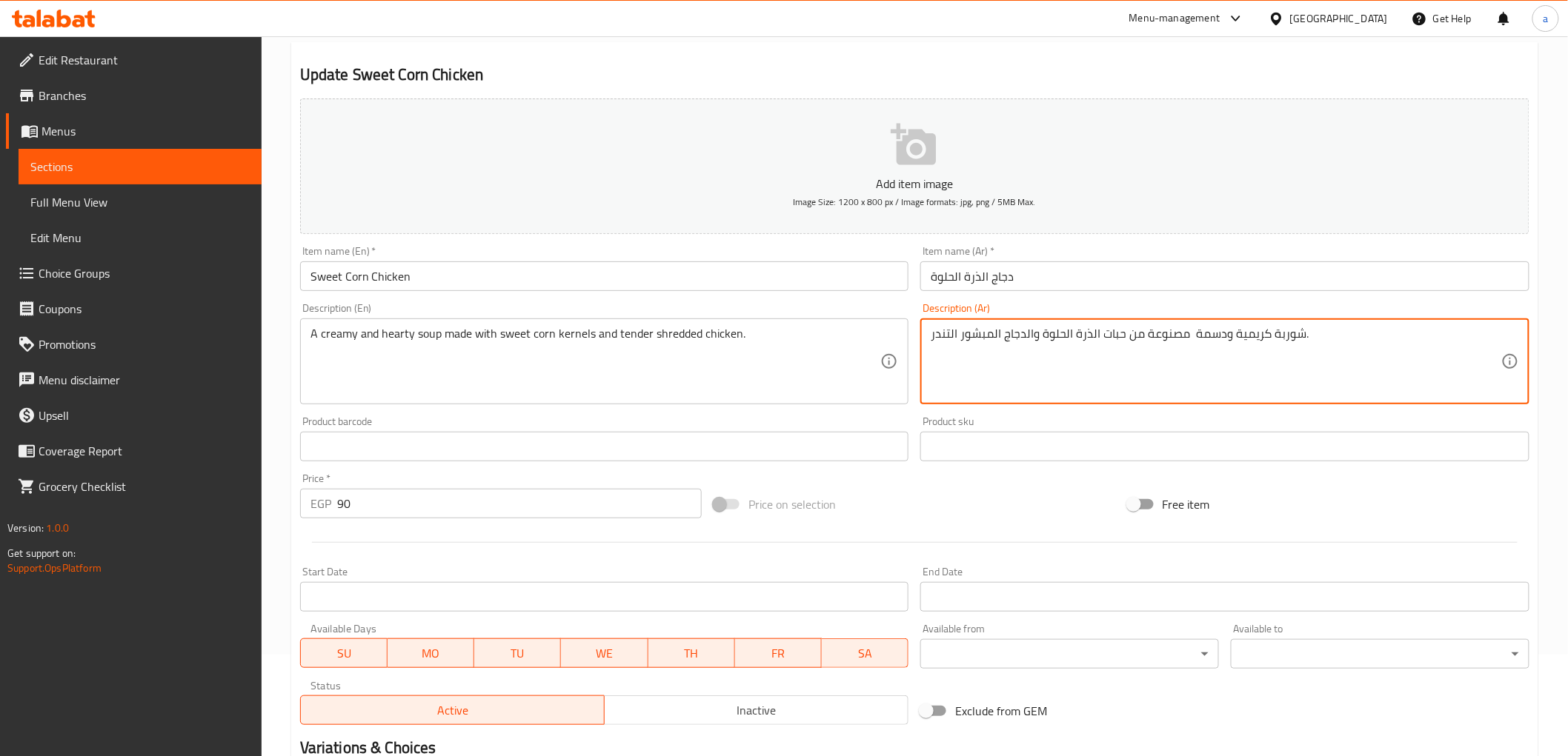
scroll to position [287, 0]
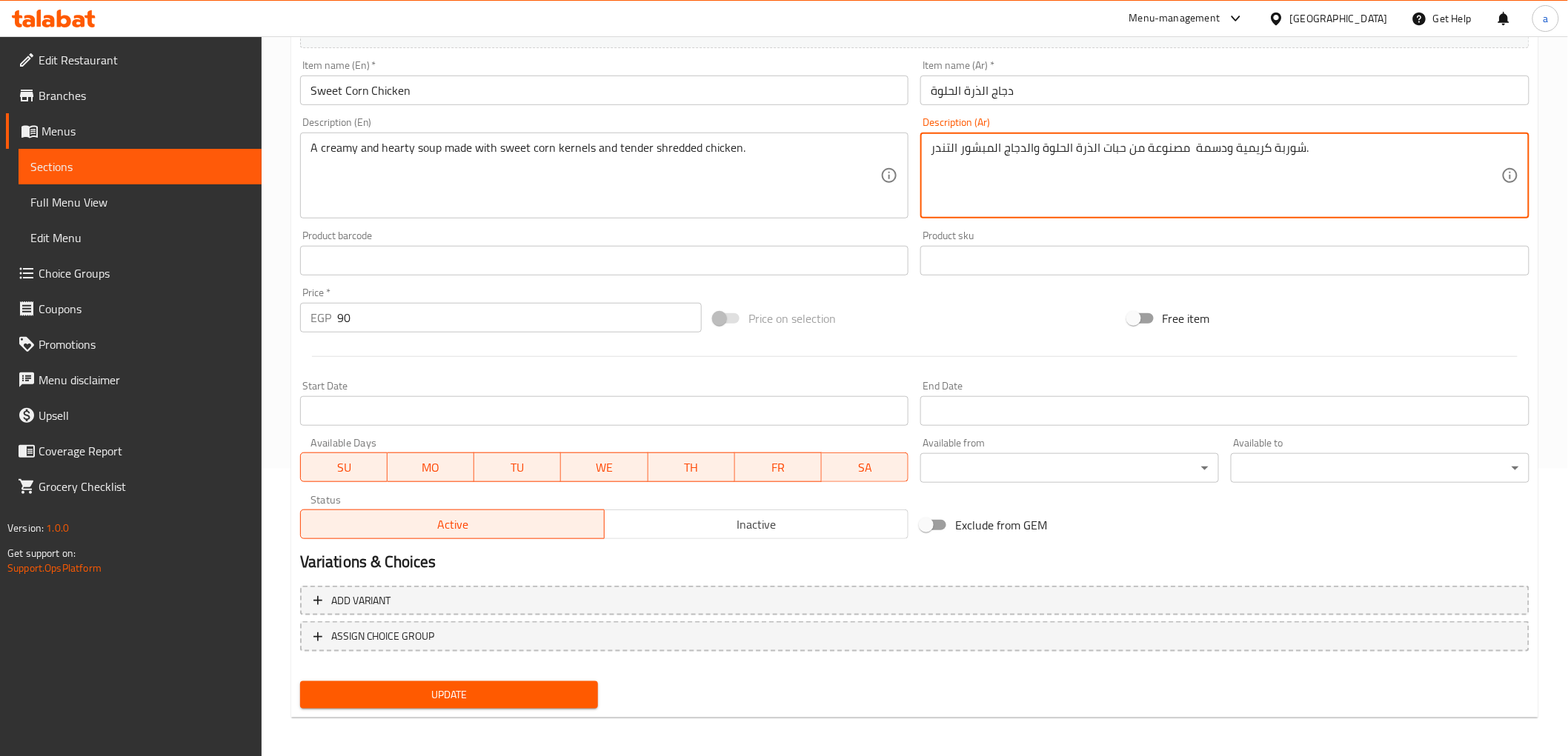
type textarea "شوربة كريمية ودسمة مصنوعة من حبات الذرة الحلوة والدجاج المبشور التندر."
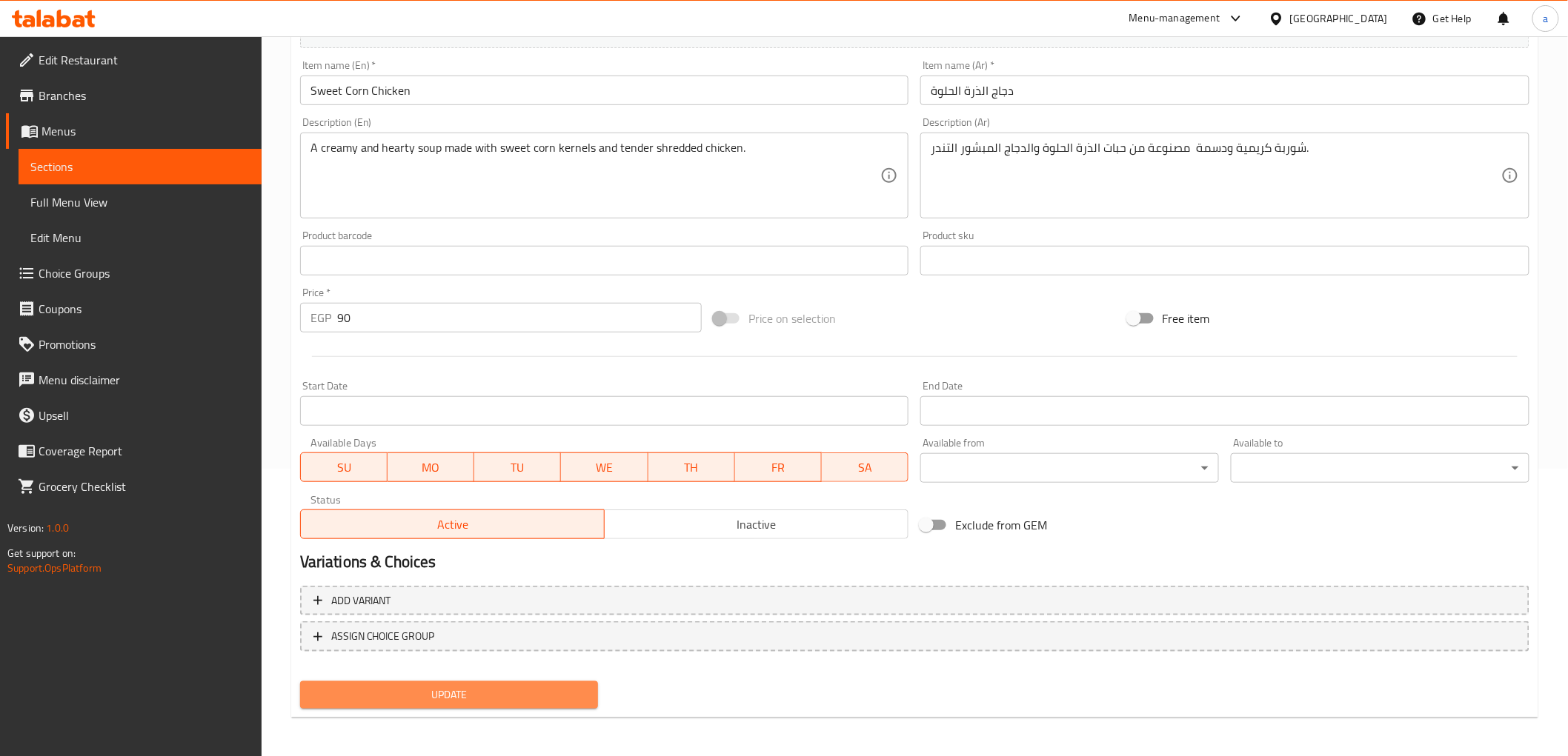
click at [457, 686] on span "Update" at bounding box center [449, 694] width 275 height 18
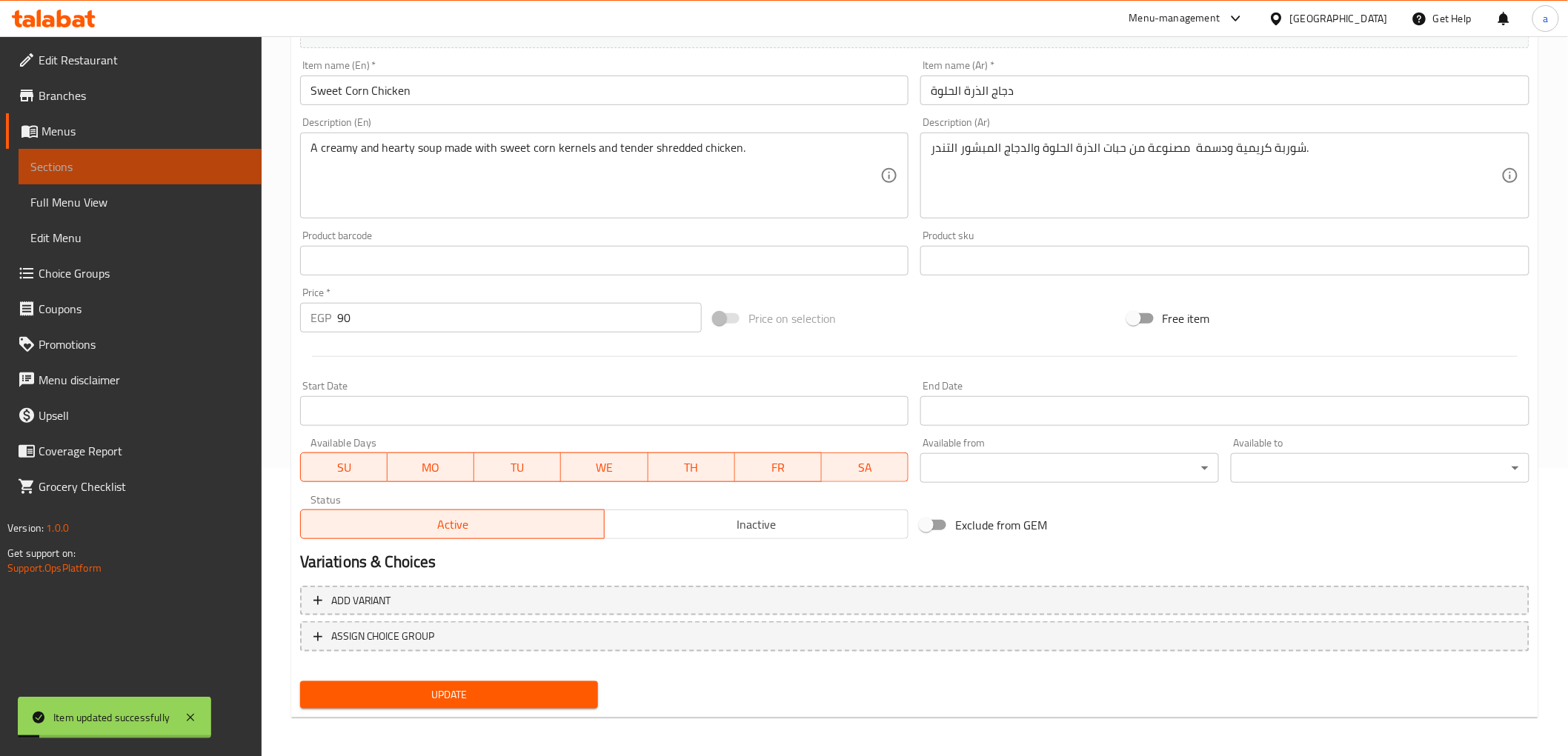
click at [161, 168] on span "Sections" at bounding box center [139, 167] width 219 height 17
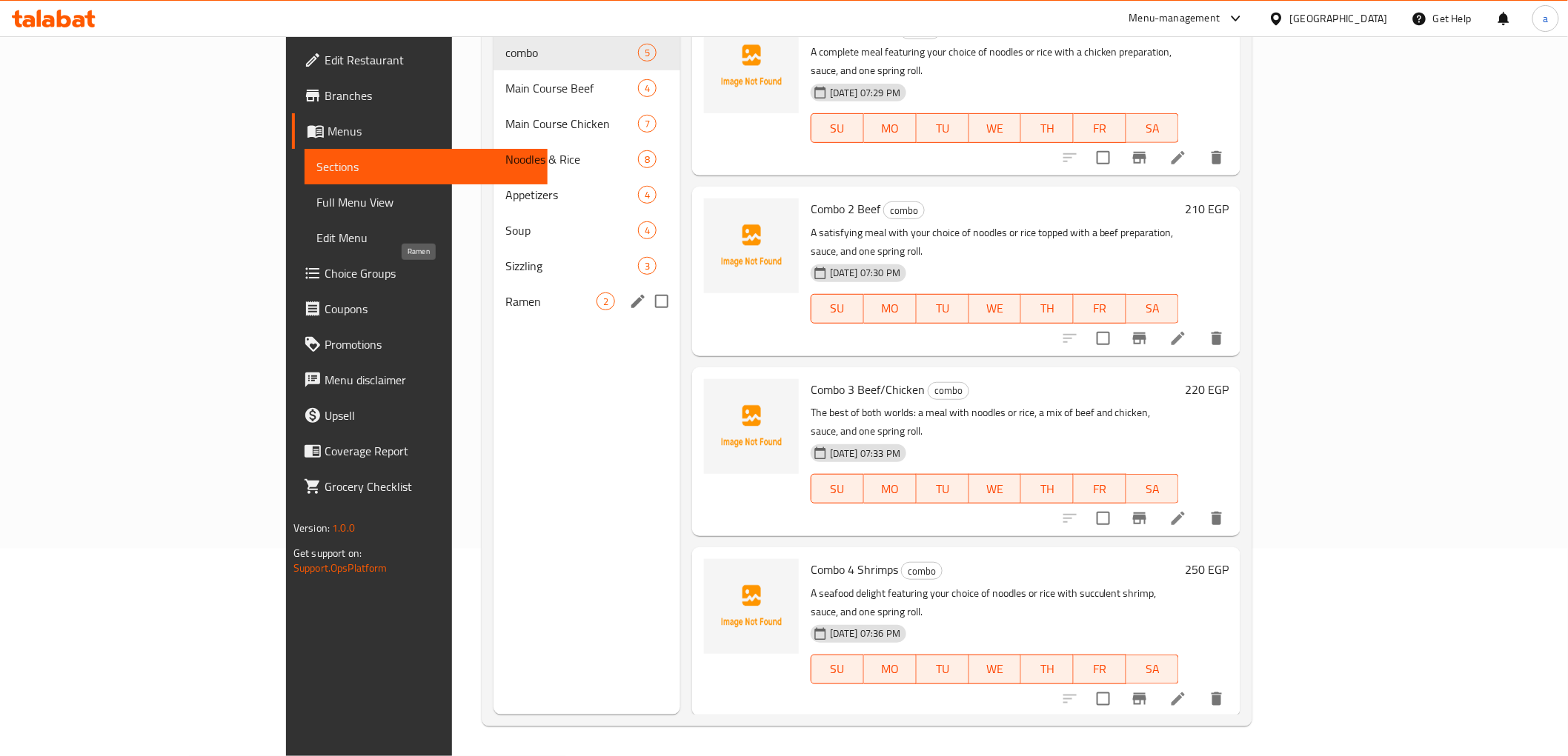
click at [506, 293] on span "Ramen" at bounding box center [551, 301] width 91 height 17
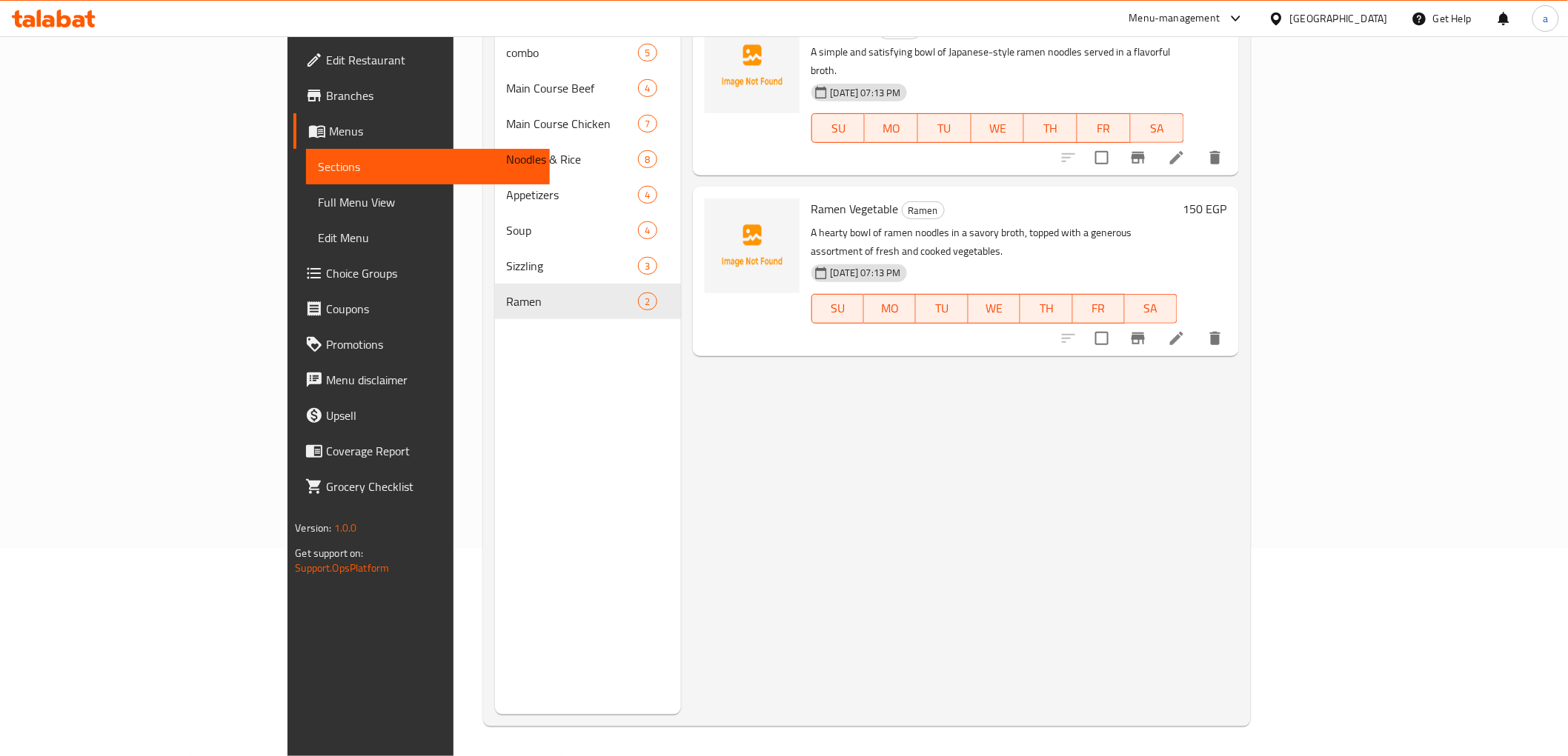
click at [1198, 325] on li at bounding box center [1176, 338] width 41 height 27
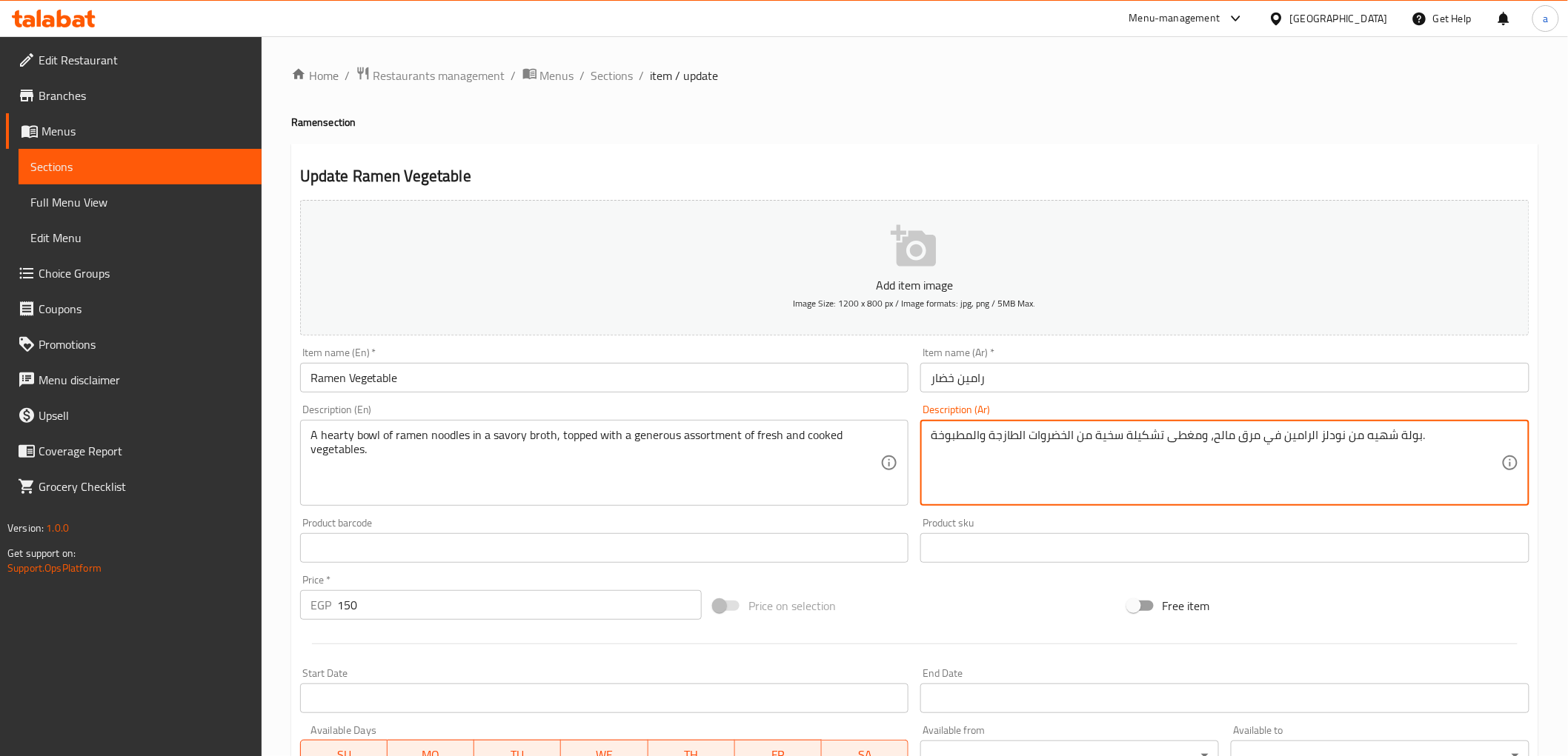
drag, startPoint x: 1365, startPoint y: 436, endPoint x: 1394, endPoint y: 444, distance: 30.1
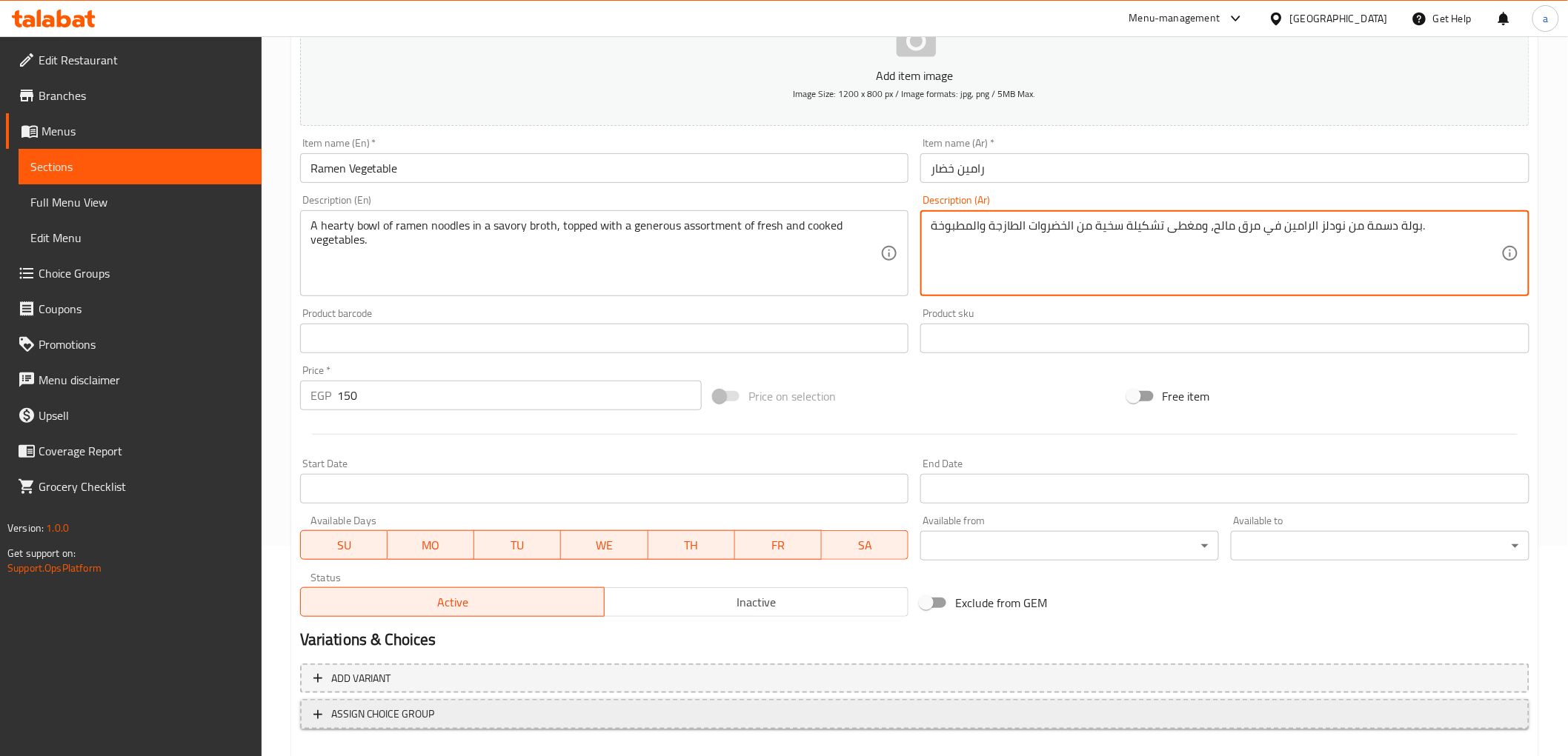
scroll to position [287, 0]
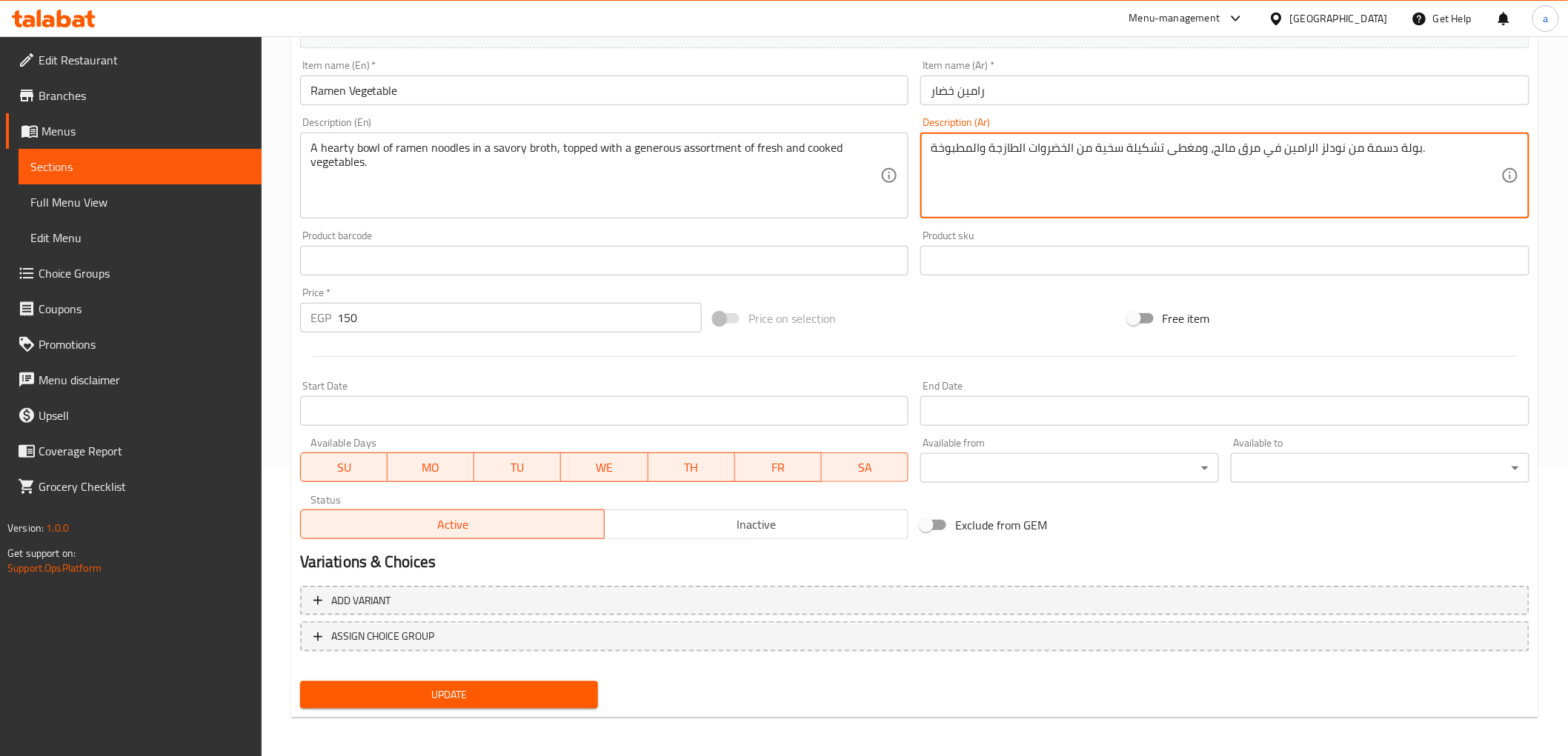
type textarea "بولة دسمة من نودلز الرامين في مرق مالح، ومغطى تشكيلة سخية من الخضروات الطازجة و…"
click at [490, 686] on span "Update" at bounding box center [449, 694] width 275 height 18
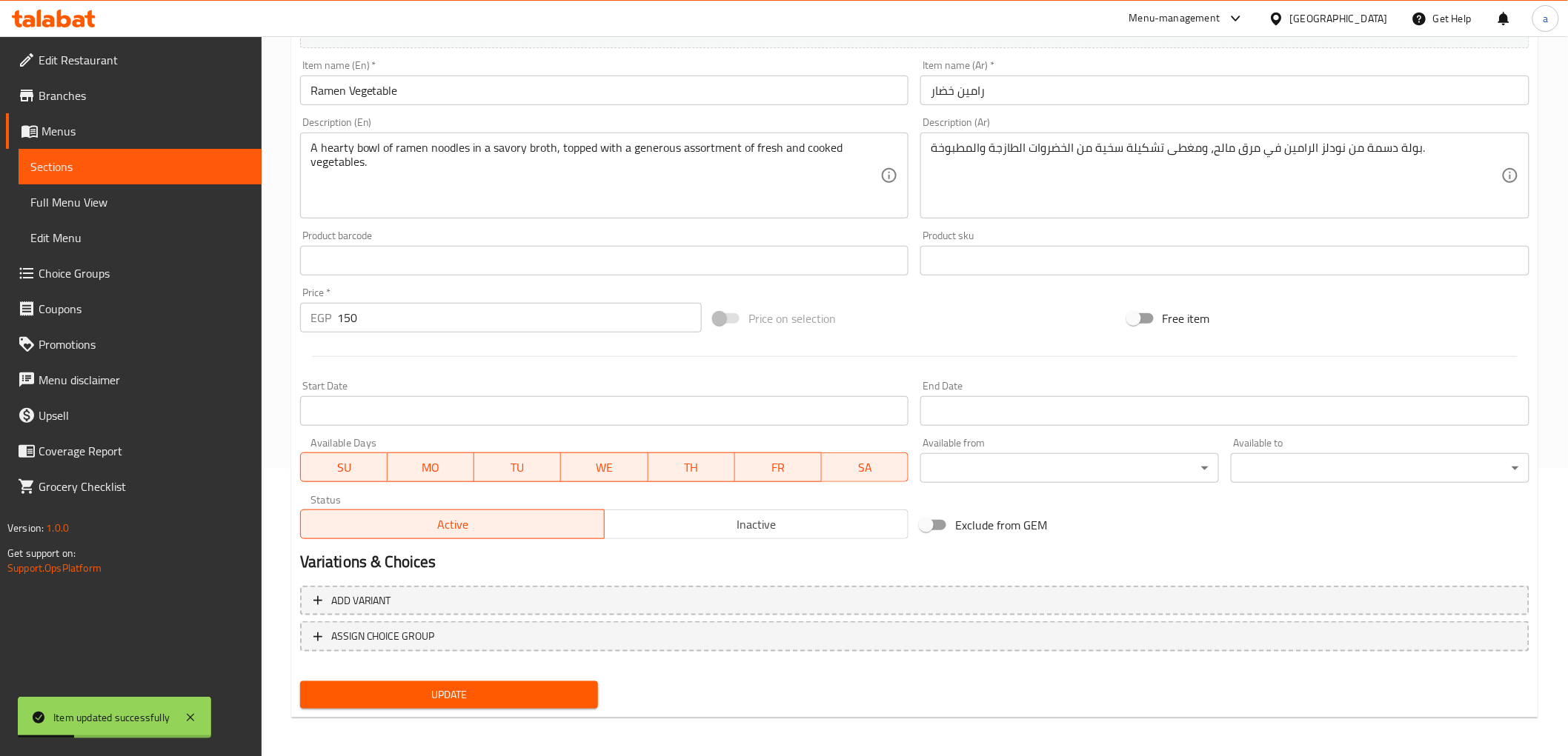
click at [47, 202] on span "Full Menu View" at bounding box center [139, 202] width 219 height 17
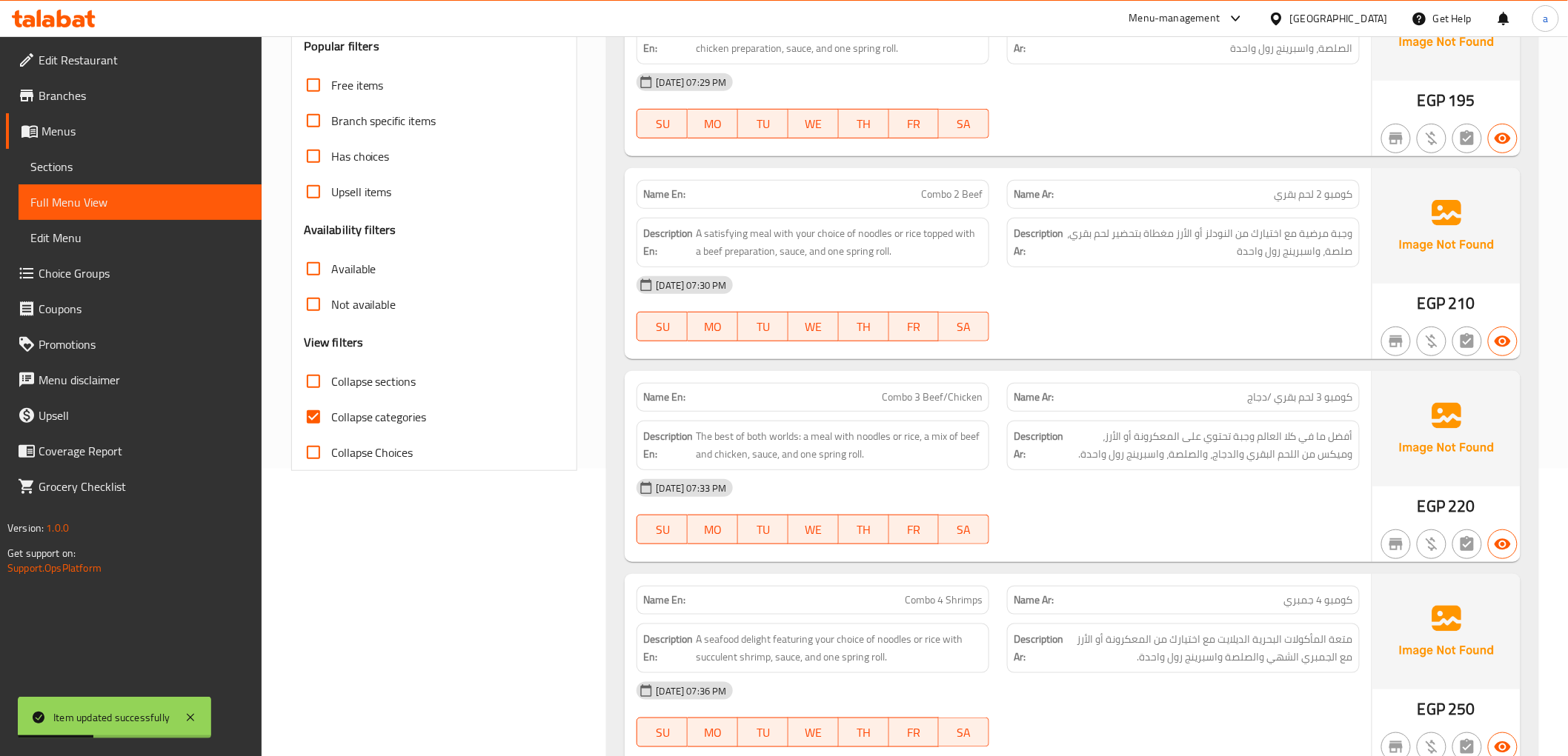
click at [346, 418] on span "Collapse categories" at bounding box center [379, 417] width 96 height 17
click at [331, 418] on input "Collapse categories" at bounding box center [313, 417] width 36 height 36
checkbox input "false"
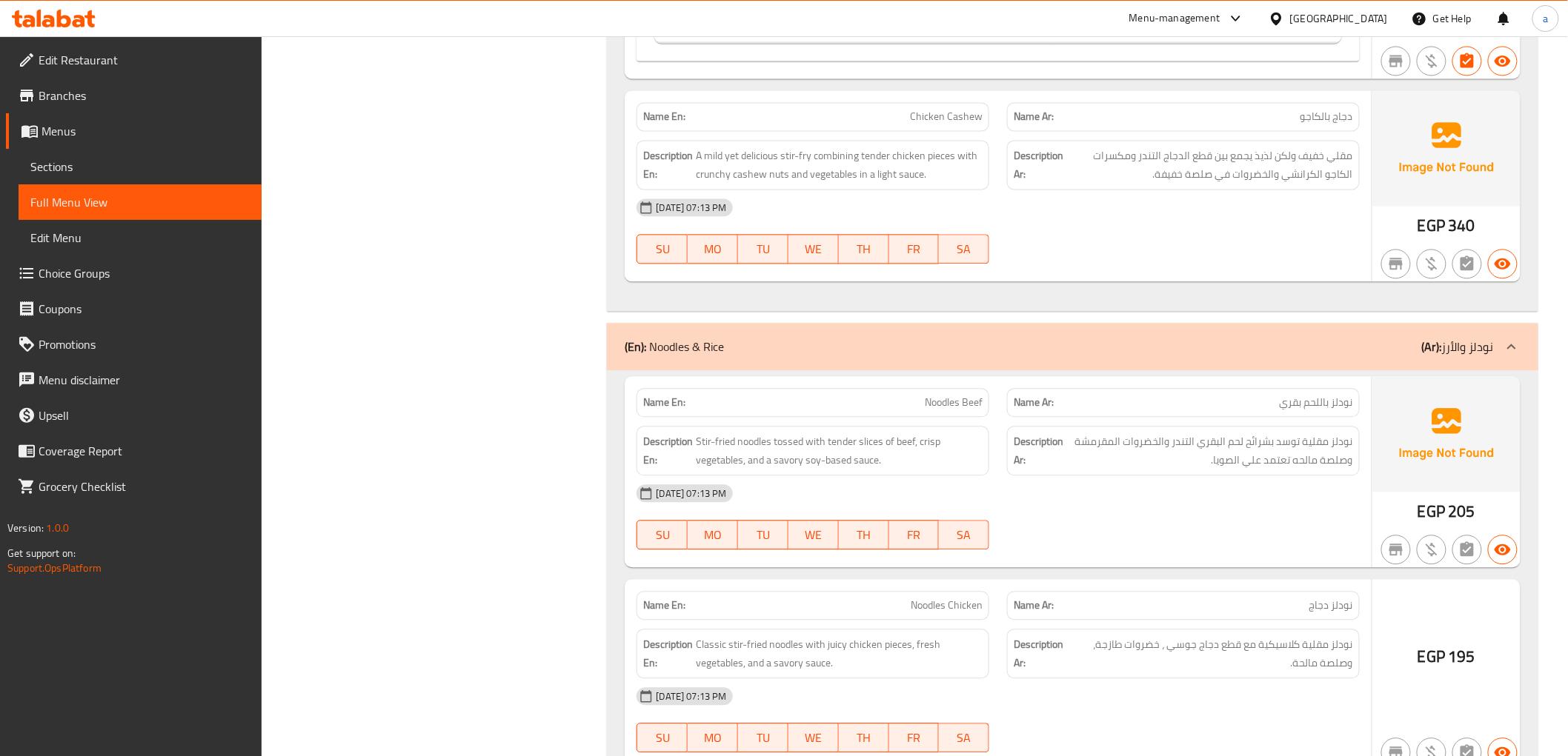
scroll to position [3595, 0]
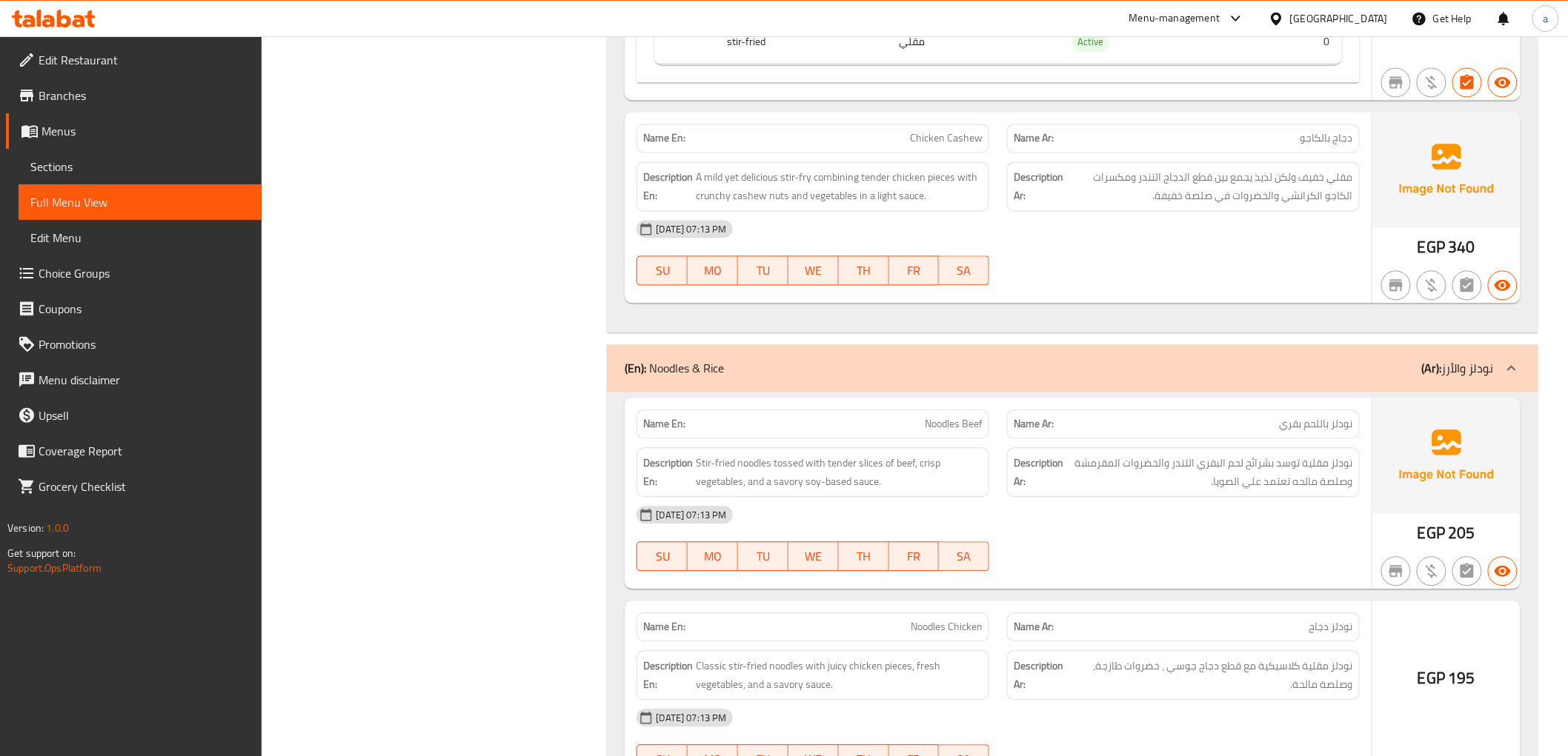
click at [112, 156] on link "Sections" at bounding box center [139, 166] width 243 height 36
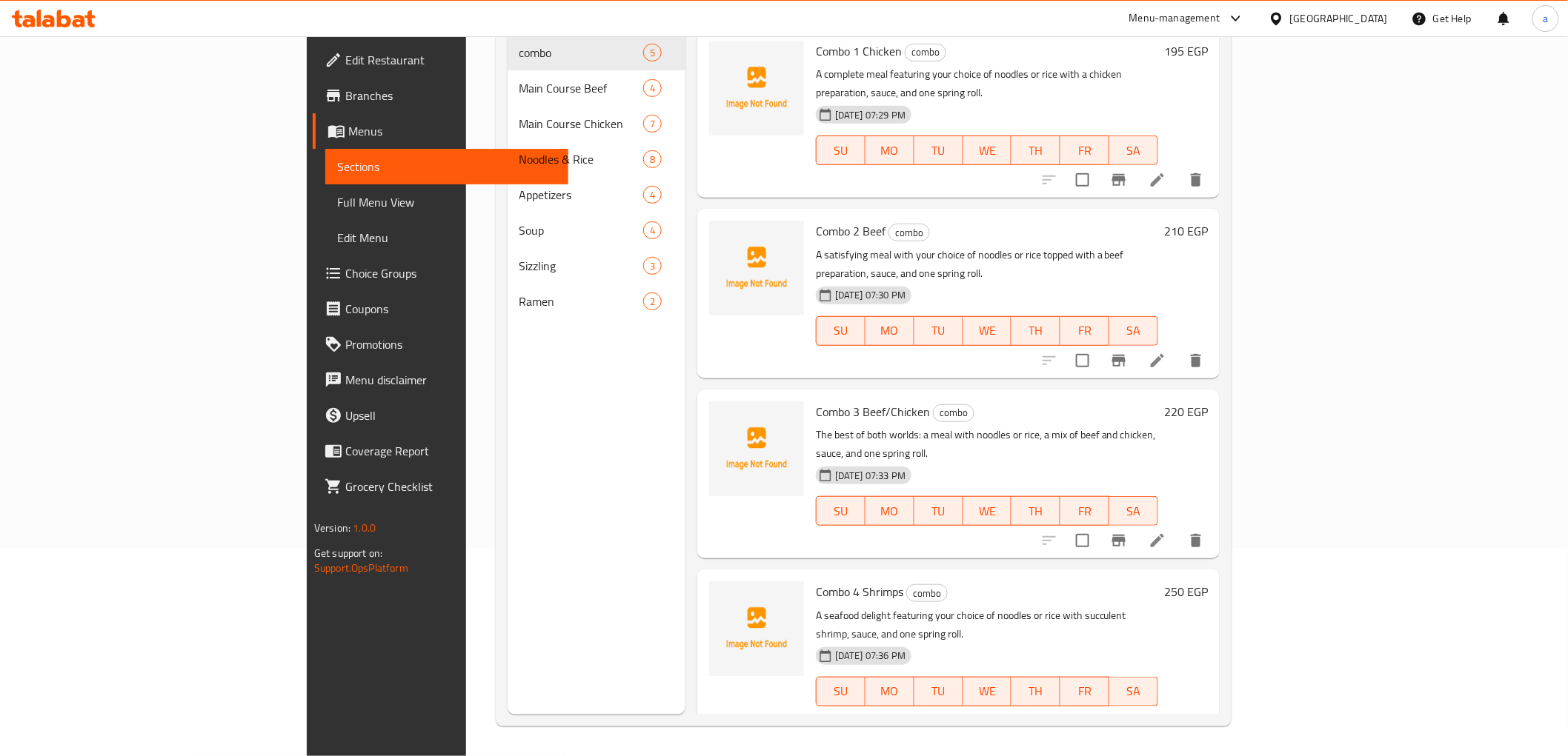
scroll to position [207, 0]
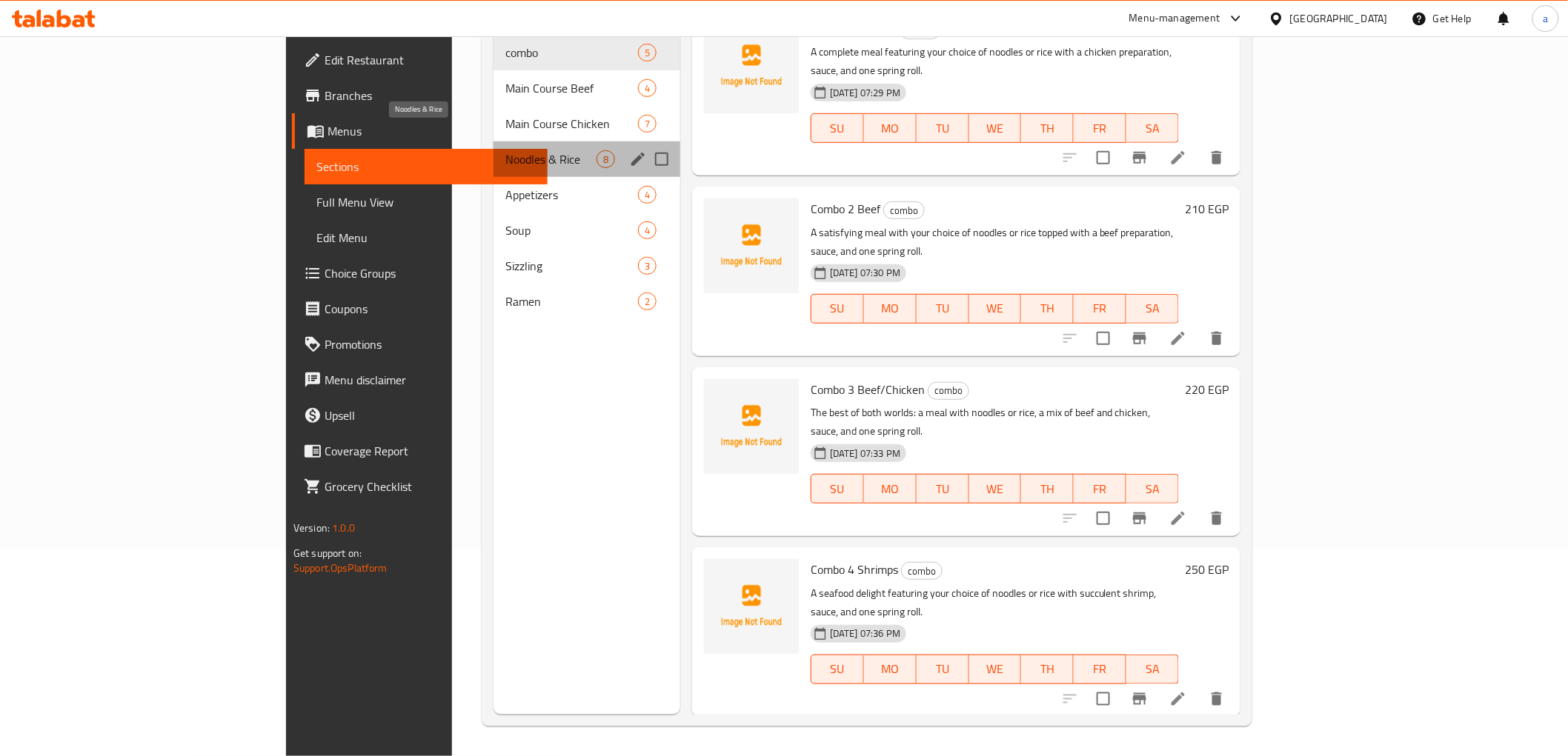
click at [506, 150] on span "Noodles & Rice" at bounding box center [551, 159] width 91 height 17
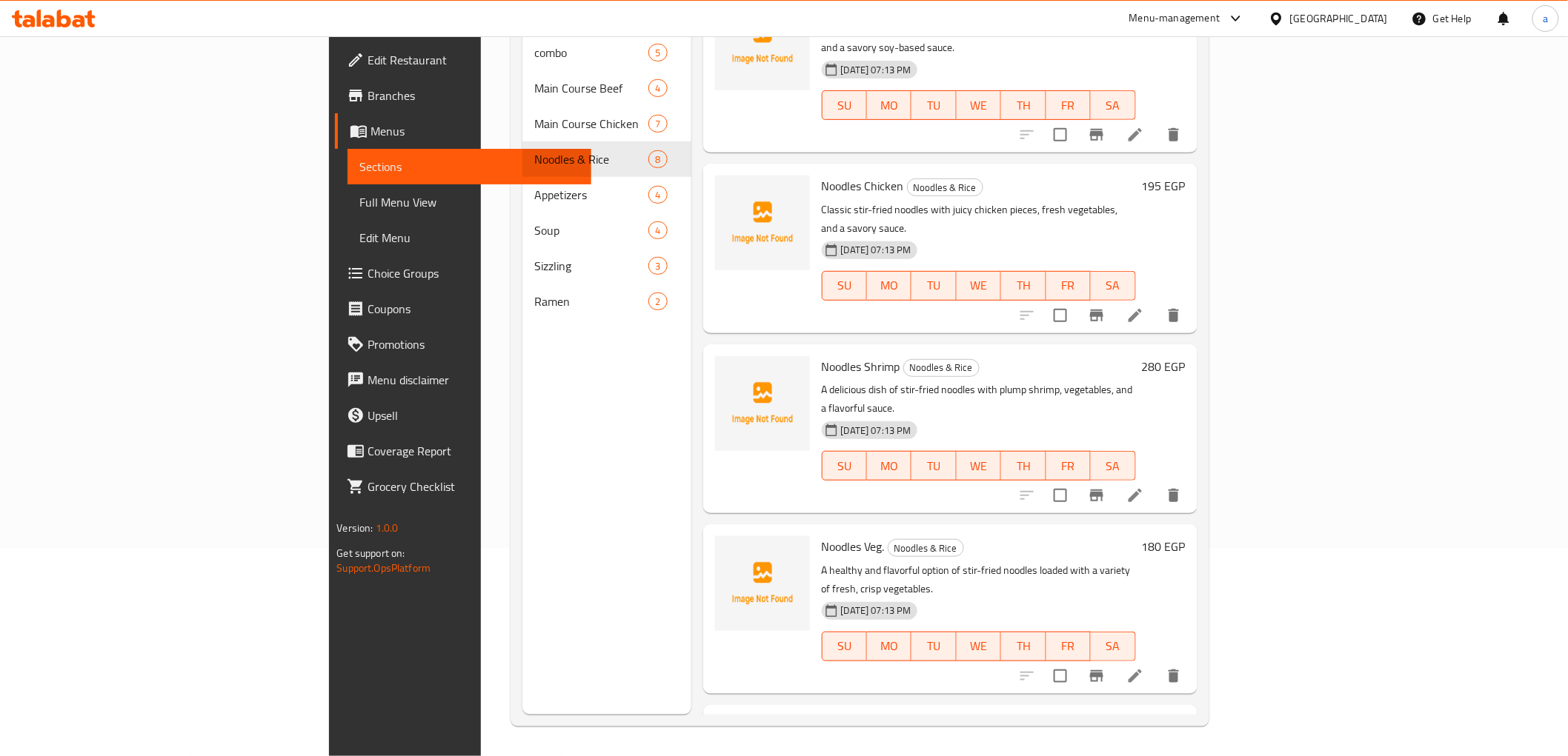
scroll to position [164, 0]
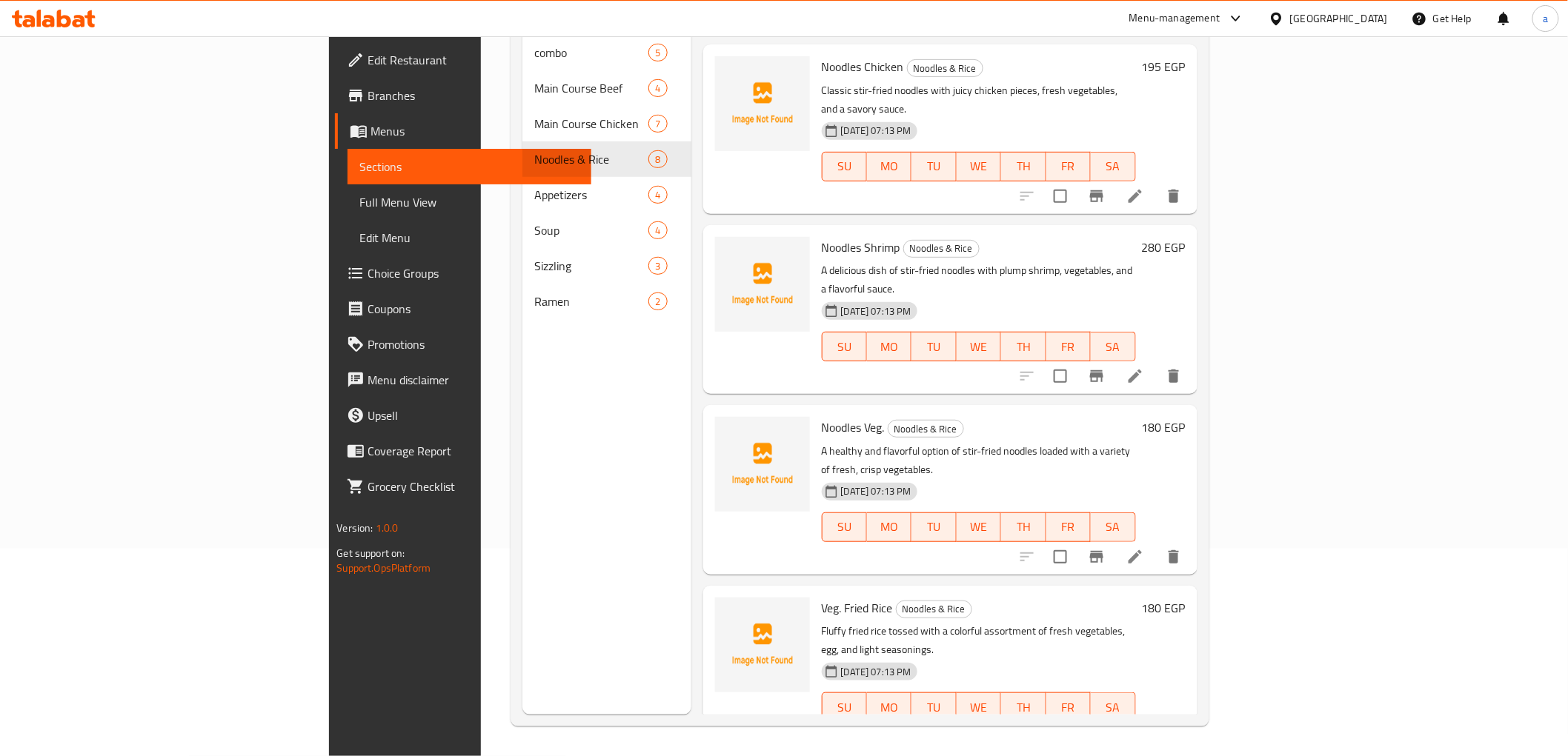
click at [1144, 548] on icon at bounding box center [1135, 557] width 17 height 17
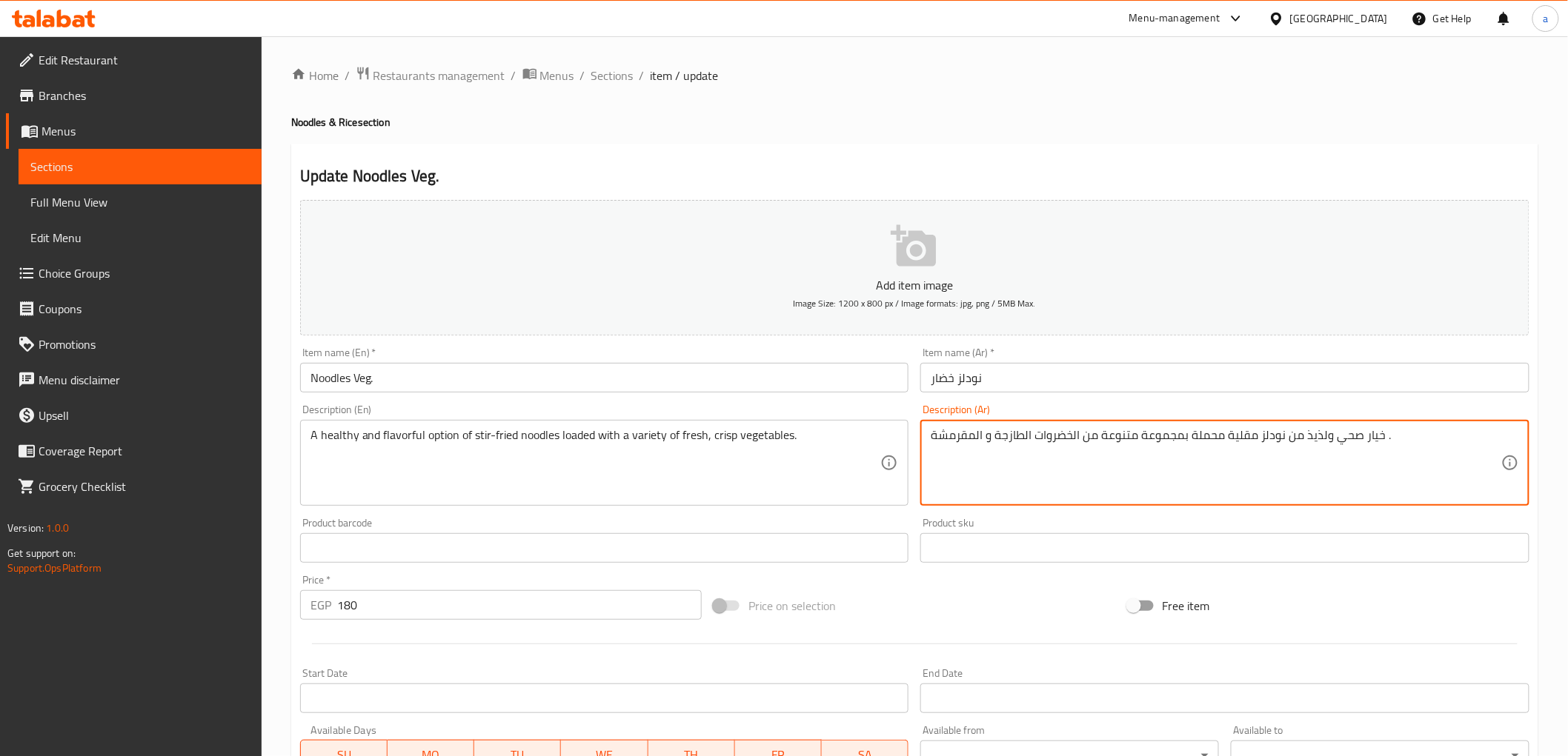
drag, startPoint x: 1190, startPoint y: 438, endPoint x: 1225, endPoint y: 446, distance: 35.9
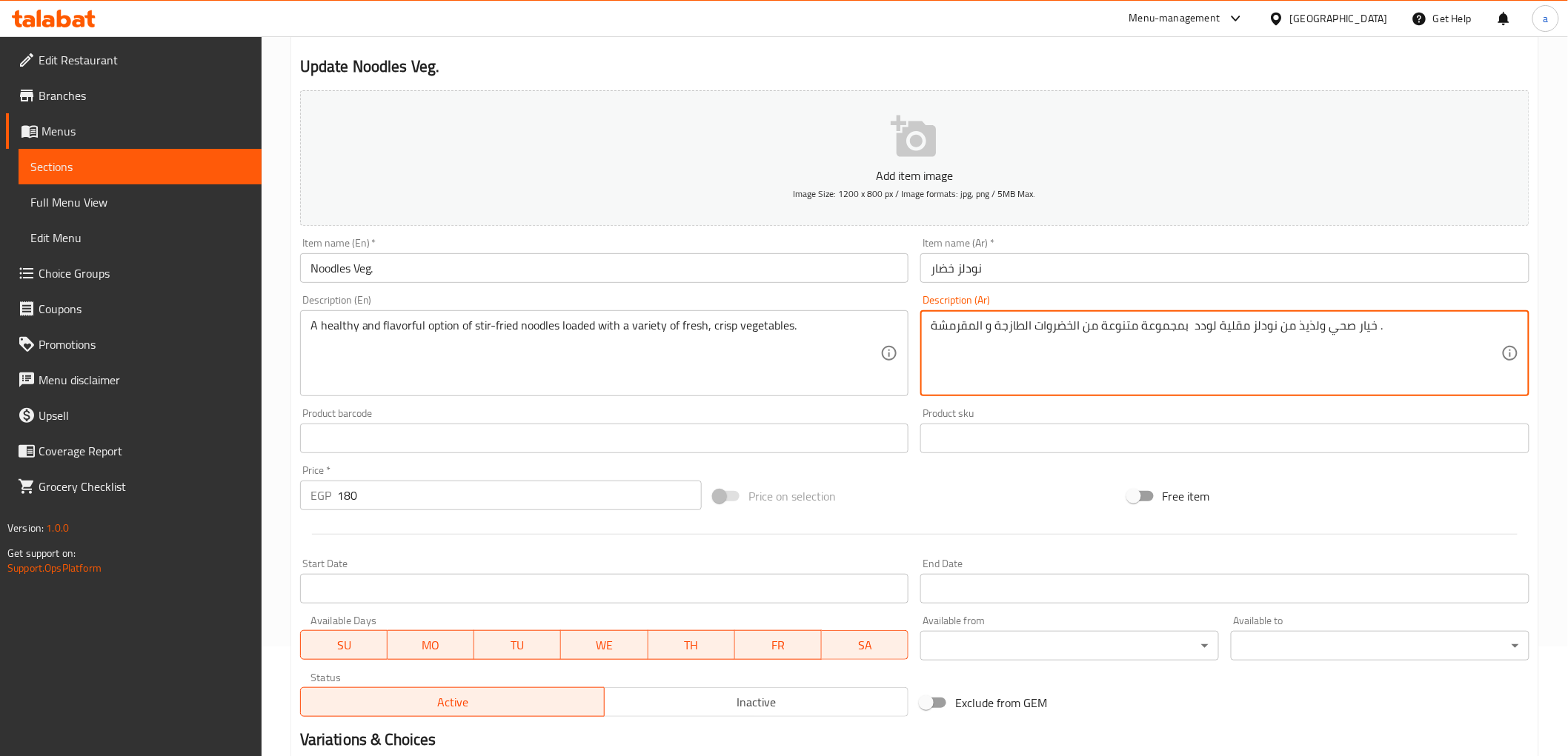
scroll to position [287, 0]
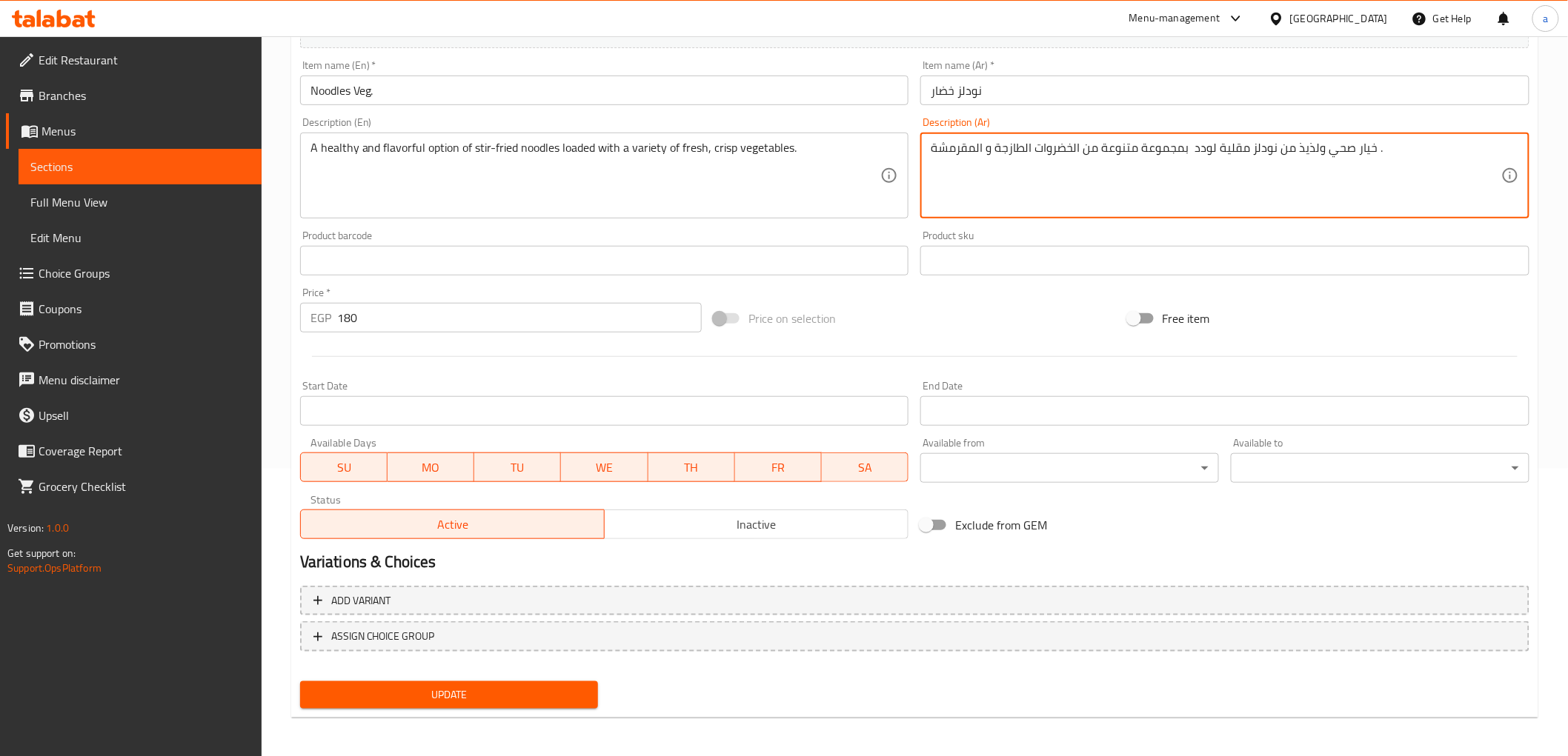
type textarea "خيار صحي ولذيذ من نودلز مقلية لودد بمجموعة متنوعة من الخضروات الطازجة و المقرمش…"
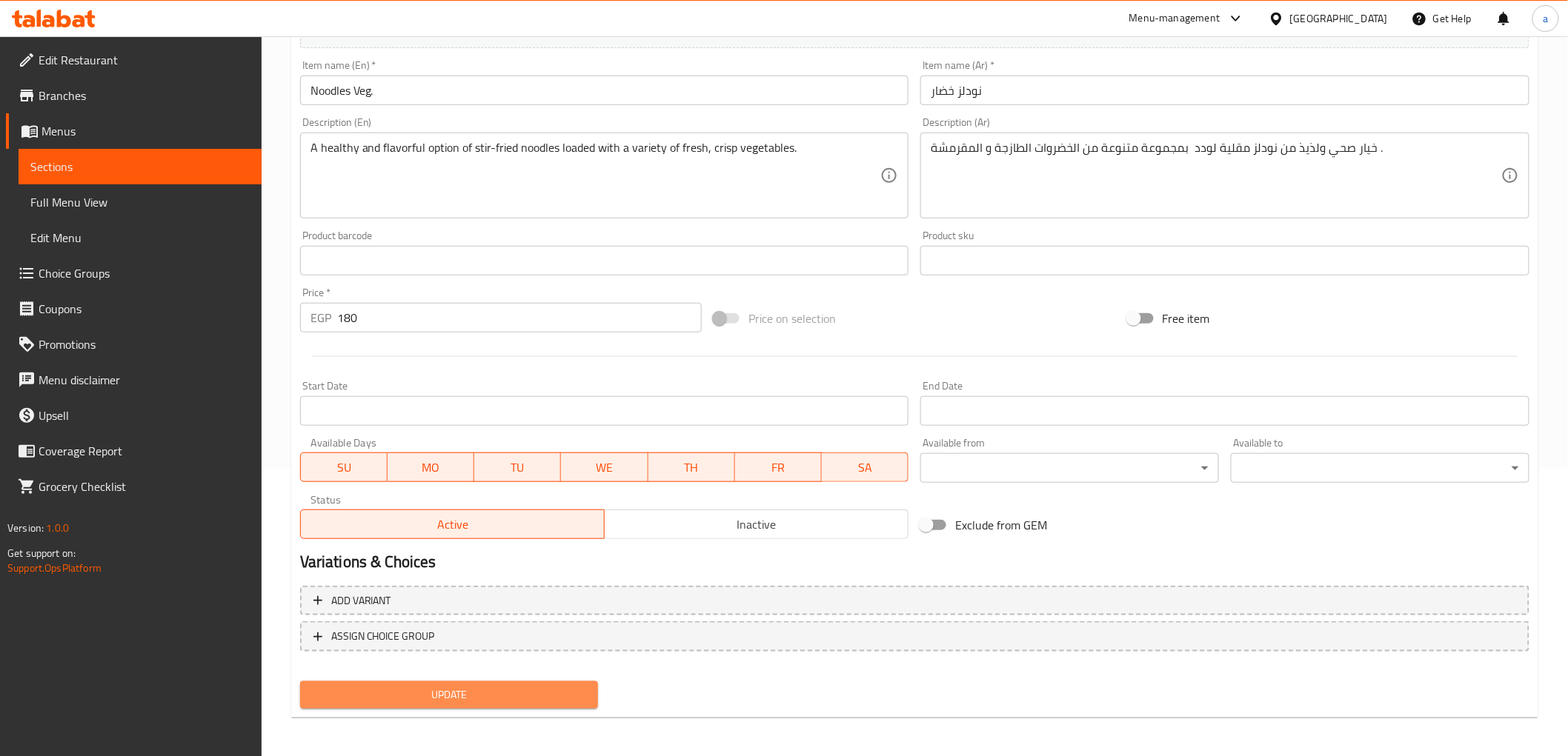
click at [480, 686] on span "Update" at bounding box center [449, 694] width 275 height 18
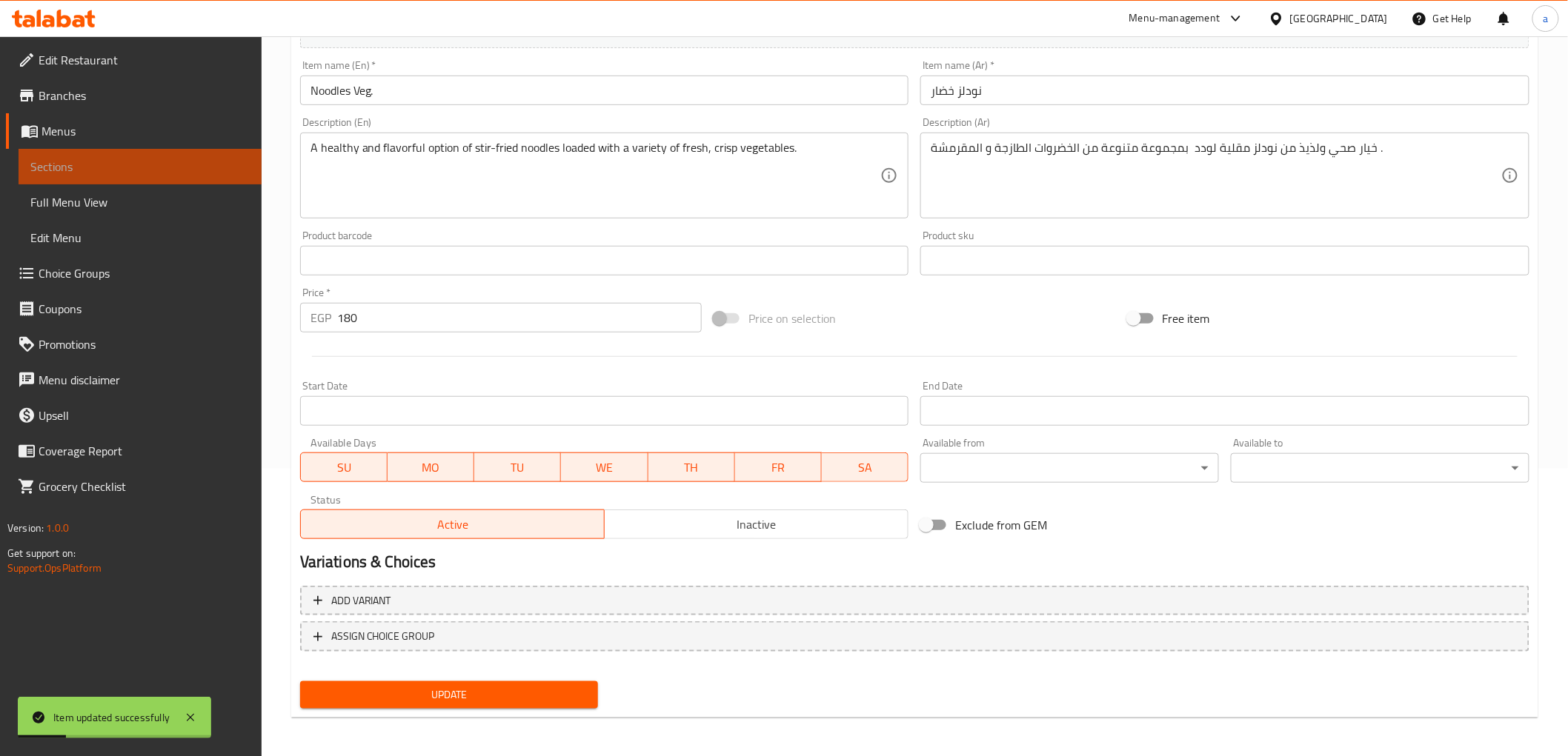
click at [119, 167] on span "Sections" at bounding box center [139, 167] width 219 height 17
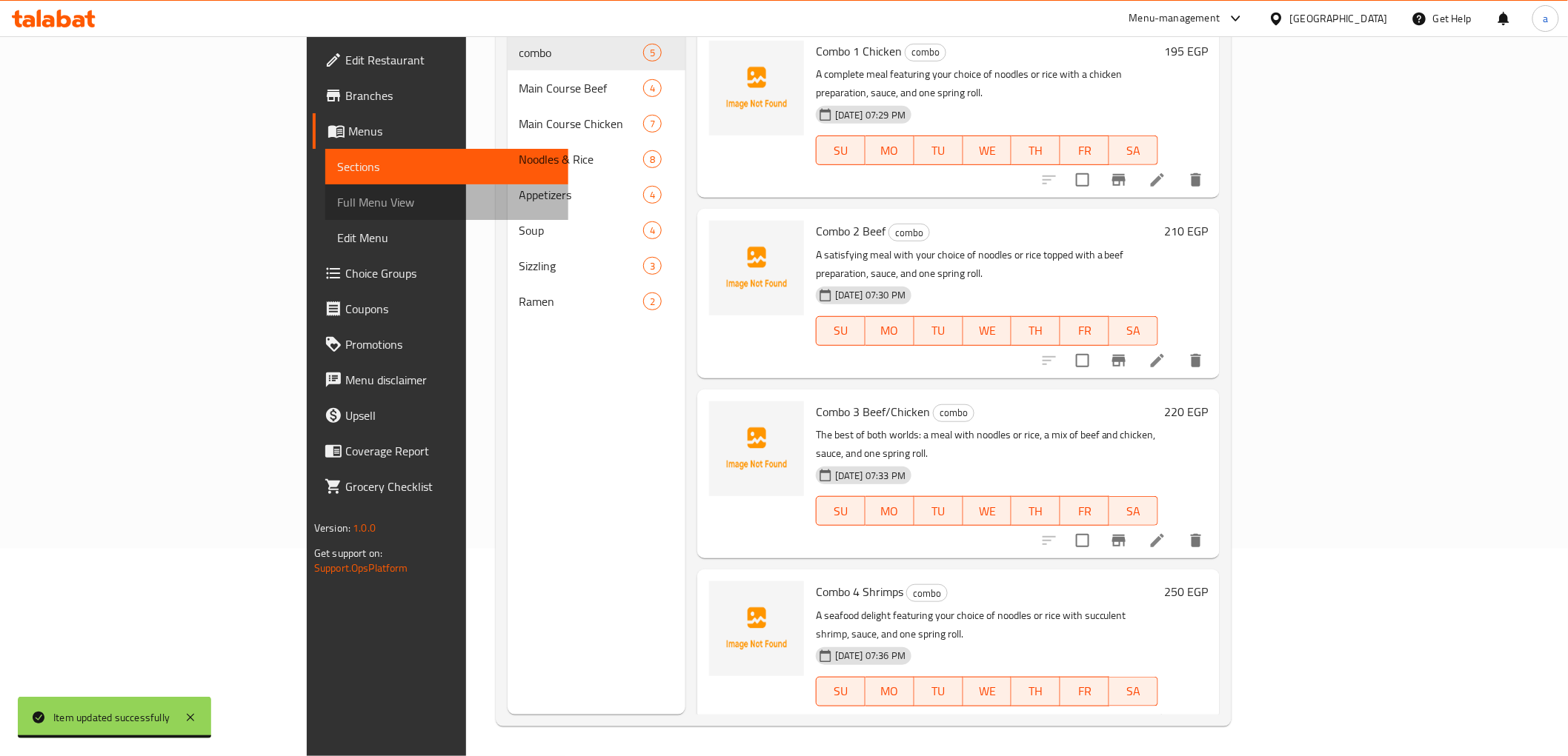
click at [337, 193] on span "Full Menu View" at bounding box center [446, 202] width 219 height 17
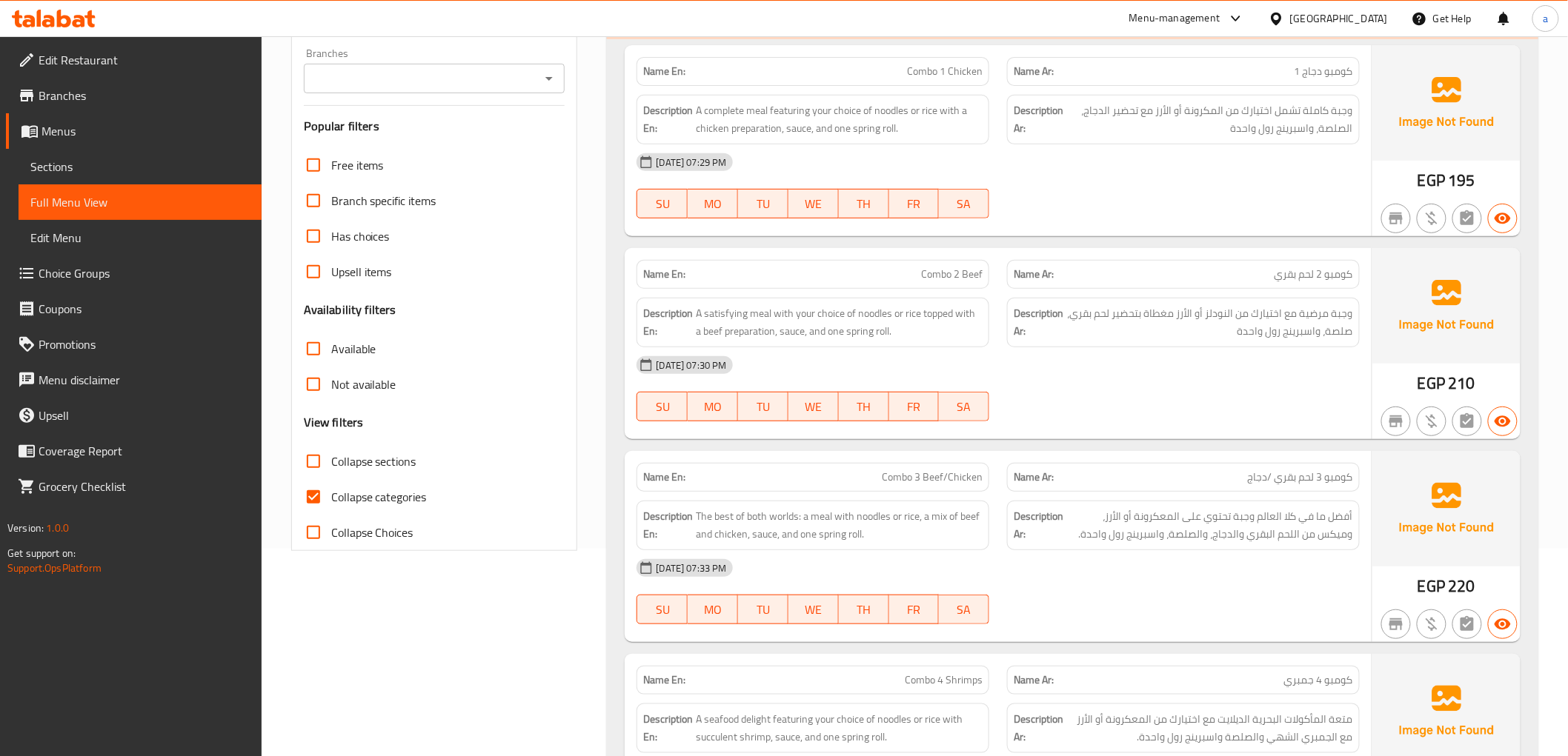
click at [396, 497] on span "Collapse categories" at bounding box center [379, 497] width 96 height 17
click at [331, 497] on input "Collapse categories" at bounding box center [313, 497] width 36 height 36
checkbox input "false"
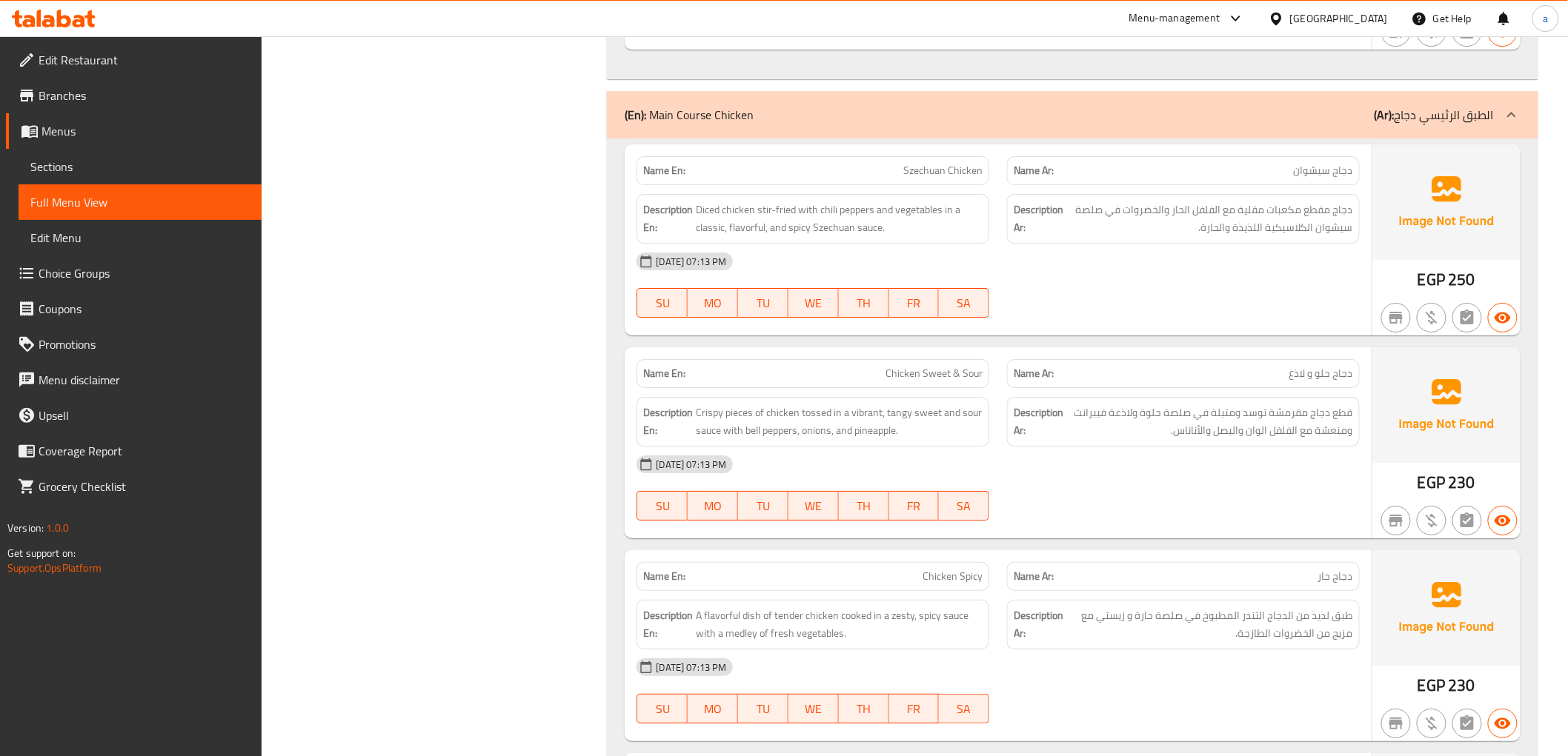
scroll to position [2092, 0]
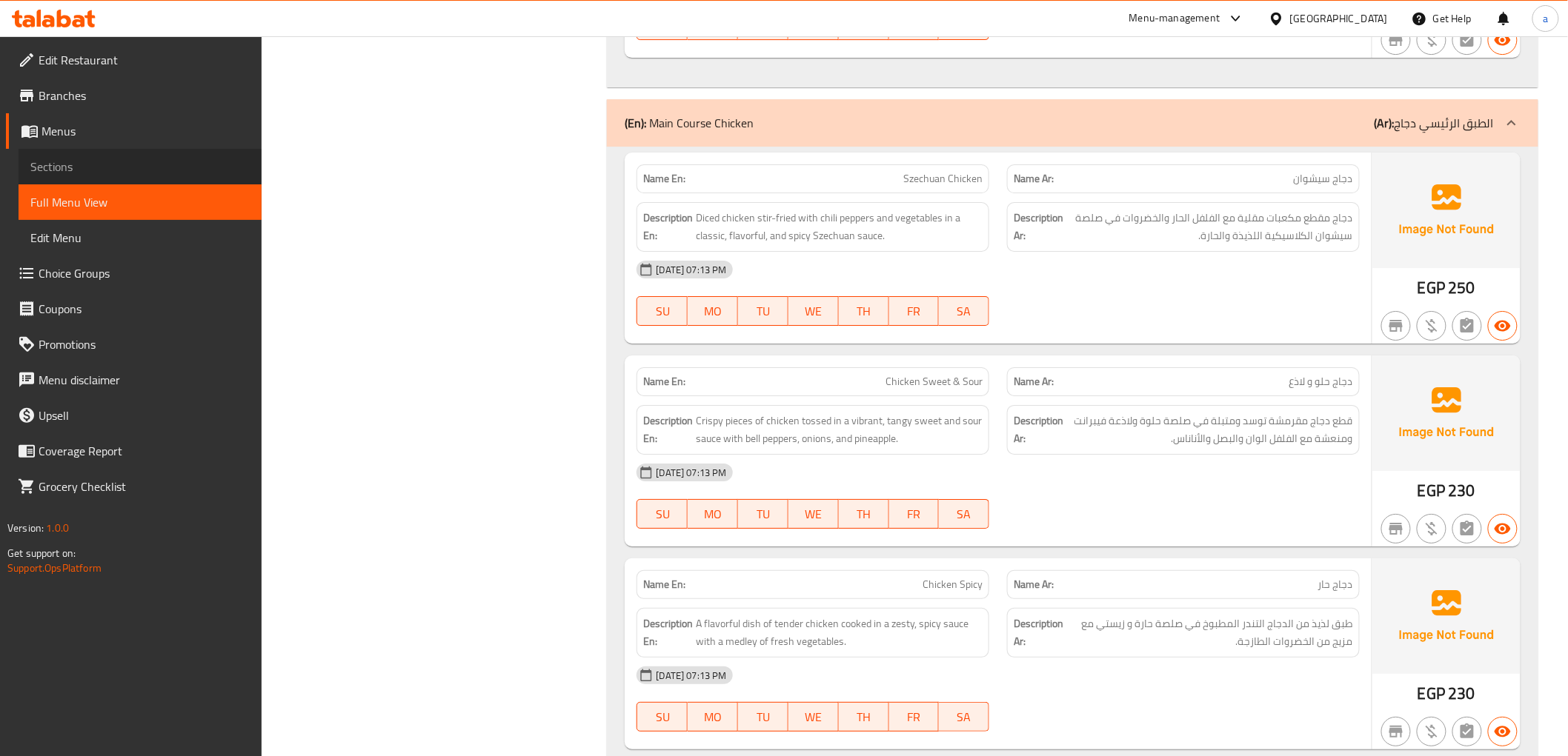
click at [121, 167] on span "Sections" at bounding box center [139, 167] width 219 height 17
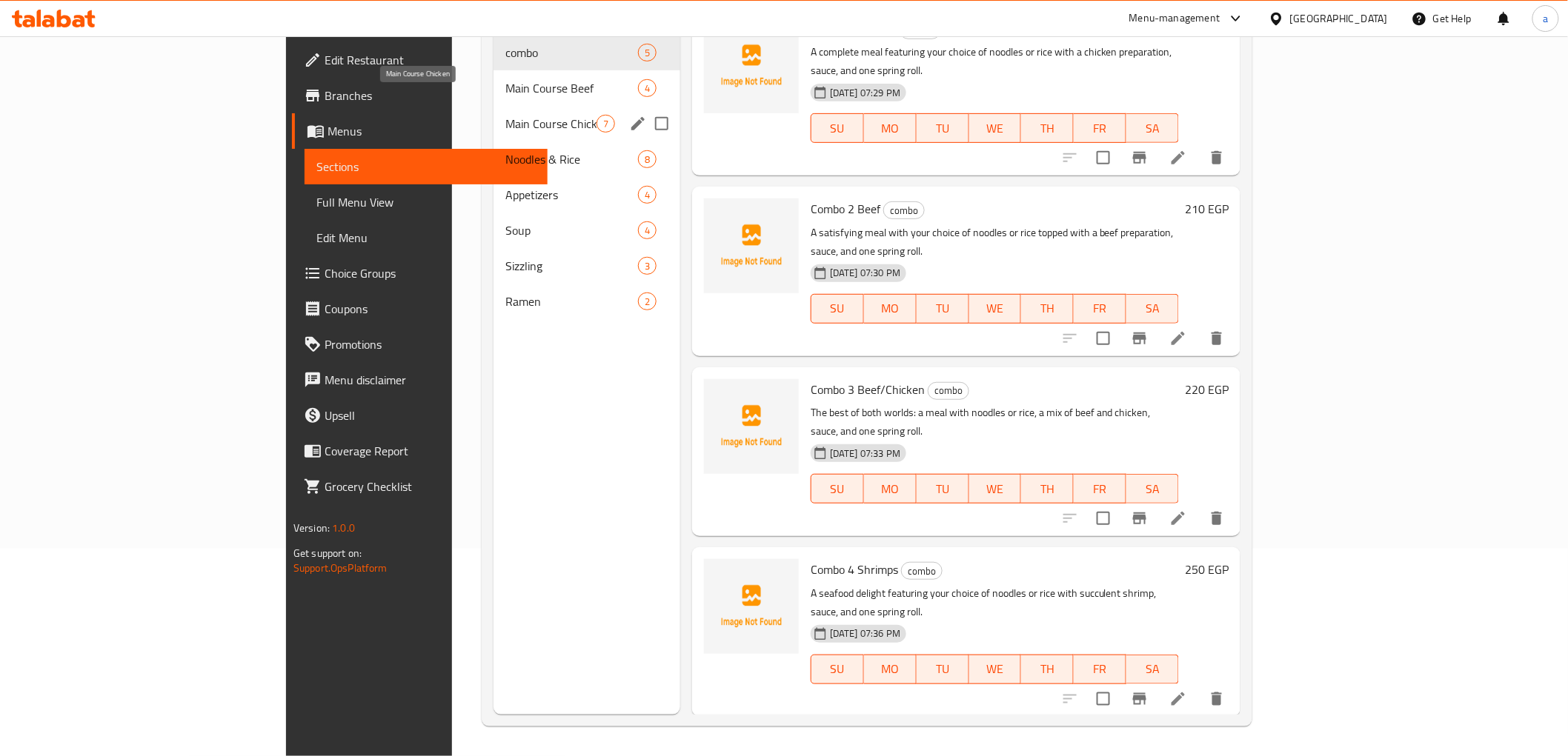
click at [506, 115] on span "Main Course Chicken" at bounding box center [551, 123] width 91 height 17
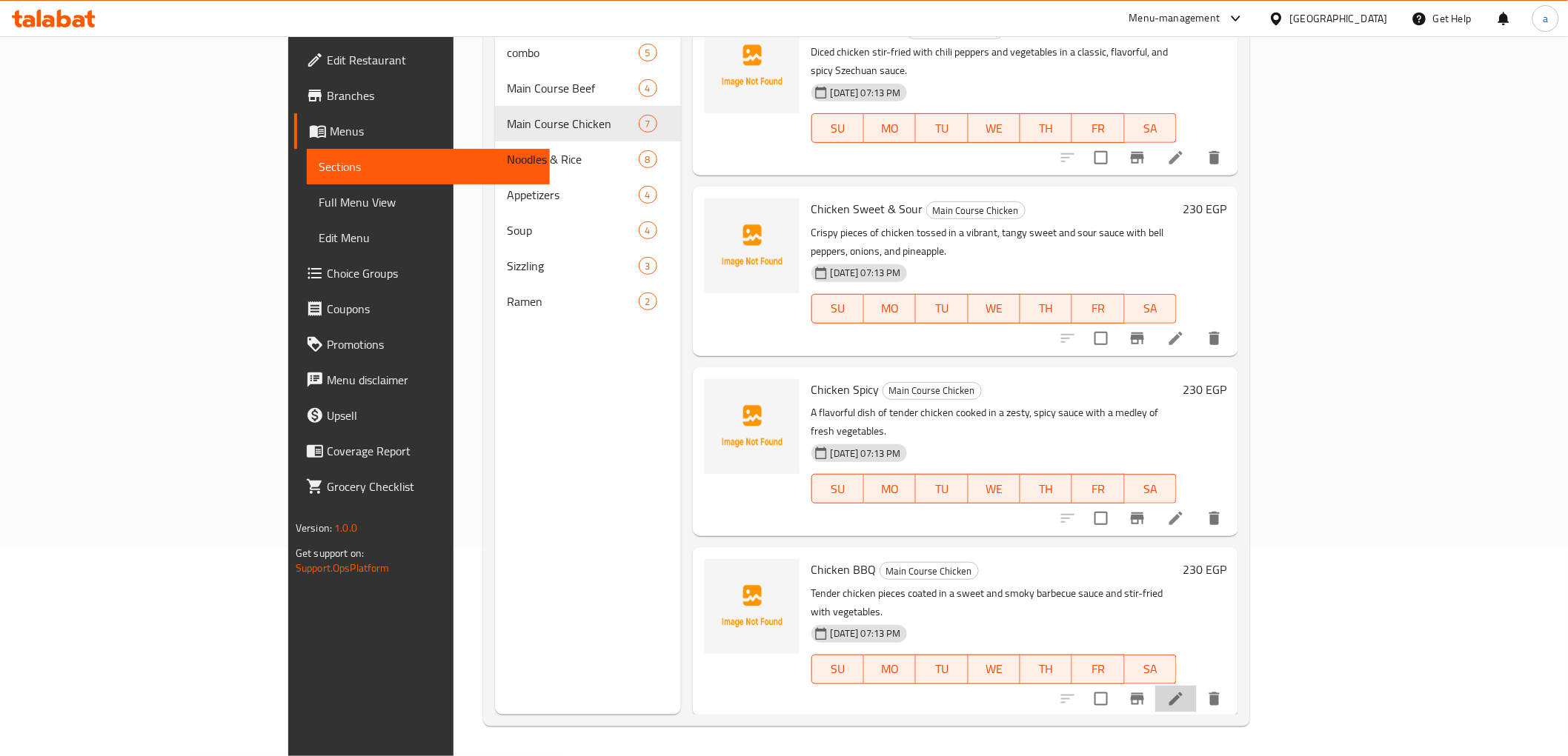
click at [1197, 686] on li at bounding box center [1176, 699] width 41 height 27
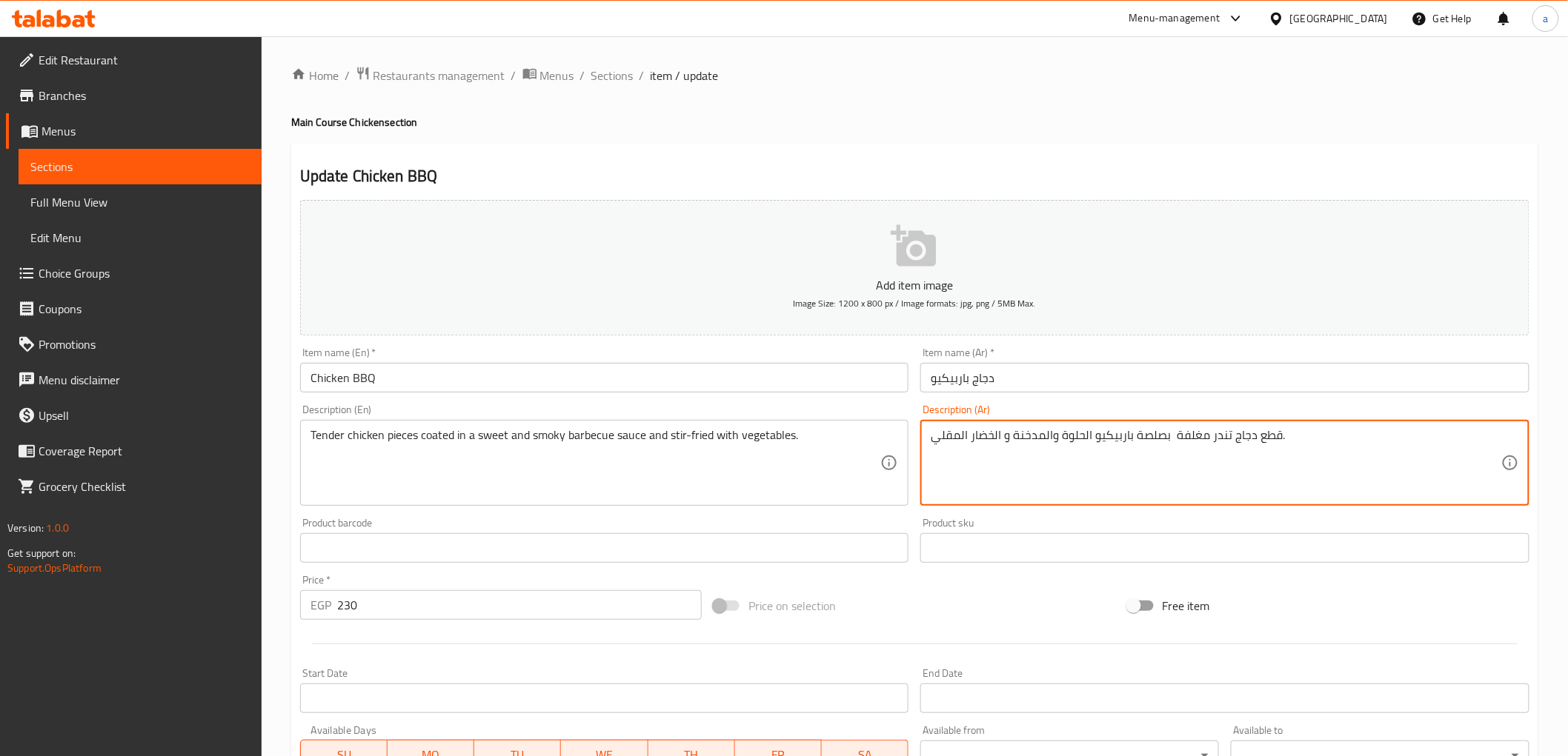
drag, startPoint x: 971, startPoint y: 440, endPoint x: 1003, endPoint y: 451, distance: 33.8
click at [932, 442] on textarea "قطع دجاج تندر مغلفة بصلصة باربيكيو الحلوة والمدخنة و المقلي." at bounding box center [1216, 463] width 570 height 70
click at [1335, 447] on textarea "قطع دجاج تندر مغلفة بصلصة باربيكيو الحلوة والمدخنة و المقلي." at bounding box center [1216, 463] width 570 height 70
click at [1257, 471] on textarea "قطع دجاج تندر مغلفة بصلصة باربيكيو الحلوة والمدخنة و المقلي. مع الخضار" at bounding box center [1216, 463] width 570 height 70
click at [982, 442] on textarea "قطع دجاج تندر مغلفة بصلصة باربيكيو الحلوة والمدخنة و المقلي. مع الخضار" at bounding box center [1216, 463] width 570 height 70
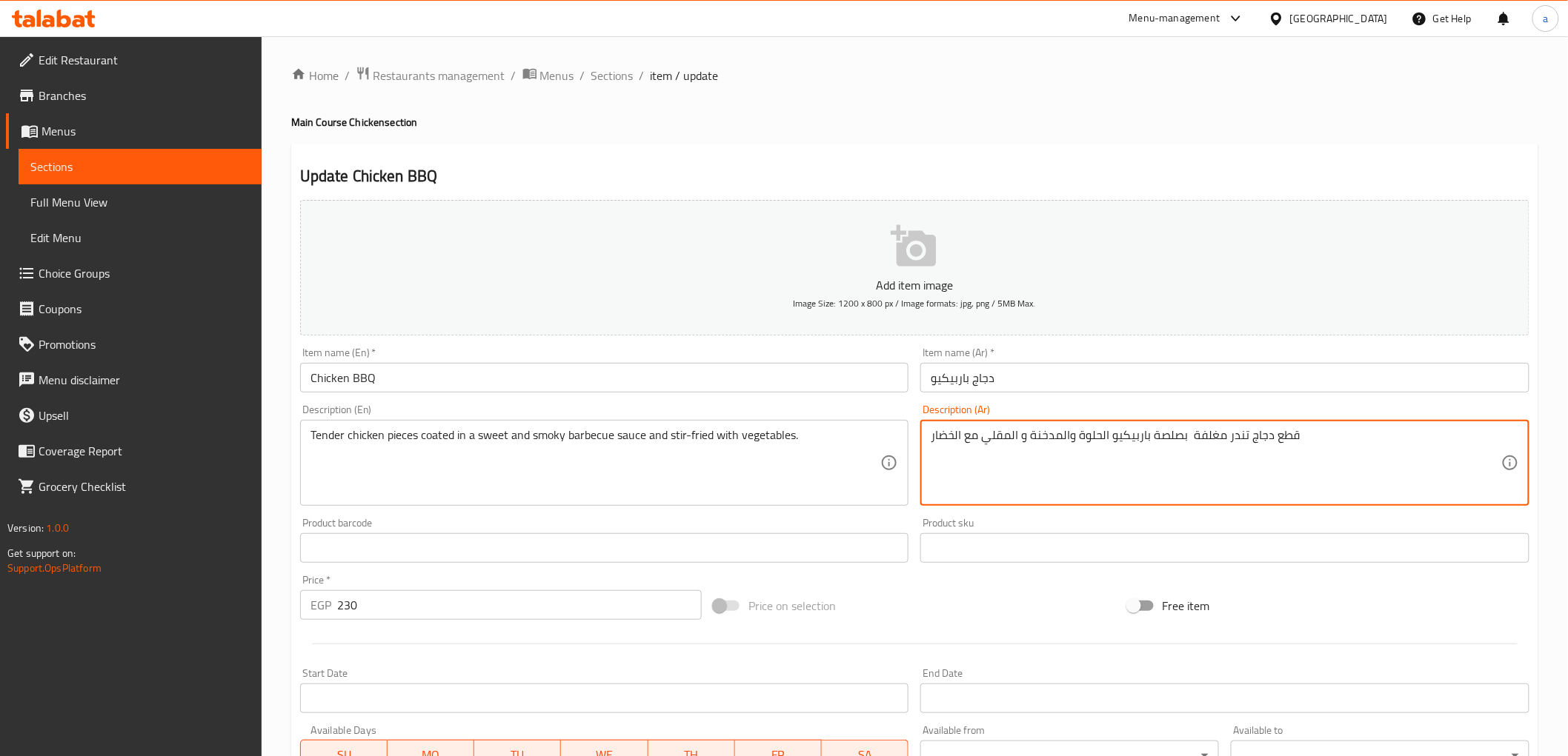
scroll to position [287, 0]
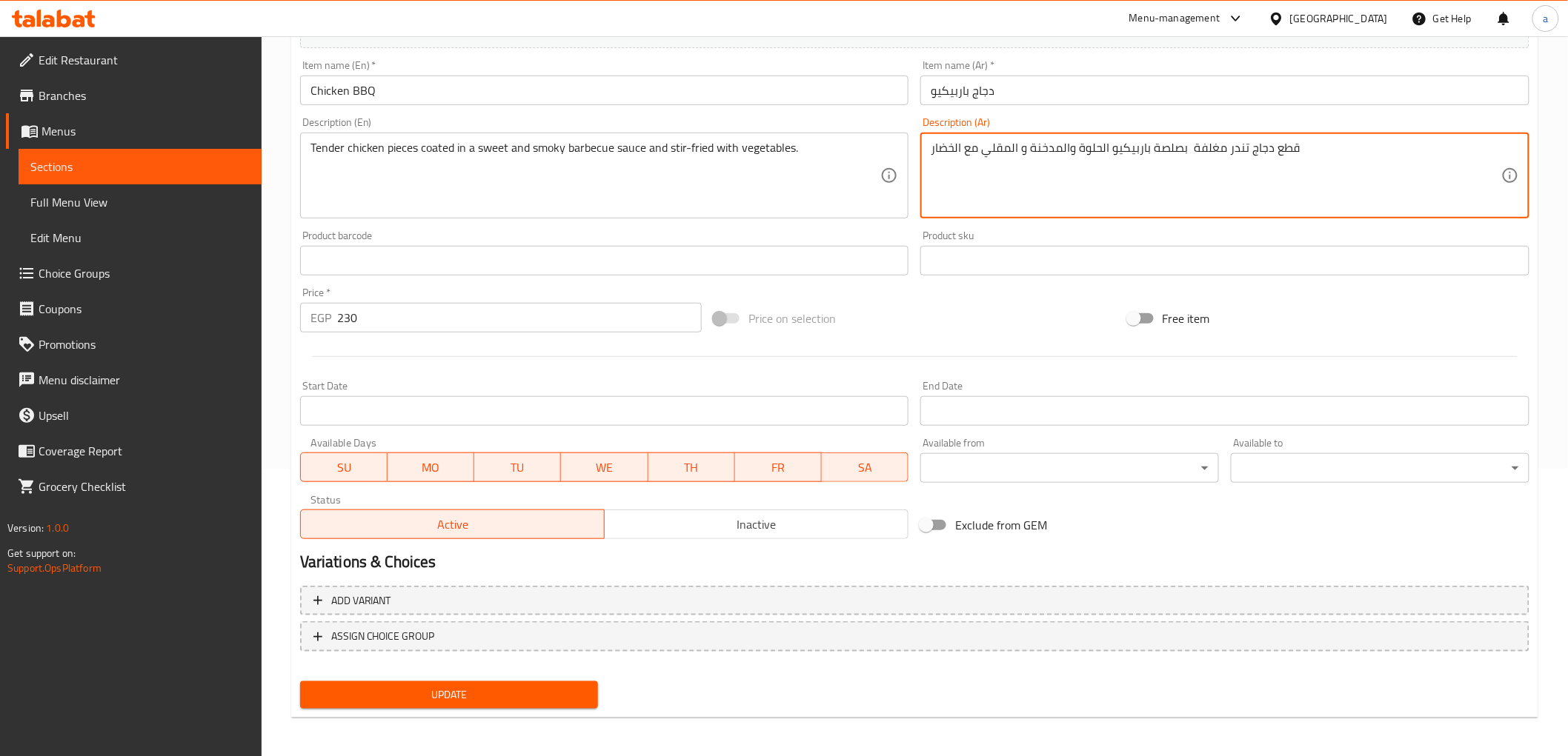
type textarea "قطع دجاج تندر مغلفة بصلصة باربيكيو الحلوة والمدخنة و المقلي مع الخضار"
click at [484, 682] on button "Update" at bounding box center [449, 695] width 299 height 28
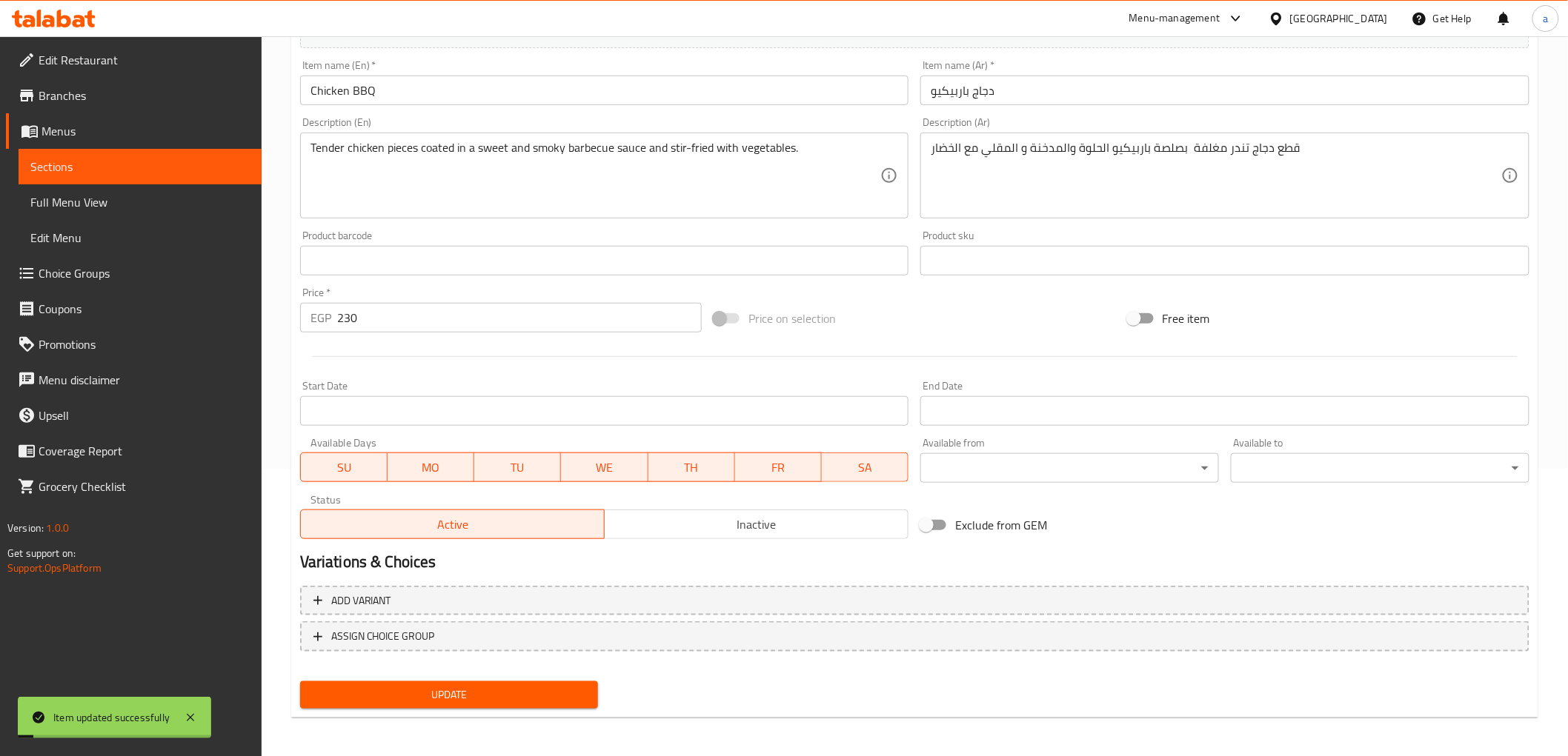
click at [159, 163] on span "Sections" at bounding box center [139, 167] width 219 height 17
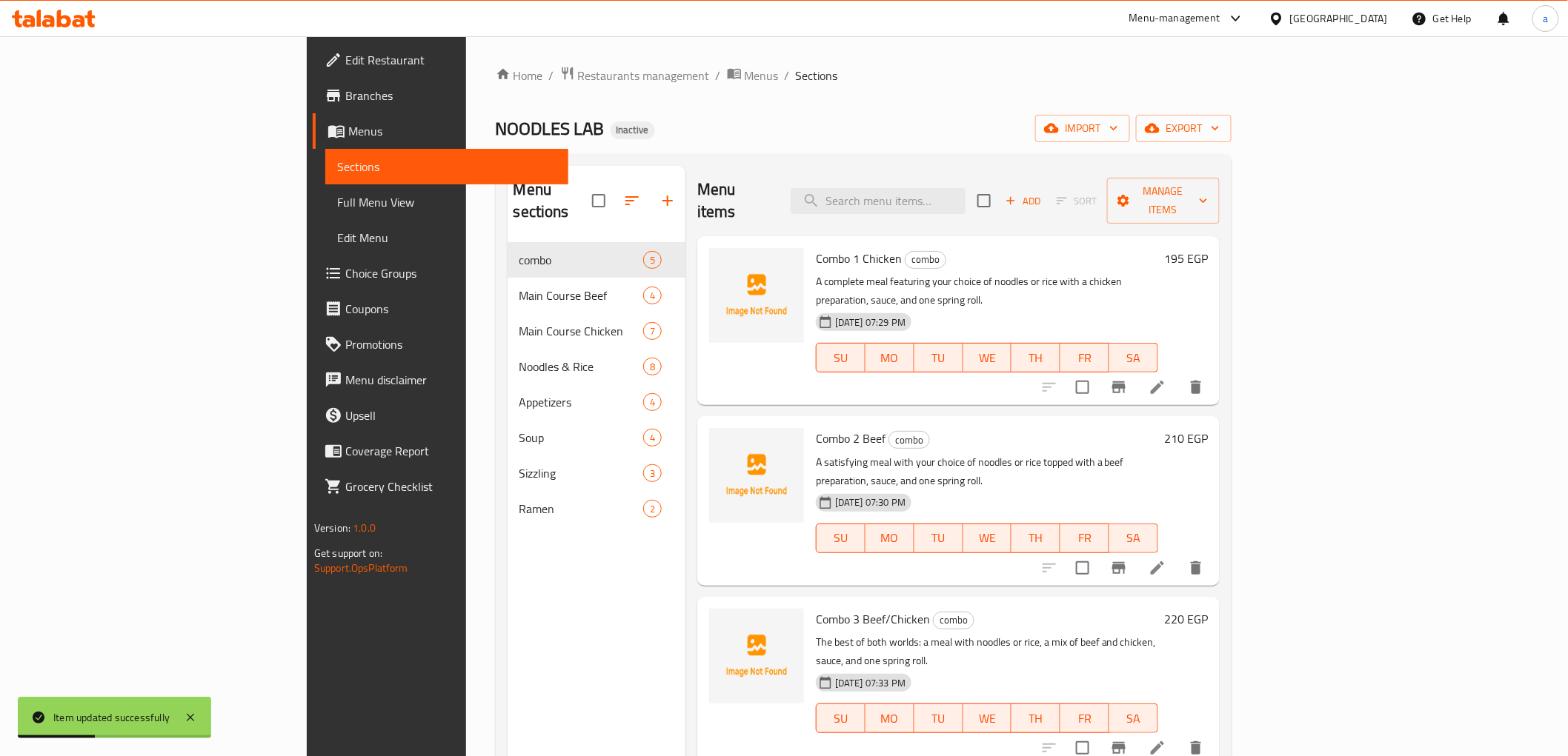
click at [337, 172] on span "Sections" at bounding box center [446, 167] width 219 height 17
click at [337, 208] on span "Full Menu View" at bounding box center [446, 202] width 219 height 17
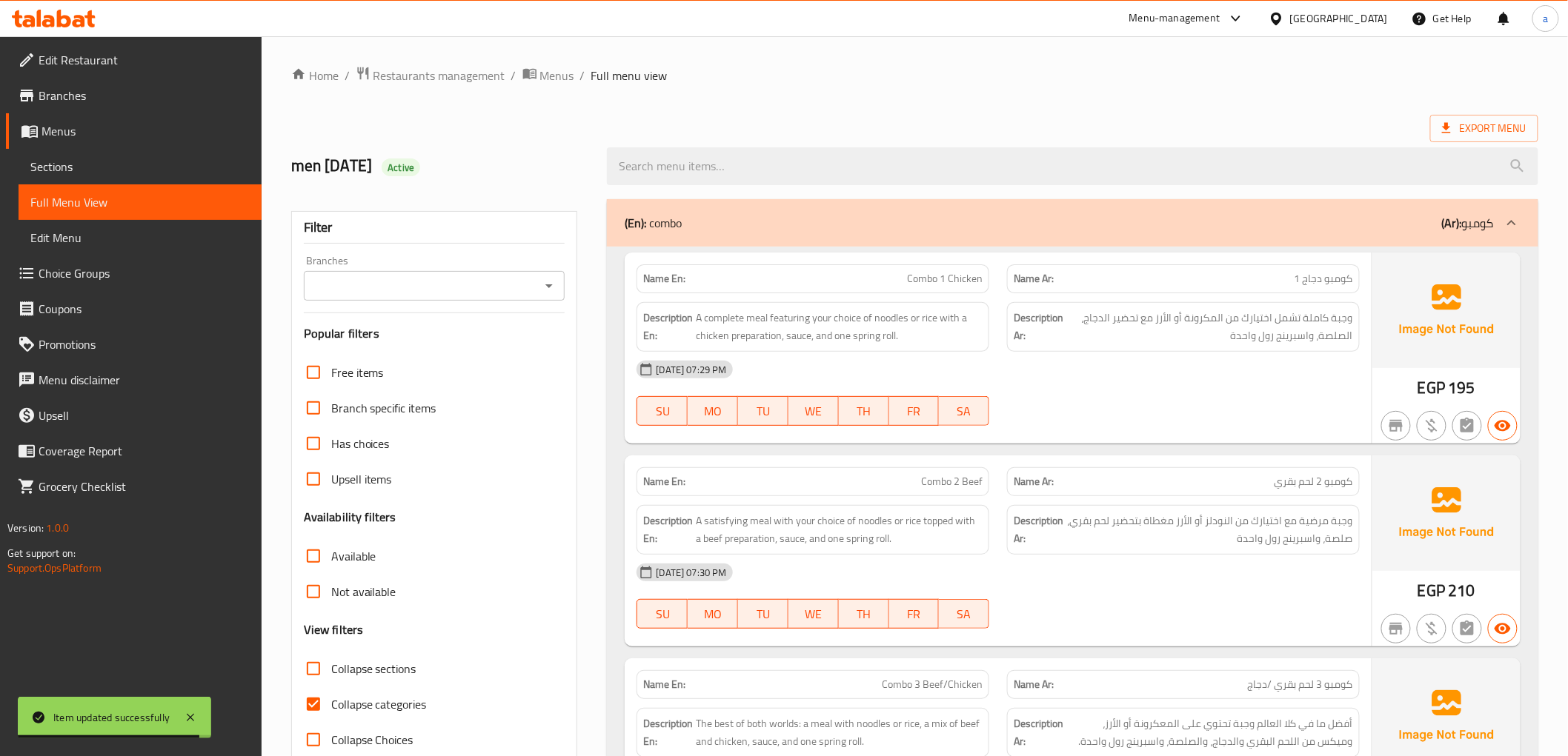
click at [317, 707] on input "Collapse categories" at bounding box center [313, 704] width 36 height 36
checkbox input "false"
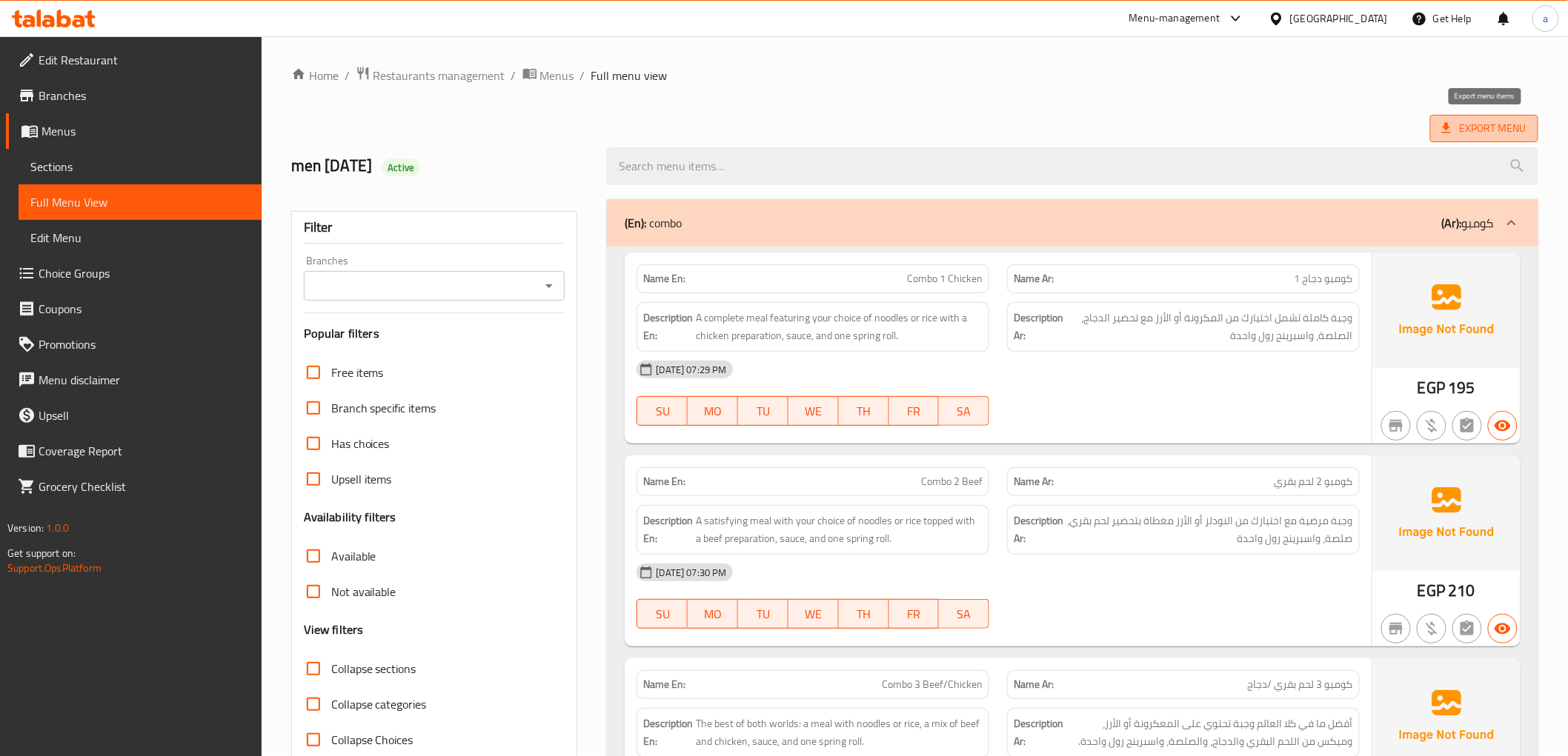
click at [1468, 139] on span "Export Menu" at bounding box center [1484, 128] width 108 height 28
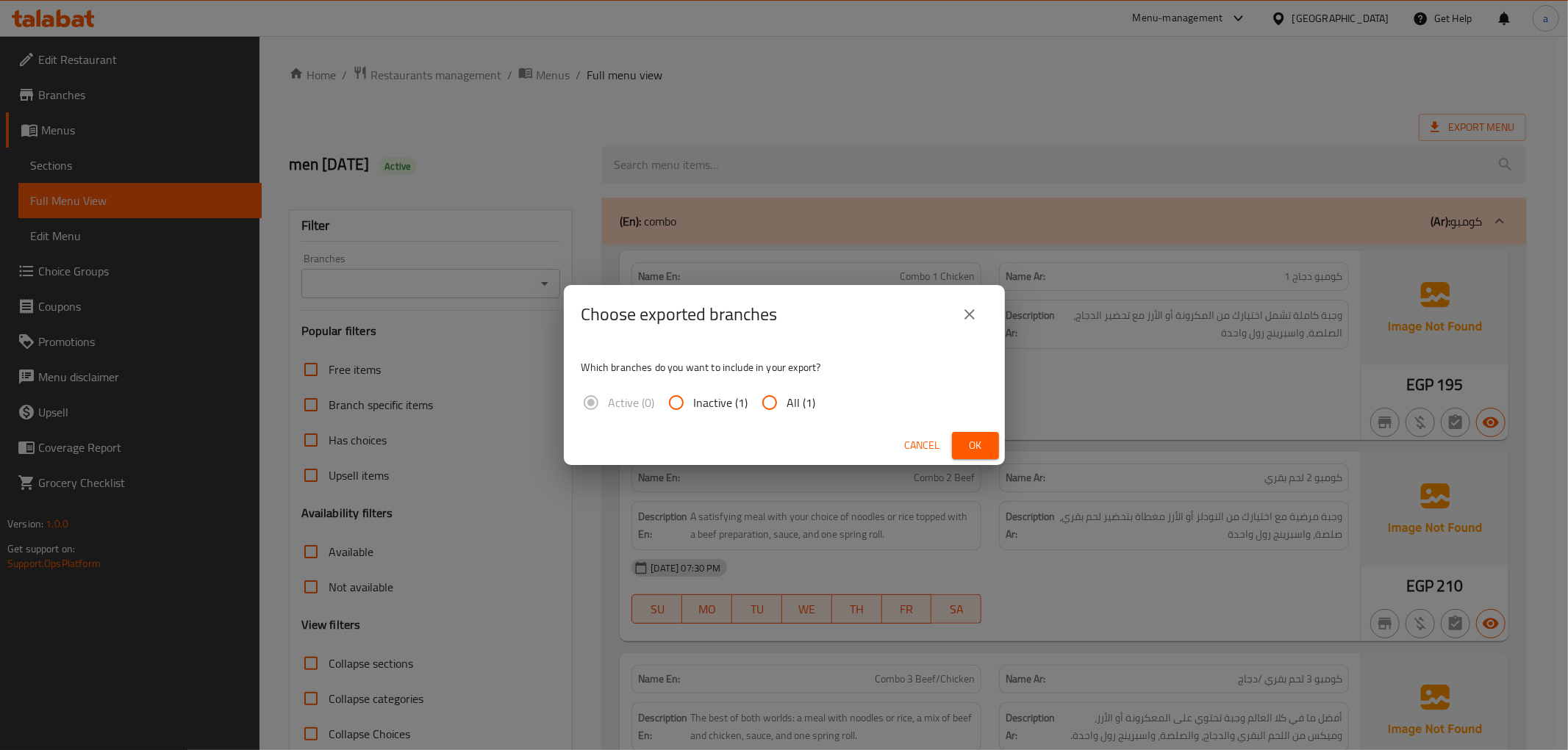
click at [757, 404] on input "All (1)" at bounding box center [769, 402] width 35 height 35
radio input "true"
click at [994, 444] on button "Ok" at bounding box center [975, 446] width 47 height 27
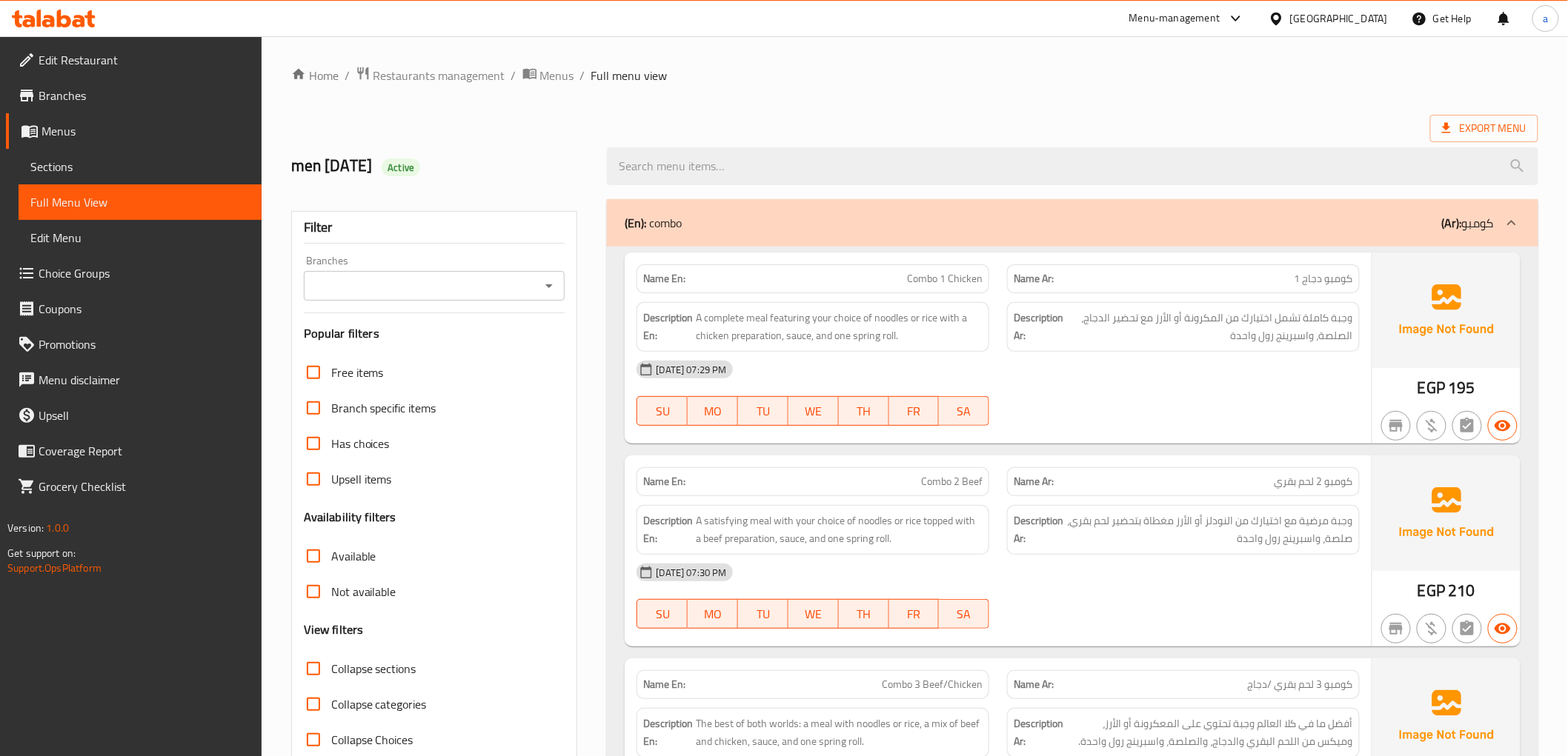
click at [130, 164] on span "Sections" at bounding box center [139, 167] width 219 height 17
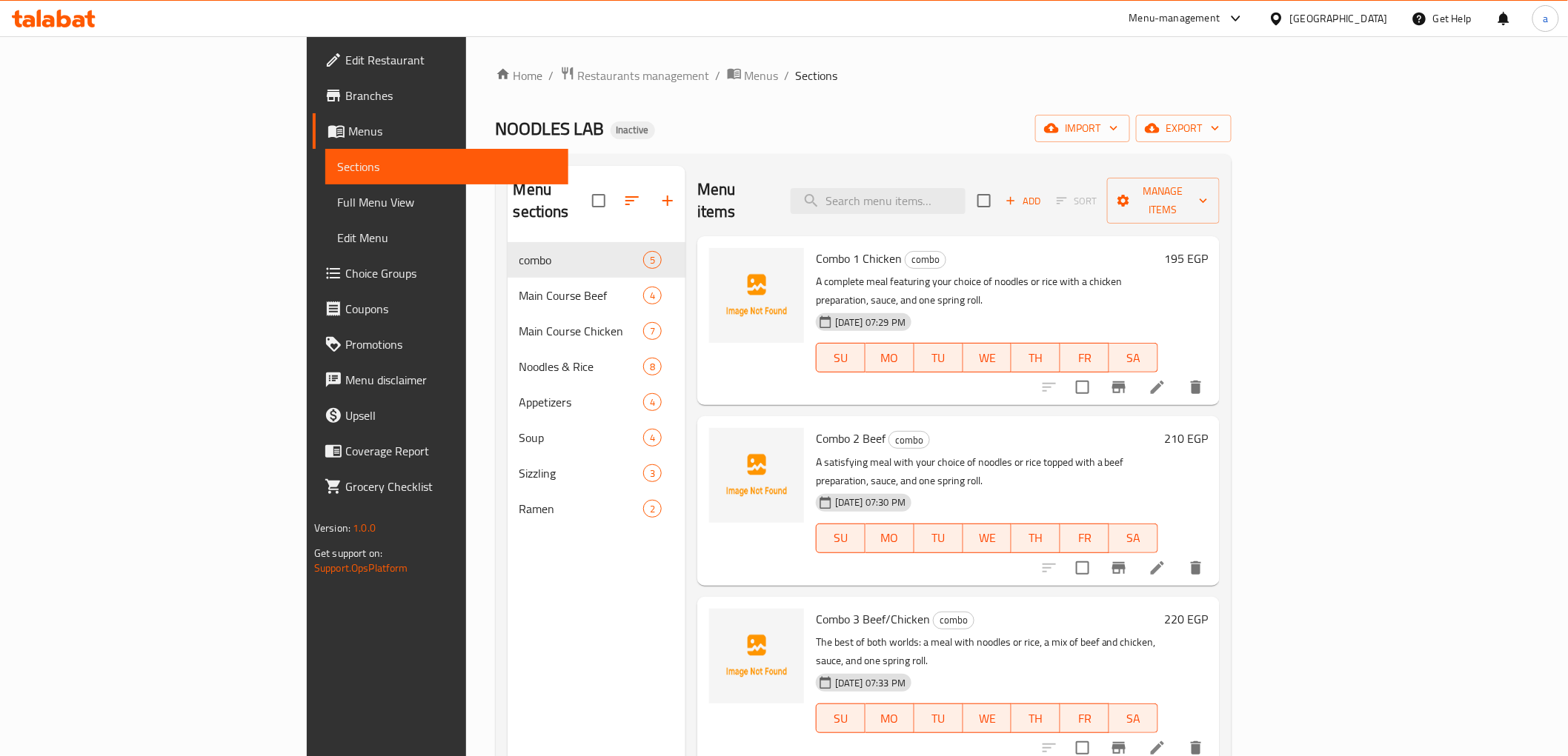
click at [337, 195] on span "Full Menu View" at bounding box center [446, 202] width 219 height 17
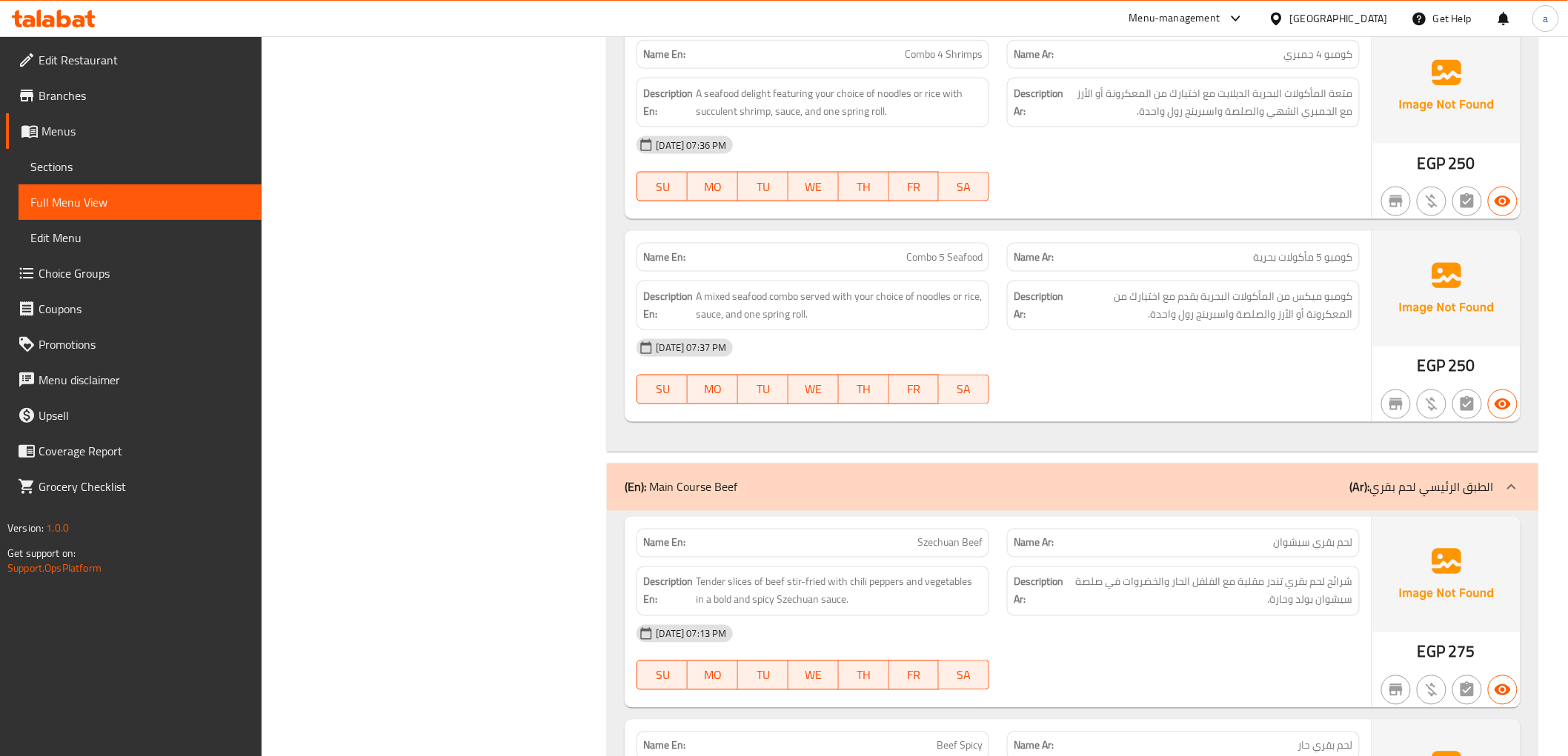
scroll to position [741, 0]
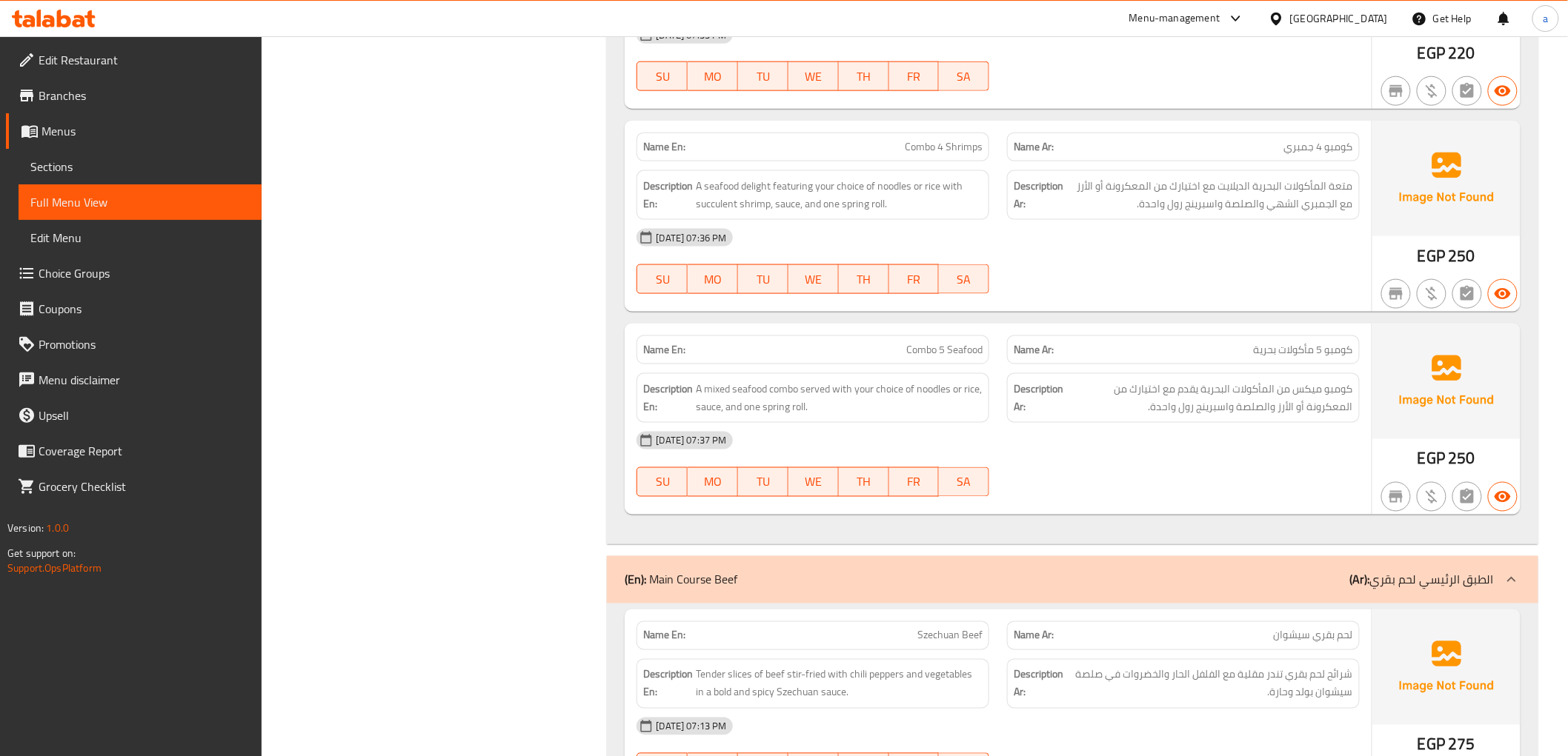
drag, startPoint x: 97, startPoint y: 161, endPoint x: 112, endPoint y: 157, distance: 15.5
click at [97, 161] on span "Sections" at bounding box center [139, 167] width 219 height 17
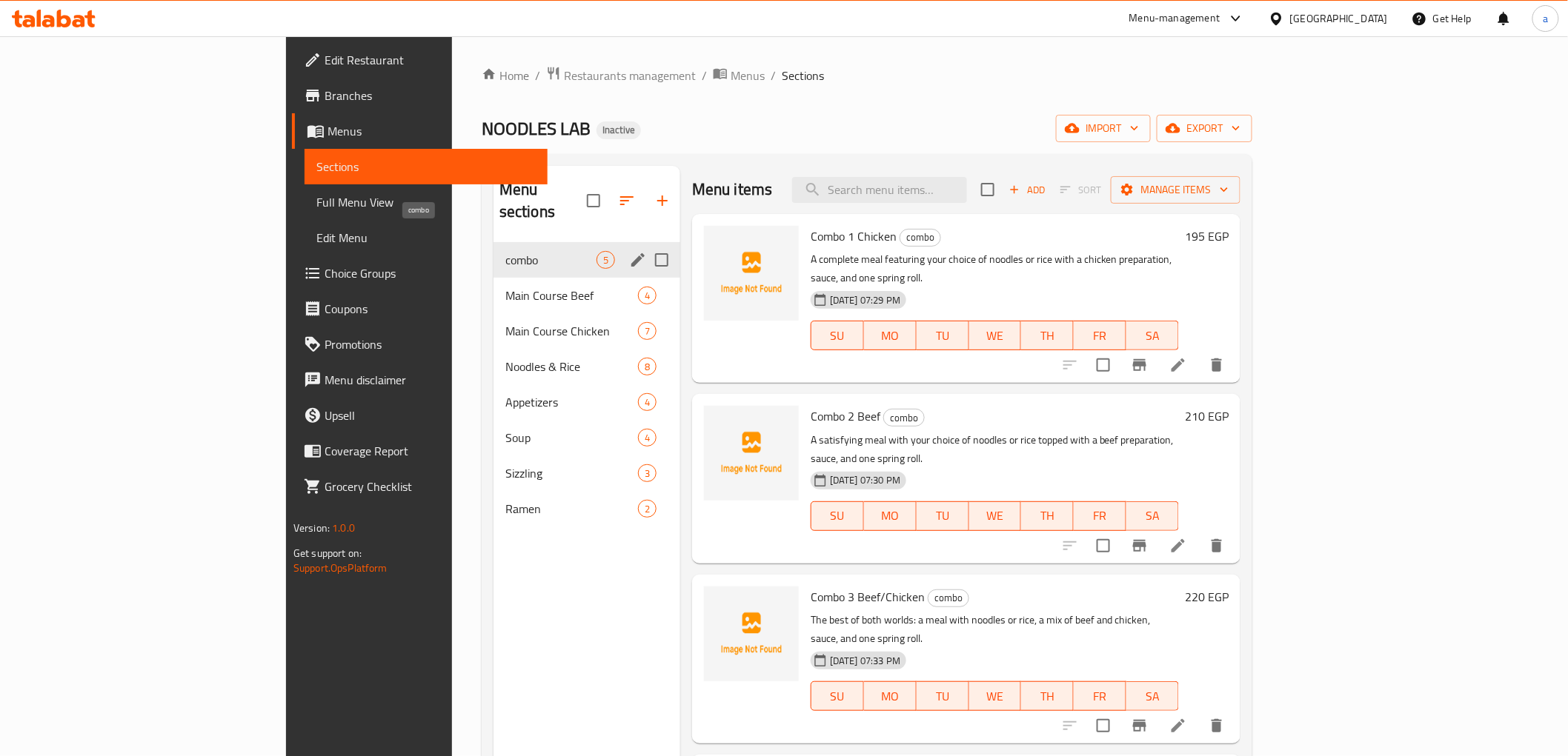
click at [506, 251] on span "combo" at bounding box center [551, 260] width 91 height 17
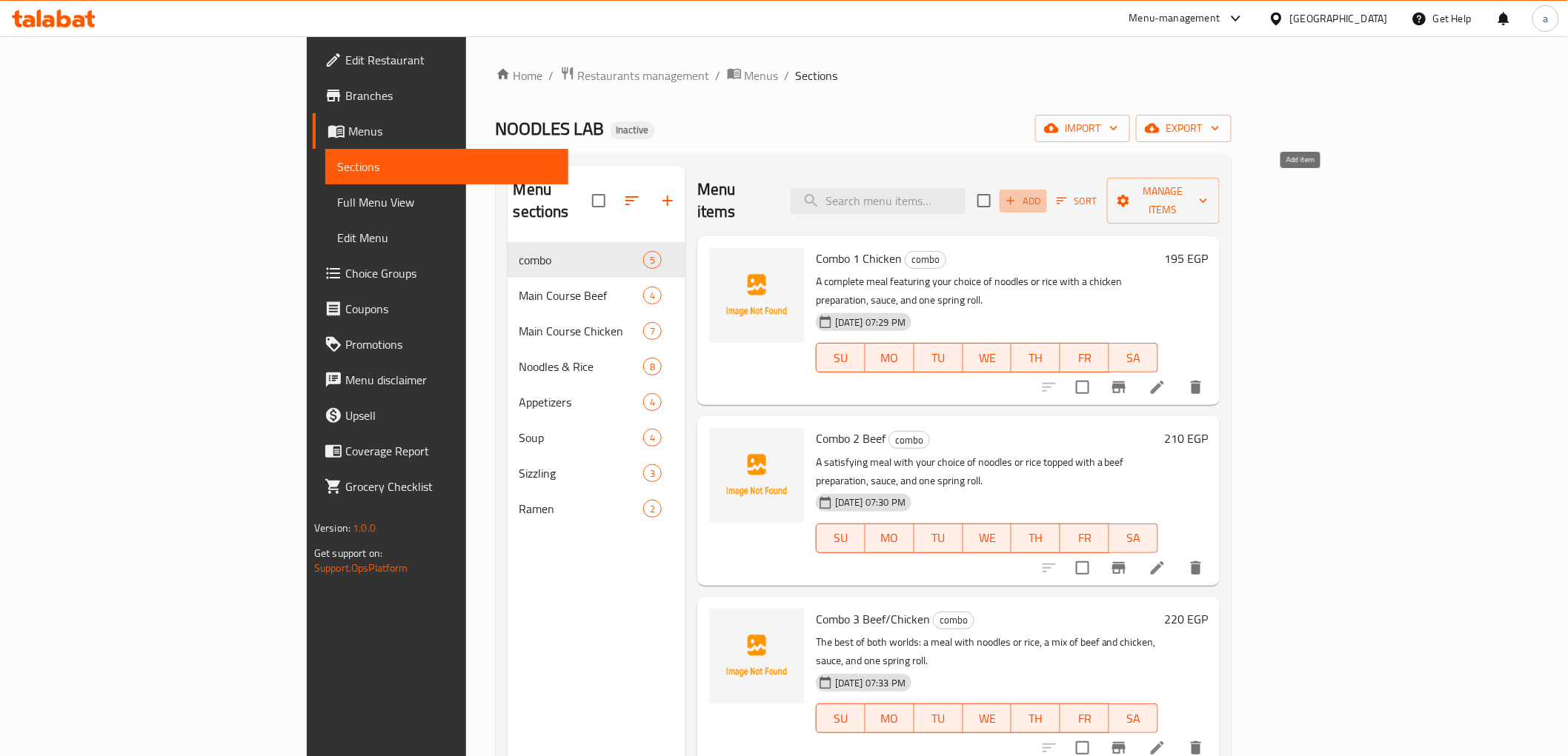
click at [1043, 193] on span "Add" at bounding box center [1023, 202] width 40 height 17
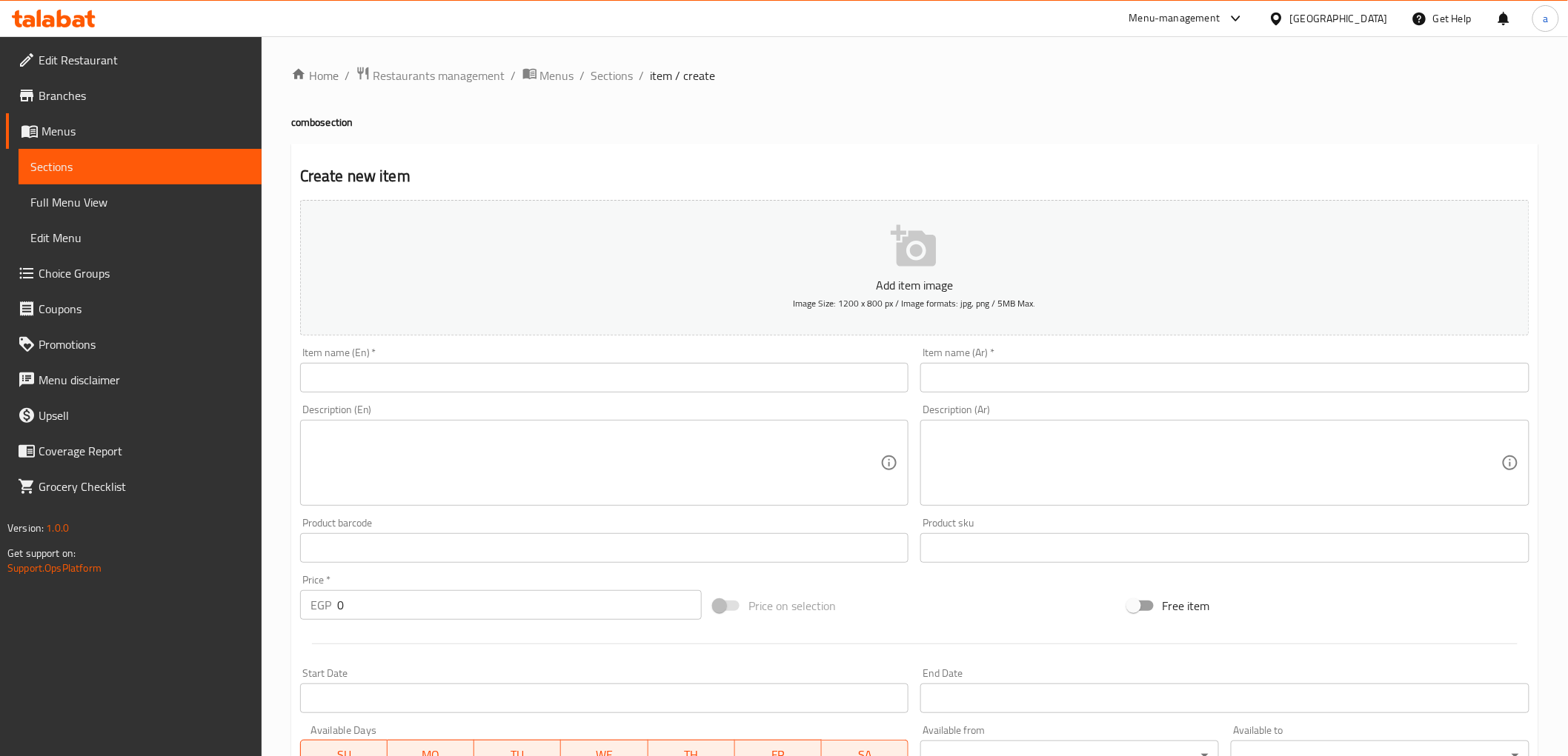
click at [431, 384] on input "text" at bounding box center [604, 377] width 609 height 29
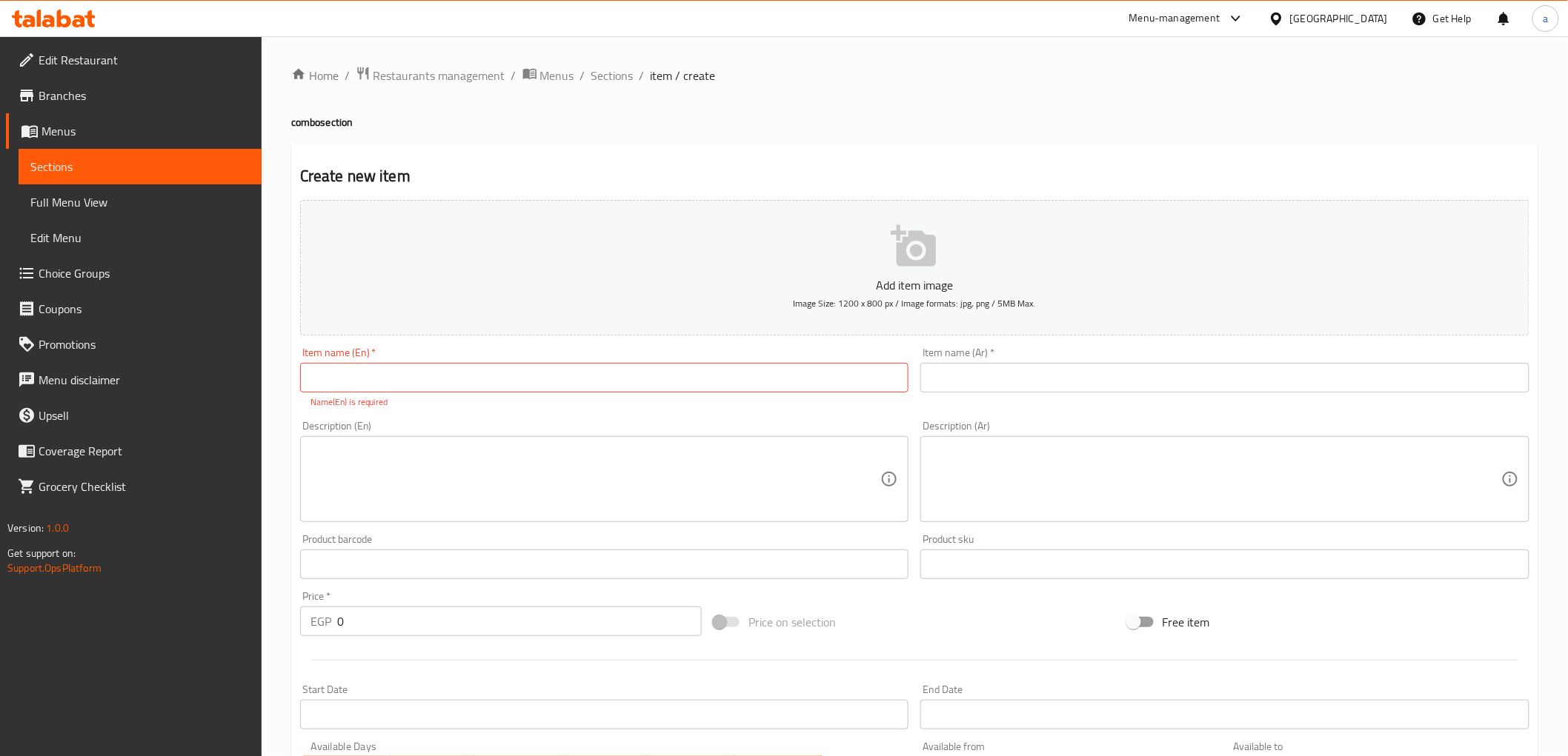
click at [337, 372] on input "text" at bounding box center [604, 377] width 609 height 29
paste input "Combo 6 Veg."
type input "Combo 6 Veg."
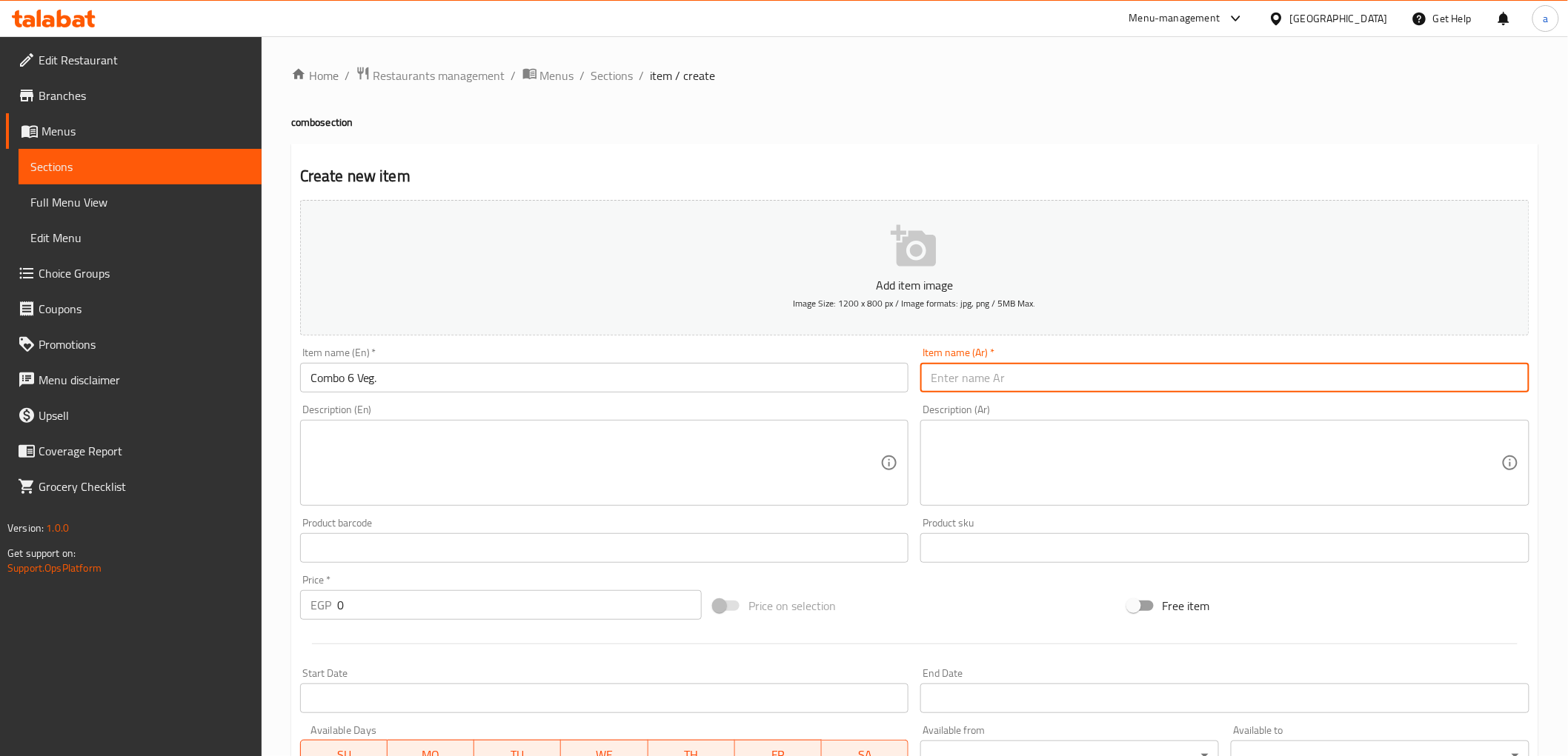
click at [990, 376] on input "text" at bounding box center [1225, 377] width 609 height 29
paste input "كومبو 6 خضروات"
type input "كومبو 6 خضروات"
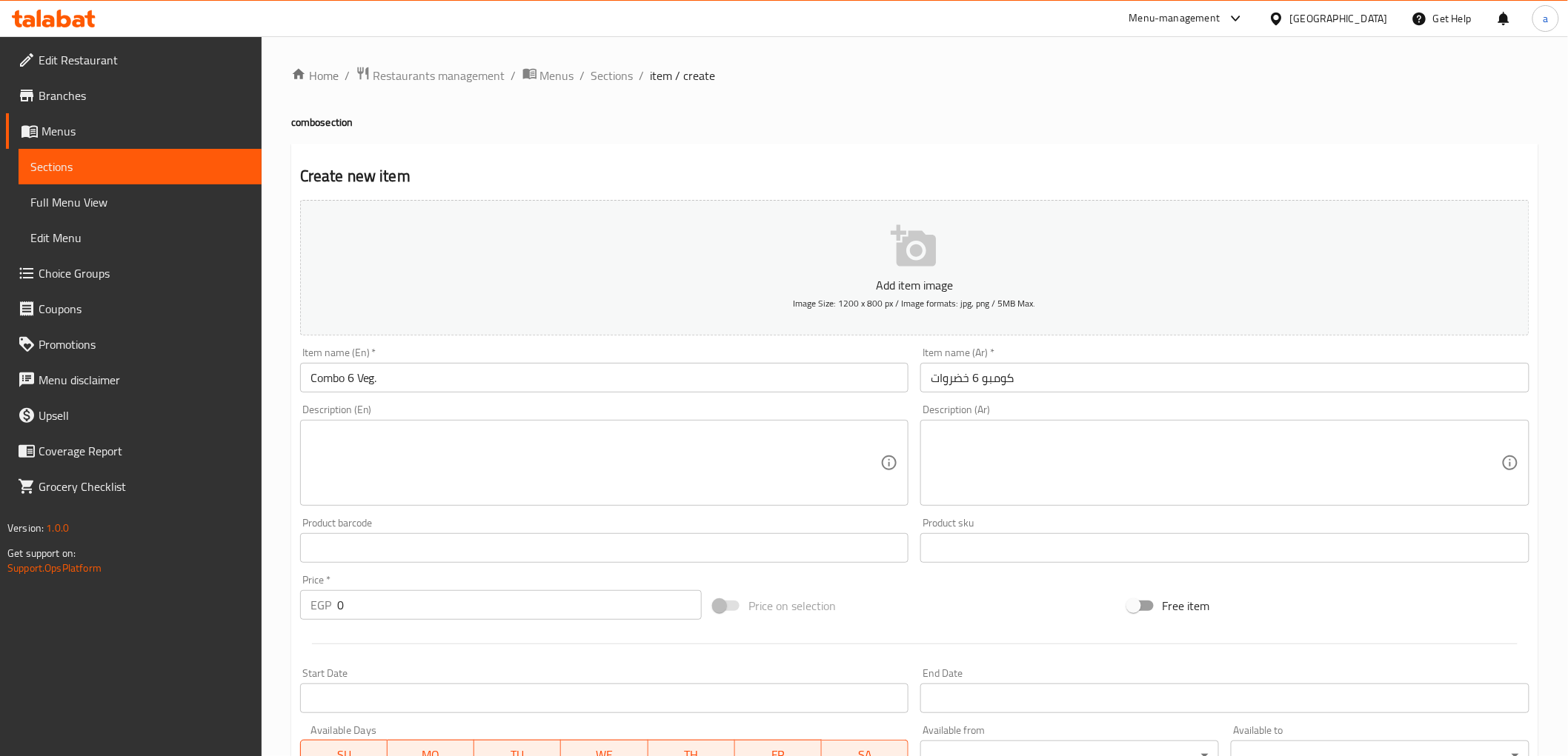
click at [566, 501] on div "Description (En)" at bounding box center [604, 463] width 609 height 86
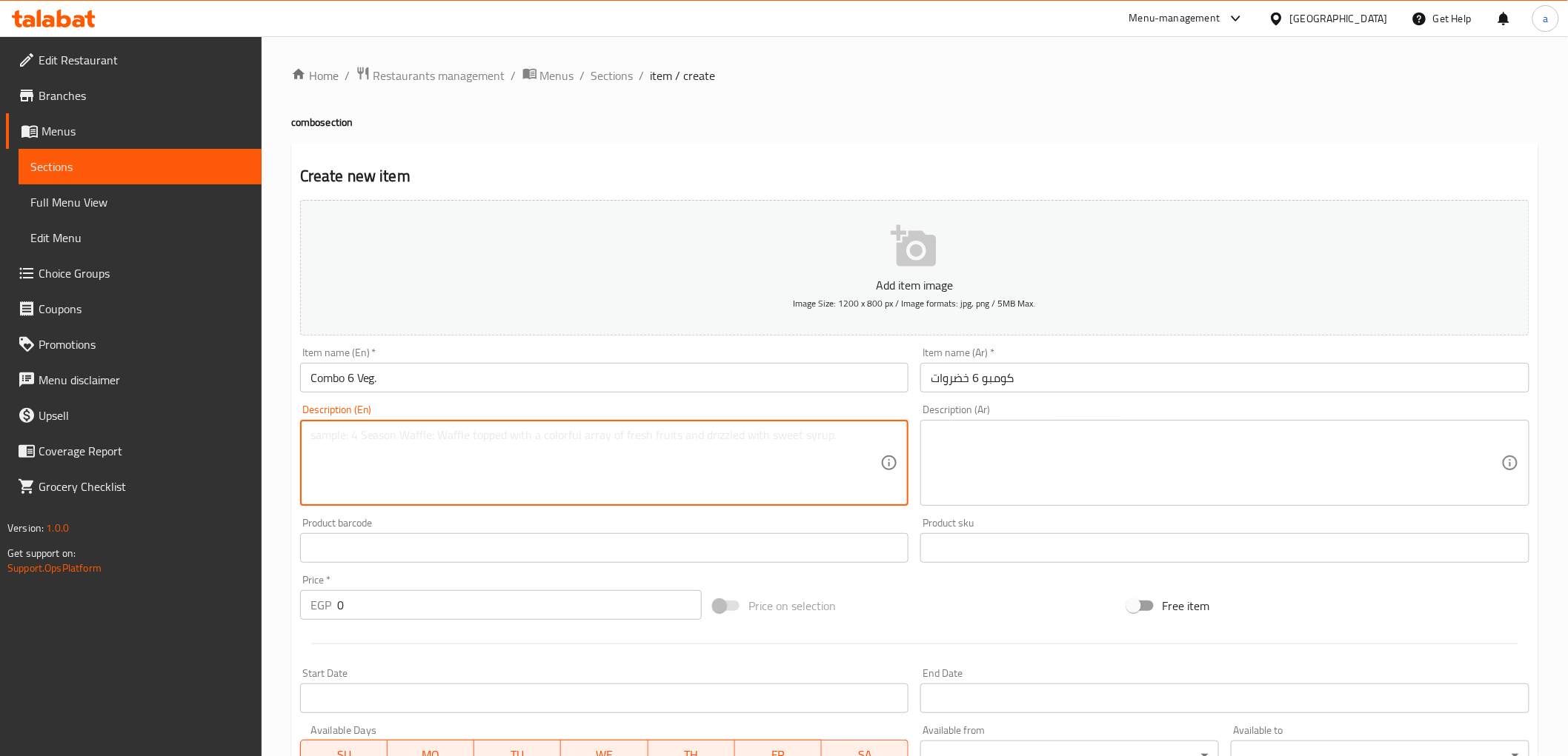
paste textarea "A vegetarian meal including your choice of noodles or rice with mixed vegetable…"
type textarea "A vegetarian meal including your choice of noodles or rice with mixed vegetable…"
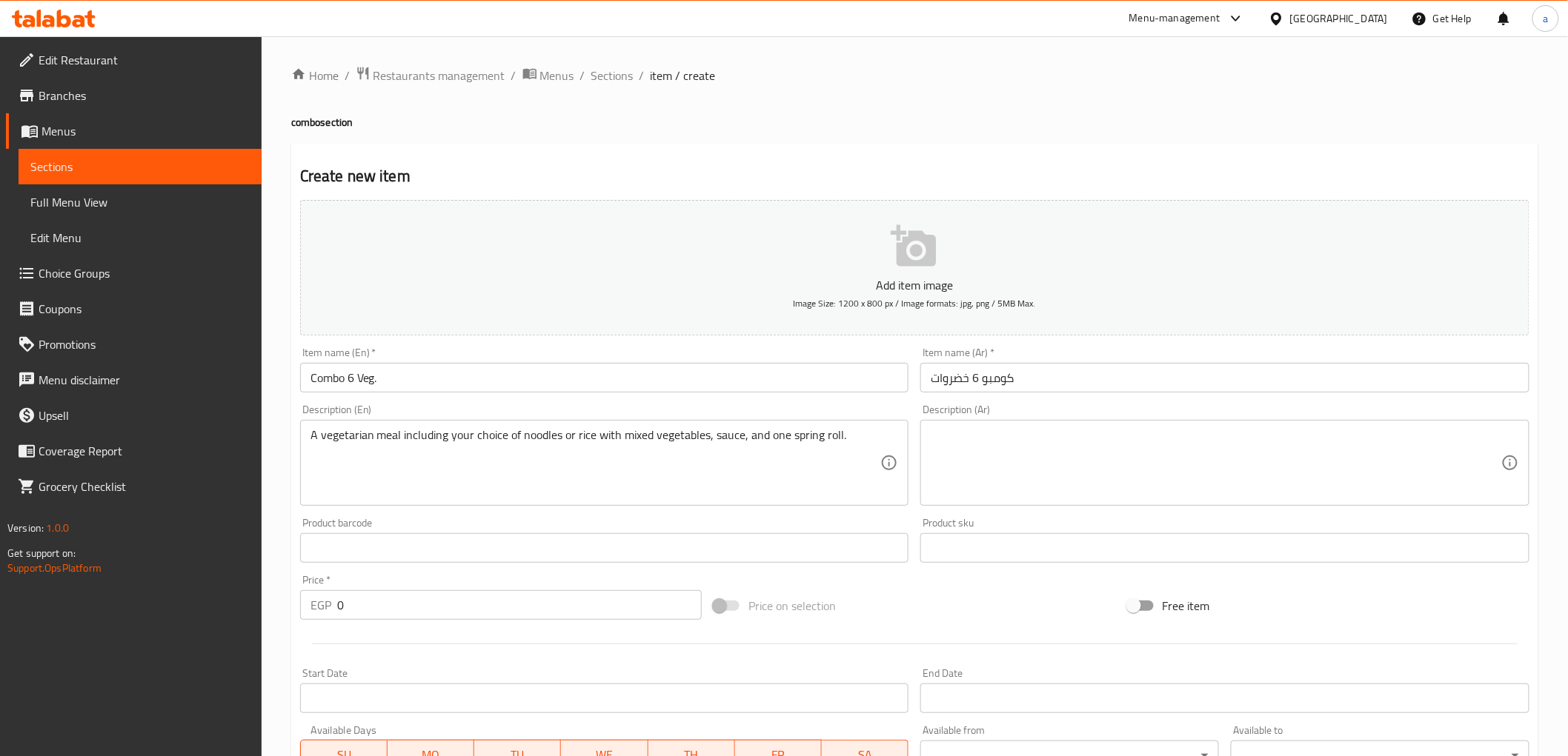
drag, startPoint x: 1212, startPoint y: 493, endPoint x: 1187, endPoint y: 491, distance: 25.1
click at [1212, 493] on textarea at bounding box center [1216, 463] width 570 height 70
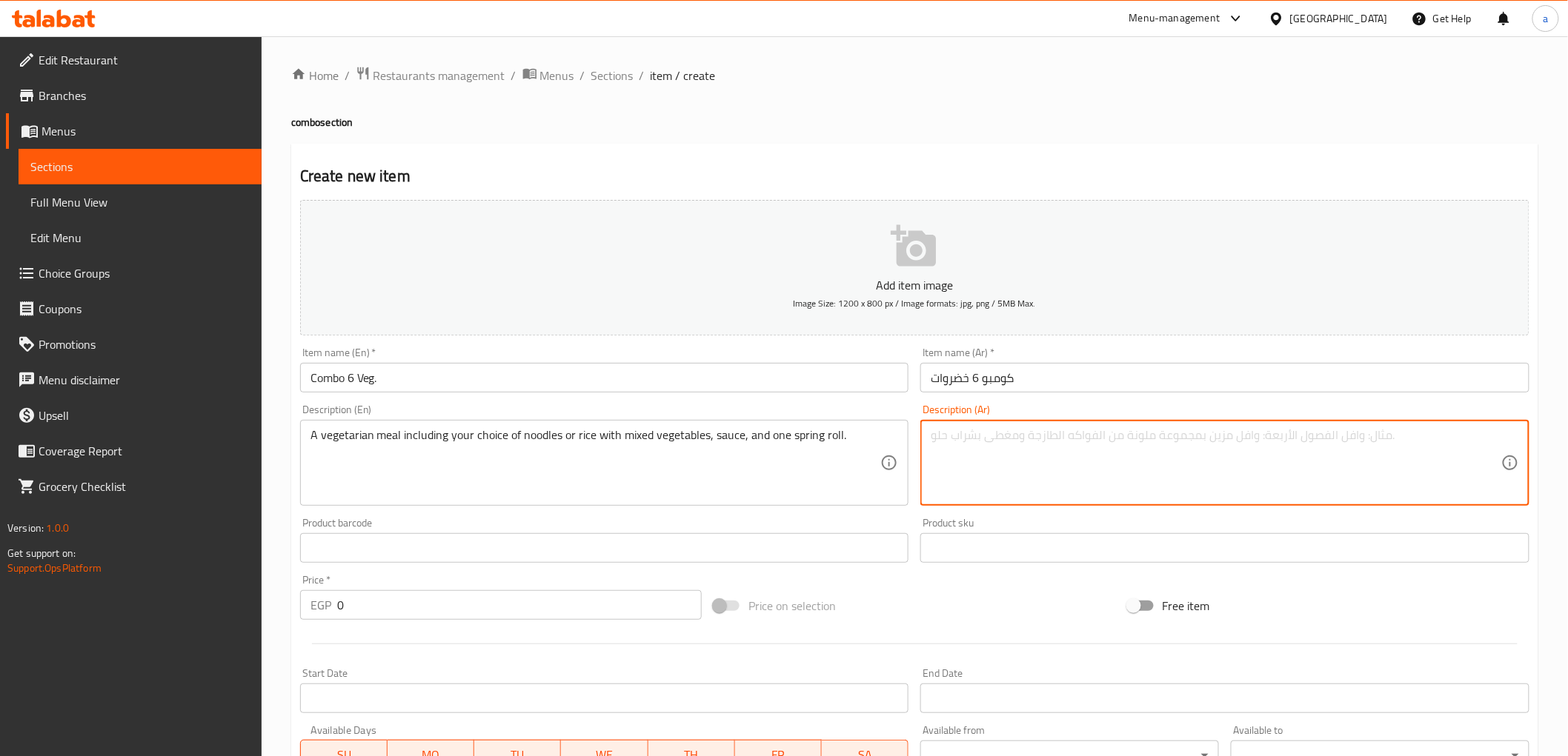
paste textarea "وجبة نباتية تتضمن اختيارك من المعكرونة أو الأرز مع الخضار المختلطة، الصلصة، ولف…"
type textarea "وجبة نباتية تتضمن اختيارك من المعكرونة أو الأرز مع الخضار المختلطة، الصلصة، ولف…"
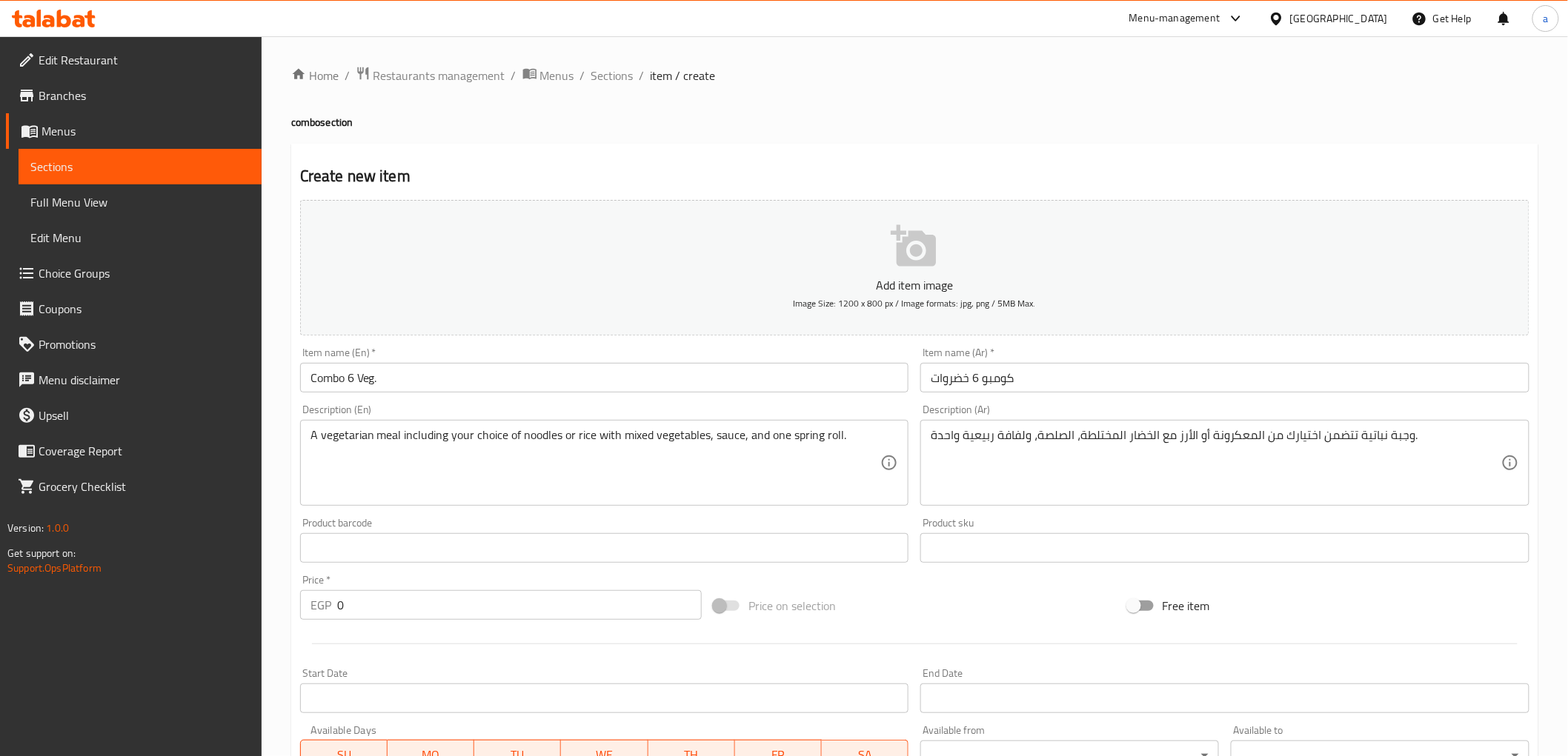
click at [562, 610] on input "0" at bounding box center [519, 605] width 365 height 29
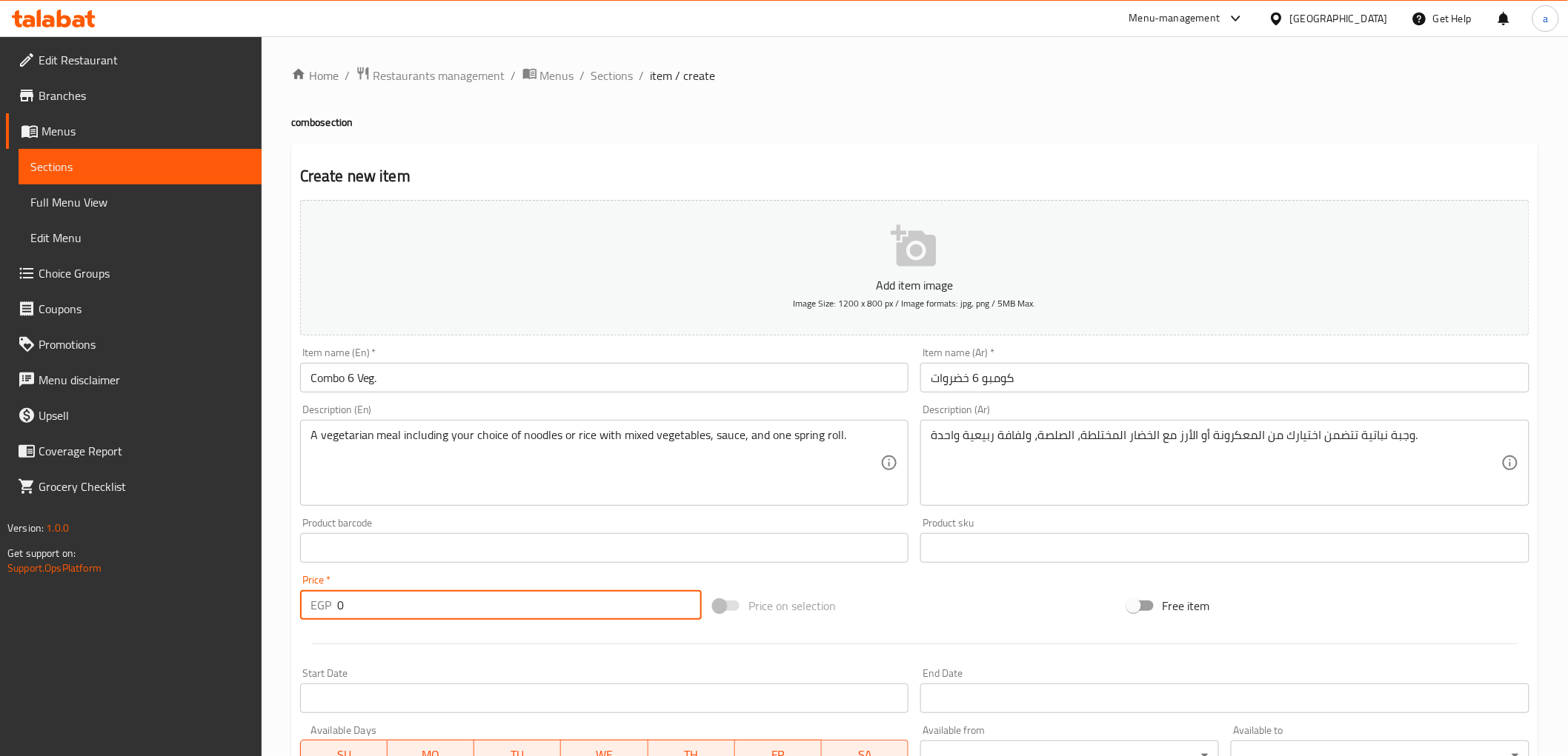
click at [562, 610] on input "0" at bounding box center [519, 605] width 365 height 29
type input "170"
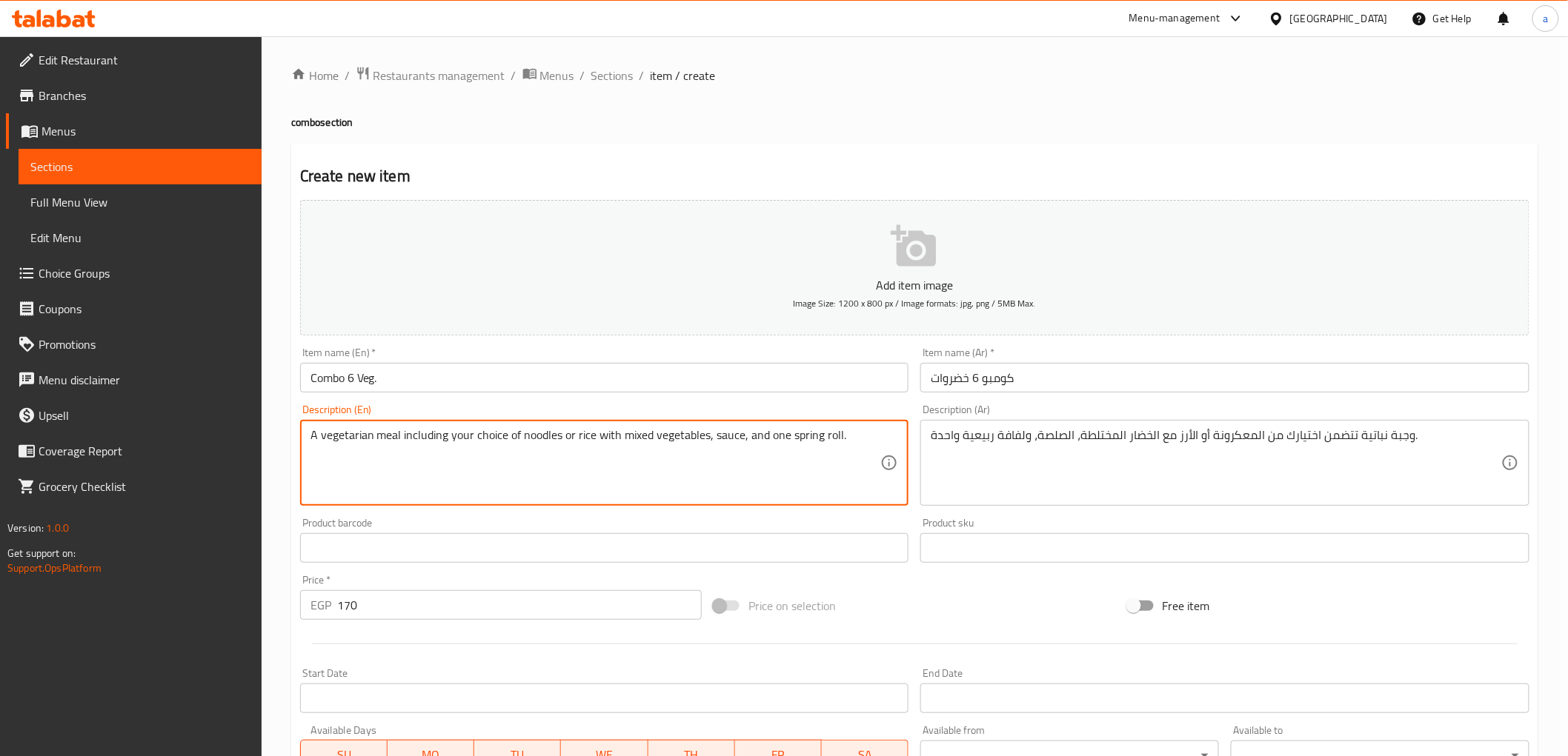
drag, startPoint x: 1407, startPoint y: 439, endPoint x: 1413, endPoint y: 455, distance: 17.1
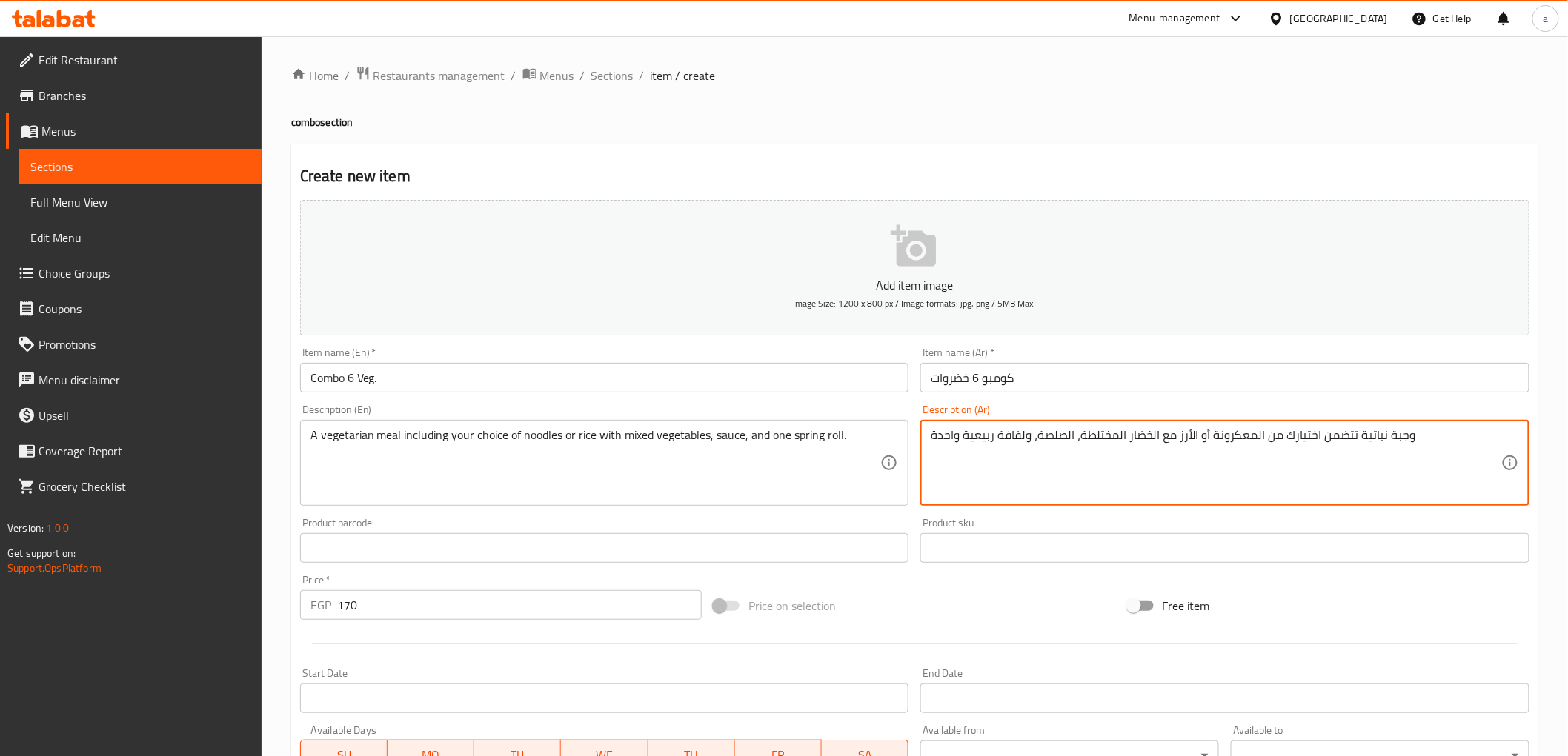
click at [1307, 444] on textarea "وجبة نباتية تتضمن اختيارك من المعكرونة أو الأرز مع الخضار المختلطة، الصلصة، ولف…" at bounding box center [1216, 463] width 570 height 70
drag, startPoint x: 1079, startPoint y: 436, endPoint x: 1120, endPoint y: 458, distance: 46.5
click at [1120, 458] on textarea "وجبة نباتية تتضمن اختيارك من المعكرونة أو الأرز مع الخضار المختلطة، الصلصة، ولف…" at bounding box center [1216, 463] width 570 height 70
click at [1056, 439] on textarea "وجبة نباتية تتضمن اختيارك من المعكرونة أو الأرز مع الخضار الميكس ، الصلصة، ولفا…" at bounding box center [1216, 463] width 570 height 70
drag, startPoint x: 964, startPoint y: 435, endPoint x: 1025, endPoint y: 457, distance: 64.8
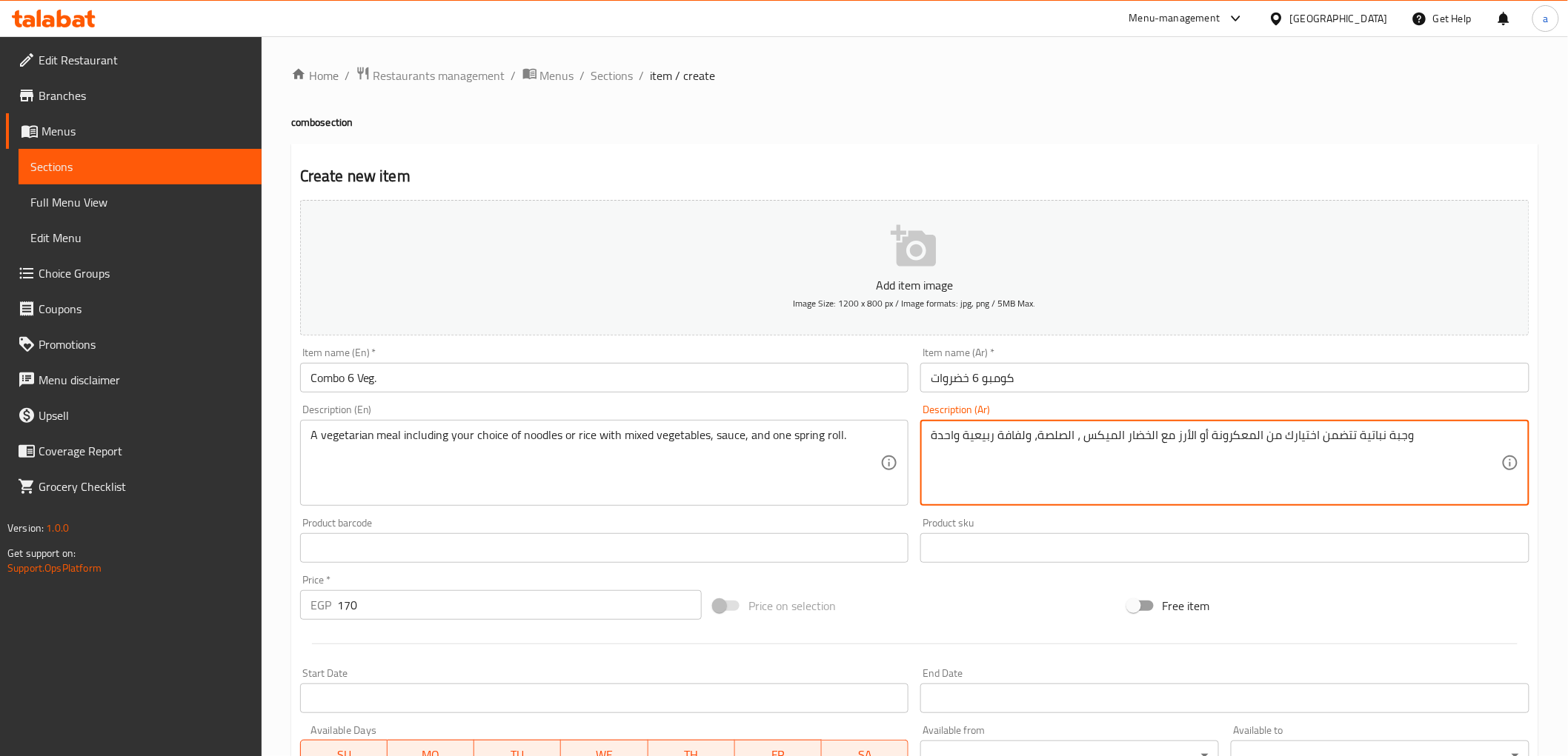
click at [1025, 457] on textarea "وجبة نباتية تتضمن اختيارك من المعكرونة أو الأرز مع الخضار الميكس ، الصلصة، ولفا…" at bounding box center [1216, 463] width 570 height 70
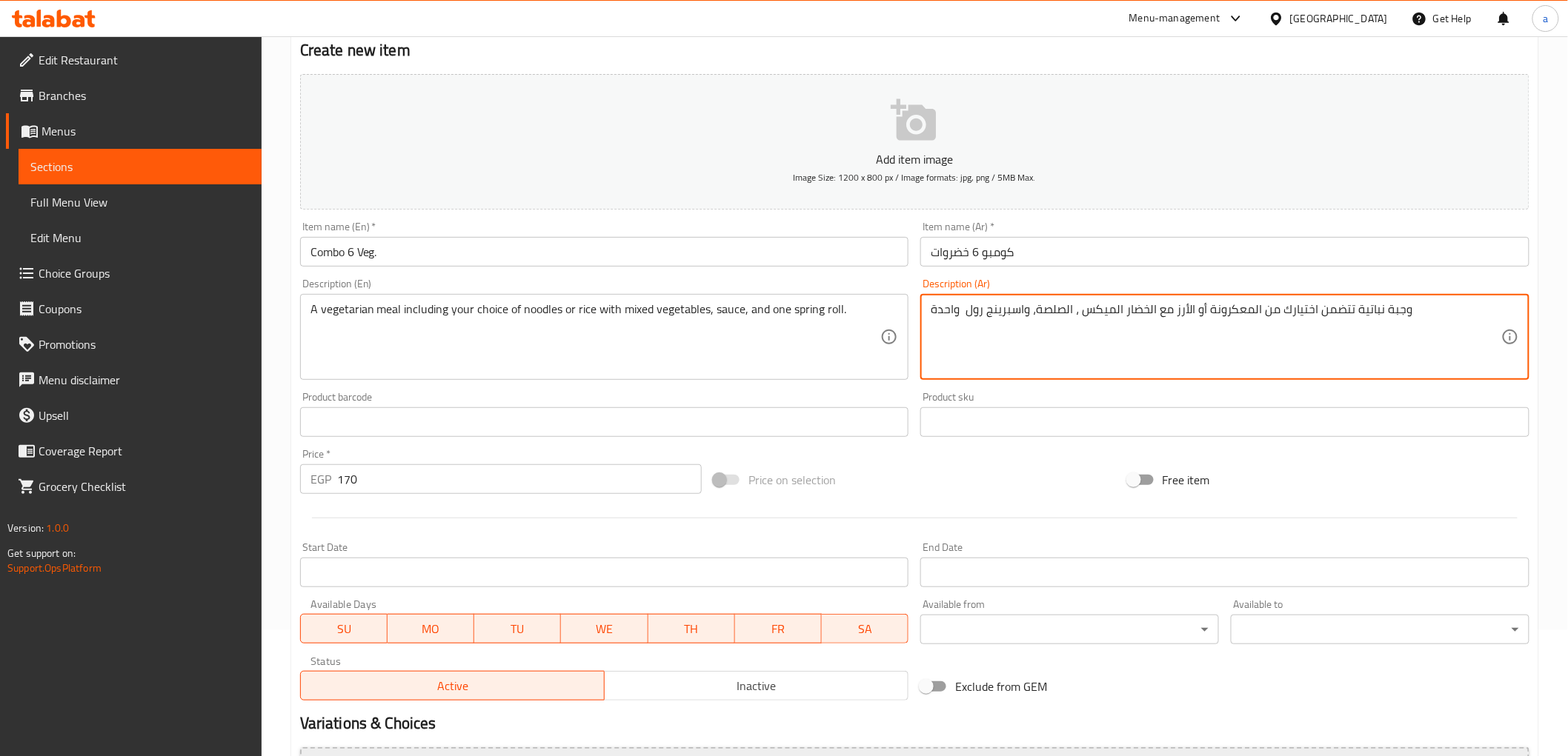
scroll to position [287, 0]
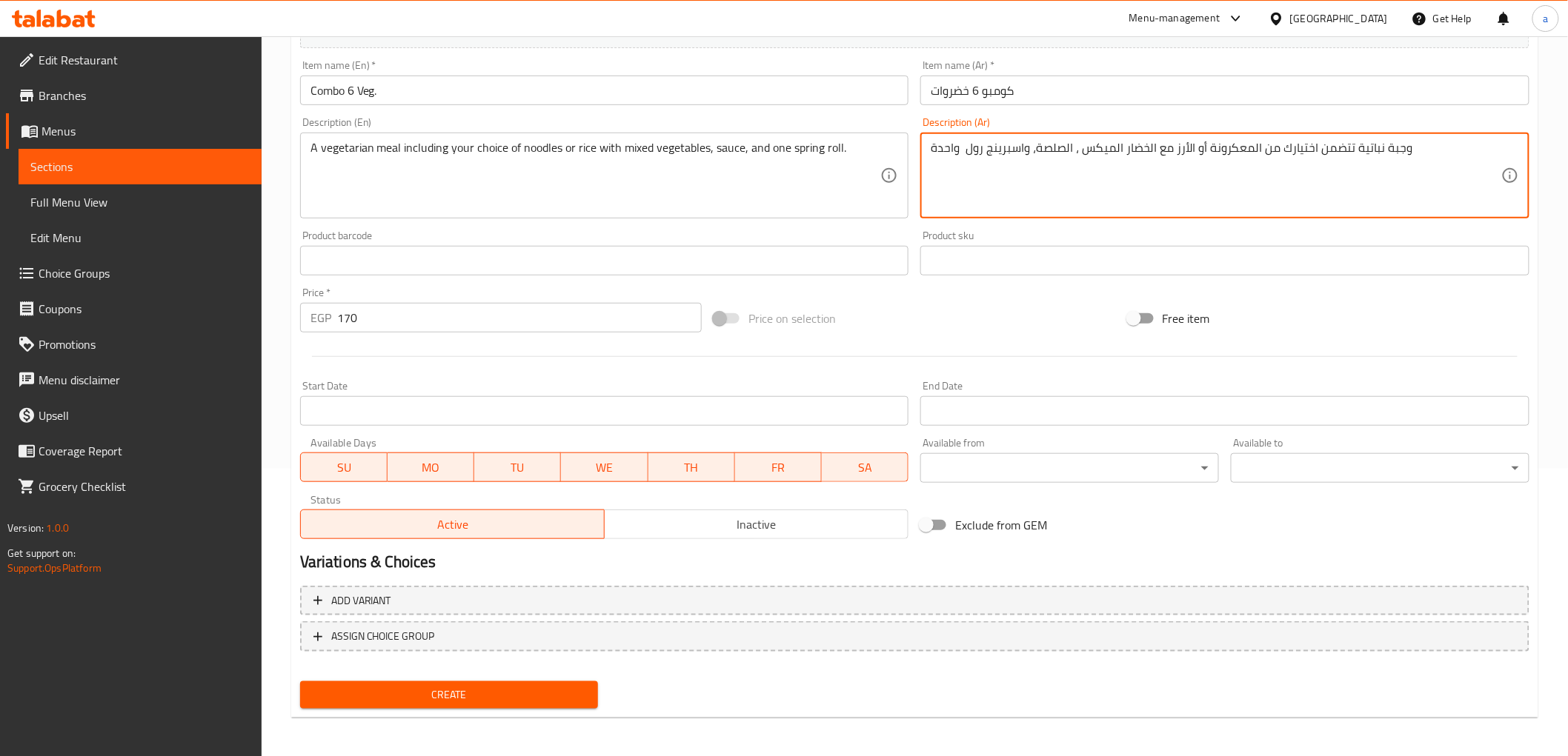
type textarea "وجبة نباتية تتضمن اختيارك من المعكرونة أو الأرز مع الخضار الميكس ، الصلصة، واسب…"
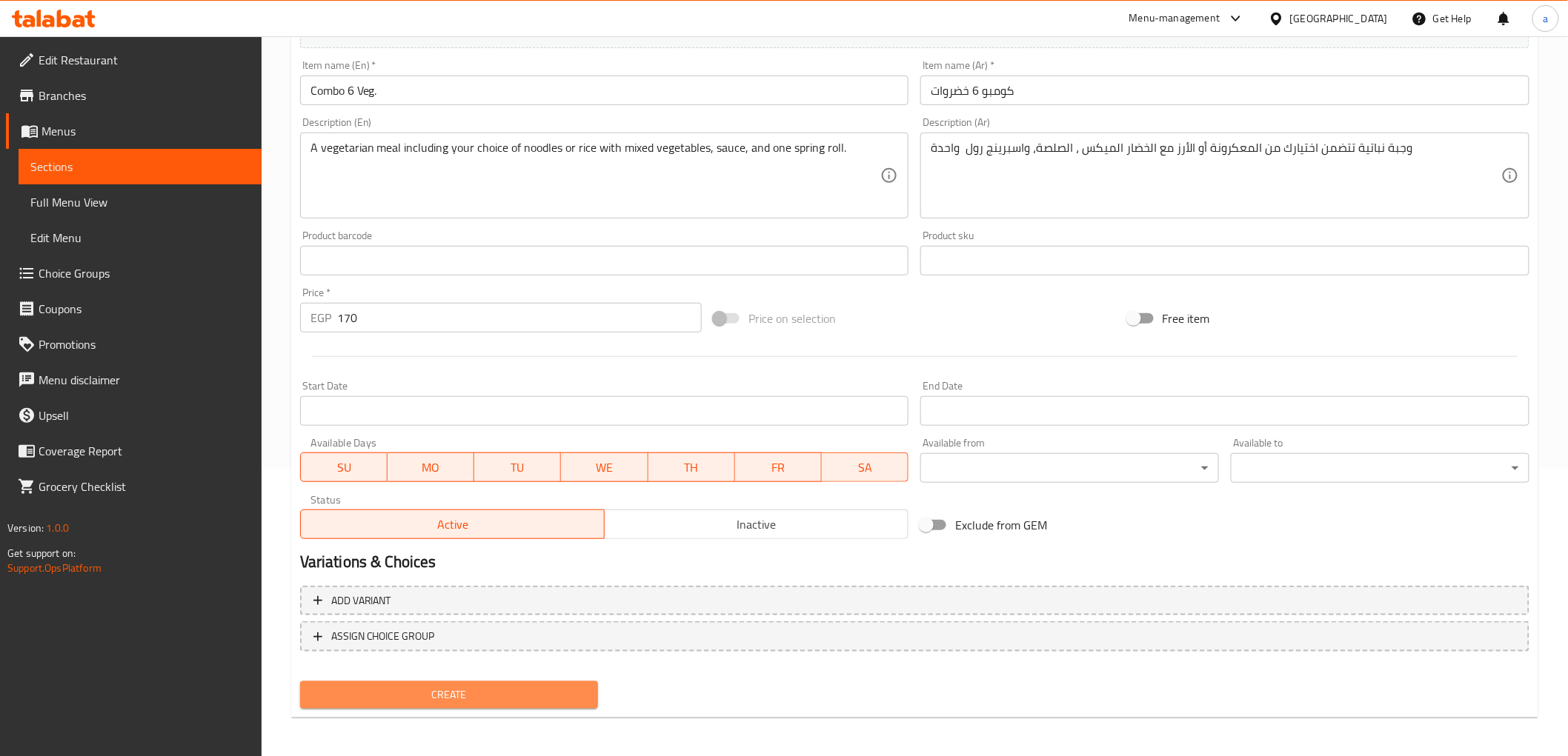
click at [447, 686] on span "Create" at bounding box center [449, 694] width 275 height 18
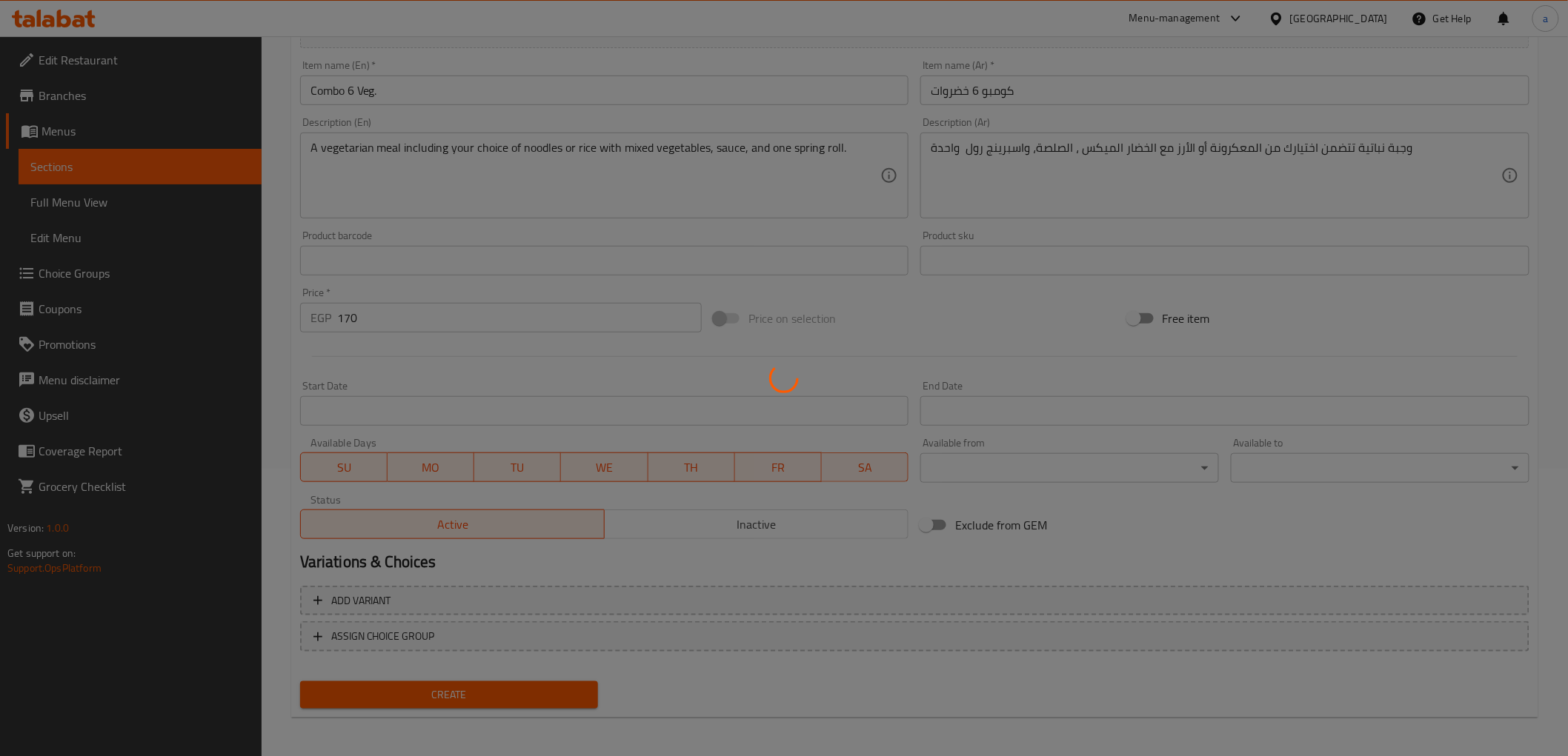
type input "0"
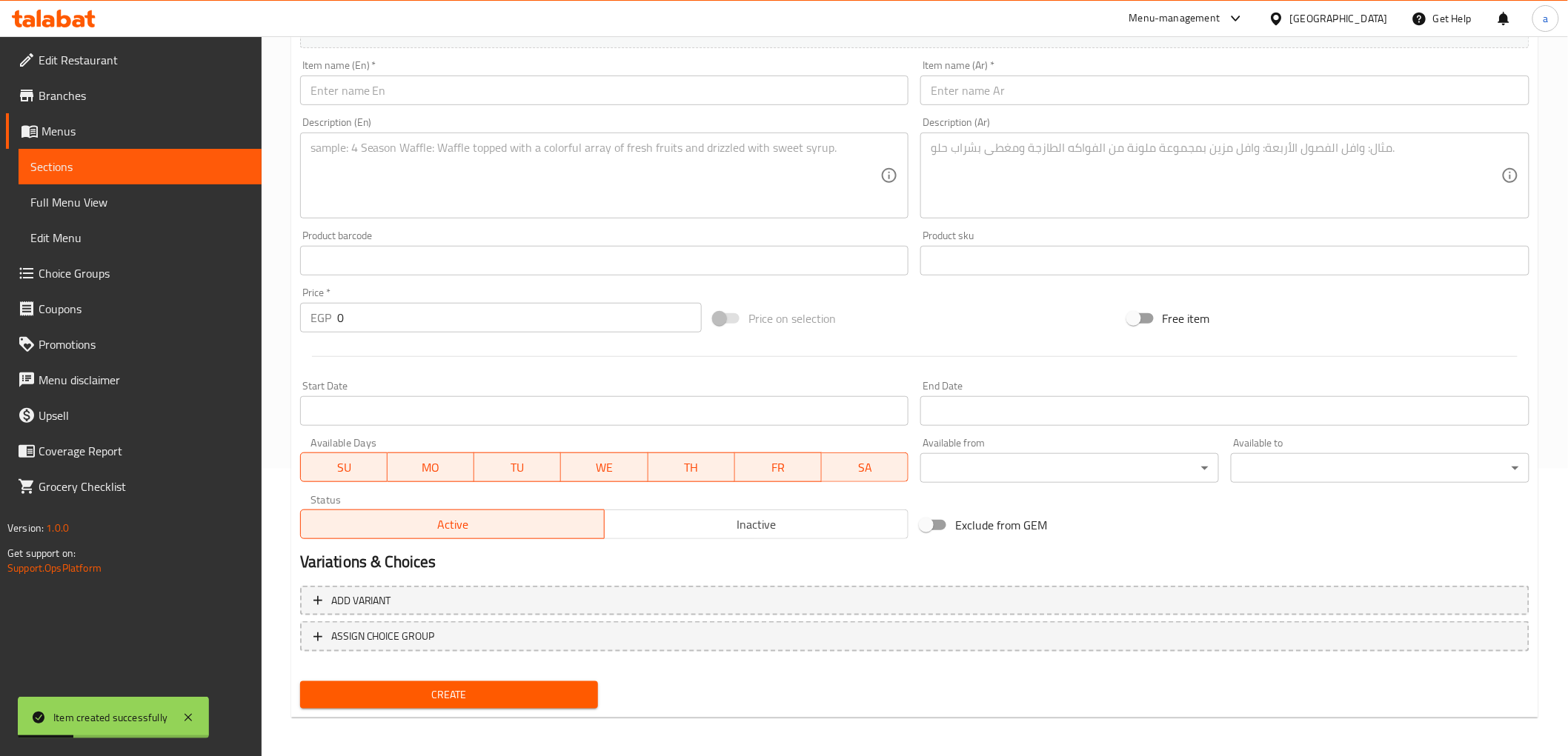
click at [215, 157] on link "Sections" at bounding box center [139, 166] width 243 height 36
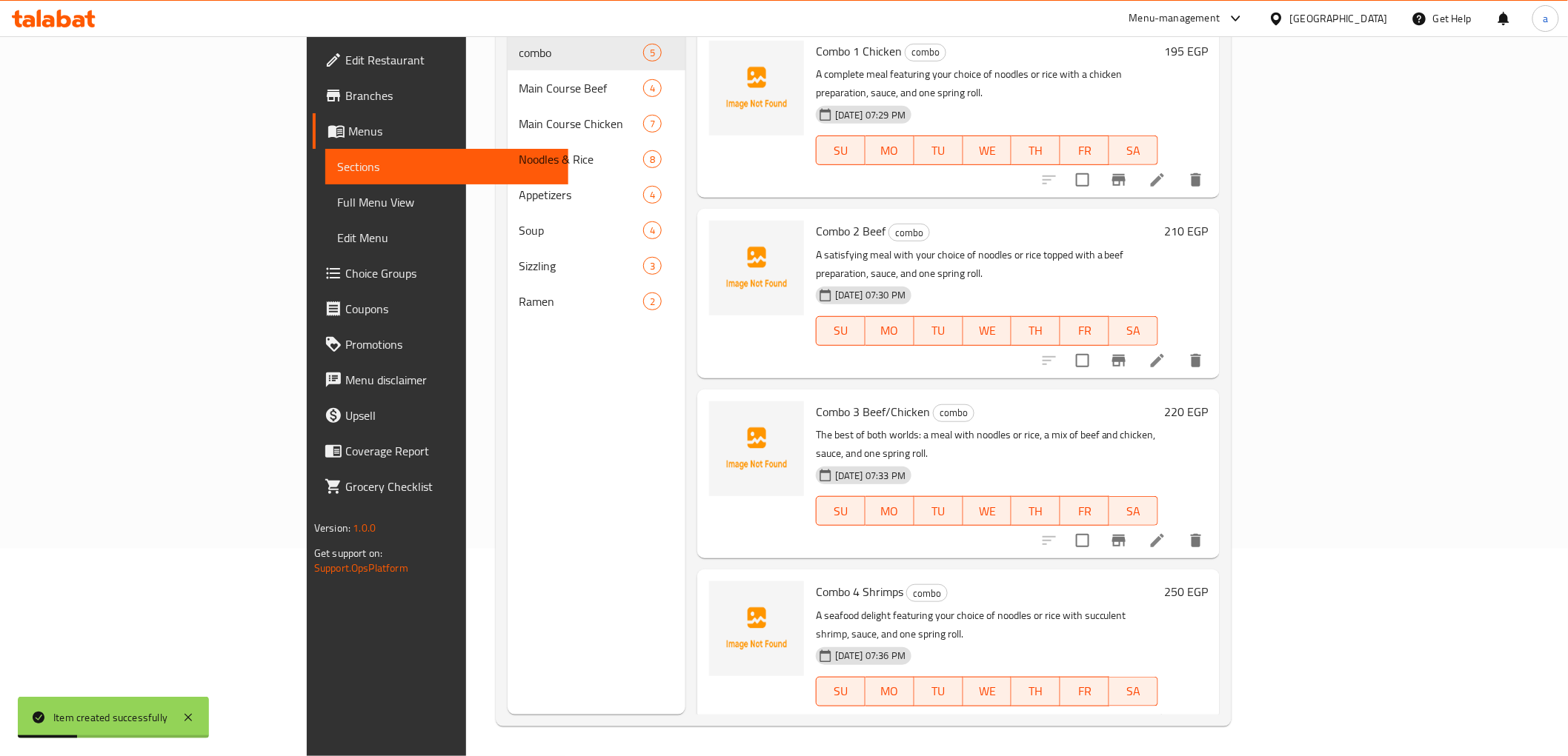
scroll to position [207, 0]
click at [346, 277] on span "Choice Groups" at bounding box center [451, 273] width 211 height 17
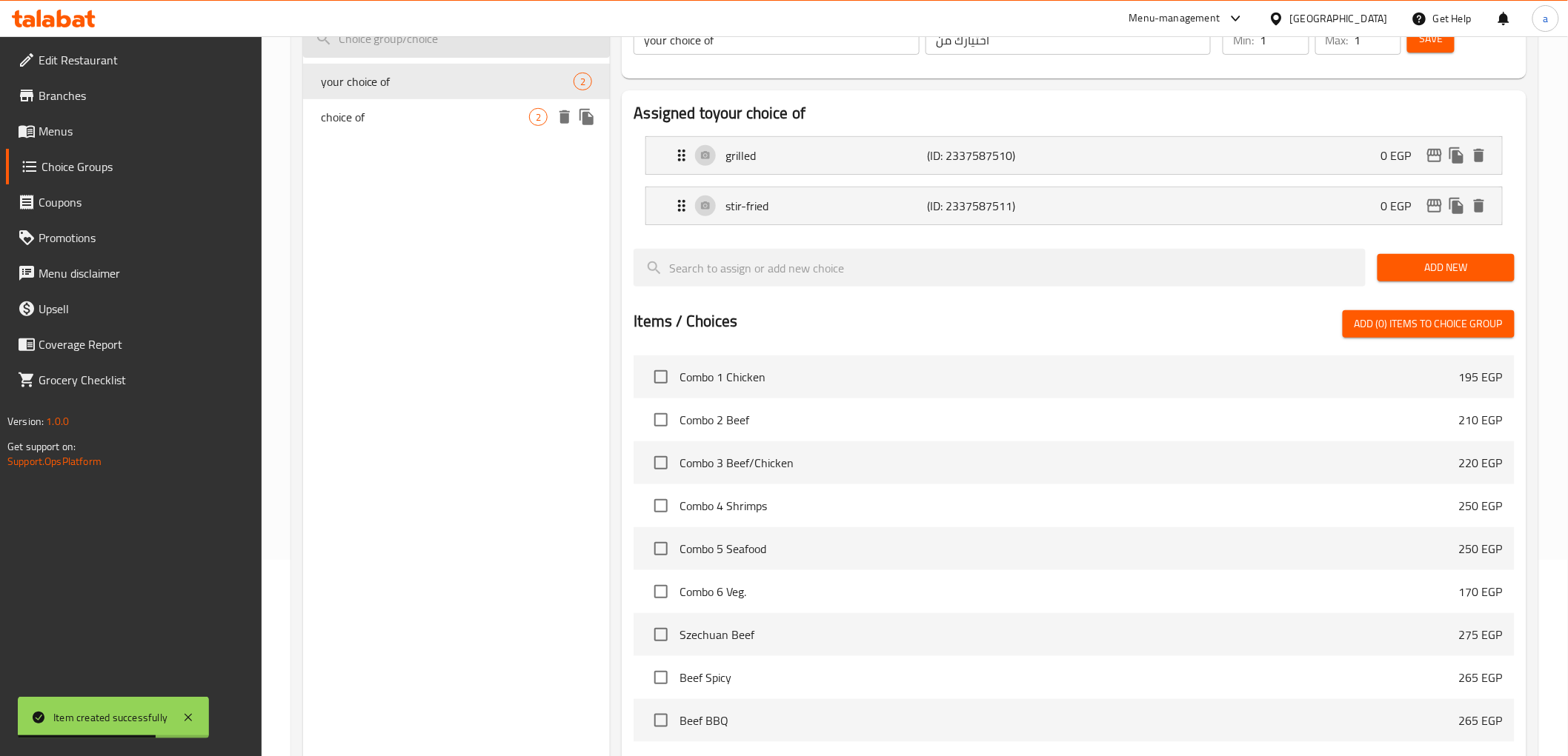
scroll to position [124, 0]
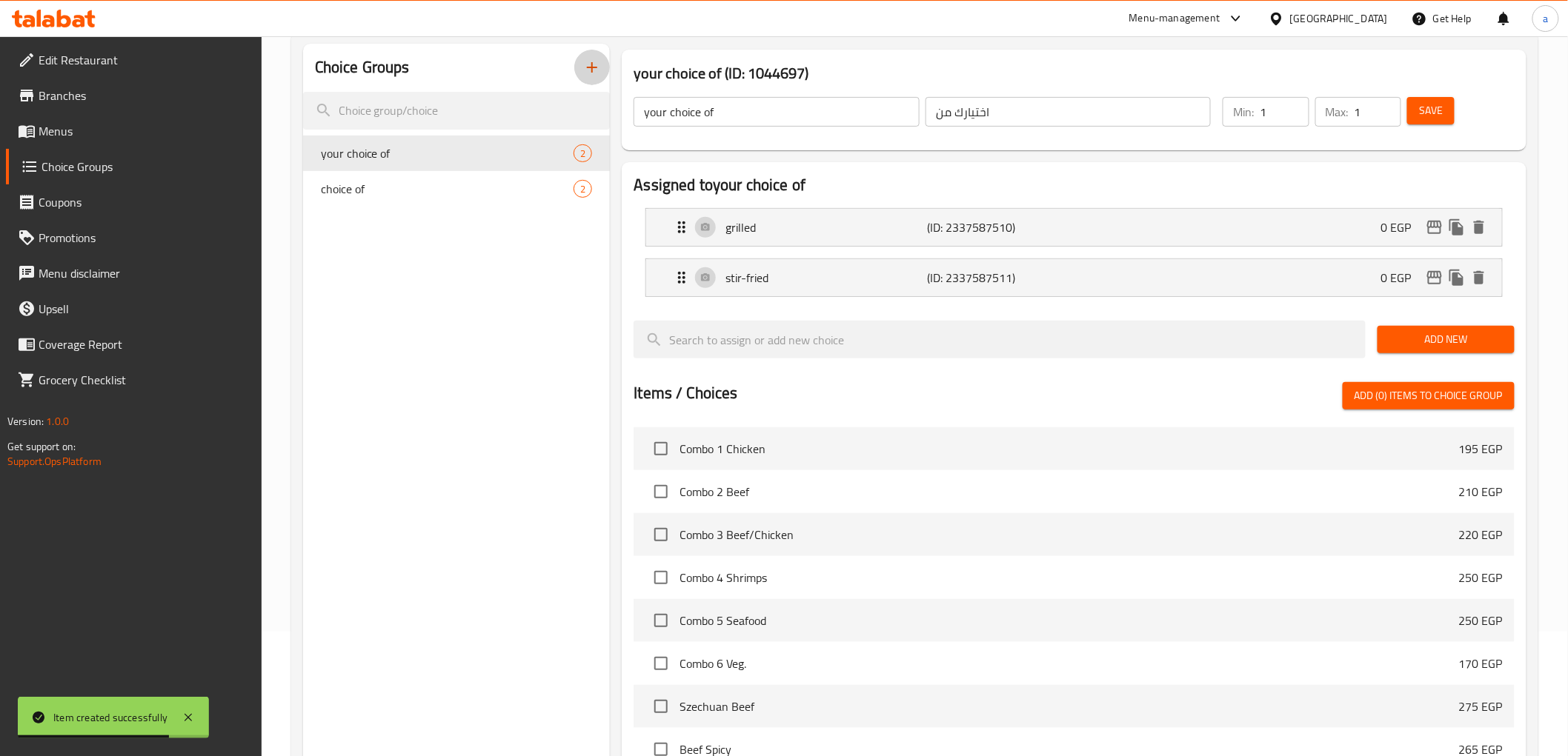
click at [590, 70] on icon "button" at bounding box center [592, 67] width 17 height 17
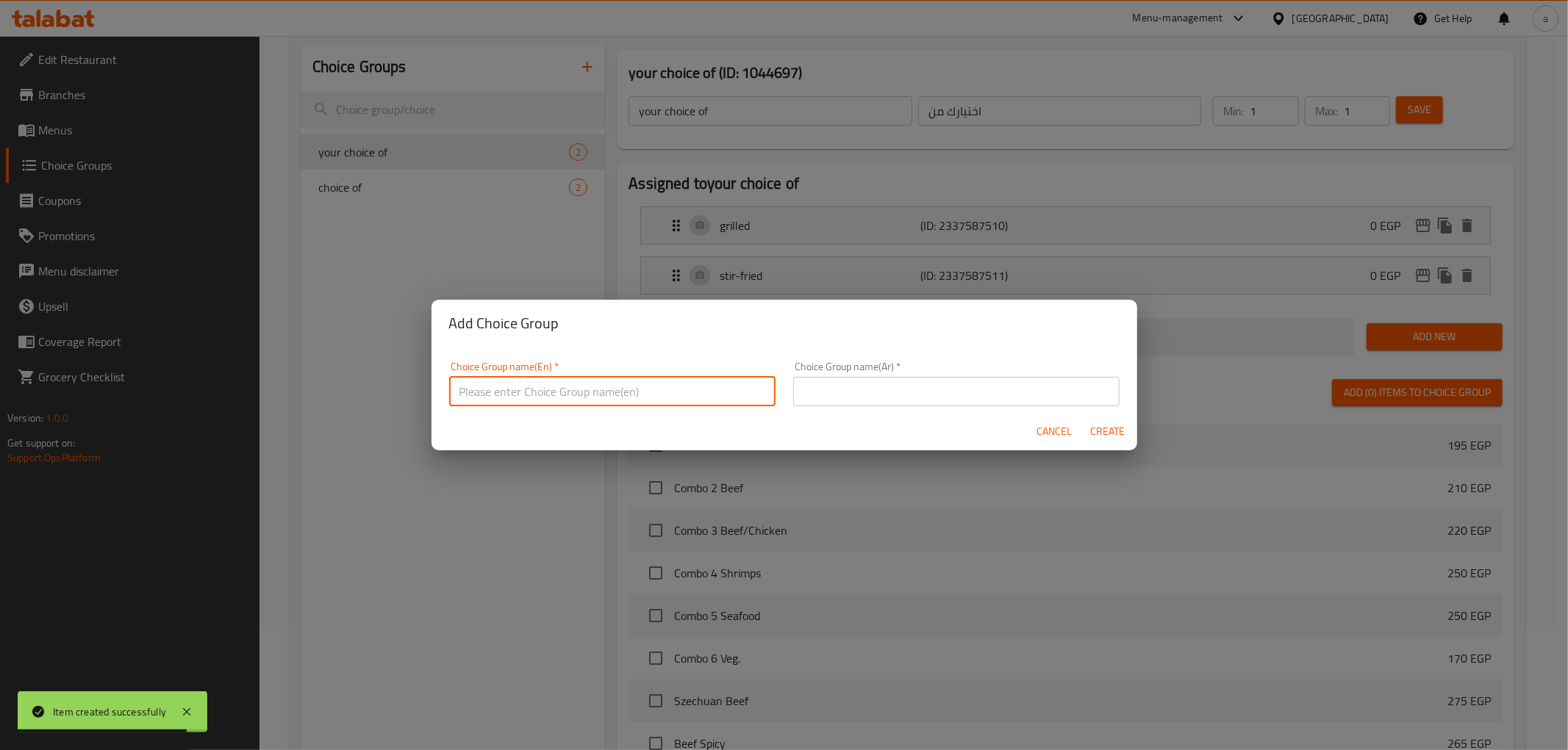
click at [568, 385] on input "text" at bounding box center [612, 391] width 326 height 29
type input "ؤ"
type input "choice of :"
click at [854, 393] on input "text" at bounding box center [957, 391] width 326 height 29
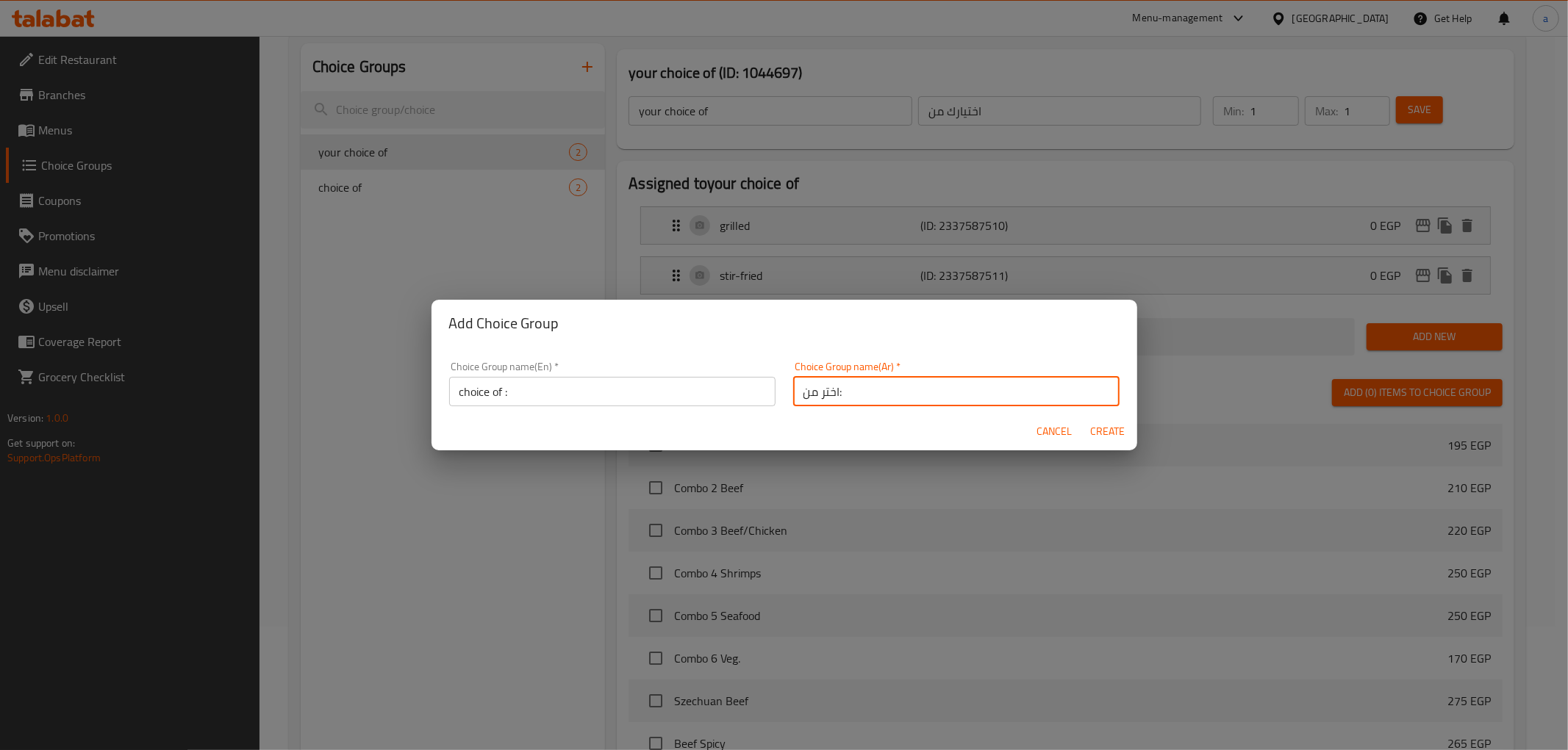
type input "اختر من:"
click at [1103, 424] on span "Create" at bounding box center [1107, 431] width 35 height 18
type input "choice of :"
type input "اختر من:"
type input "0"
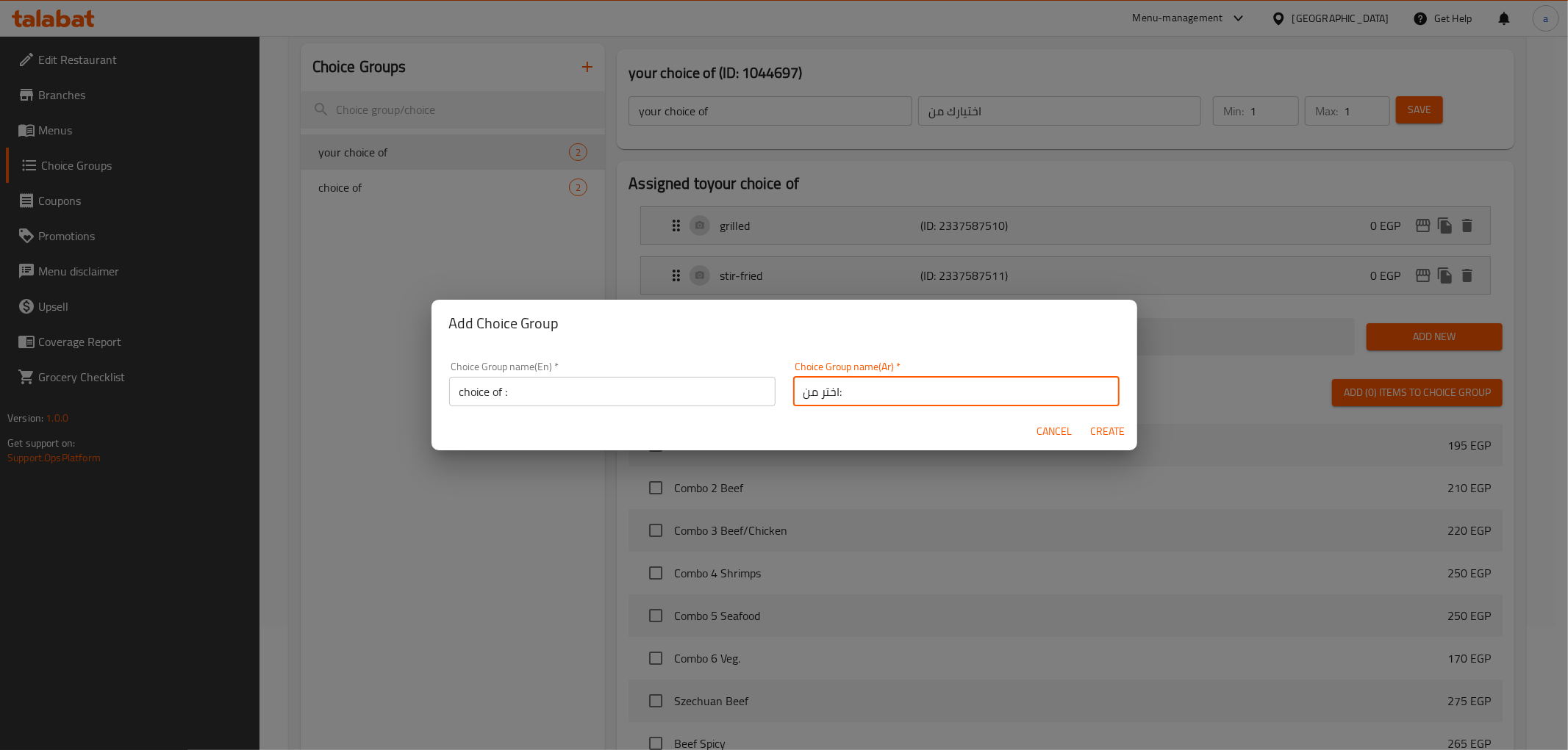
type input "0"
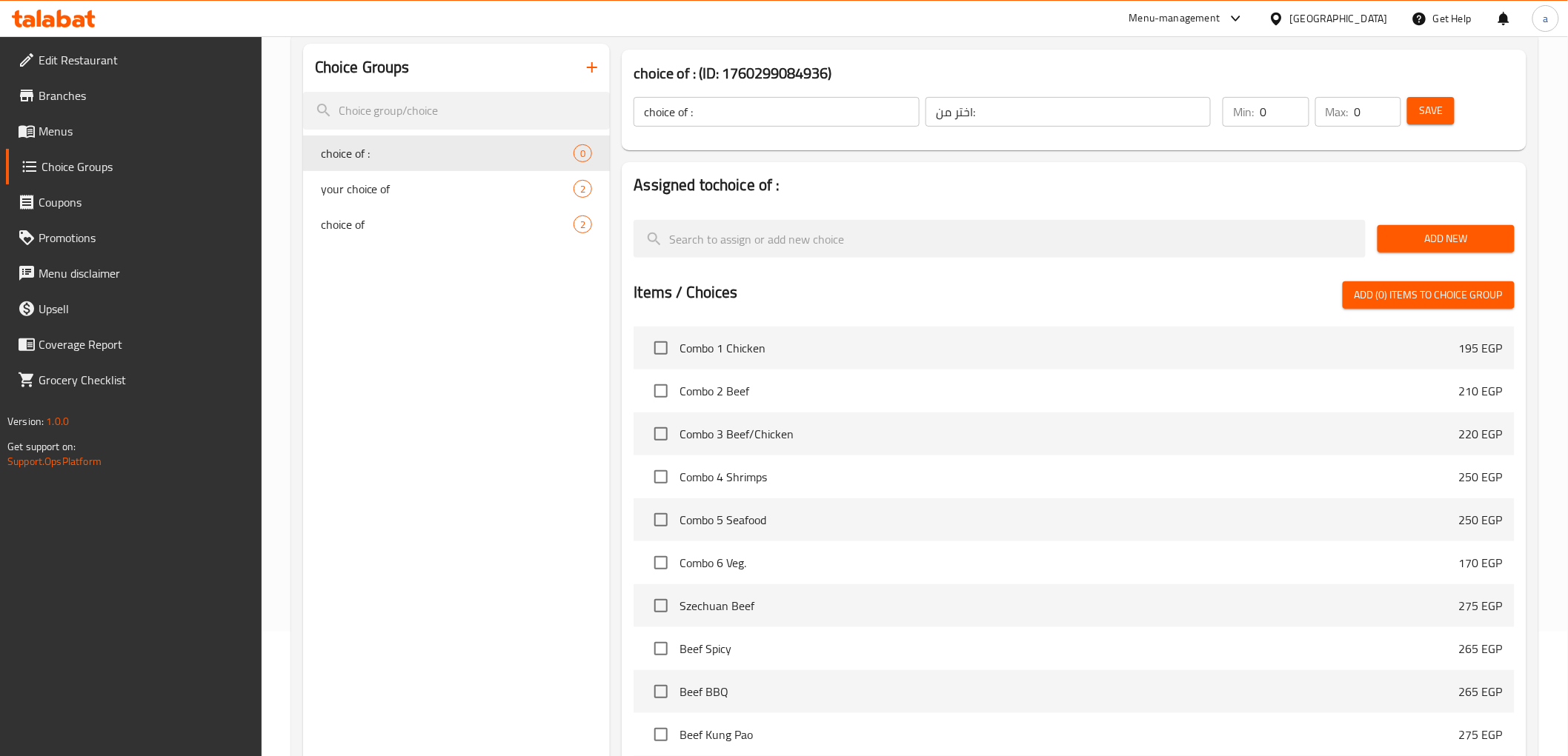
click at [1413, 232] on span "Add New" at bounding box center [1445, 238] width 113 height 18
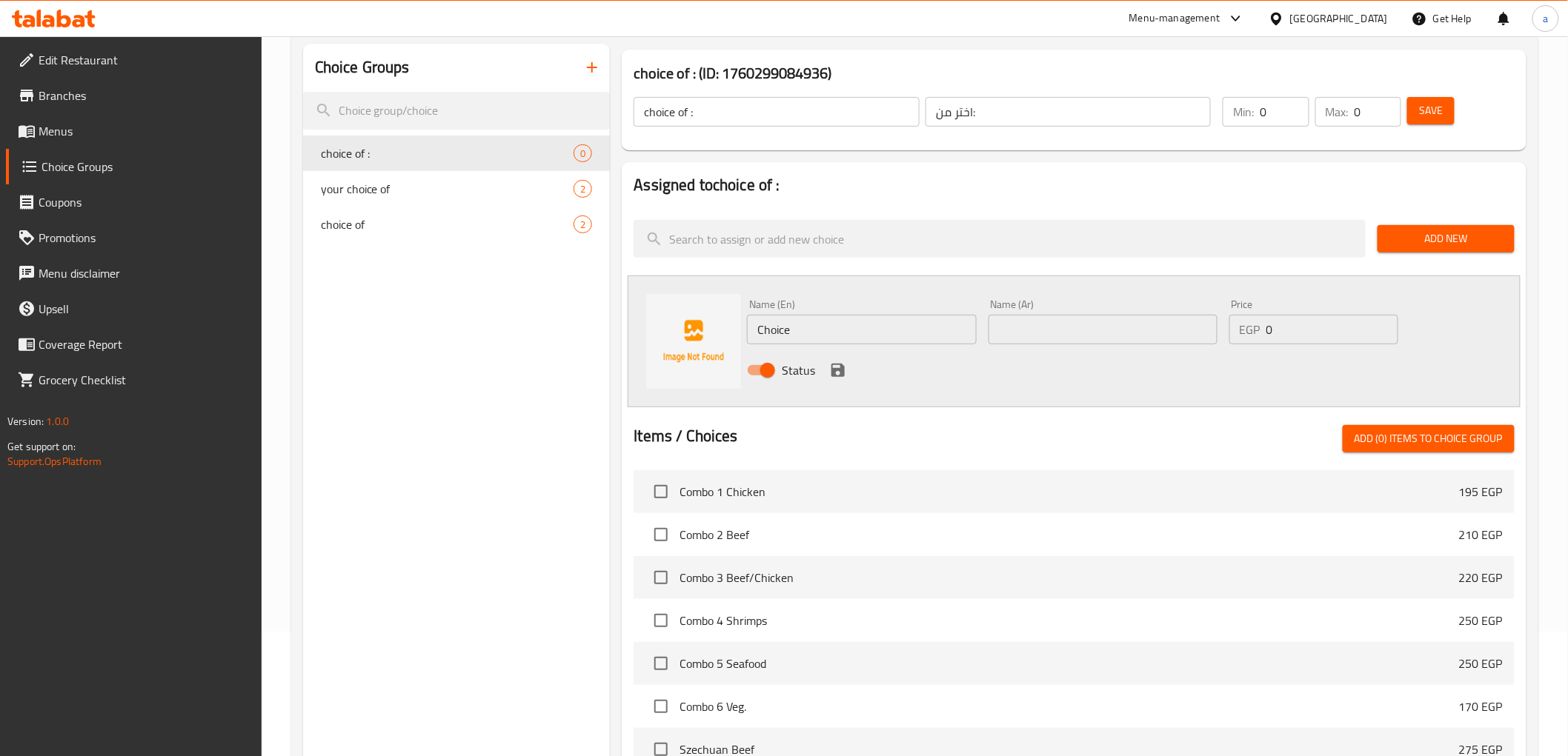
click at [854, 334] on input "Choice" at bounding box center [861, 329] width 229 height 29
type input "rice"
click at [1043, 341] on input "text" at bounding box center [1103, 329] width 229 height 29
type input "ارز"
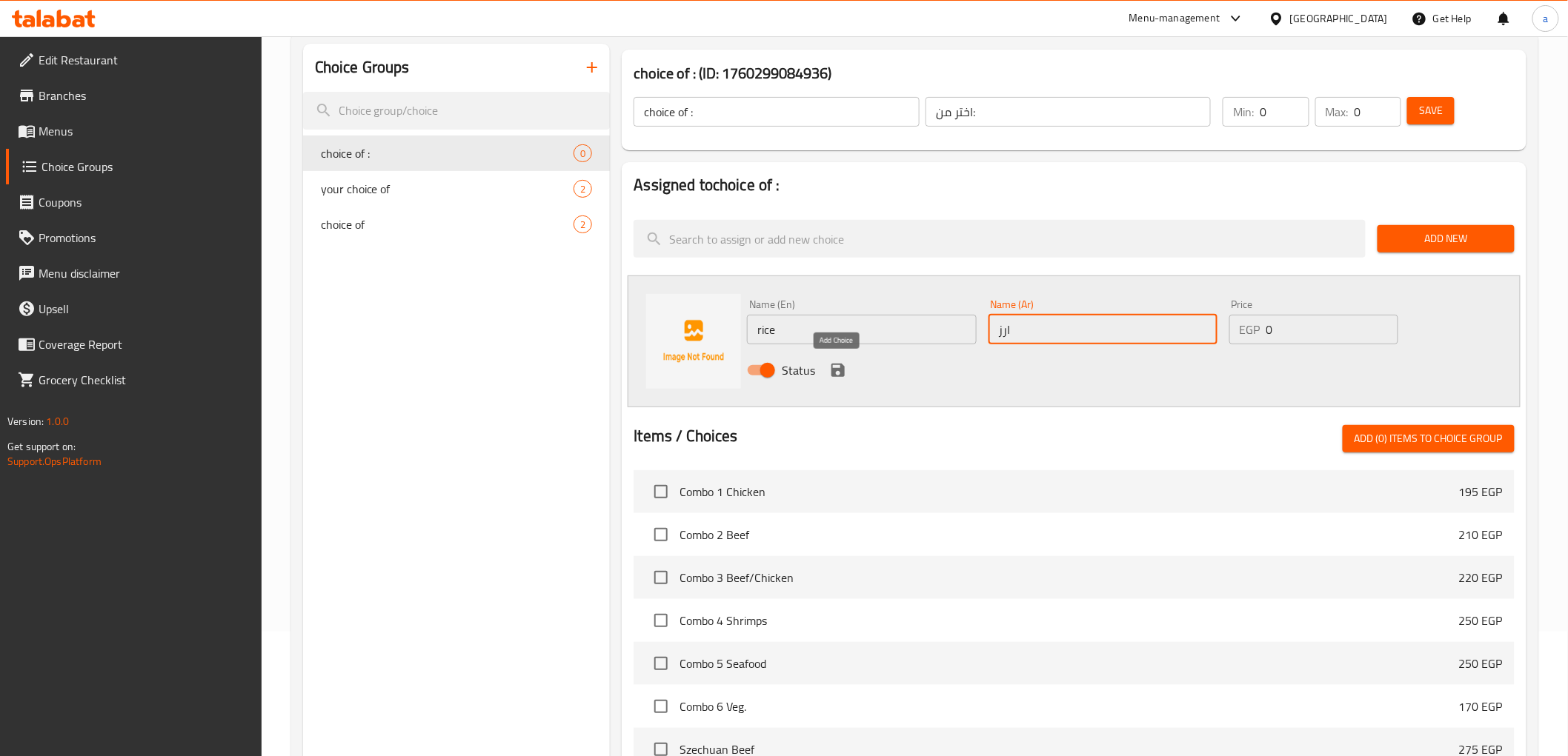
click at [833, 365] on icon "save" at bounding box center [838, 370] width 17 height 17
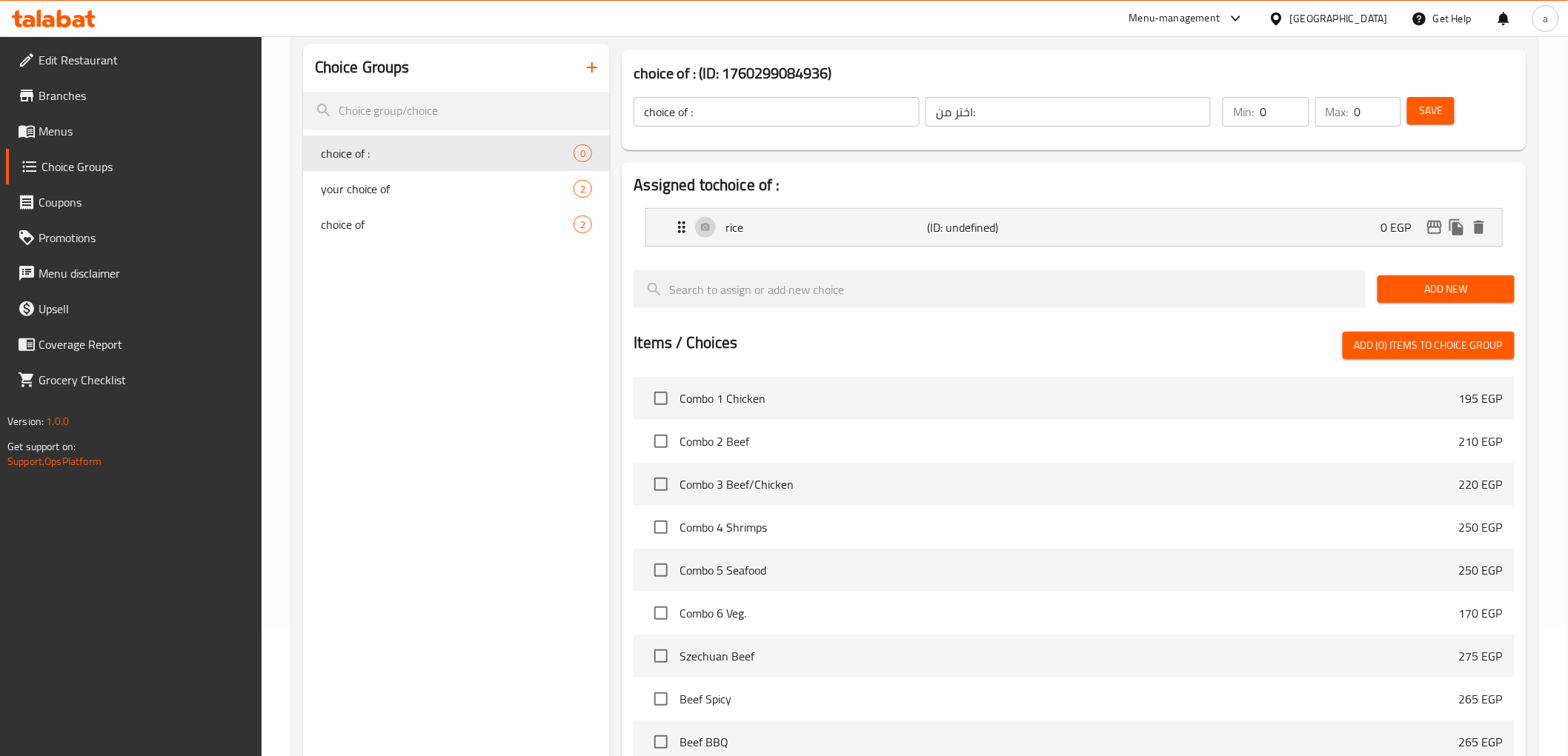
click at [1458, 282] on span "Add New" at bounding box center [1445, 289] width 113 height 18
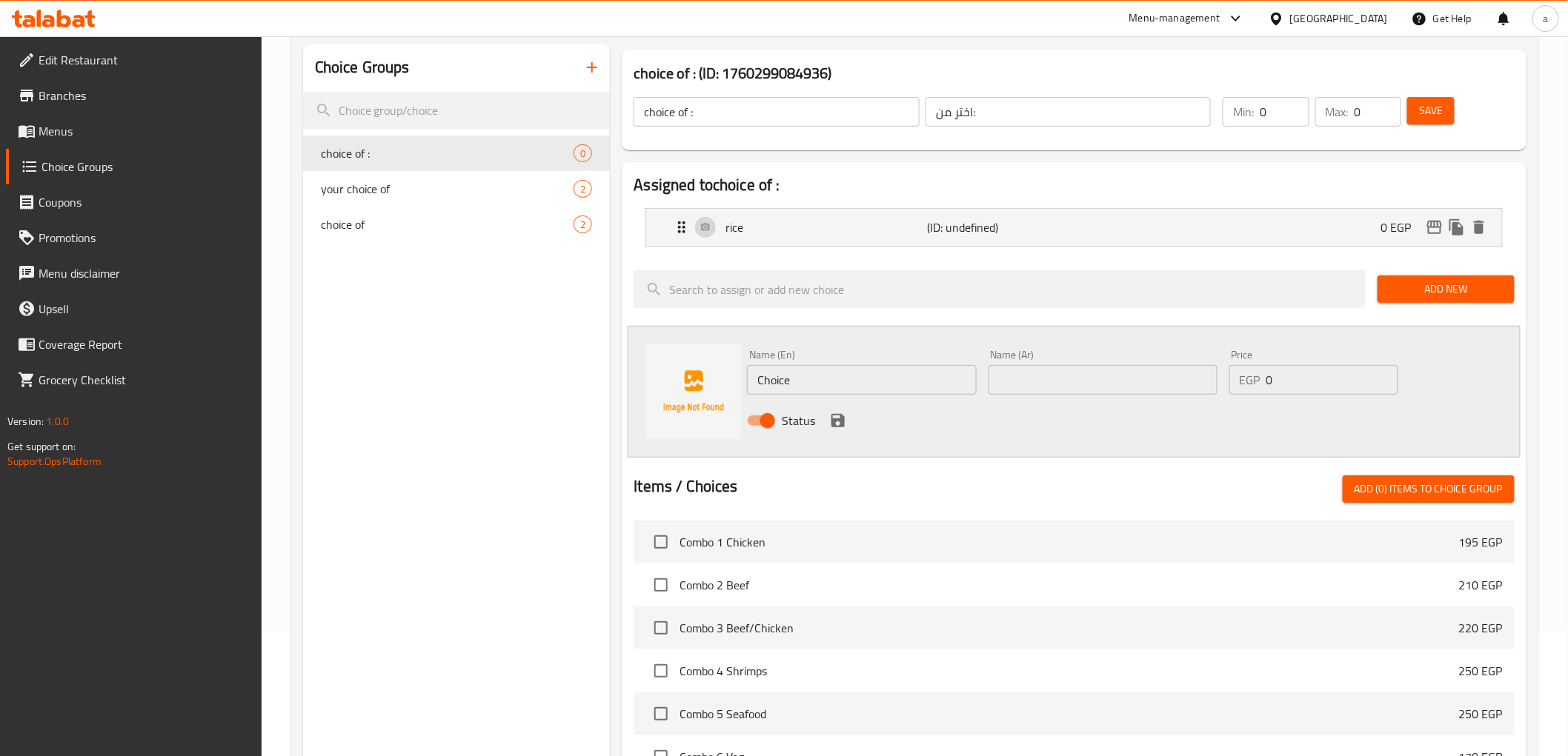
click at [873, 387] on input "Choice" at bounding box center [861, 380] width 229 height 29
paste input "noodles"
type input "noodles"
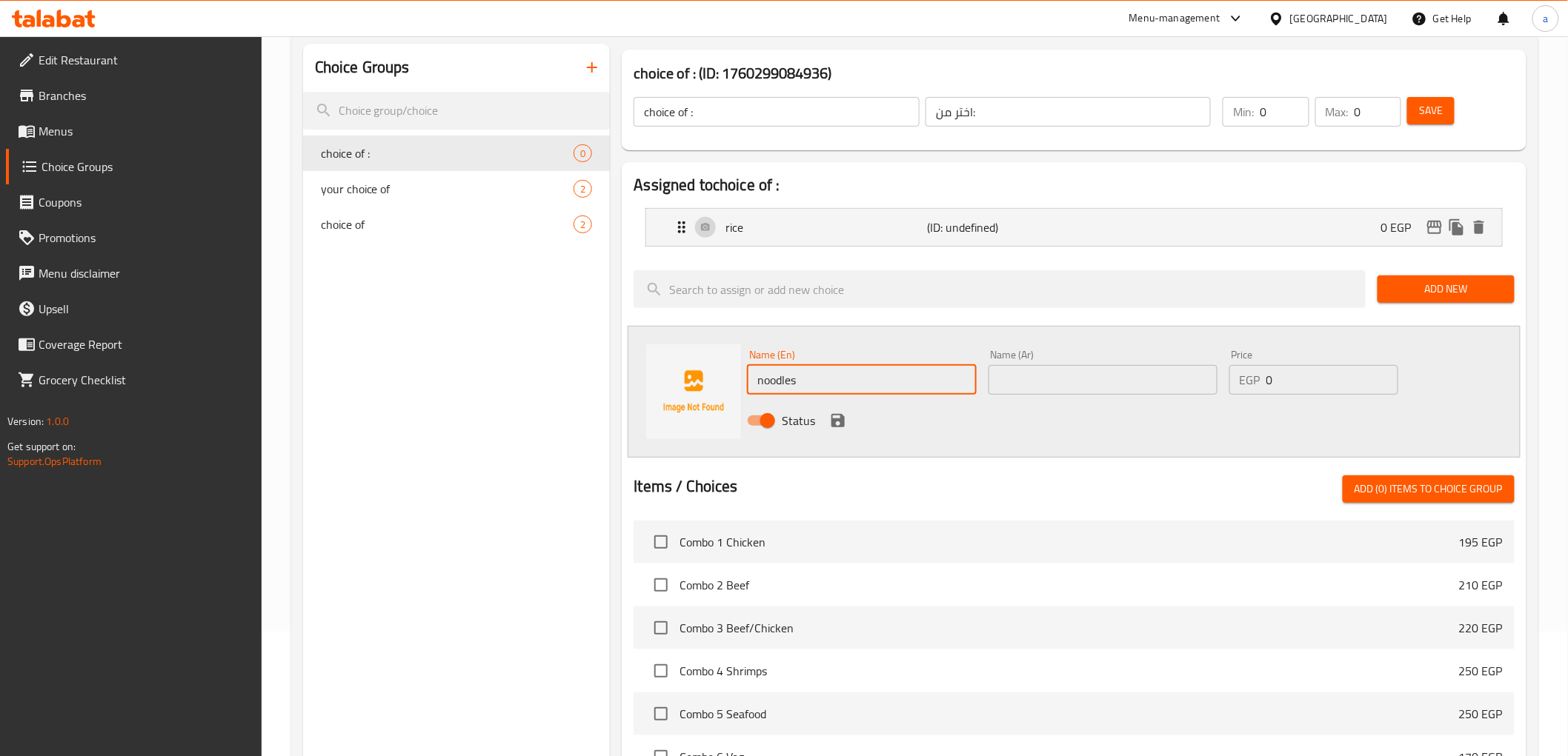
click at [1032, 397] on div "Name (Ar) Name (Ar)" at bounding box center [1103, 372] width 241 height 57
click at [1036, 381] on input "text" at bounding box center [1103, 380] width 229 height 29
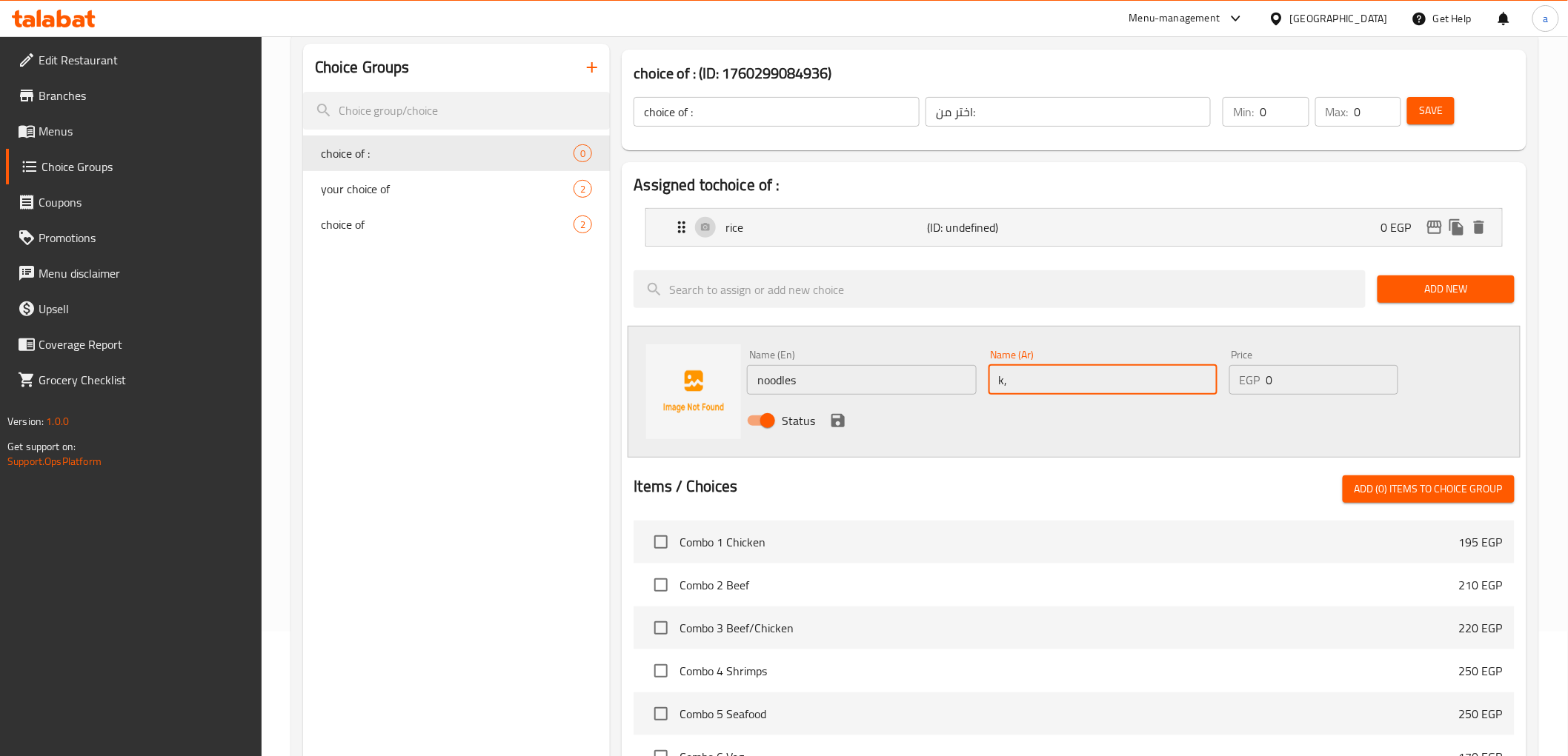
type input "k"
type input "نودلز"
click at [839, 418] on icon "save" at bounding box center [838, 421] width 13 height 13
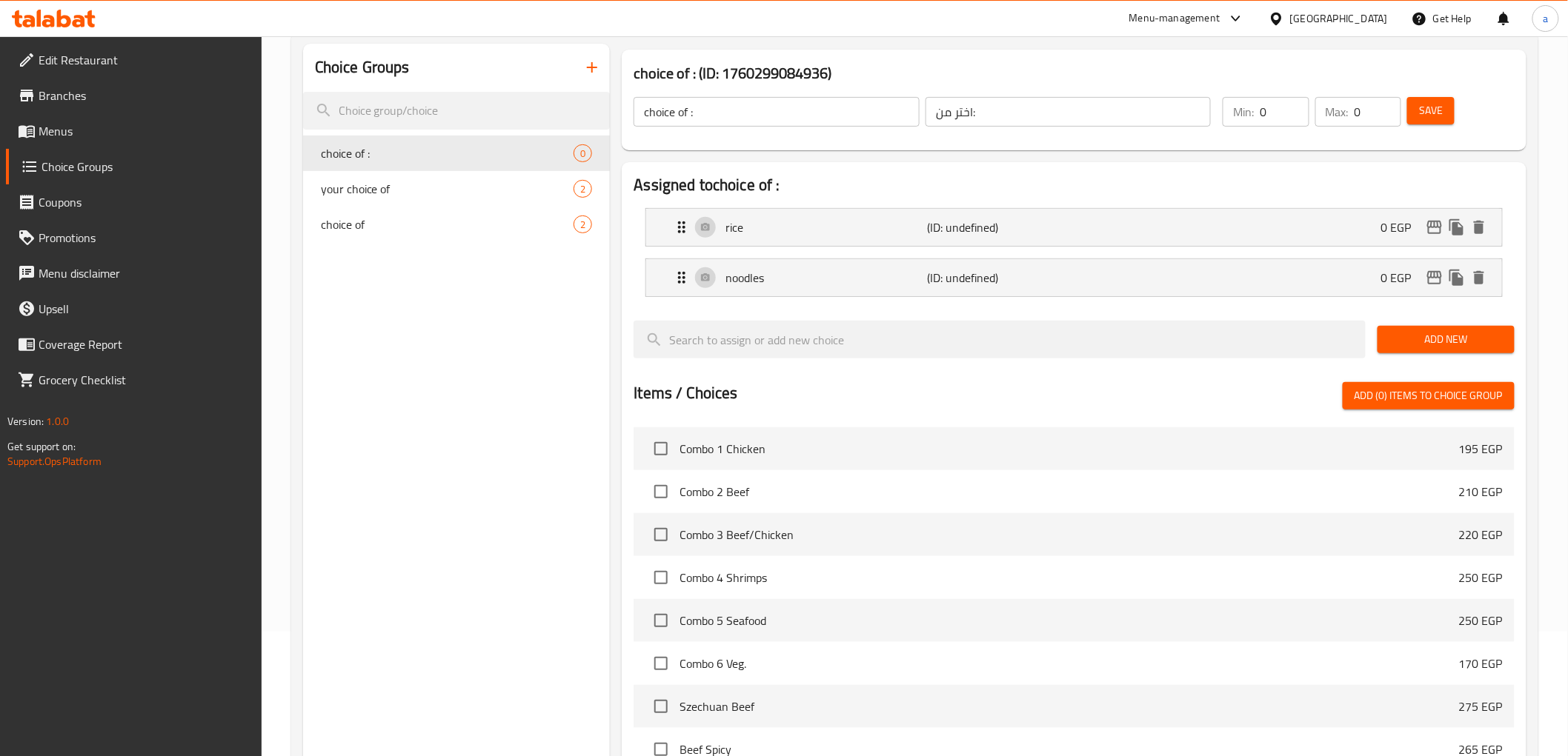
click at [1441, 112] on span "Save" at bounding box center [1431, 110] width 24 height 18
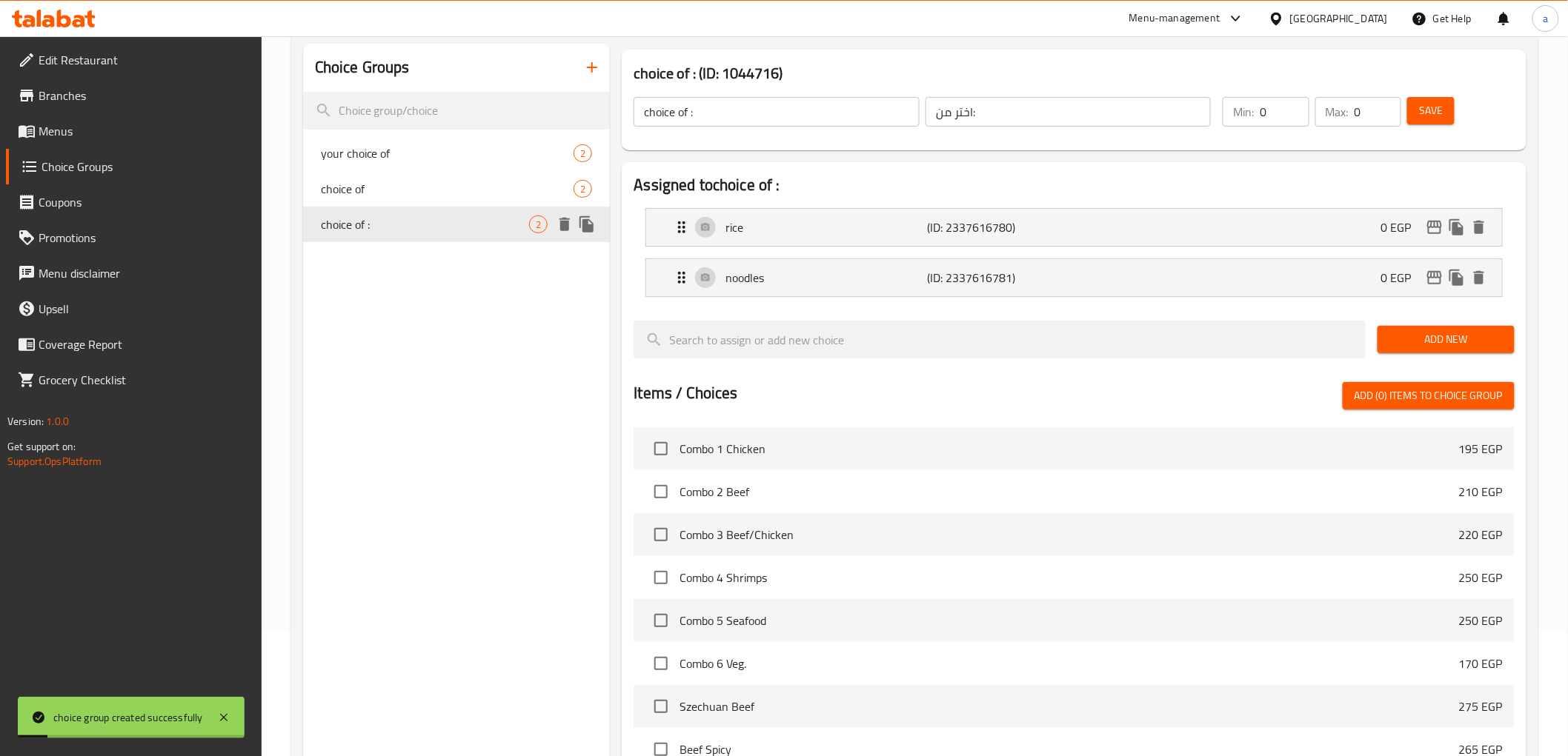
click at [417, 225] on span "choice of :" at bounding box center [426, 225] width 209 height 17
type input "1"
click at [1291, 106] on input "1" at bounding box center [1285, 112] width 49 height 29
type input "1"
click at [1383, 106] on input "1" at bounding box center [1377, 112] width 47 height 29
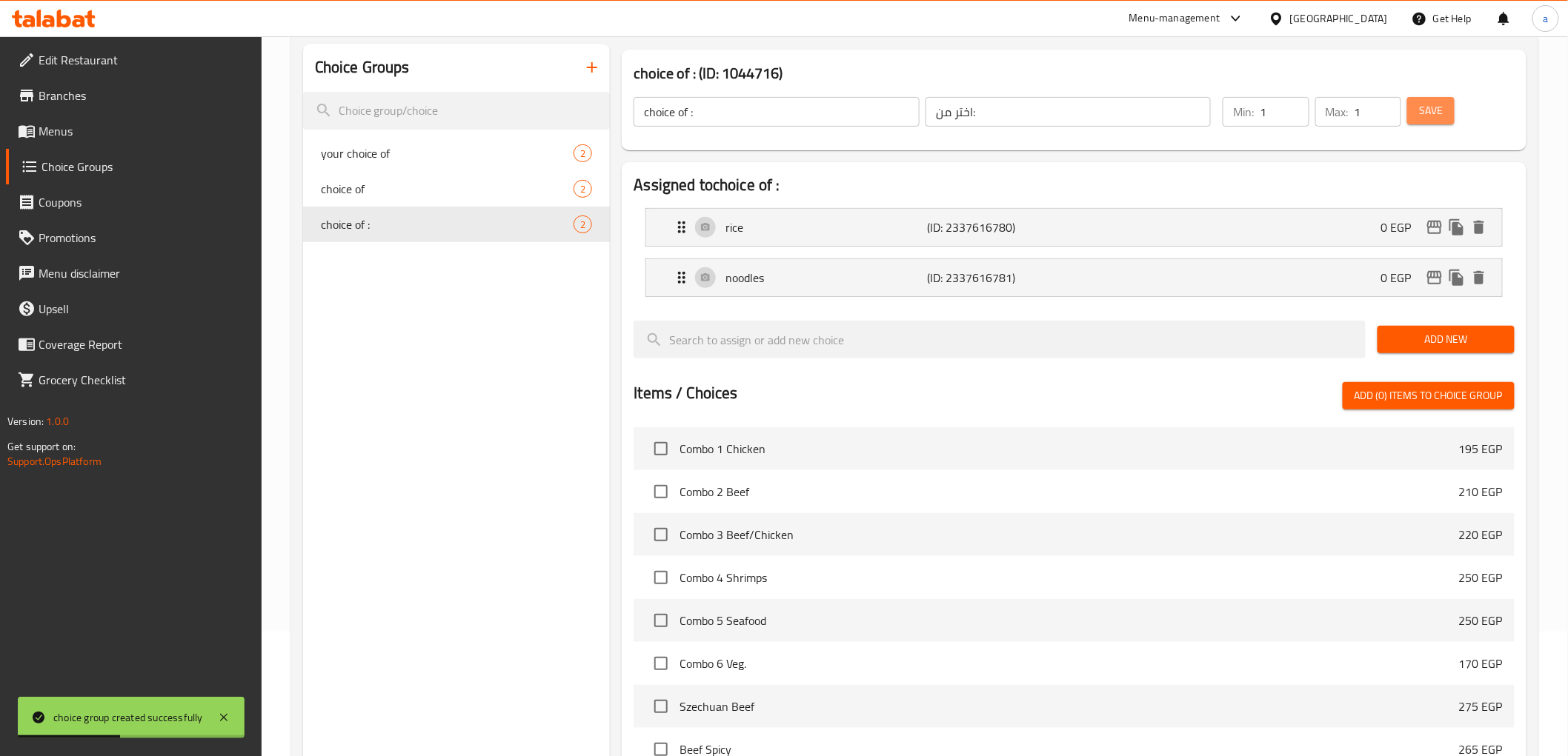
click at [1424, 114] on span "Save" at bounding box center [1431, 110] width 24 height 18
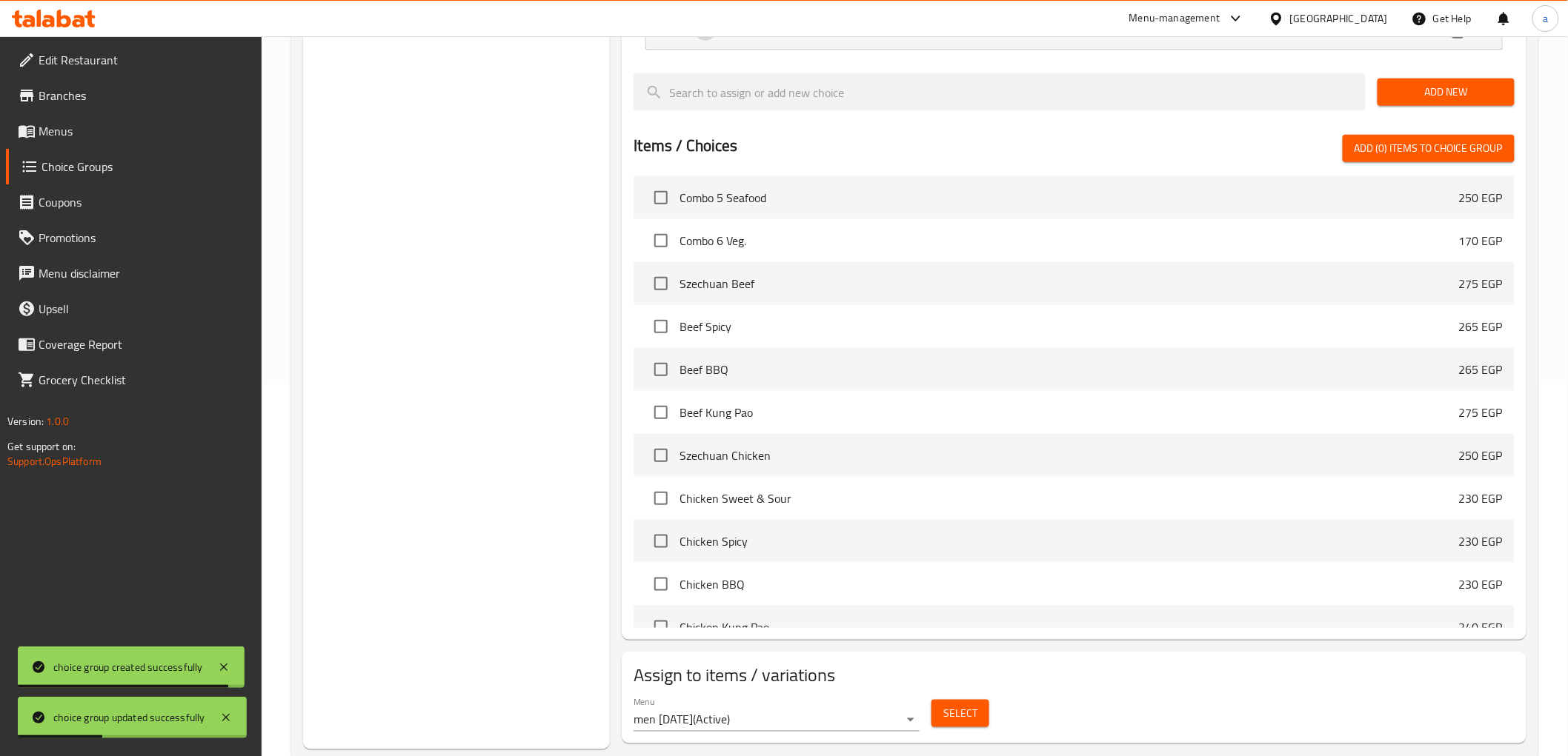
scroll to position [411, 0]
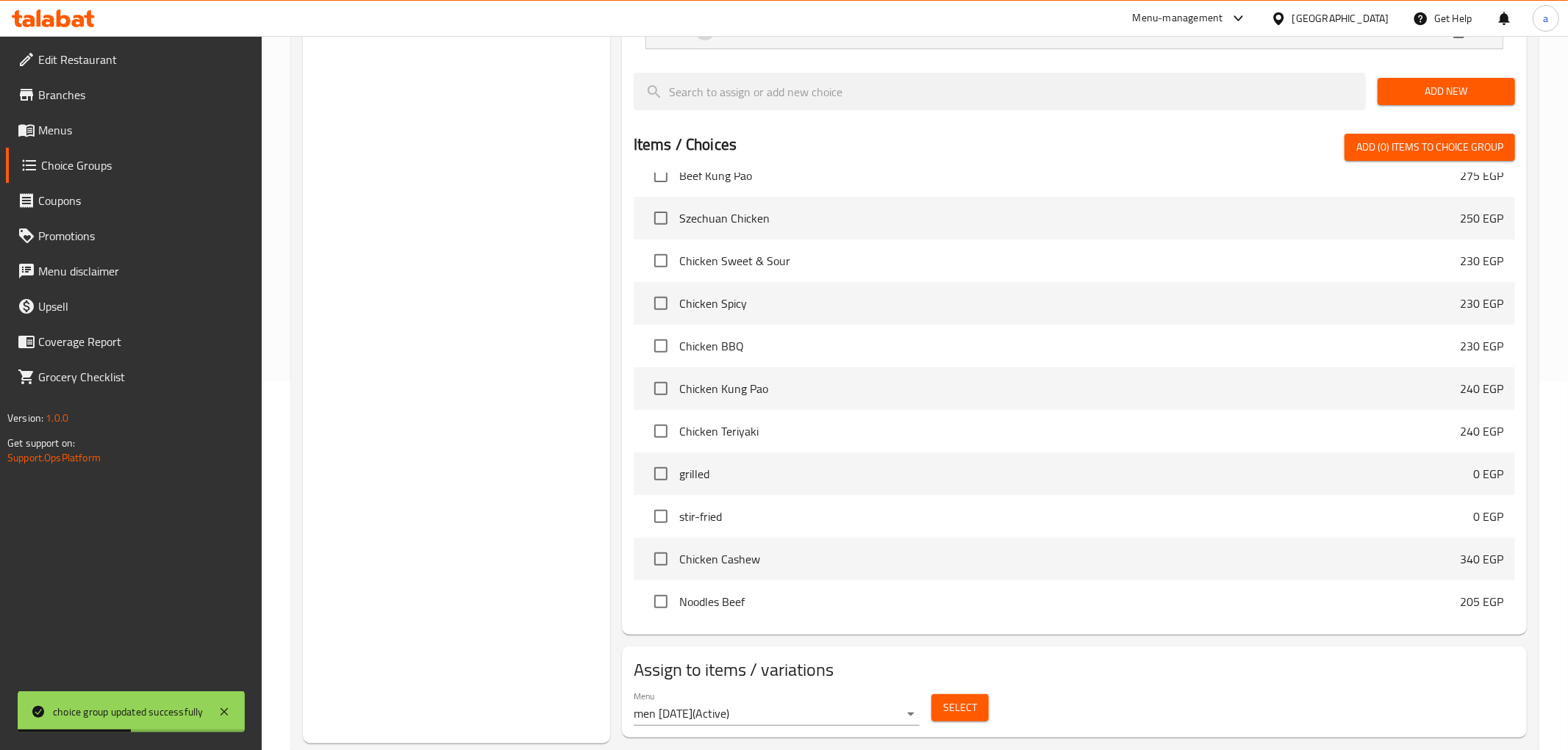
click at [899, 381] on body "choice group updated successfully ​ Menu-management Egypt Get Help a Edit Resta…" at bounding box center [784, 24] width 1568 height 715
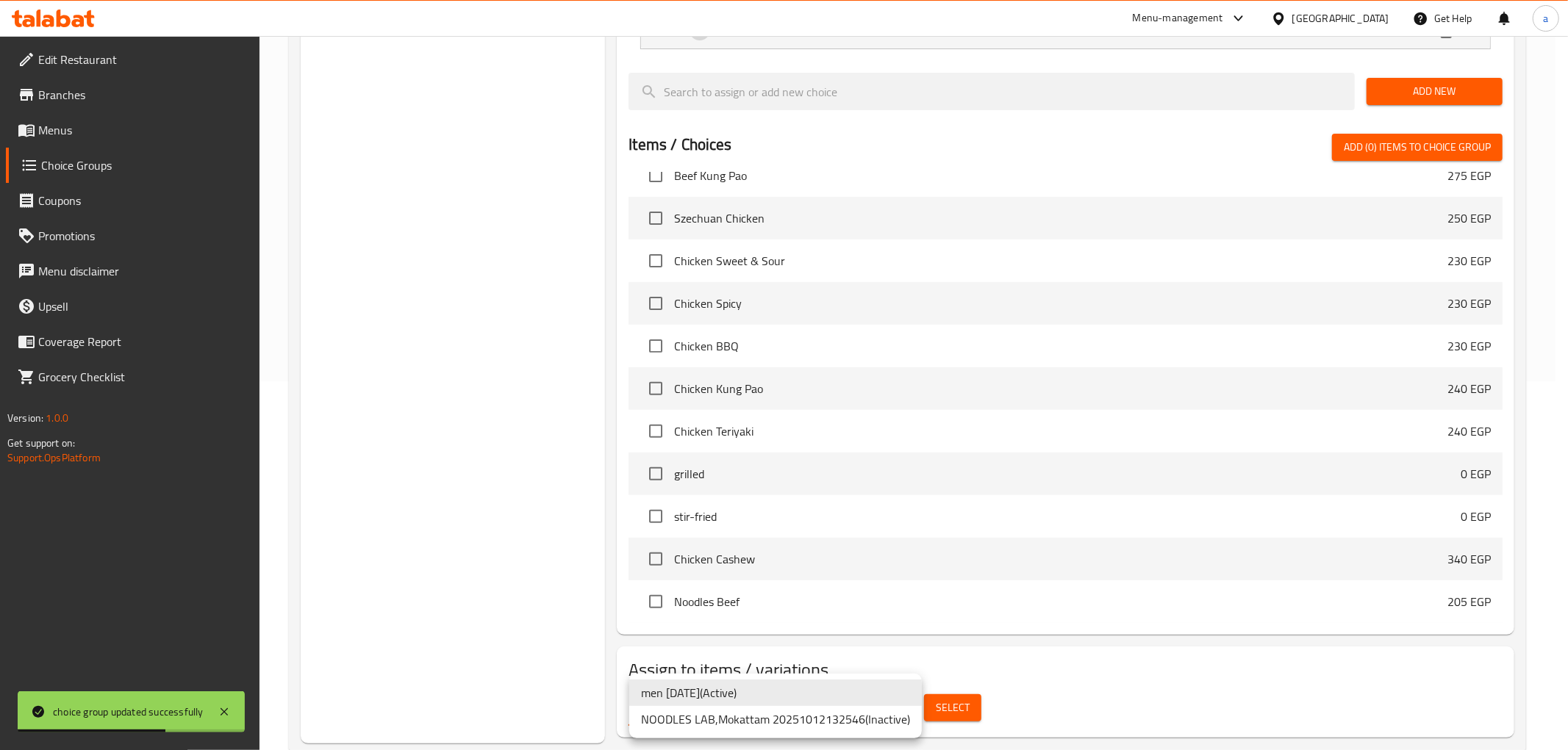
click at [974, 713] on div at bounding box center [784, 375] width 1568 height 750
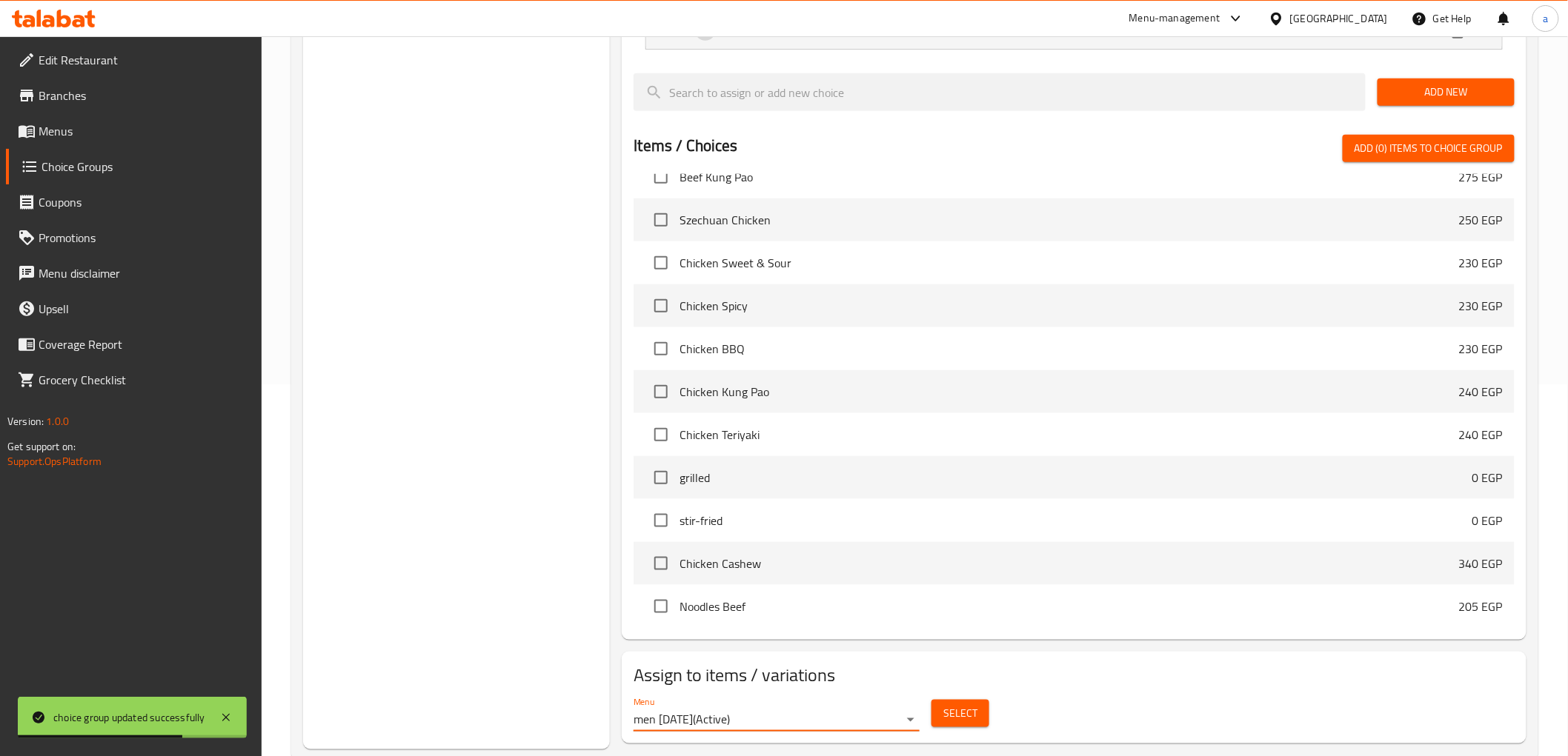
click at [982, 719] on button "Select" at bounding box center [960, 713] width 58 height 28
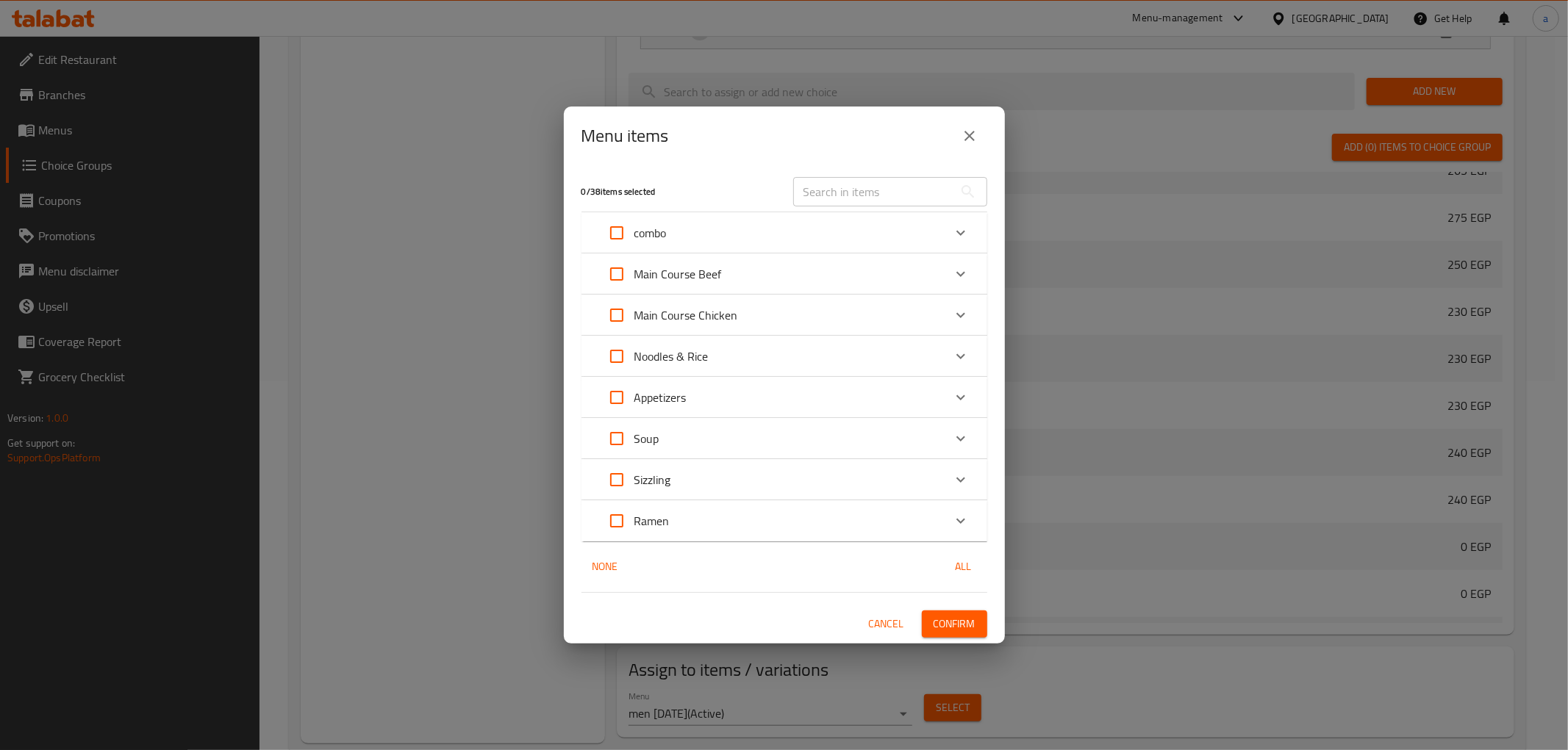
click at [620, 230] on input "Expand" at bounding box center [616, 232] width 35 height 35
checkbox input "true"
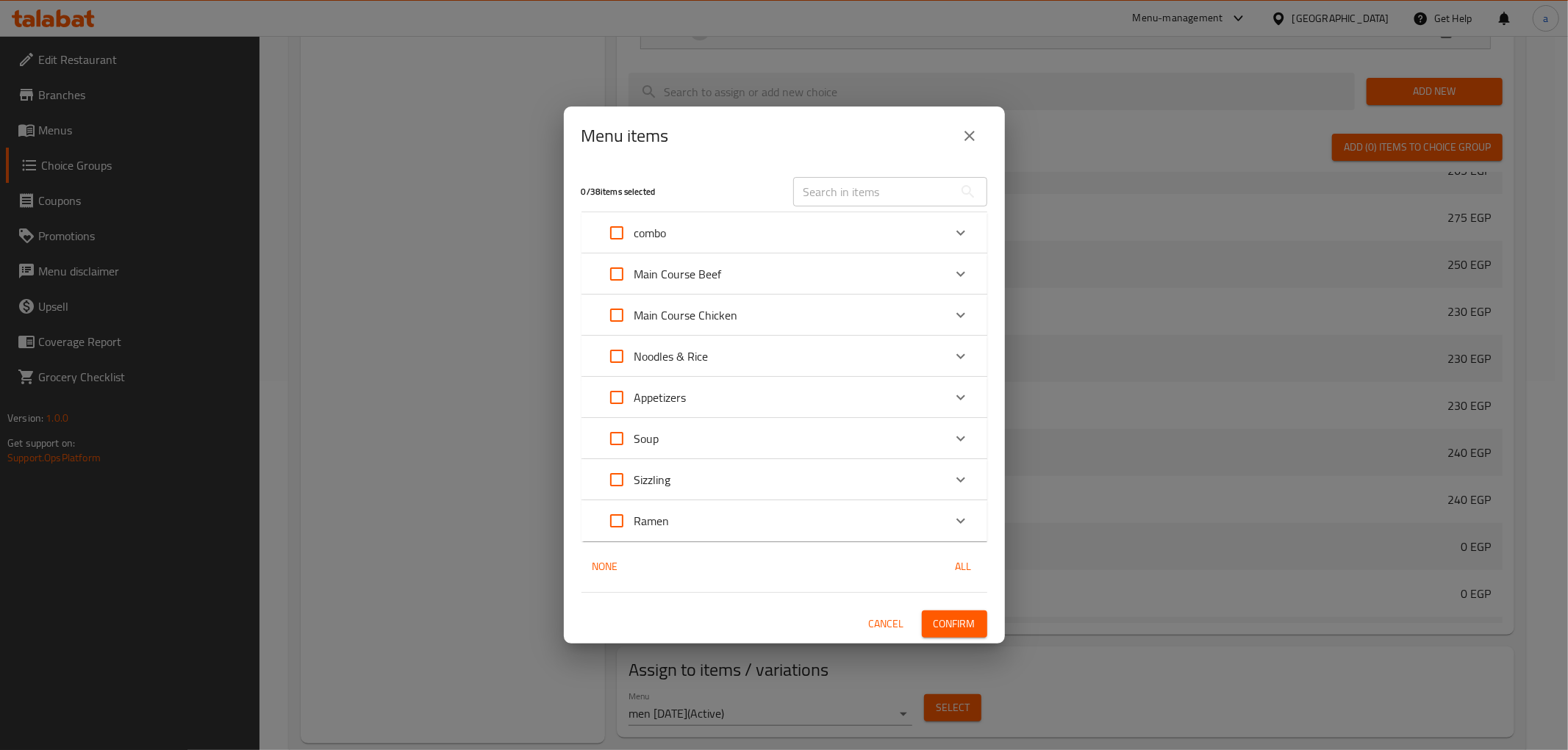
checkbox input "true"
click at [965, 621] on span "Confirm" at bounding box center [954, 624] width 42 height 18
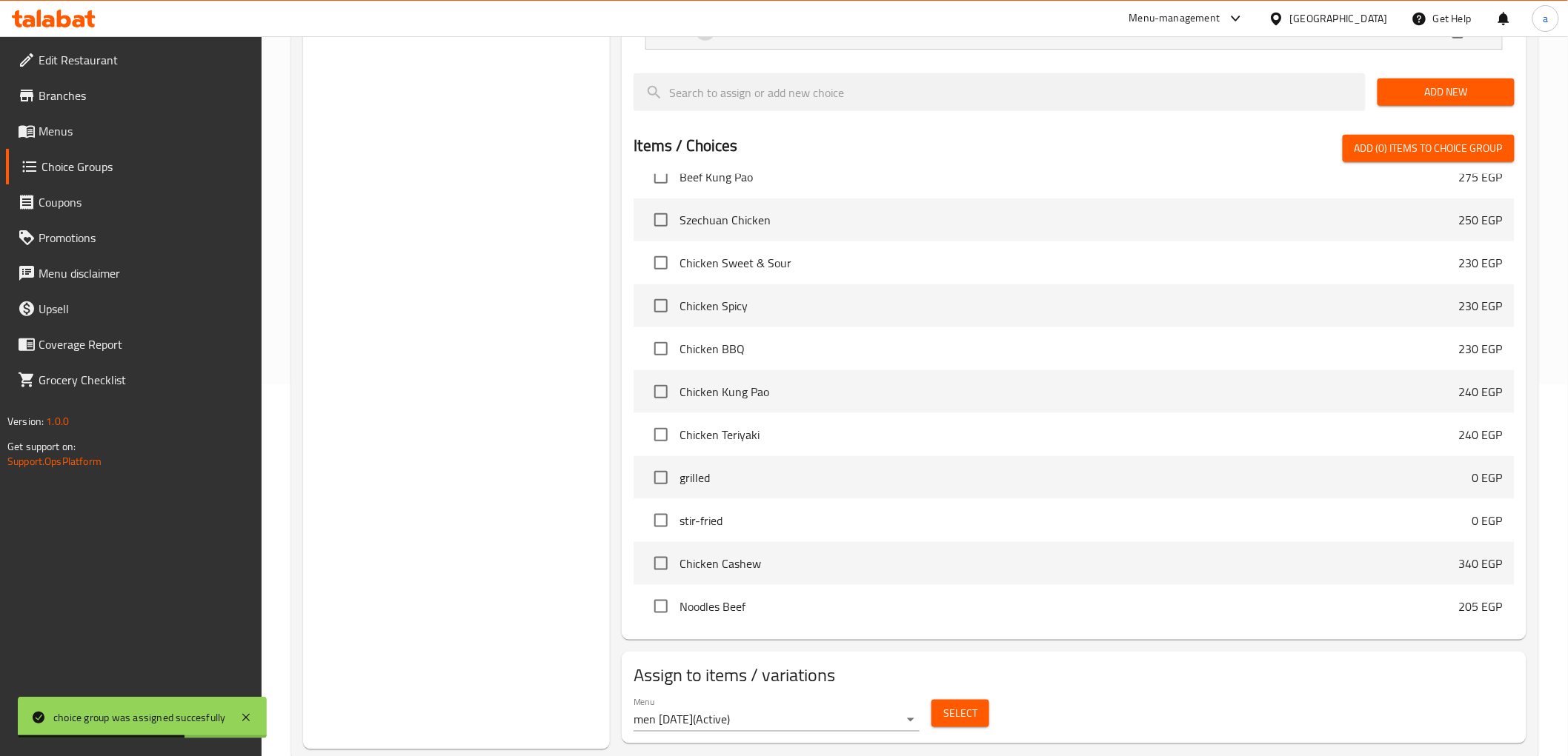
click at [93, 123] on span "Menus" at bounding box center [144, 131] width 211 height 17
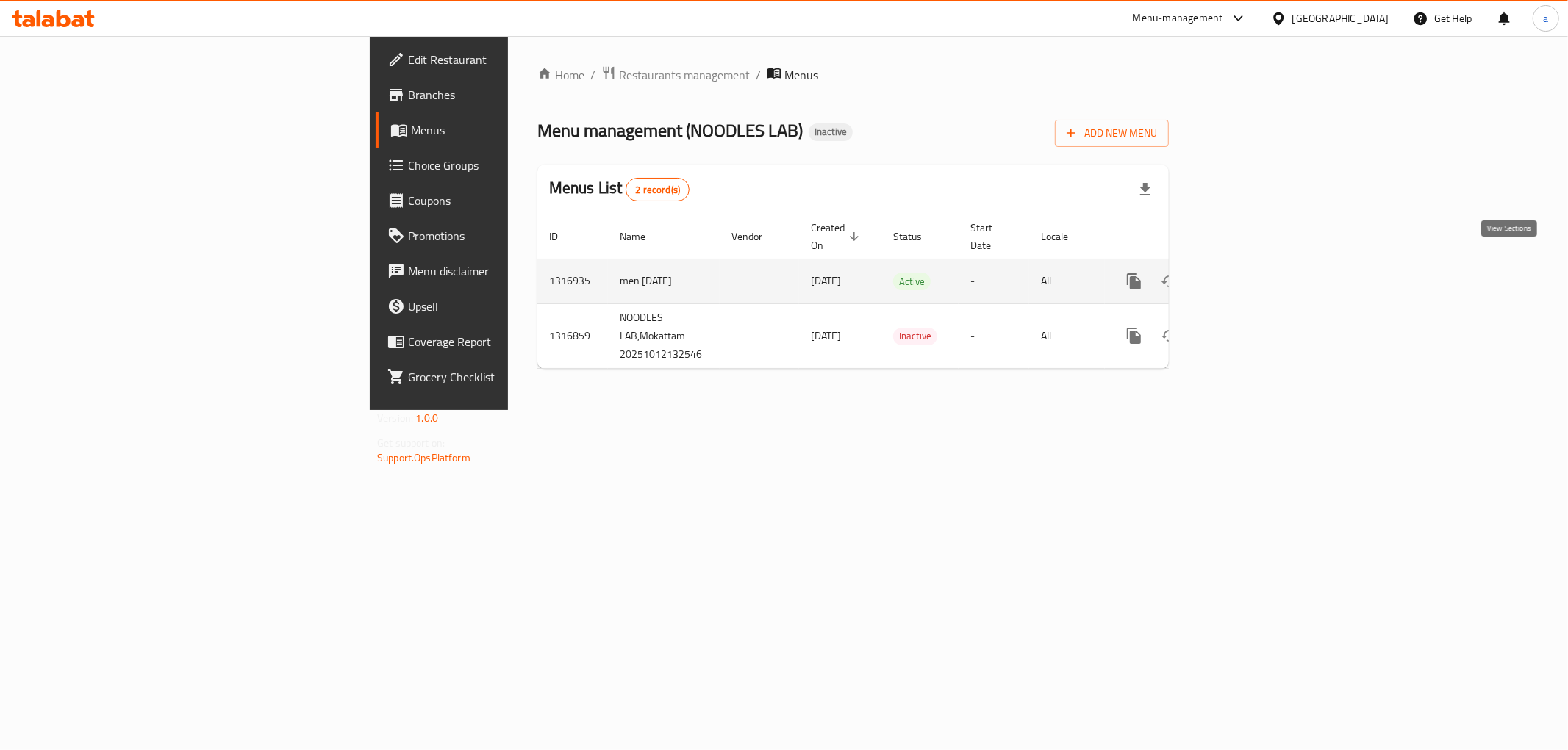
click at [1249, 273] on icon "enhanced table" at bounding box center [1240, 282] width 17 height 17
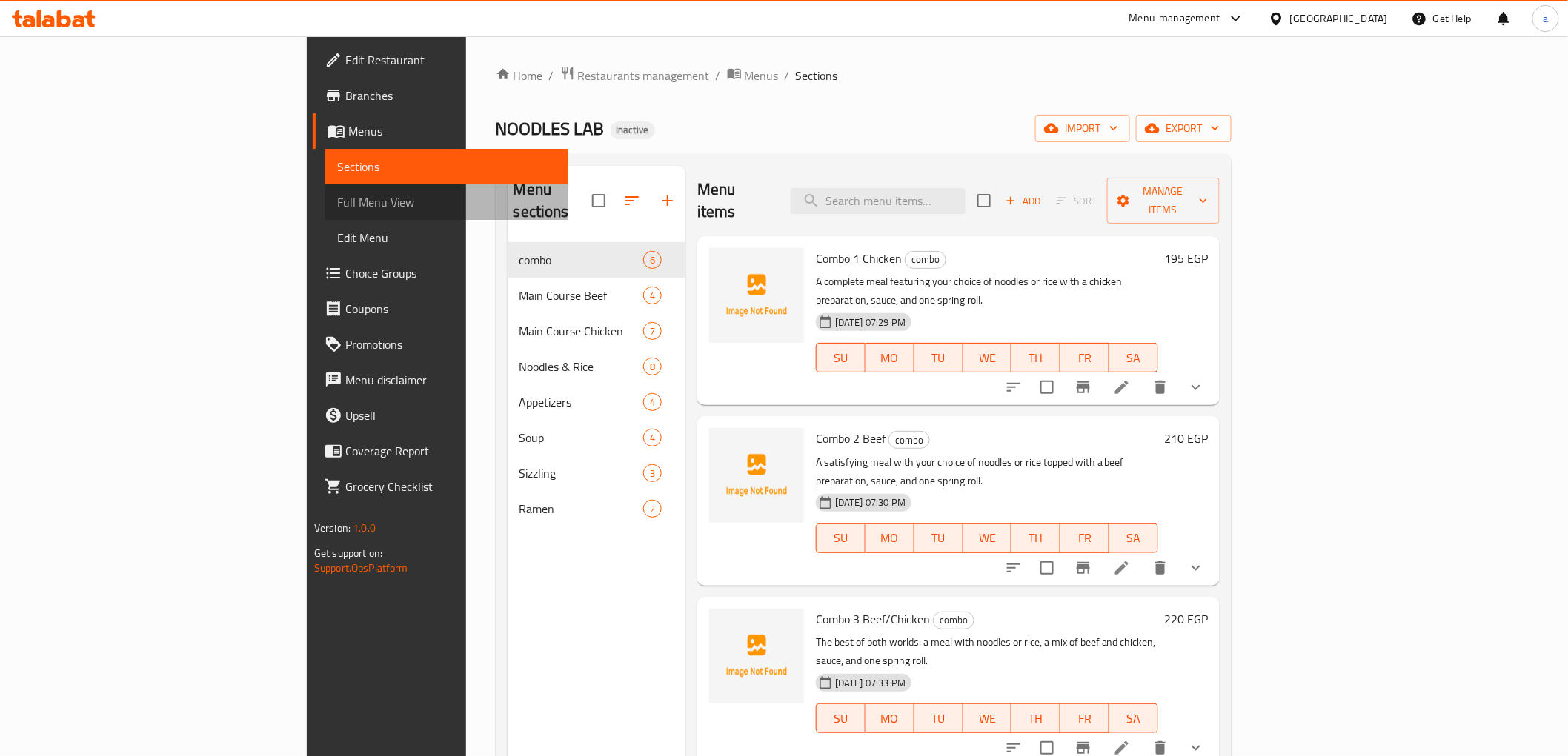
click at [337, 195] on span "Full Menu View" at bounding box center [446, 202] width 219 height 17
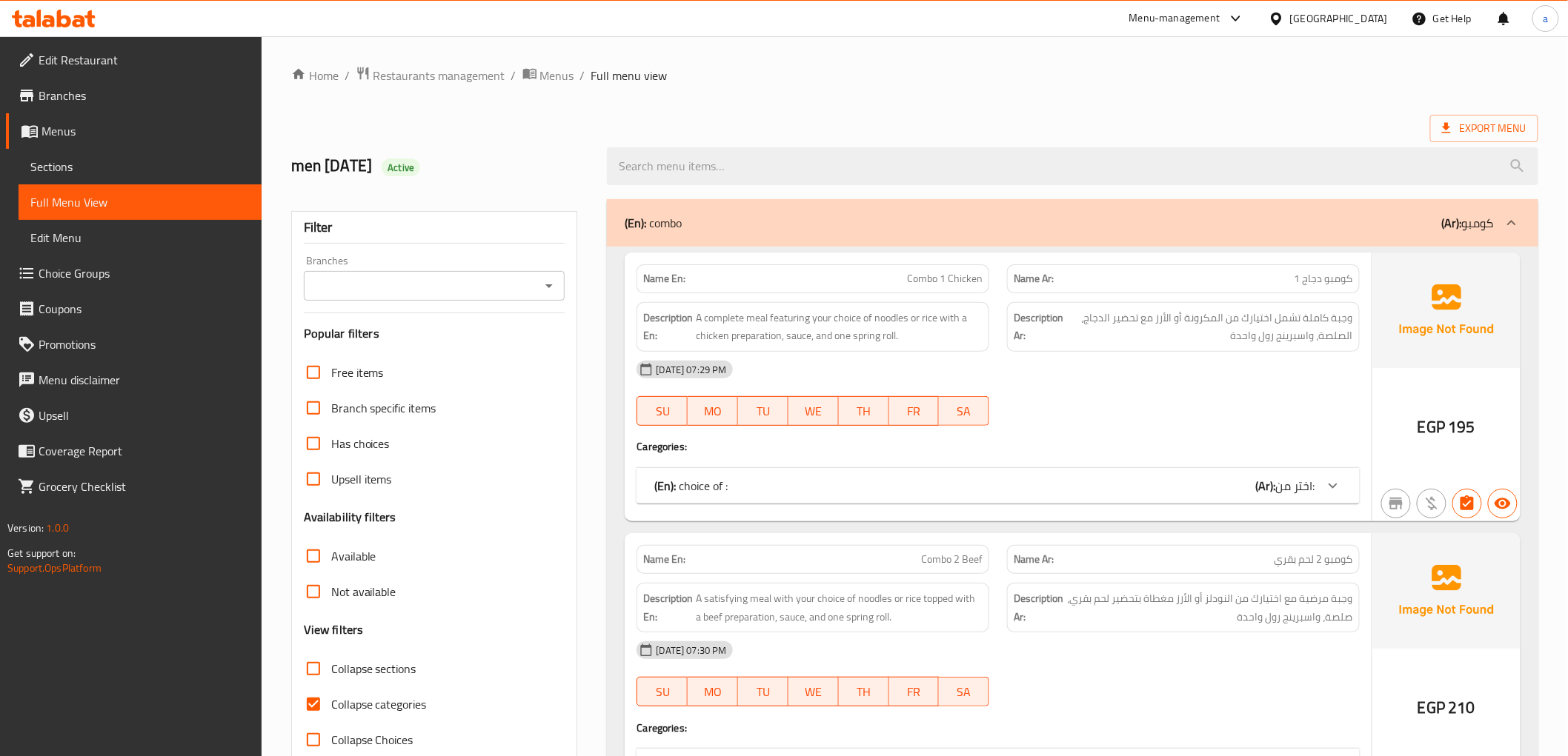
click at [315, 701] on input "Collapse categories" at bounding box center [313, 704] width 36 height 36
checkbox input "false"
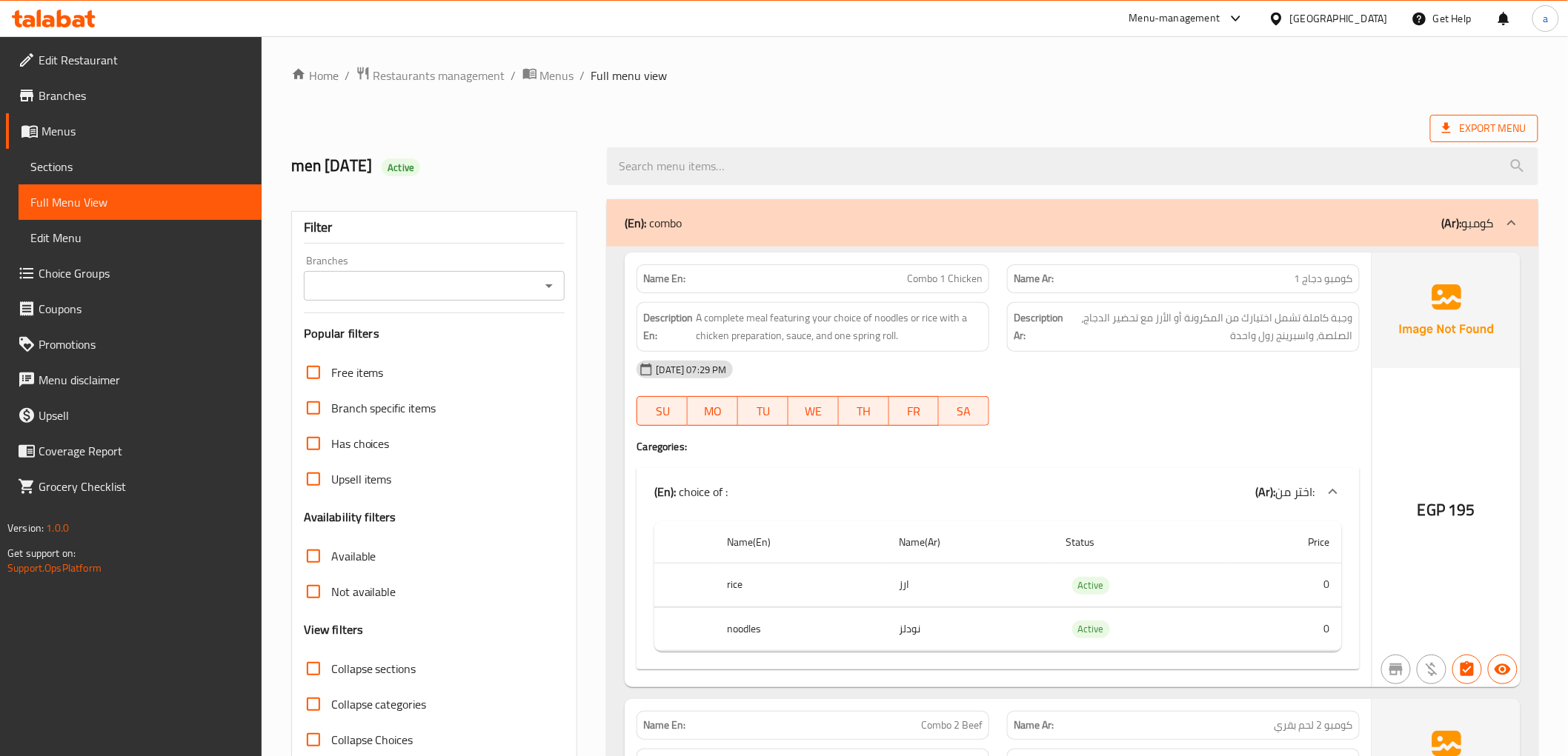
click at [1477, 121] on span "Export Menu" at bounding box center [1484, 128] width 85 height 18
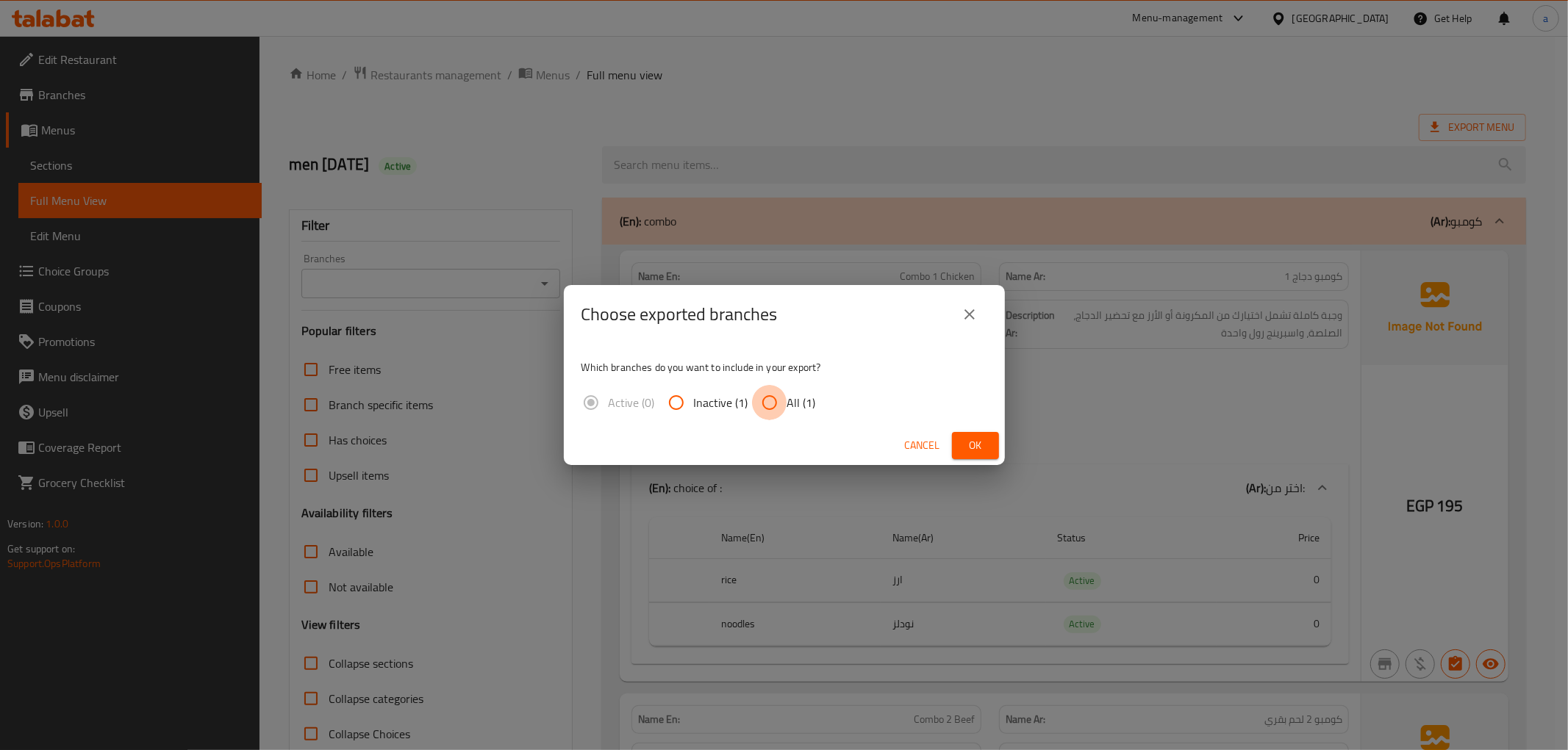
click at [782, 391] on input "All (1)" at bounding box center [769, 402] width 35 height 35
radio input "true"
click at [971, 442] on span "Ok" at bounding box center [975, 445] width 24 height 18
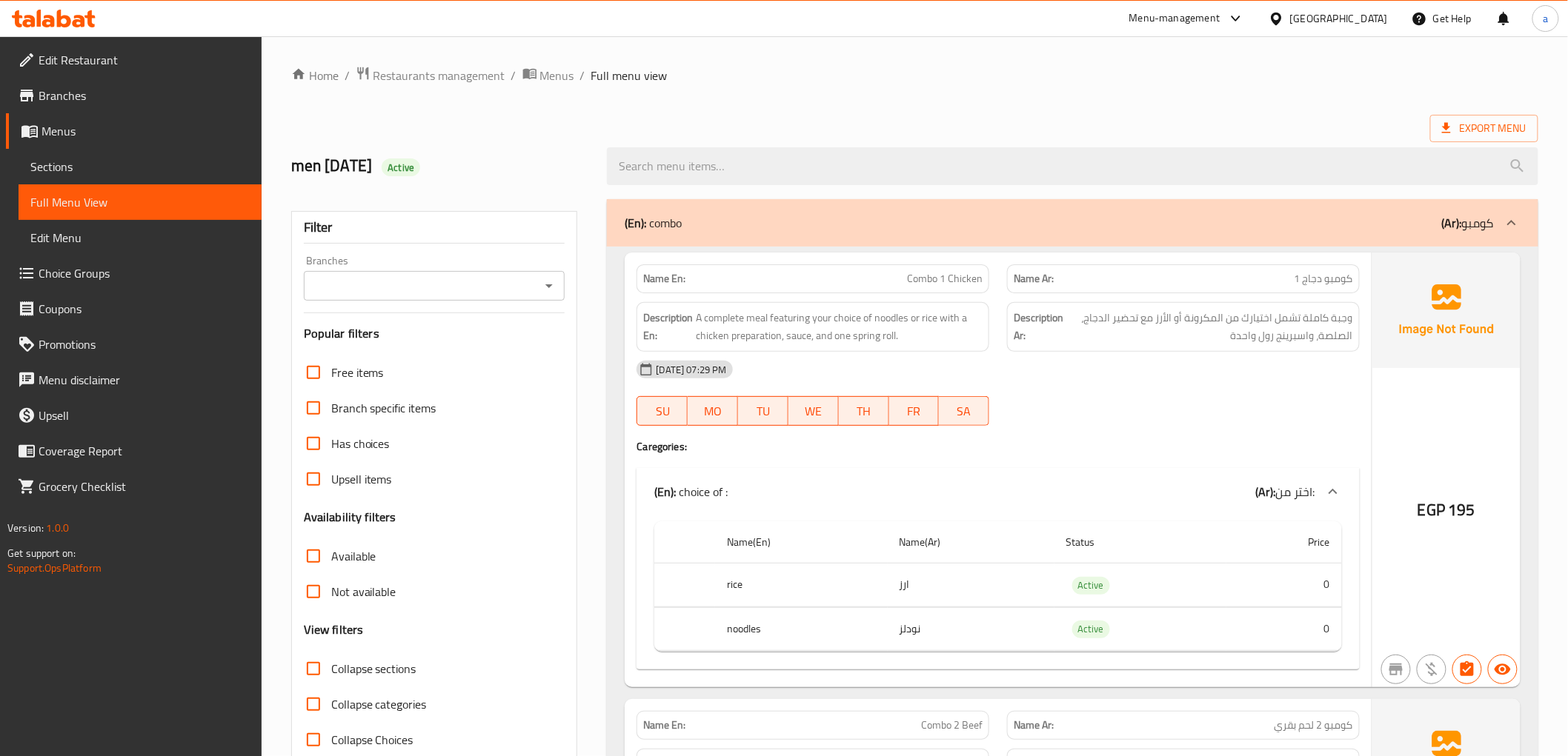
click at [89, 132] on span "Menus" at bounding box center [145, 131] width 208 height 17
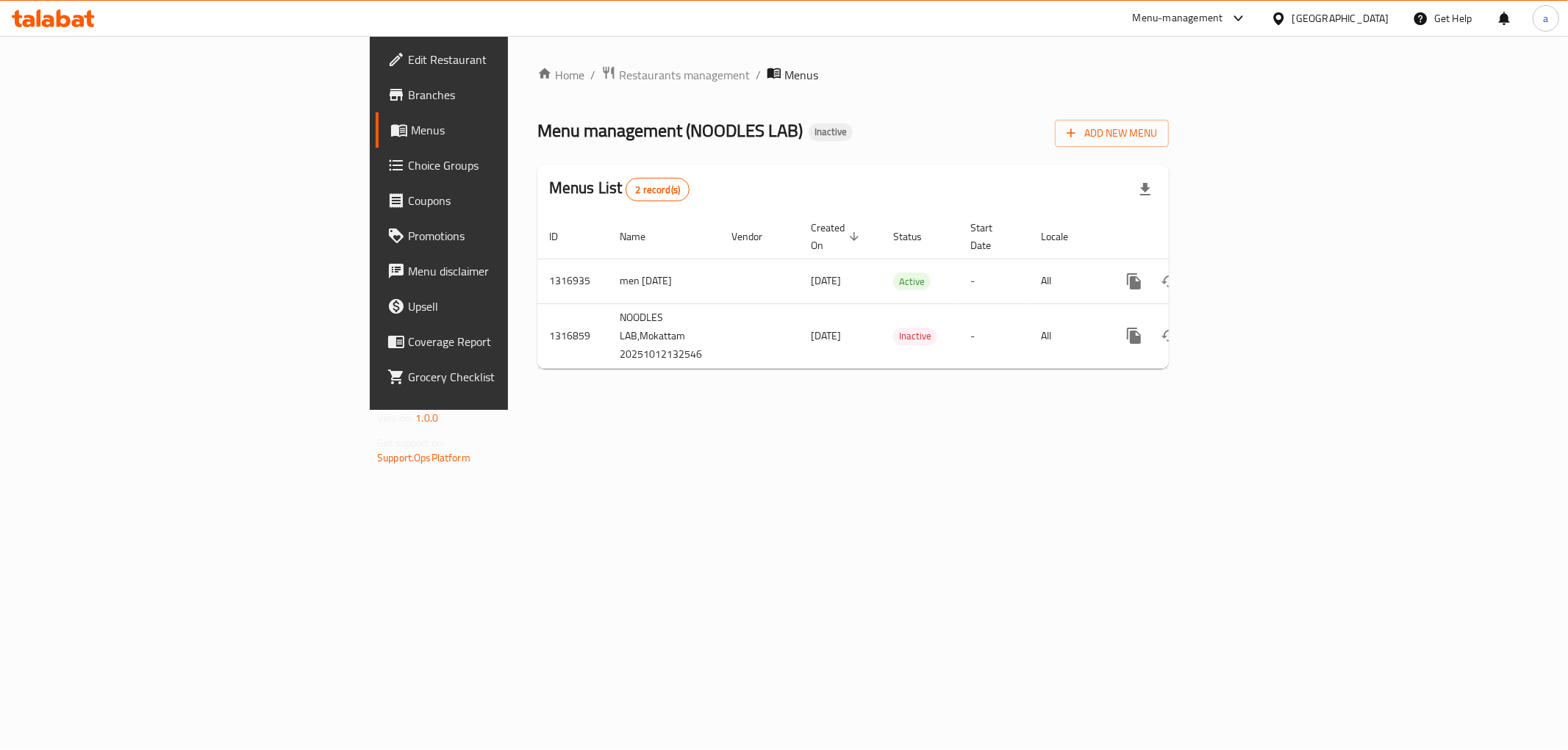
click at [408, 93] on span "Branches" at bounding box center [514, 95] width 212 height 17
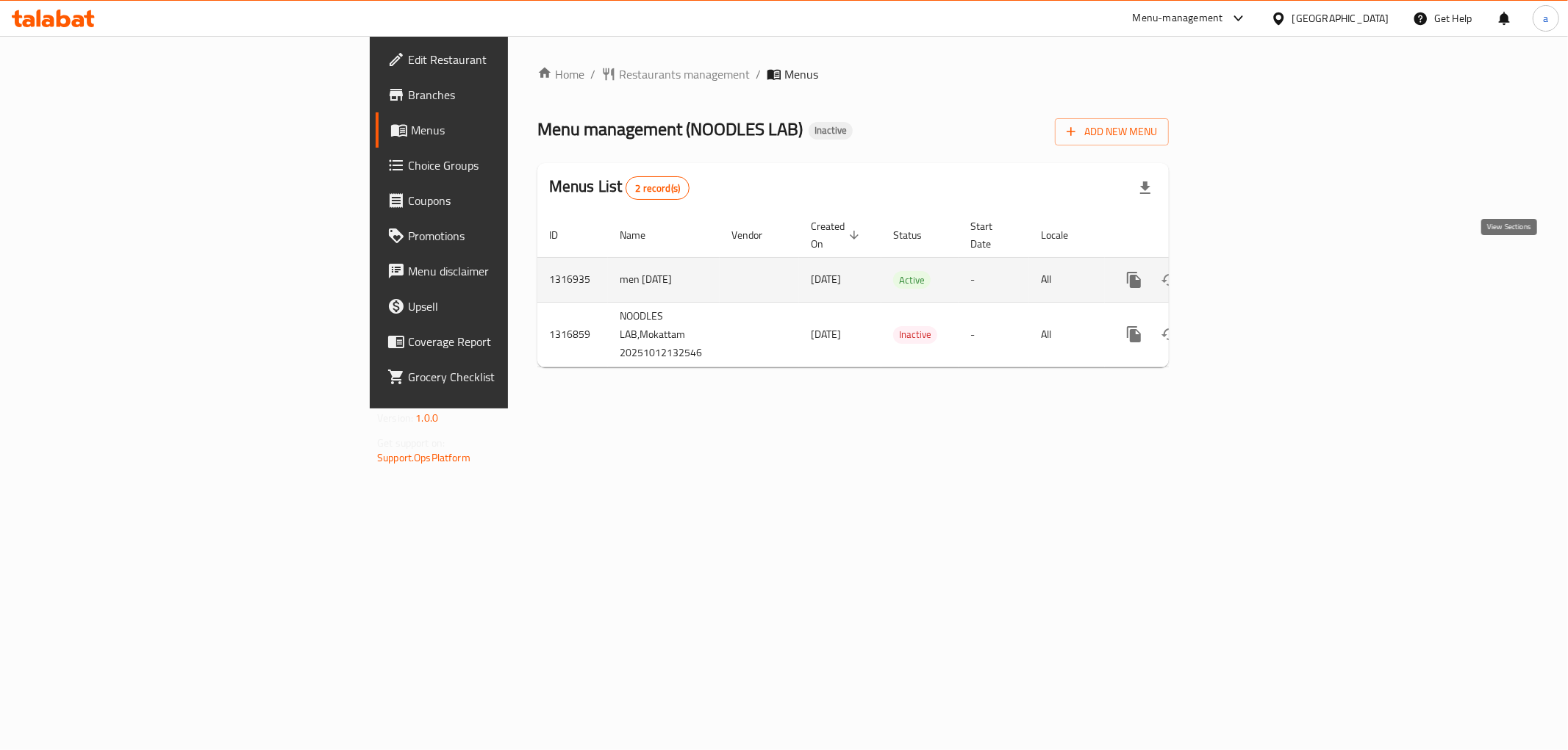
click at [1258, 273] on link "enhanced table" at bounding box center [1240, 279] width 35 height 35
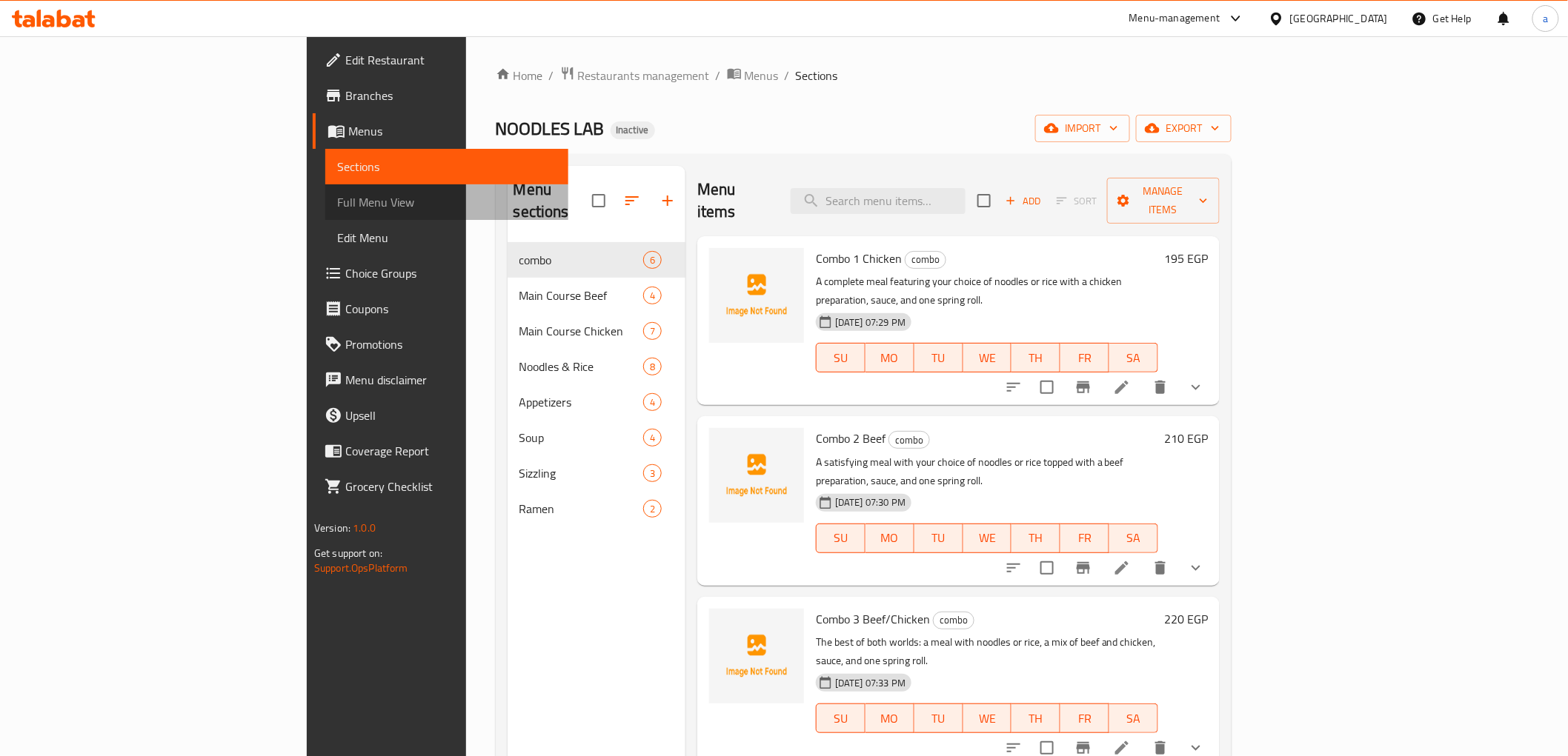
click at [337, 195] on span "Full Menu View" at bounding box center [446, 202] width 219 height 17
